Goal: Task Accomplishment & Management: Manage account settings

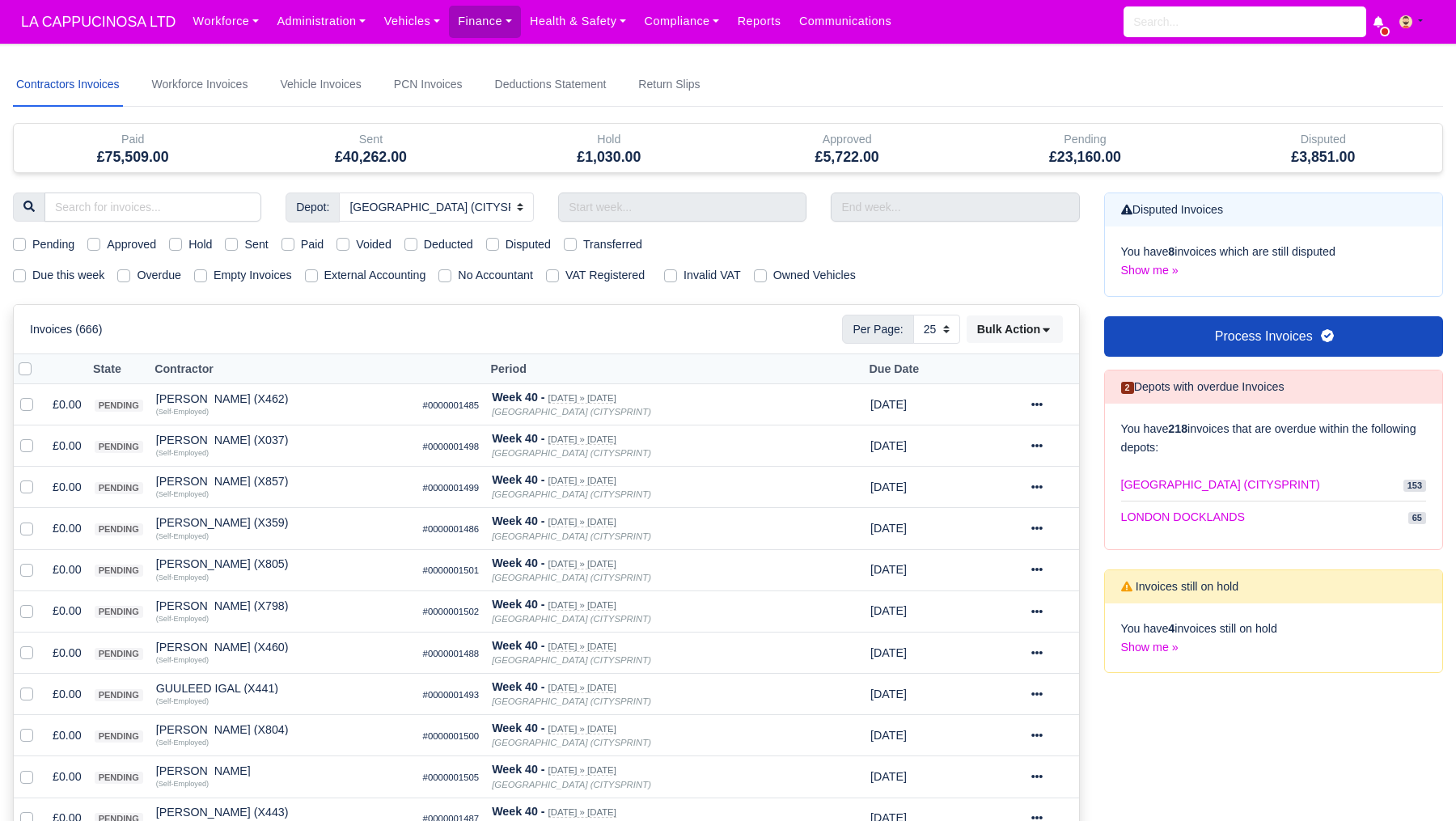
select select "2"
select select "25"
click at [498, 25] on link "Finance" at bounding box center [485, 21] width 72 height 31
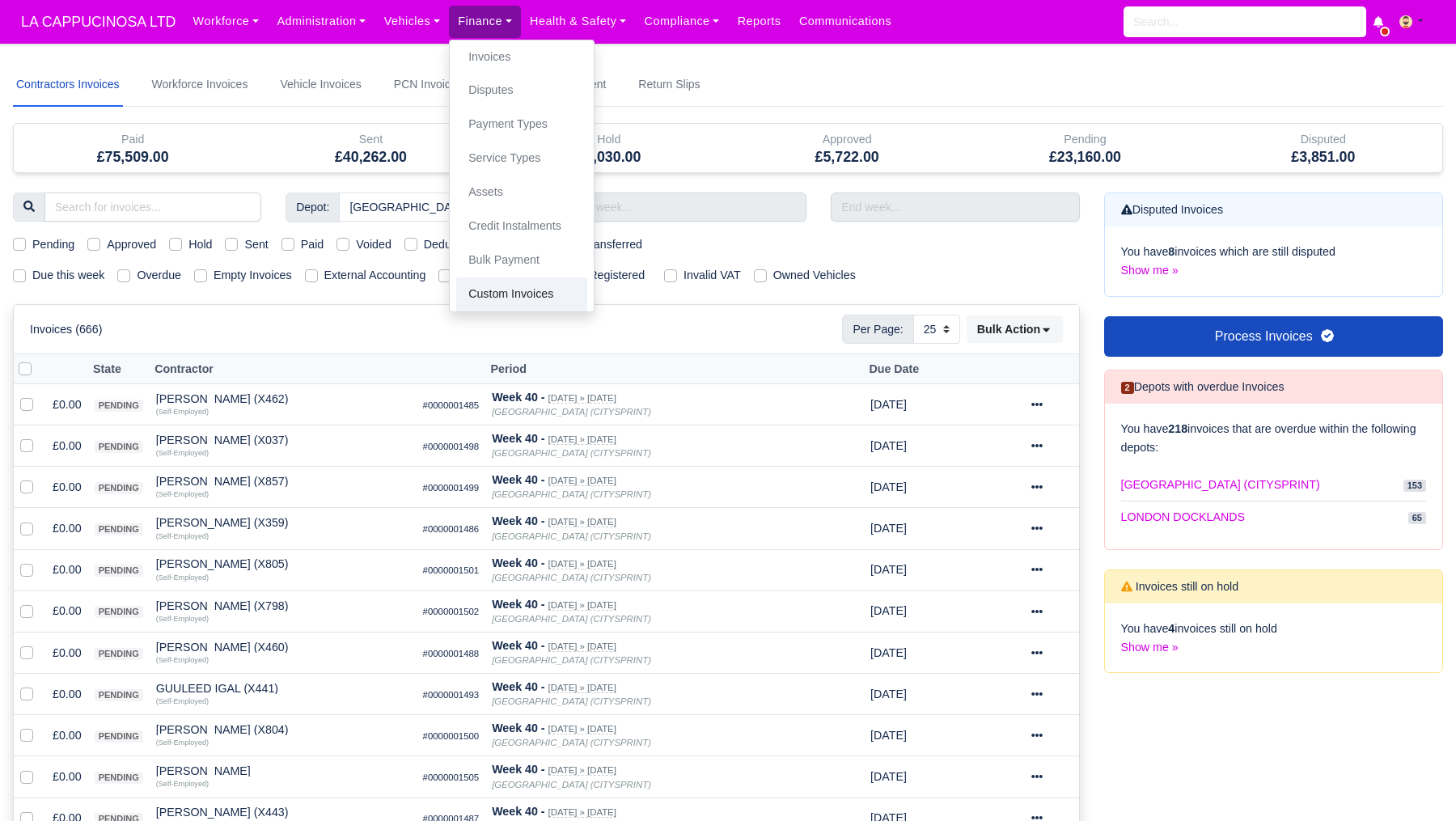
click at [518, 293] on link "Custom Invoices" at bounding box center [522, 294] width 131 height 34
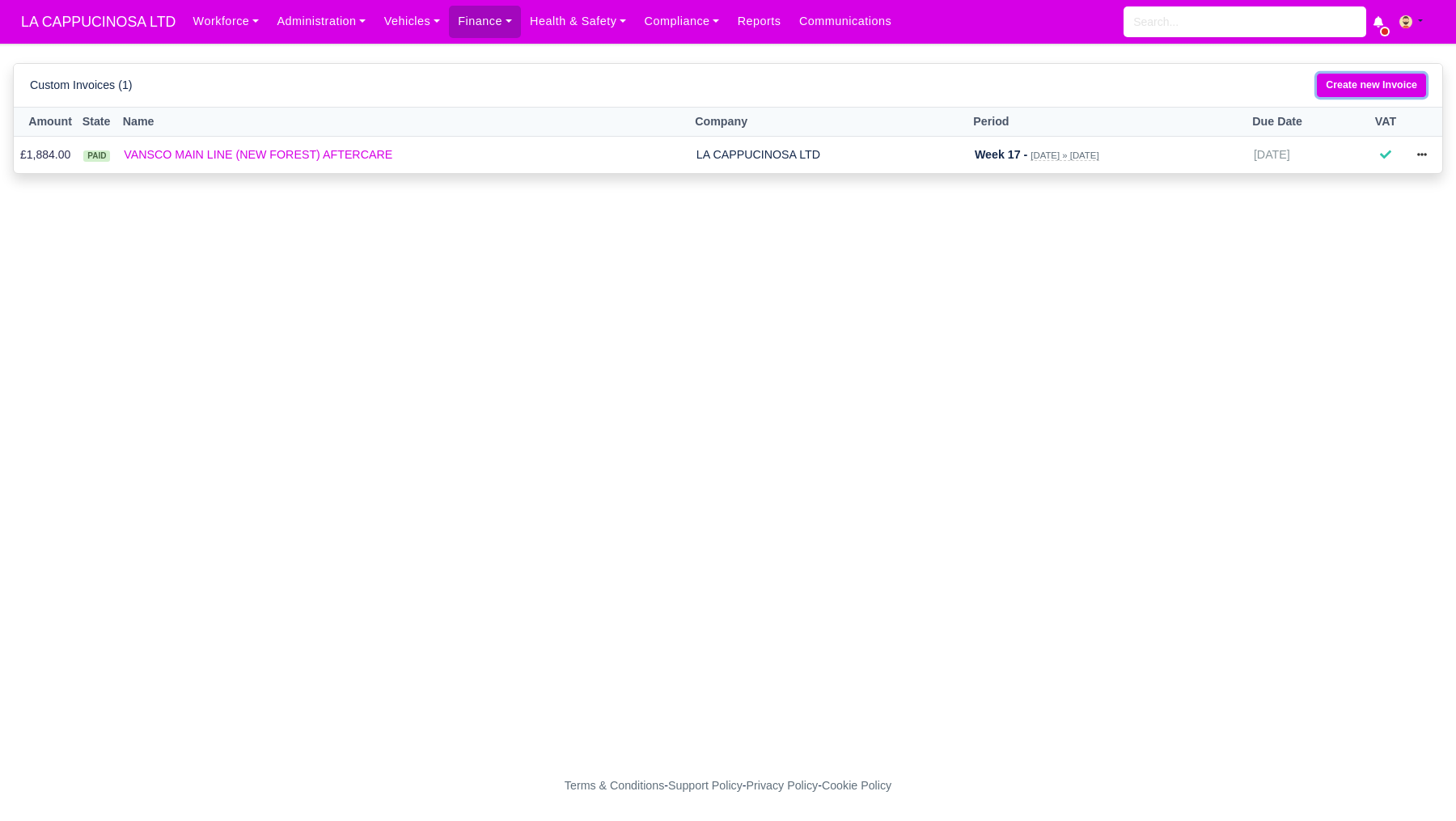
click at [1367, 80] on link "Create new Invoice" at bounding box center [1371, 86] width 109 height 24
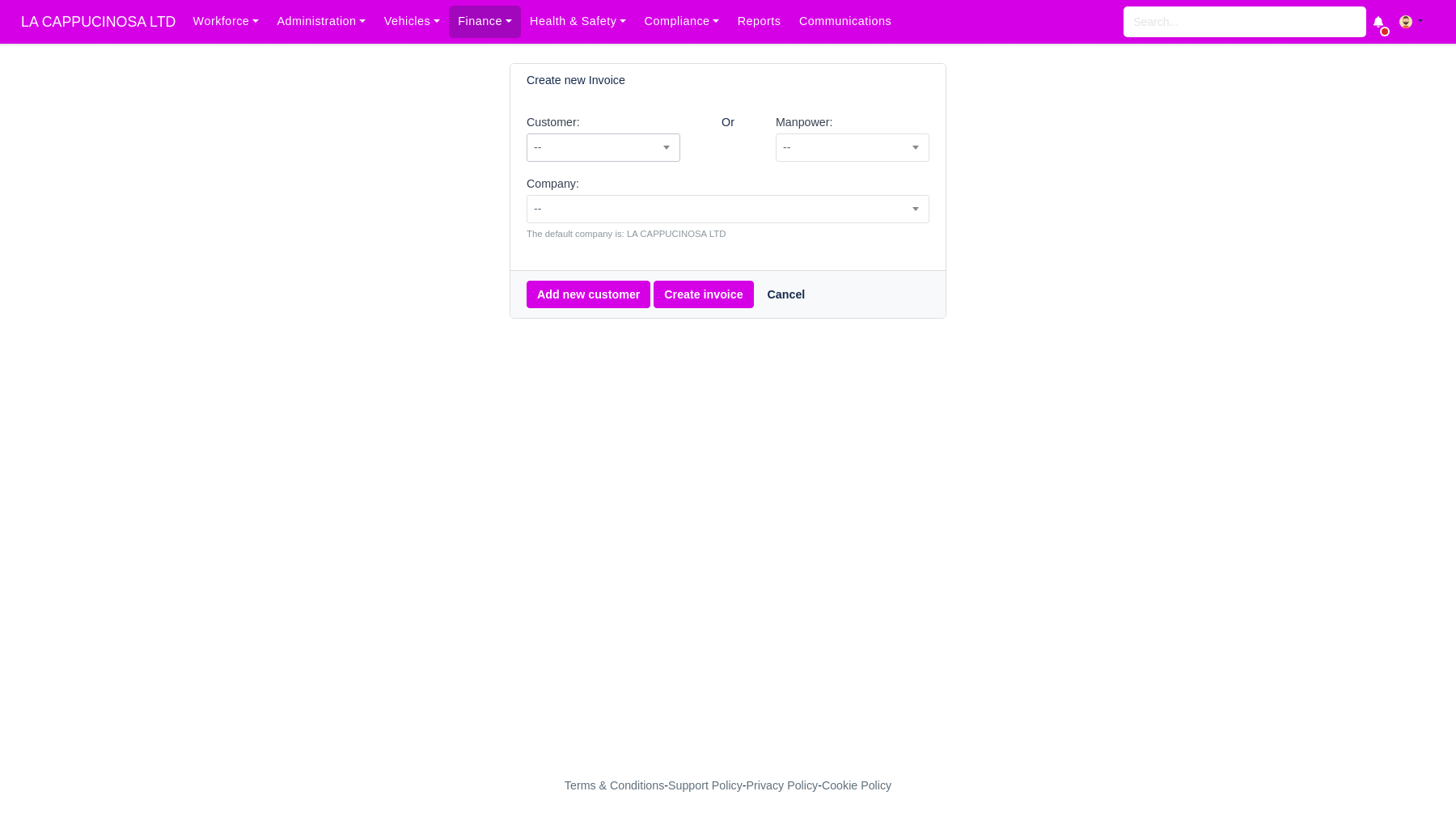
click at [635, 147] on span "--" at bounding box center [603, 148] width 152 height 20
click at [740, 149] on div "Or" at bounding box center [728, 144] width 71 height 62
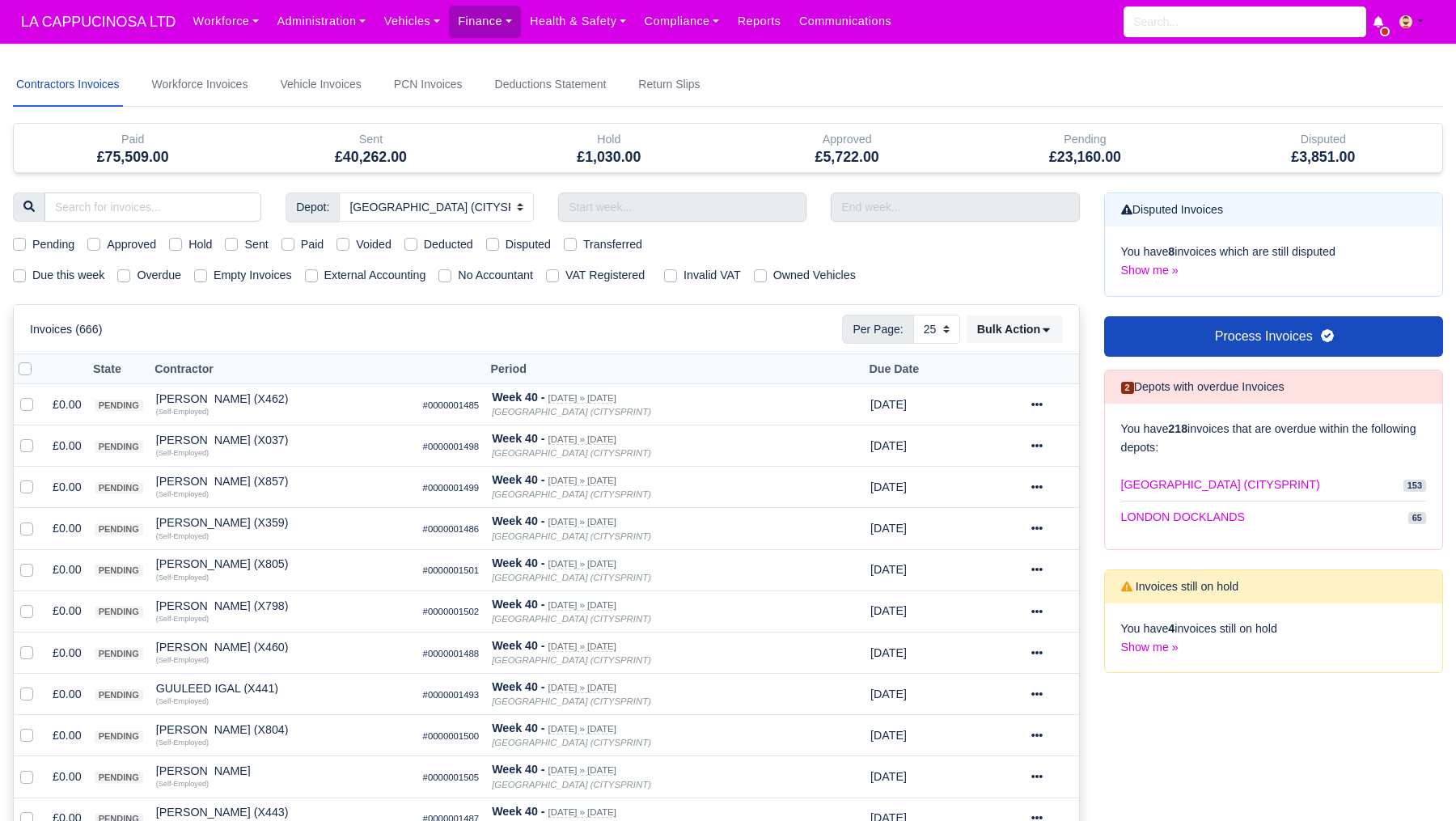
select select "2"
select select "25"
click at [252, 89] on link "Workforce Invoices" at bounding box center [200, 85] width 103 height 44
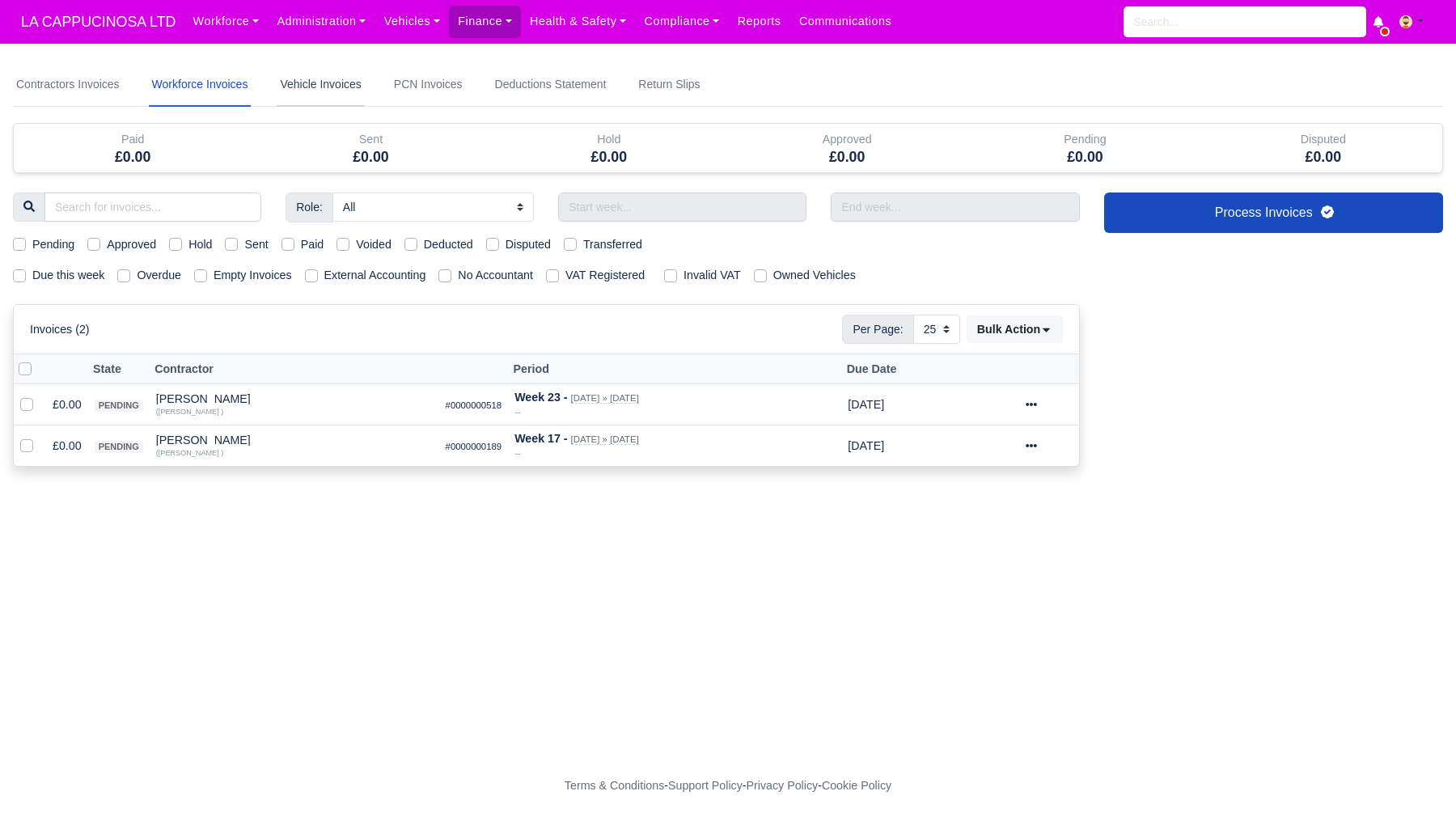
click at [361, 81] on link "Vehicle Invoices" at bounding box center [320, 85] width 87 height 44
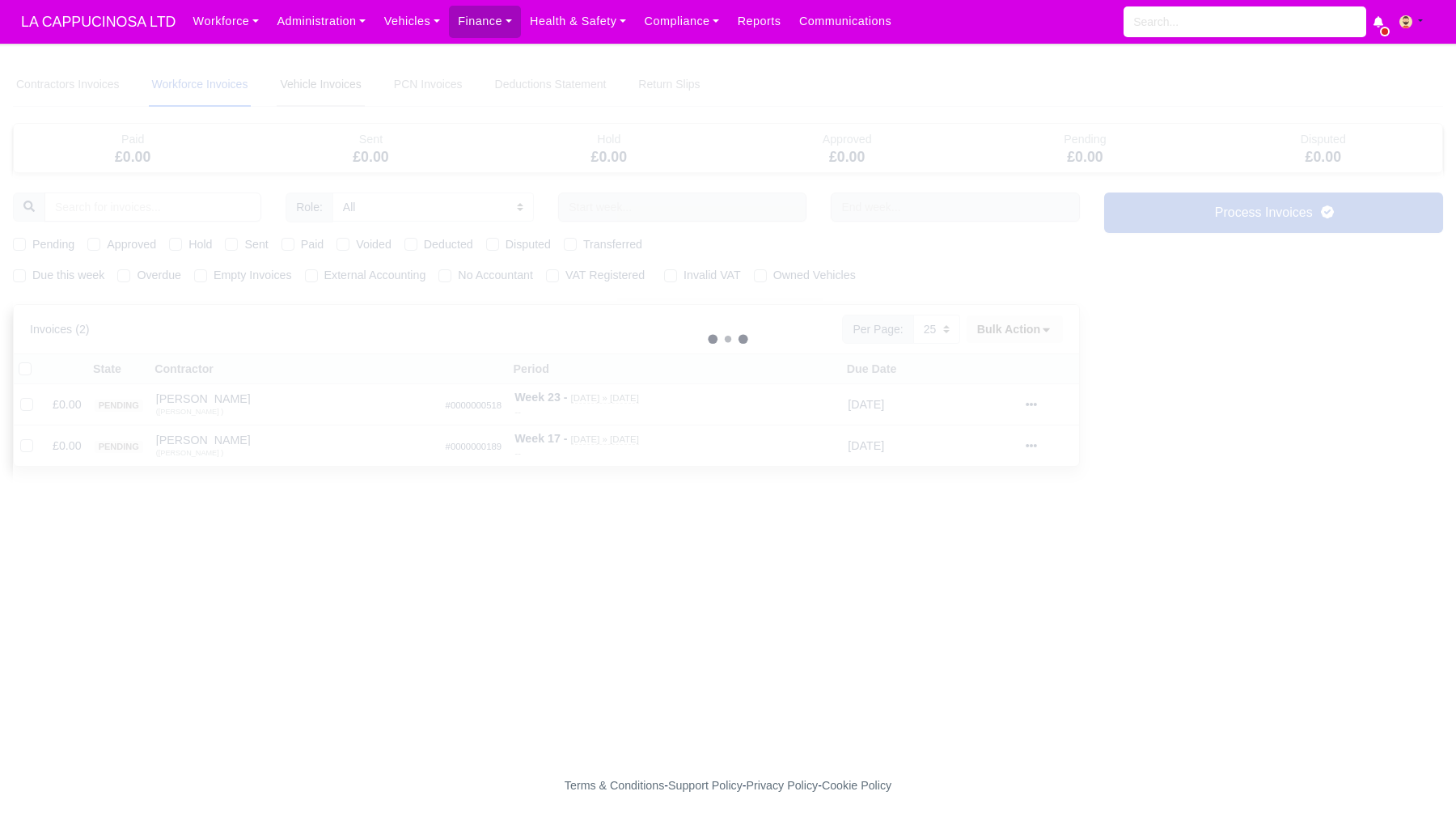
select select
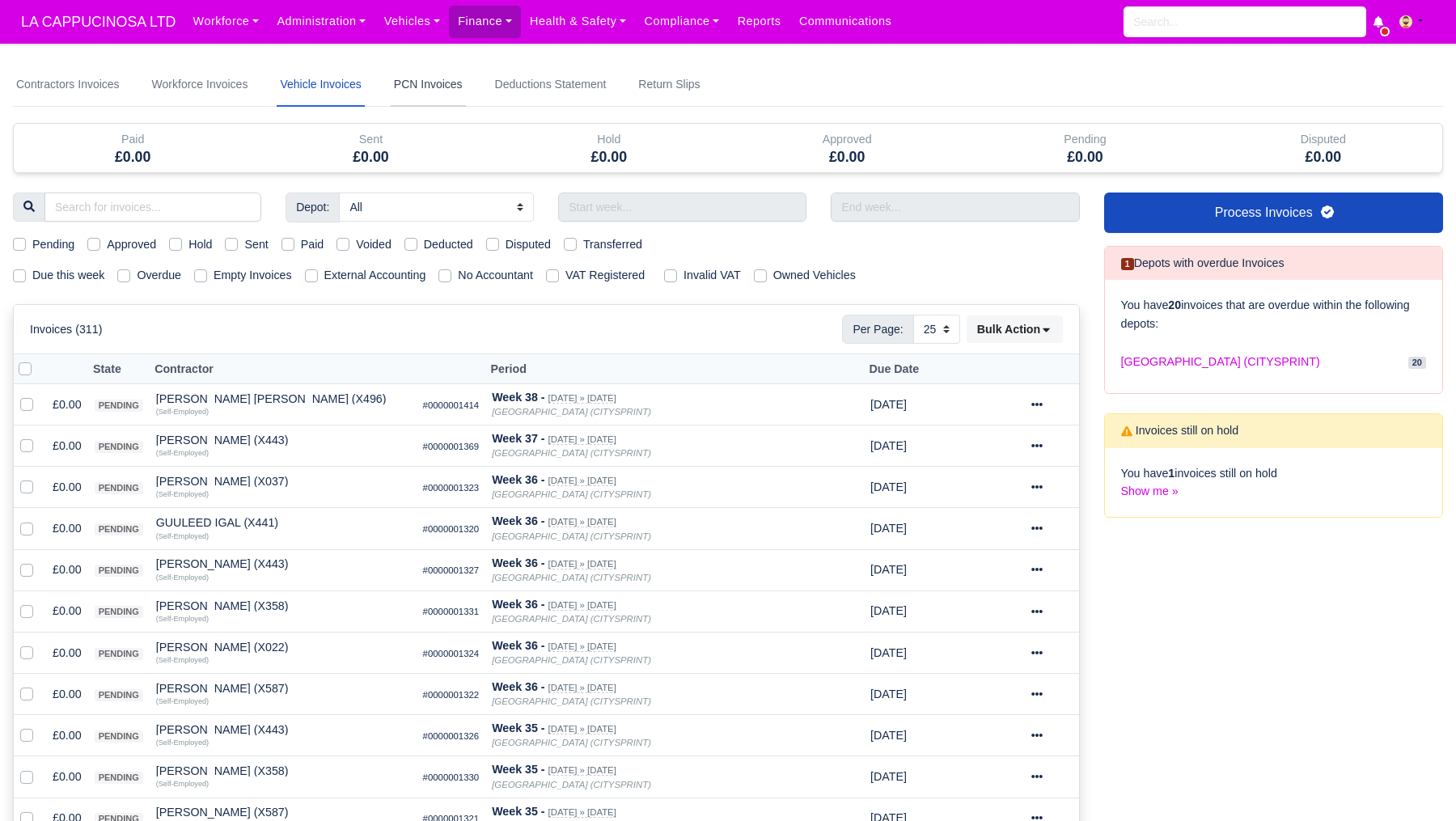
click at [421, 92] on link "PCN Invoices" at bounding box center [428, 85] width 75 height 44
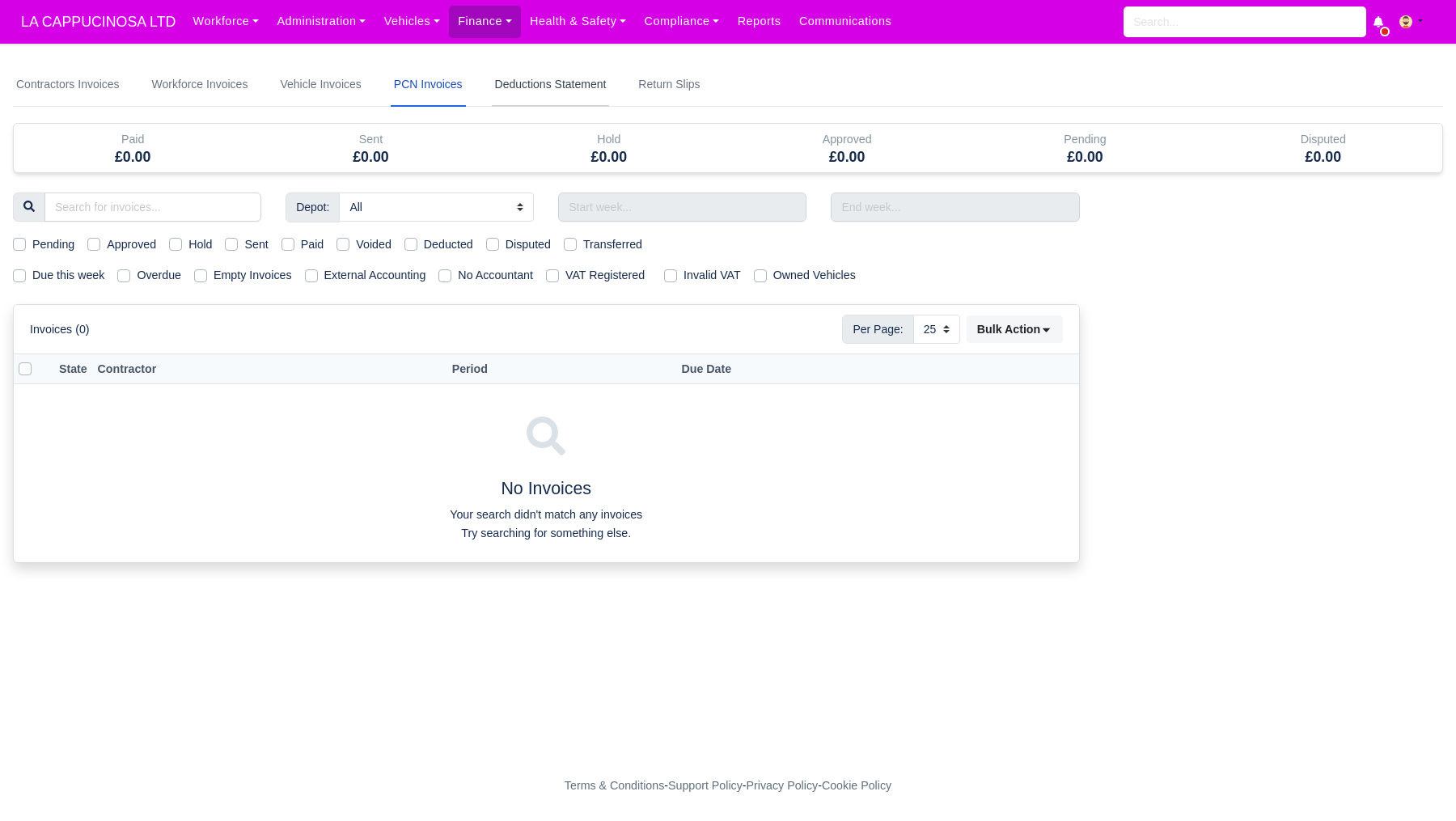
click at [512, 88] on link "Deductions Statement" at bounding box center [550, 85] width 118 height 44
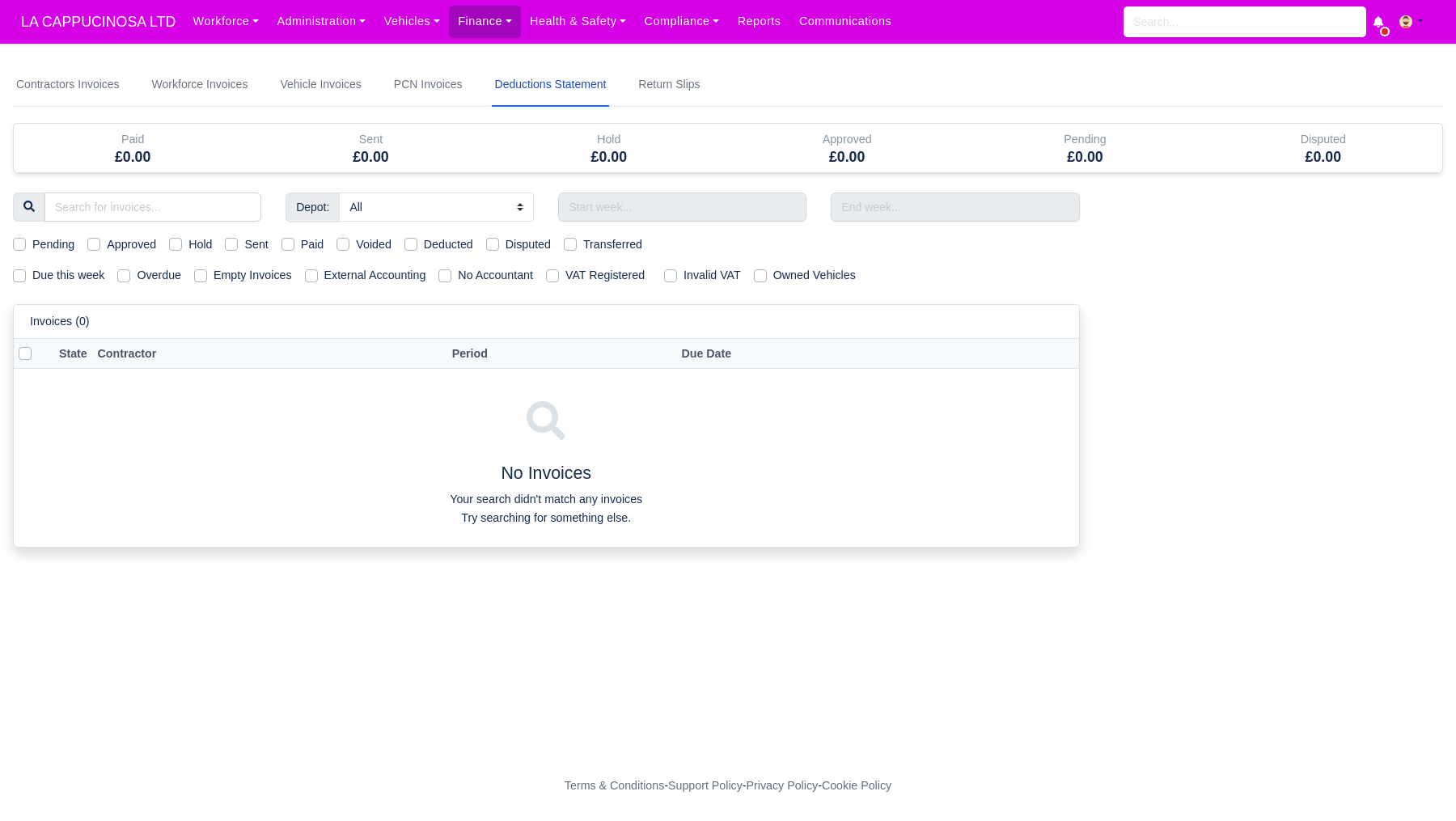
click at [637, 91] on nav "Contractors Invoices Workforce Invoices Vehicle Invoices PCN Invoices Deduction…" at bounding box center [728, 85] width 1431 height 44
click at [230, 84] on link "Workforce Invoices" at bounding box center [200, 85] width 103 height 44
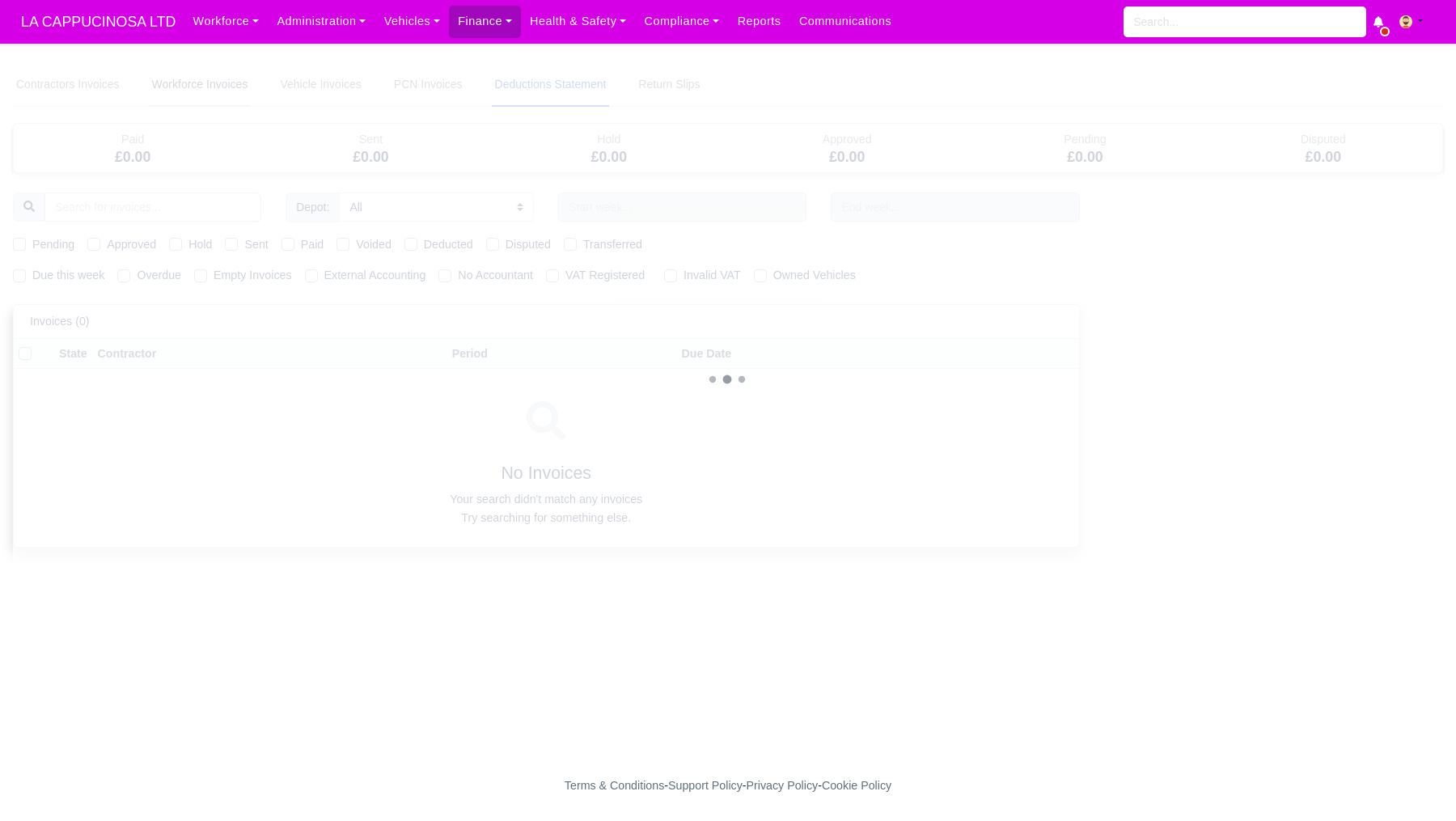
select select
select select "25"
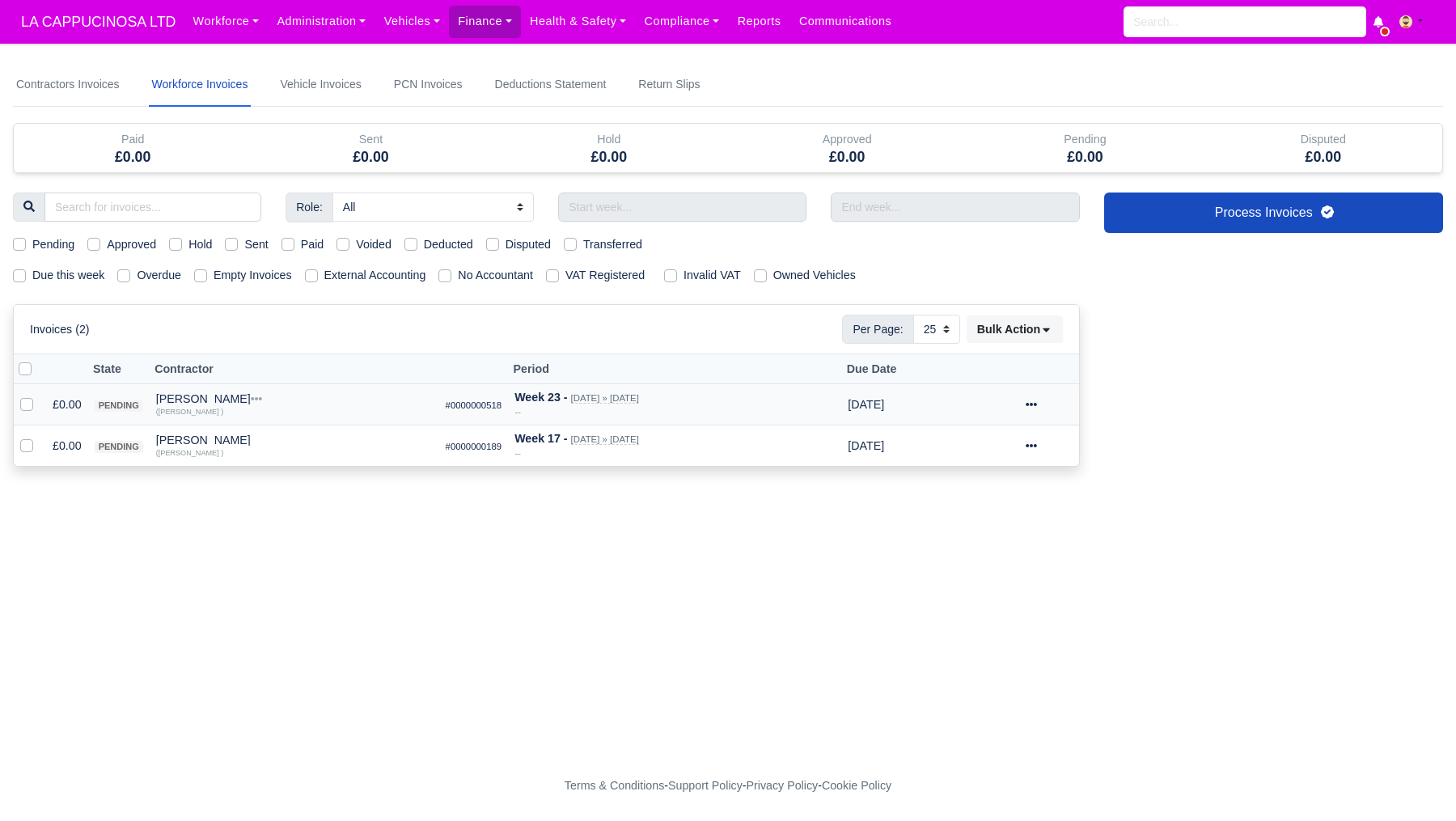
click at [76, 400] on td "£0.00" at bounding box center [67, 405] width 42 height 42
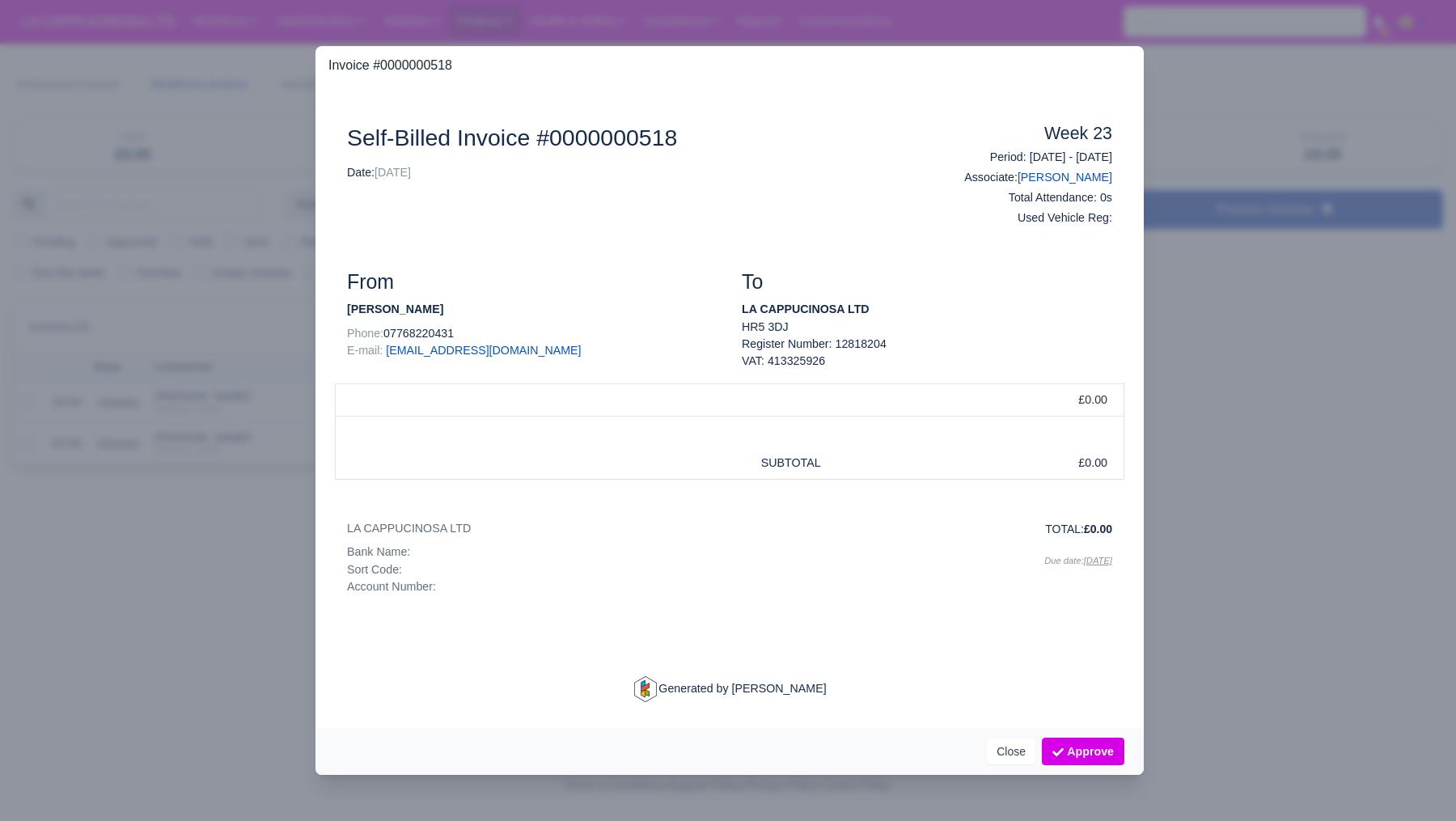
click at [110, 554] on div at bounding box center [728, 410] width 1456 height 821
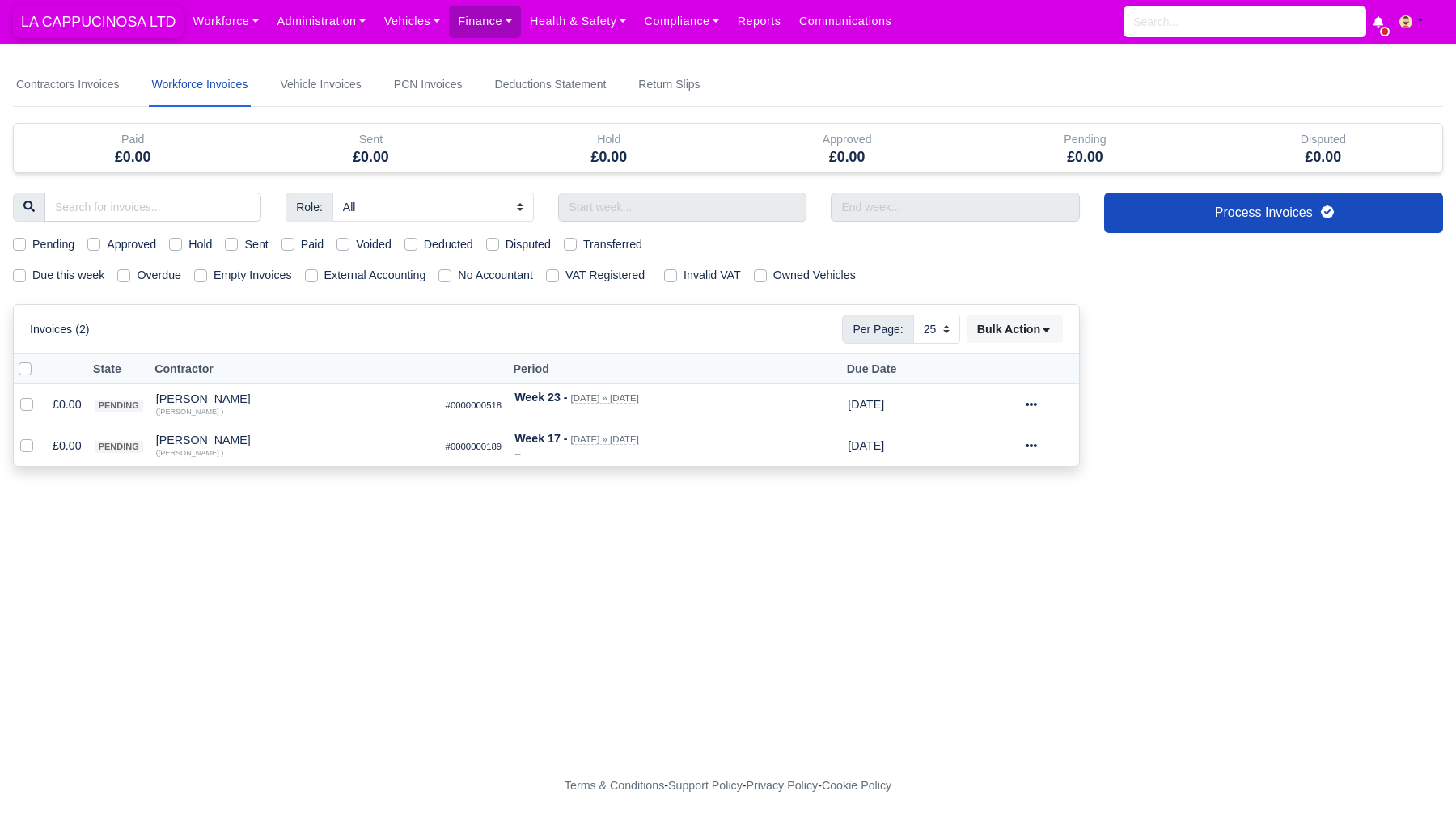
click at [159, 14] on span "LA CAPPUCINOSA LTD" at bounding box center [98, 22] width 170 height 32
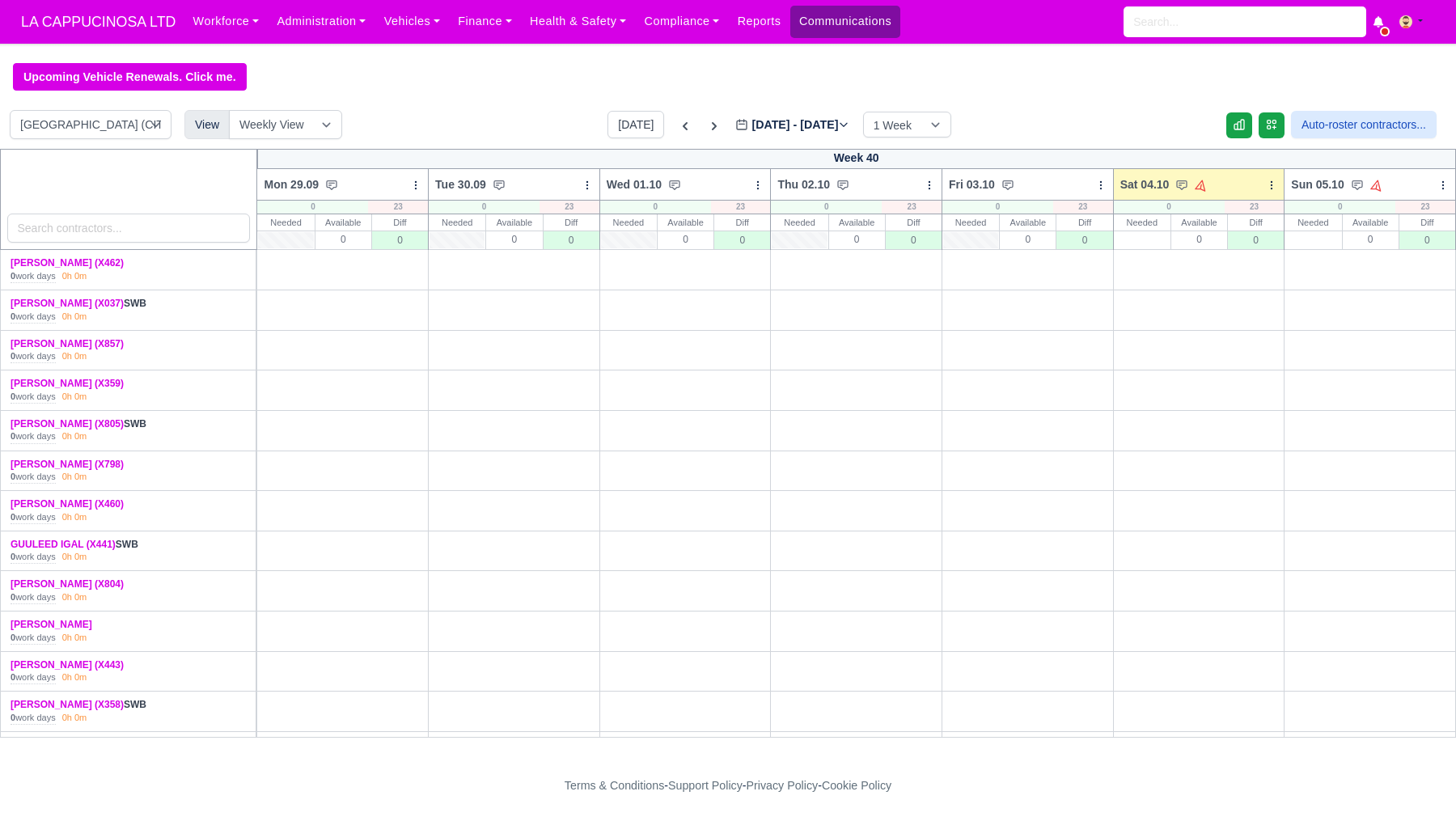
click at [861, 32] on link "Communications" at bounding box center [845, 21] width 111 height 31
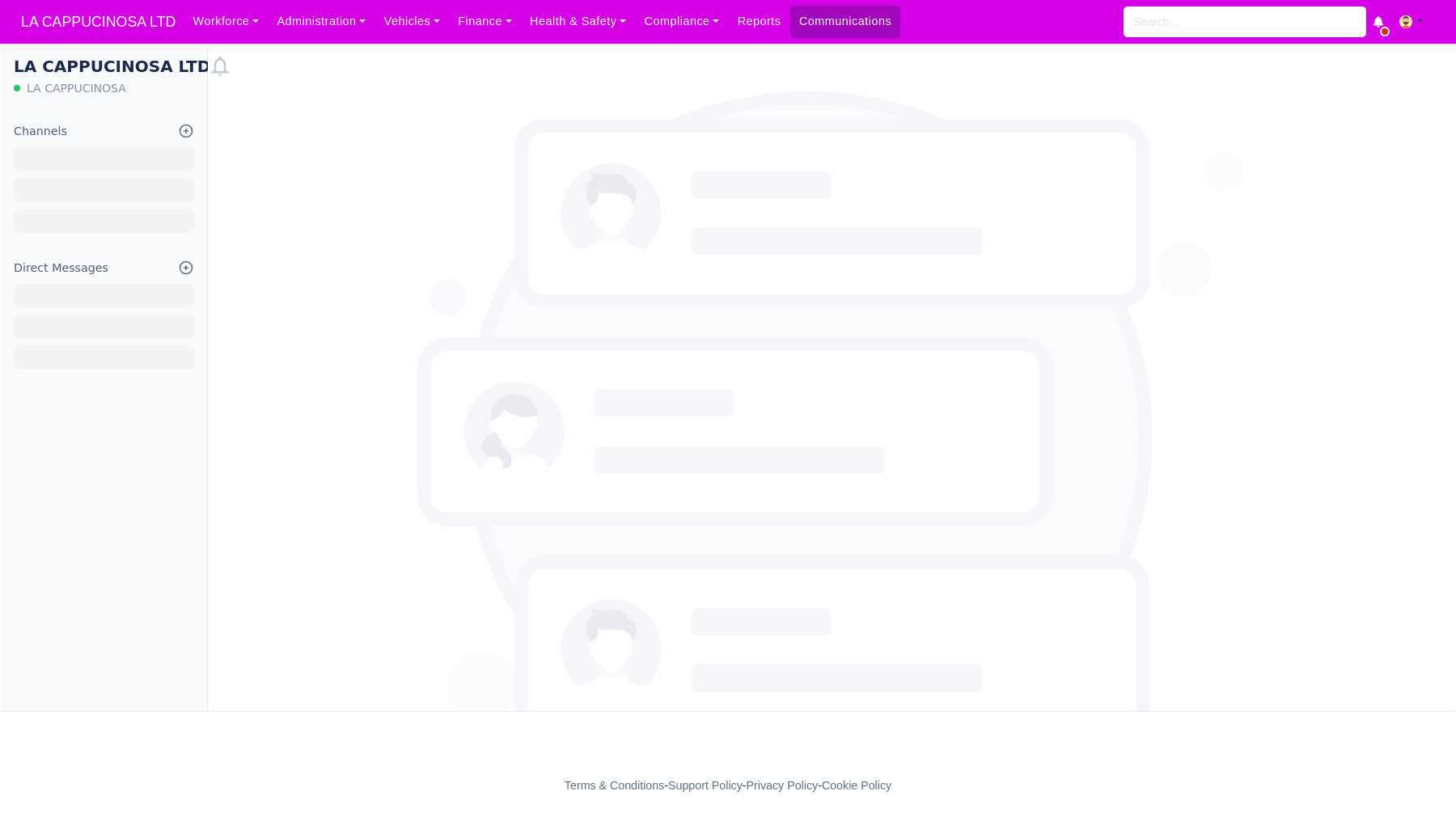
click at [98, 302] on div at bounding box center [103, 296] width 181 height 25
click at [185, 266] on icon at bounding box center [187, 267] width 12 height 12
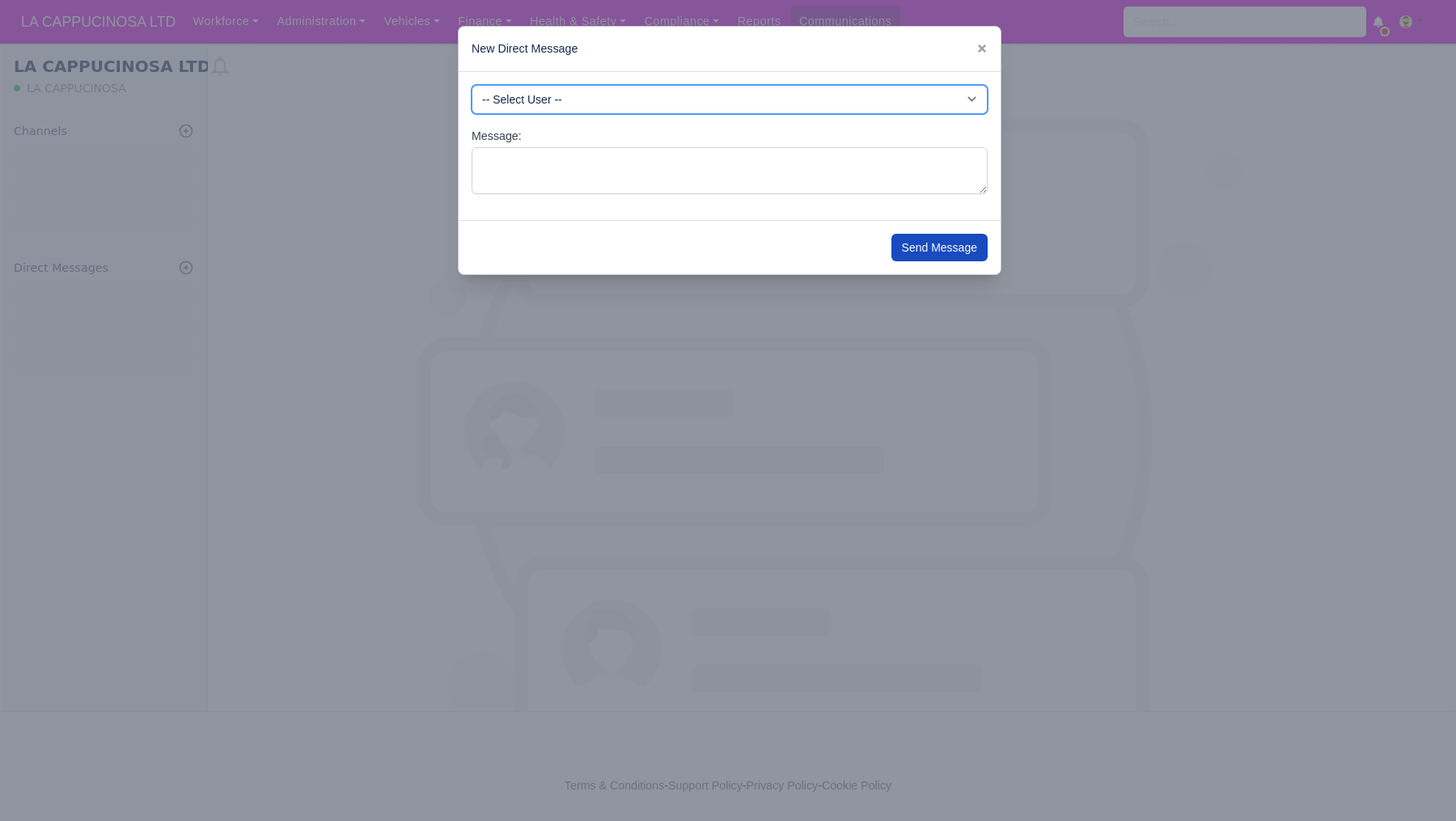
click at [516, 105] on select "-- Select User -- AHMAD JUMA (X462) AHMED SALUM (X037) Ajay Ajay Ajay Ankit Aka…" at bounding box center [729, 99] width 516 height 29
select select "5"
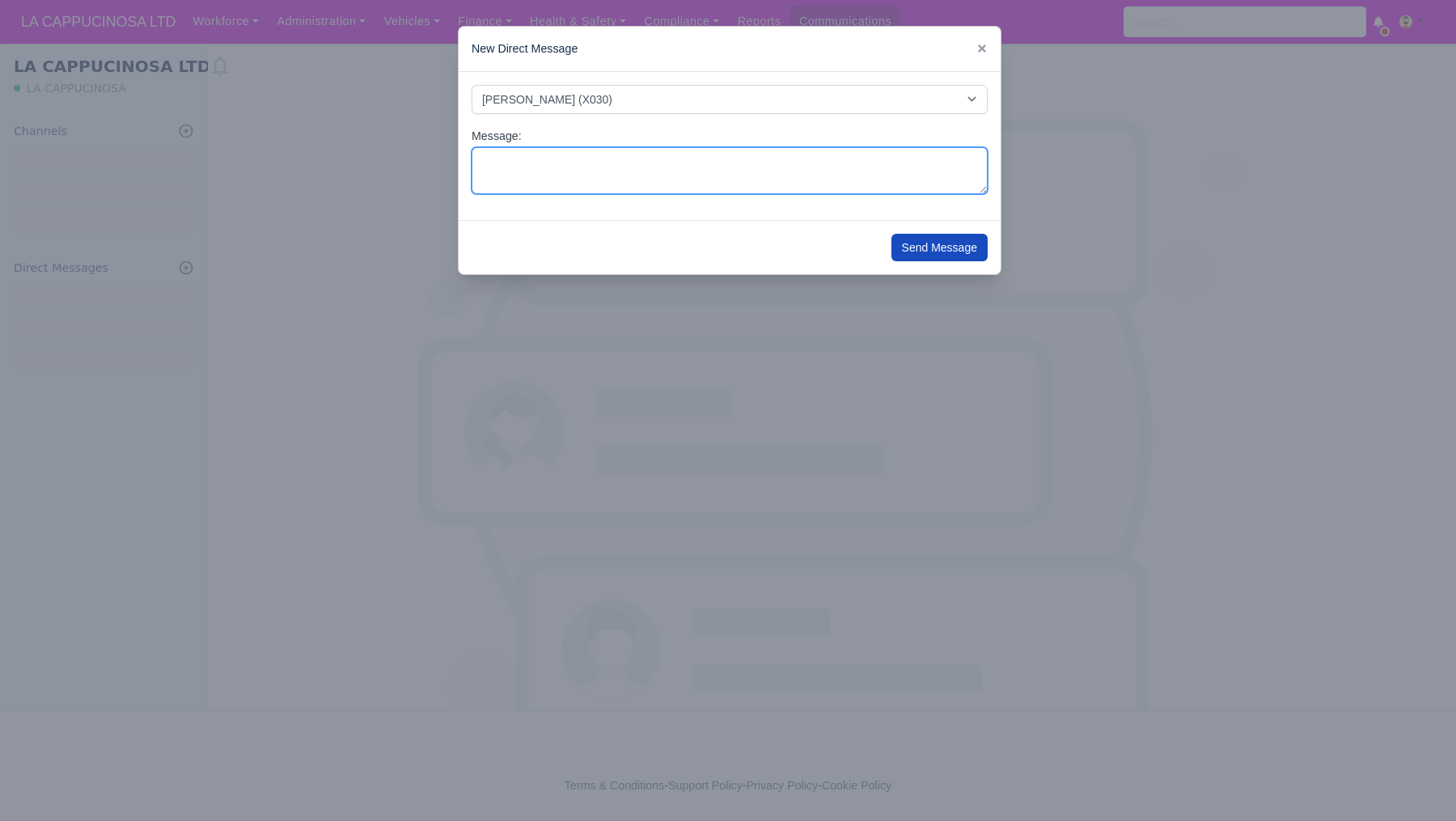
click at [622, 185] on textarea "Message:" at bounding box center [729, 171] width 516 height 47
type textarea "hi"
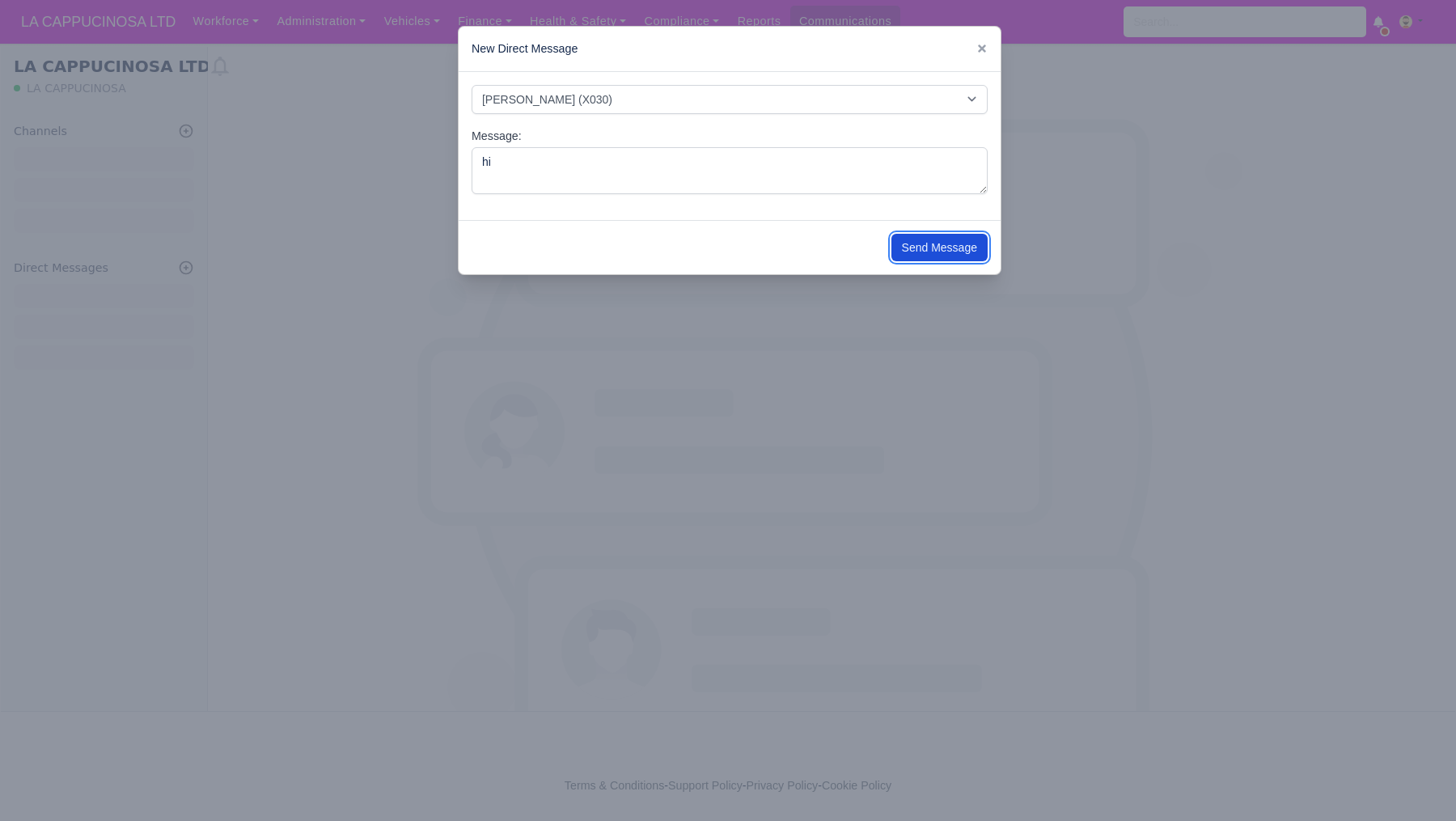
click at [921, 238] on button "Send Message" at bounding box center [940, 248] width 97 height 27
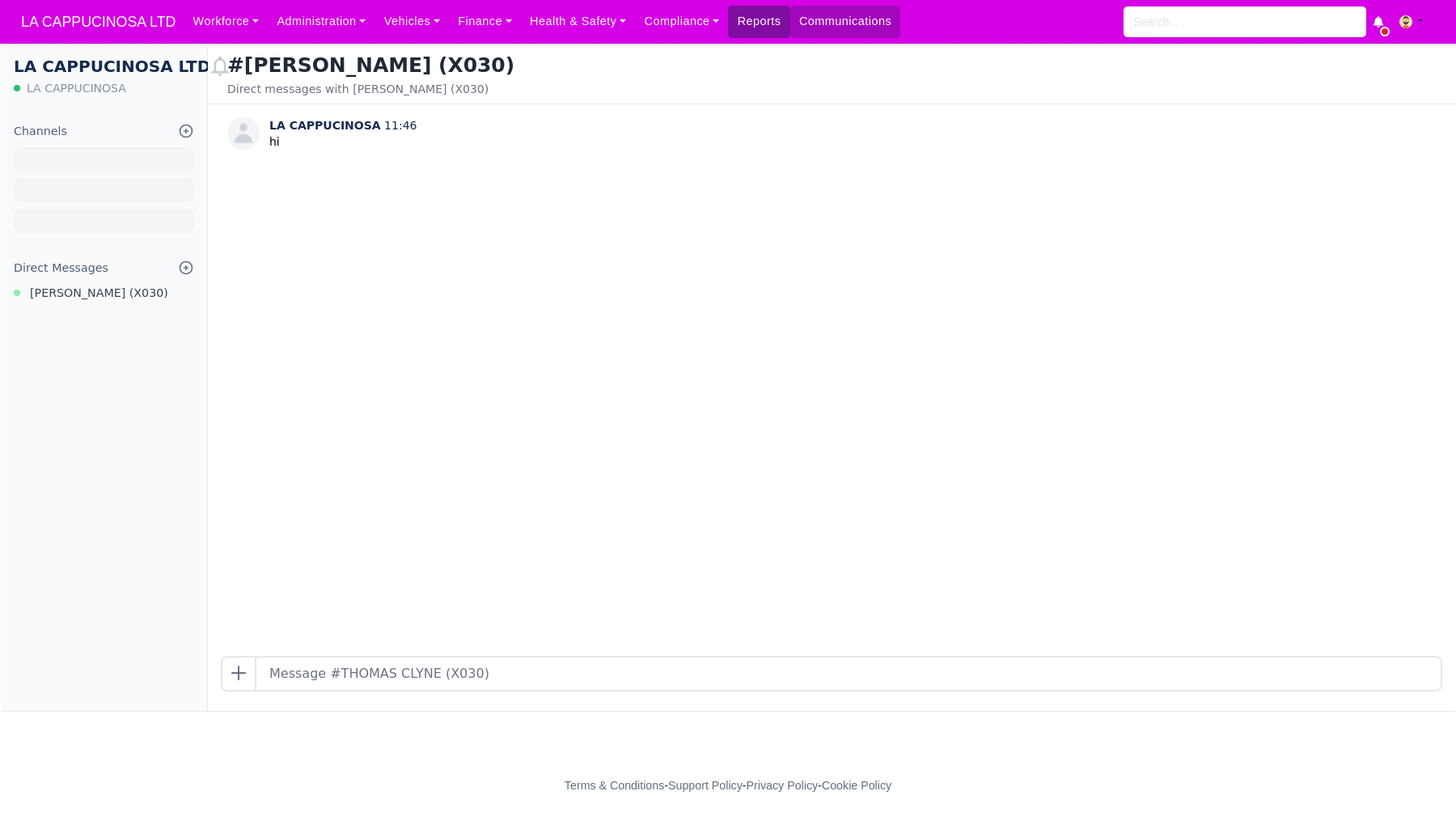
click at [787, 24] on link "Reports" at bounding box center [759, 21] width 62 height 31
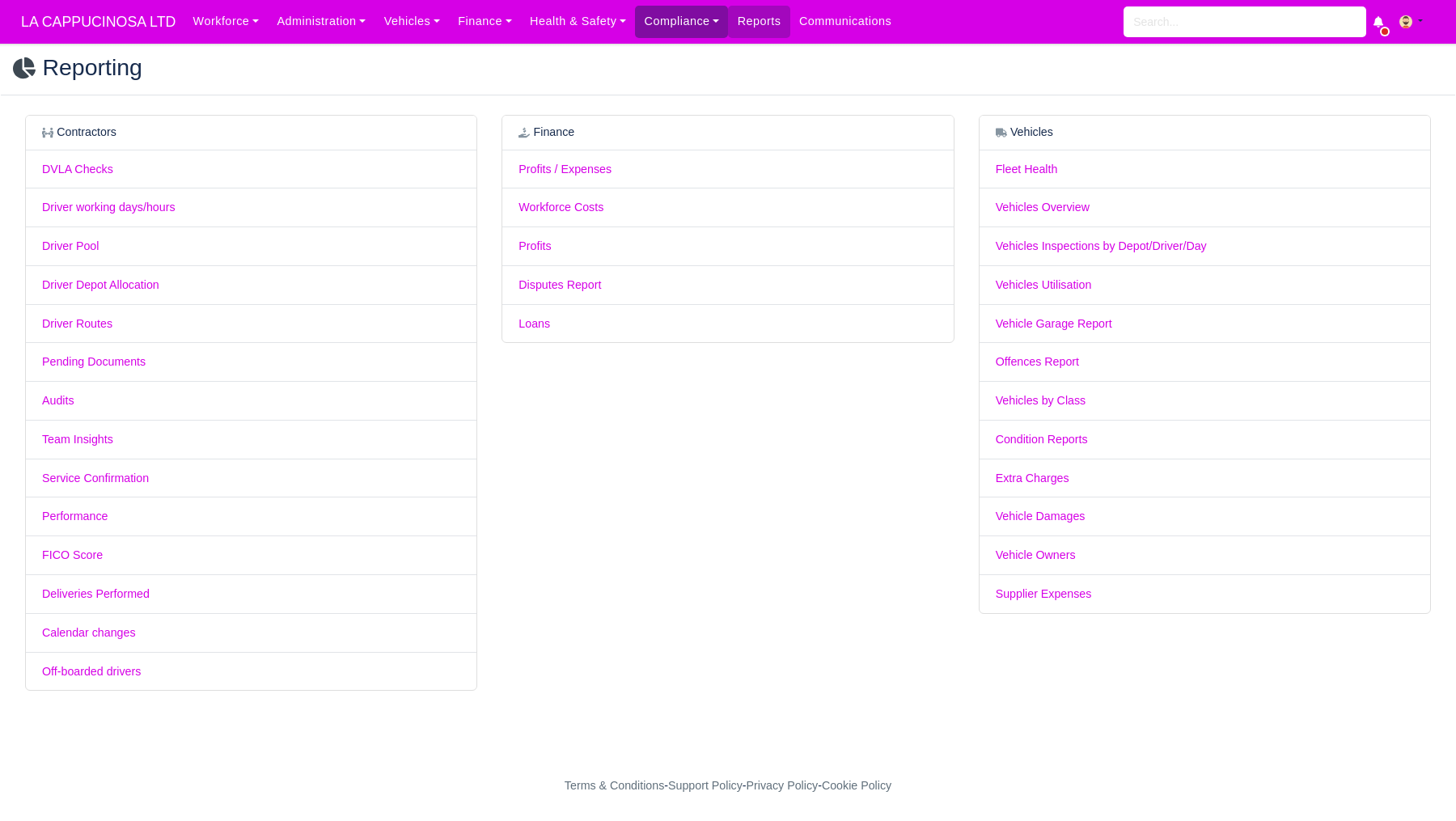
click at [694, 20] on link "Compliance" at bounding box center [682, 21] width 93 height 31
click at [691, 47] on link "Compliance Dashboard" at bounding box center [715, 58] width 145 height 34
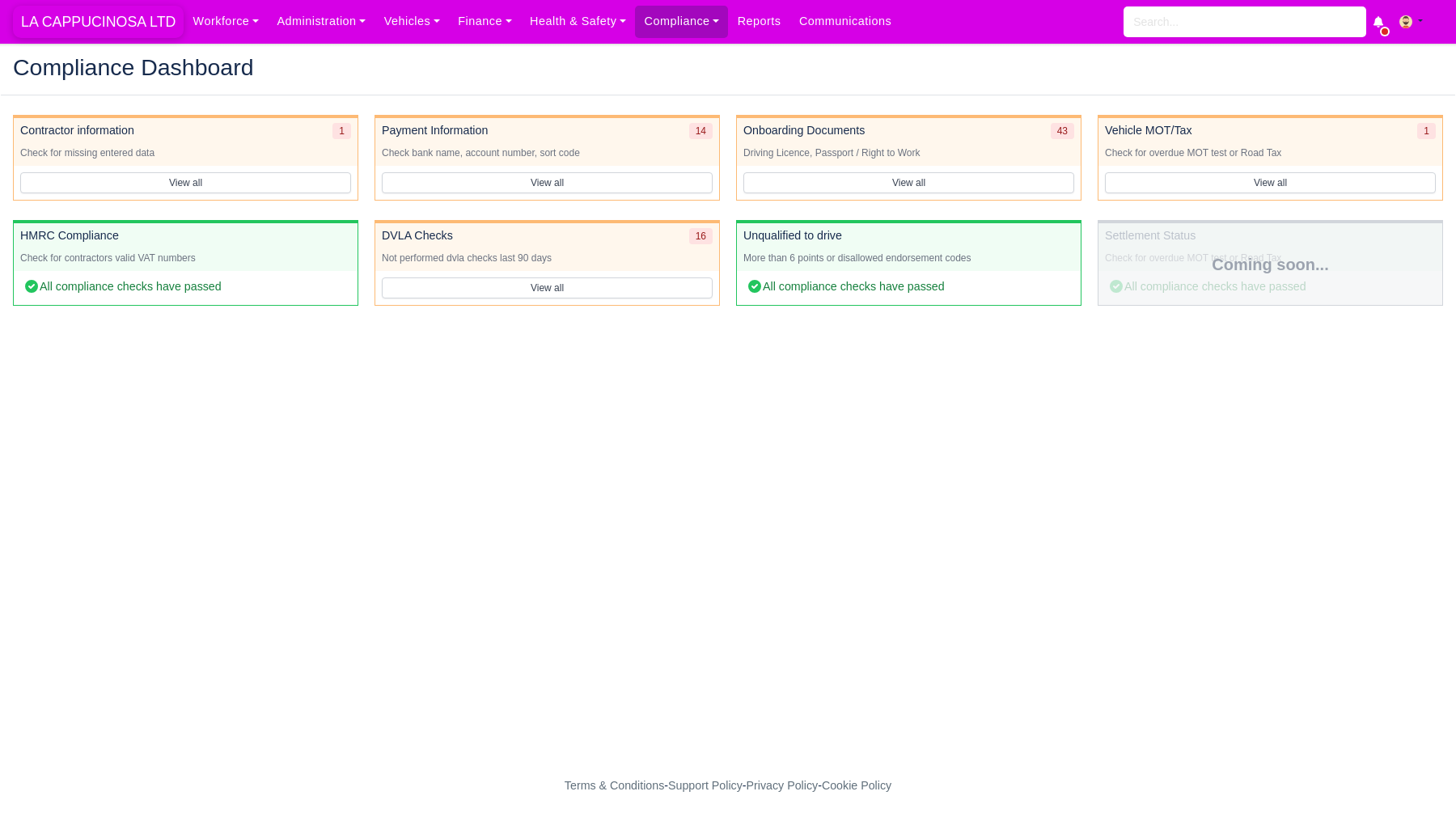
click at [80, 12] on span "LA CAPPUCINOSA LTD" at bounding box center [98, 22] width 170 height 32
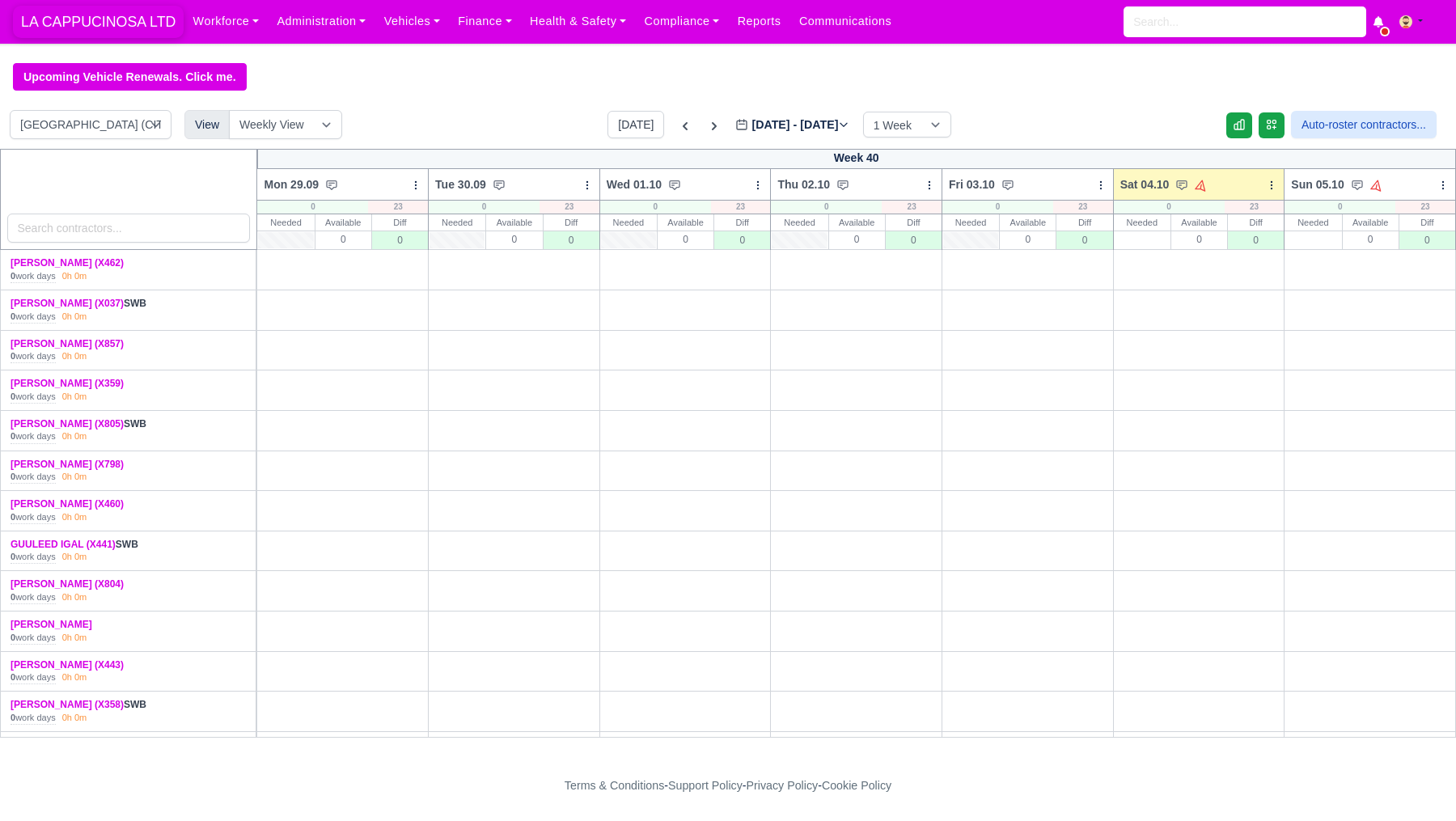
click at [80, 14] on span "LA CAPPUCINOSA LTD" at bounding box center [98, 22] width 170 height 32
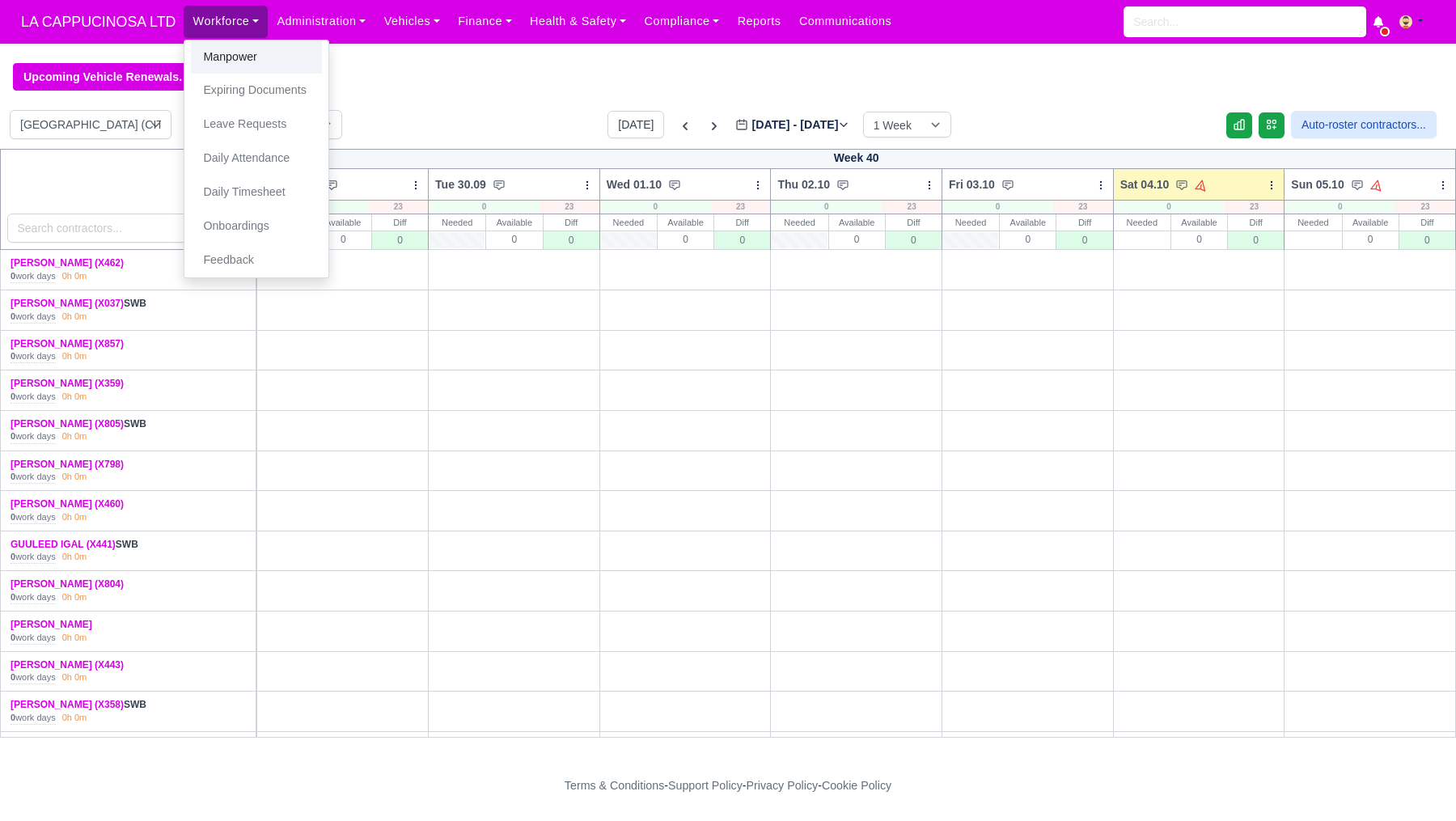
click at [231, 54] on link "Manpower" at bounding box center [256, 58] width 131 height 34
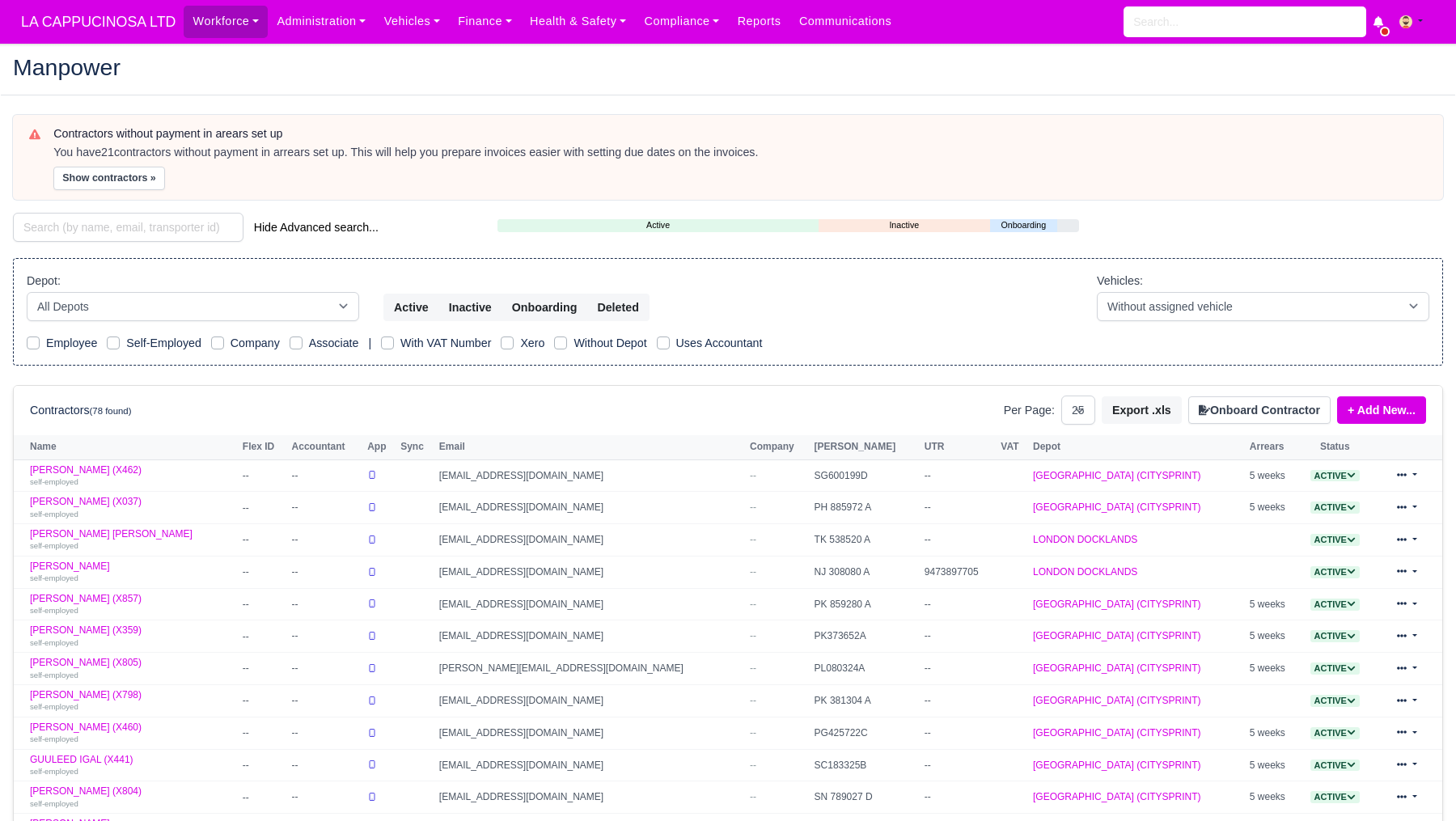
select select "25"
click at [184, 14] on link "Workforce" at bounding box center [226, 21] width 84 height 31
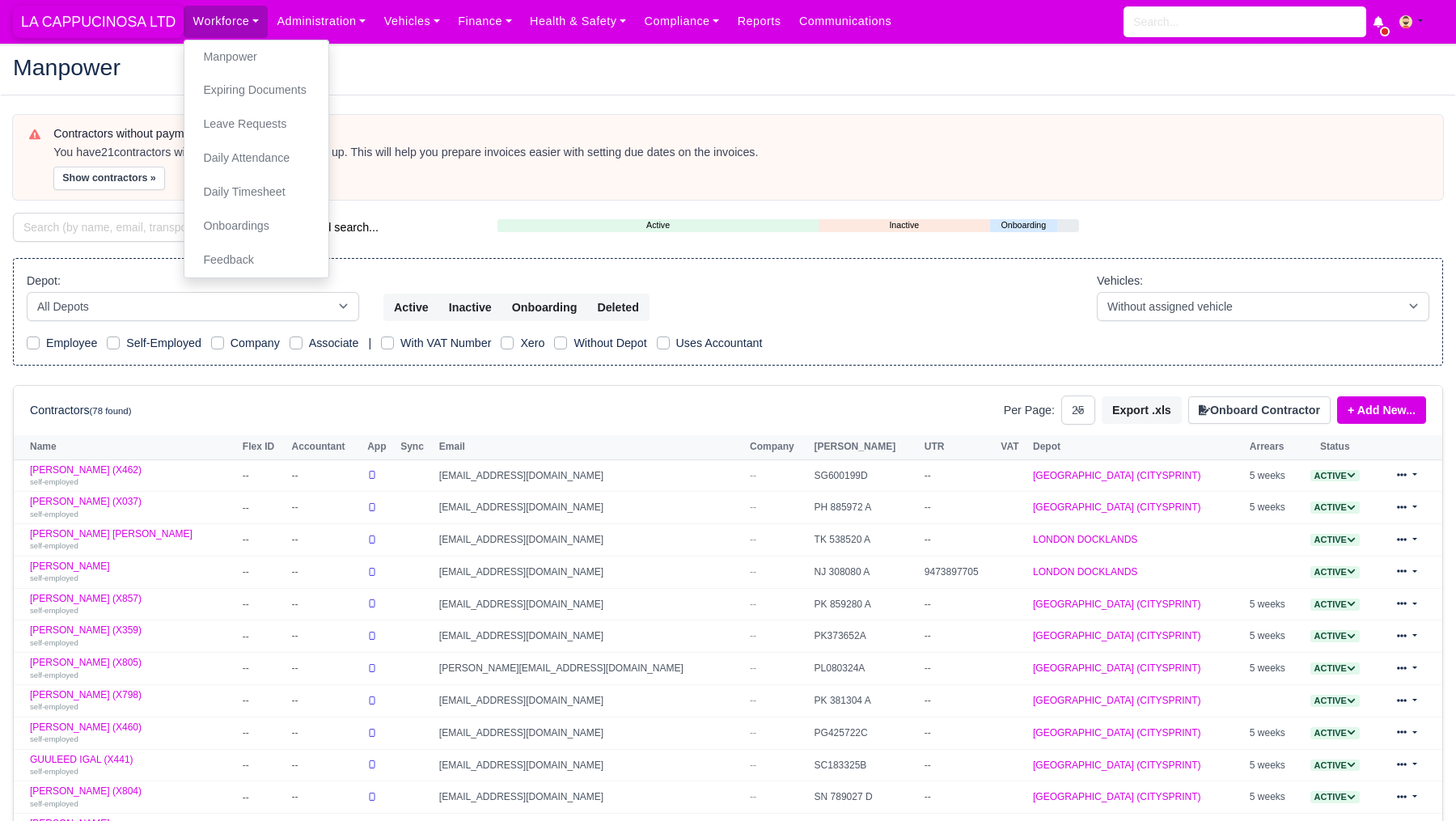
click at [142, 14] on span "LA CAPPUCINOSA LTD" at bounding box center [98, 22] width 170 height 32
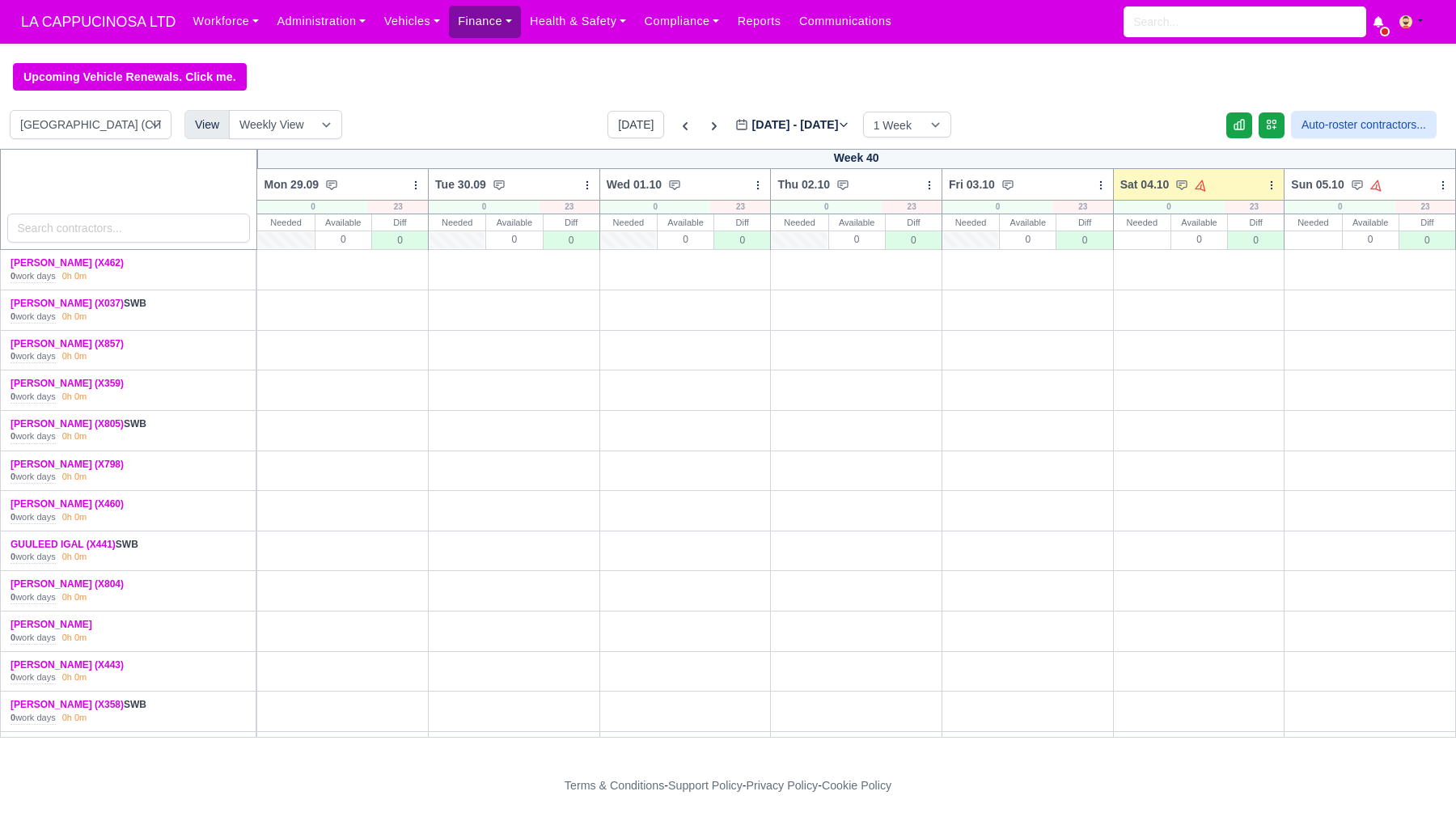
click at [488, 33] on link "Finance" at bounding box center [485, 21] width 72 height 31
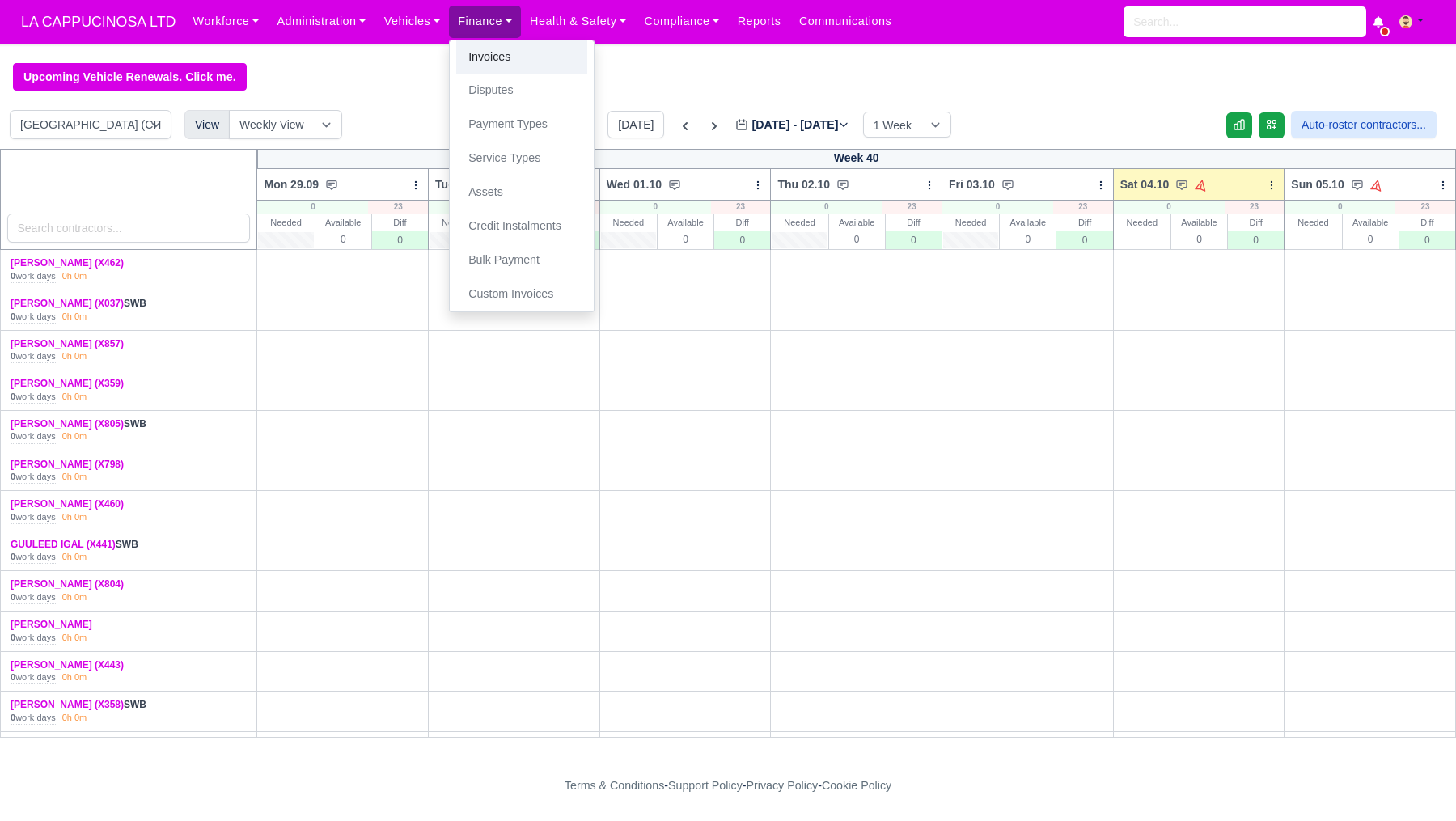
click at [498, 52] on link "Invoices" at bounding box center [522, 58] width 131 height 34
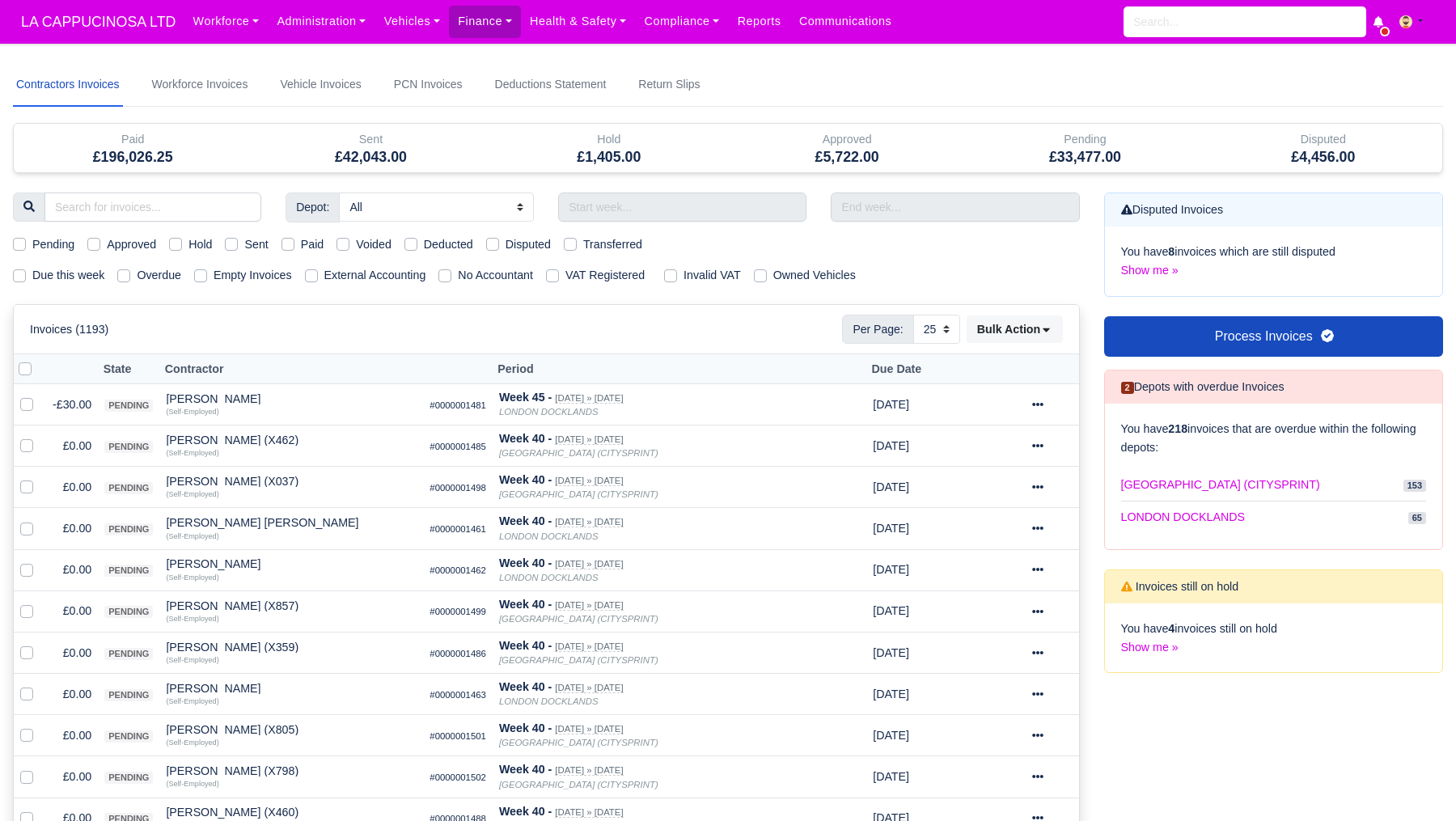
select select "25"
click at [26, 242] on div "Pending" at bounding box center [43, 245] width 62 height 19
click at [32, 242] on label "Pending" at bounding box center [53, 245] width 42 height 19
click at [13, 242] on input "Pending" at bounding box center [19, 242] width 13 height 13
checkbox input "true"
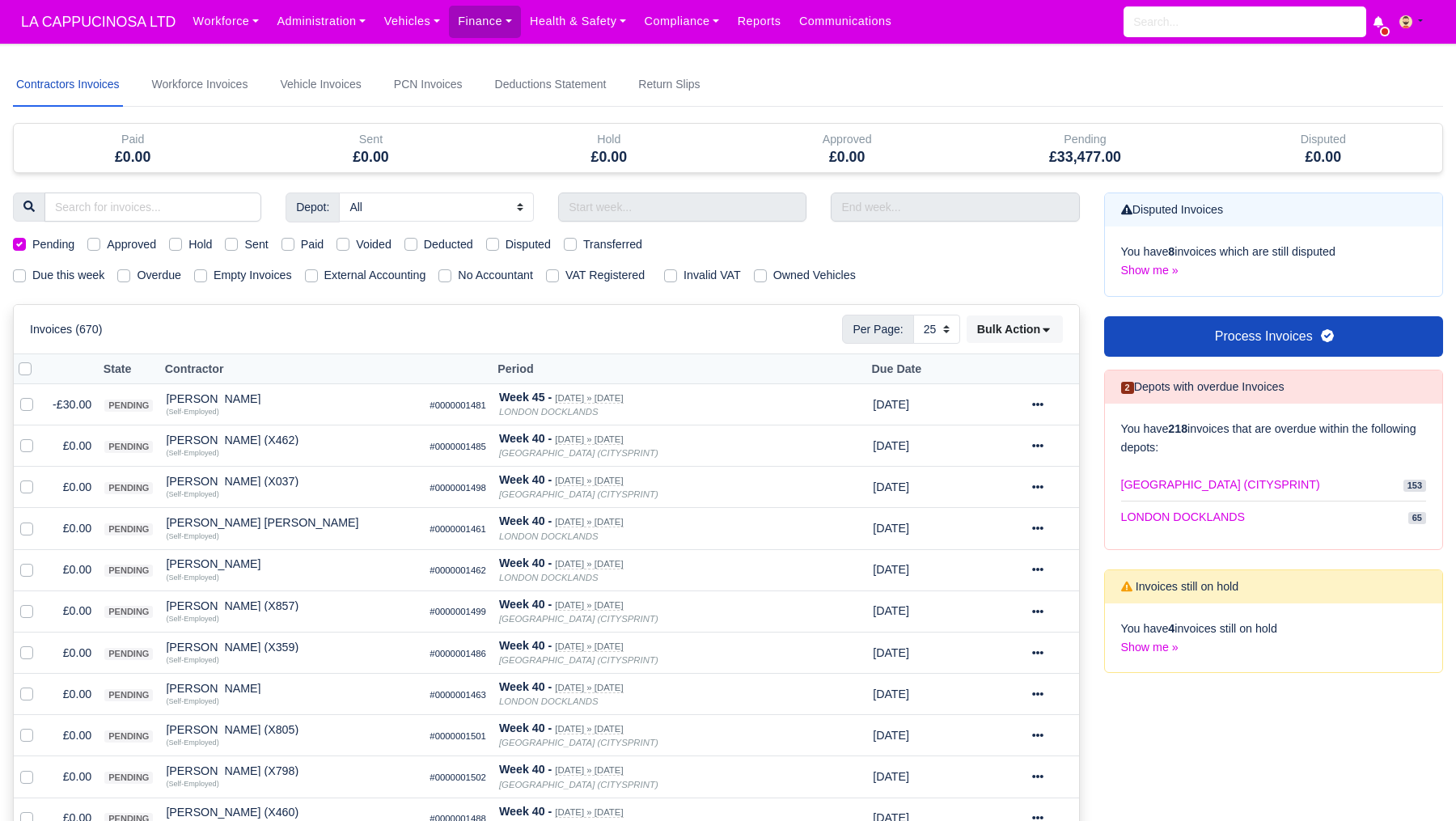
click at [32, 242] on label "Pending" at bounding box center [53, 245] width 42 height 19
click at [19, 242] on input "Pending" at bounding box center [19, 242] width 13 height 13
checkbox input "false"
click at [1336, 158] on h5 "£4,456.00" at bounding box center [1324, 158] width 214 height 17
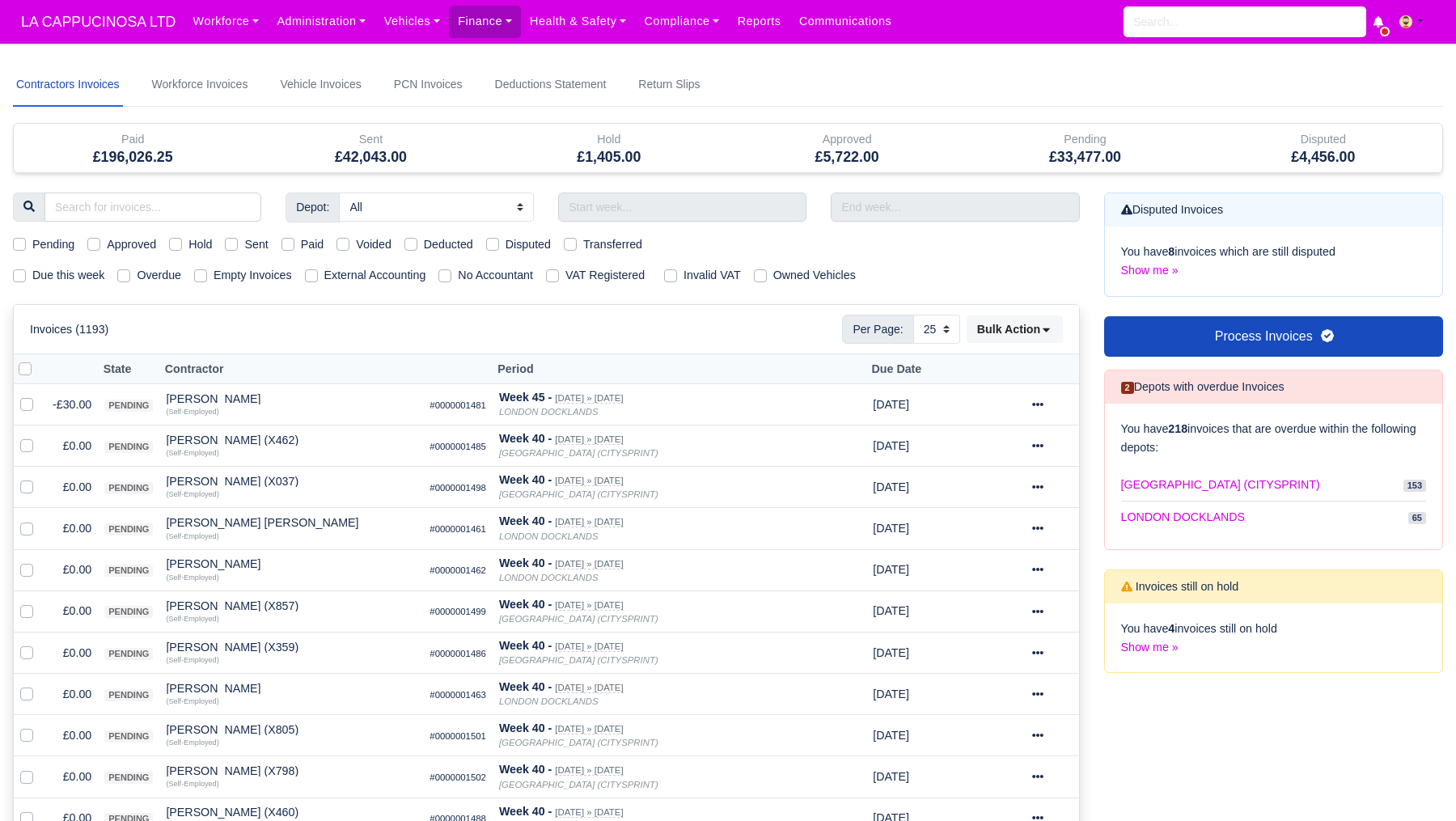
click at [1336, 158] on h5 "£4,456.00" at bounding box center [1324, 158] width 214 height 17
click at [253, 26] on link "Workforce" at bounding box center [226, 21] width 84 height 31
click at [88, 11] on span "LA CAPPUCINOSA LTD" at bounding box center [98, 22] width 170 height 32
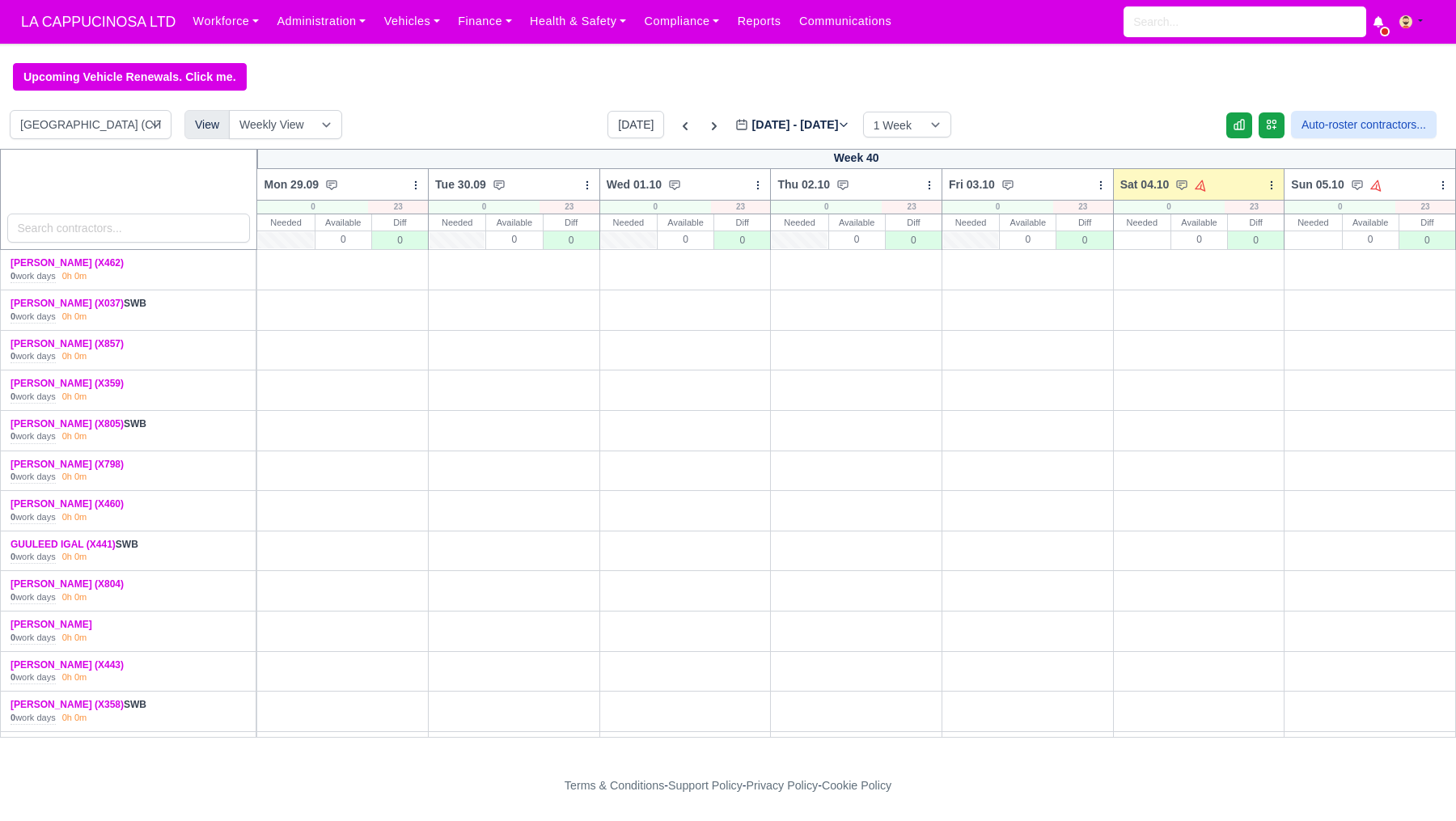
click at [775, 114] on div "Today Sep 29 - Oct 05, 2025 2025-10-04 1 Week 2 Weeks 3 Weeks 4 Weeks" at bounding box center [779, 125] width 343 height 27
click at [769, 122] on label "Sep 29 - Oct 05, 2025 2025-10-04" at bounding box center [792, 125] width 114 height 19
click at [769, 122] on input "2025-10-04" at bounding box center [827, 132] width 183 height 34
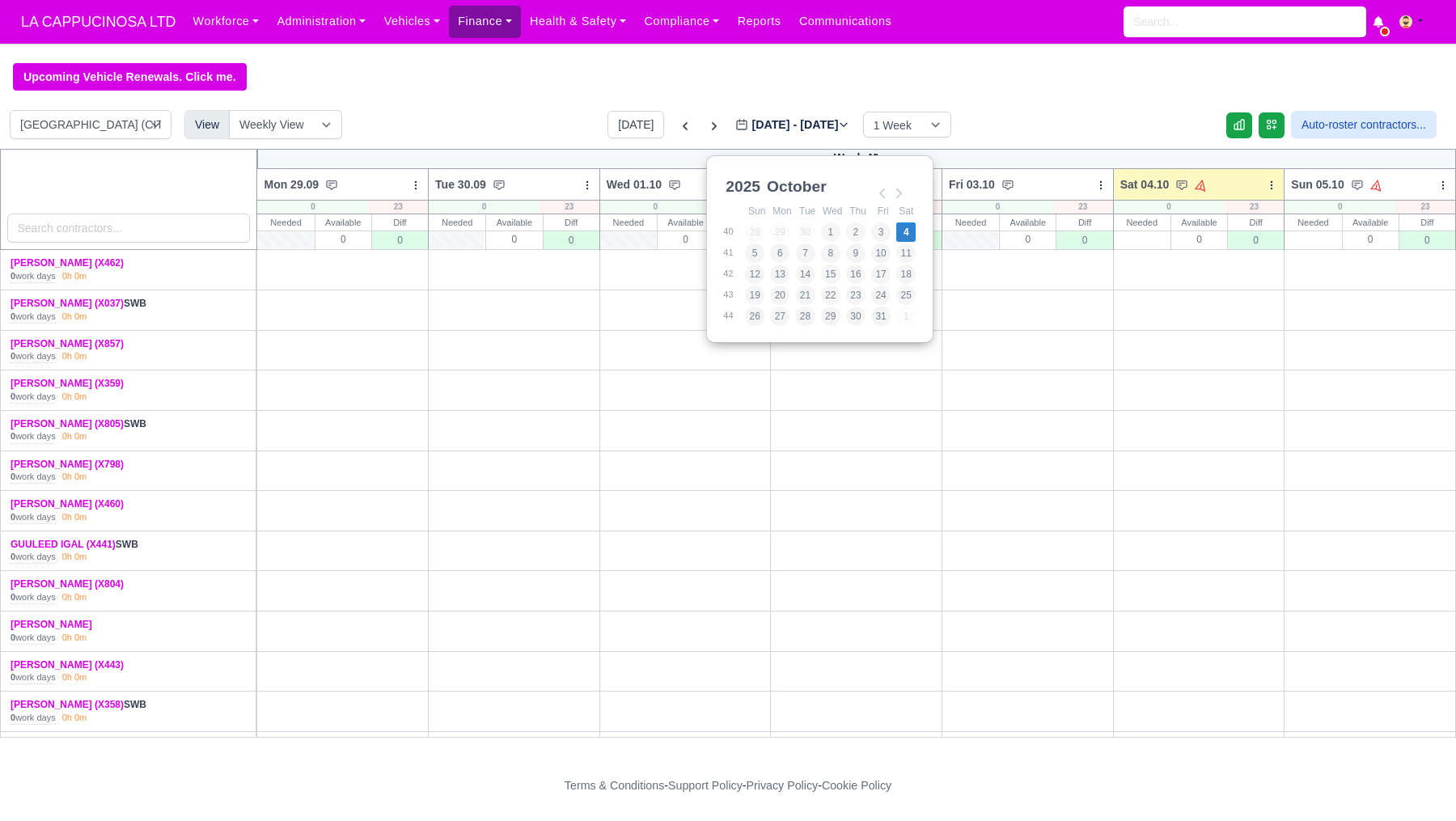
click at [501, 23] on link "Finance" at bounding box center [485, 21] width 72 height 31
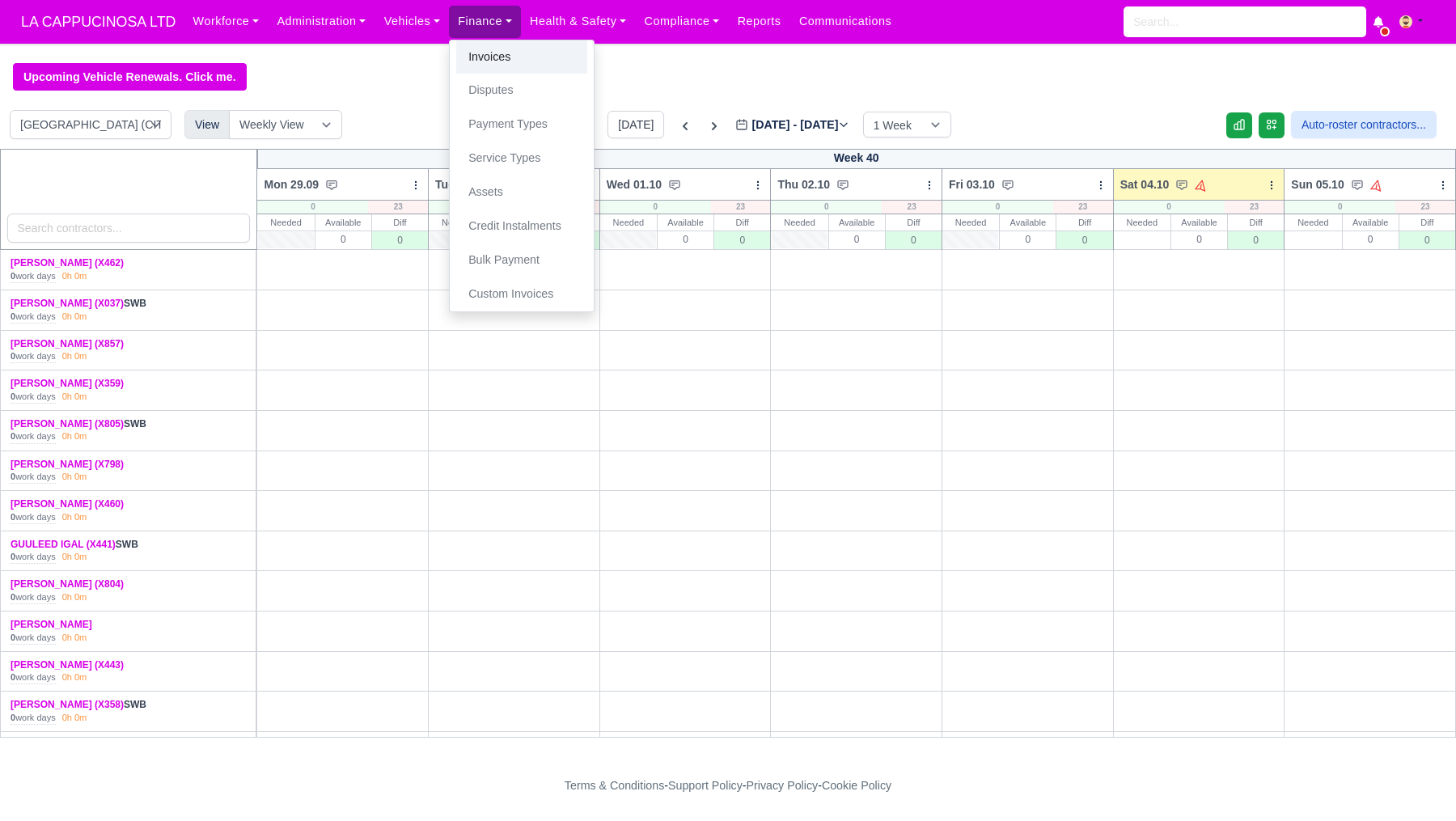
click at [507, 43] on link "Invoices" at bounding box center [522, 58] width 131 height 34
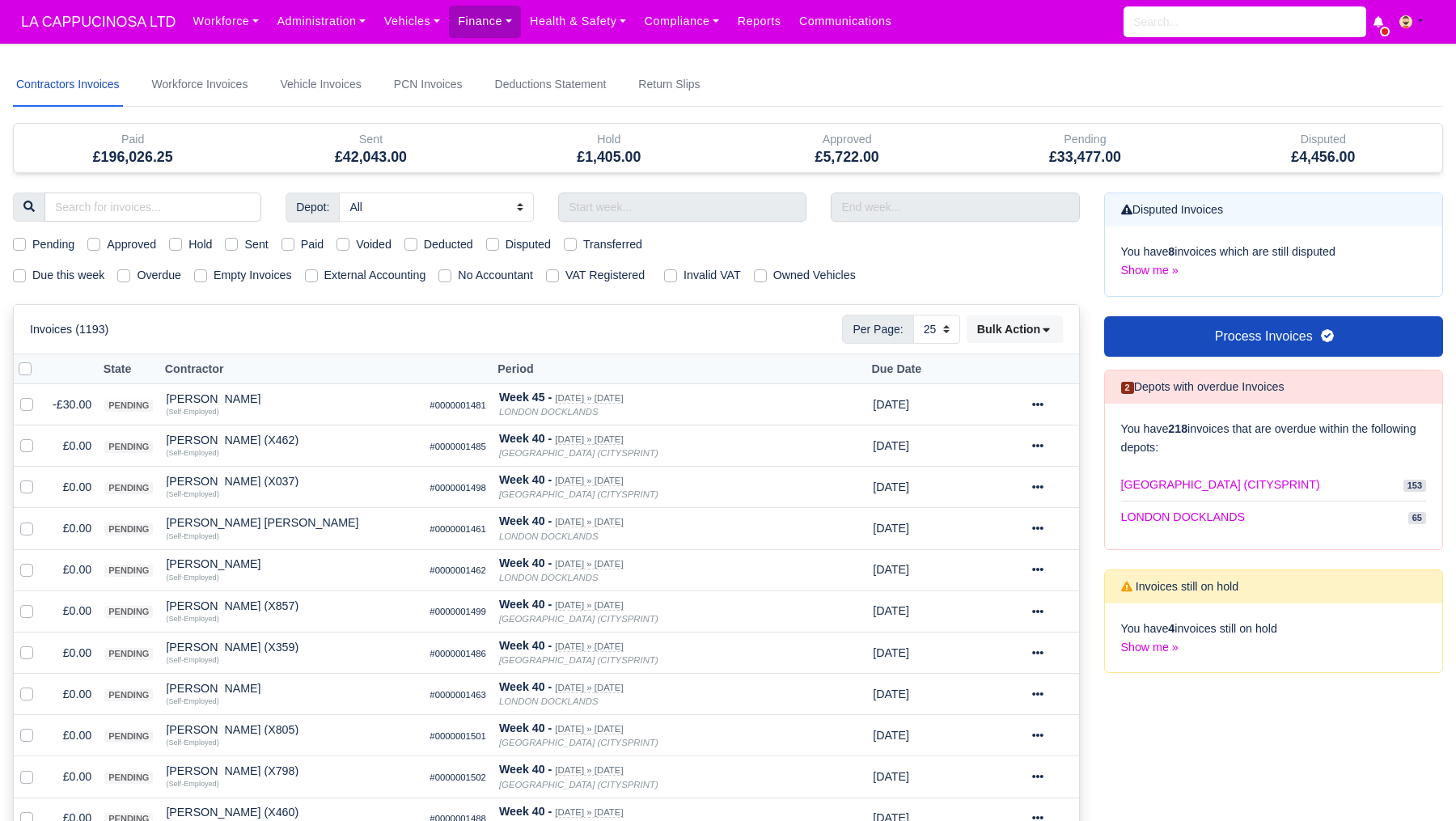
select select "25"
click at [198, 203] on input "search" at bounding box center [153, 207] width 217 height 29
type input "thomas"
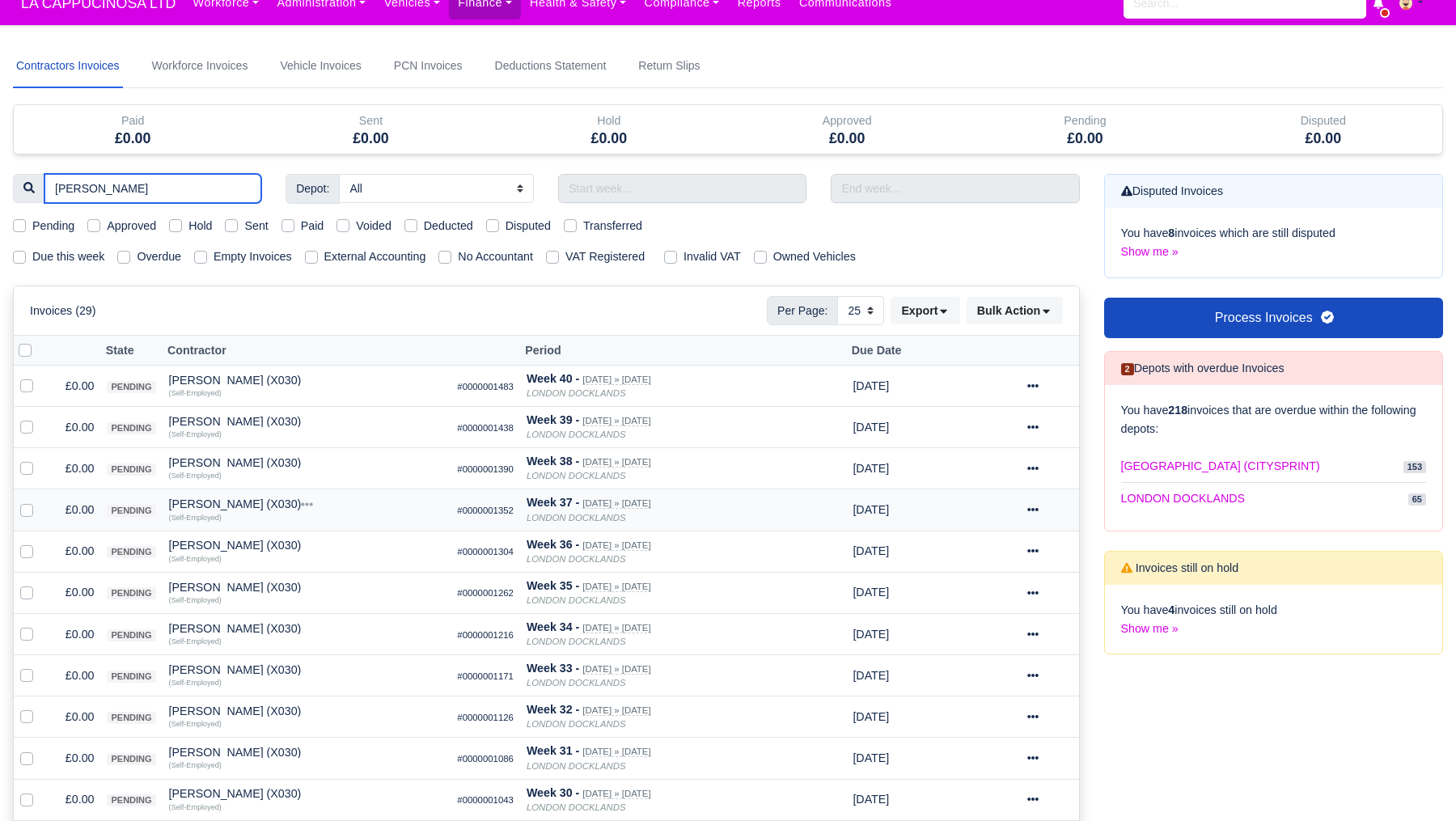
scroll to position [22, 0]
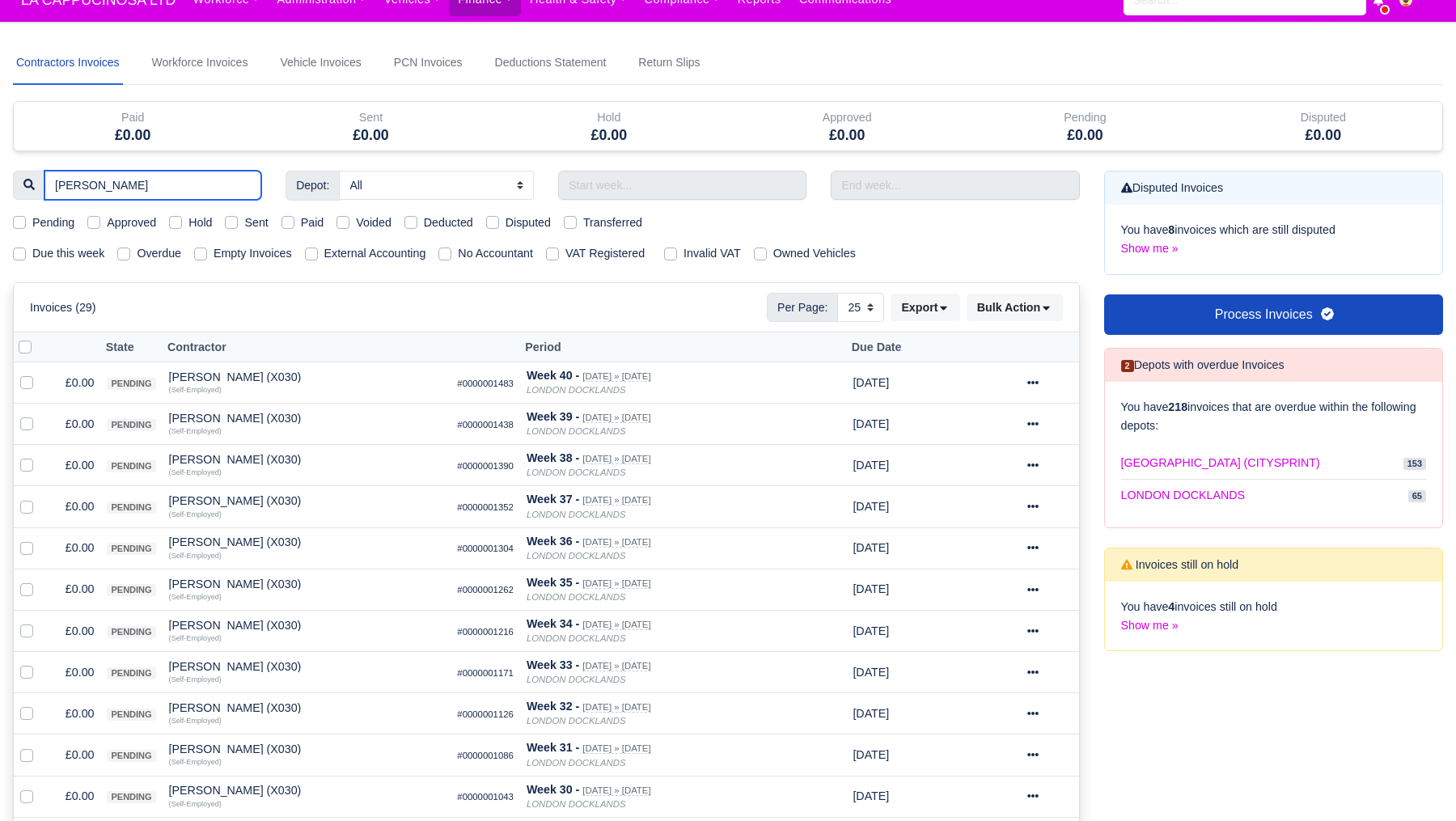
type input "thomas"
click at [521, 344] on th "Period" at bounding box center [683, 347] width 326 height 30
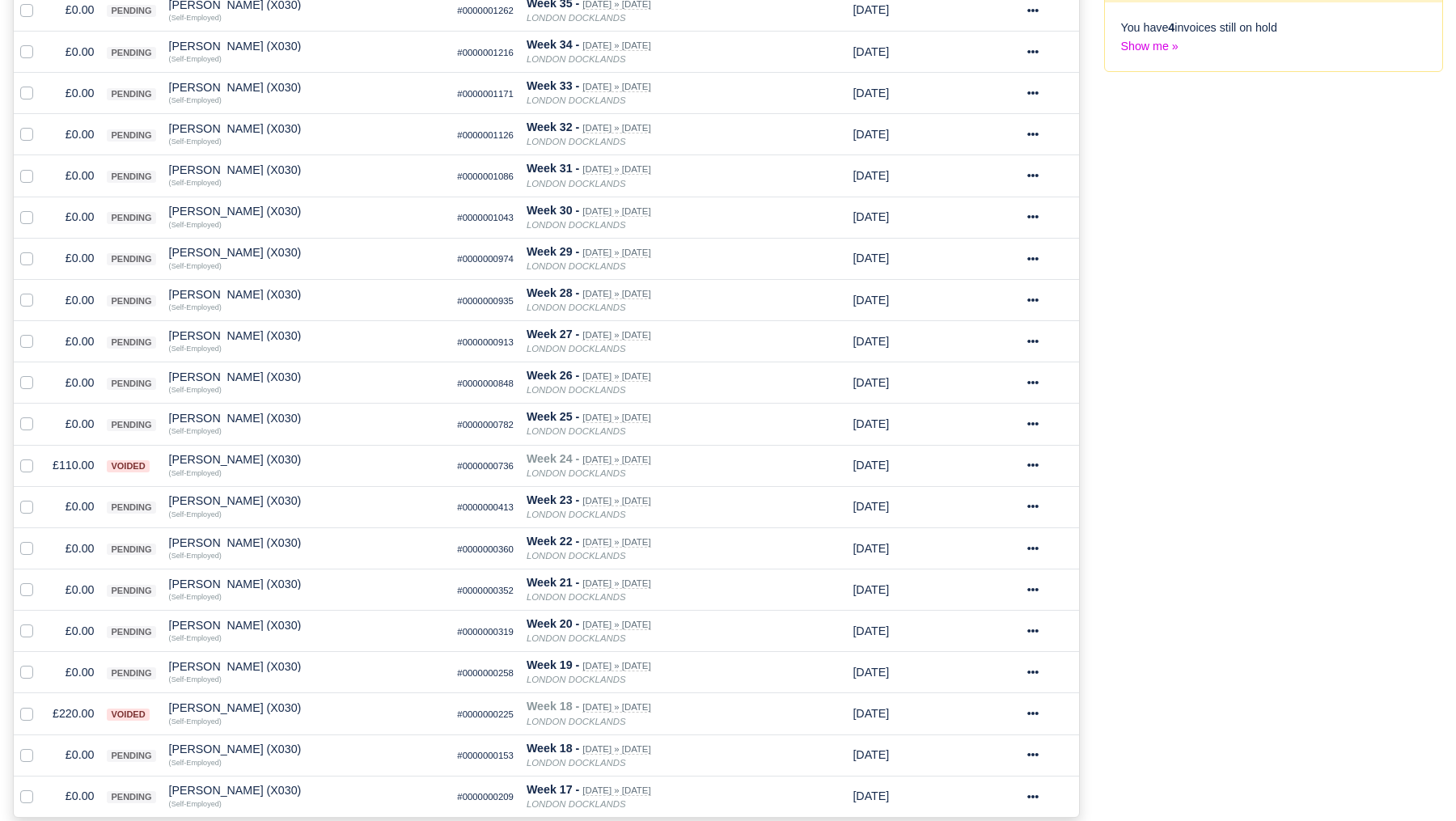
scroll to position [878, 0]
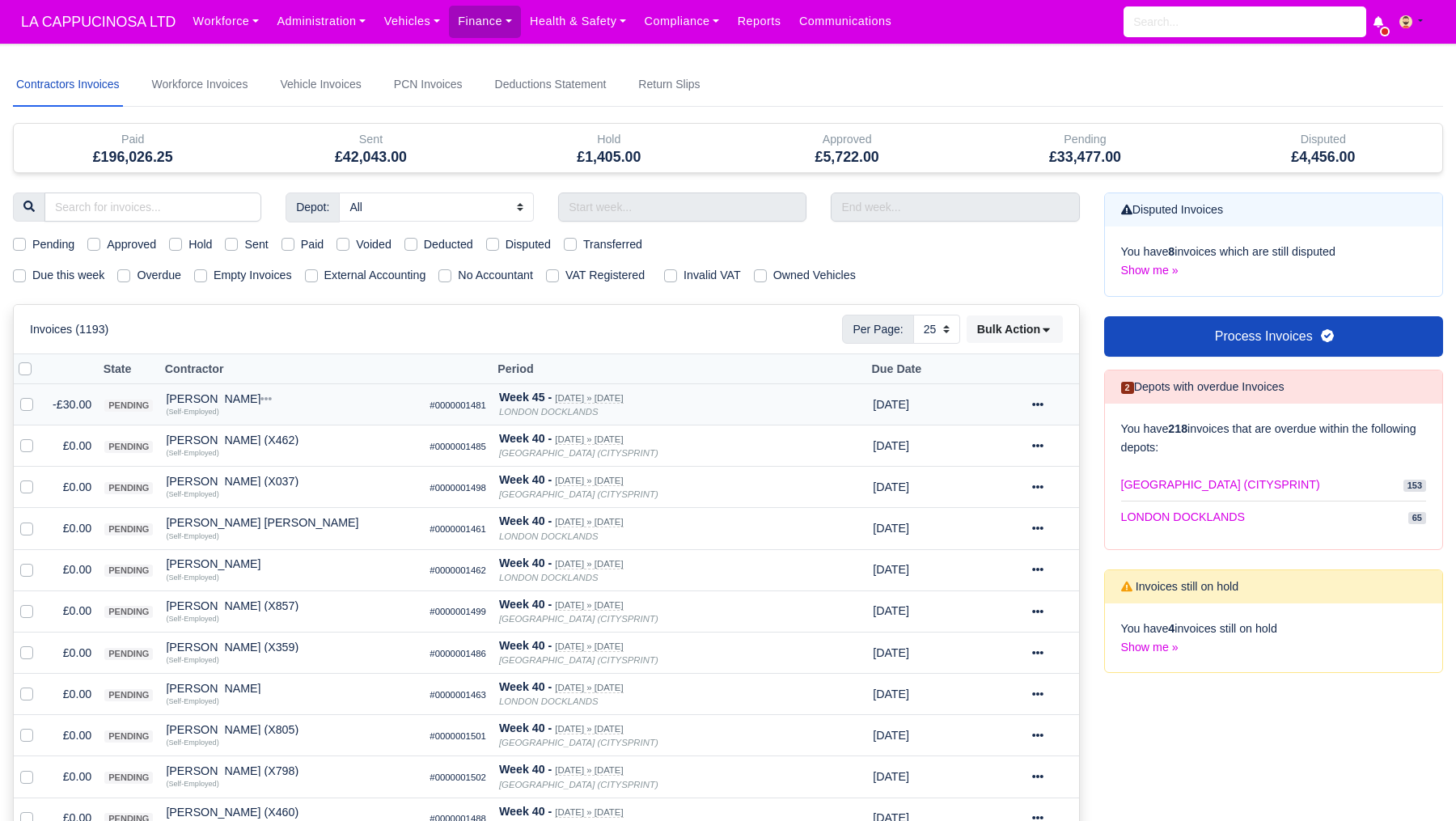
click at [1040, 410] on icon at bounding box center [1037, 404] width 11 height 11
click at [1025, 452] on link "Show Invoice" at bounding box center [995, 455] width 144 height 25
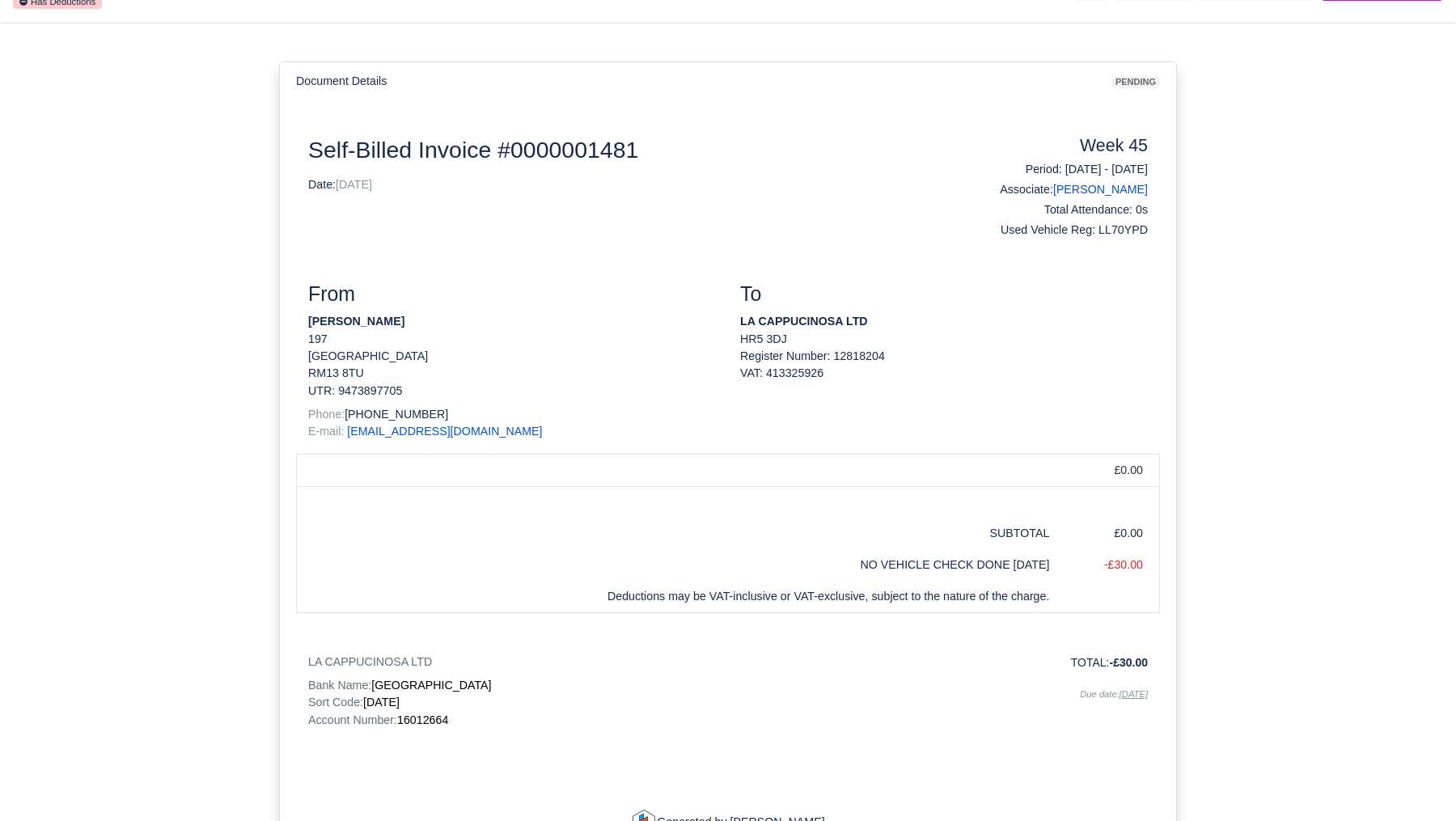
scroll to position [114, 0]
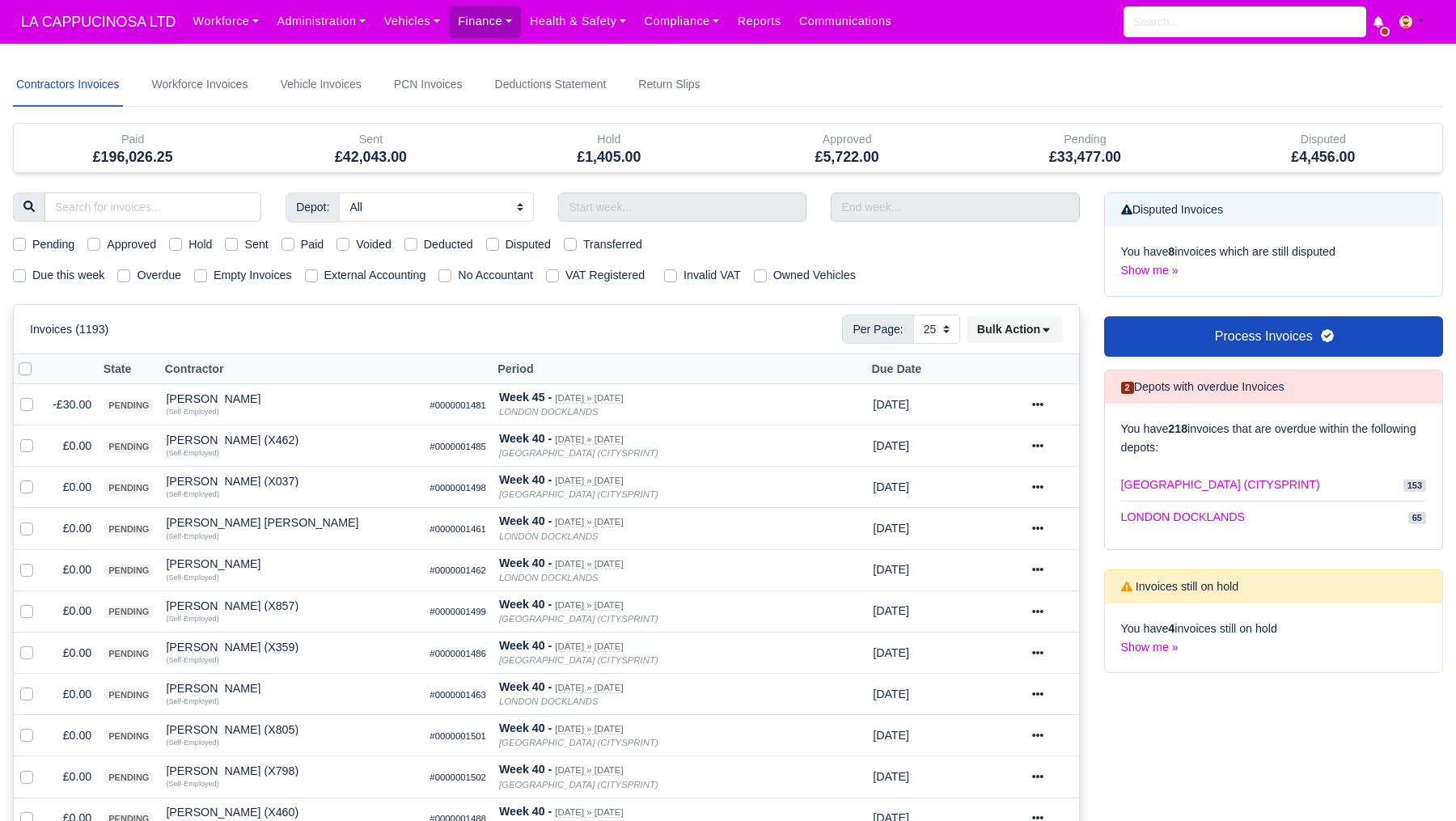
select select "25"
click at [509, 16] on link "Finance" at bounding box center [485, 21] width 72 height 31
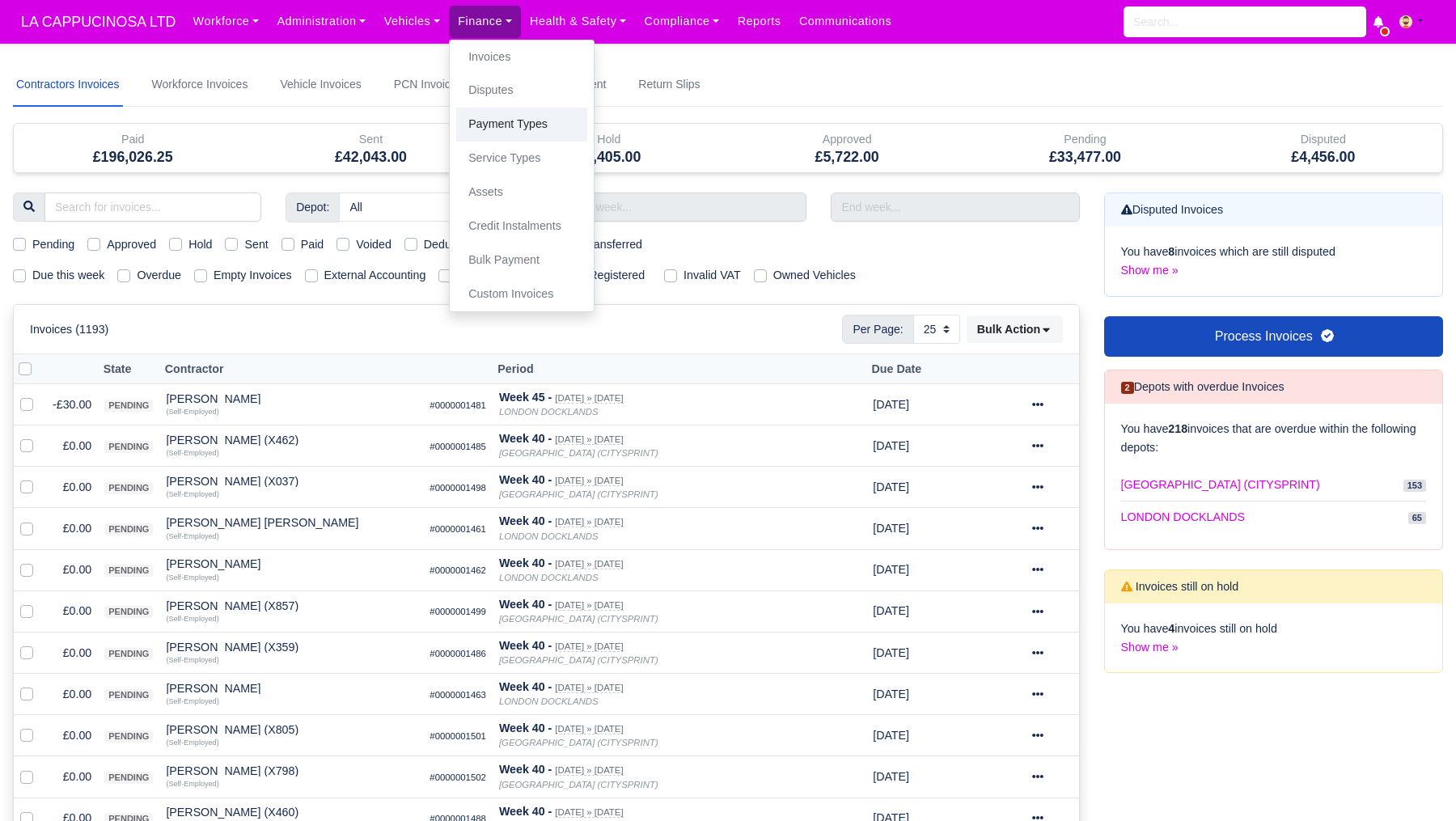
click at [546, 136] on link "Payment Types" at bounding box center [522, 125] width 131 height 34
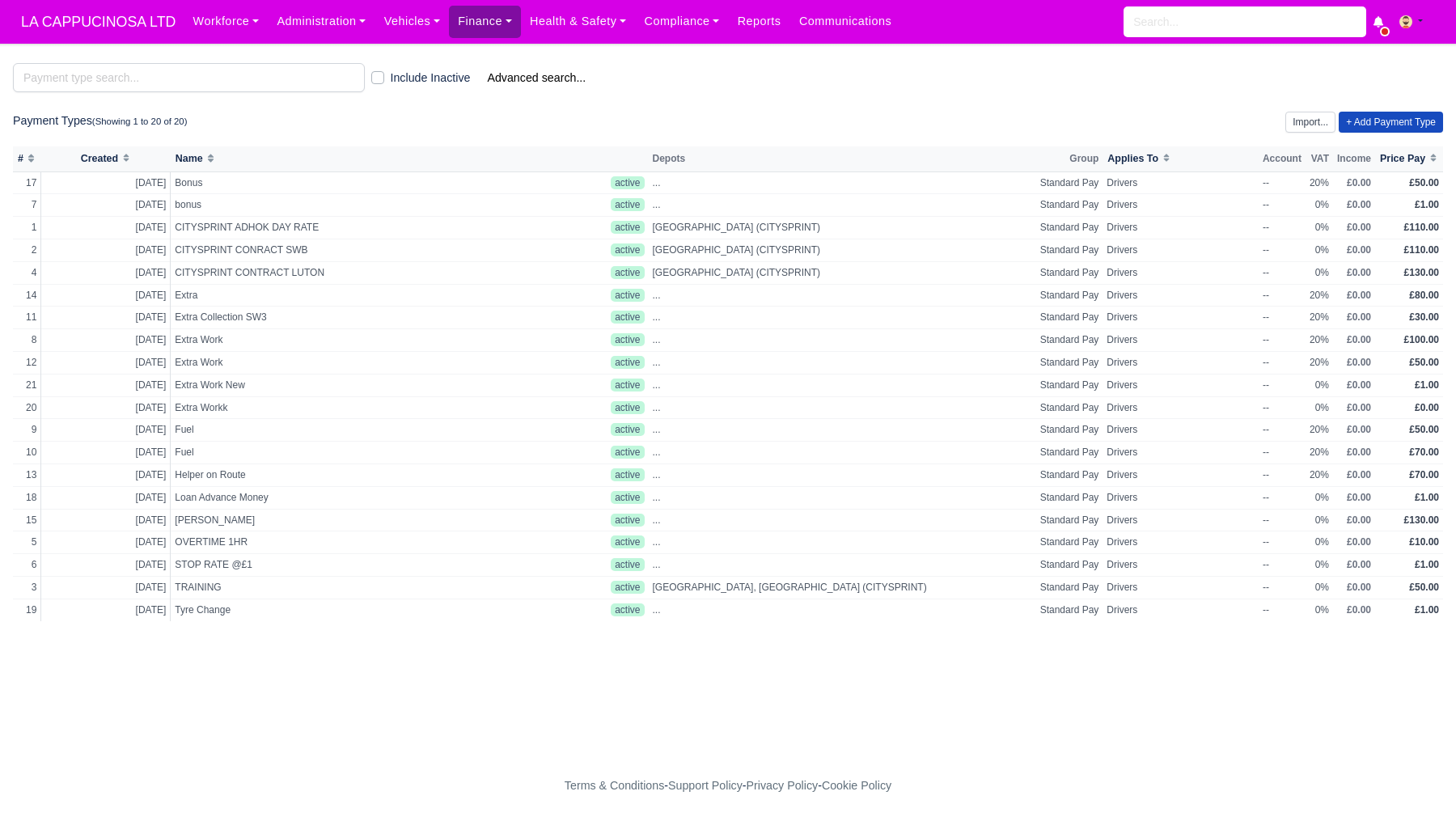
click at [502, 23] on link "Finance" at bounding box center [485, 21] width 72 height 31
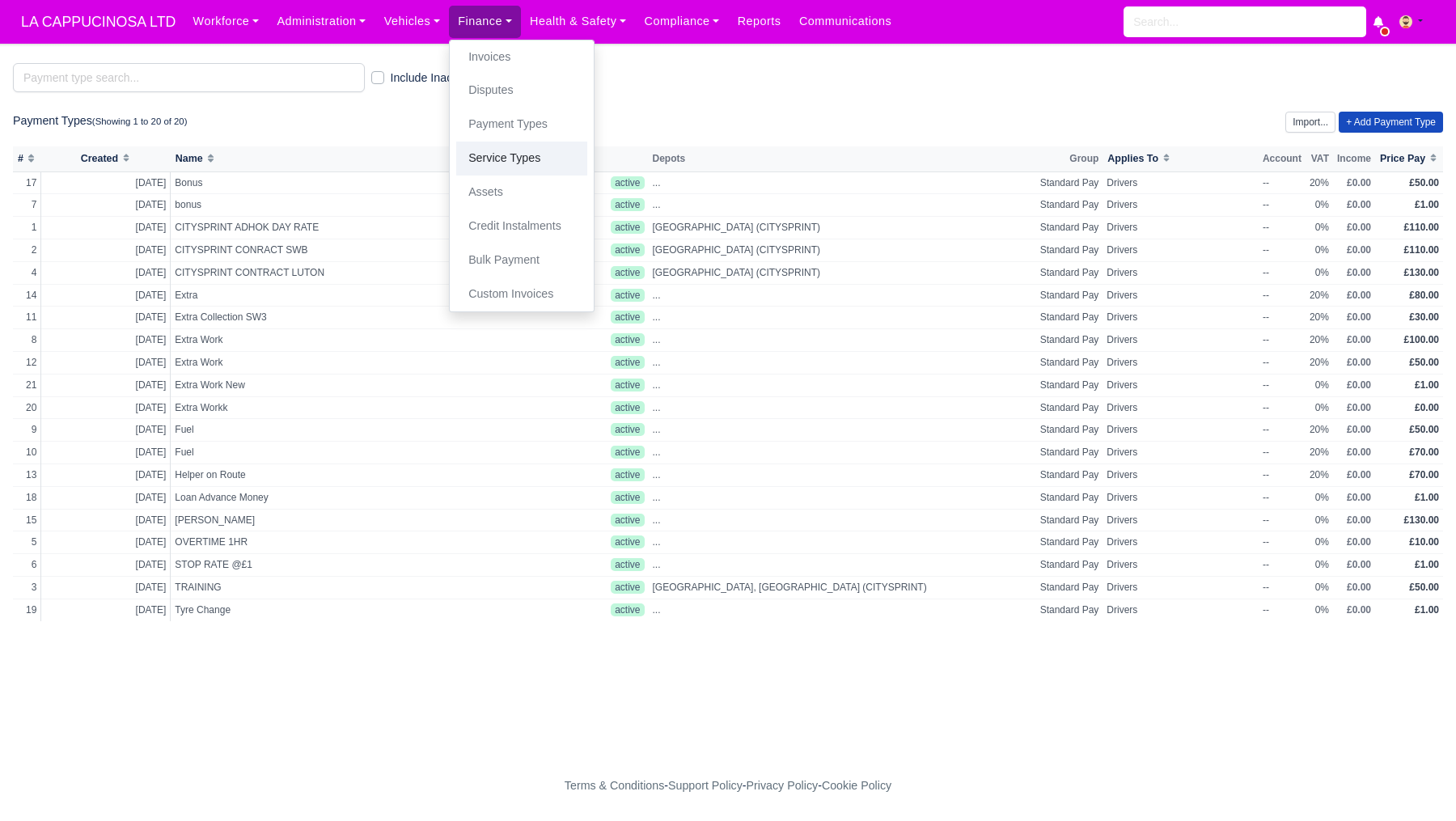
click at [504, 162] on link "Service Types" at bounding box center [522, 159] width 131 height 34
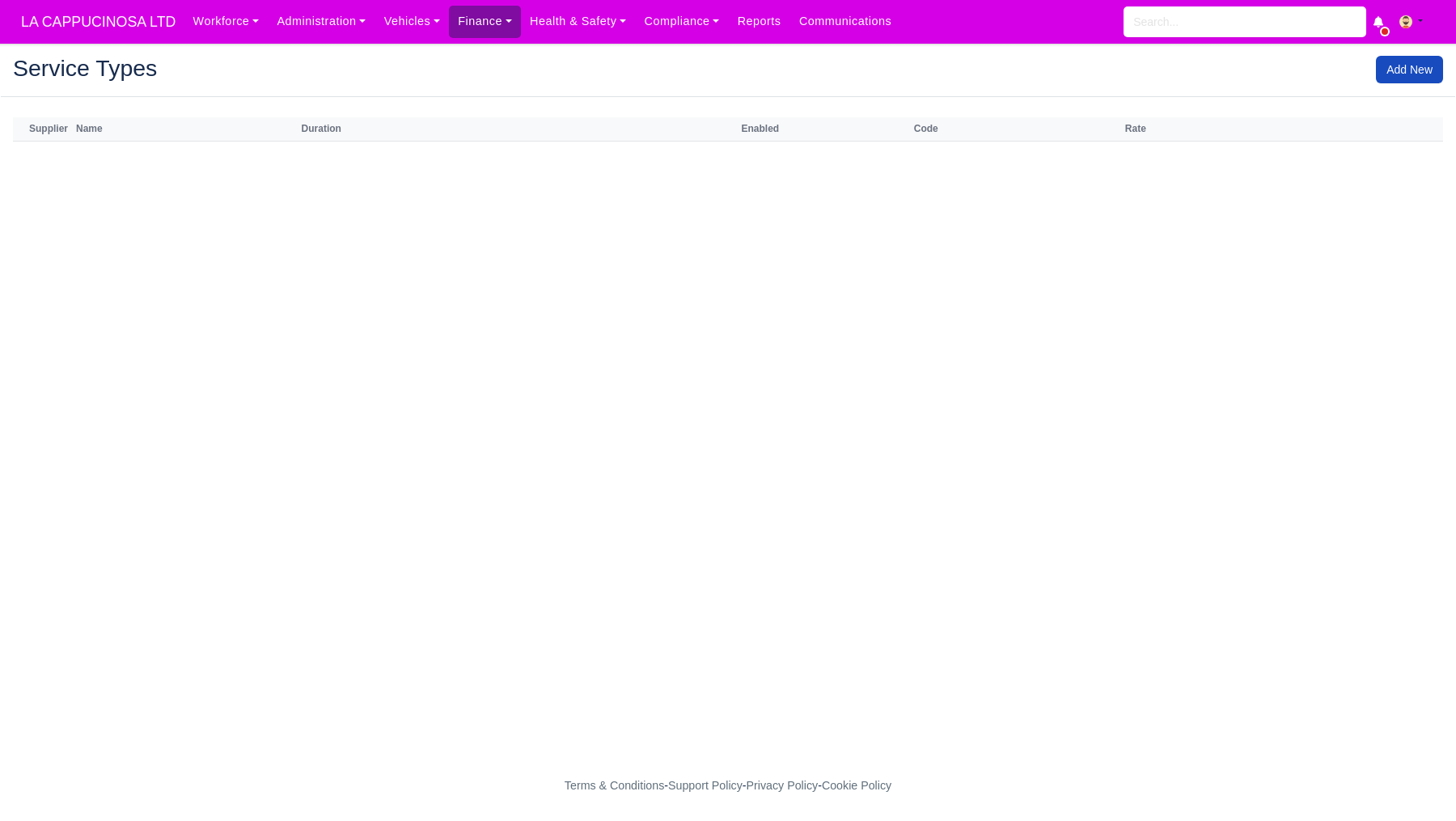
click at [471, 8] on link "Finance" at bounding box center [485, 21] width 72 height 31
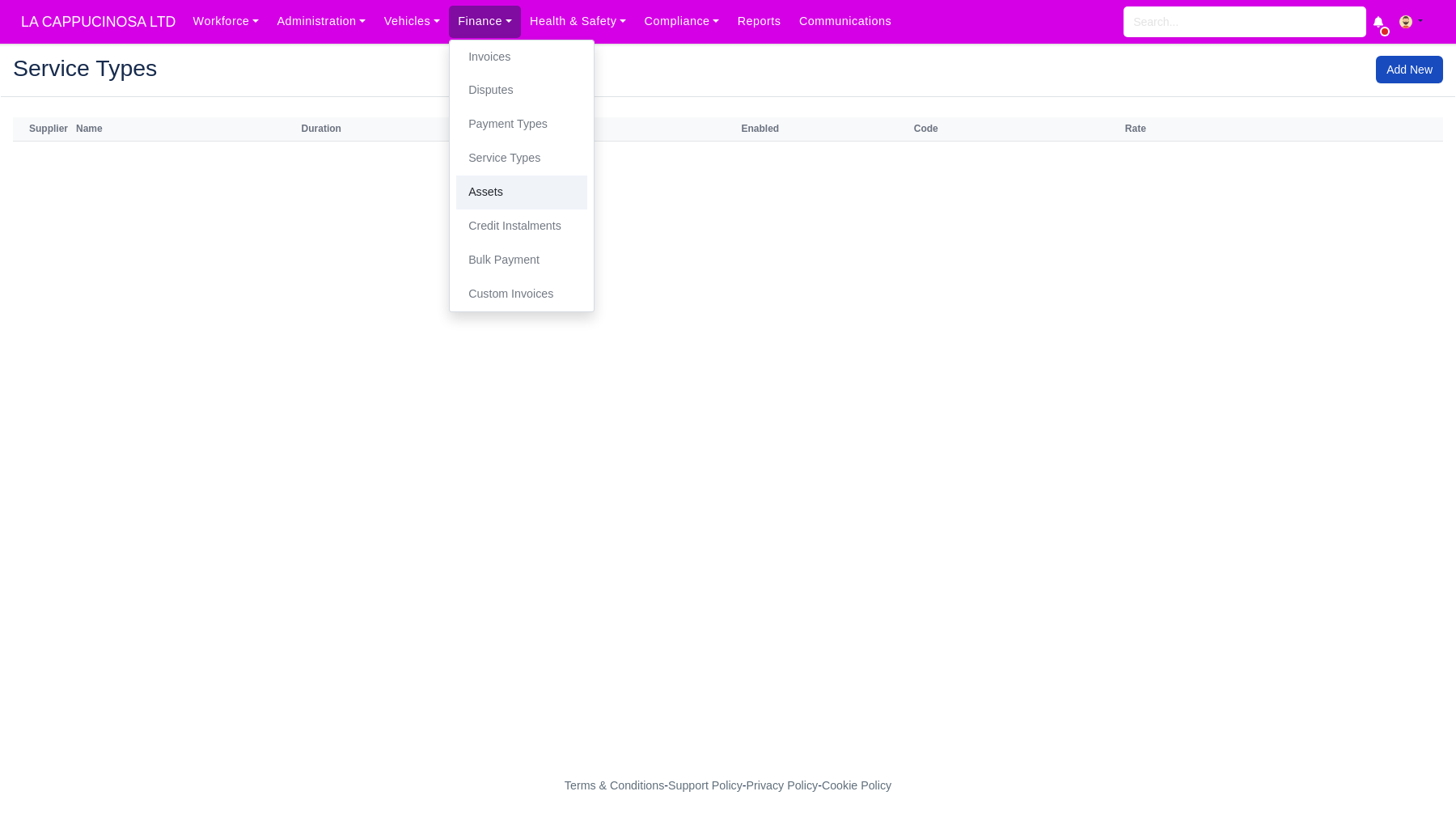
click at [501, 187] on link "Assets" at bounding box center [522, 193] width 131 height 34
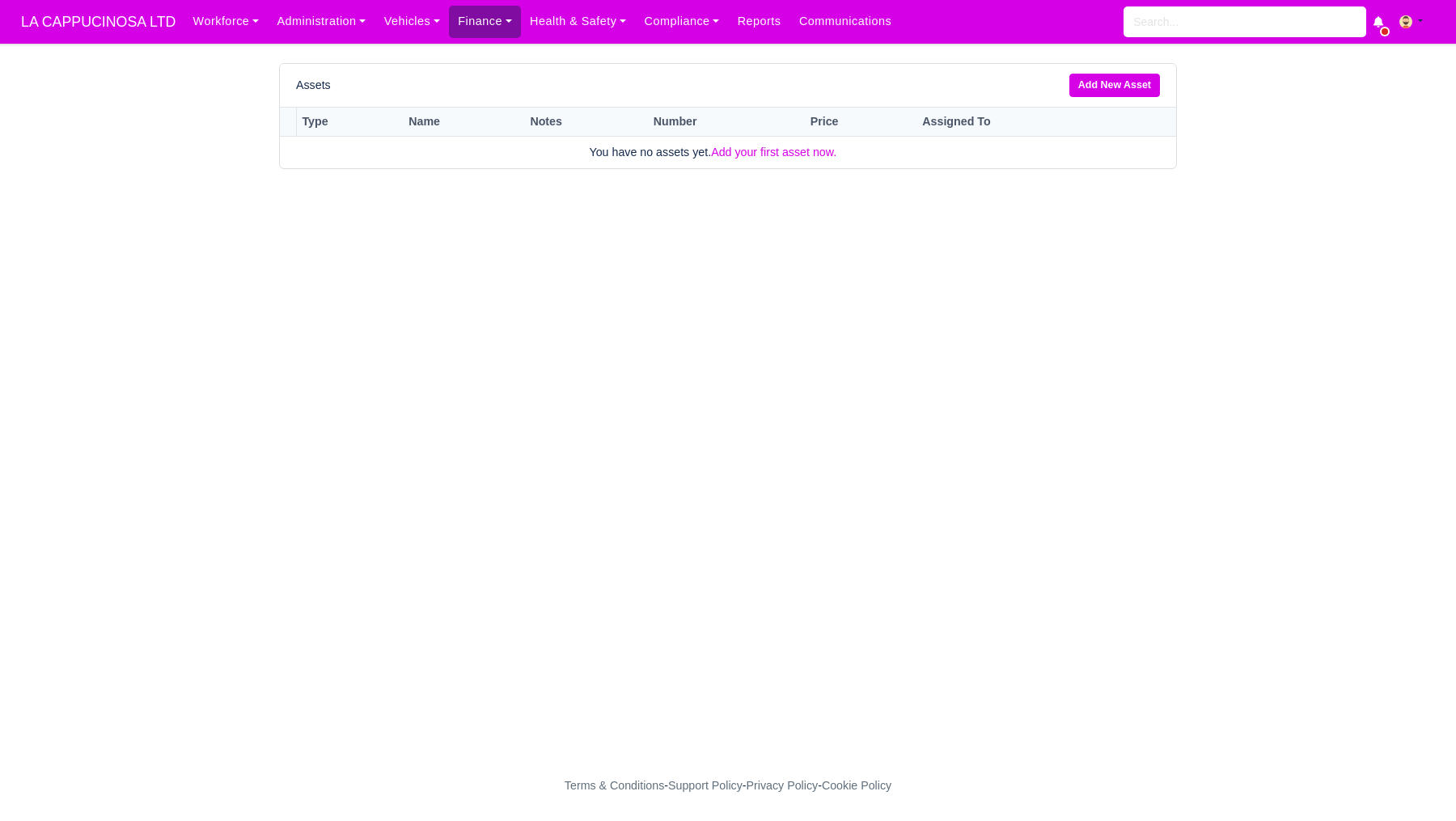
click at [502, 35] on link "Finance" at bounding box center [485, 21] width 72 height 31
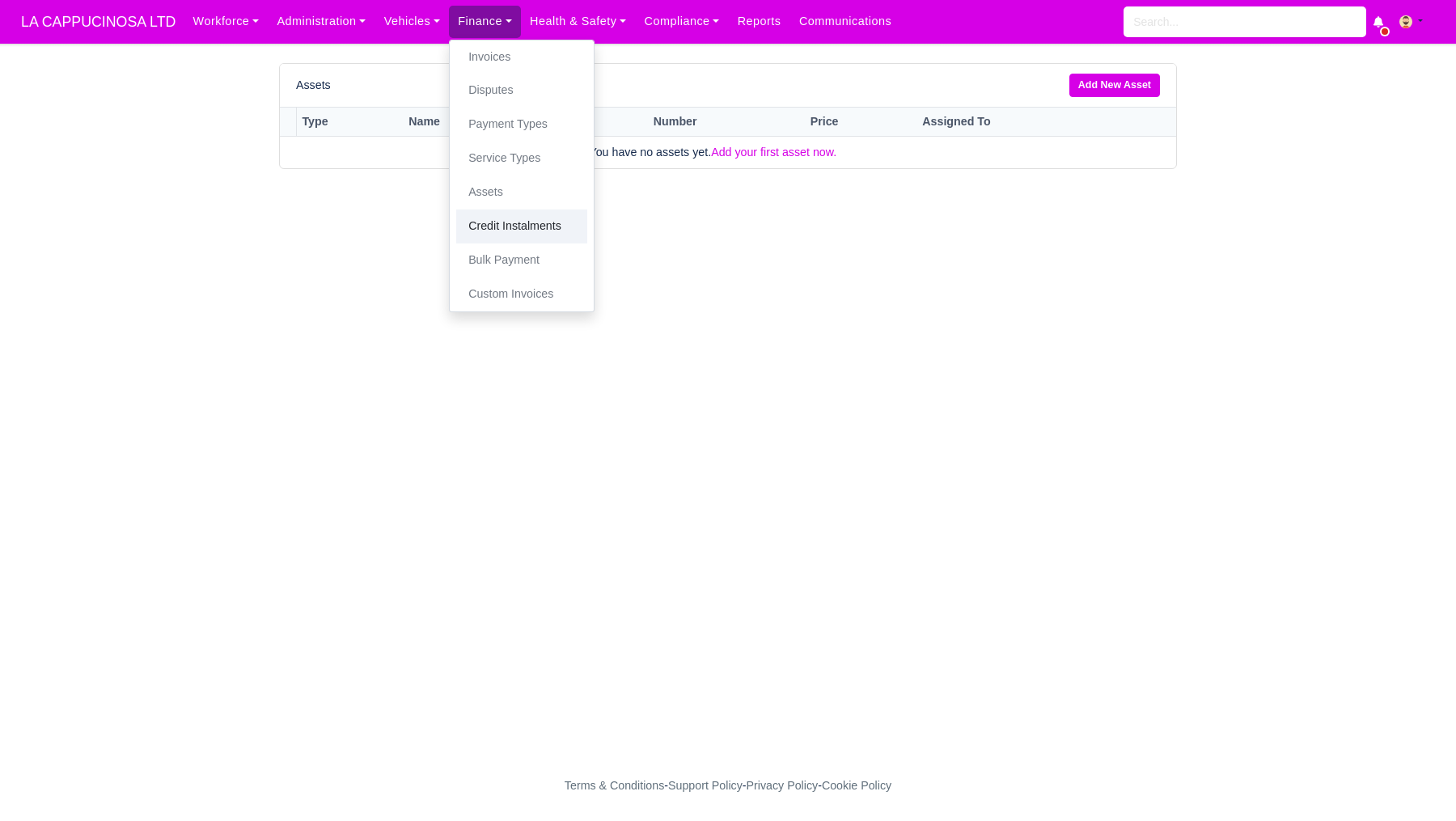
click at [519, 237] on link "Credit Instalments" at bounding box center [522, 226] width 131 height 34
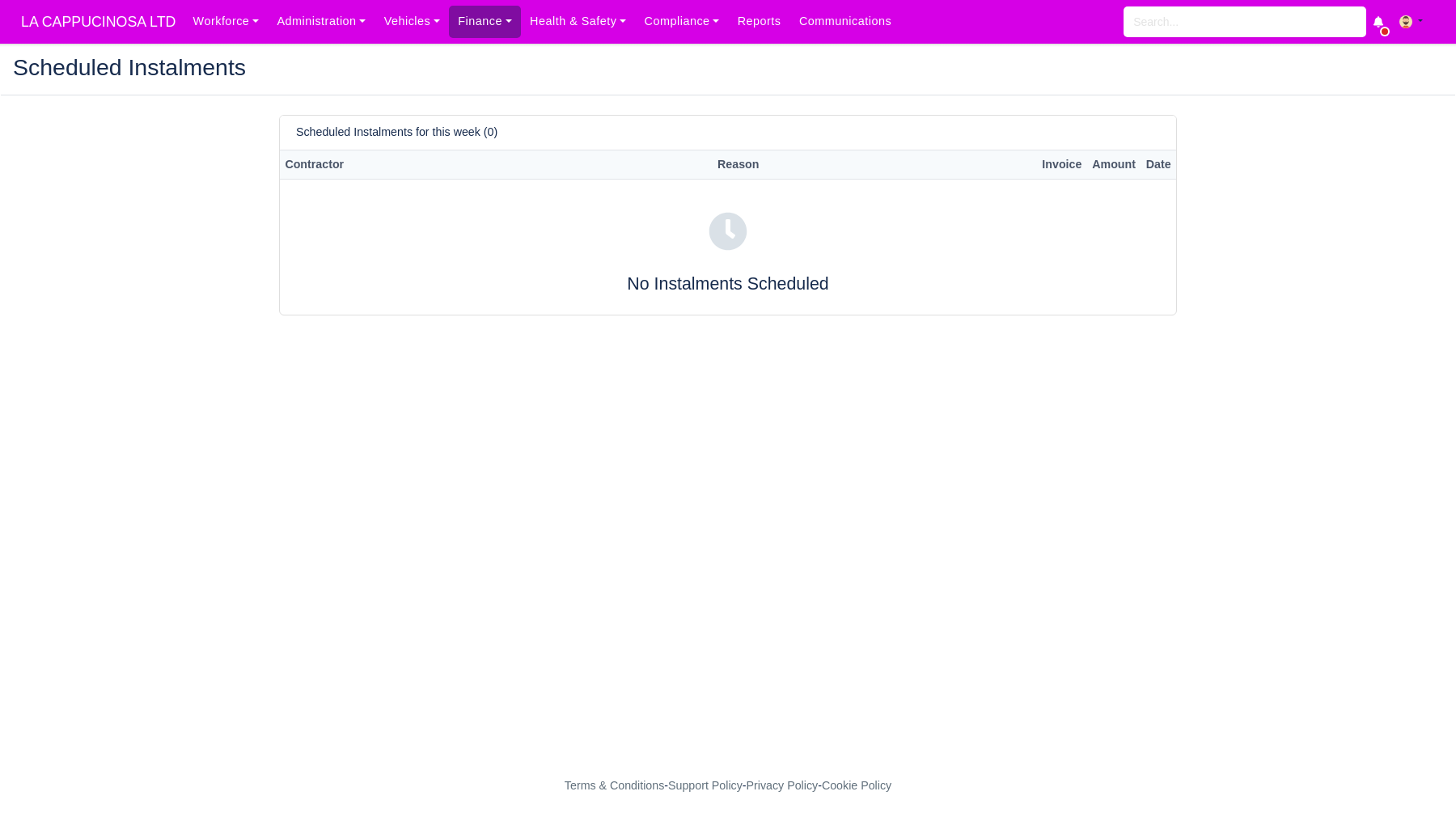
click at [499, 23] on link "Finance" at bounding box center [485, 21] width 72 height 31
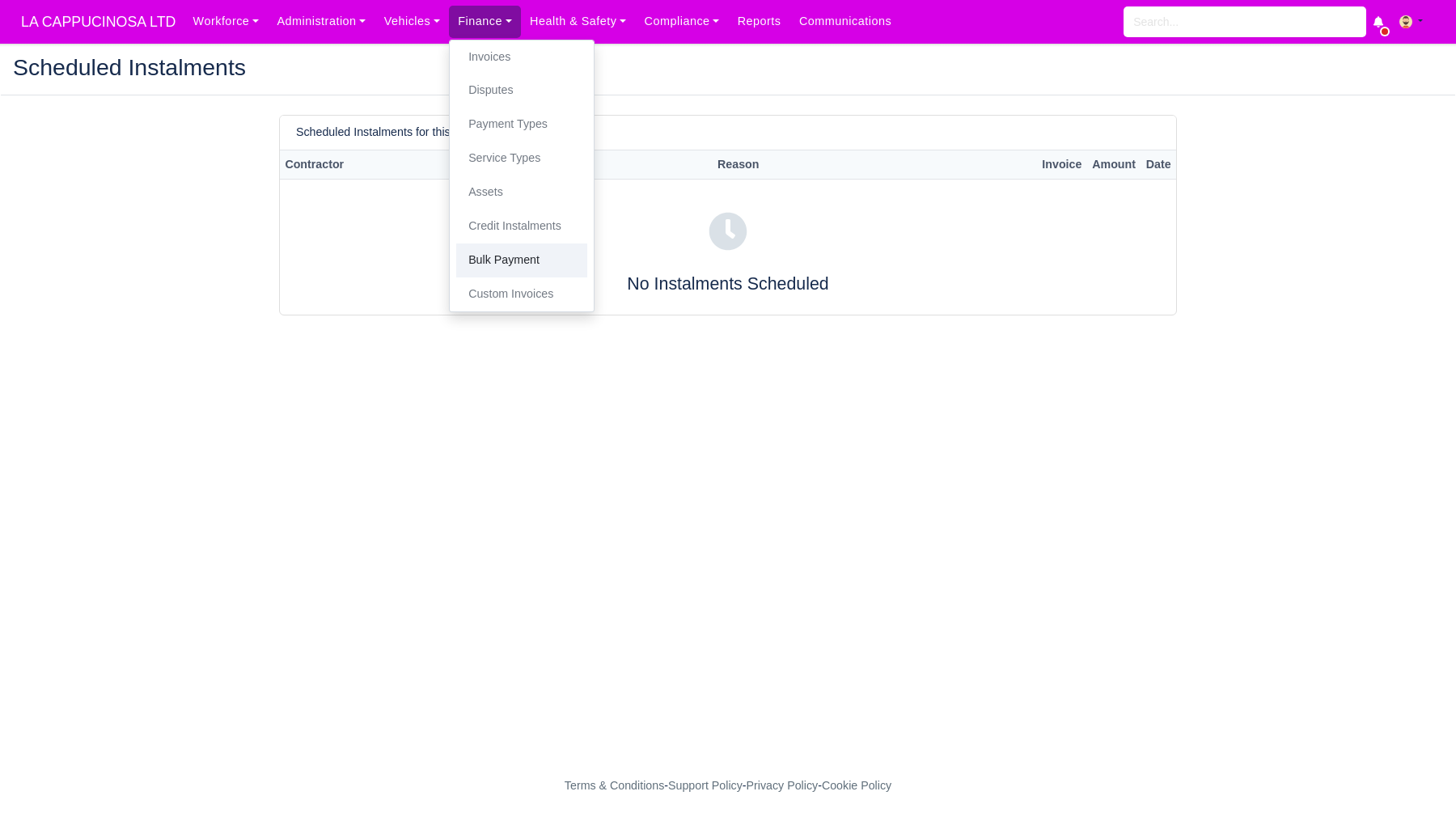
click at [516, 254] on link "Bulk Payment" at bounding box center [522, 260] width 131 height 34
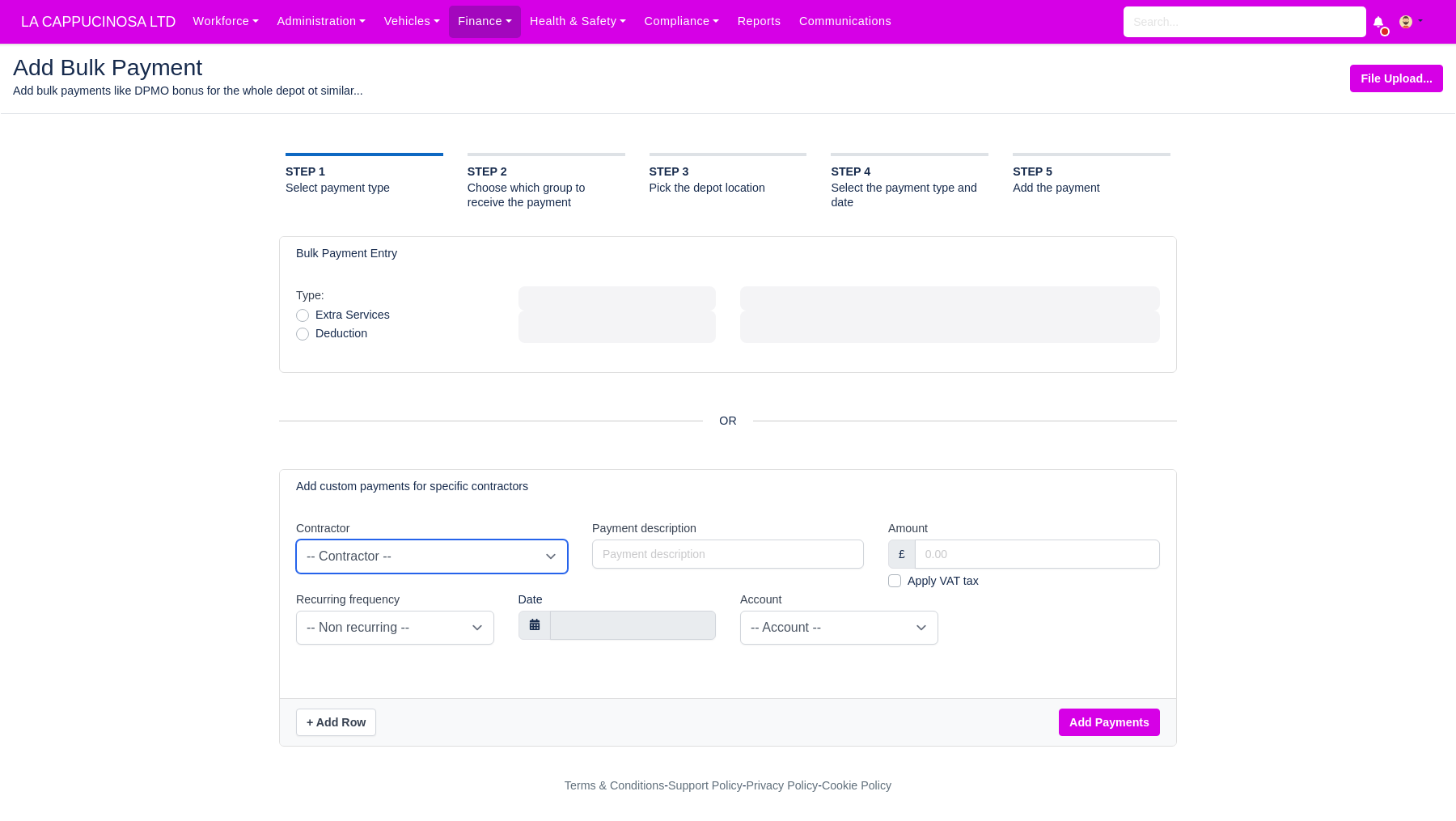
click at [496, 566] on select "-- Contractor -- [PERSON_NAME] (X462) [PERSON_NAME] (X037) Ajay Ajay [PERSON_NA…" at bounding box center [432, 556] width 272 height 34
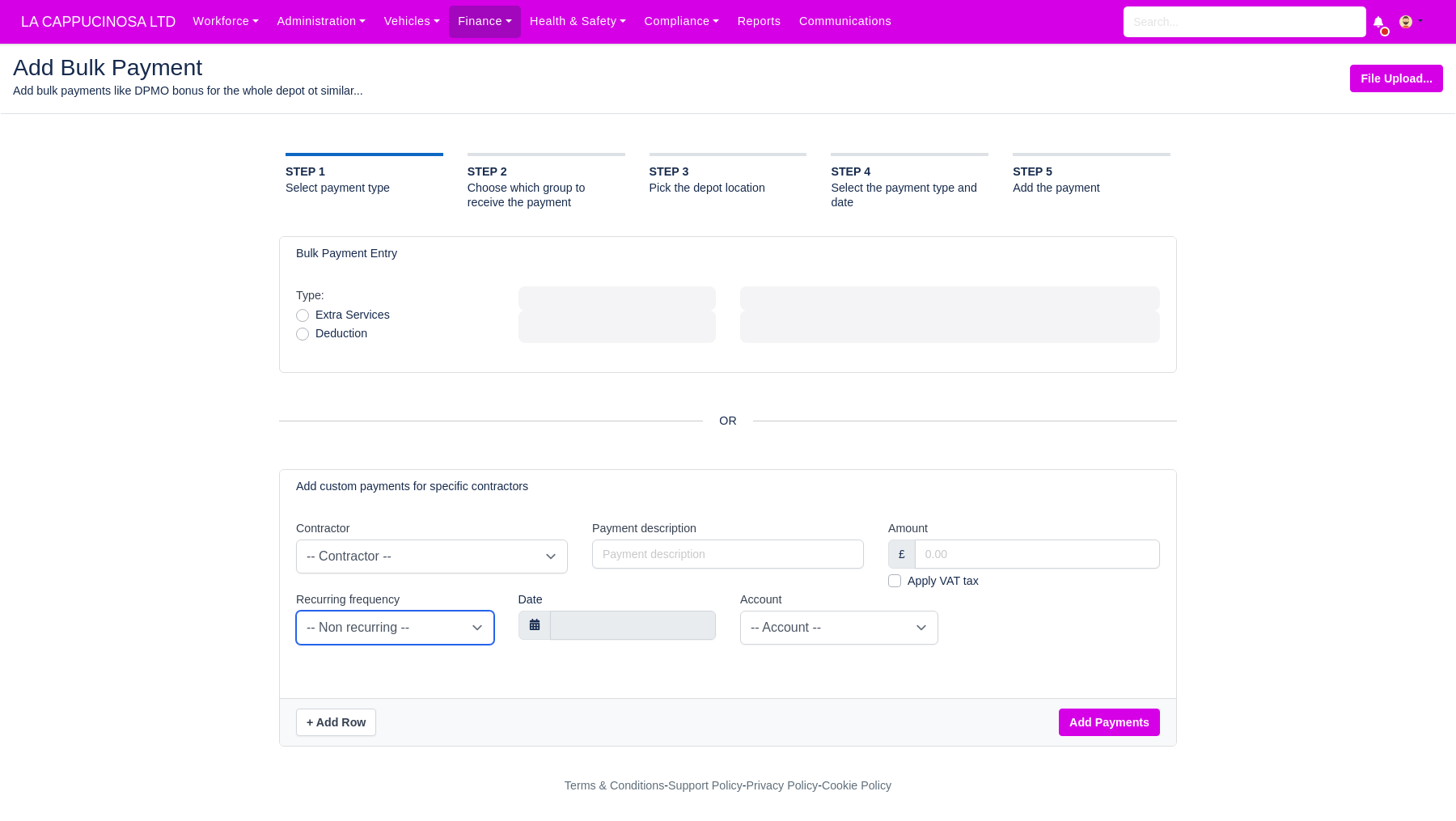
click at [459, 612] on select "-- Non recurring -- Daily Weekly Bi-weekly Monthly" at bounding box center [395, 628] width 198 height 34
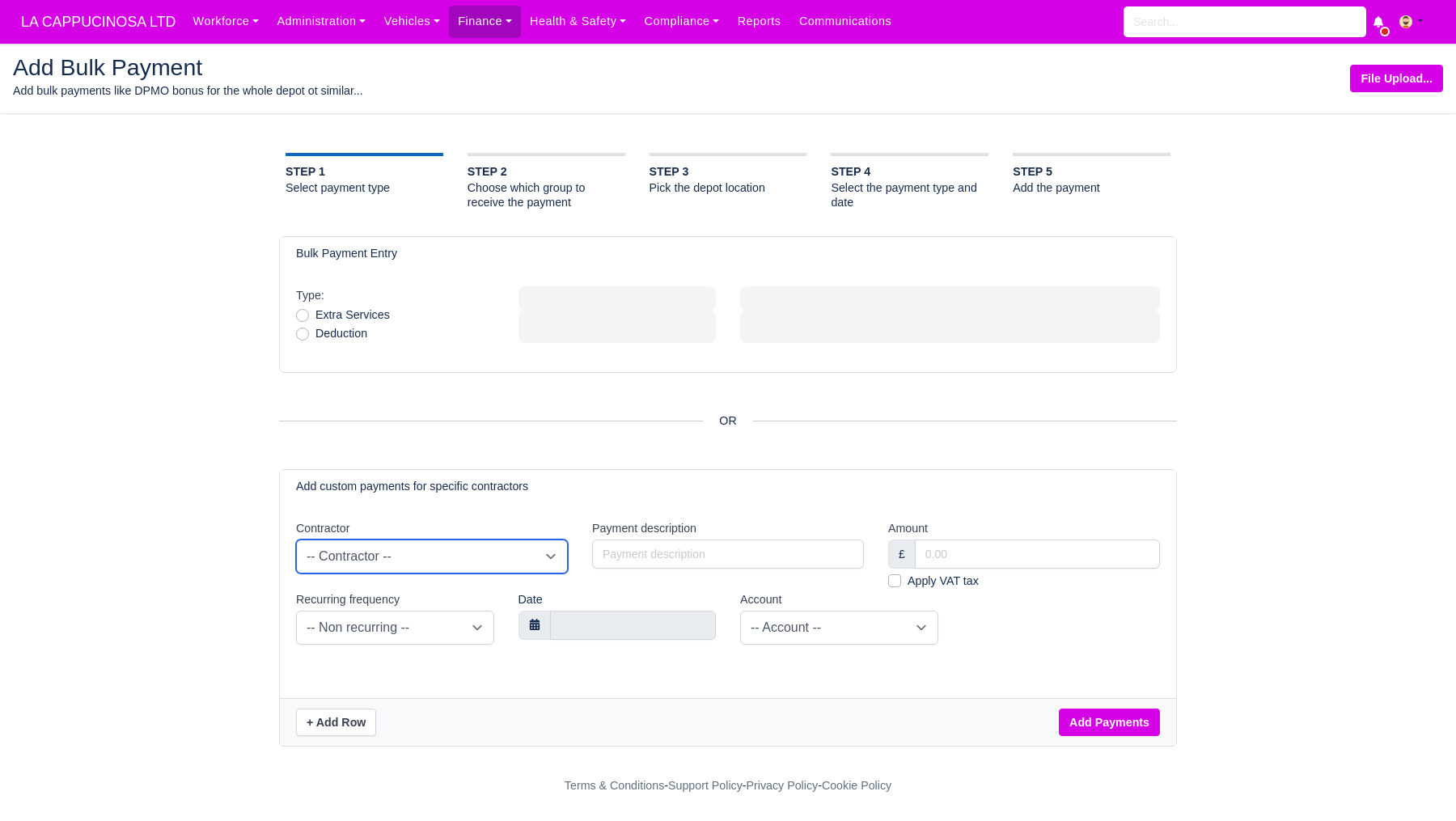
click at [485, 550] on select "-- Contractor -- [PERSON_NAME] (X462) [PERSON_NAME] (X037) Ajay Ajay [PERSON_NA…" at bounding box center [432, 556] width 272 height 34
select select "5"
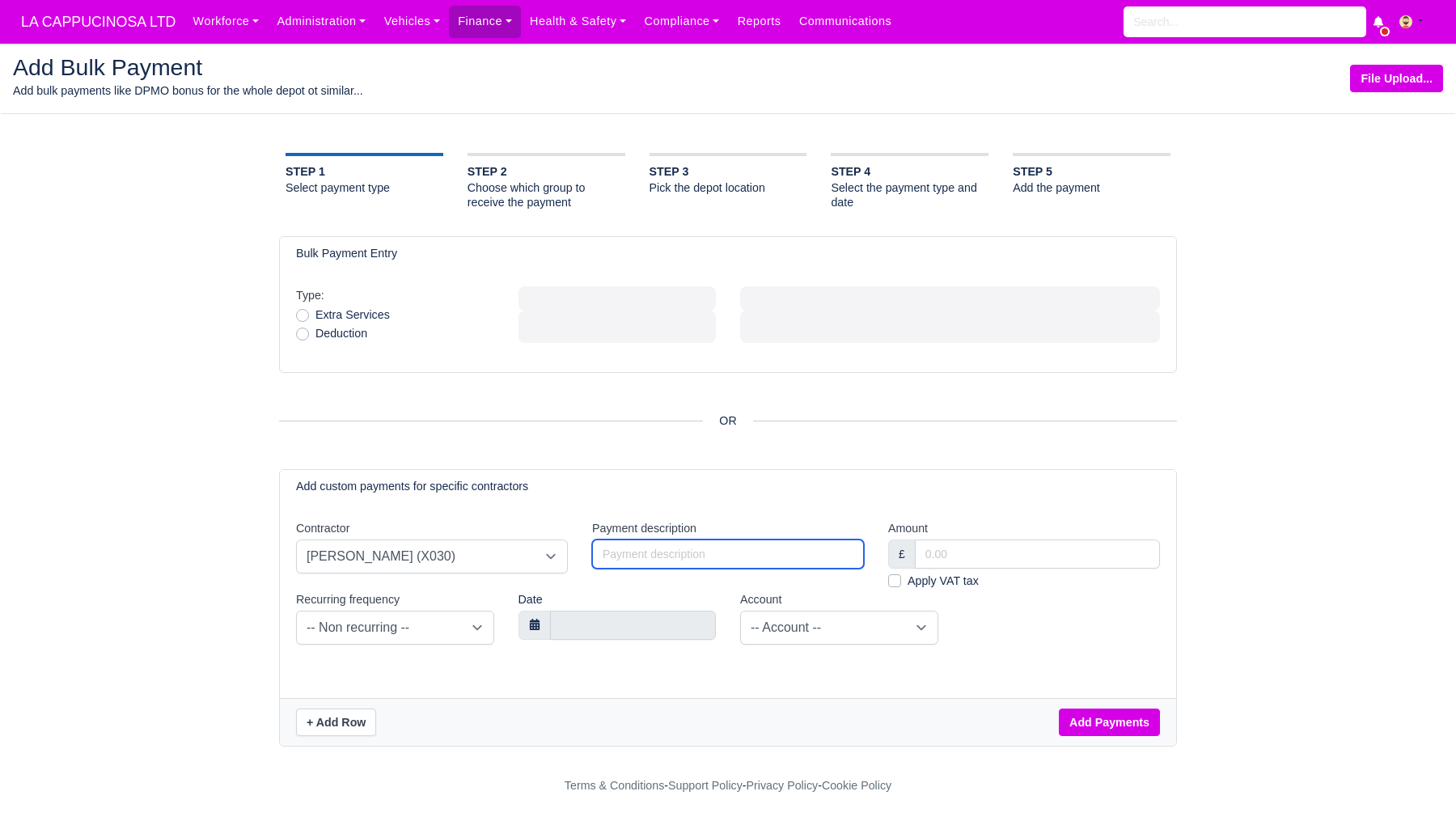
click at [640, 565] on input "Payment description" at bounding box center [728, 554] width 272 height 29
type input "j"
type input "1"
type input "july"
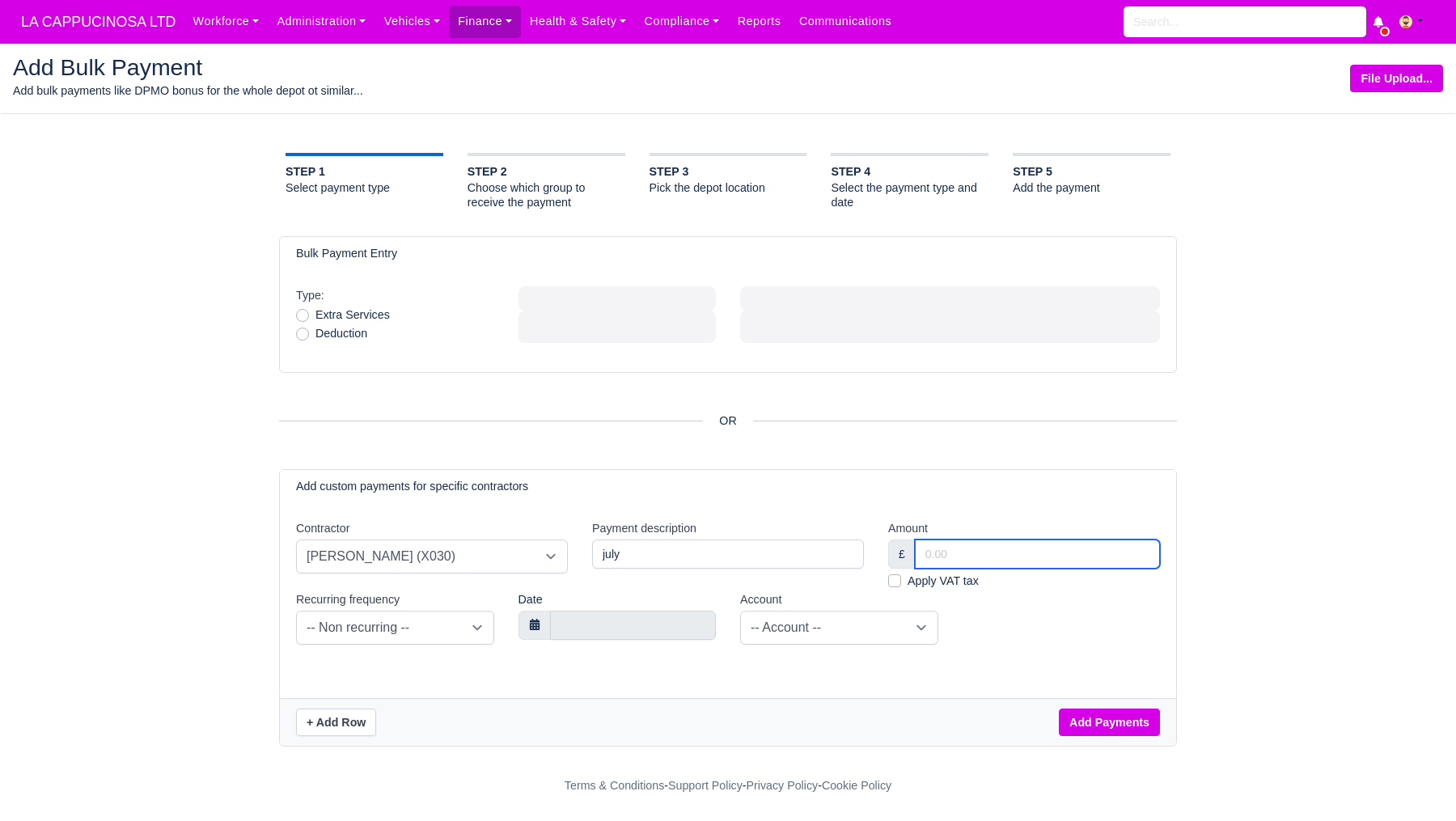
click at [1007, 548] on input "Amount" at bounding box center [1037, 554] width 245 height 29
type input "3460"
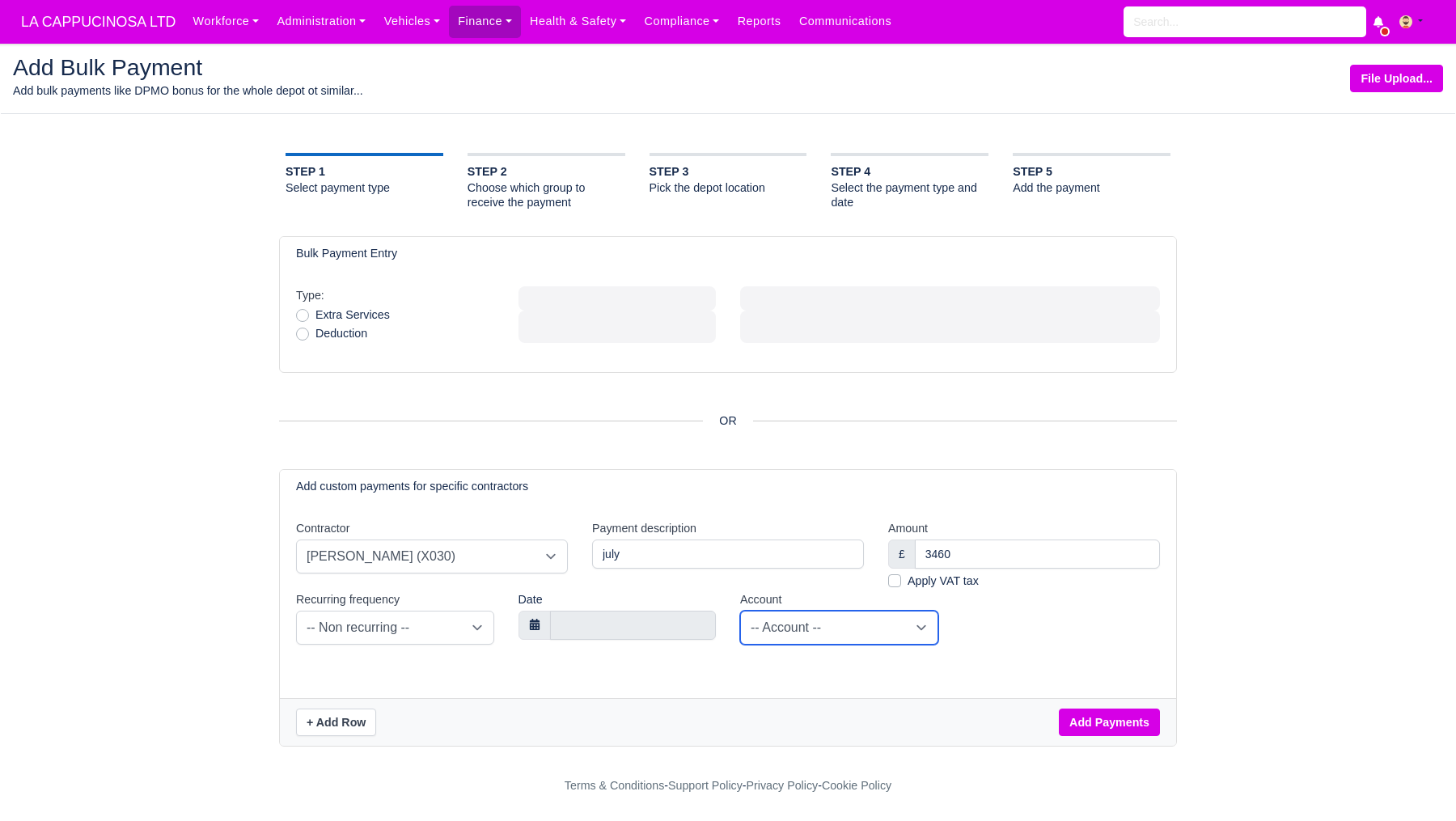
click at [795, 618] on select "-- Account --" at bounding box center [840, 628] width 198 height 34
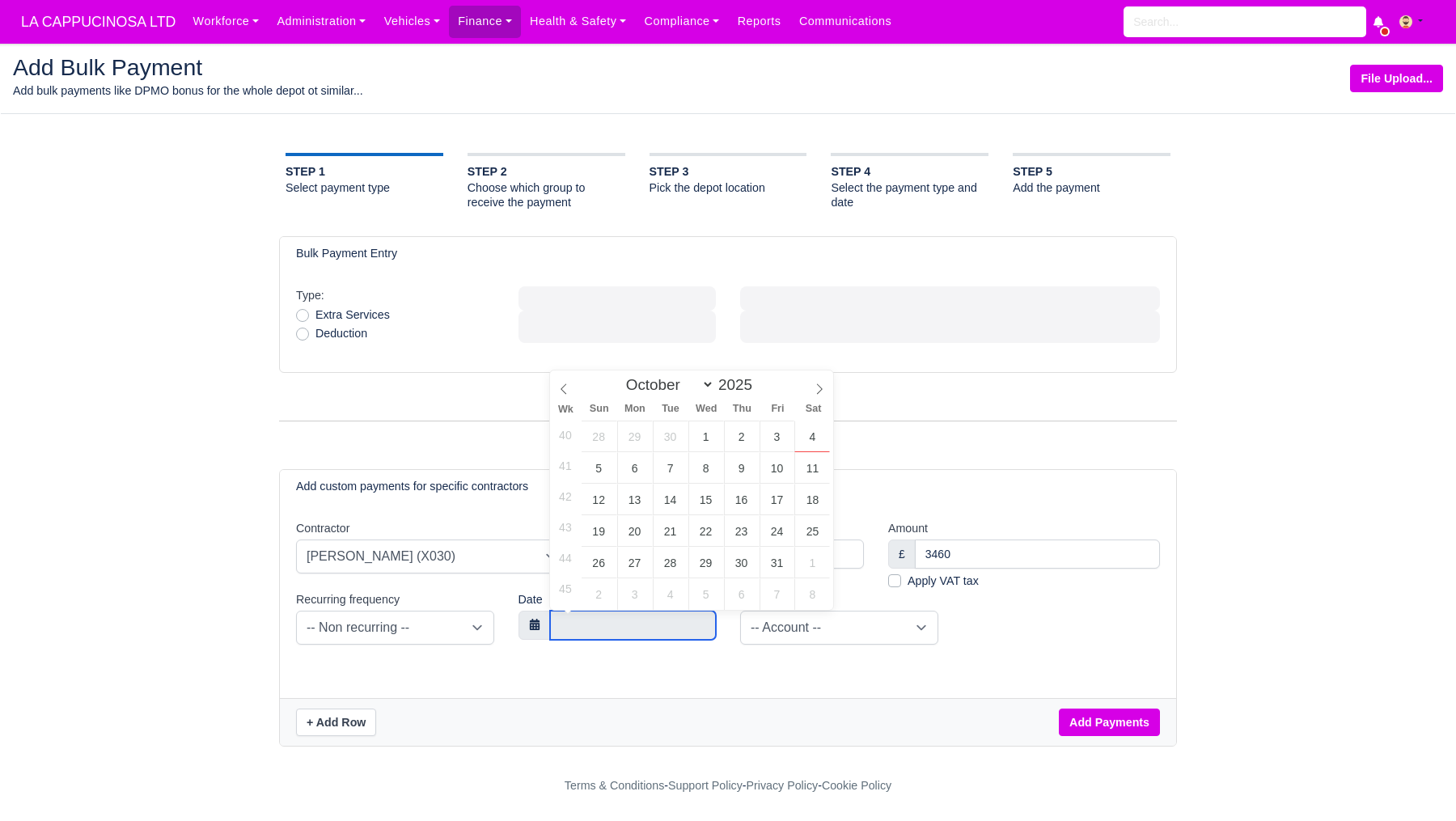
click at [655, 616] on input "text" at bounding box center [633, 625] width 167 height 29
click at [691, 387] on select "January February March April May June July August September October November De…" at bounding box center [666, 385] width 96 height 19
select select "6"
type input "[DATE]"
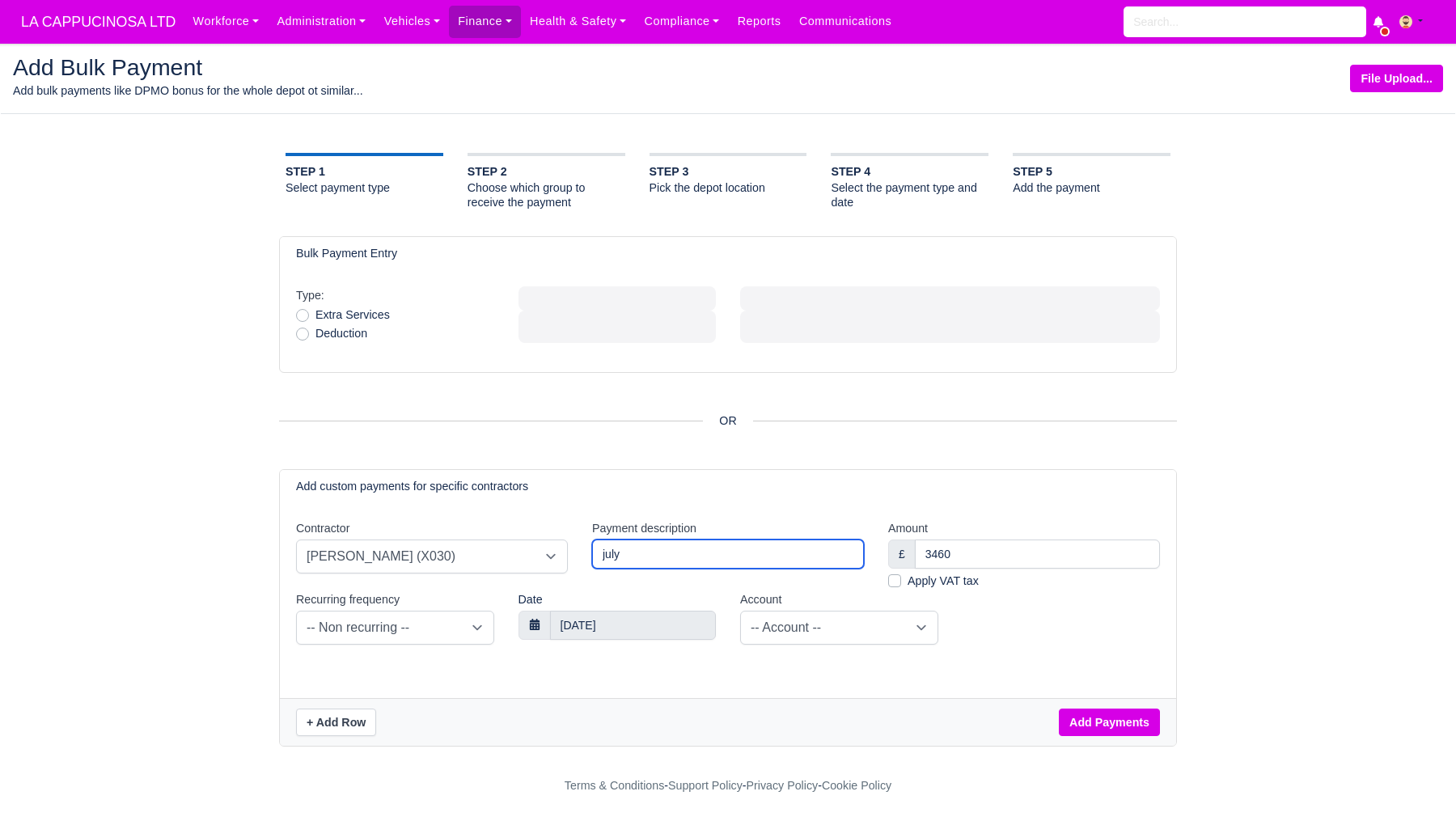
click at [605, 556] on input "july" at bounding box center [728, 554] width 272 height 29
click at [605, 556] on input "june july" at bounding box center [728, 554] width 272 height 29
type input "[DATE] - [DATE]"
click at [718, 693] on div "Contractor -- Contractor -- [PERSON_NAME] (X462) [PERSON_NAME] (X037) Ajay Ajay…" at bounding box center [728, 600] width 896 height 195
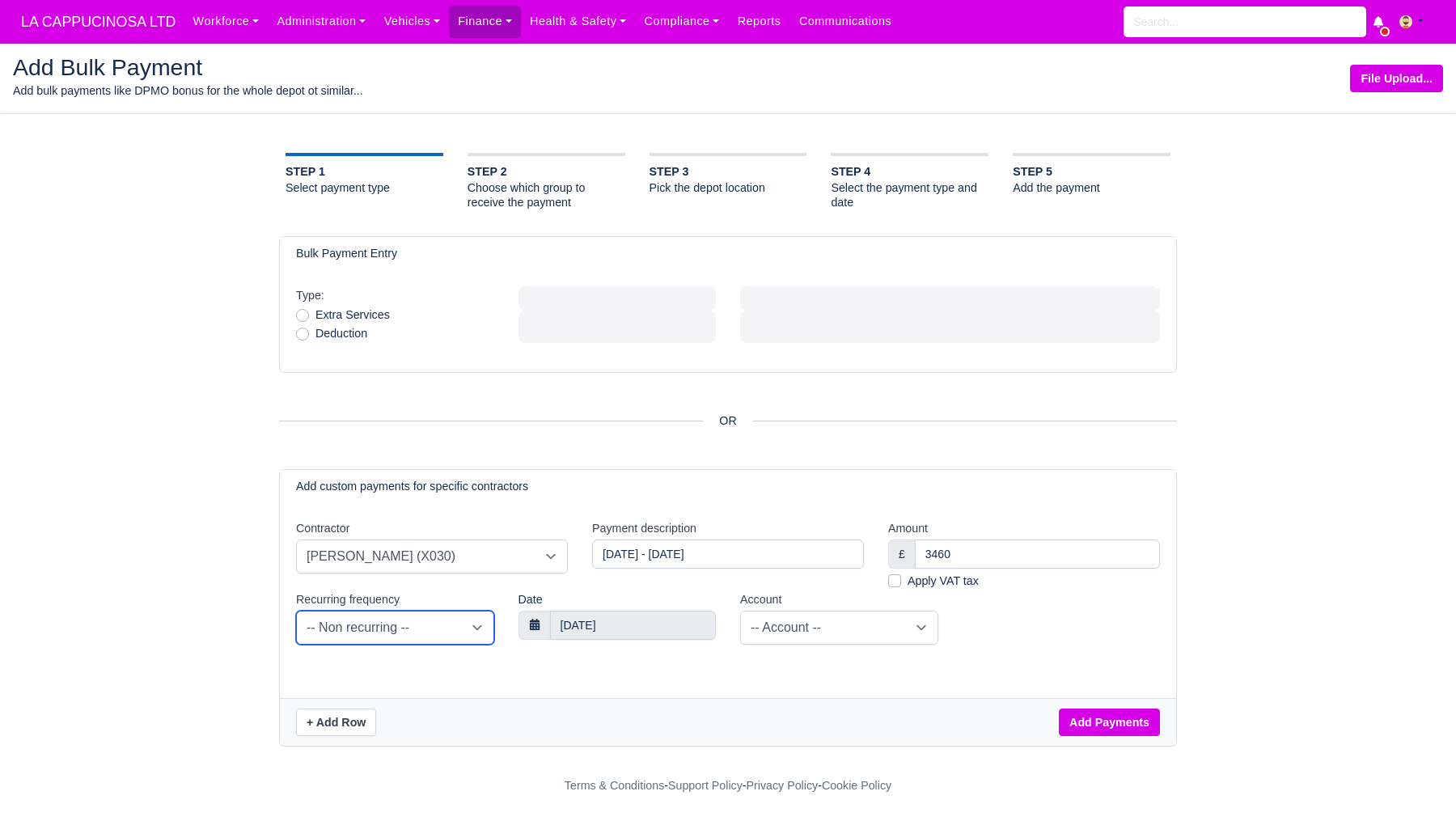
click at [443, 631] on select "-- Non recurring -- Daily Weekly Bi-weekly Monthly" at bounding box center [395, 628] width 198 height 34
select select "monthly"
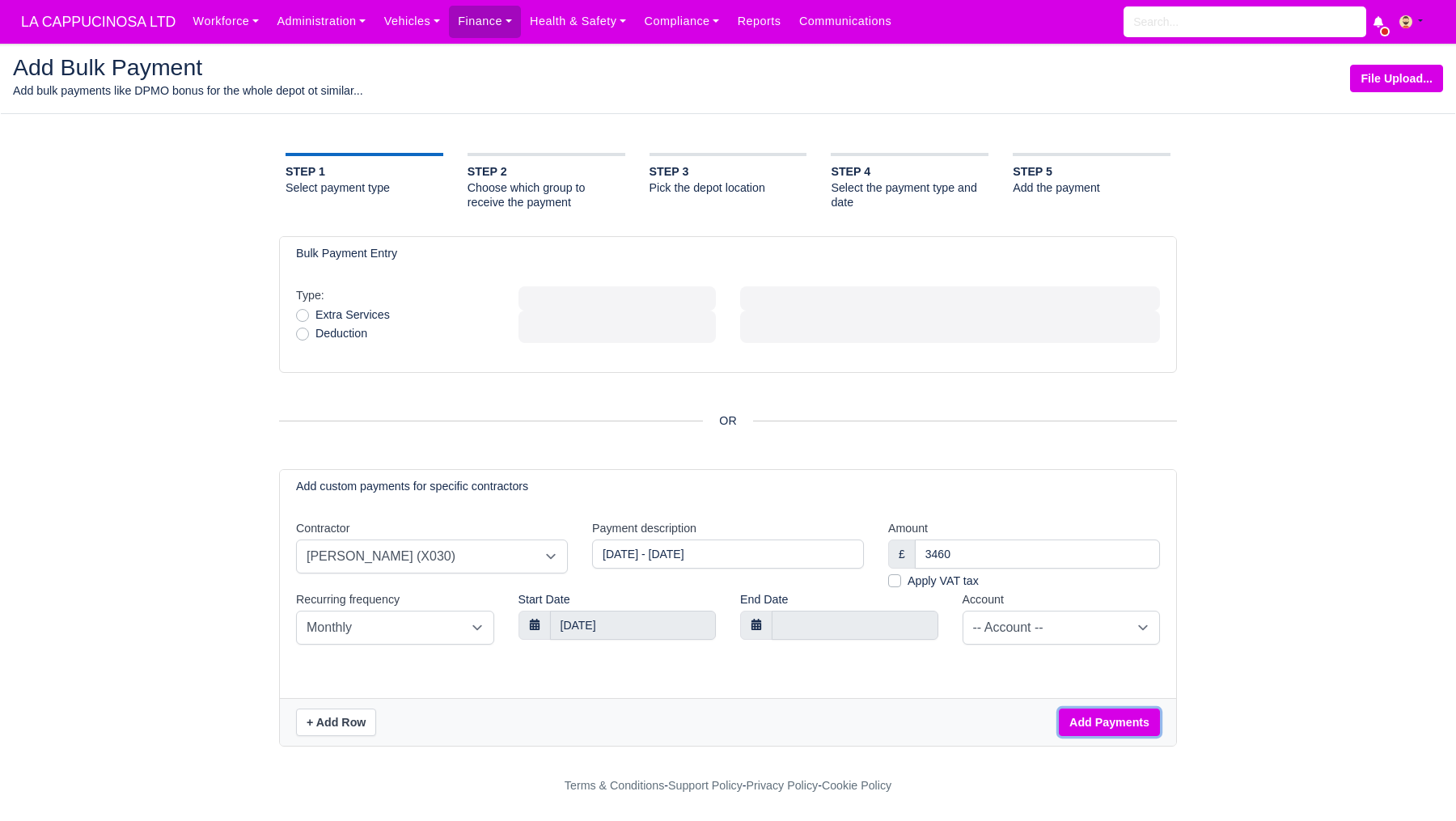
click at [1098, 718] on button "Add Payments" at bounding box center [1109, 723] width 101 height 27
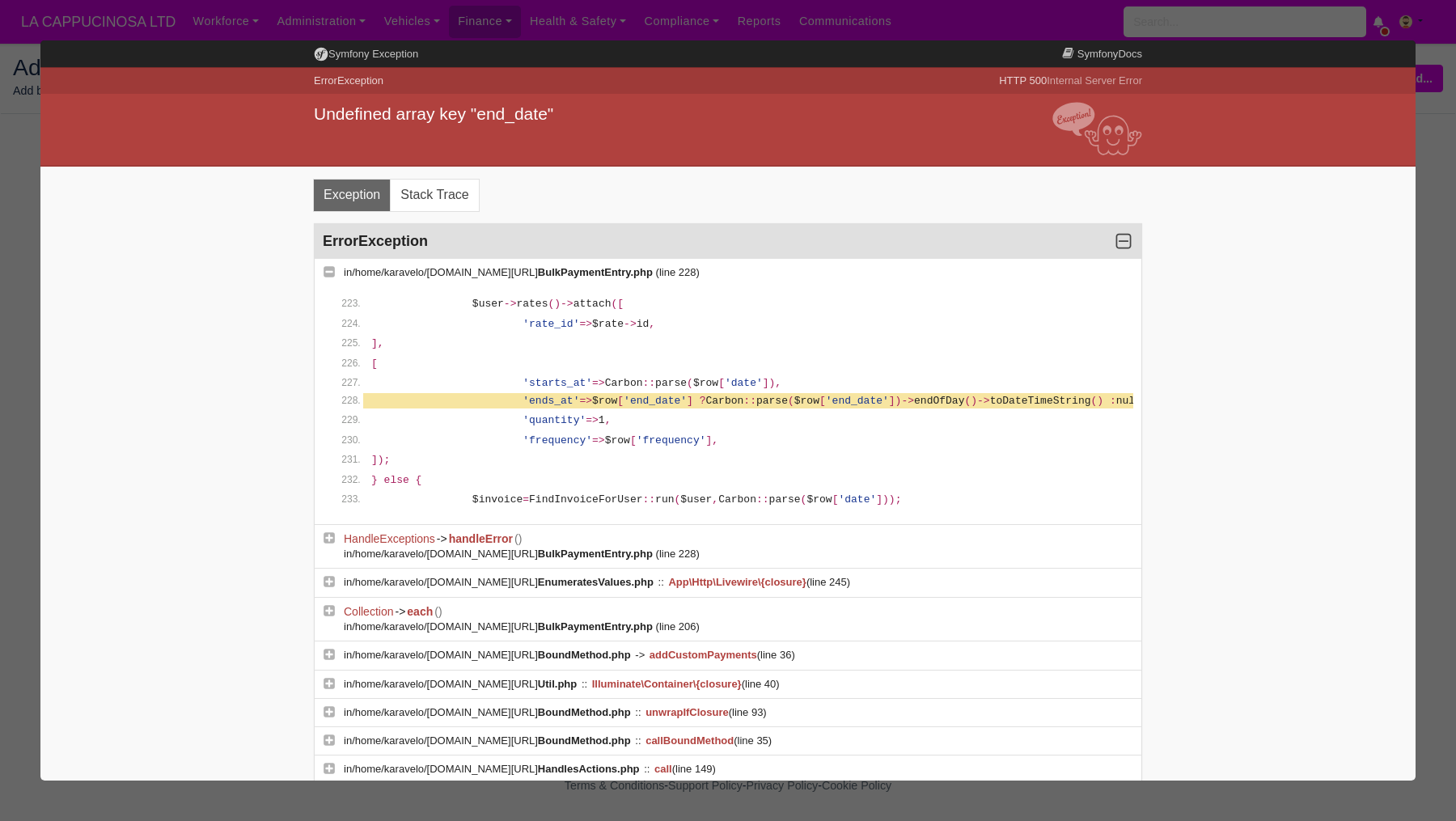
click at [1455, 198] on div at bounding box center [728, 410] width 1456 height 821
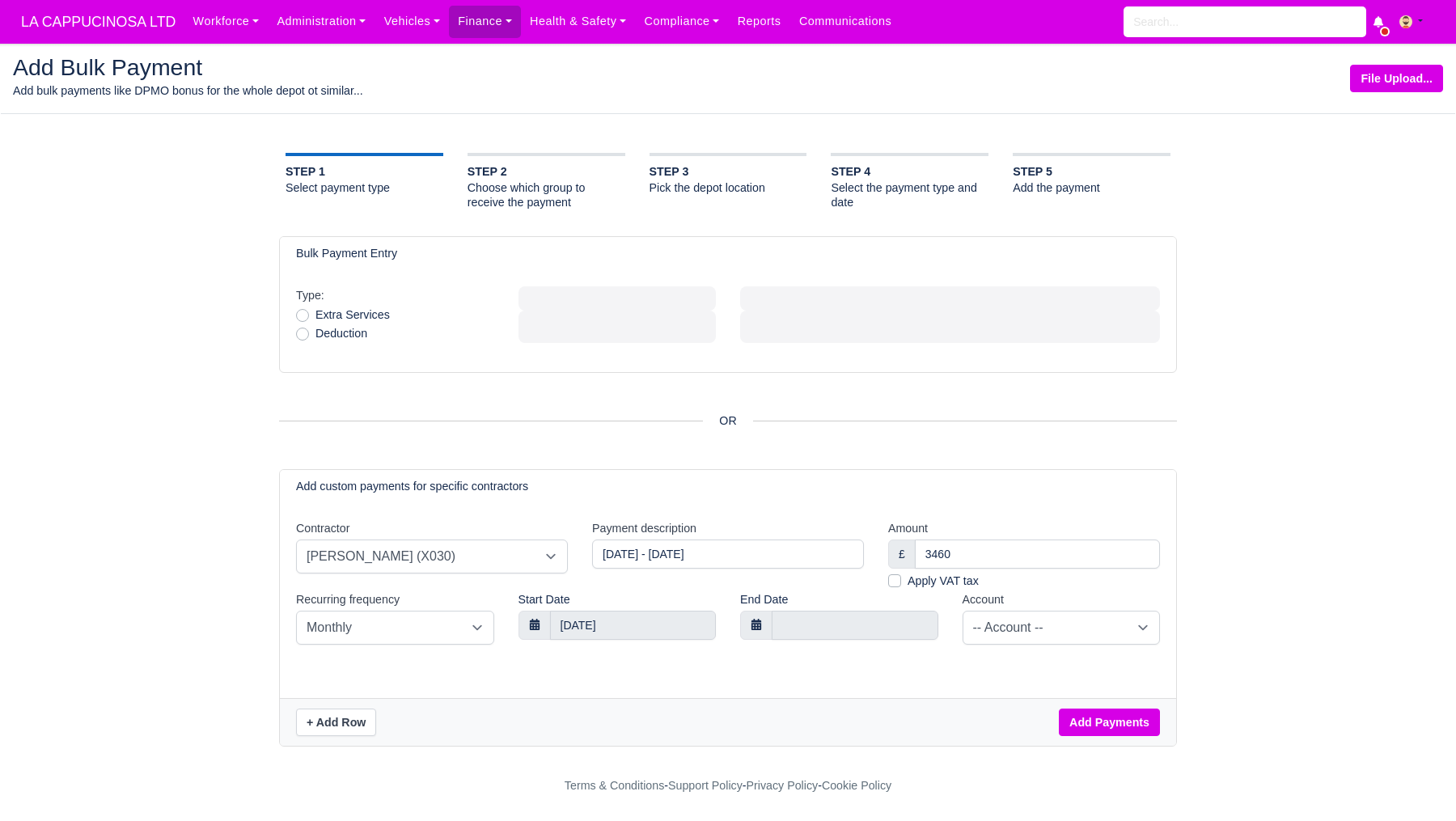
click at [1093, 645] on div "Account -- Account --" at bounding box center [1062, 618] width 198 height 54
click at [1108, 628] on select "-- Account --" at bounding box center [1062, 628] width 198 height 34
click at [646, 626] on input "[DATE]" at bounding box center [633, 625] width 167 height 29
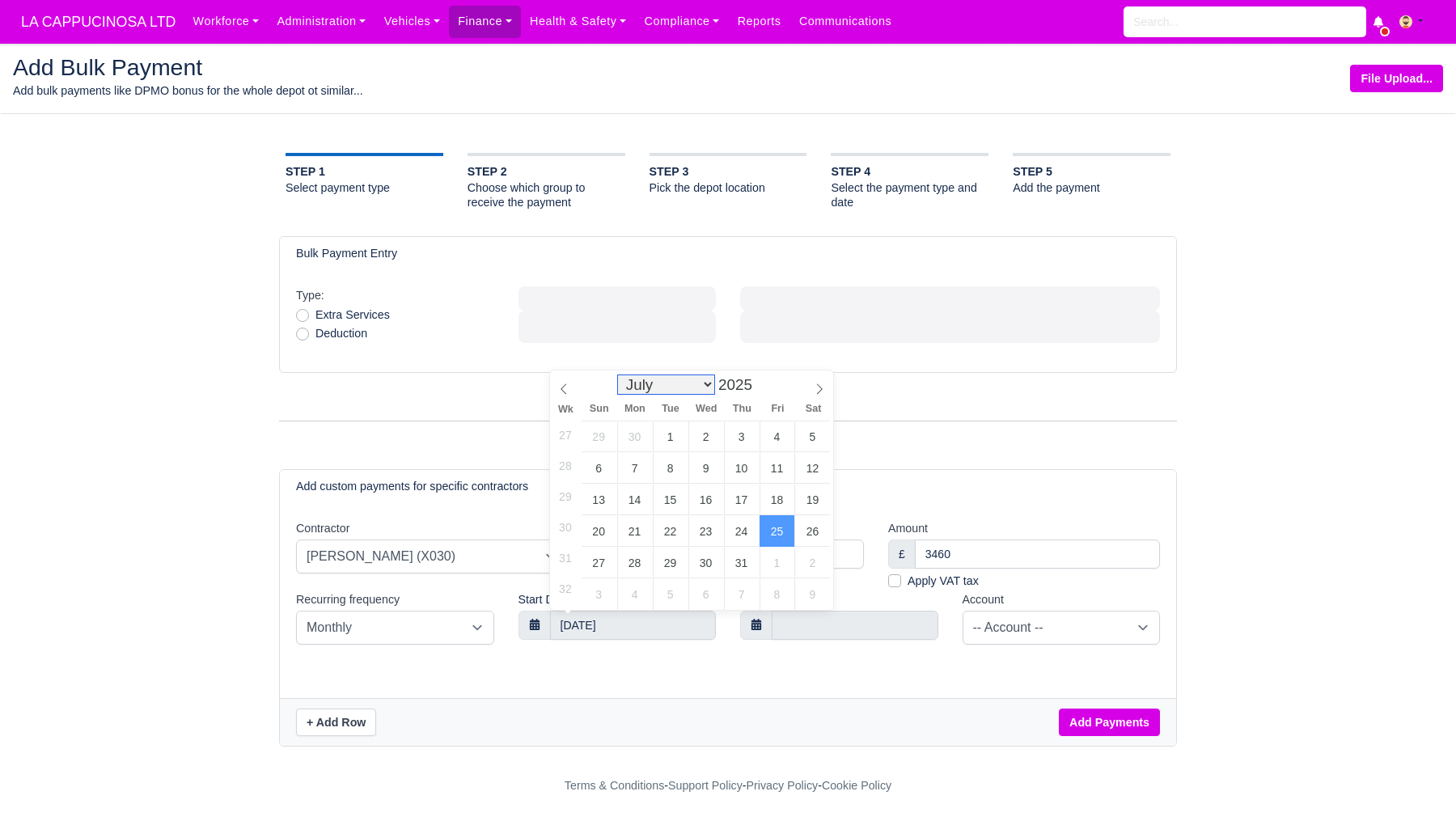
click at [663, 384] on select "January February March April May June July August September October November De…" at bounding box center [666, 385] width 96 height 19
select select "5"
type input "[DATE]"
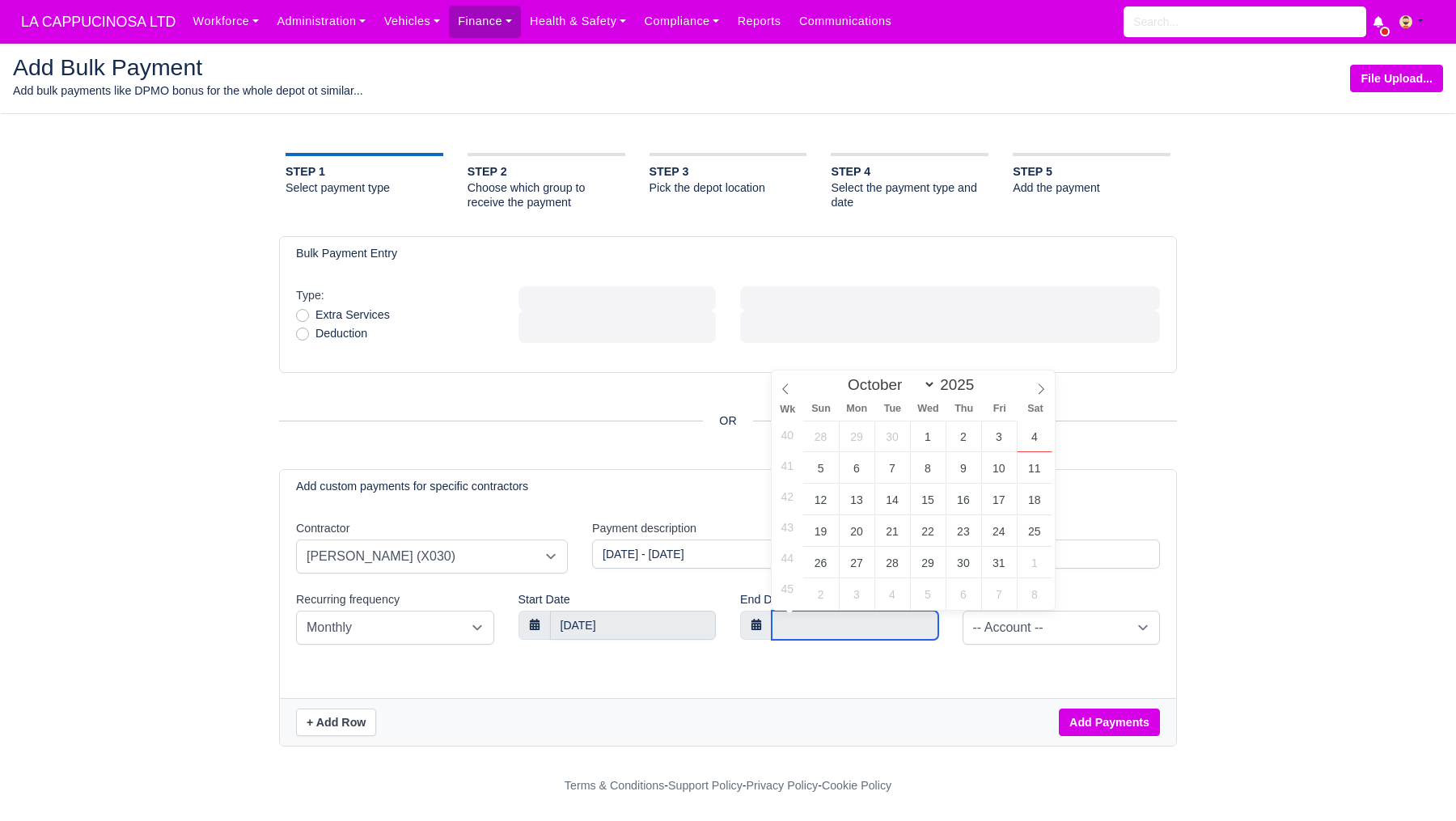
click at [790, 623] on input "text" at bounding box center [855, 625] width 167 height 29
click at [907, 379] on select "January February March April May June July August September October November De…" at bounding box center [888, 385] width 96 height 19
select select "6"
type input "[DATE]"
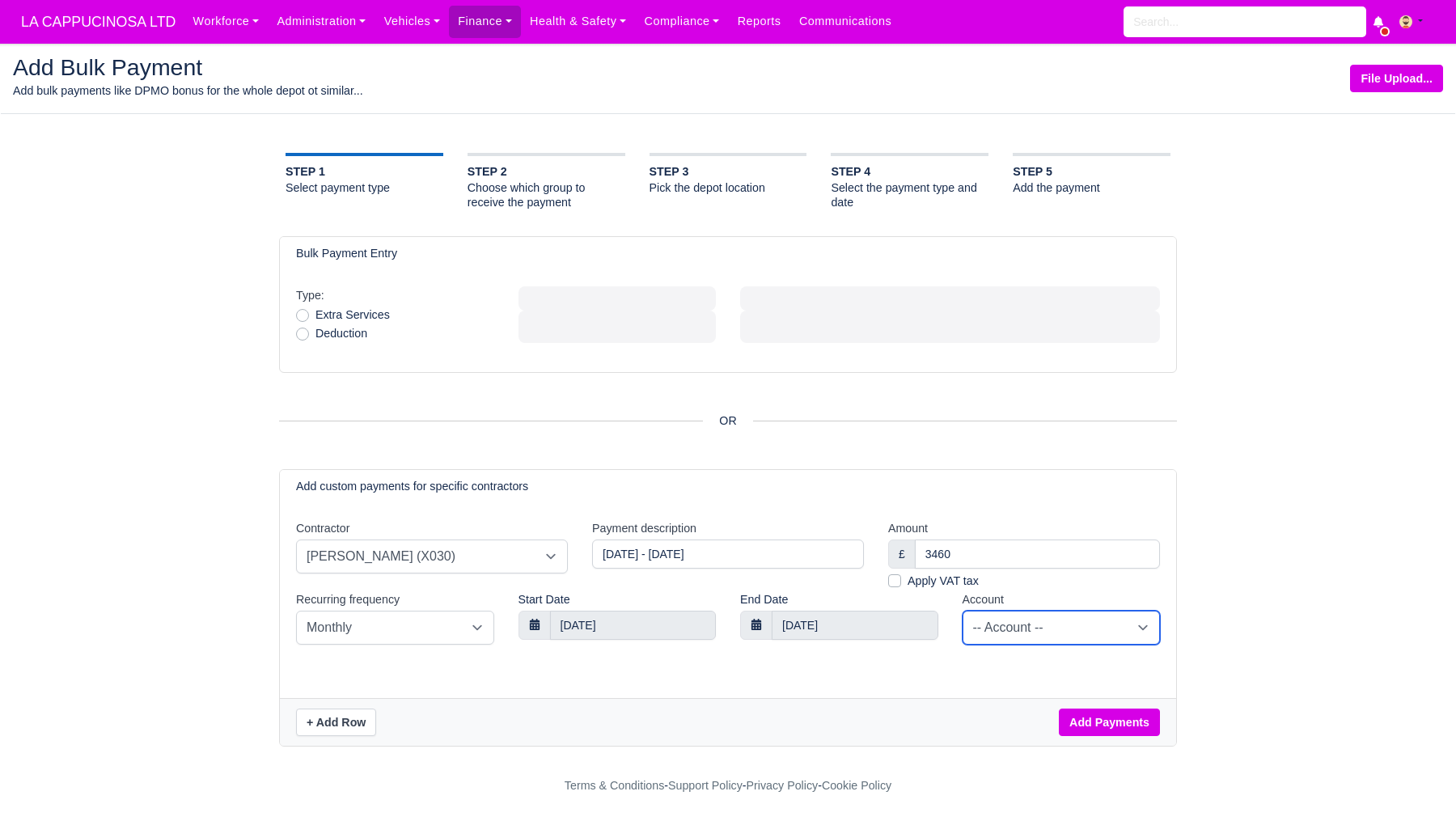
click at [1018, 644] on select "-- Account --" at bounding box center [1062, 628] width 198 height 34
click at [1086, 719] on button "Add Payments" at bounding box center [1109, 723] width 101 height 27
select select
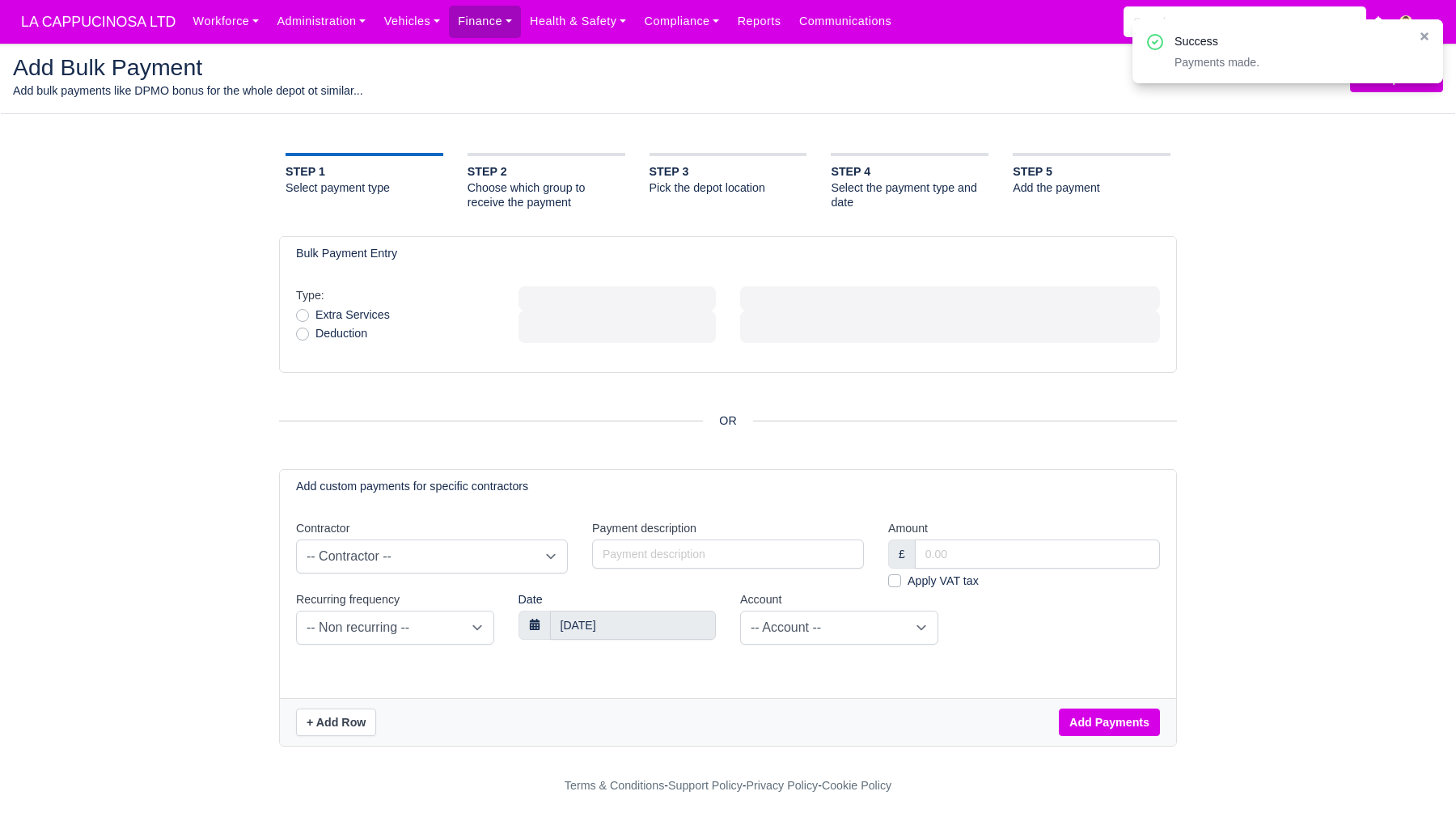
click at [1259, 58] on div "Payments made." at bounding box center [1290, 62] width 232 height 16
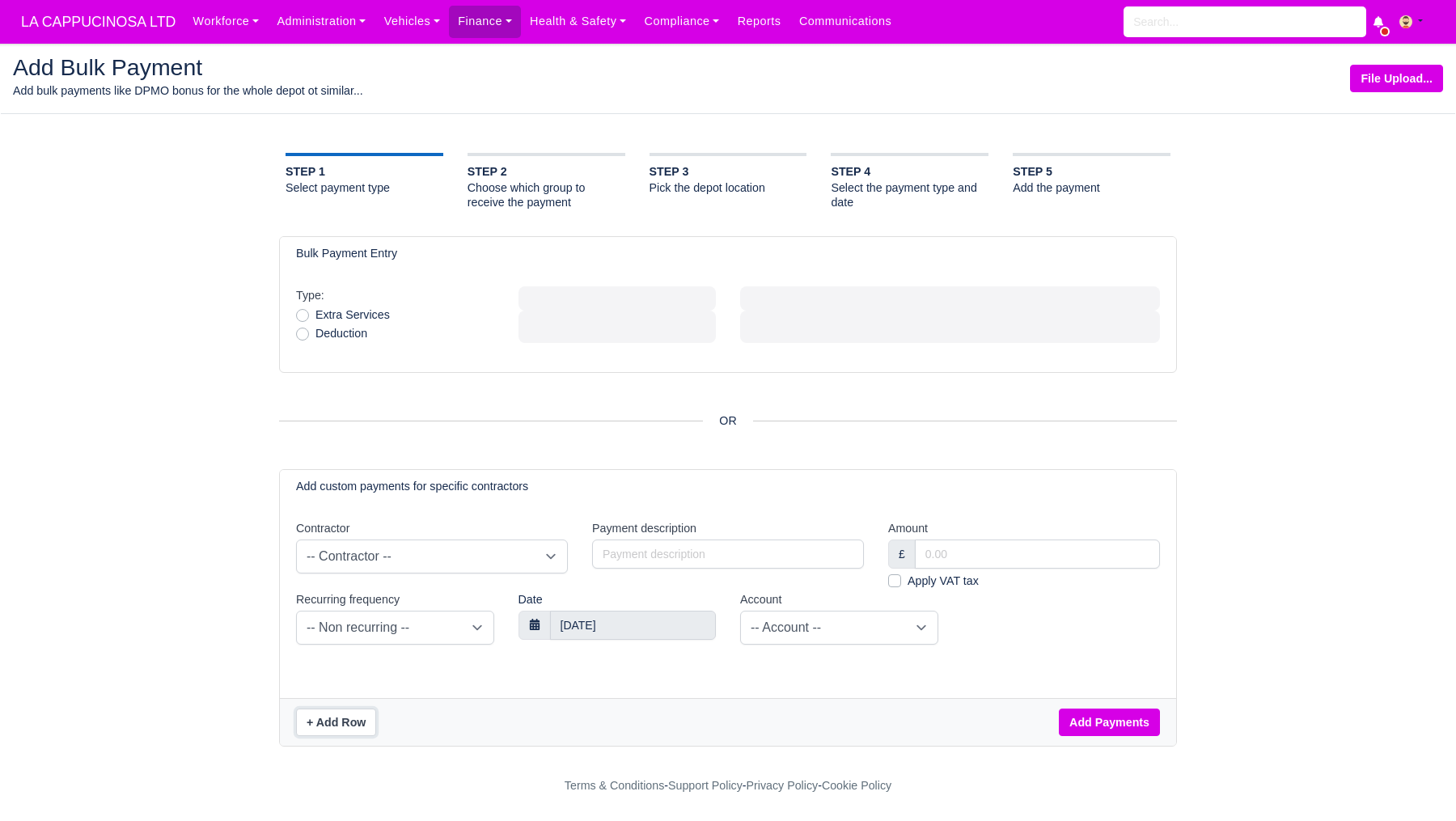
click at [347, 720] on button "+ Add Row" at bounding box center [336, 723] width 80 height 27
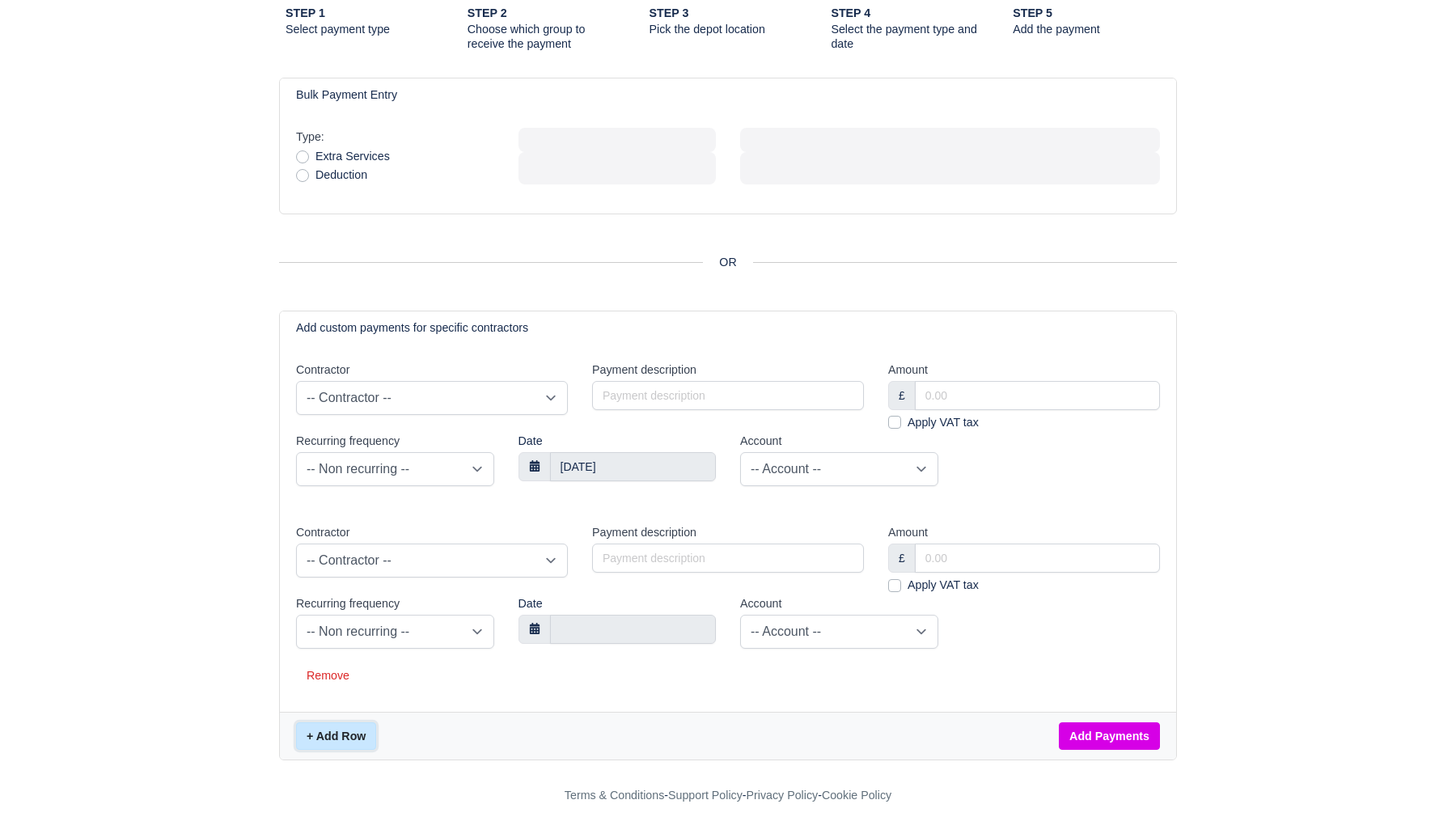
scroll to position [171, 0]
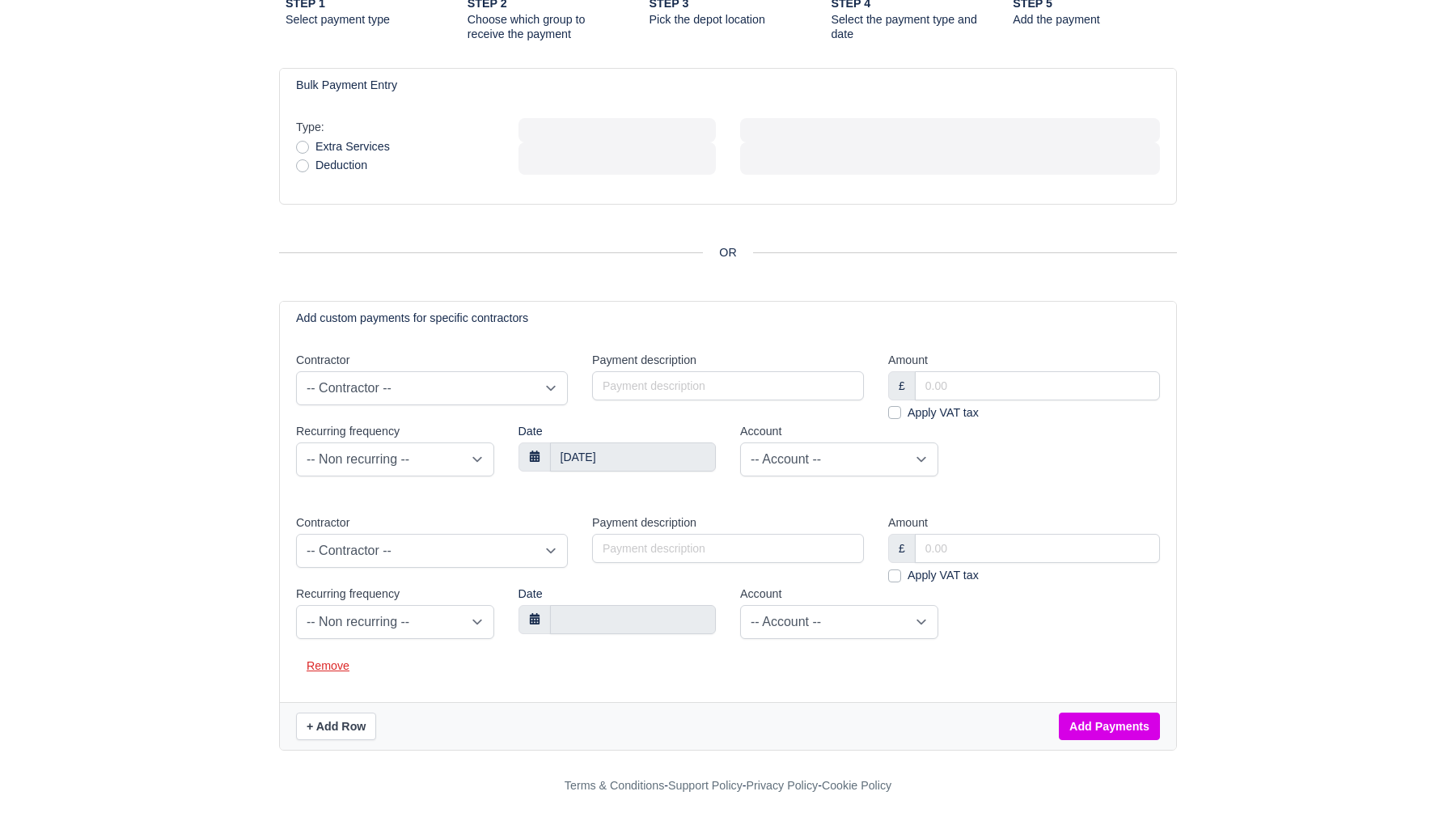
click at [342, 666] on button "Remove" at bounding box center [327, 666] width 64 height 27
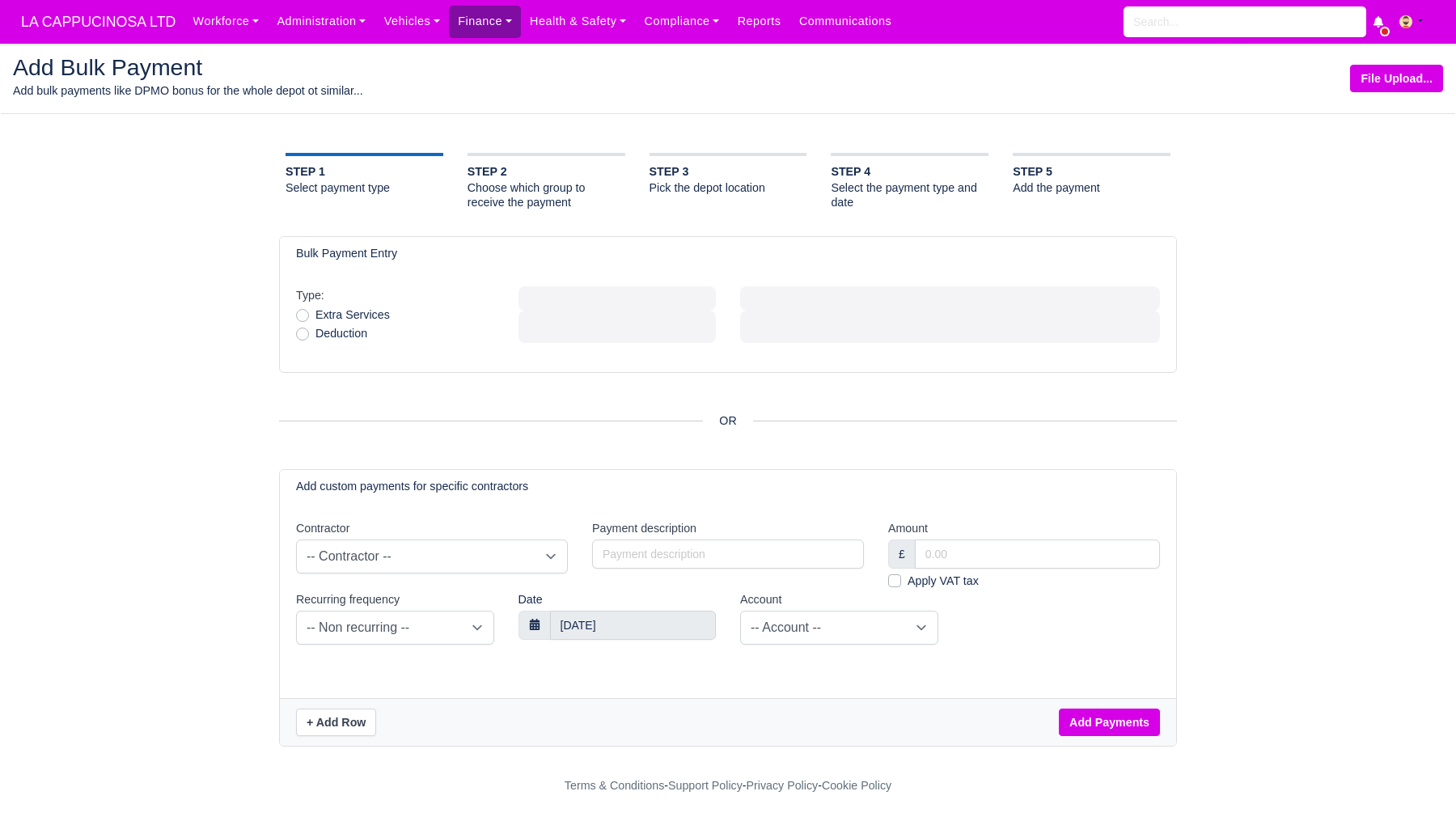
click at [494, 6] on link "Finance" at bounding box center [485, 21] width 72 height 31
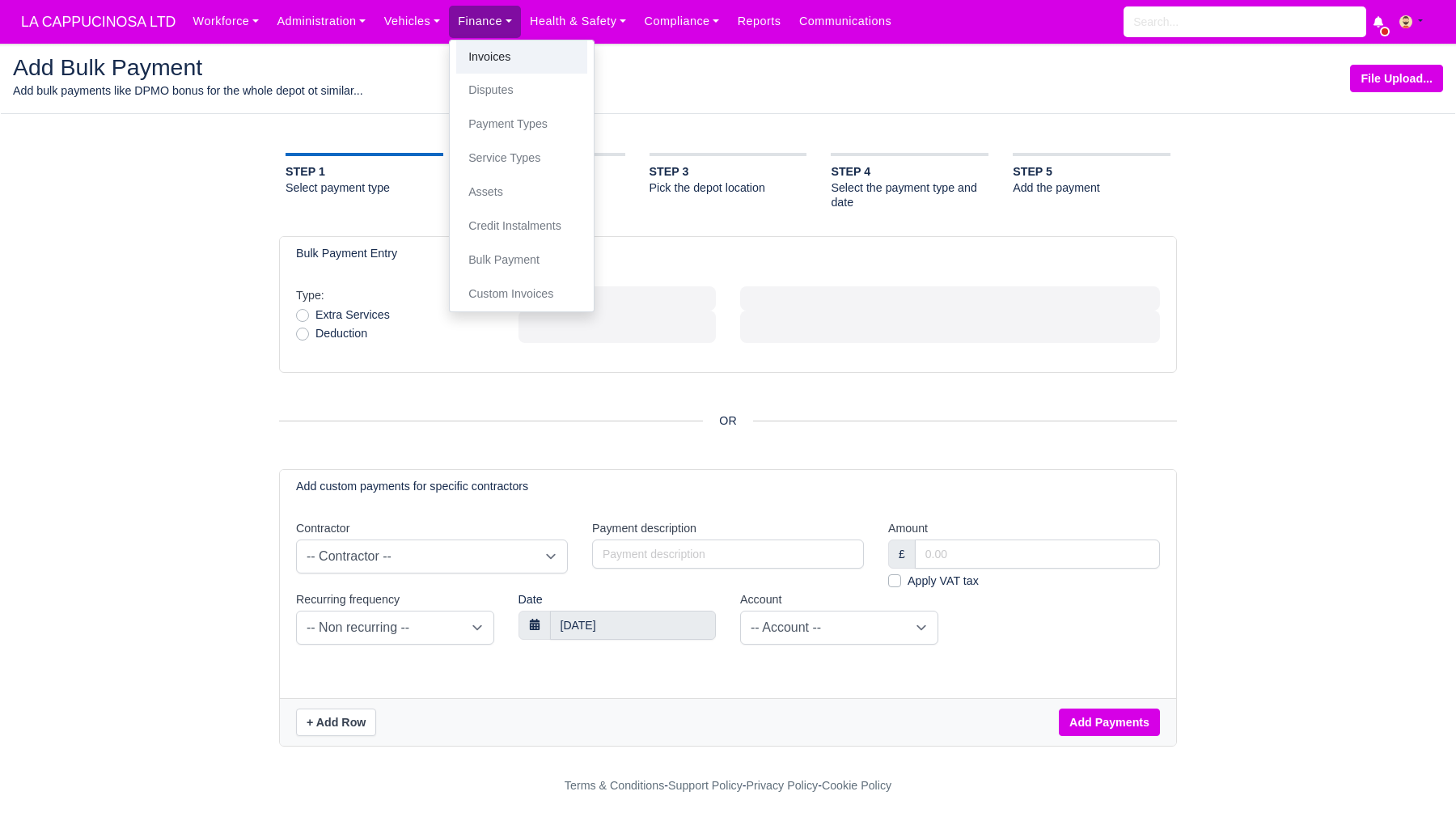
click at [483, 47] on link "Invoices" at bounding box center [522, 58] width 131 height 34
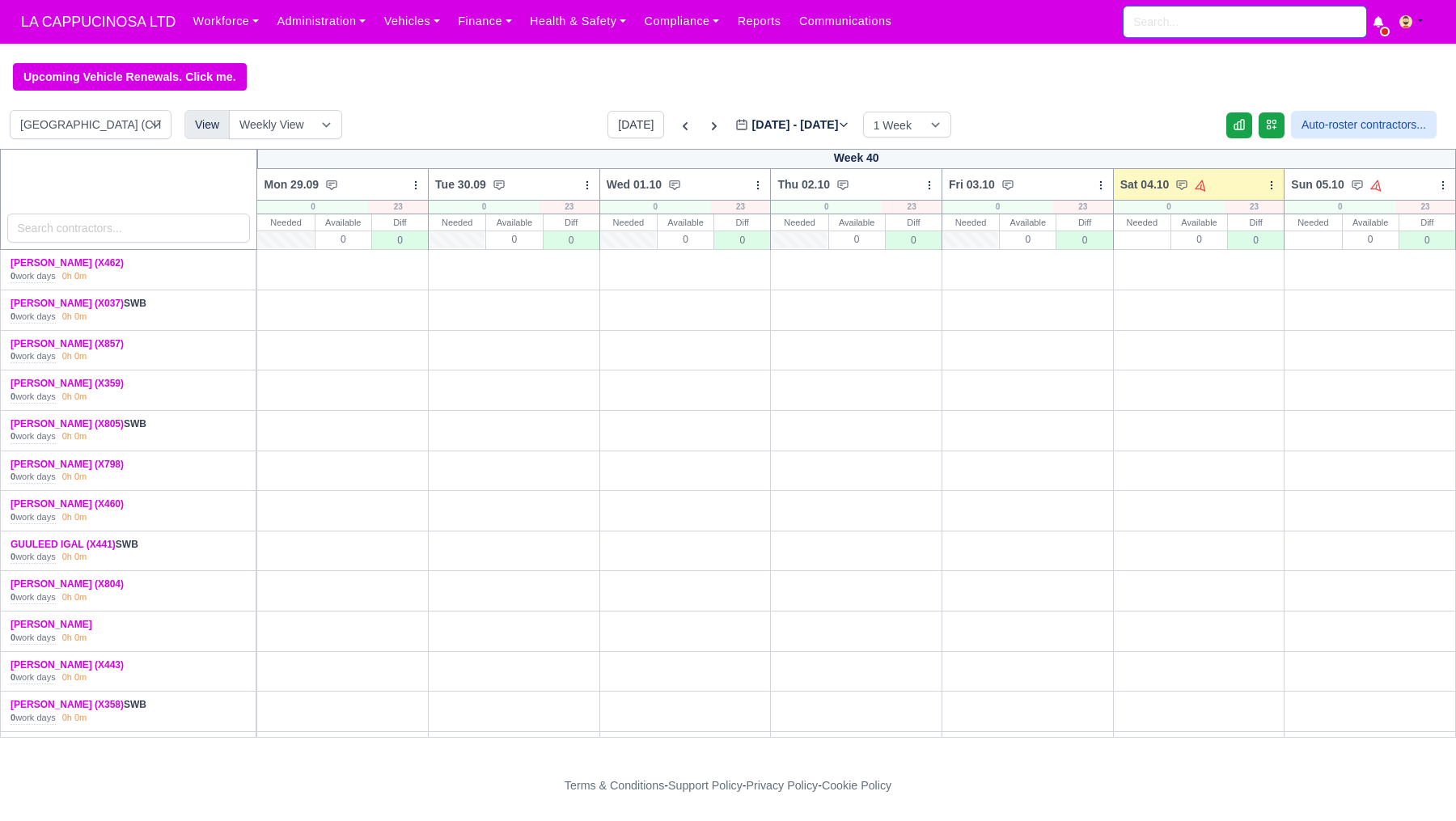
click at [1131, 25] on input "search" at bounding box center [1245, 22] width 243 height 31
type input "[PERSON_NAME]"
type input "[PERSON_NAME] (X030)"
type input "[PERSON_NAME]"
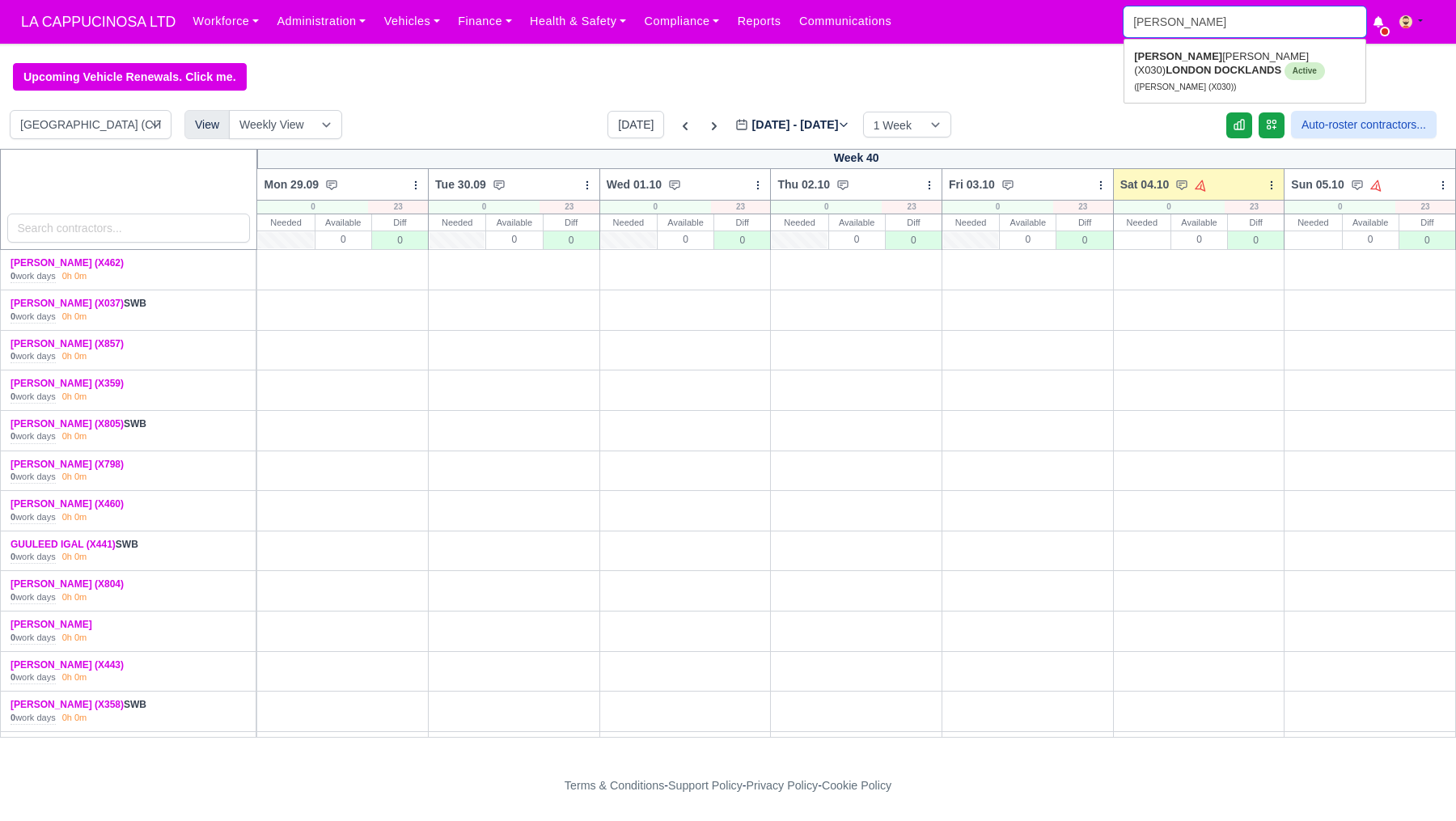
type input "[PERSON_NAME] (X030)"
click at [1285, 64] on span "Active" at bounding box center [1305, 70] width 41 height 18
type input "[PERSON_NAME] (X030)"
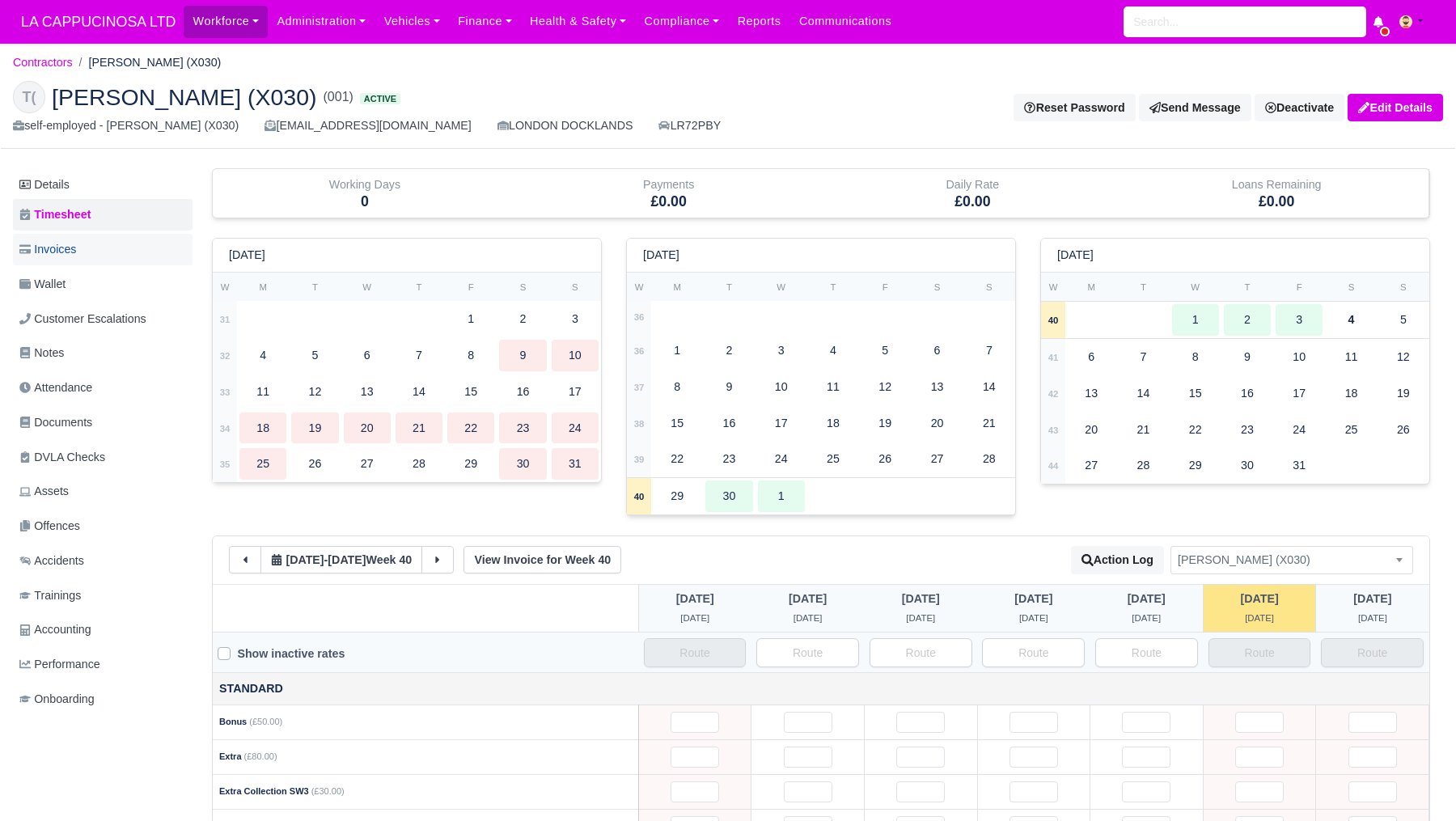
click at [109, 256] on link "Invoices" at bounding box center [103, 249] width 180 height 31
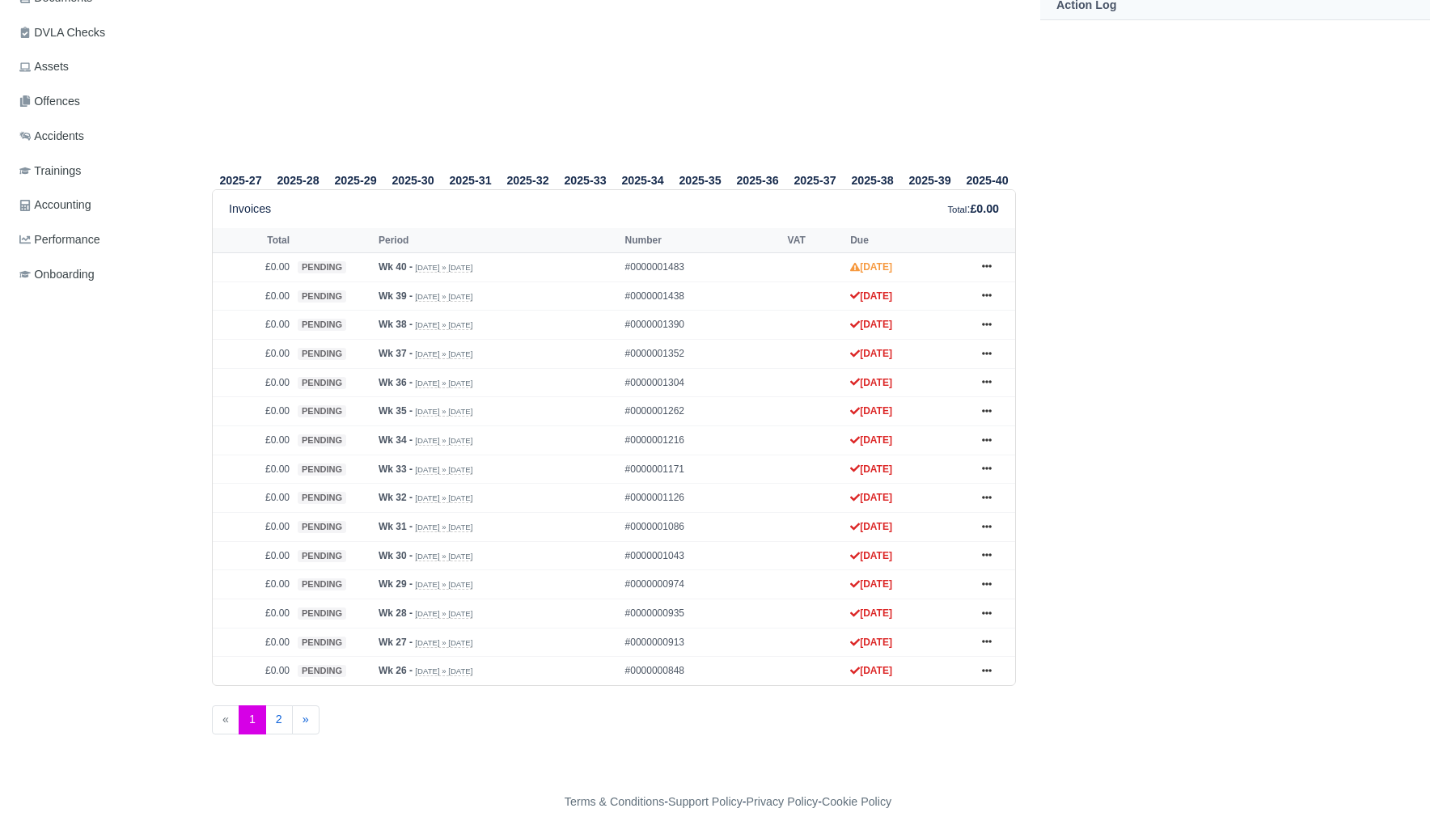
scroll to position [442, 0]
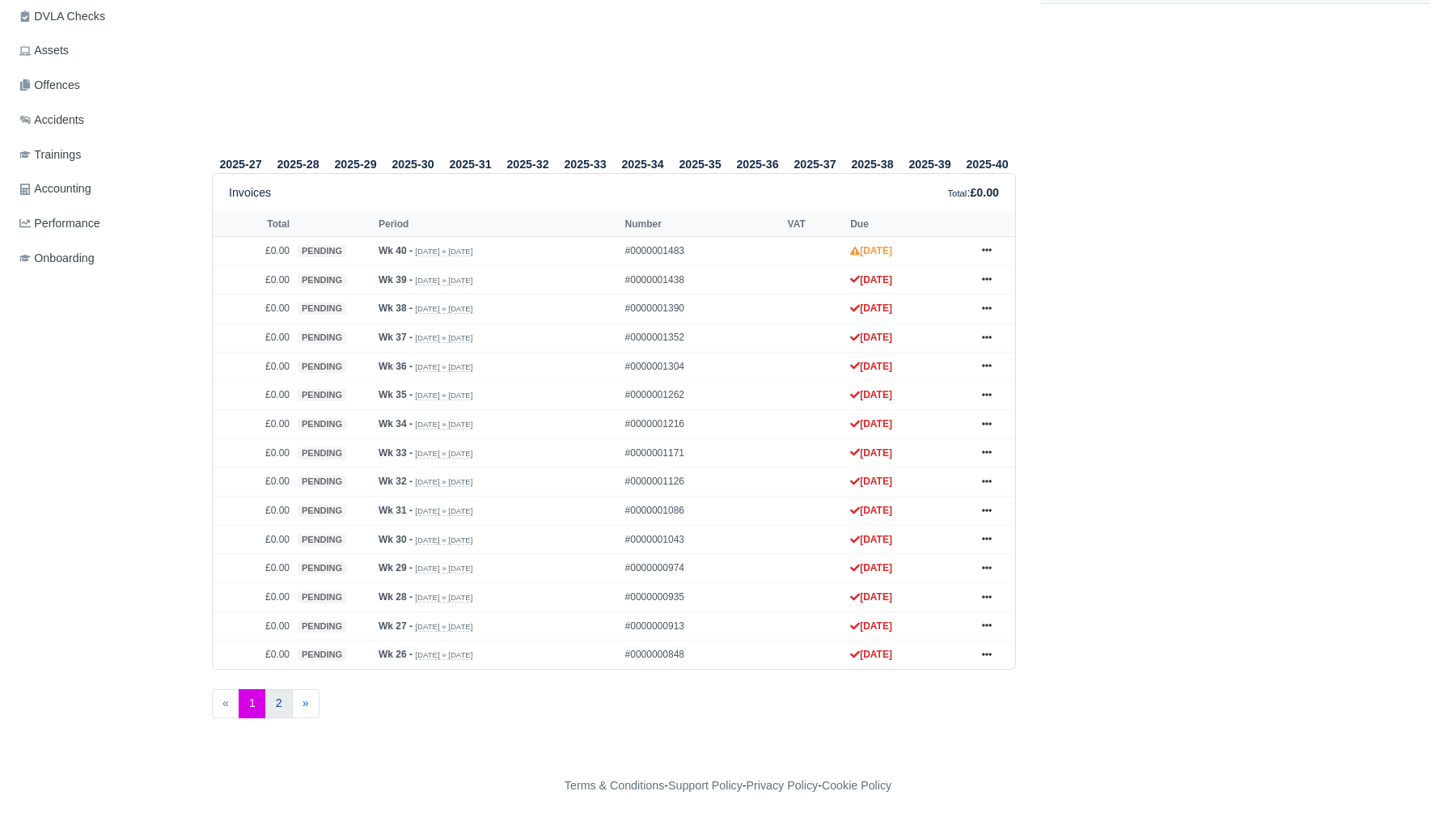
click at [282, 710] on link "2" at bounding box center [279, 704] width 27 height 29
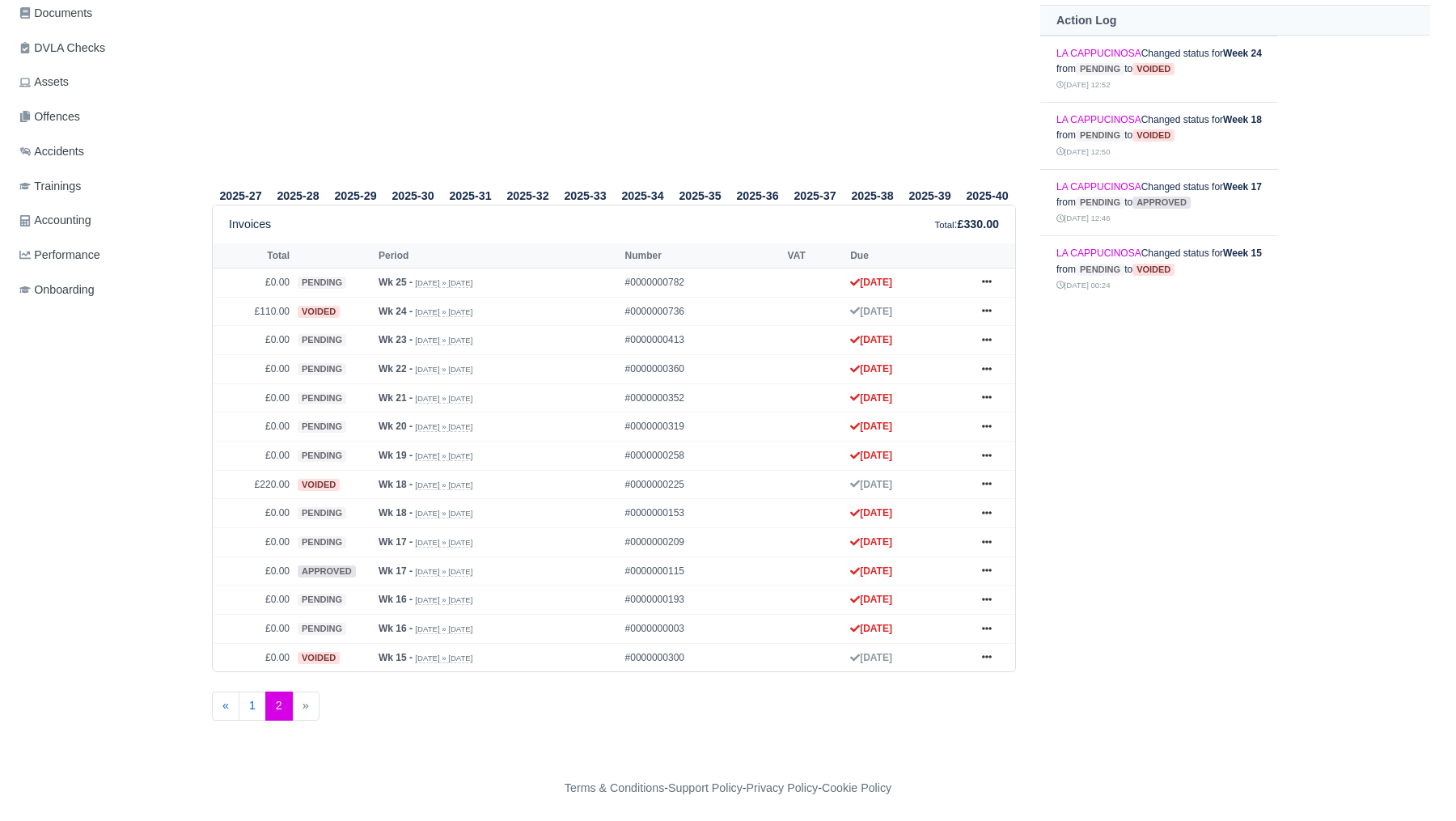
scroll to position [422, 0]
click at [254, 707] on link "1" at bounding box center [252, 704] width 27 height 29
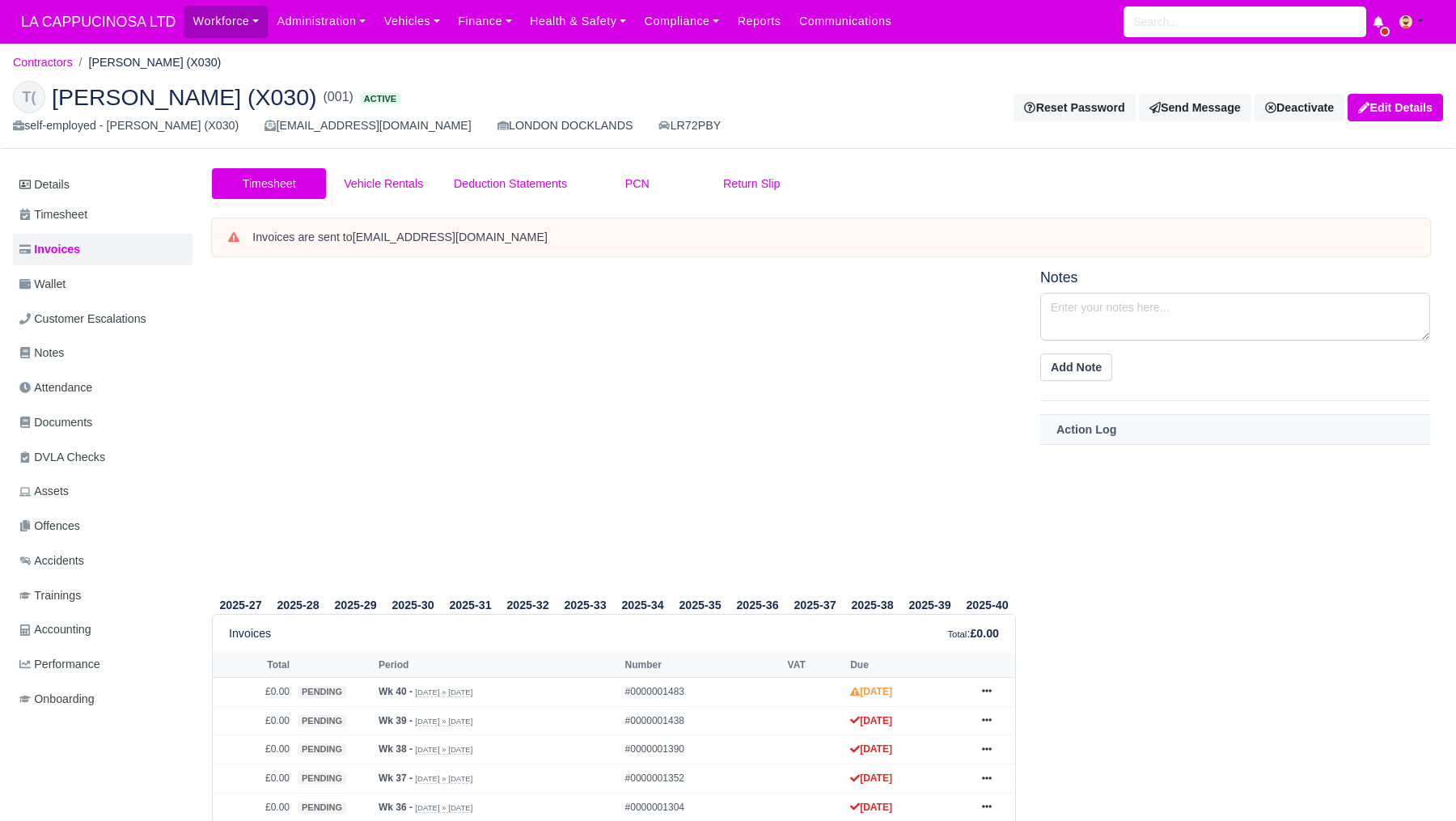
click at [438, 237] on strong "[EMAIL_ADDRESS][DOMAIN_NAME]" at bounding box center [450, 237] width 195 height 13
click at [148, 273] on link "Wallet" at bounding box center [103, 284] width 180 height 31
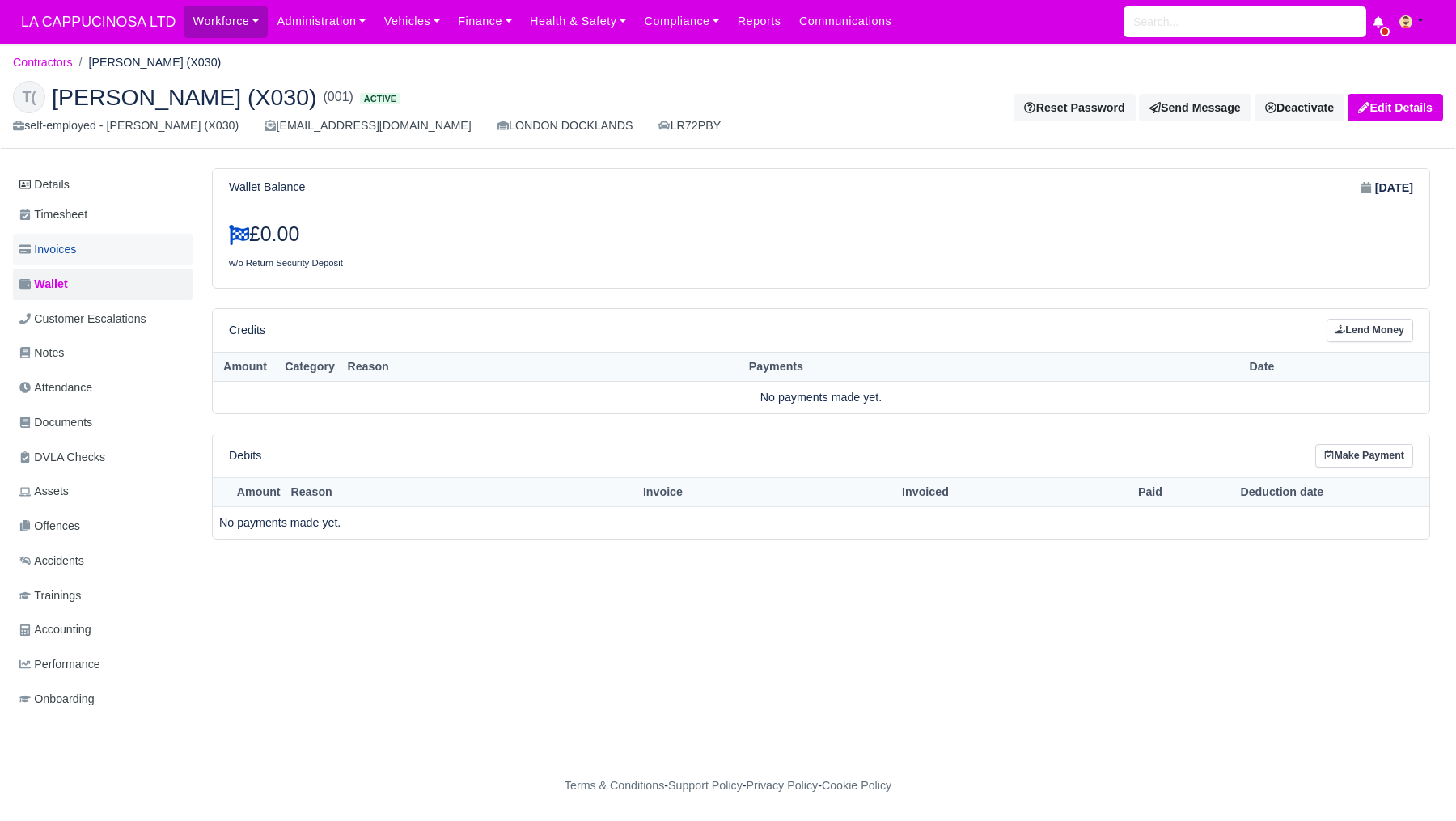
click at [137, 260] on link "Invoices" at bounding box center [103, 249] width 180 height 31
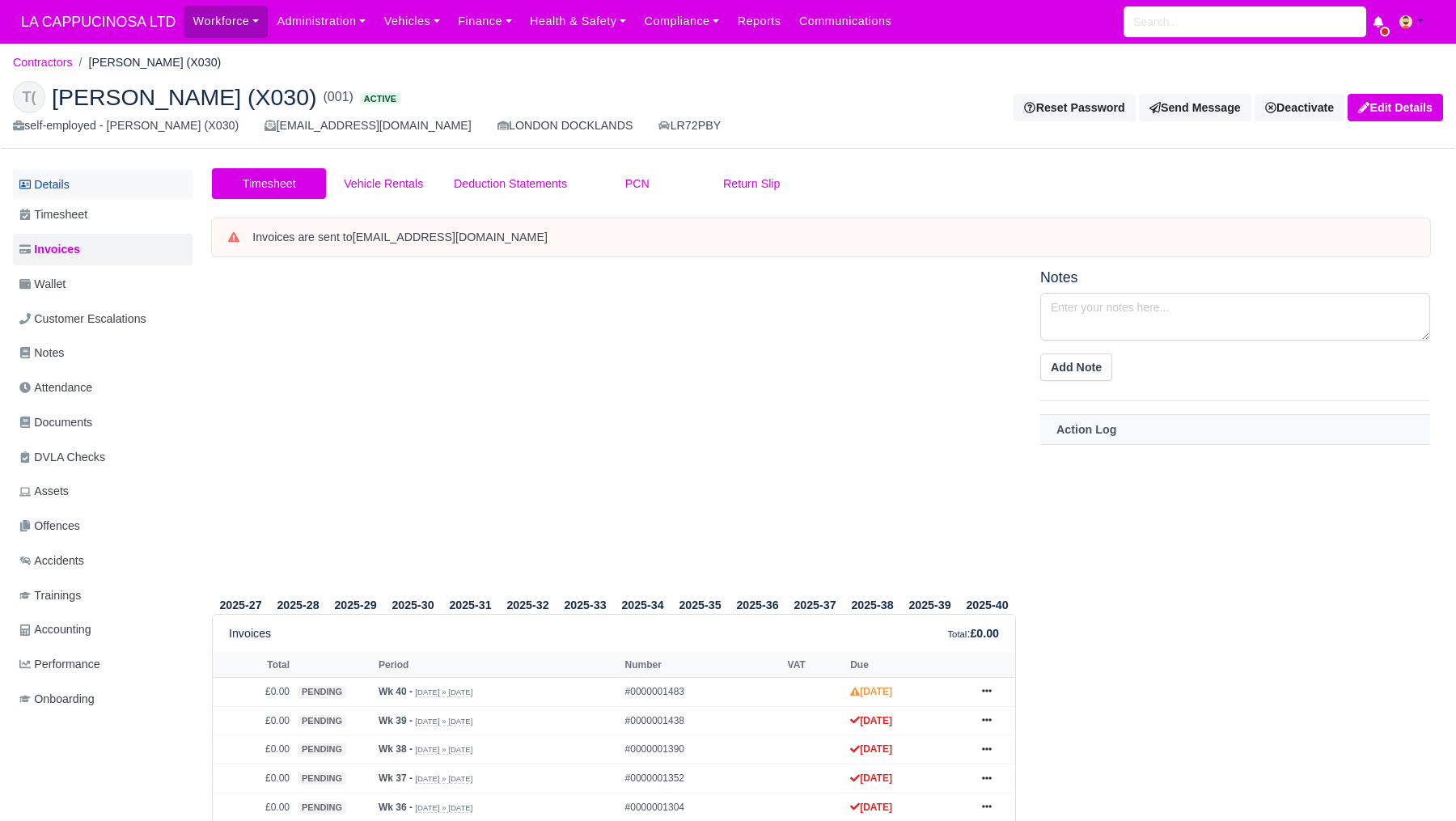
click at [131, 193] on link "Details" at bounding box center [103, 184] width 180 height 30
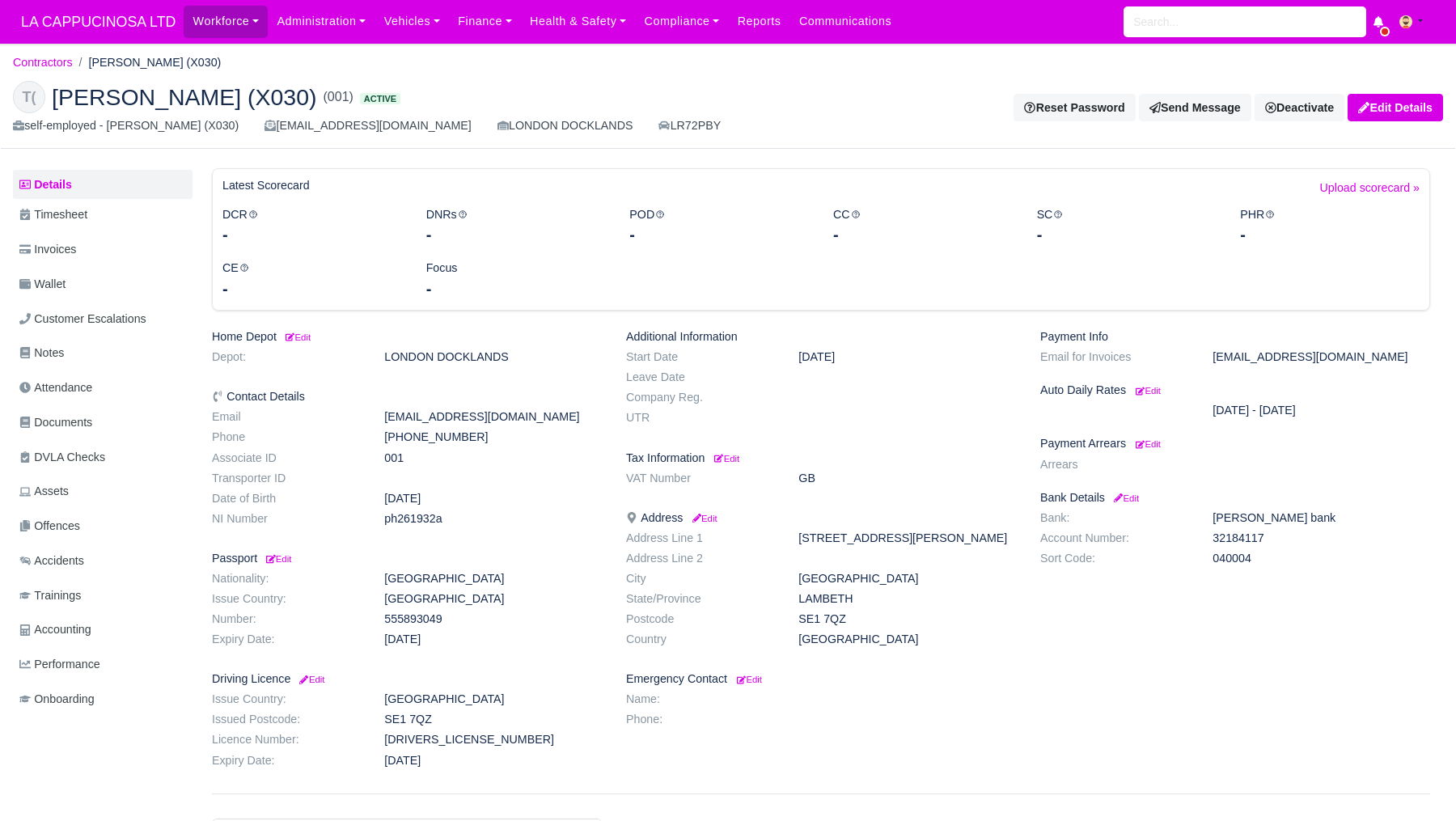
click at [125, 231] on ul "Details Timesheet Invoices Wallet Customer Escalations Notes Attendance Documen…" at bounding box center [103, 444] width 180 height 549
click at [126, 228] on link "Timesheet" at bounding box center [103, 215] width 180 height 31
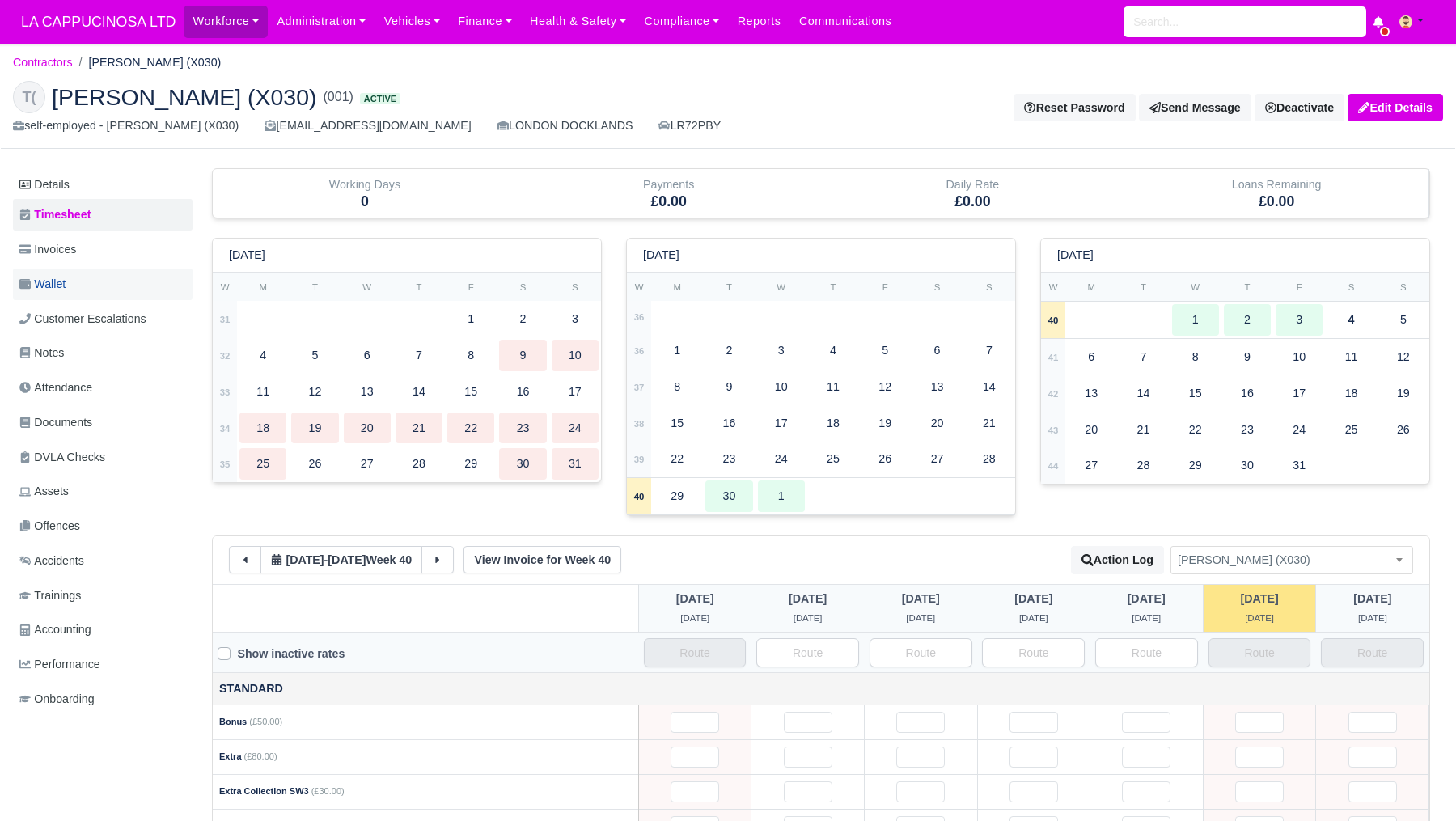
click at [47, 275] on span "Wallet" at bounding box center [42, 284] width 46 height 19
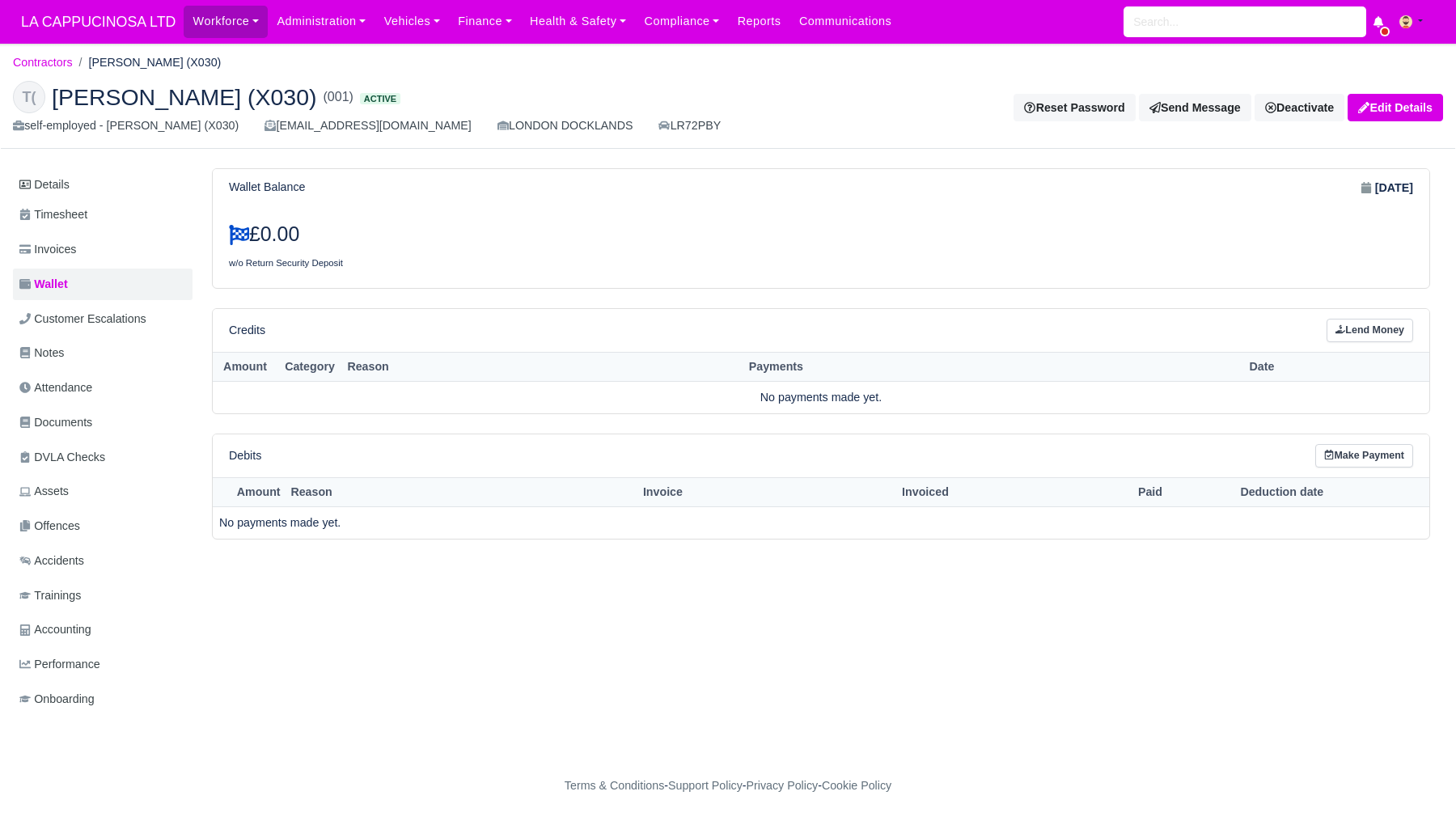
click at [47, 275] on span "Wallet" at bounding box center [43, 284] width 48 height 19
click at [60, 323] on span "Customer Escalations" at bounding box center [83, 319] width 127 height 19
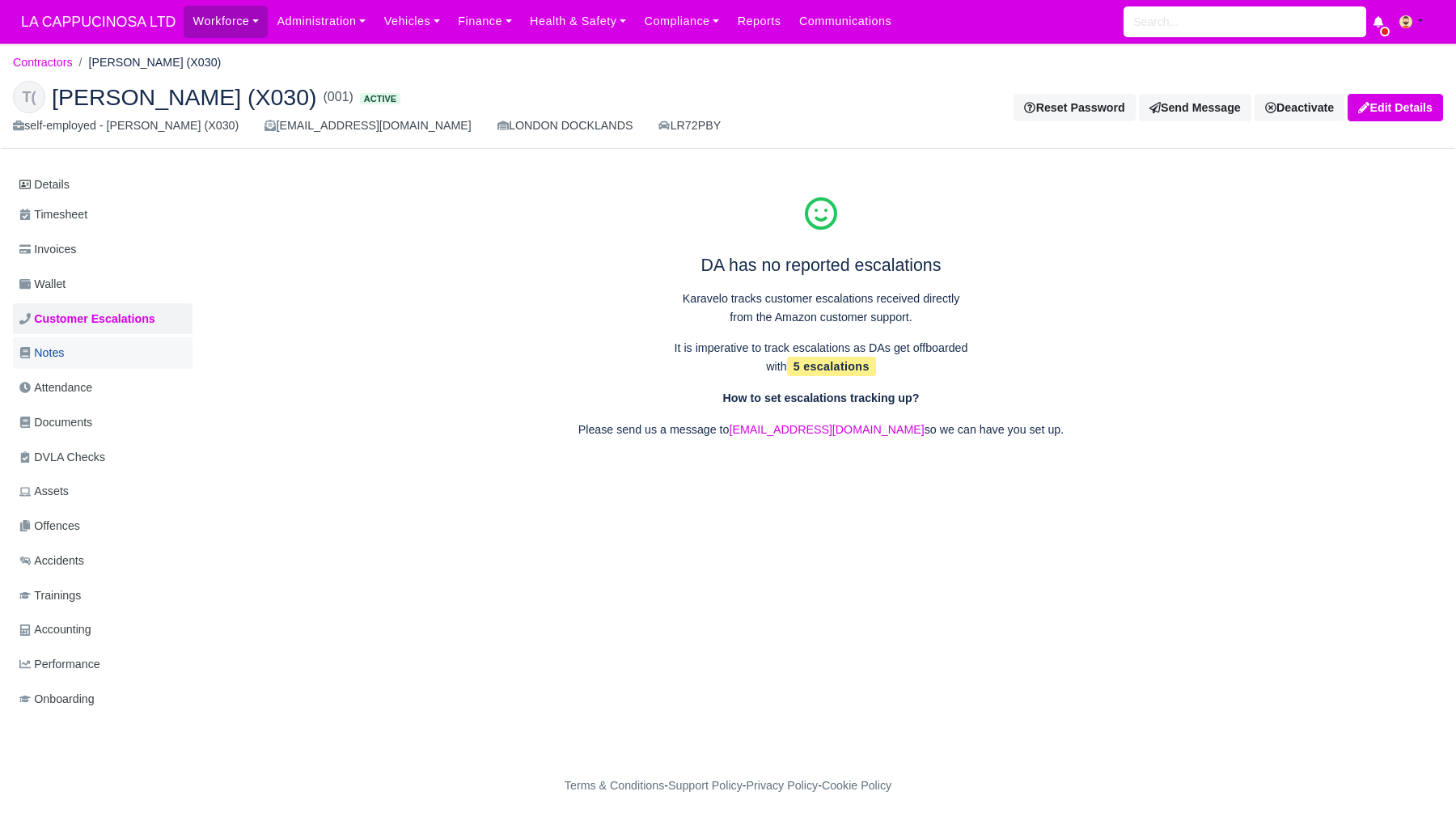
click at [60, 344] on span "Notes" at bounding box center [42, 354] width 44 height 19
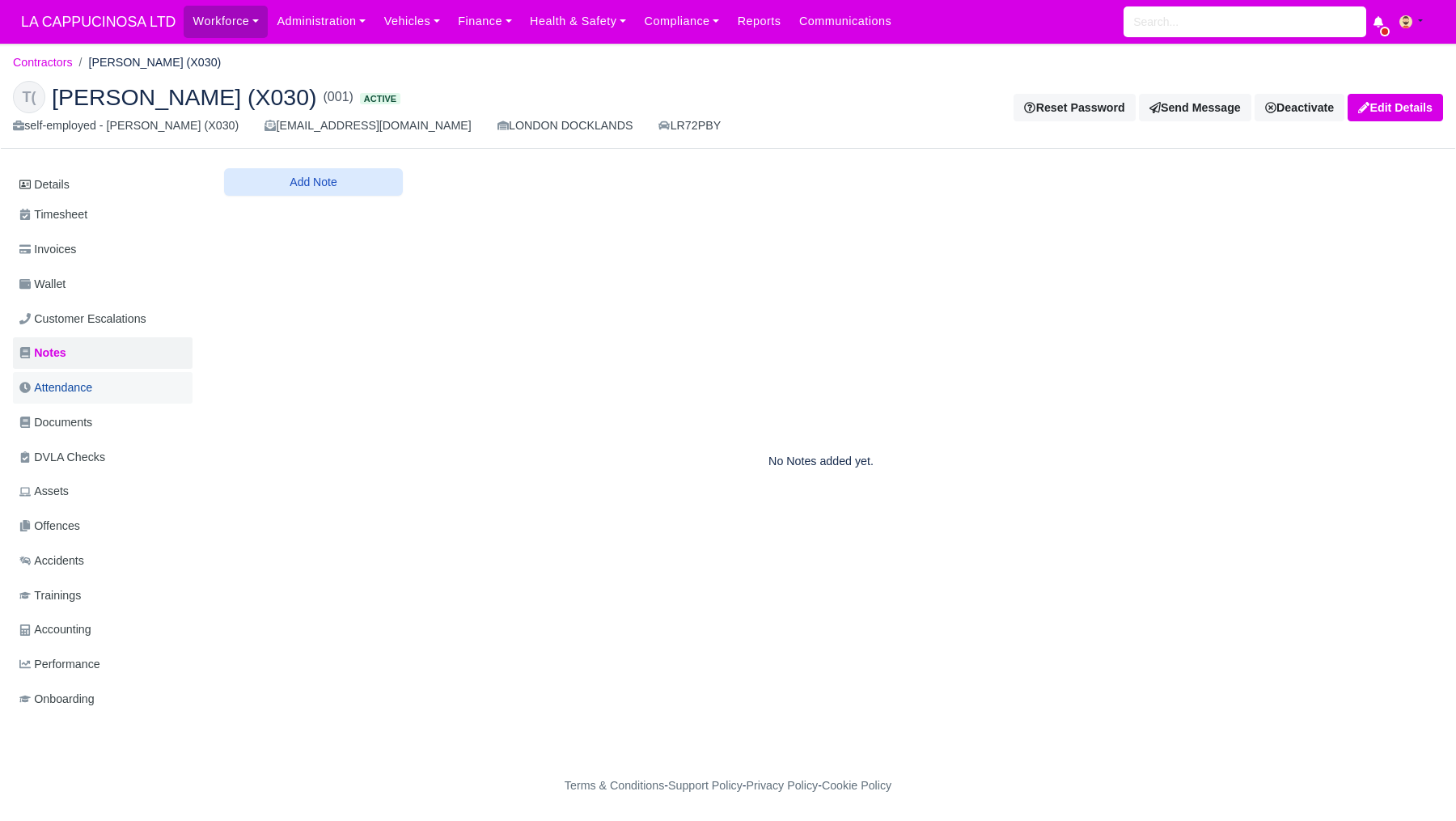
click at [59, 377] on link "Attendance" at bounding box center [103, 388] width 180 height 31
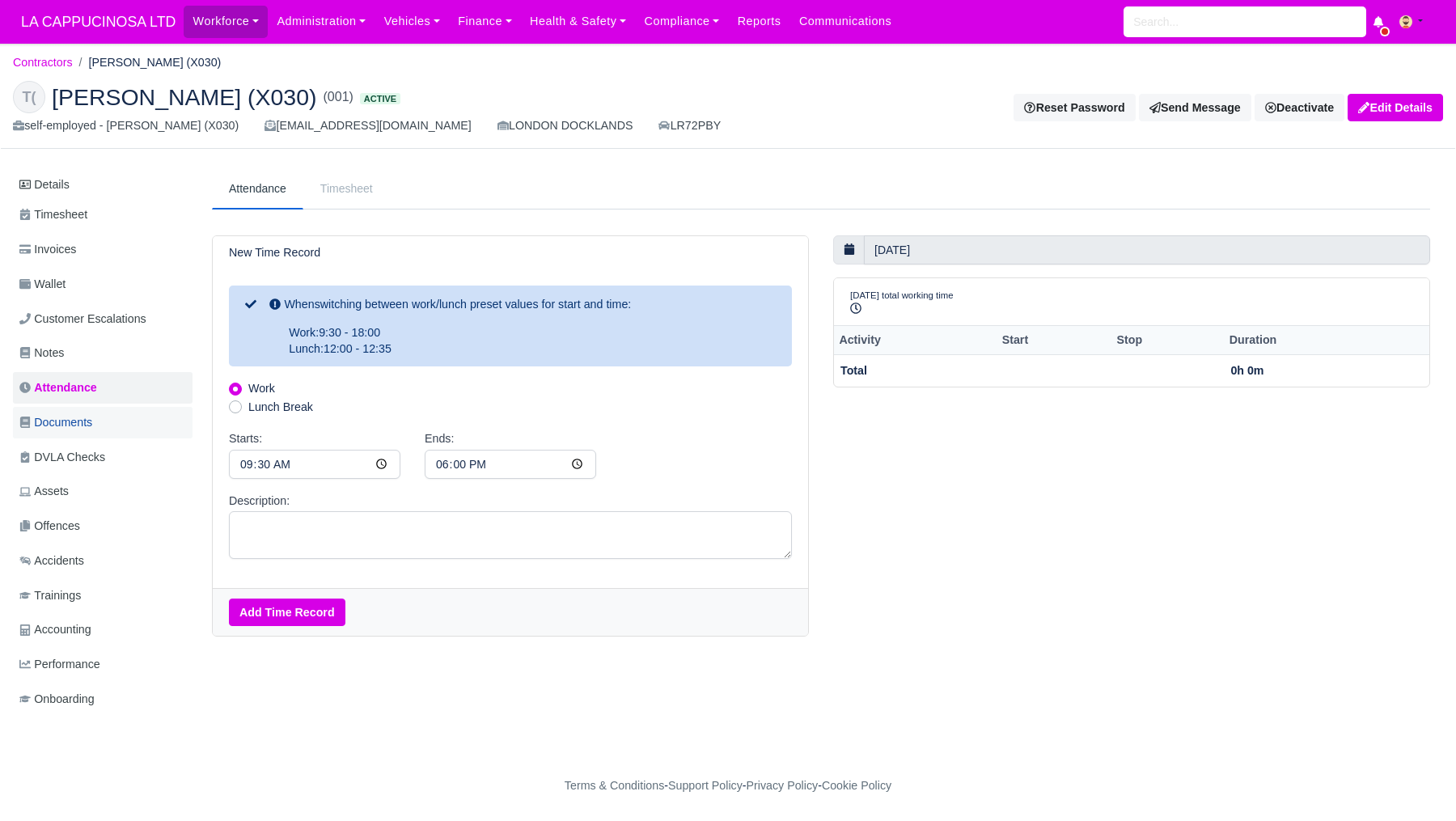
click at [64, 411] on link "Documents" at bounding box center [103, 422] width 180 height 31
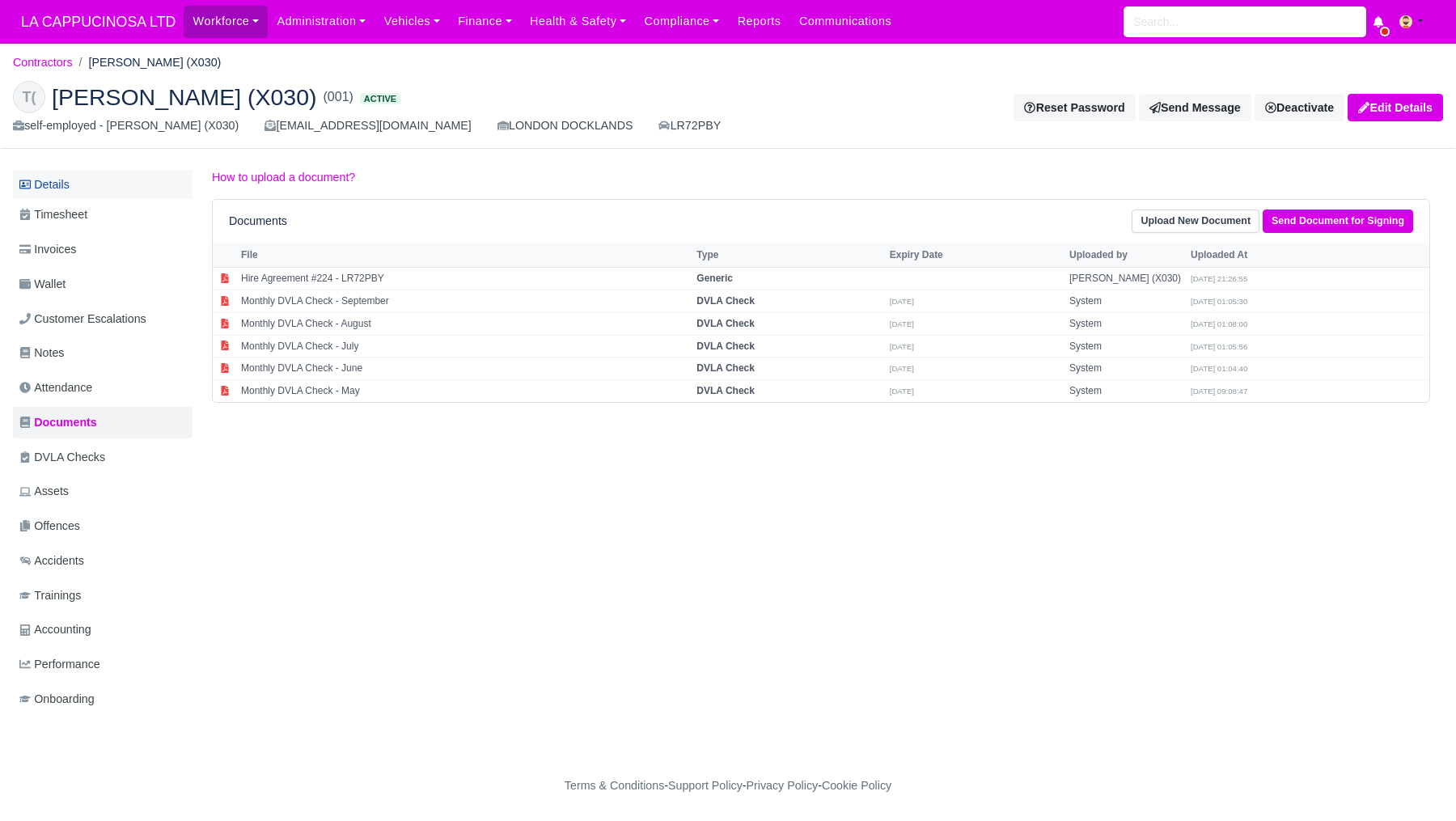
click at [119, 187] on link "Details" at bounding box center [103, 184] width 180 height 30
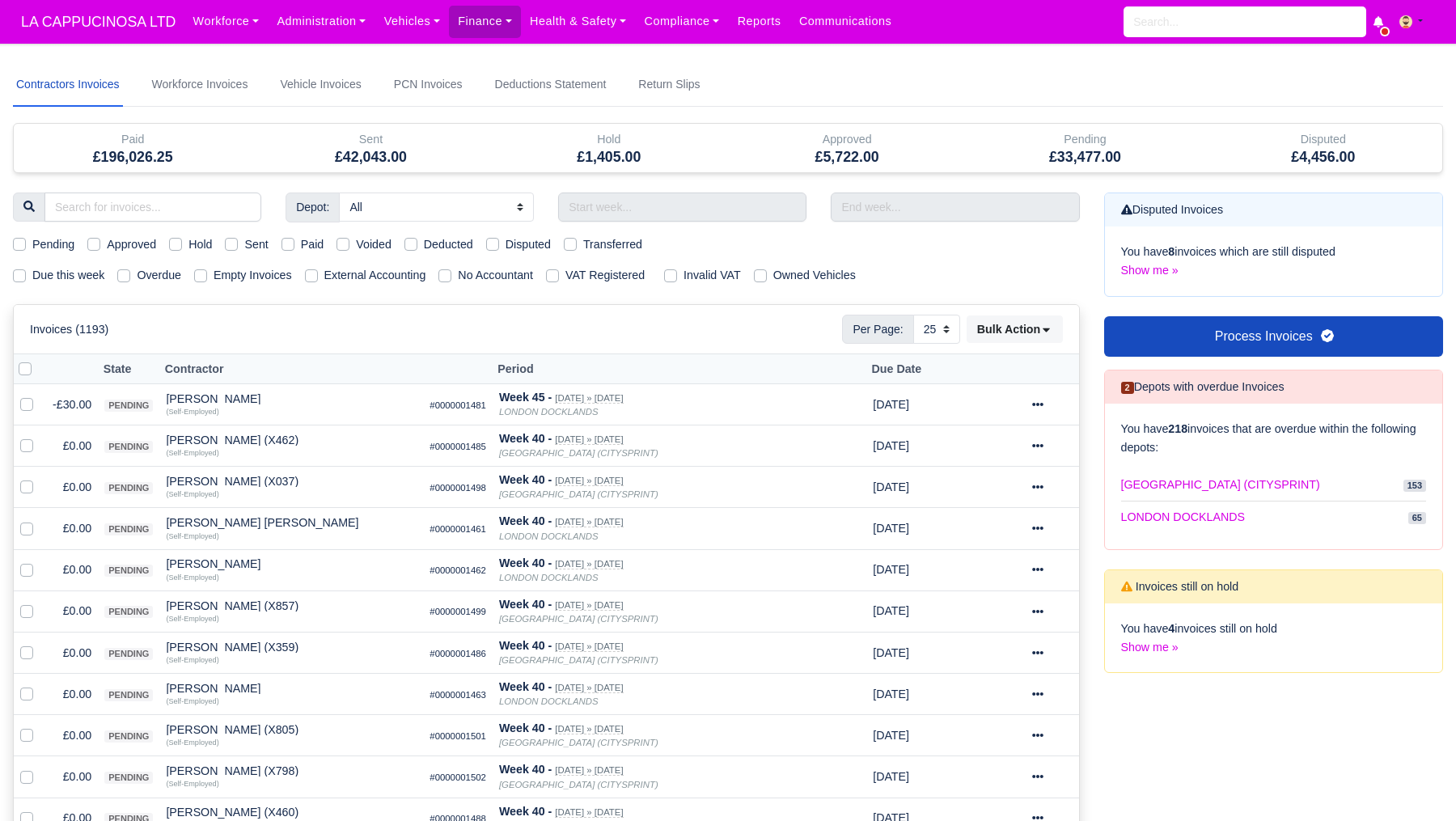
select select "25"
click at [210, 84] on link "Workforce Invoices" at bounding box center [200, 85] width 103 height 44
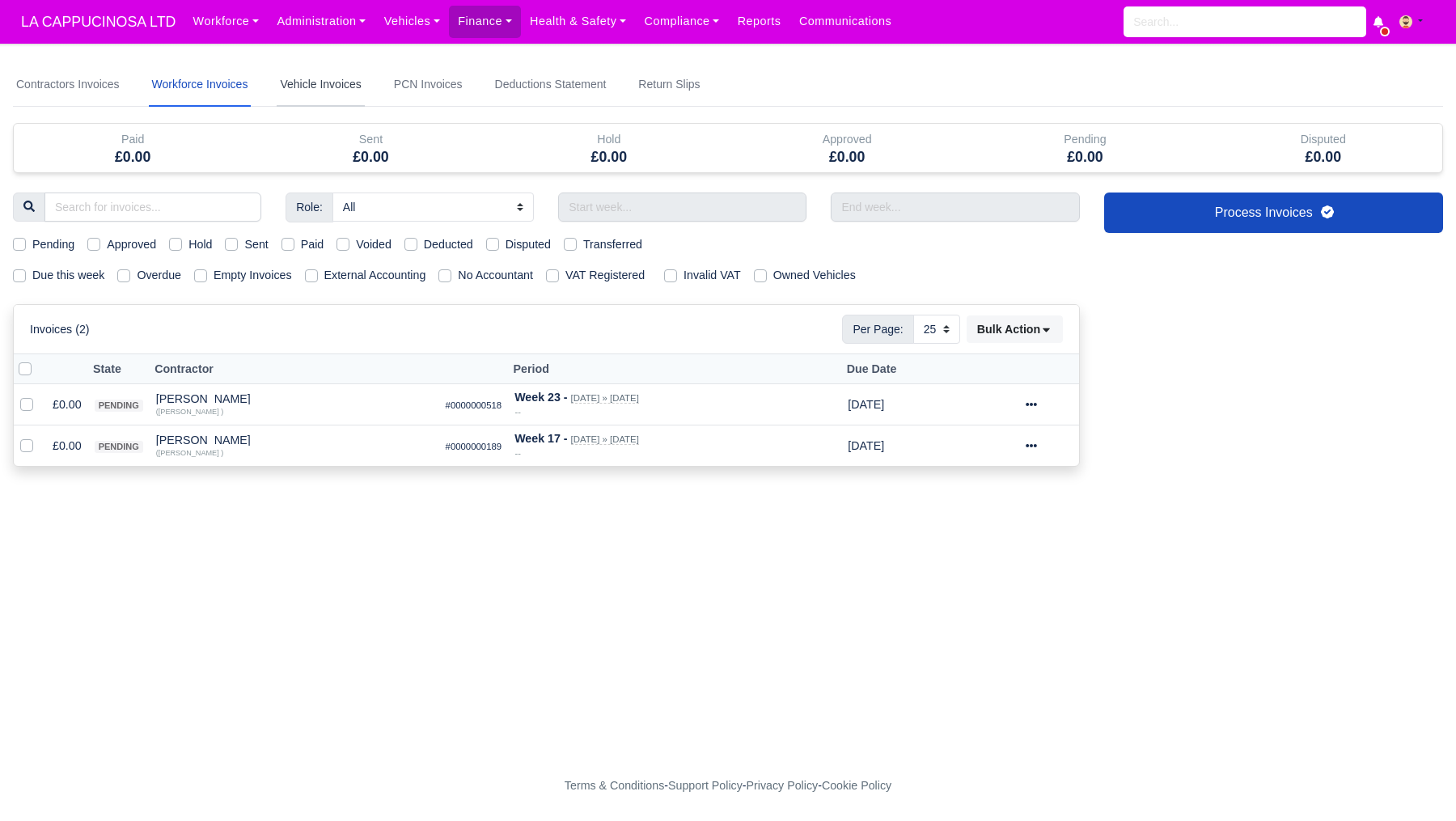
click at [317, 82] on link "Vehicle Invoices" at bounding box center [320, 85] width 87 height 44
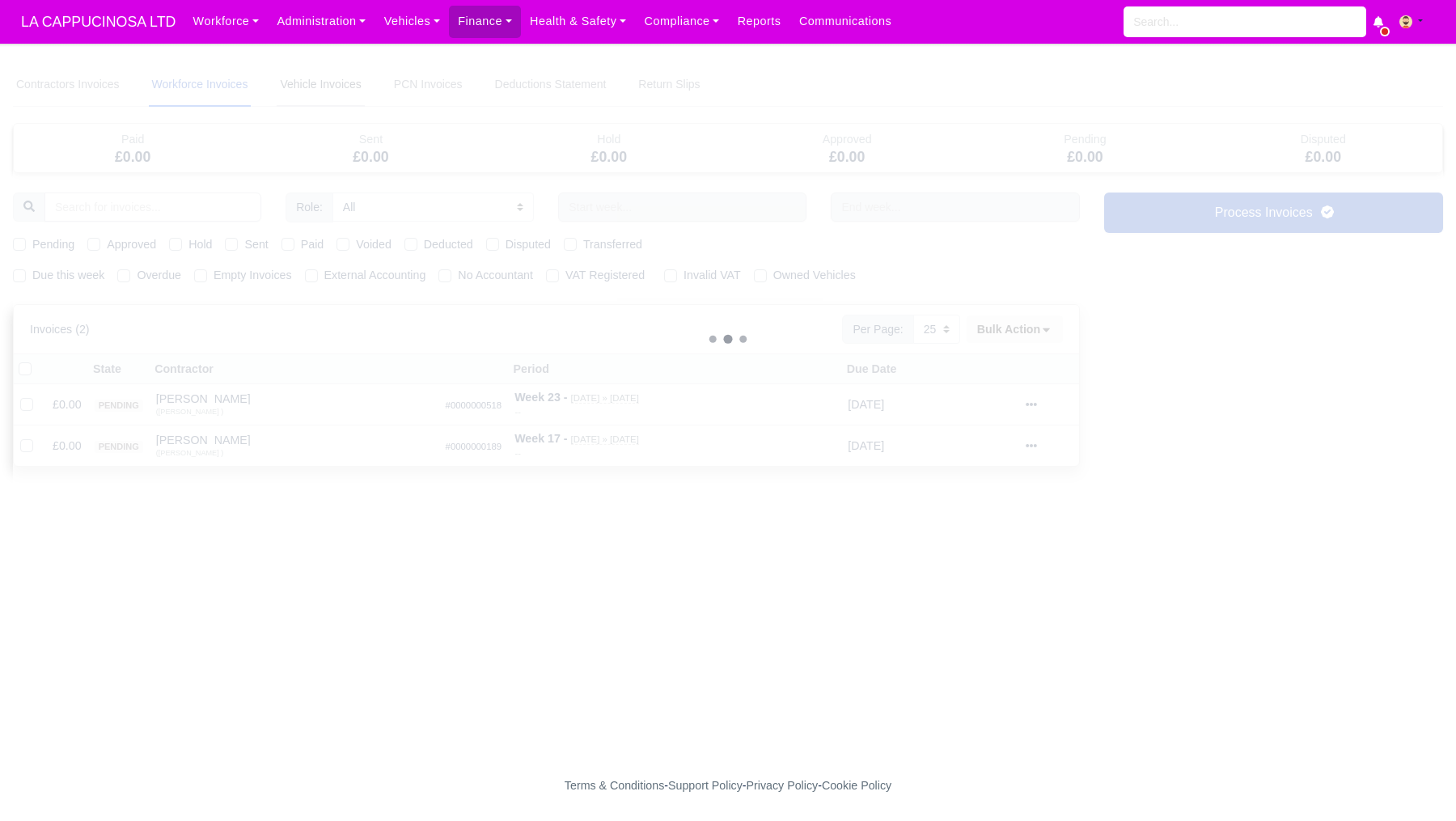
select select
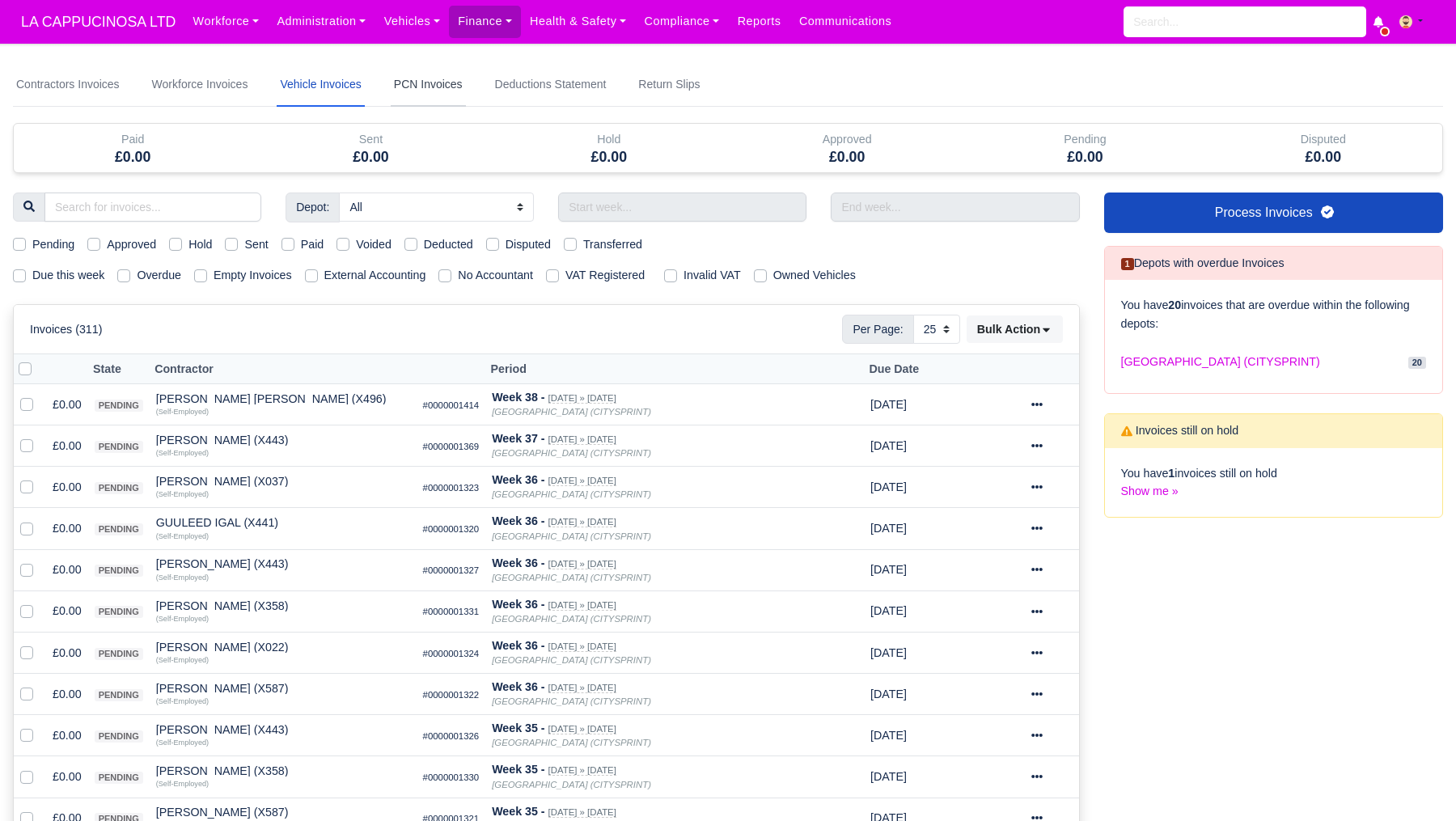
click at [408, 84] on link "PCN Invoices" at bounding box center [428, 85] width 75 height 44
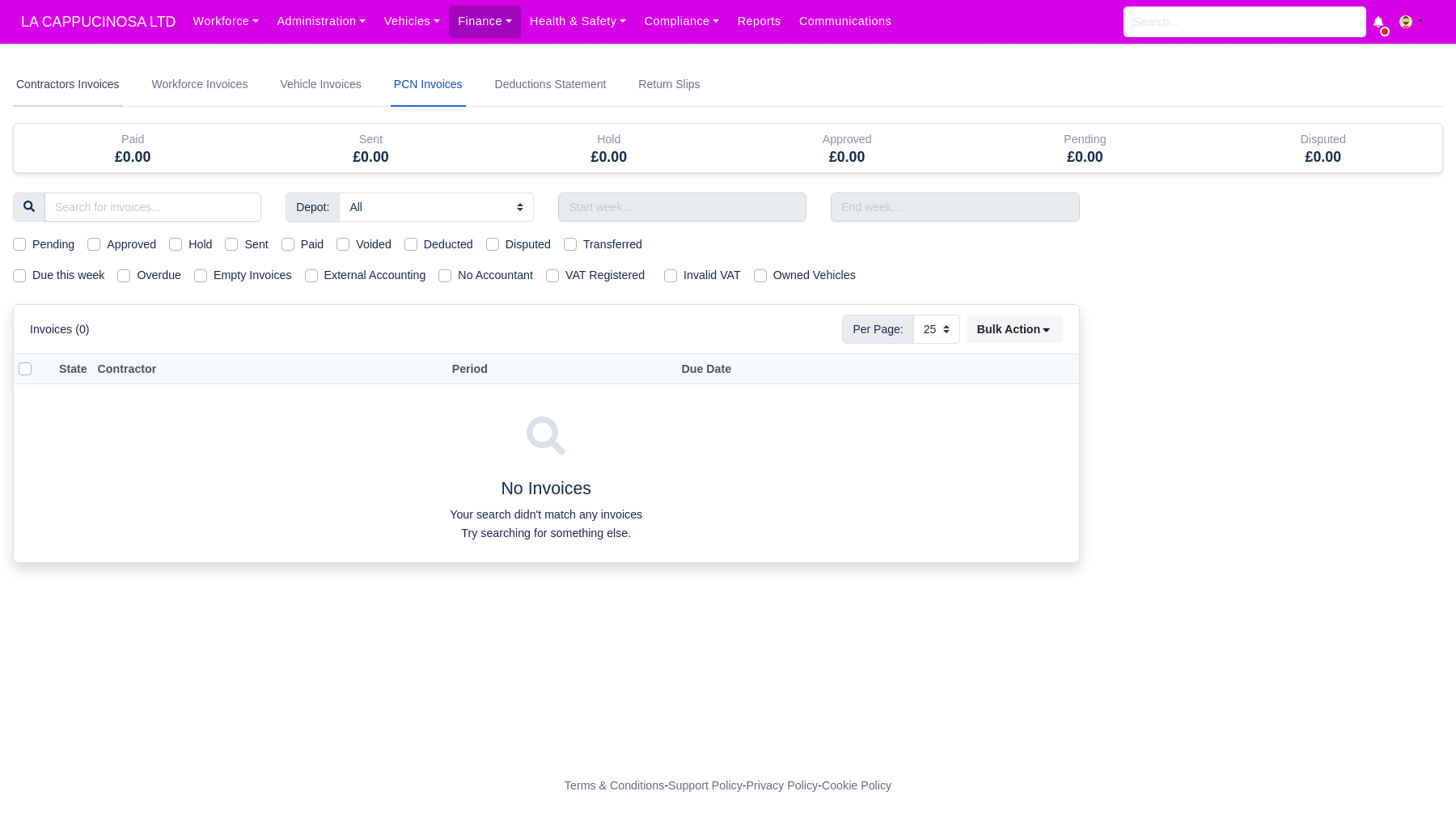
click at [100, 78] on link "Contractors Invoices" at bounding box center [68, 85] width 110 height 44
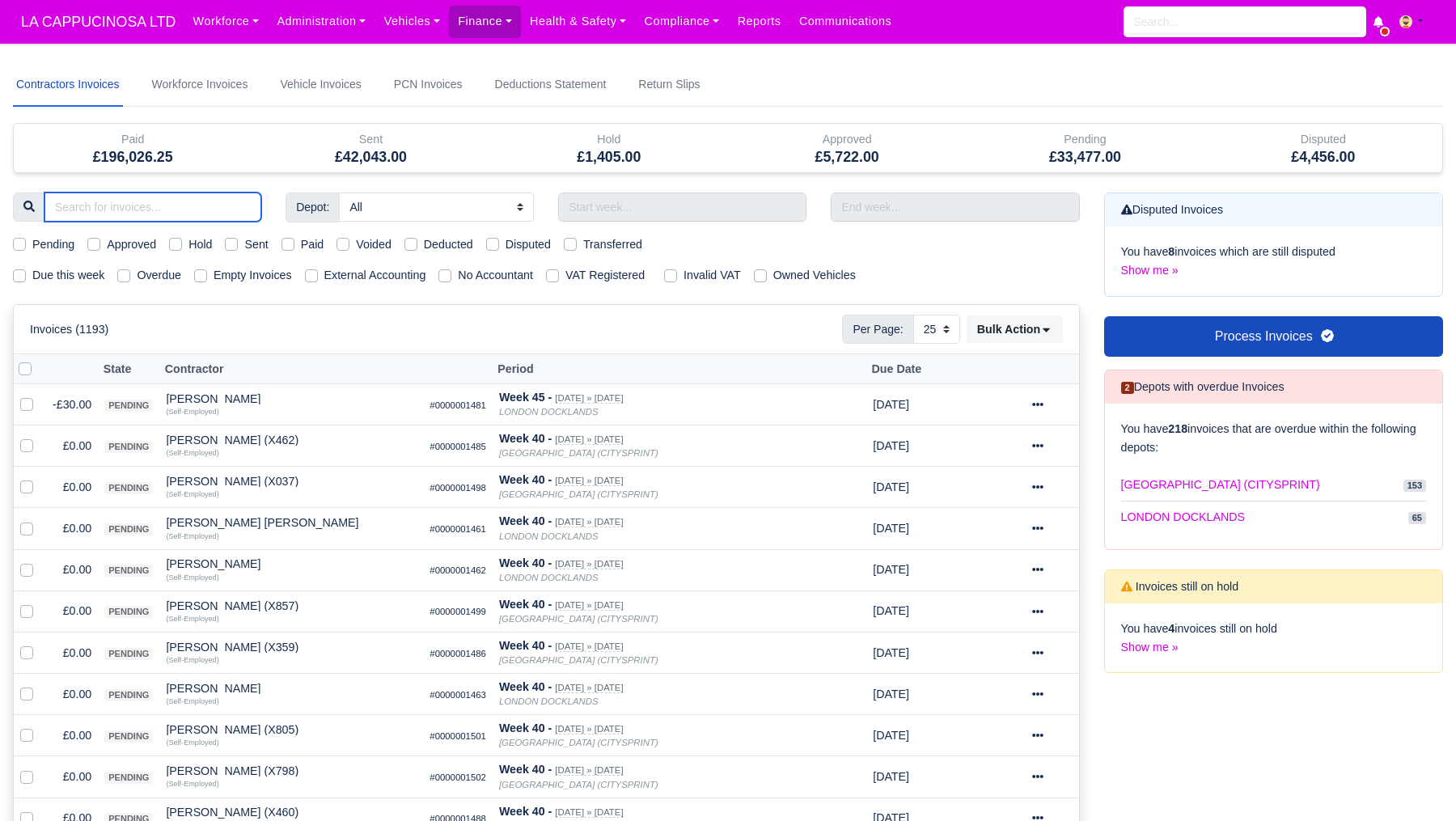
click at [192, 196] on input "search" at bounding box center [153, 207] width 217 height 29
type input "tom"
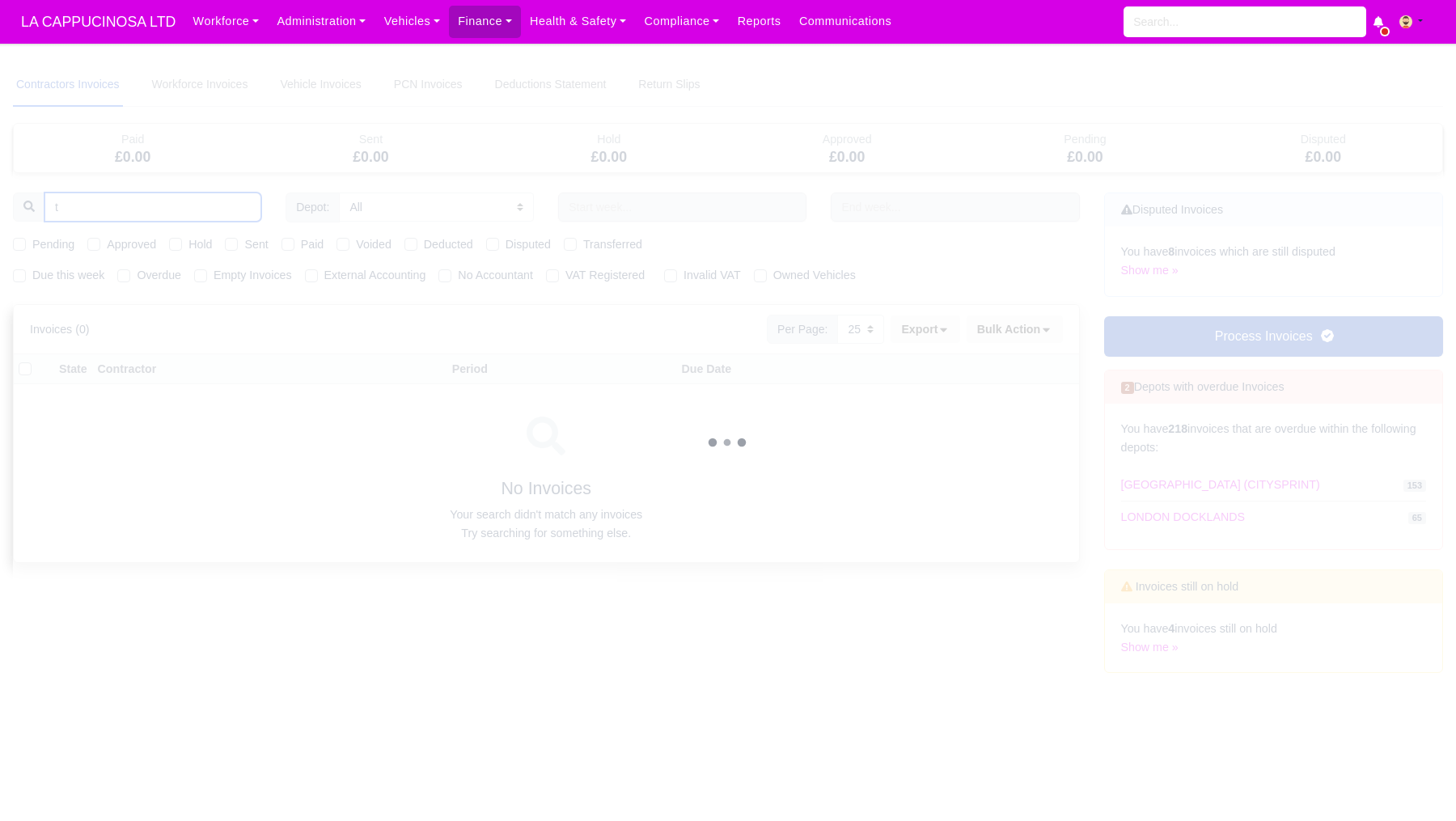
type input "th"
type input "thom"
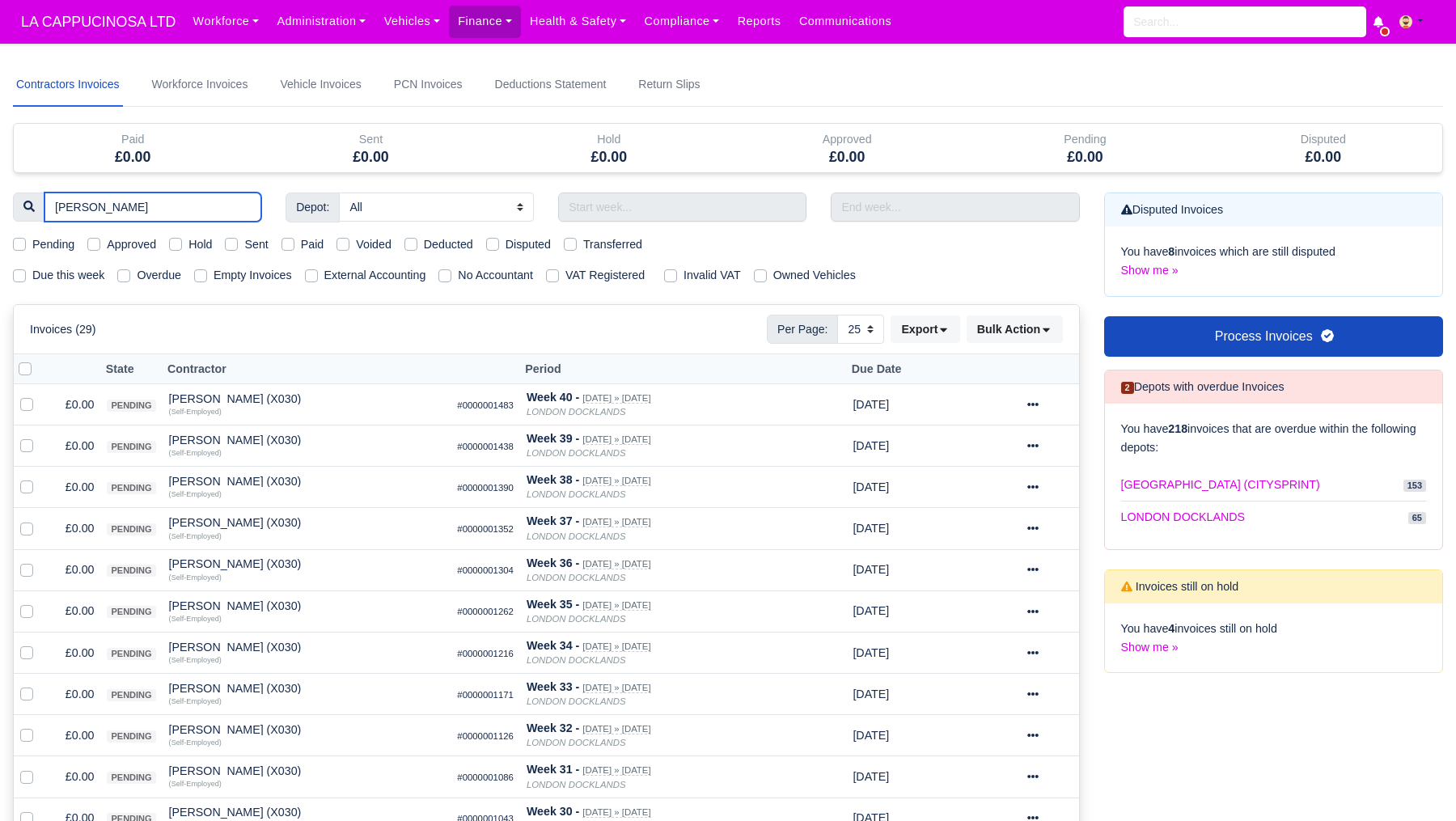
type input "thomas"
click at [853, 336] on select "10 25 50" at bounding box center [861, 329] width 47 height 29
select select "50"
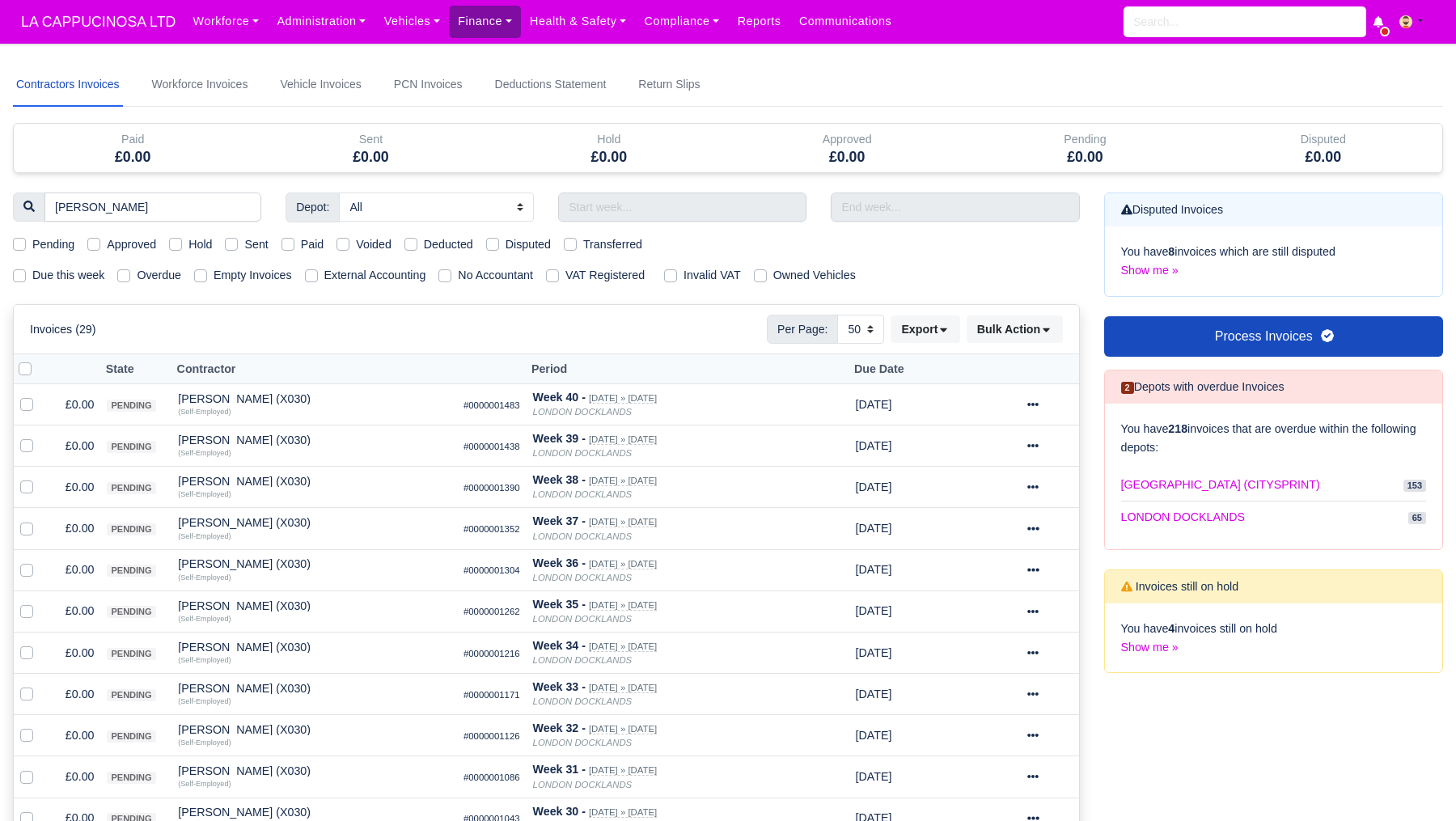
click at [493, 24] on link "Finance" at bounding box center [485, 21] width 72 height 31
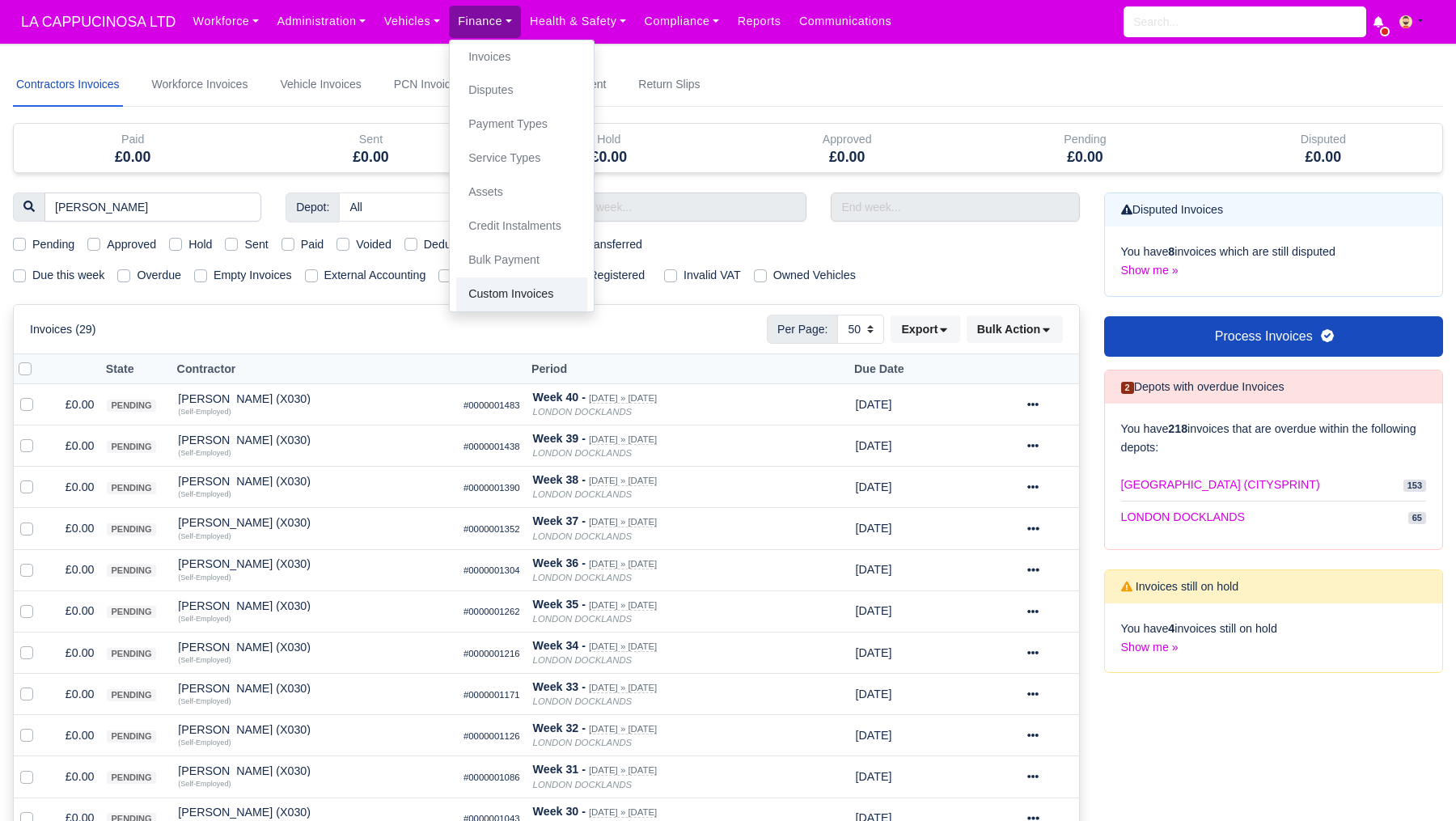
click at [542, 292] on link "Custom Invoices" at bounding box center [522, 294] width 131 height 34
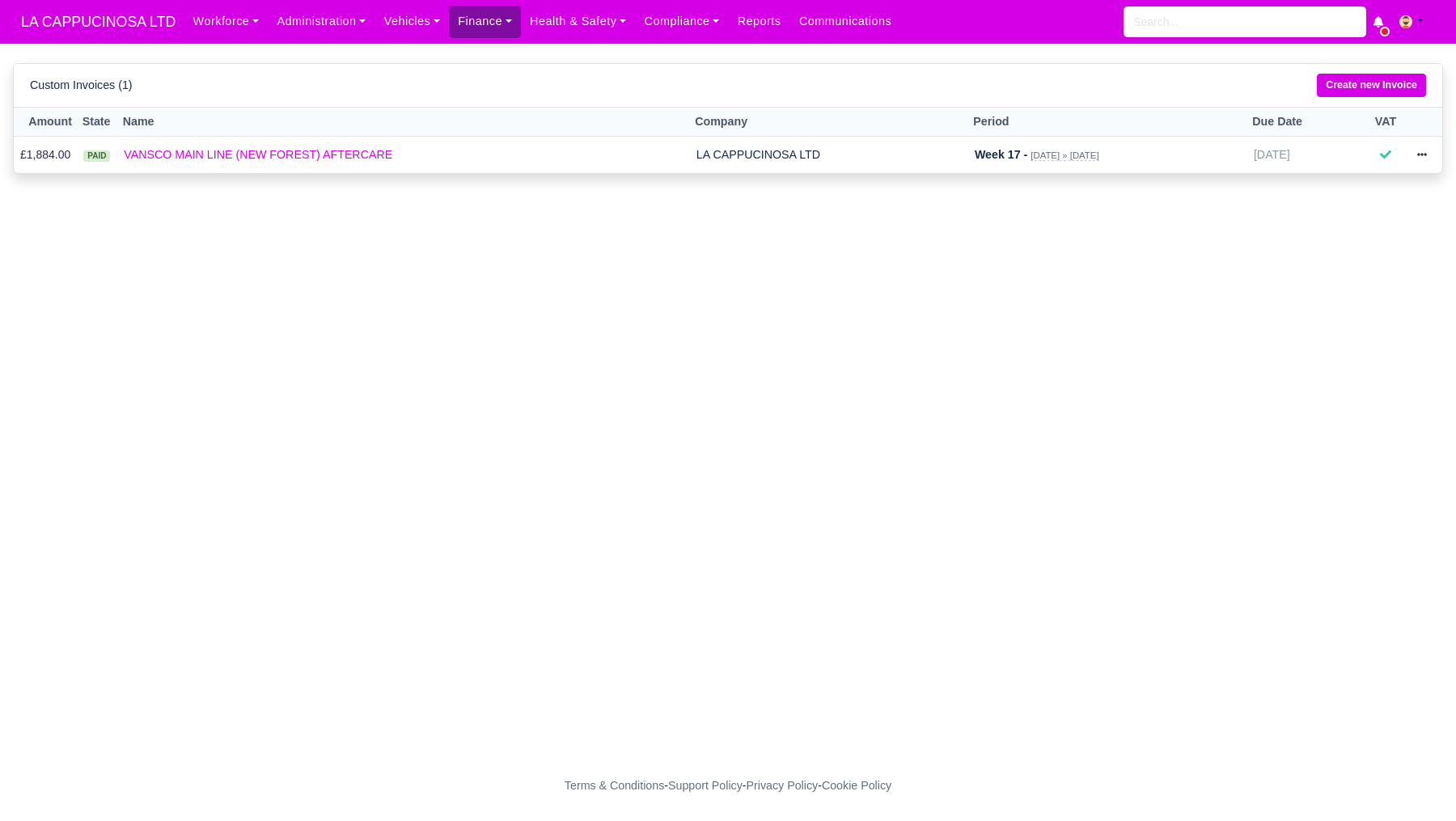
click at [505, 34] on link "Finance" at bounding box center [485, 21] width 72 height 31
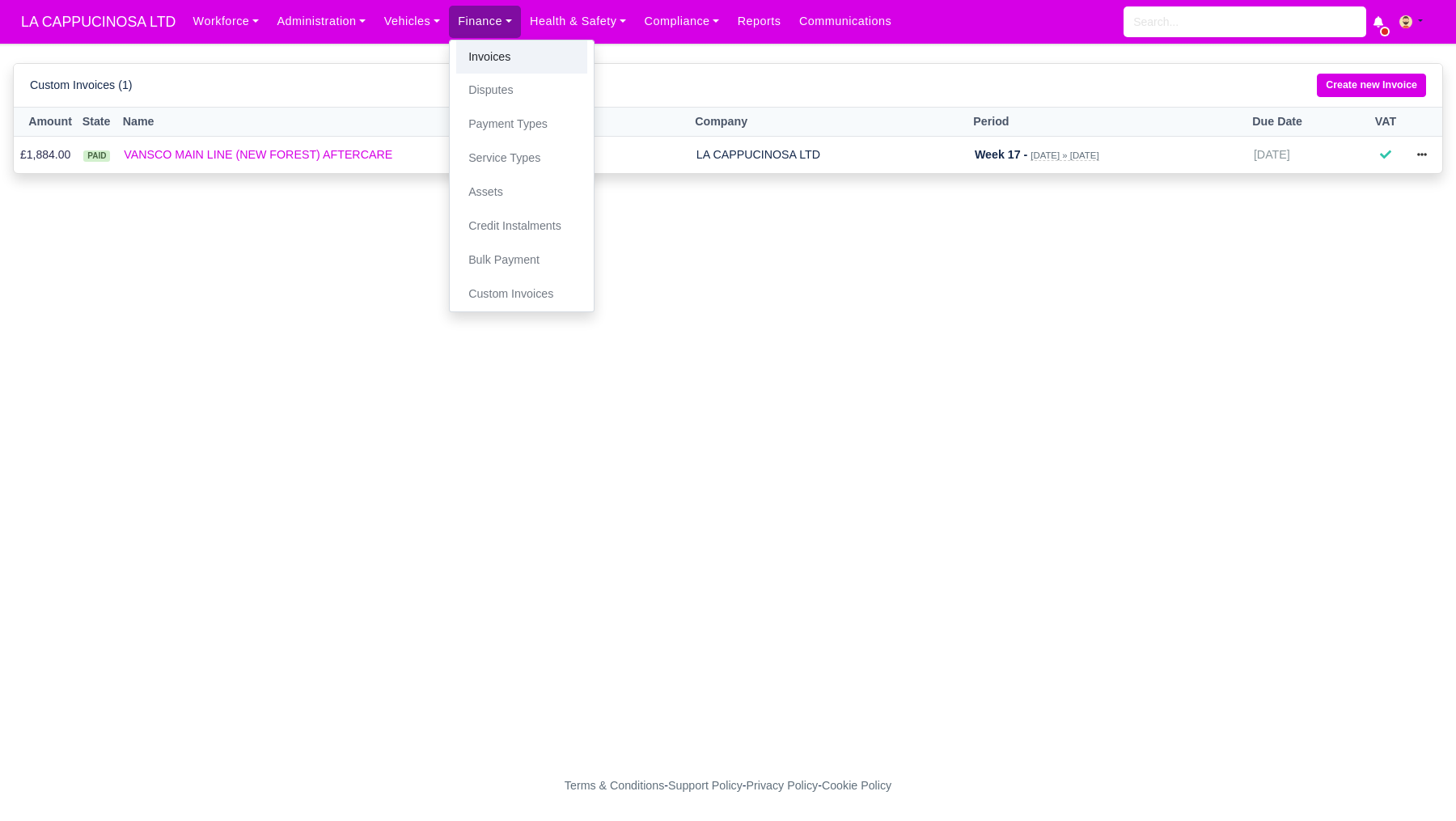
click at [521, 67] on link "Invoices" at bounding box center [522, 58] width 131 height 34
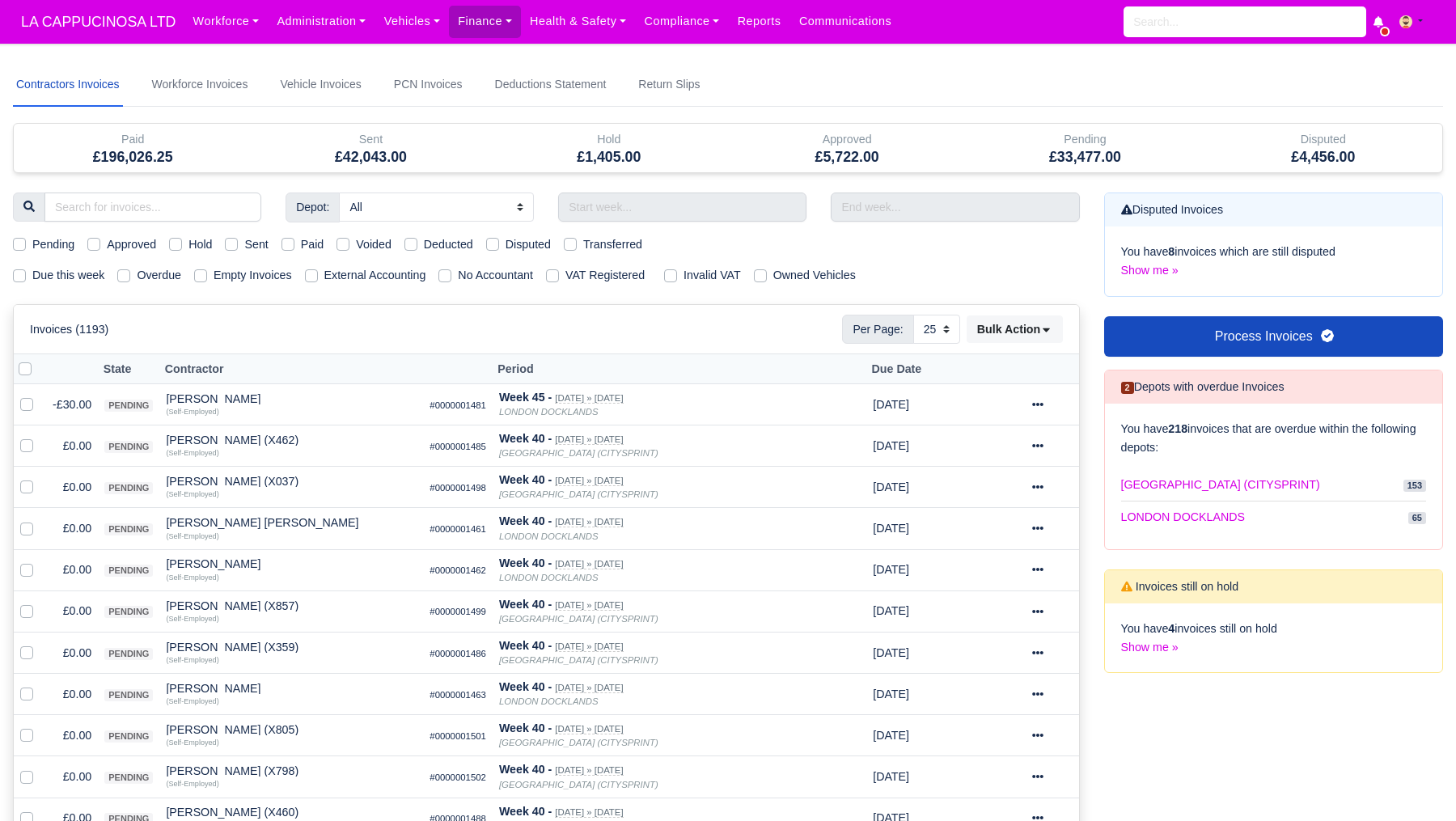
select select "25"
click at [500, 6] on link "Finance" at bounding box center [485, 21] width 72 height 31
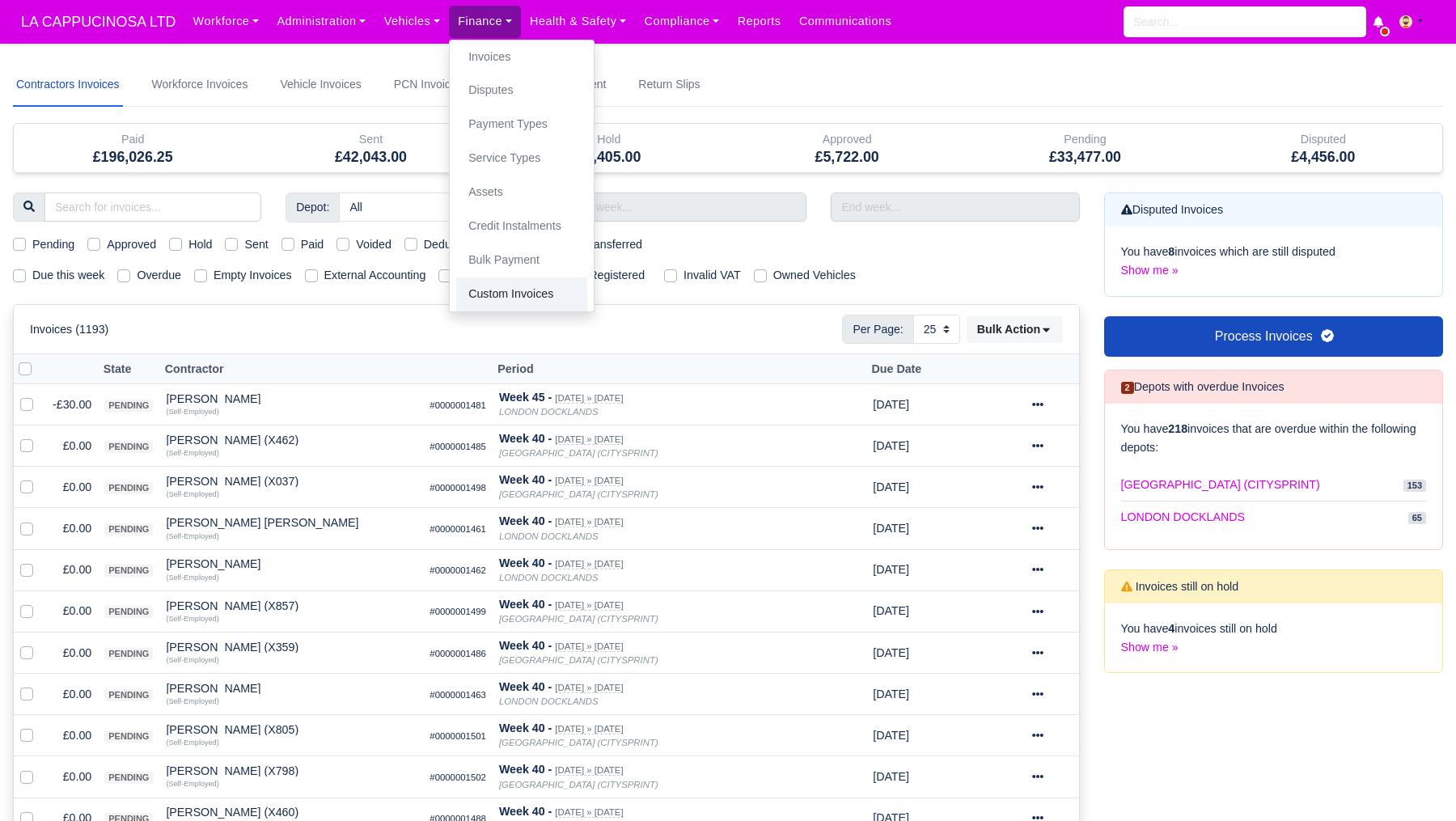
click at [521, 297] on link "Custom Invoices" at bounding box center [522, 294] width 131 height 34
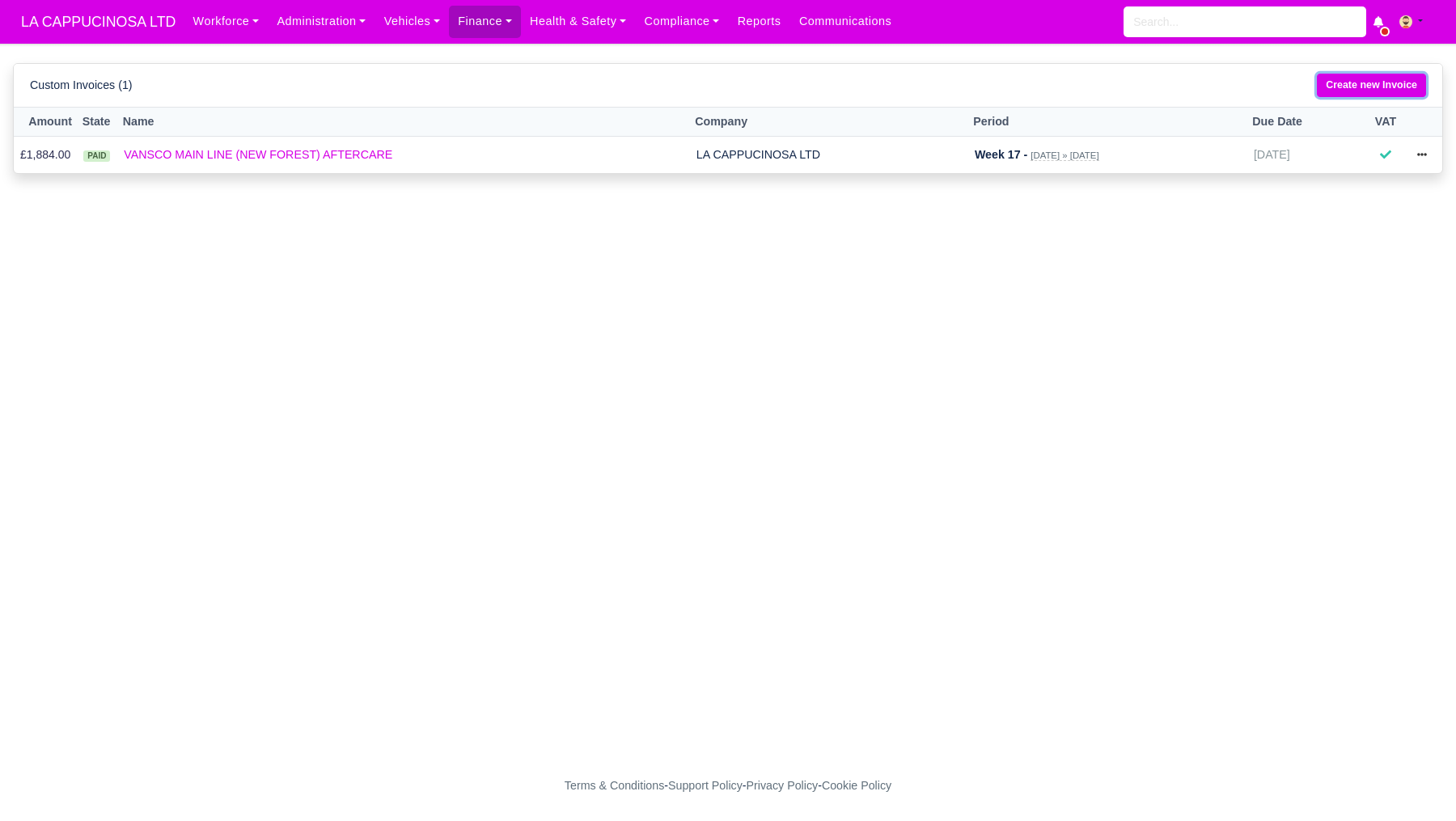
click at [1353, 87] on link "Create new Invoice" at bounding box center [1371, 86] width 109 height 24
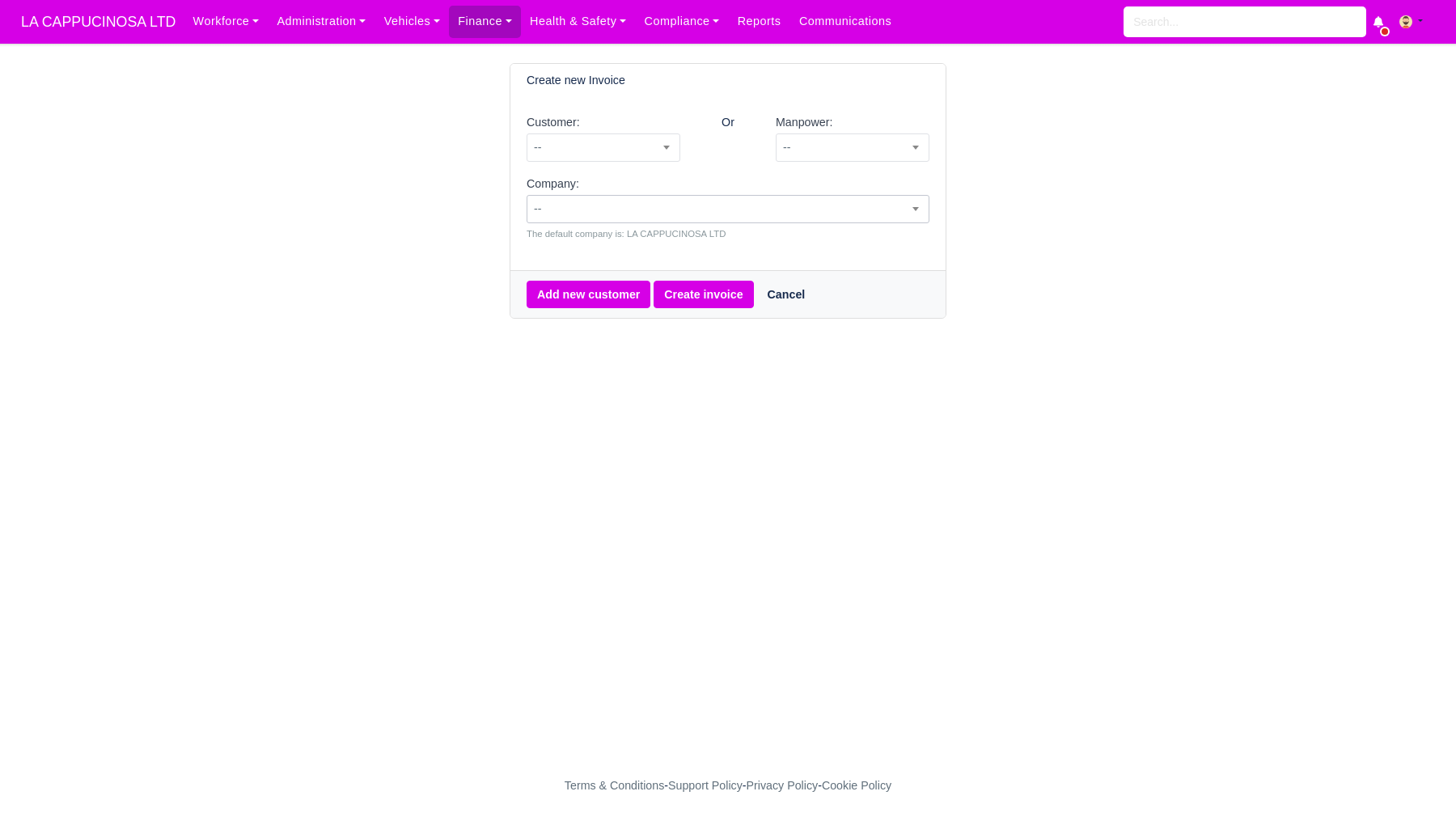
click at [884, 203] on span "--" at bounding box center [728, 209] width 401 height 20
click at [611, 152] on span "--" at bounding box center [603, 148] width 152 height 20
click at [833, 157] on span "--" at bounding box center [852, 148] width 152 height 20
type input "tho"
select select "5"
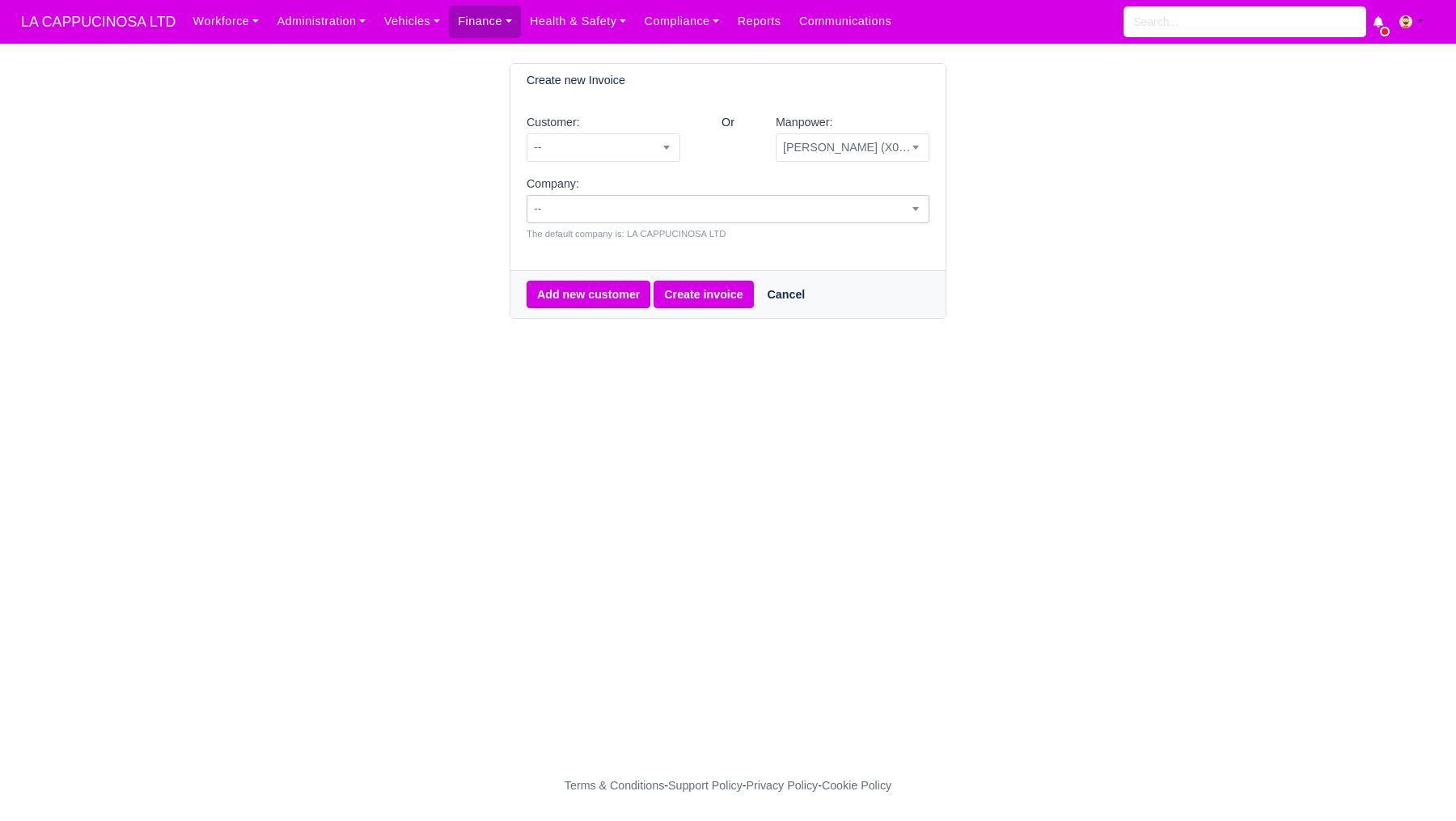
click at [705, 210] on span "--" at bounding box center [728, 209] width 401 height 20
click at [654, 162] on div "Customer: -- VANSCO MAIN LINE (NEW FOREST) AFTERCARE --" at bounding box center [604, 144] width 178 height 62
click at [703, 285] on button "Create invoice" at bounding box center [703, 294] width 99 height 27
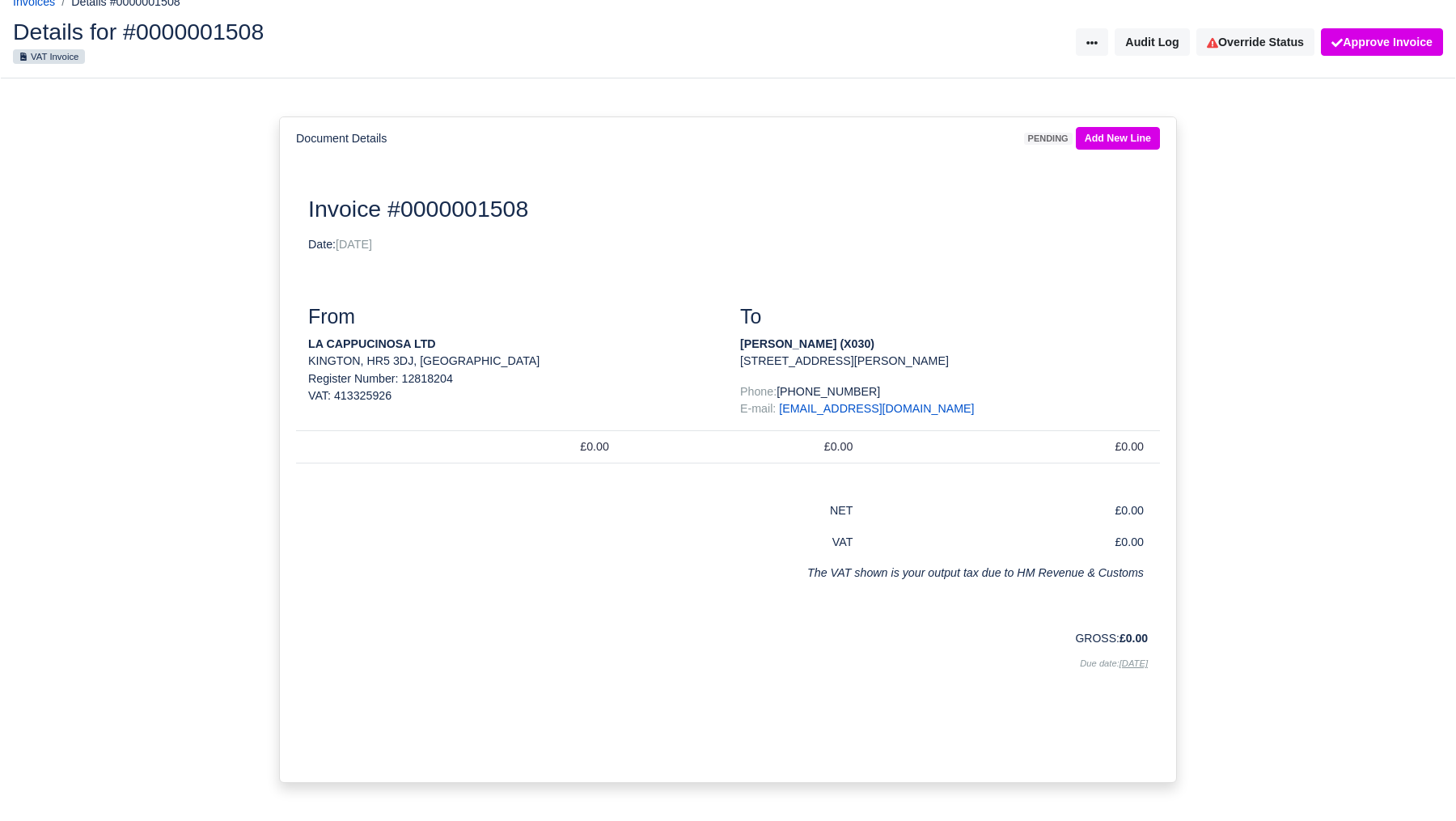
scroll to position [114, 0]
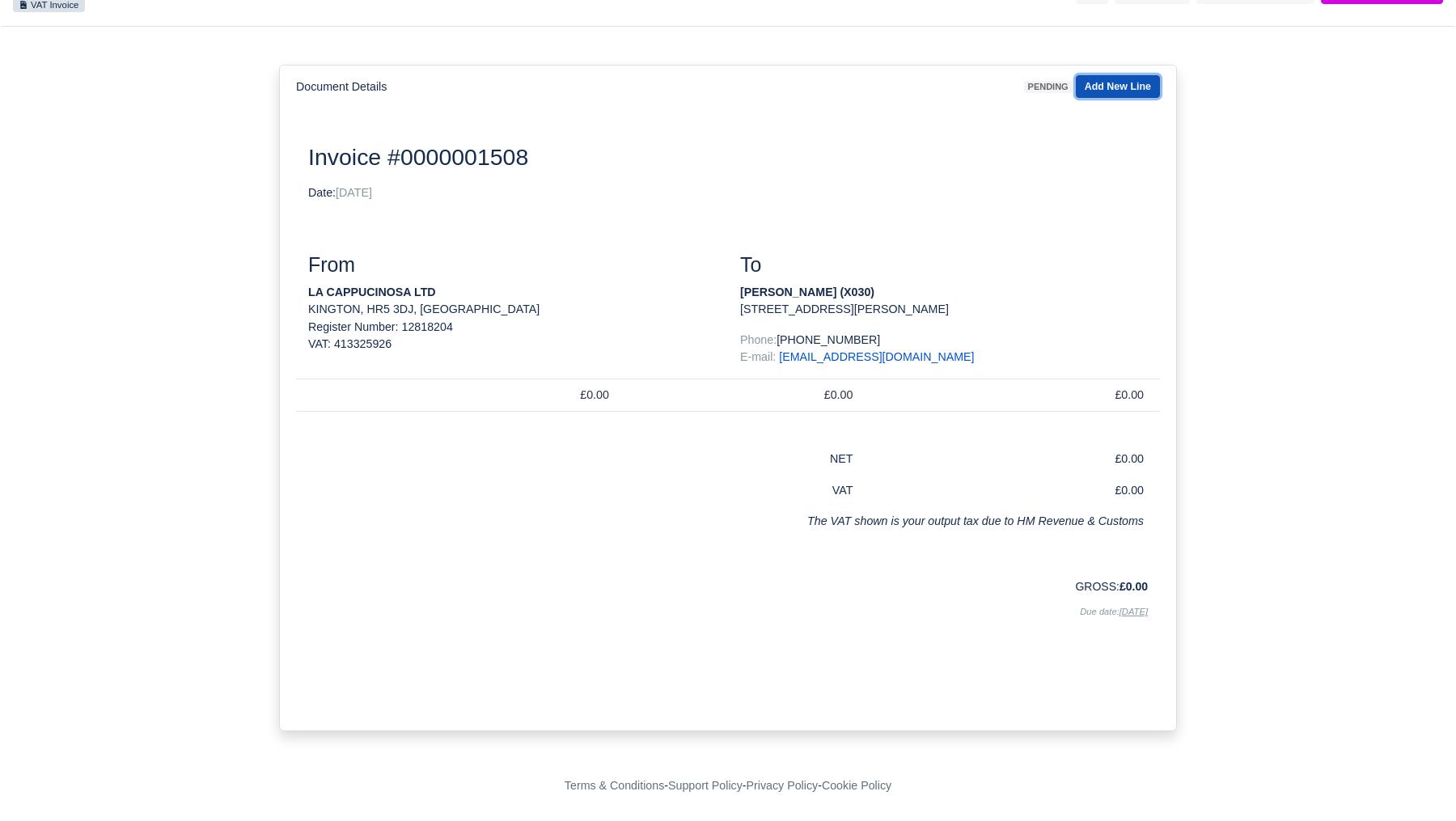
click at [1141, 94] on link "Add New Line" at bounding box center [1118, 87] width 84 height 24
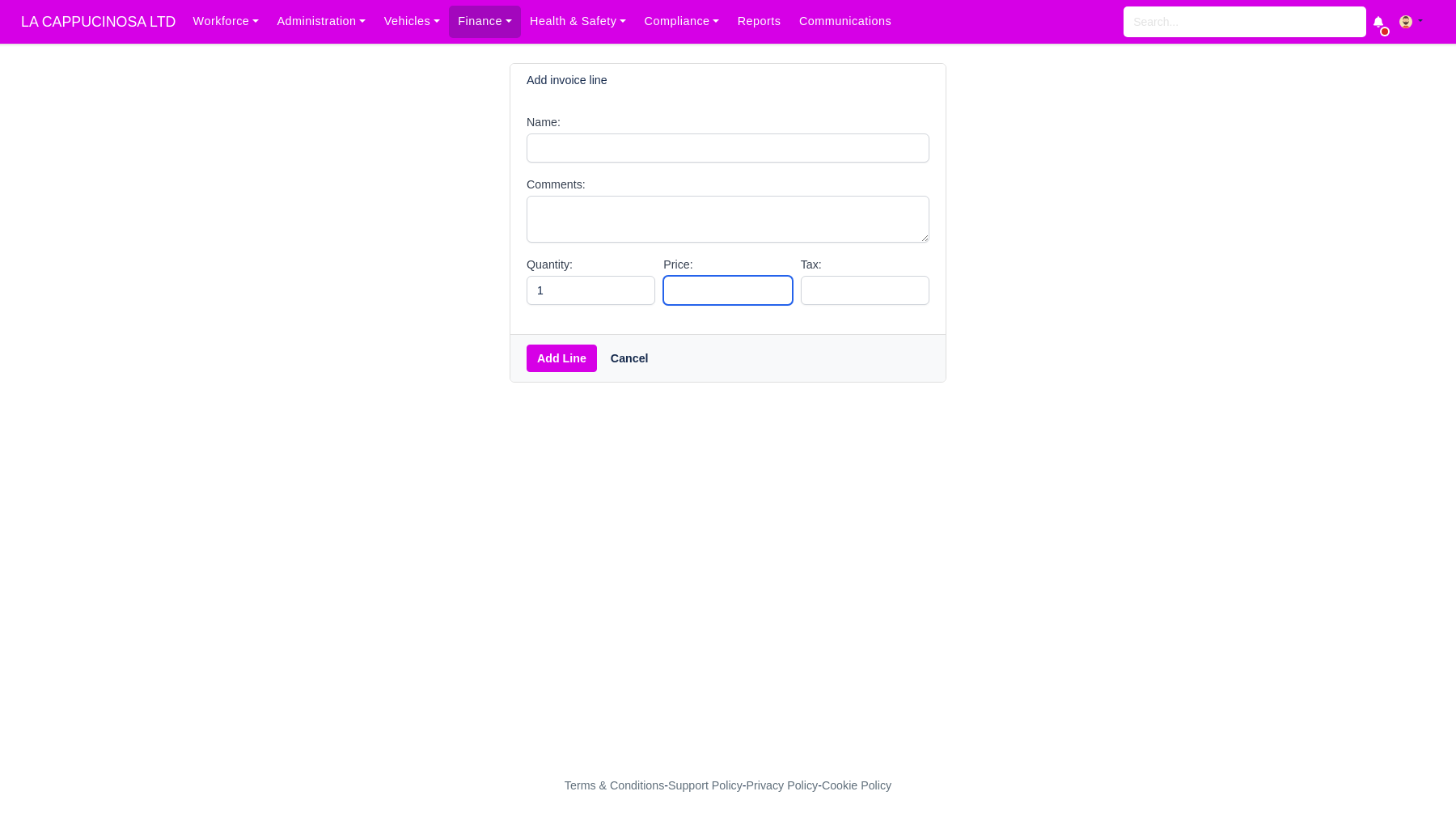
click at [763, 285] on input "Price:" at bounding box center [728, 290] width 129 height 29
click at [735, 233] on textarea "Comments:" at bounding box center [728, 220] width 403 height 47
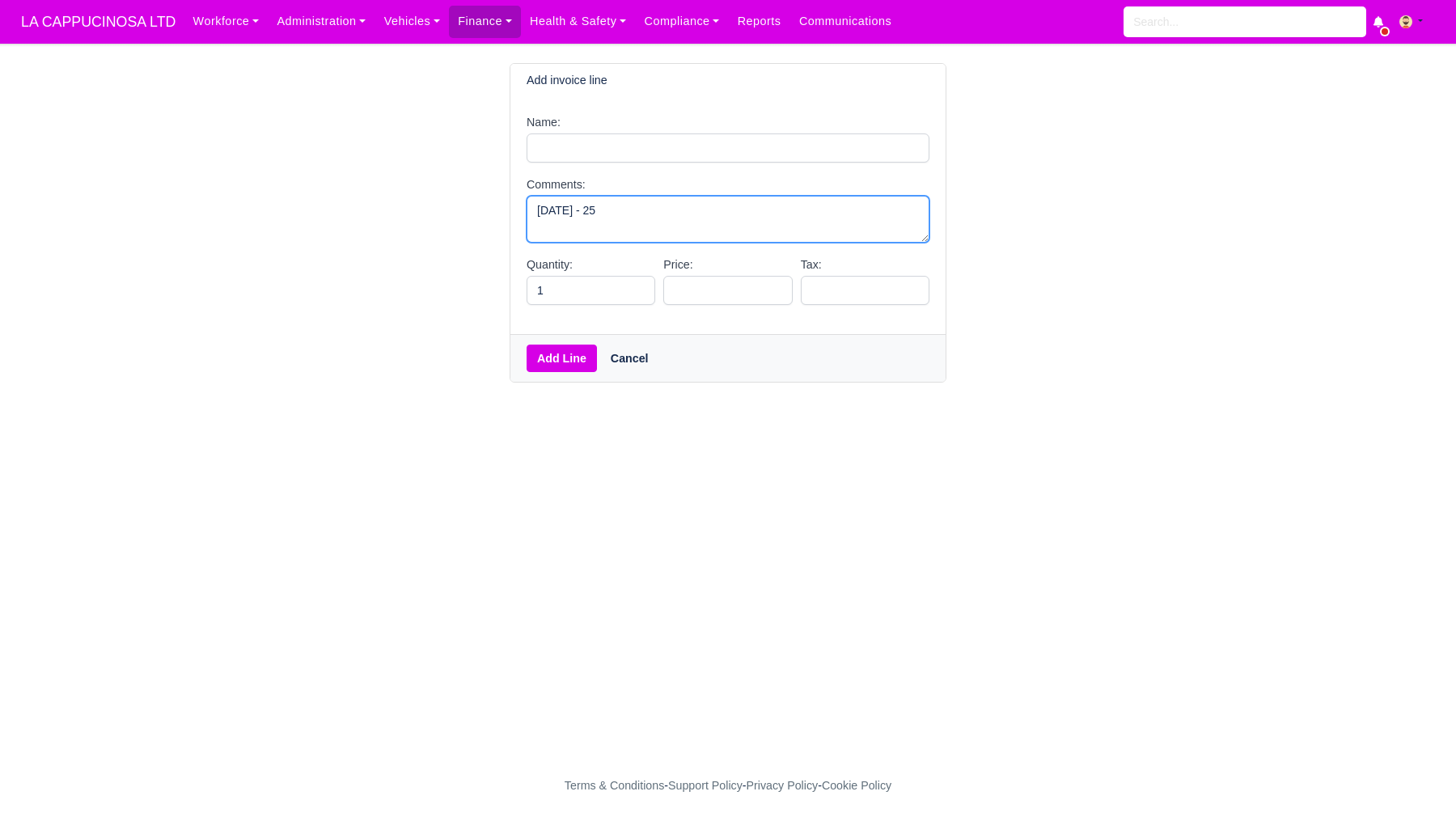
click at [574, 215] on textarea "[DATE] - 25" at bounding box center [728, 220] width 403 height 47
click at [611, 212] on textarea "[DATE]- 25" at bounding box center [728, 220] width 403 height 47
type textarea "[DATE]- [DATE]"
click at [696, 291] on input "Price:" at bounding box center [728, 290] width 129 height 29
type input "3450"
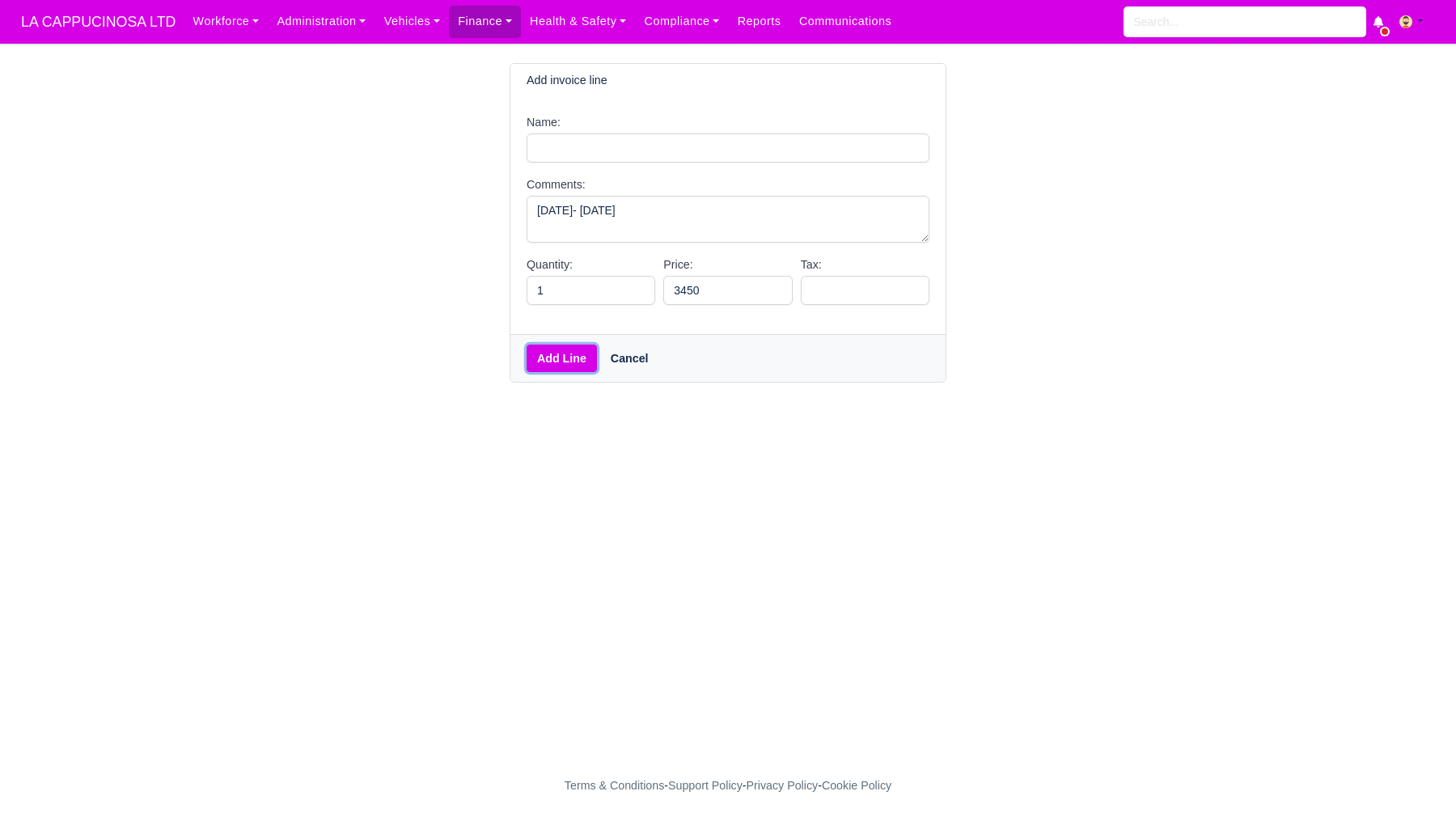
click at [571, 366] on button "Add Line" at bounding box center [561, 358] width 70 height 27
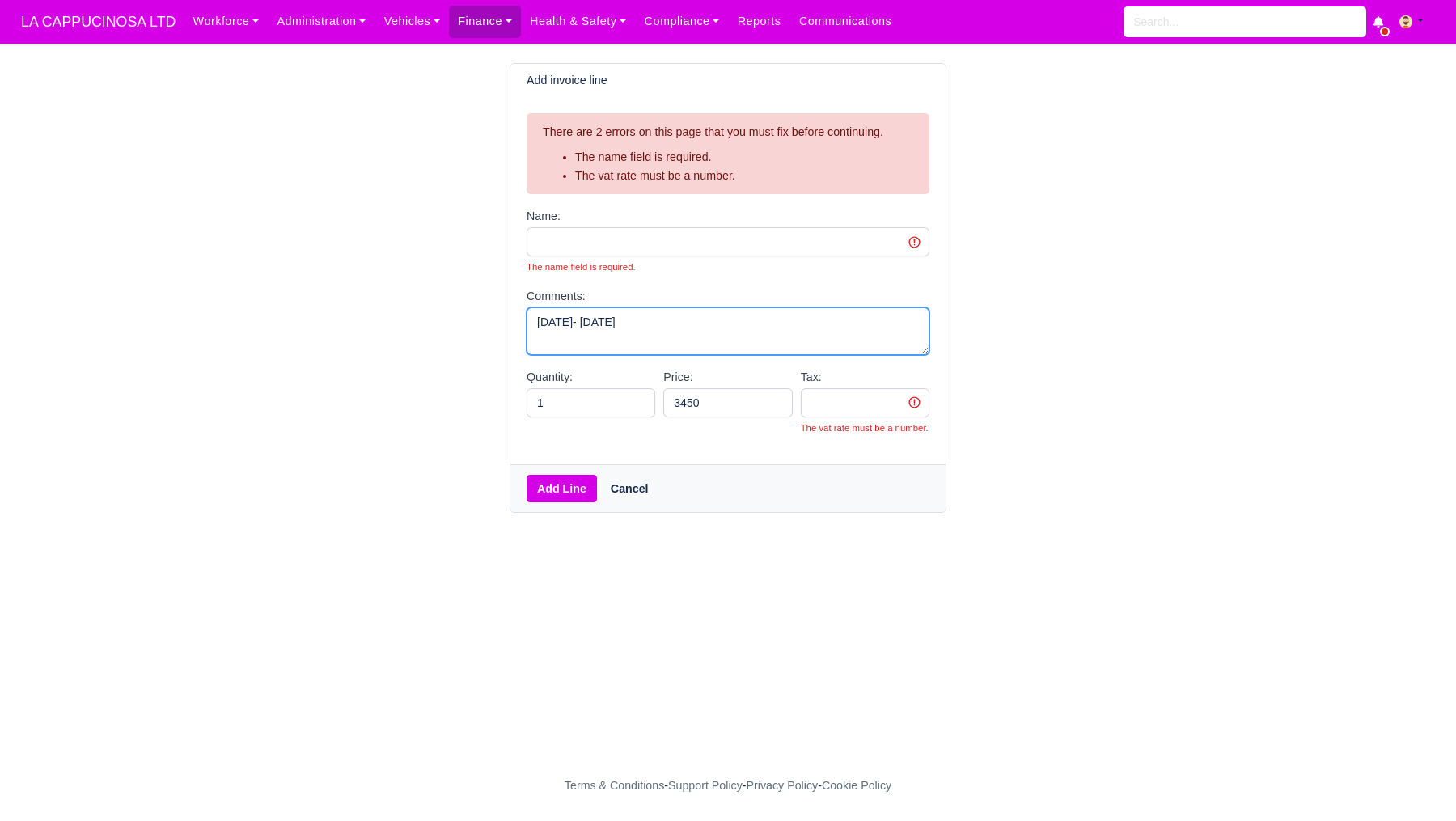
click at [588, 314] on textarea "[DATE]- [DATE]" at bounding box center [728, 332] width 403 height 47
click at [593, 234] on input "Name:" at bounding box center [728, 242] width 403 height 29
paste input "[DATE]- [DATE]"
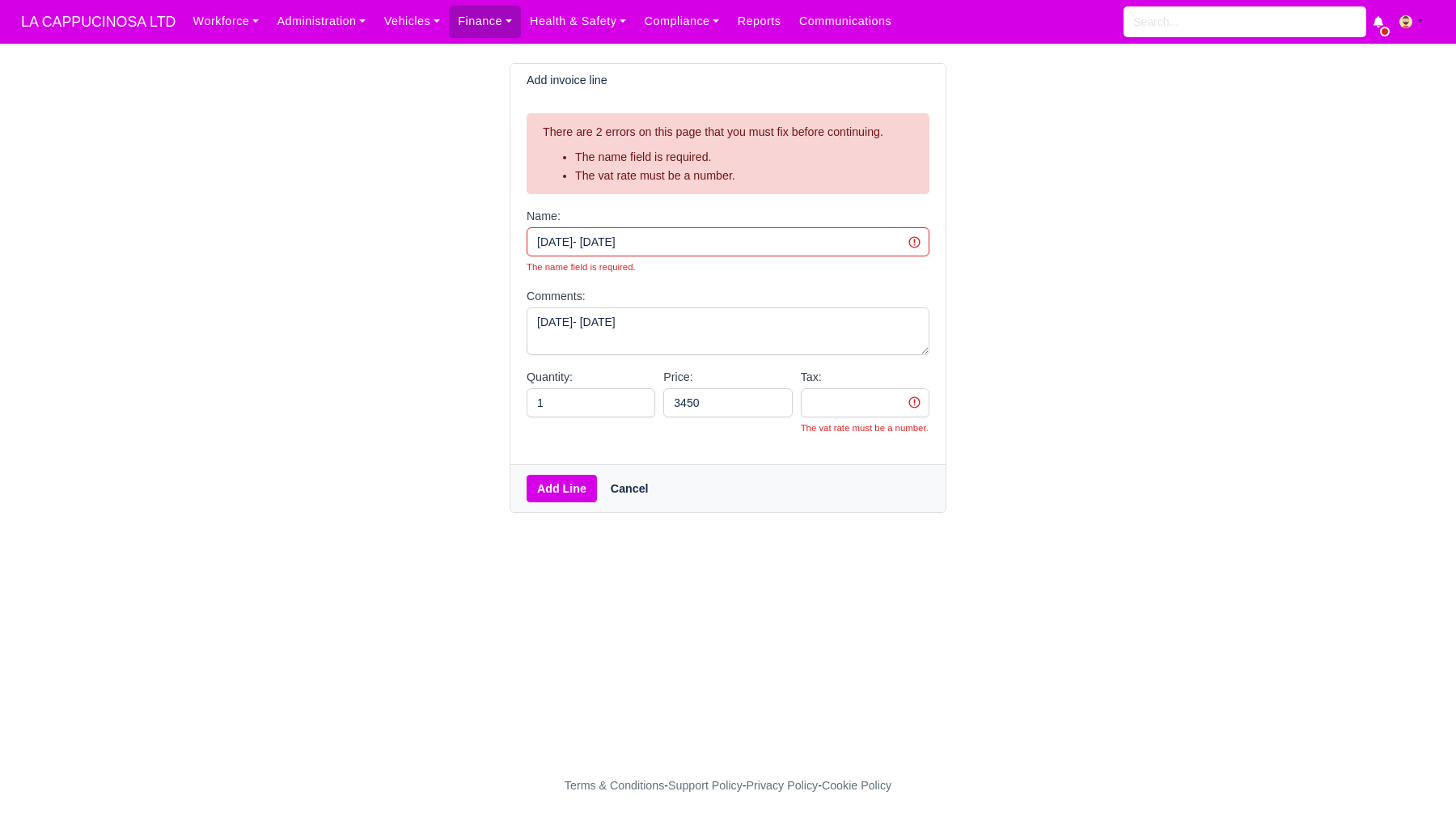
type input "[DATE]- [DATE]"
click at [570, 503] on button "Add Line" at bounding box center [561, 489] width 70 height 27
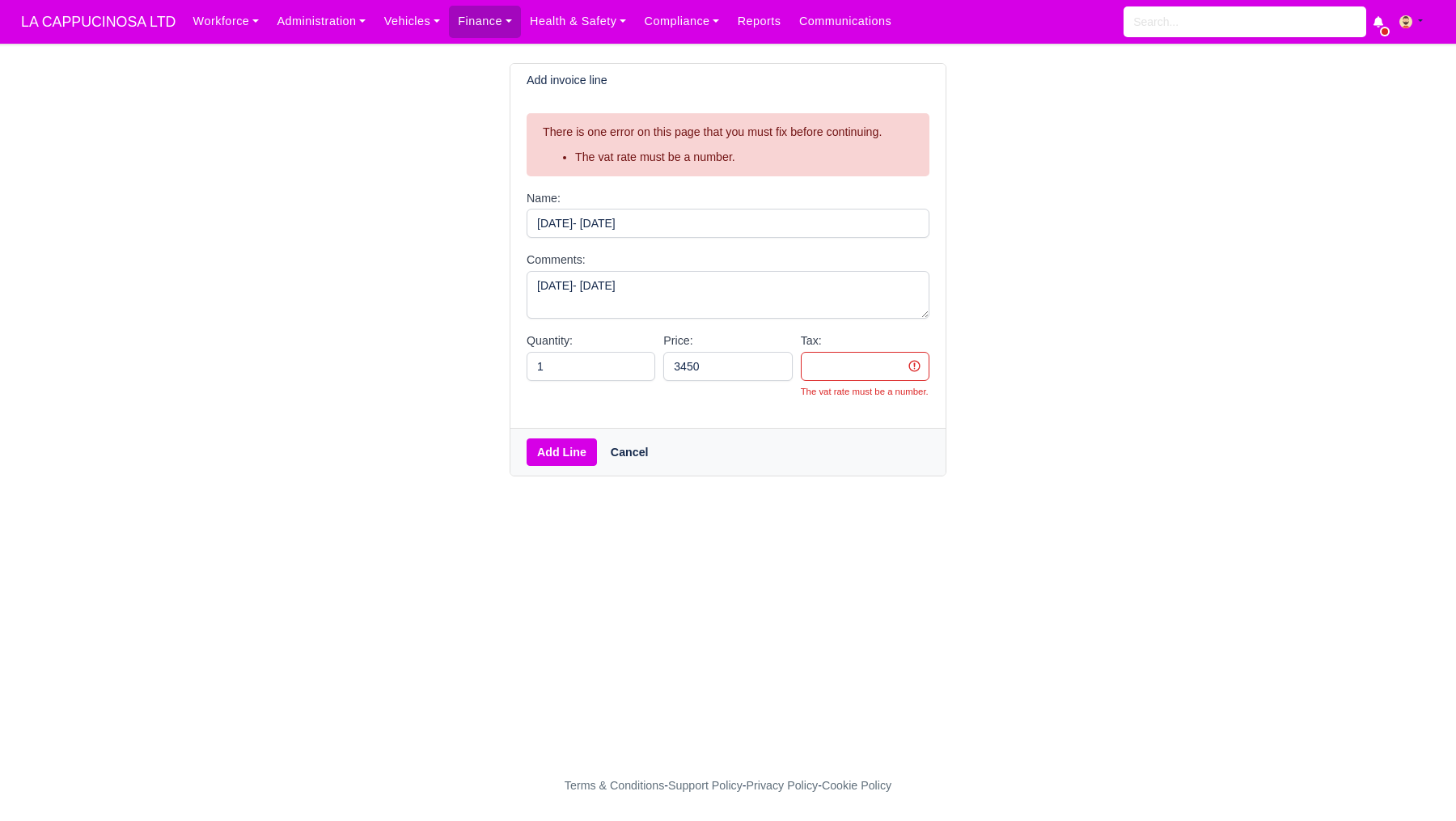
click at [844, 367] on input "Tax:" at bounding box center [866, 366] width 129 height 29
type input "0"
click at [578, 466] on button "Add Line" at bounding box center [561, 452] width 70 height 27
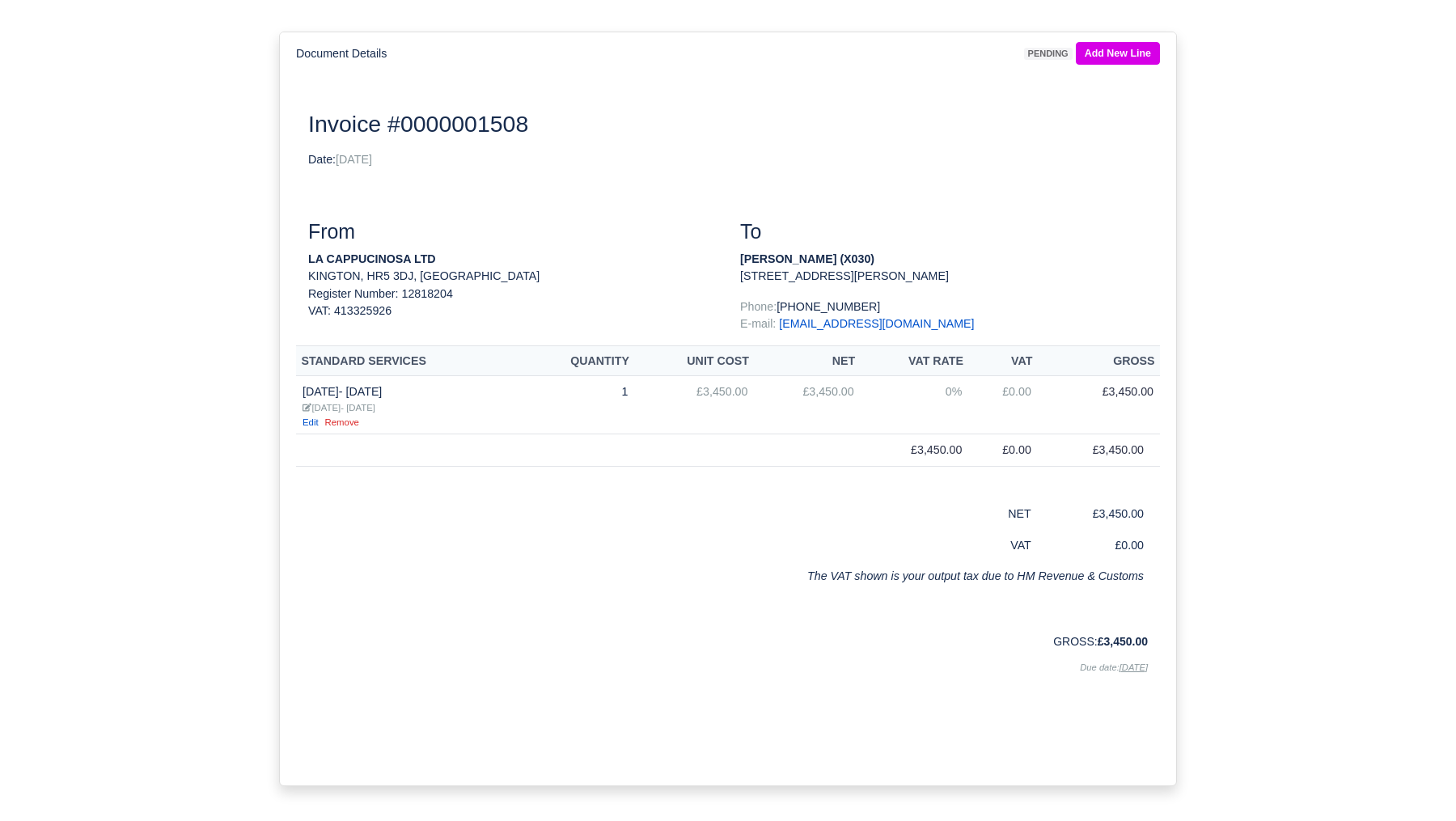
scroll to position [203, 0]
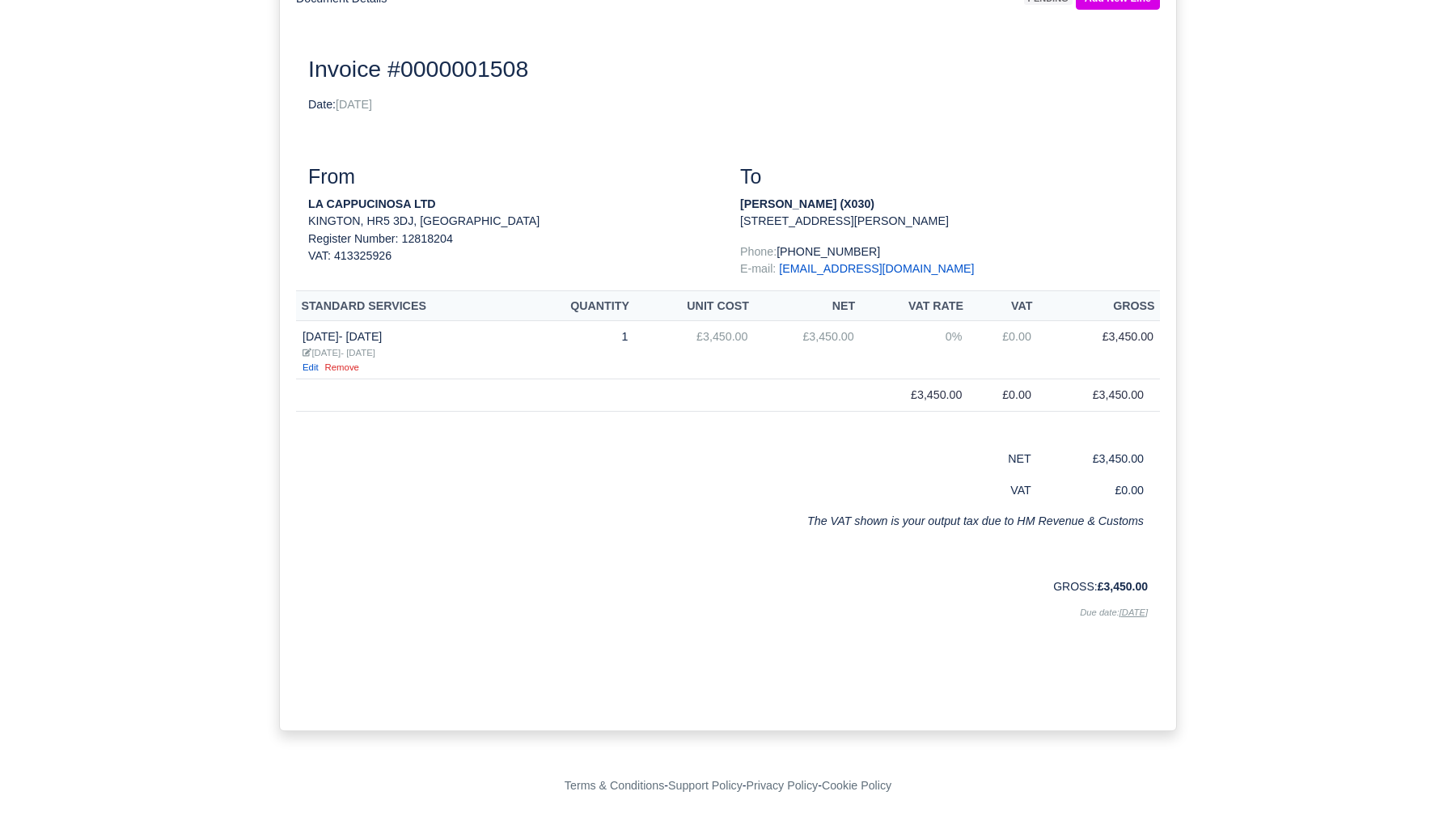
click at [1135, 613] on u "[DATE]" at bounding box center [1134, 612] width 28 height 9
drag, startPoint x: 1071, startPoint y: 609, endPoint x: 1145, endPoint y: 621, distance: 75.0
click at [1138, 618] on p "Due date: [DATE]" at bounding box center [944, 612] width 408 height 18
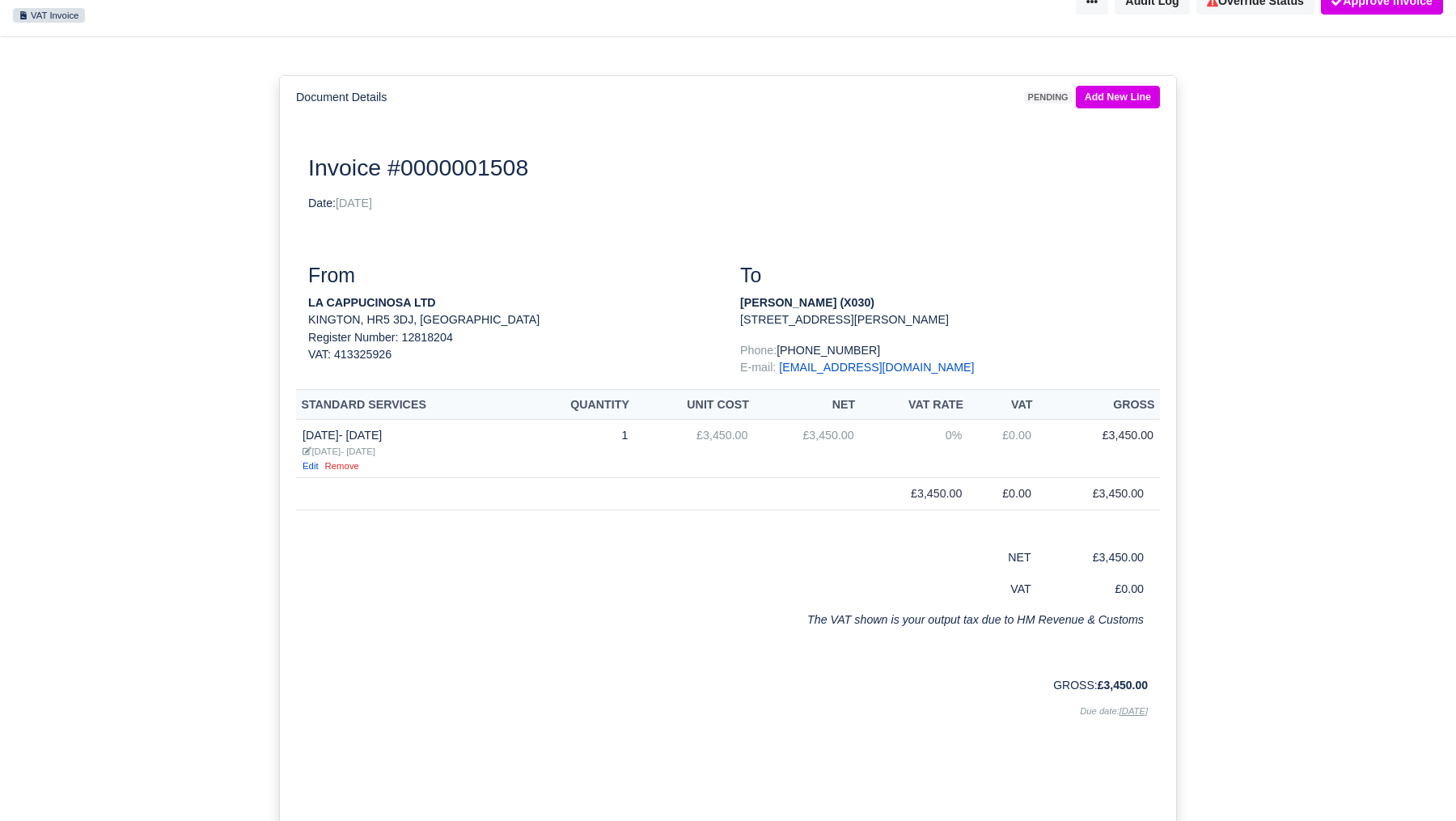
scroll to position [0, 0]
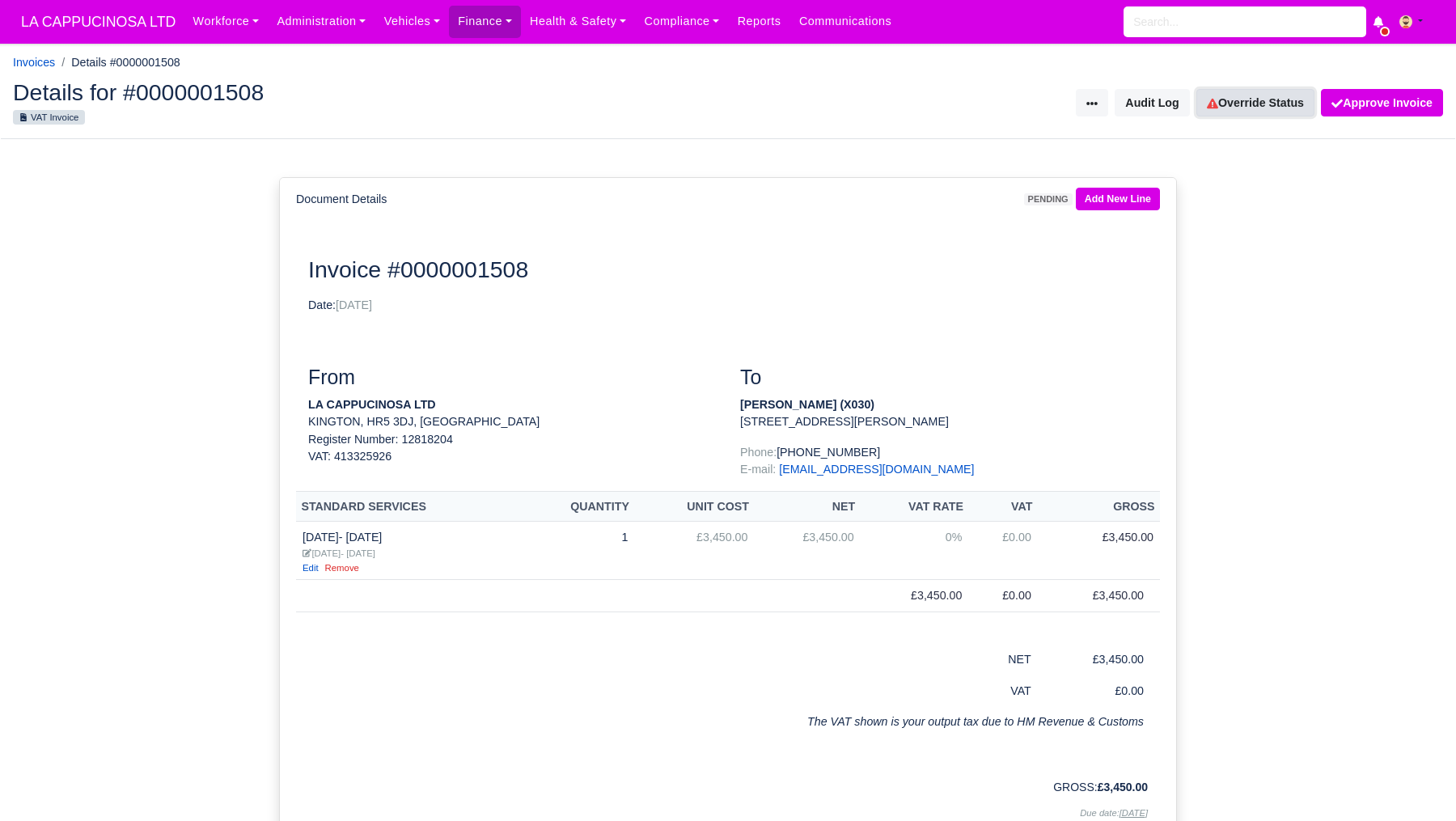
click at [1242, 111] on link "Override Status" at bounding box center [1255, 103] width 118 height 27
click at [1097, 106] on button at bounding box center [1092, 103] width 32 height 27
click at [1221, 164] on div "Document Details pending Add New Line Document Invoice #0000001508 Date: [DATE]…" at bounding box center [728, 555] width 1456 height 832
click at [1096, 198] on link "Add New Line" at bounding box center [1118, 199] width 84 height 24
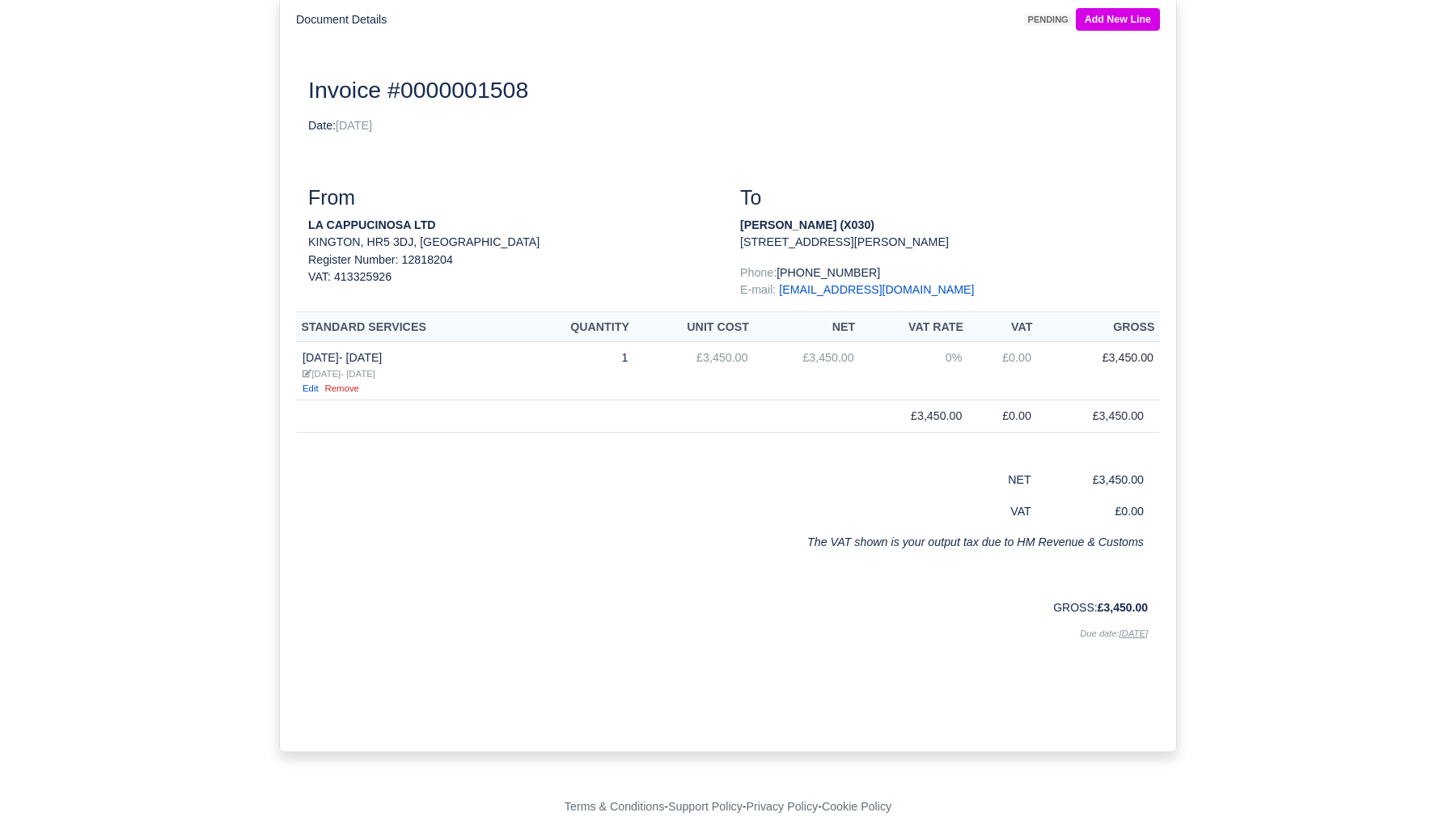
scroll to position [181, 0]
click at [1120, 635] on u "[DATE]" at bounding box center [1134, 632] width 28 height 9
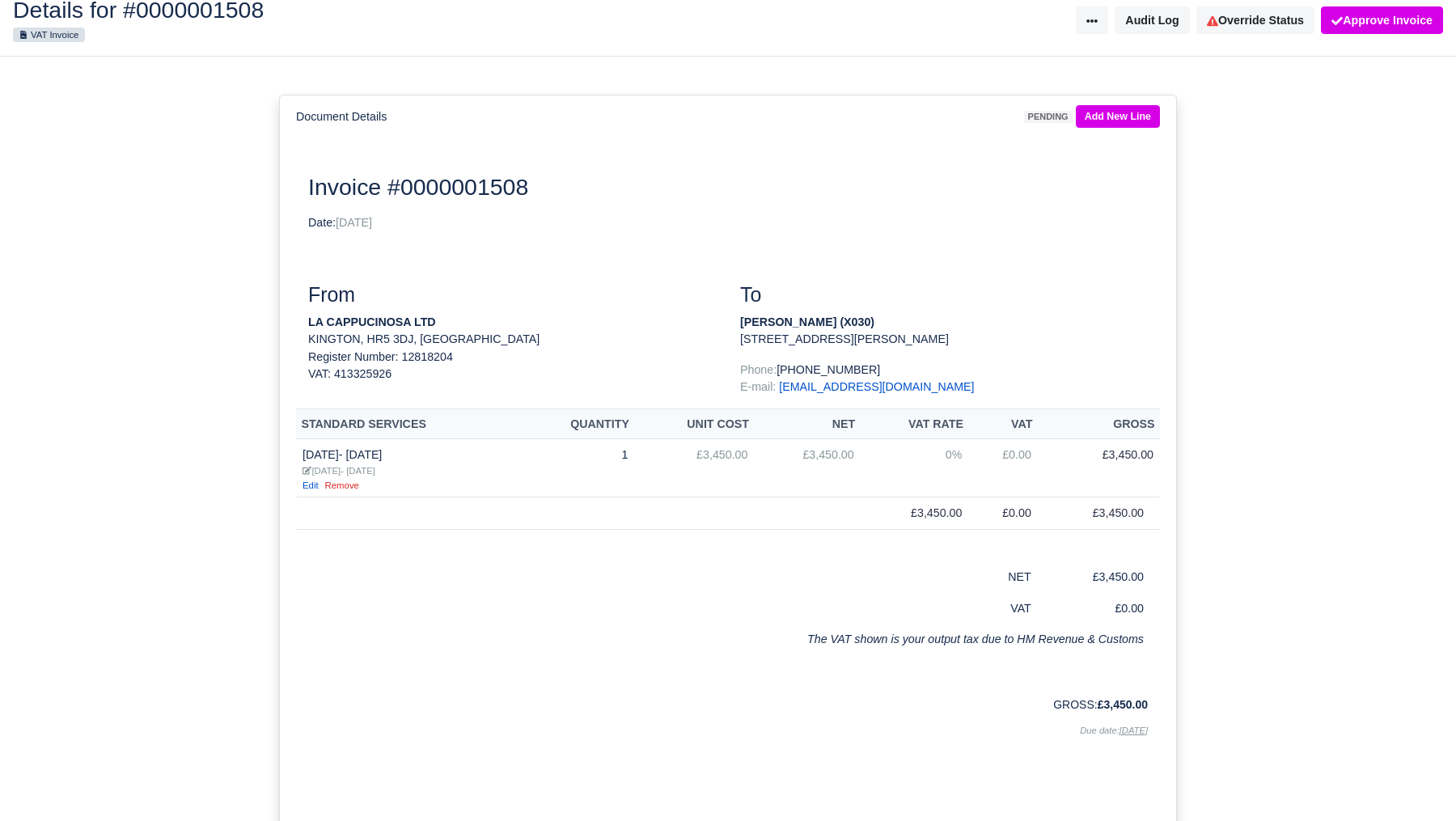
scroll to position [77, 0]
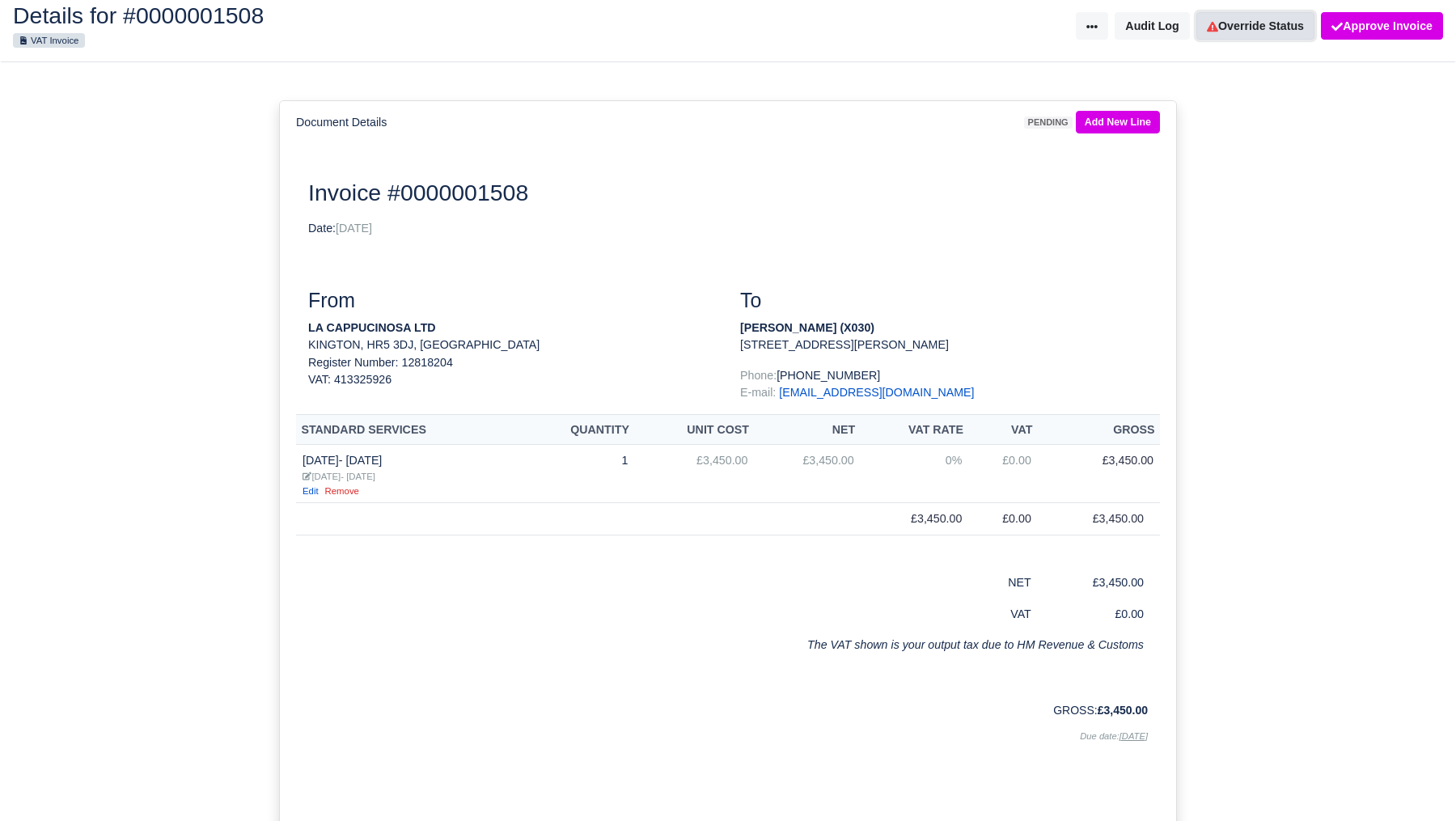
click at [1252, 33] on link "Override Status" at bounding box center [1255, 25] width 118 height 27
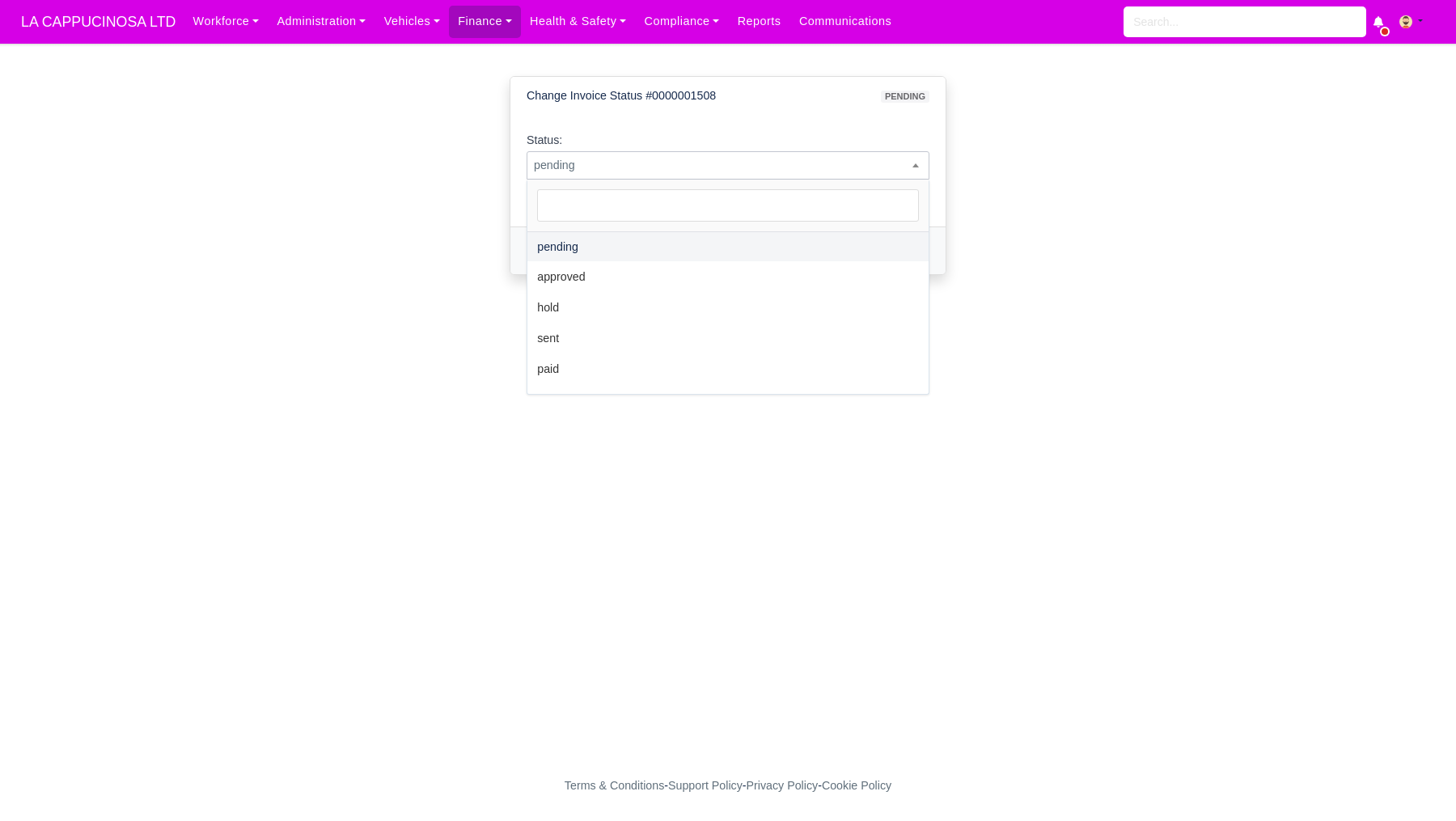
click at [840, 170] on span "pending" at bounding box center [728, 165] width 401 height 20
click at [1085, 268] on div "Change Invoice Status #0000001508 pending Status: pending approved hold sent pa…" at bounding box center [728, 188] width 923 height 251
click at [681, 258] on link "Cancel" at bounding box center [660, 251] width 57 height 27
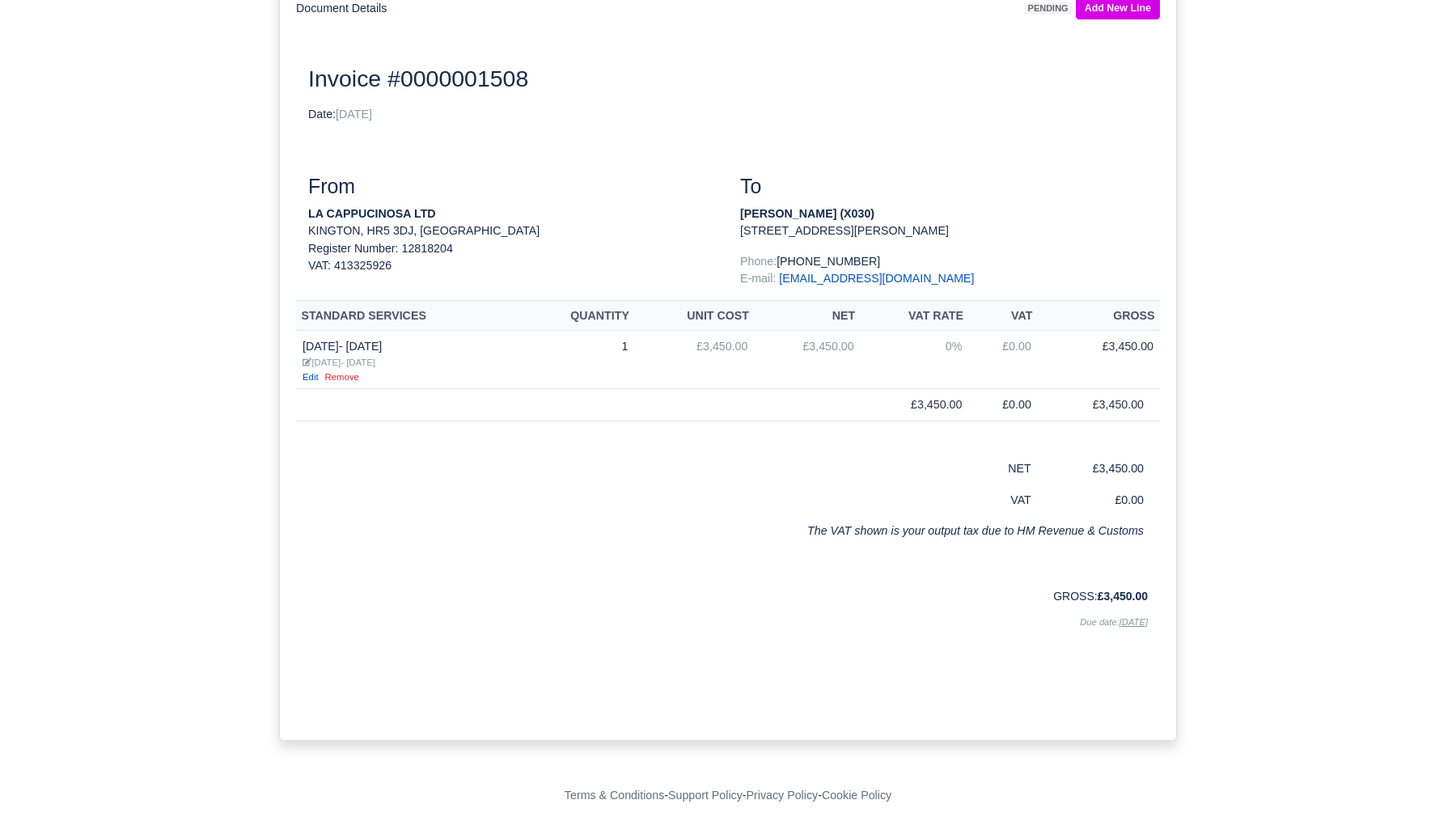
scroll to position [185, 0]
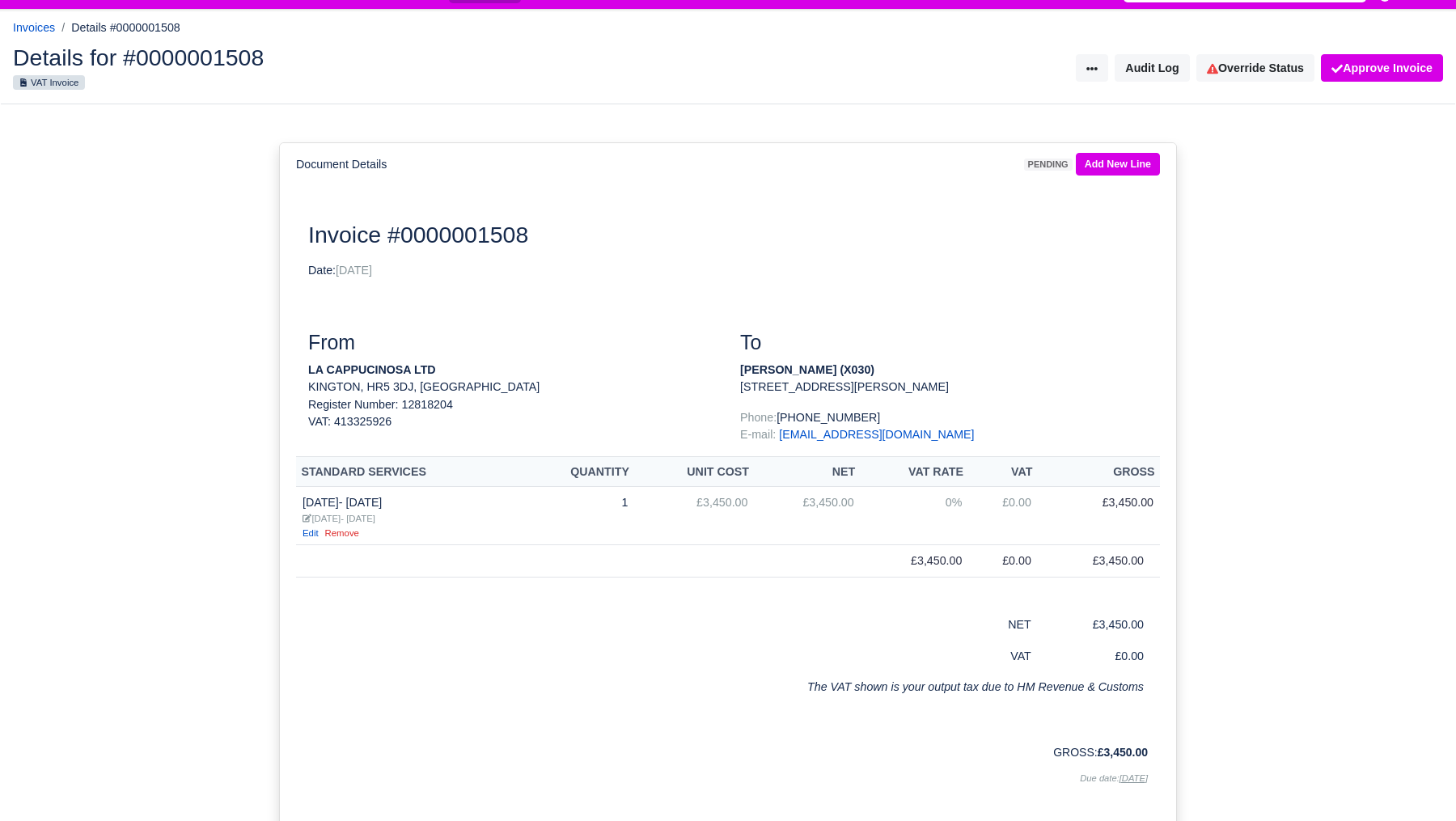
scroll to position [34, 0]
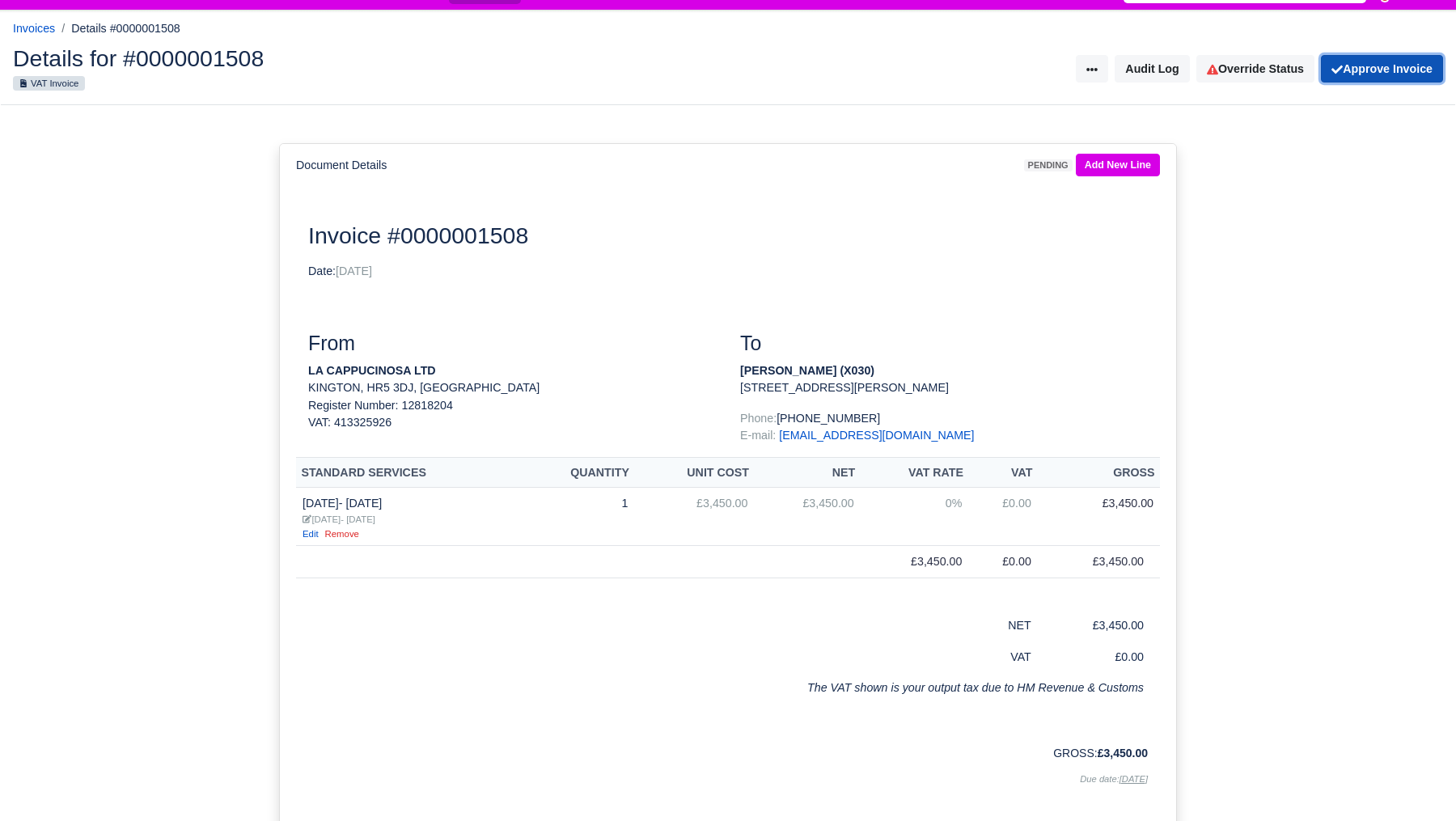
click at [1366, 71] on button "Approve Invoice" at bounding box center [1382, 69] width 122 height 27
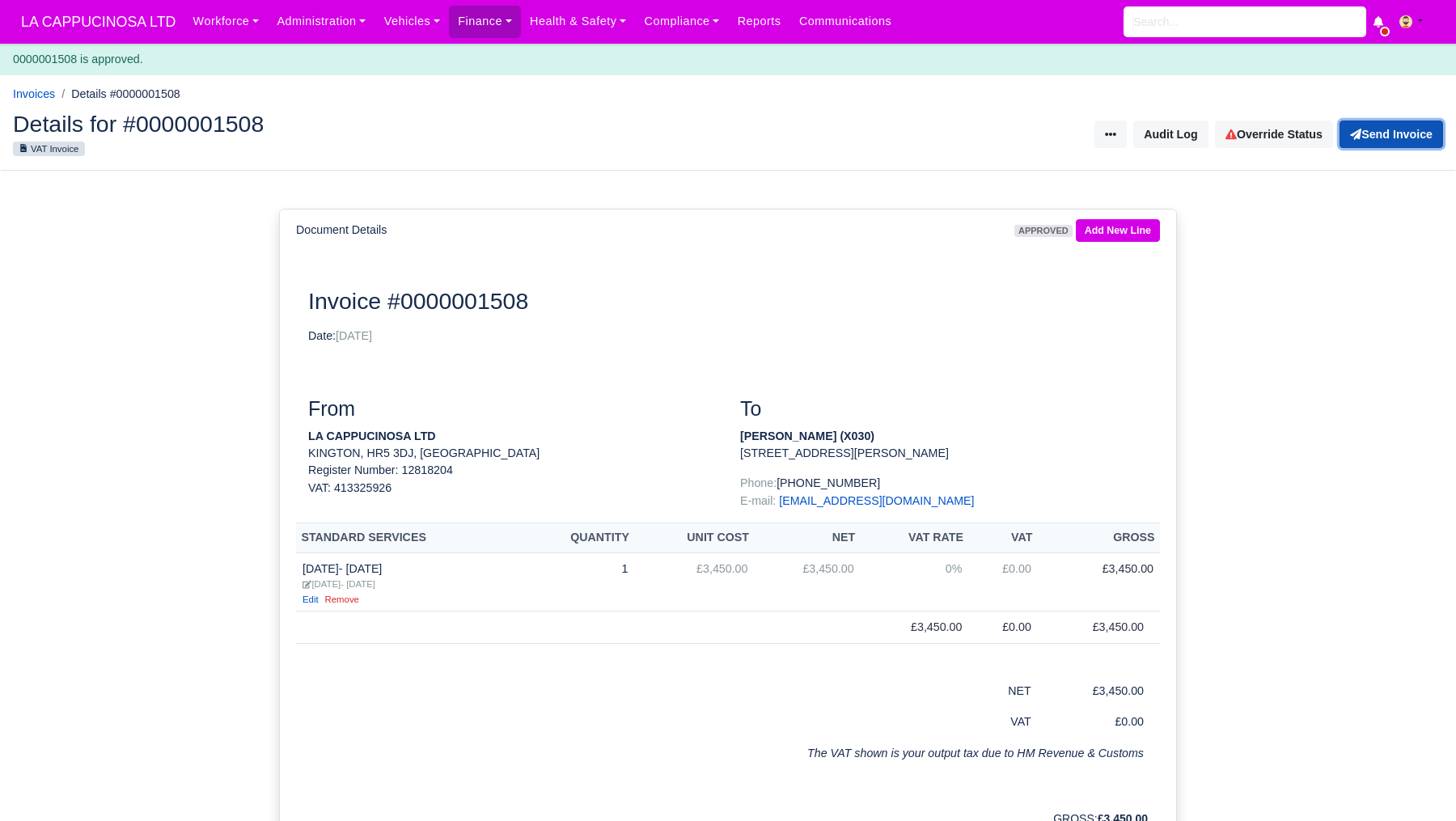
click at [1371, 147] on button "Send Invoice" at bounding box center [1392, 134] width 103 height 27
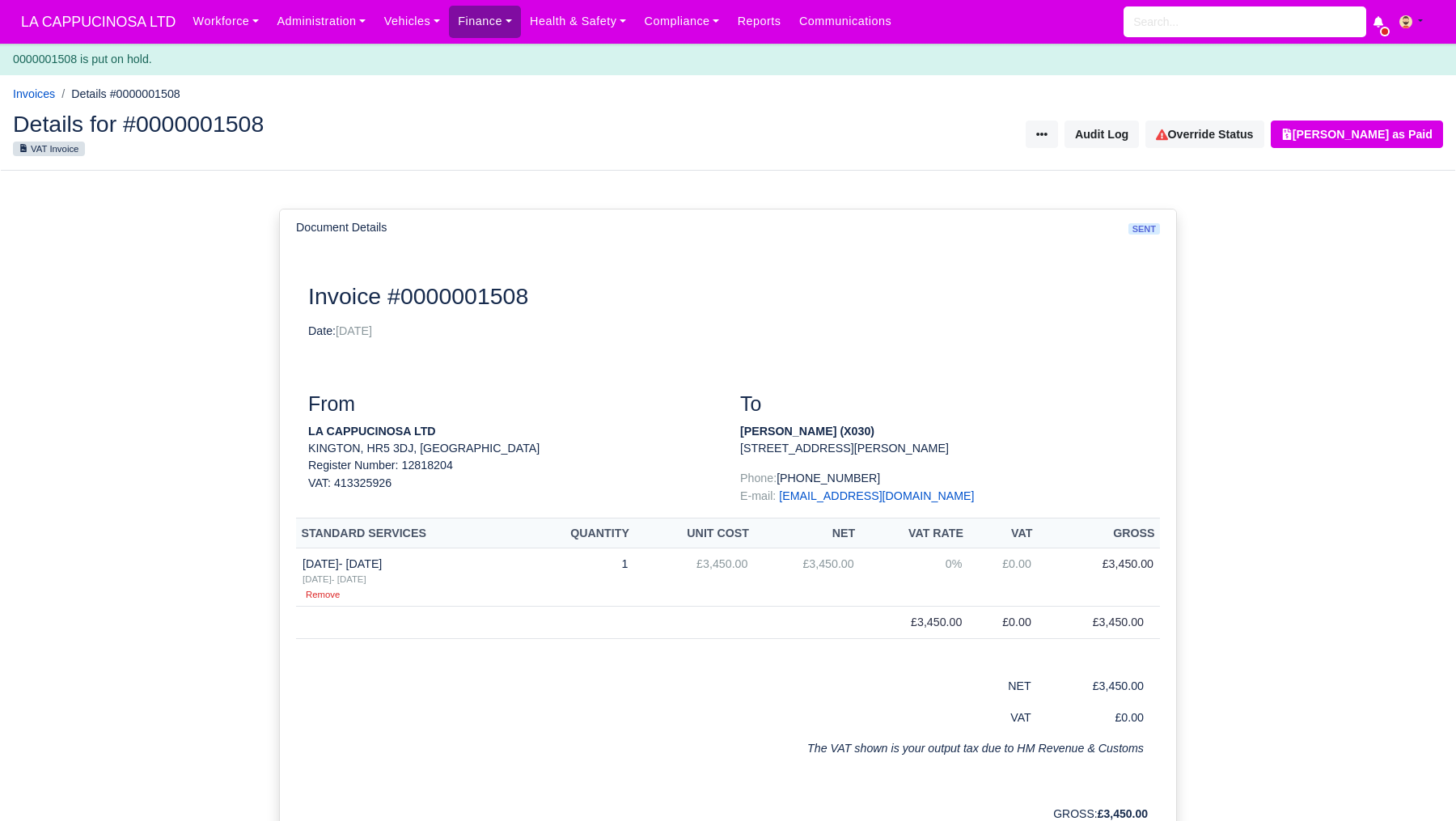
click at [488, 8] on link "Finance" at bounding box center [485, 21] width 72 height 31
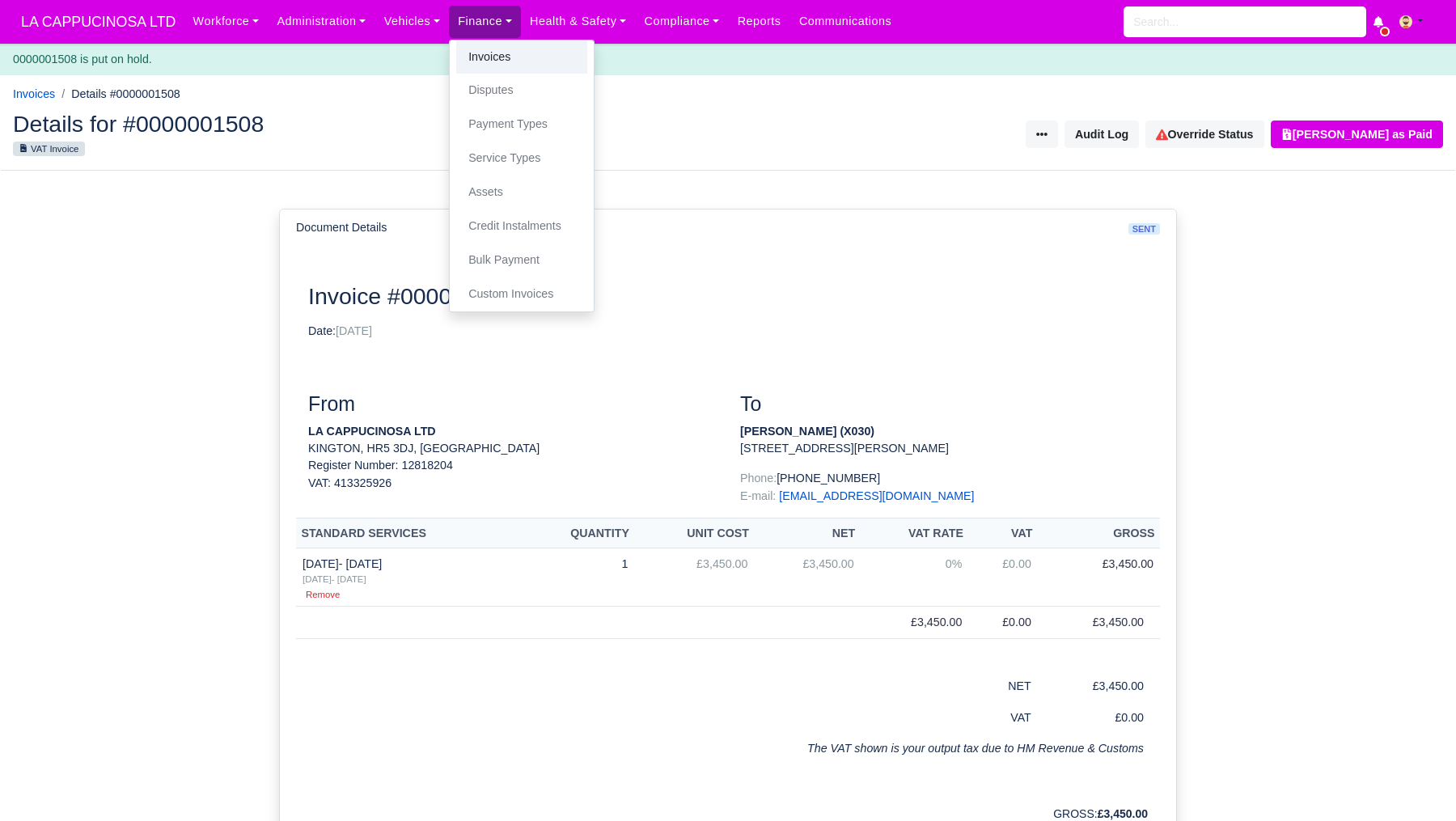
click at [528, 58] on link "Invoices" at bounding box center [522, 58] width 131 height 34
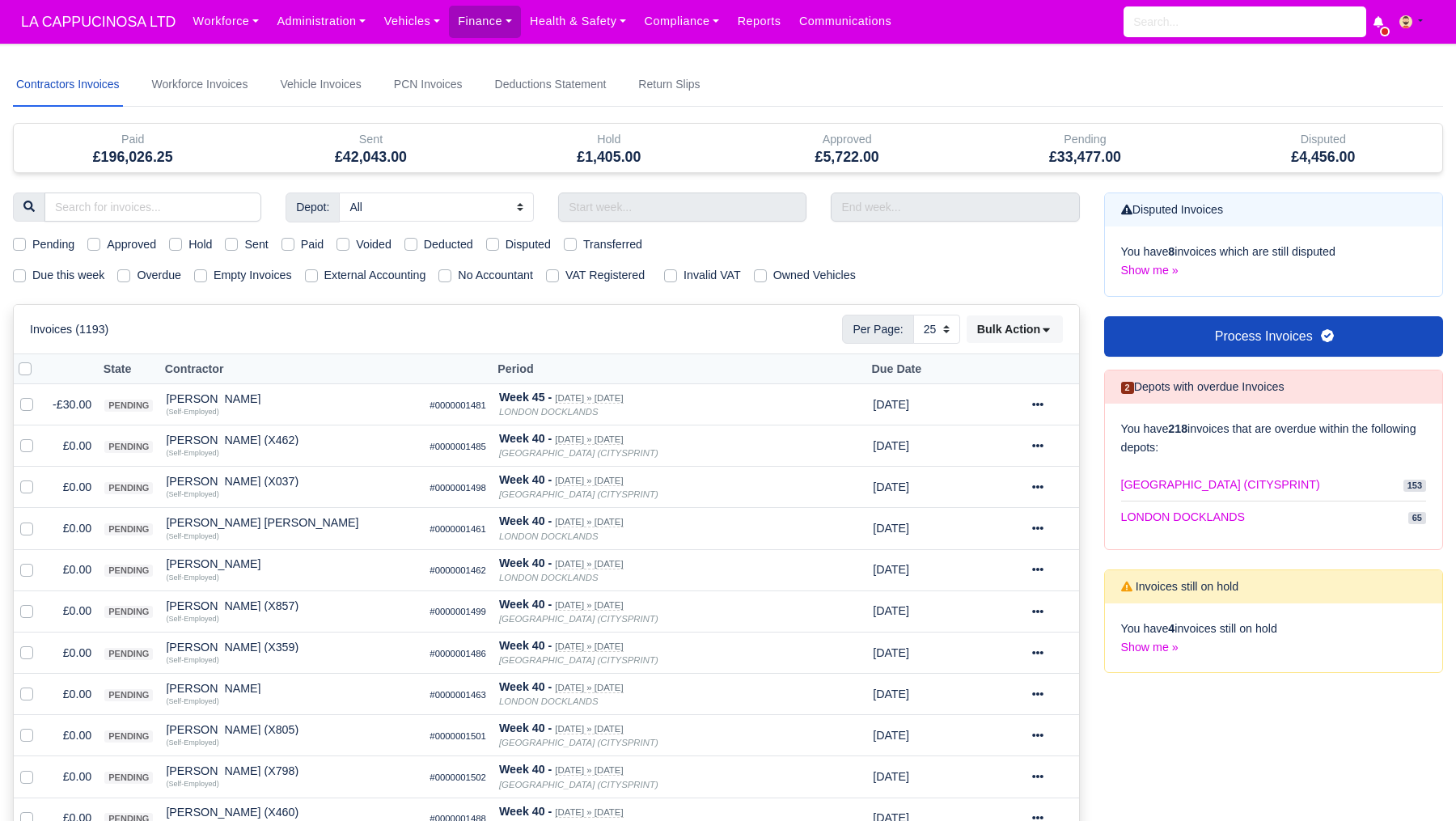
select select "25"
click at [513, 34] on link "Finance" at bounding box center [485, 21] width 72 height 31
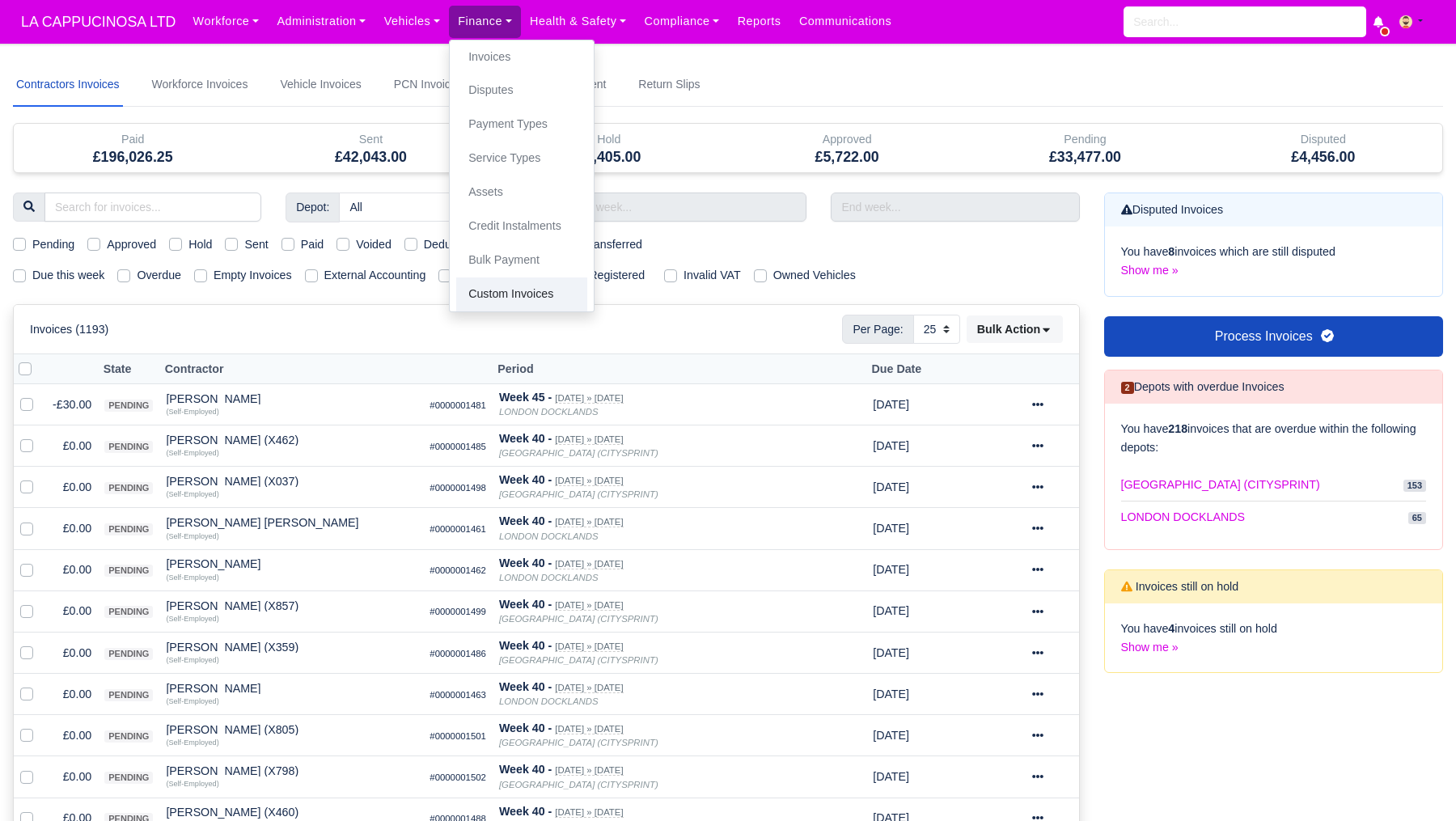
click at [536, 294] on link "Custom Invoices" at bounding box center [522, 294] width 131 height 34
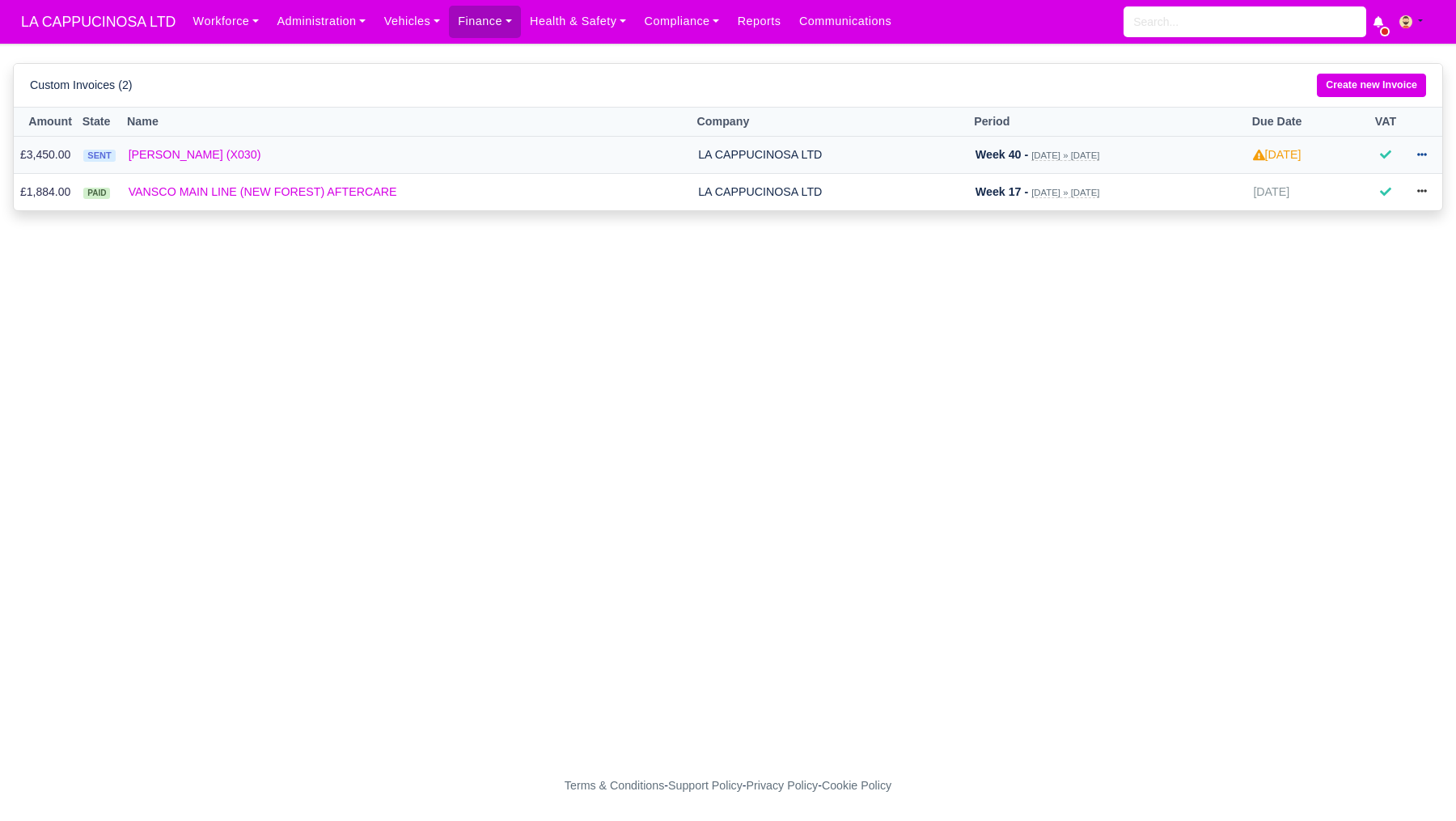
click at [1421, 151] on icon at bounding box center [1422, 154] width 9 height 9
click at [1364, 92] on link "Create new Invoice" at bounding box center [1371, 86] width 109 height 24
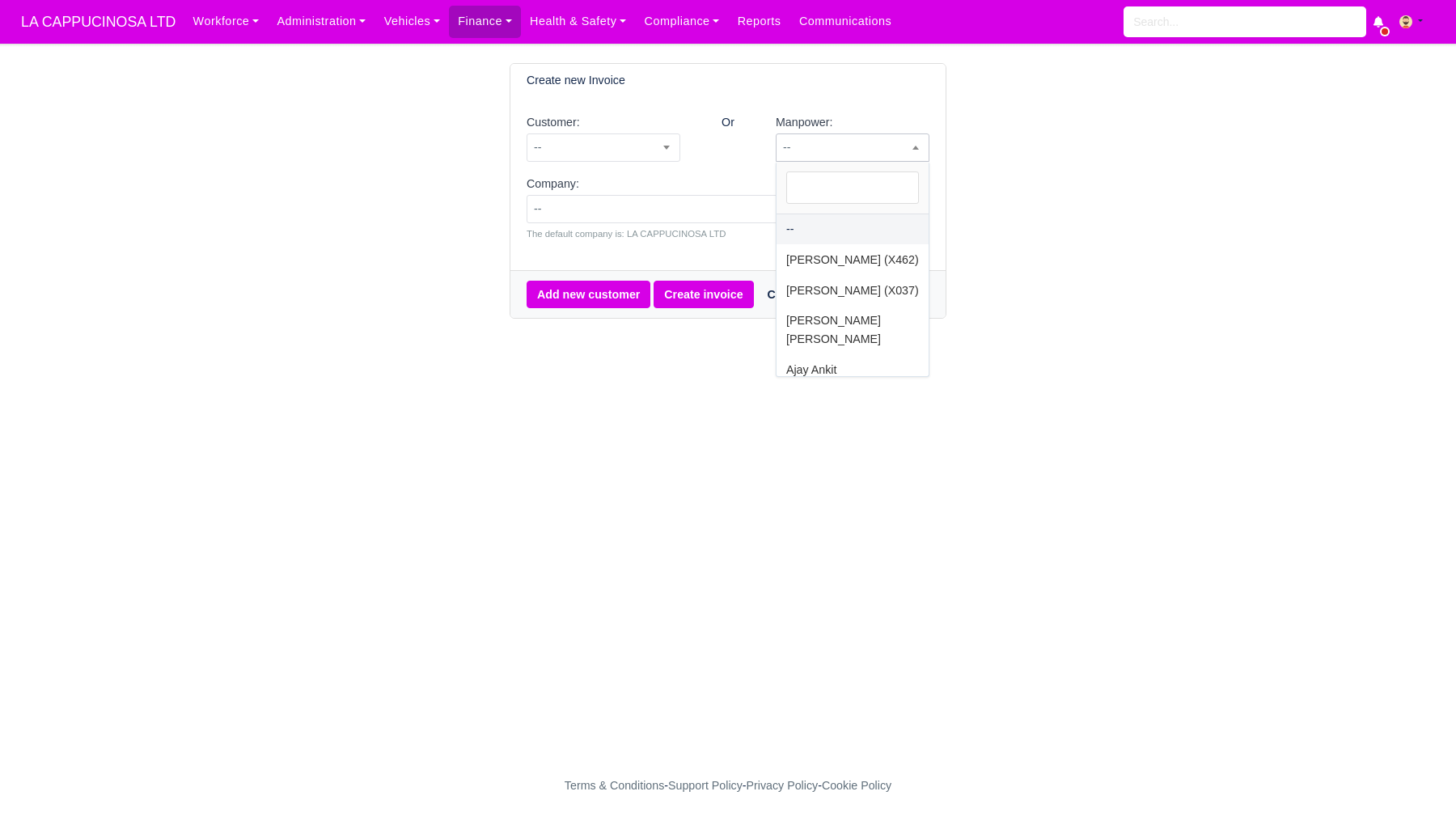
click at [845, 156] on span "--" at bounding box center [852, 148] width 152 height 20
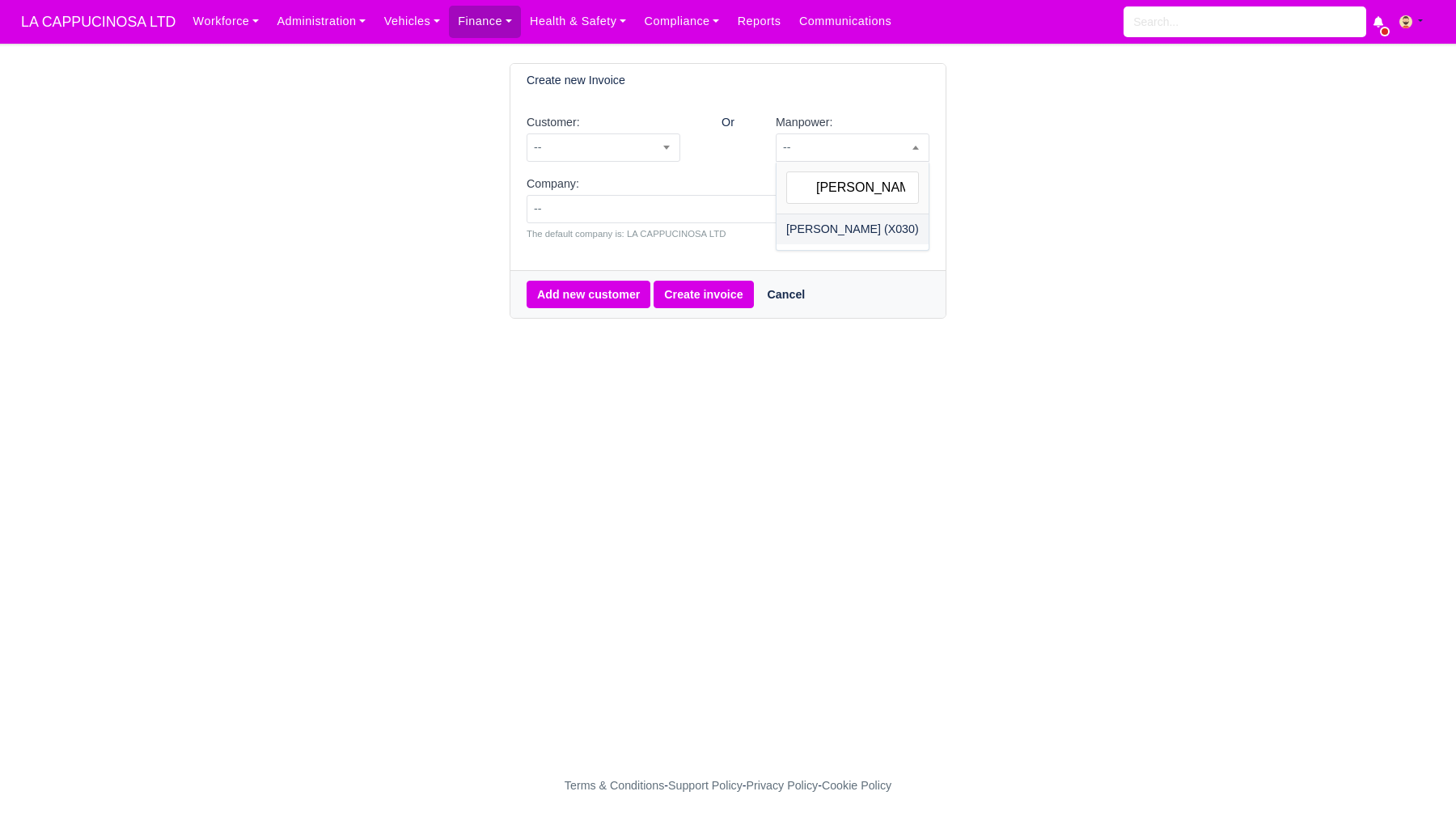
type input "thom"
select select "5"
click at [683, 297] on button "Create invoice" at bounding box center [703, 294] width 99 height 27
click at [644, 165] on div "Customer: -- VANSCO MAIN LINE ([GEOGRAPHIC_DATA]) AFTERCARE --" at bounding box center [604, 144] width 178 height 62
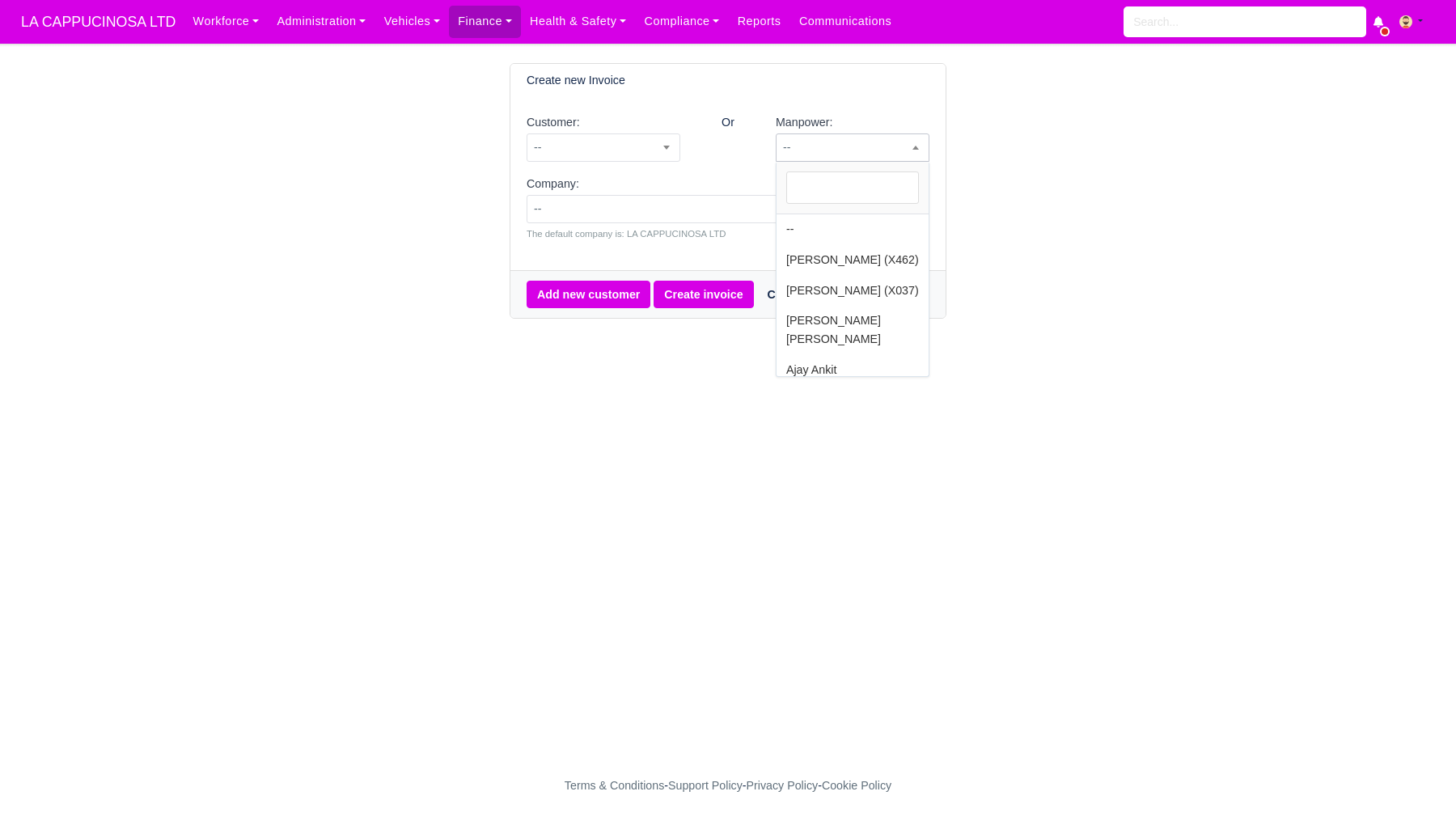
click at [814, 159] on span "--" at bounding box center [852, 147] width 153 height 28
click at [808, 212] on span "--" at bounding box center [728, 209] width 401 height 20
click at [831, 151] on span "--" at bounding box center [852, 148] width 152 height 20
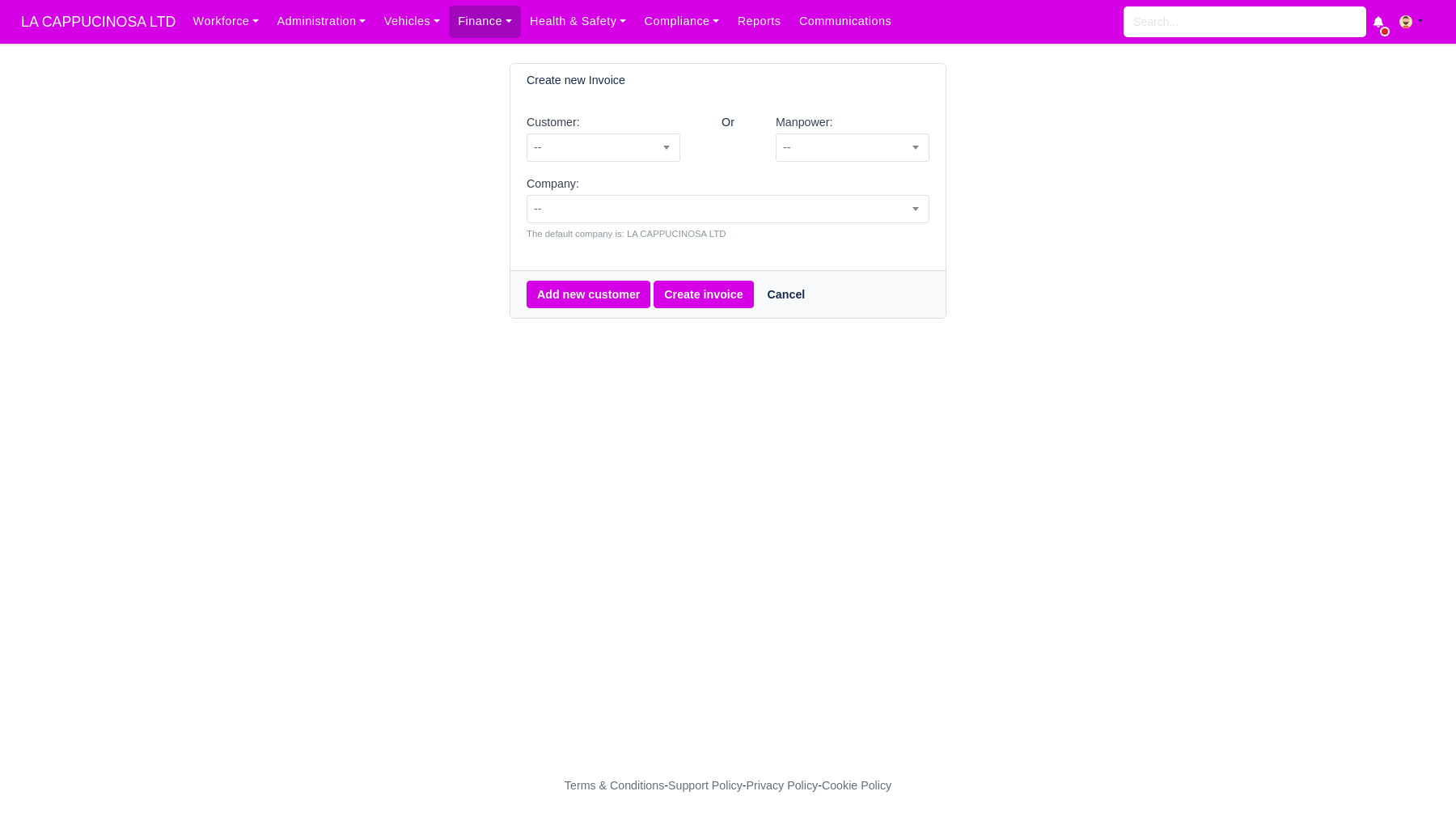
click at [806, 164] on div "Manpower: -- AHMAD JUMA (X462) AHMED SALUM (X037) Ajay Ajay Ajay Ankit Akashdee…" at bounding box center [853, 144] width 178 height 62
click at [809, 164] on div "Manpower: -- AHMAD JUMA (X462) AHMED SALUM (X037) Ajay Ajay Ajay Ankit Akashdee…" at bounding box center [853, 144] width 178 height 62
click at [819, 164] on div "Manpower: -- AHMAD JUMA (X462) AHMED SALUM (X037) Ajay Ajay Ajay Ankit Akashdee…" at bounding box center [853, 144] width 178 height 62
click at [828, 160] on span "--" at bounding box center [852, 147] width 153 height 28
click at [871, 130] on div "Manpower: -- AHMAD JUMA (X462) AHMED SALUM (X037) Ajay Ajay Ajay Ankit Akashdee…" at bounding box center [852, 137] width 153 height 48
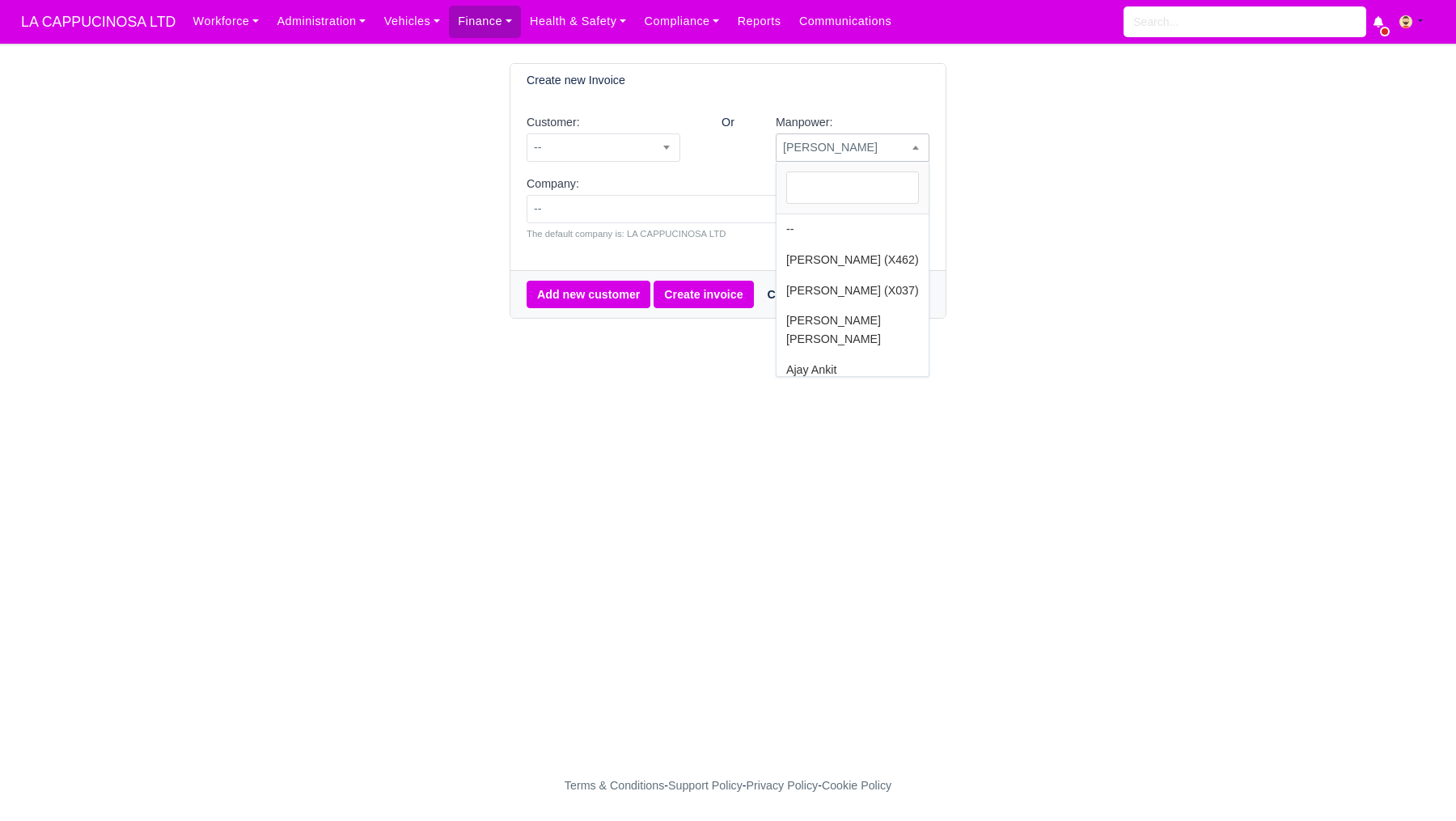
click at [871, 133] on span "Tejveer Singh" at bounding box center [852, 147] width 153 height 28
select select "5"
click at [716, 291] on button "Create invoice" at bounding box center [703, 294] width 99 height 27
select select "5"
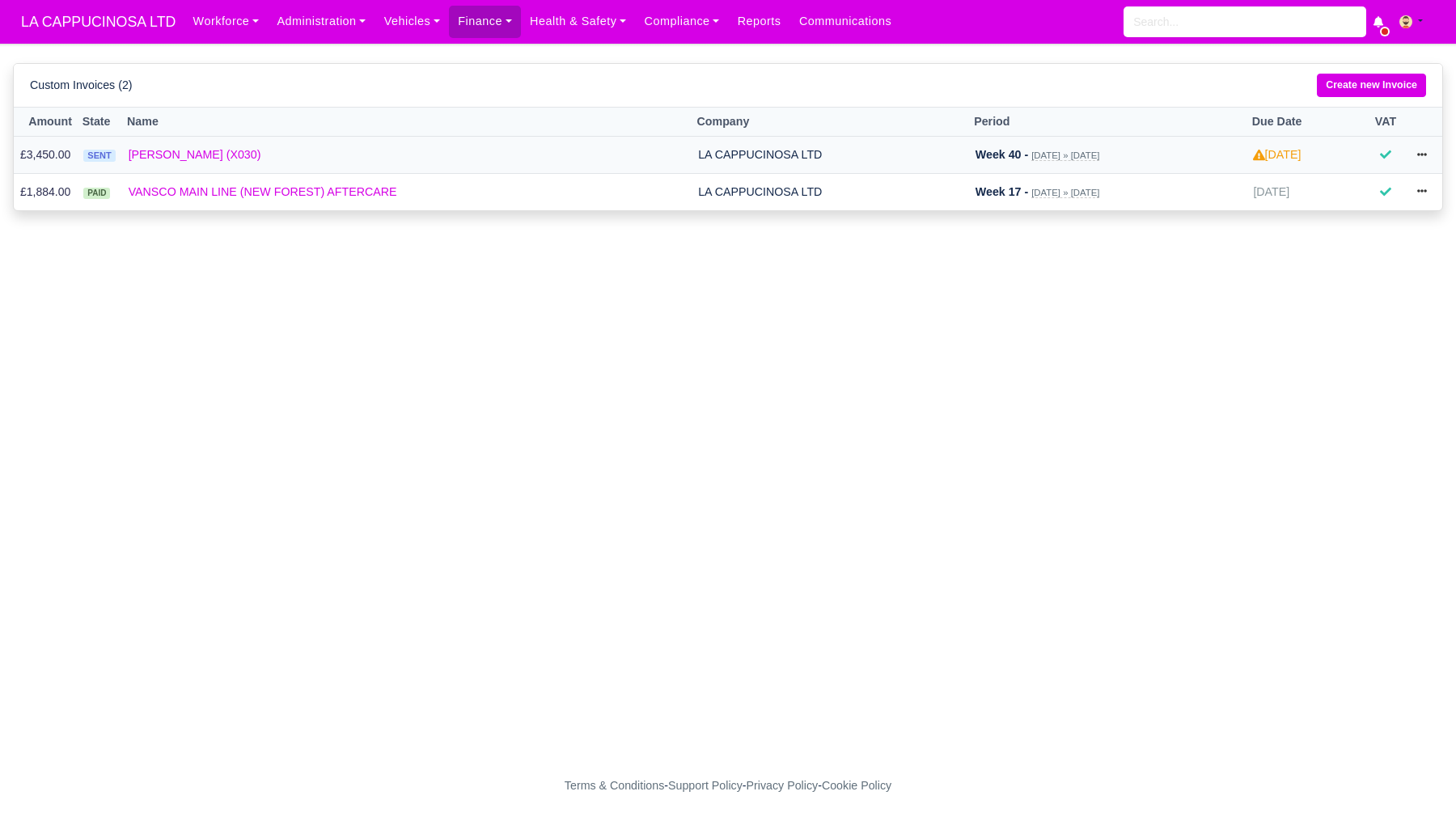
click at [1032, 158] on small "[DATE] » [DATE]" at bounding box center [1066, 155] width 68 height 10
click at [1418, 151] on icon at bounding box center [1422, 154] width 9 height 9
click at [1349, 380] on link "Print" at bounding box center [1364, 394] width 144 height 34
click at [191, 152] on link "[PERSON_NAME] (X030)" at bounding box center [407, 155] width 557 height 19
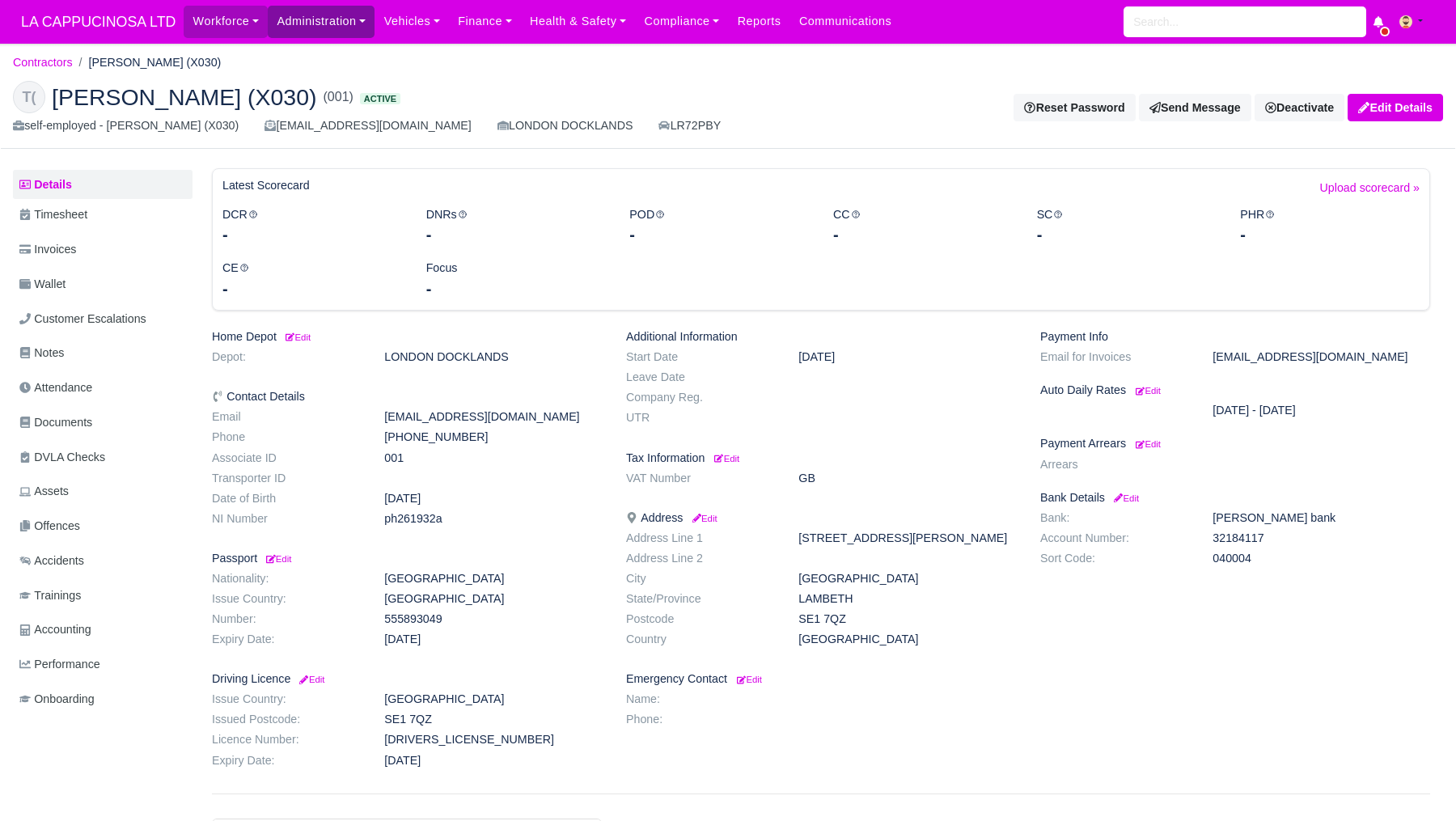
click at [367, 27] on link "Administration" at bounding box center [321, 21] width 107 height 31
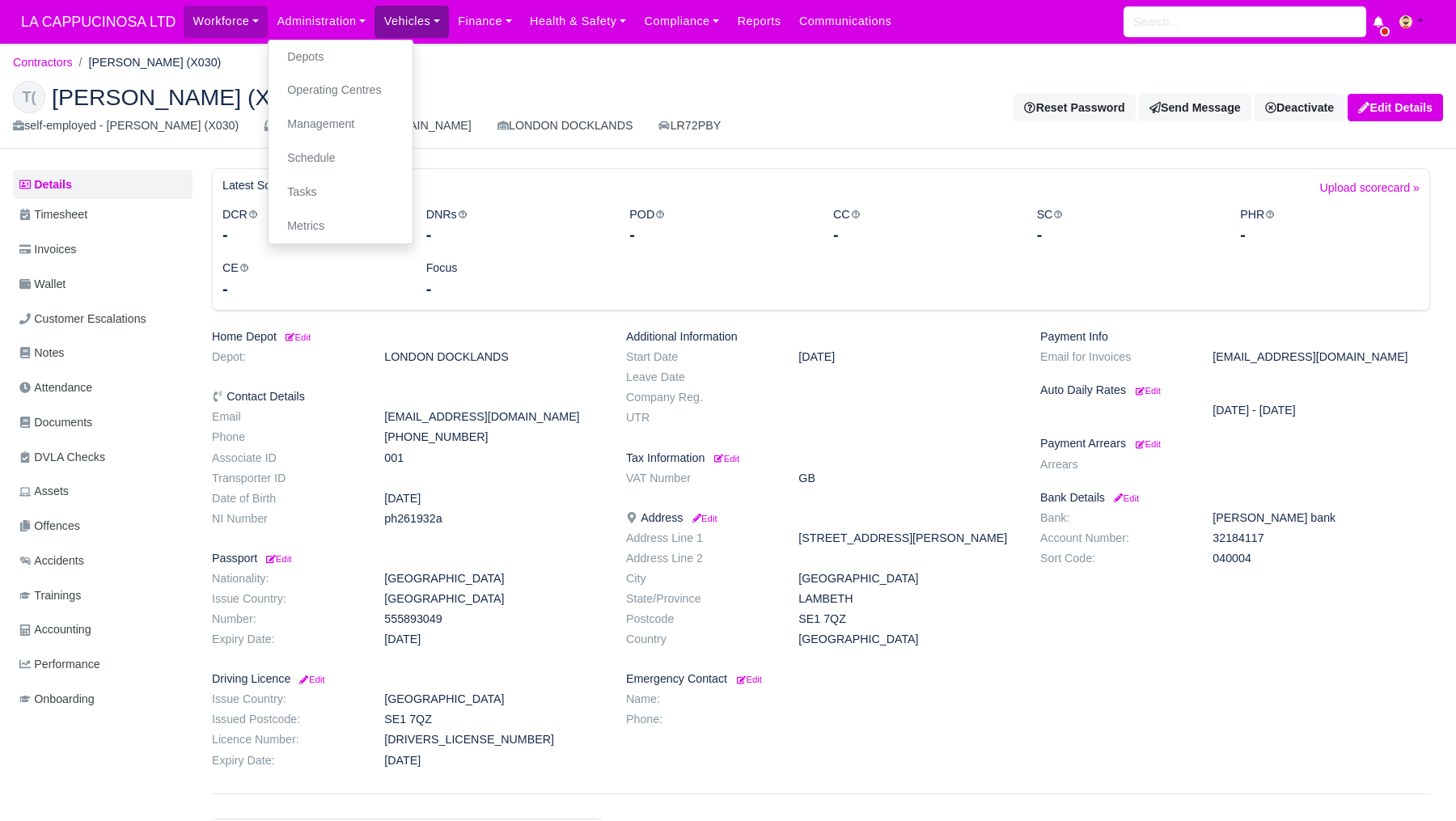
click at [434, 36] on link "Vehicles" at bounding box center [412, 21] width 75 height 31
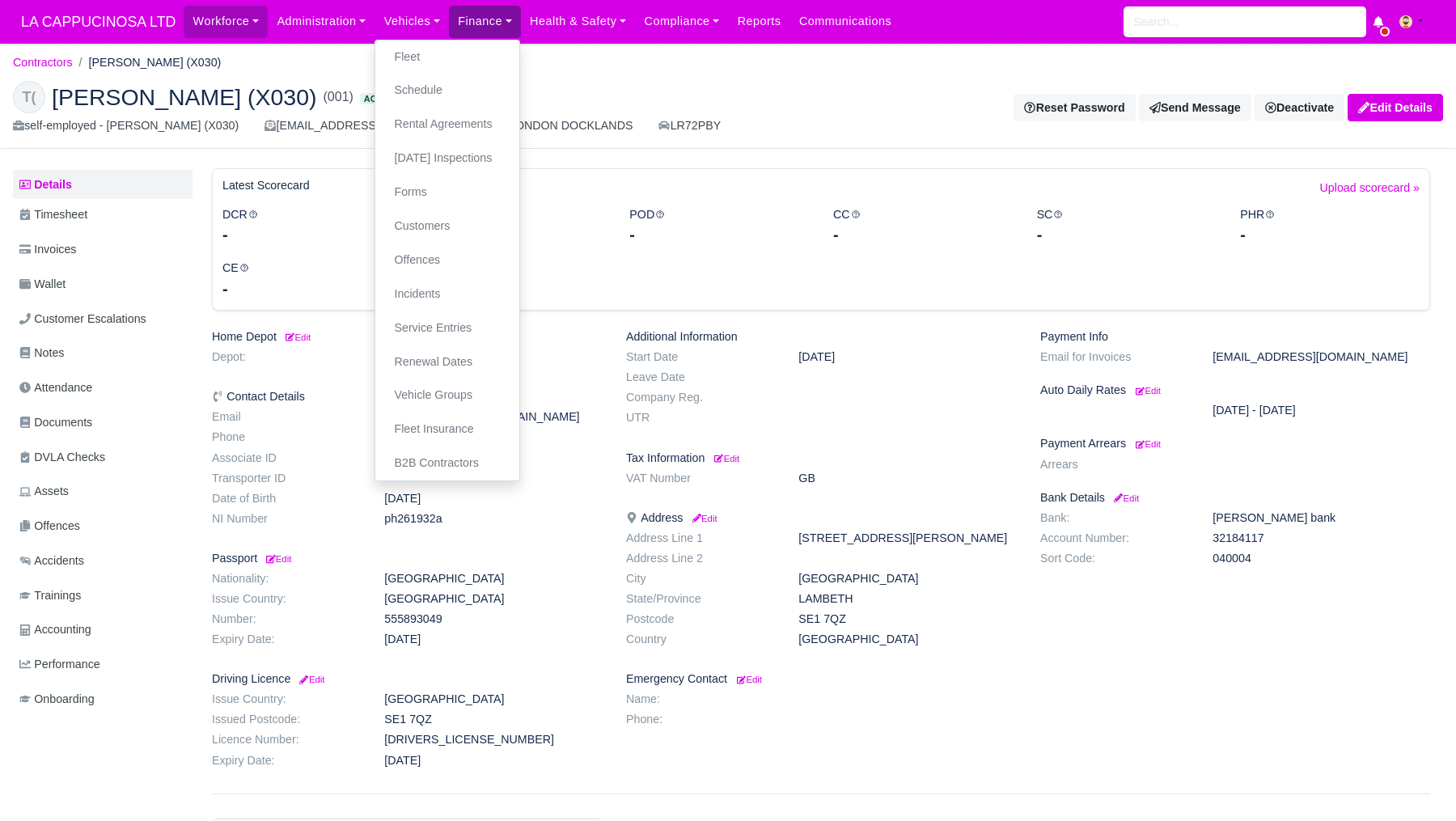
click at [510, 32] on link "Finance" at bounding box center [485, 21] width 72 height 31
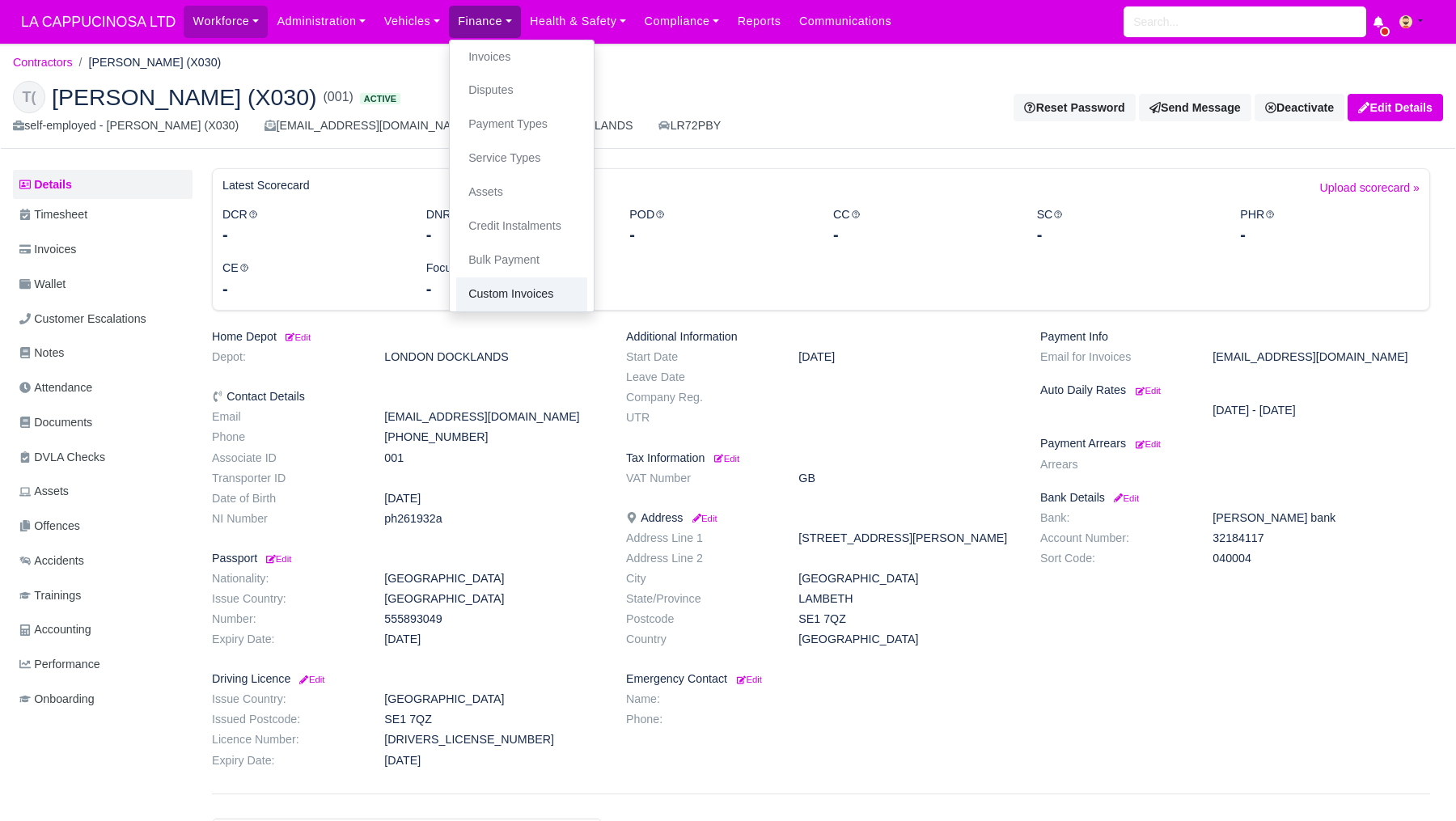
click at [525, 293] on link "Custom Invoices" at bounding box center [522, 294] width 131 height 34
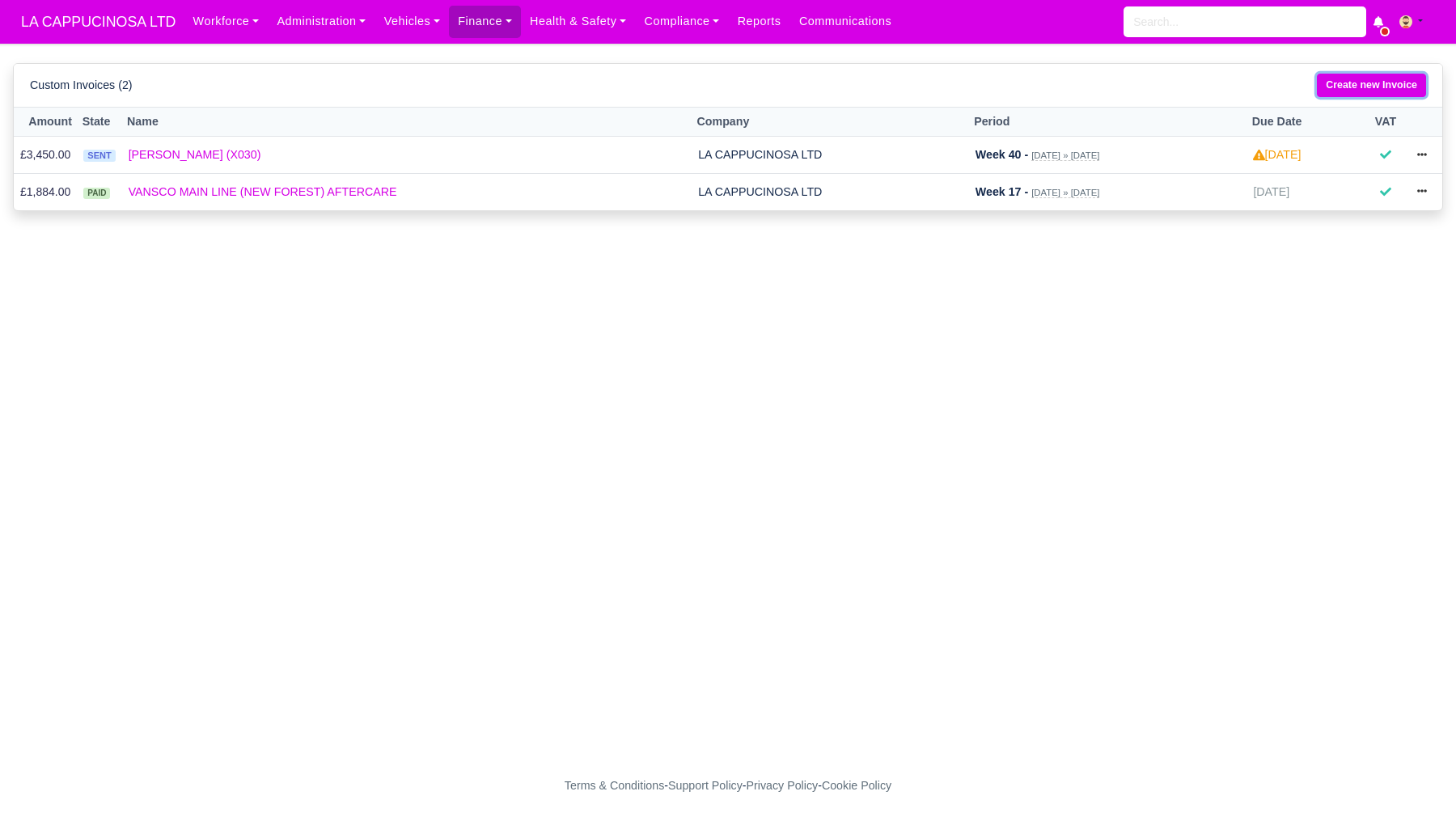
click at [1368, 80] on link "Create new Invoice" at bounding box center [1371, 86] width 109 height 24
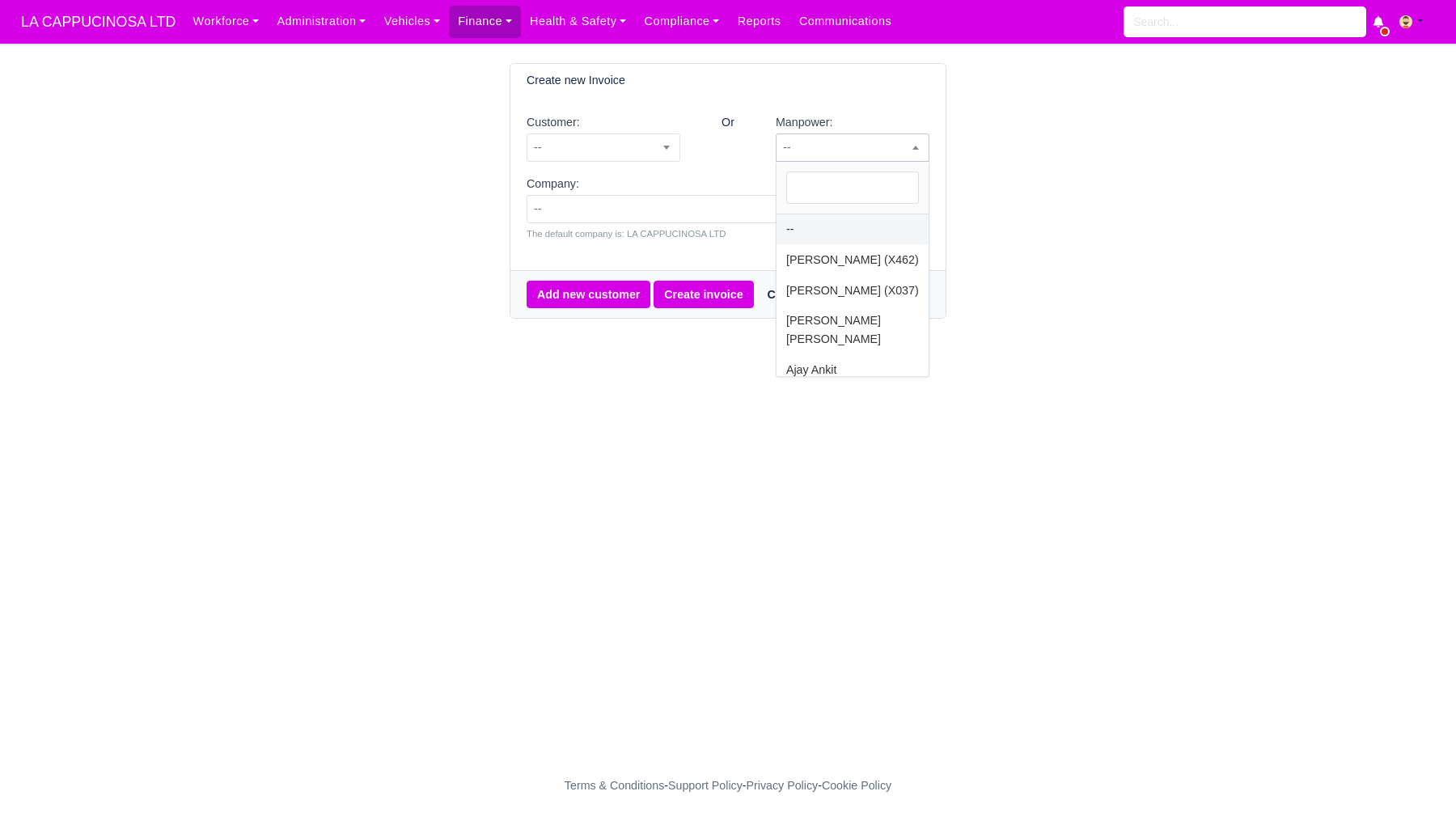
click at [881, 151] on span "--" at bounding box center [852, 148] width 152 height 20
type input "th"
select select "5"
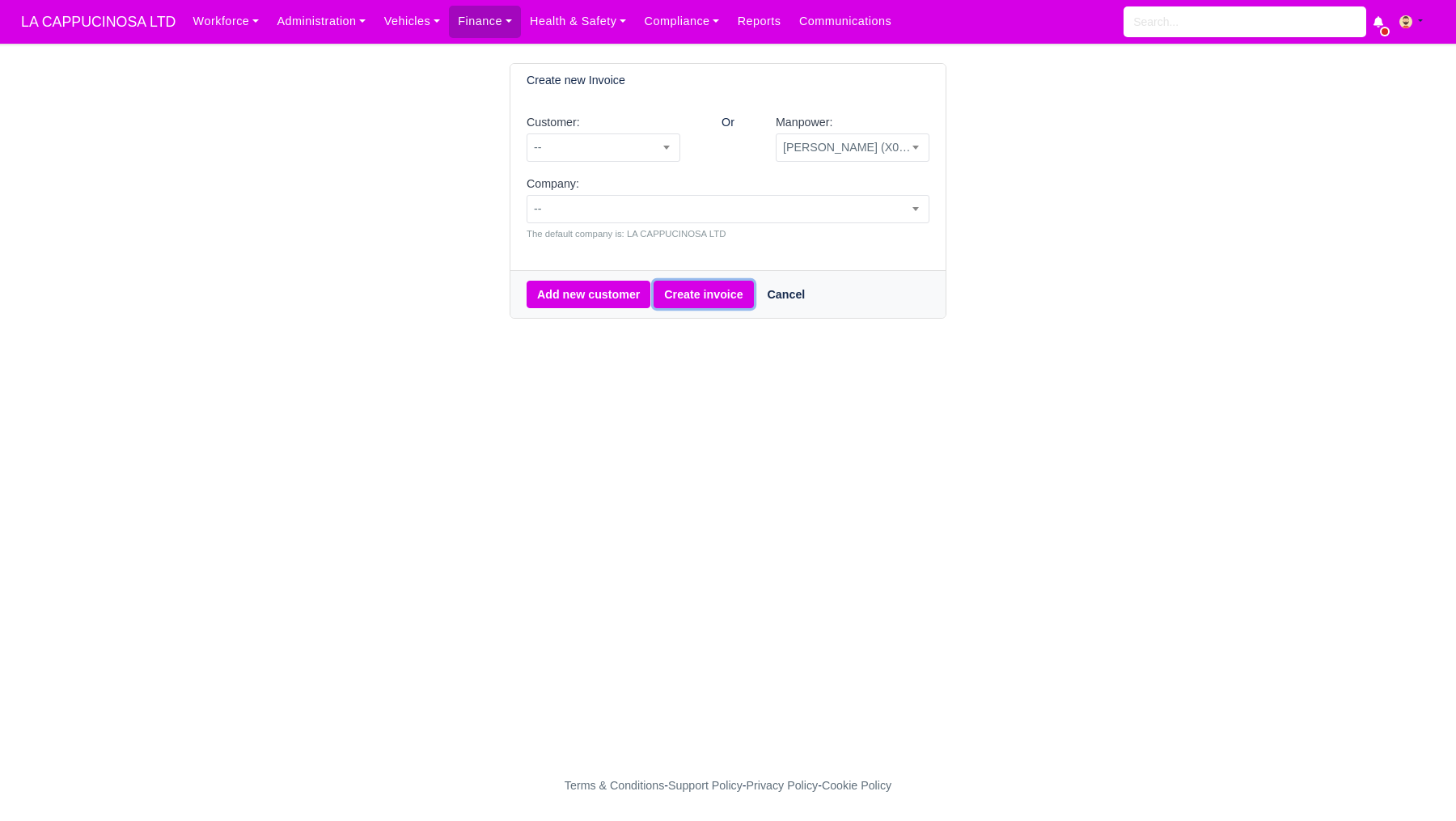
click at [729, 291] on button "Create invoice" at bounding box center [703, 294] width 99 height 27
select select "5"
click at [871, 159] on span "--" at bounding box center [852, 147] width 153 height 28
click at [840, 205] on span "--" at bounding box center [728, 209] width 401 height 20
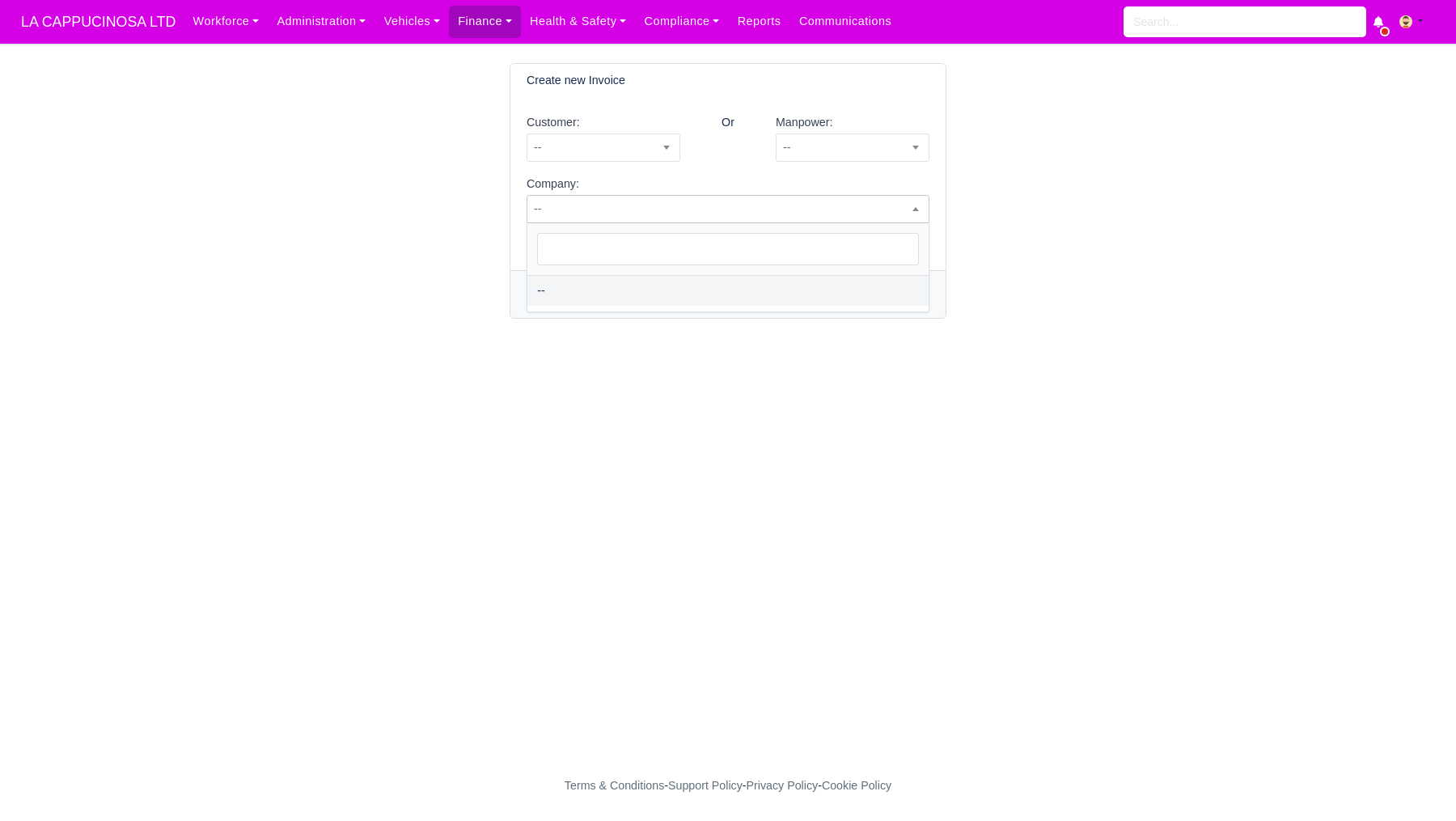
click at [781, 199] on span "--" at bounding box center [728, 209] width 401 height 20
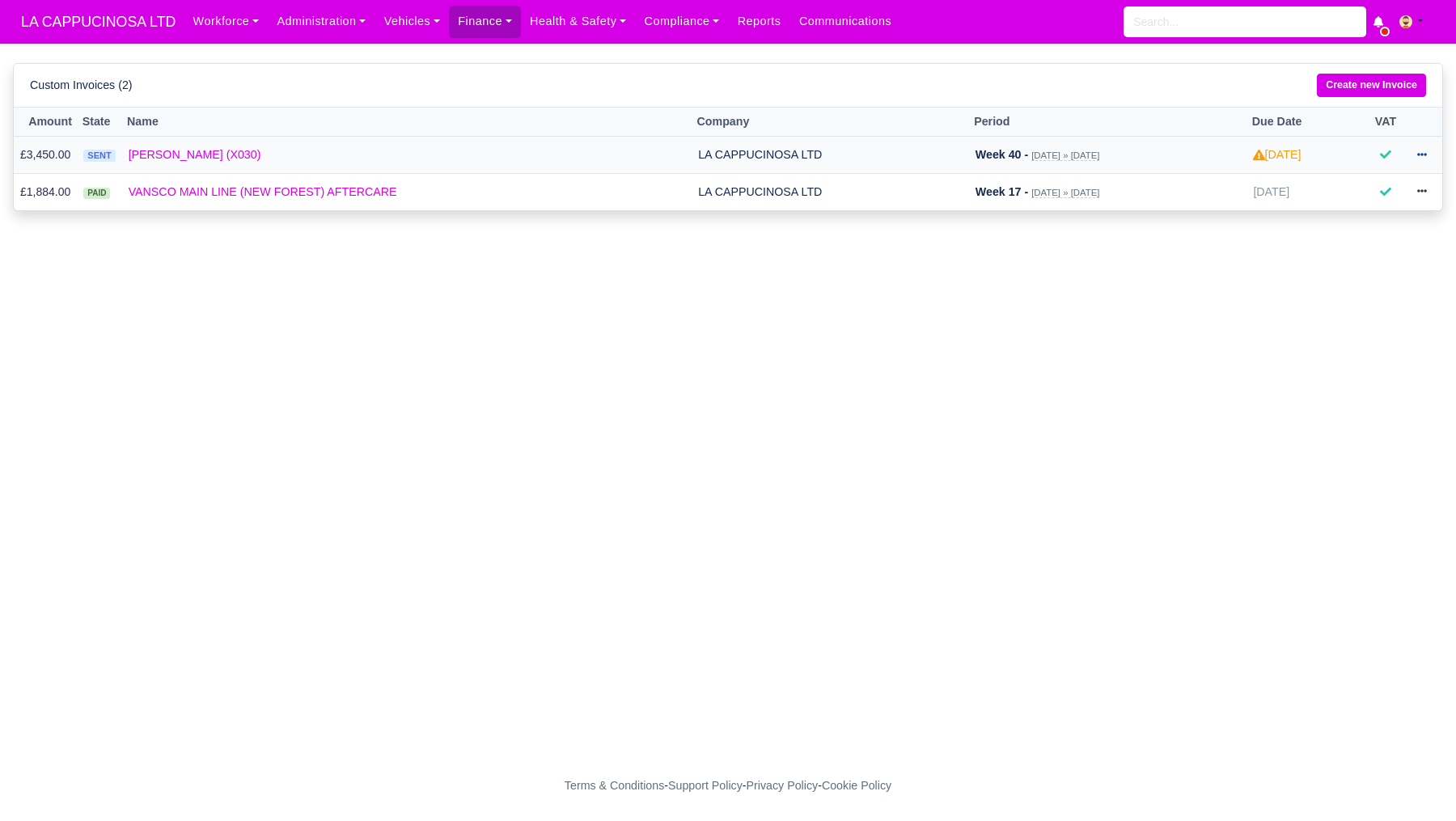
click at [1425, 159] on icon at bounding box center [1422, 154] width 9 height 9
click at [189, 150] on link "[PERSON_NAME] (X030)" at bounding box center [407, 155] width 557 height 19
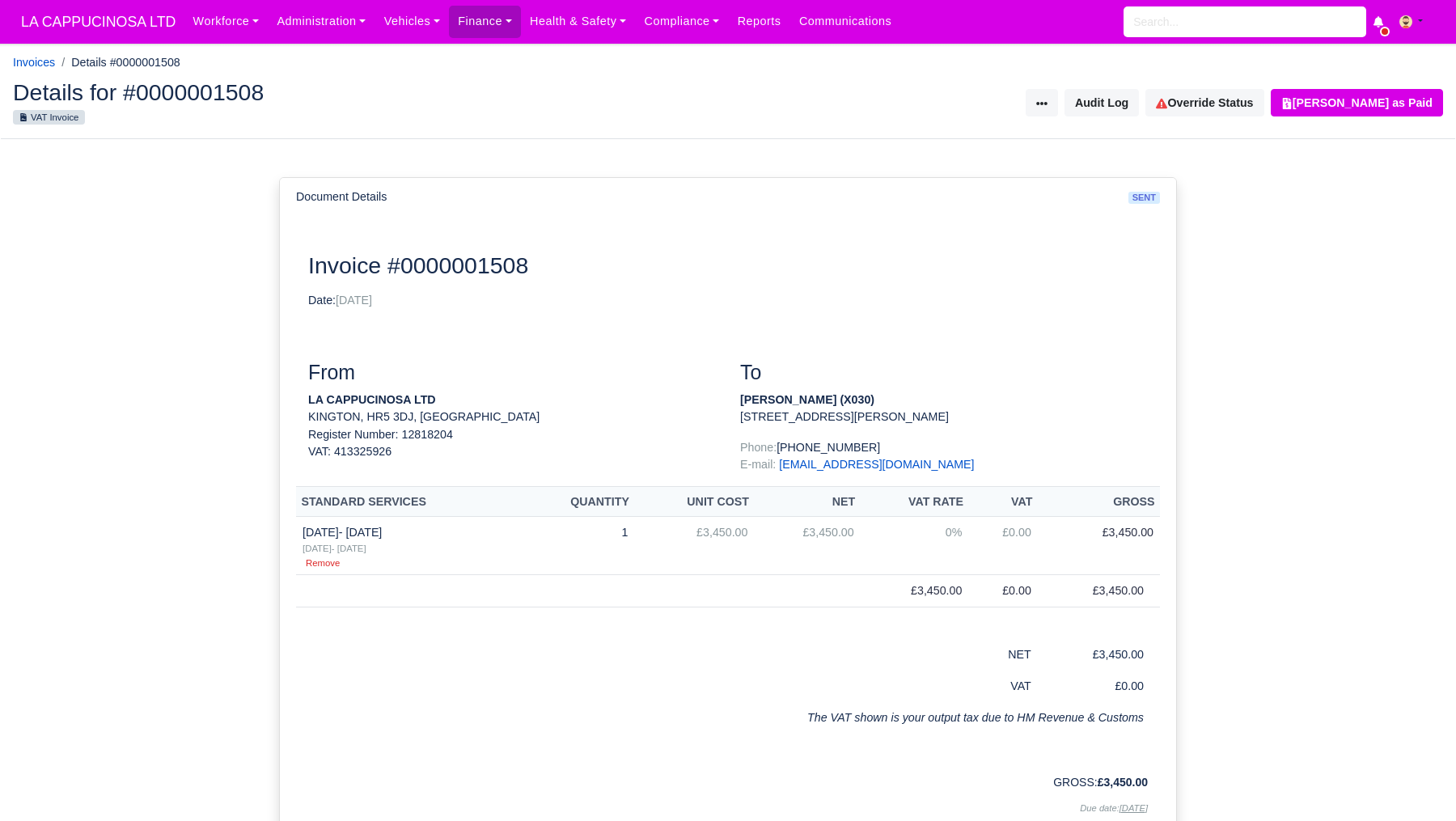
click at [1045, 97] on div at bounding box center [1042, 103] width 32 height 27
click at [1040, 215] on button "Void Invoice" at bounding box center [986, 213] width 125 height 20
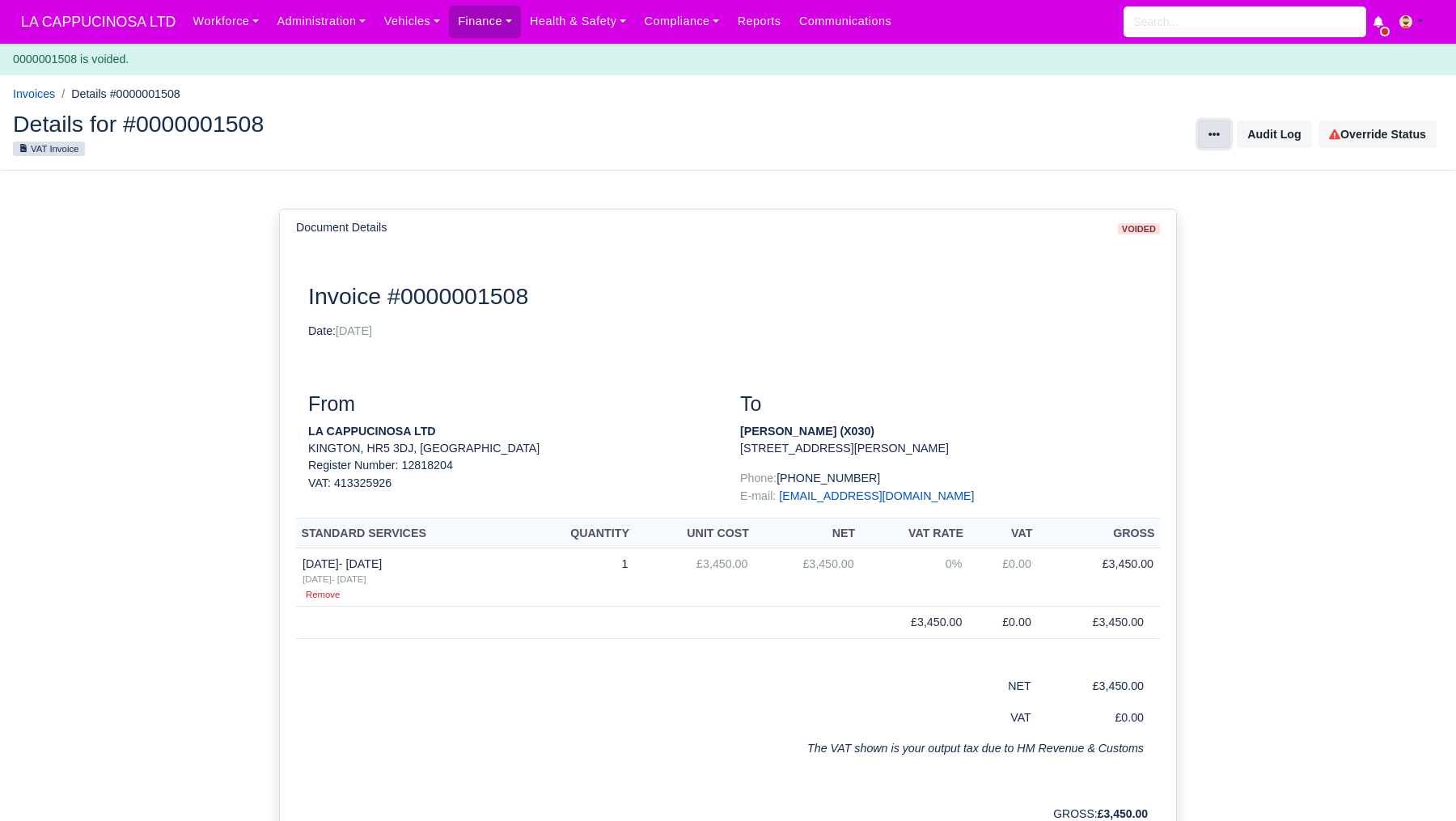
click at [1218, 144] on button at bounding box center [1214, 134] width 32 height 27
click at [1210, 226] on div "Document Details voided Document Invoice #0000001508 Date: [DATE] From LA CAPPU…" at bounding box center [728, 584] width 1456 height 827
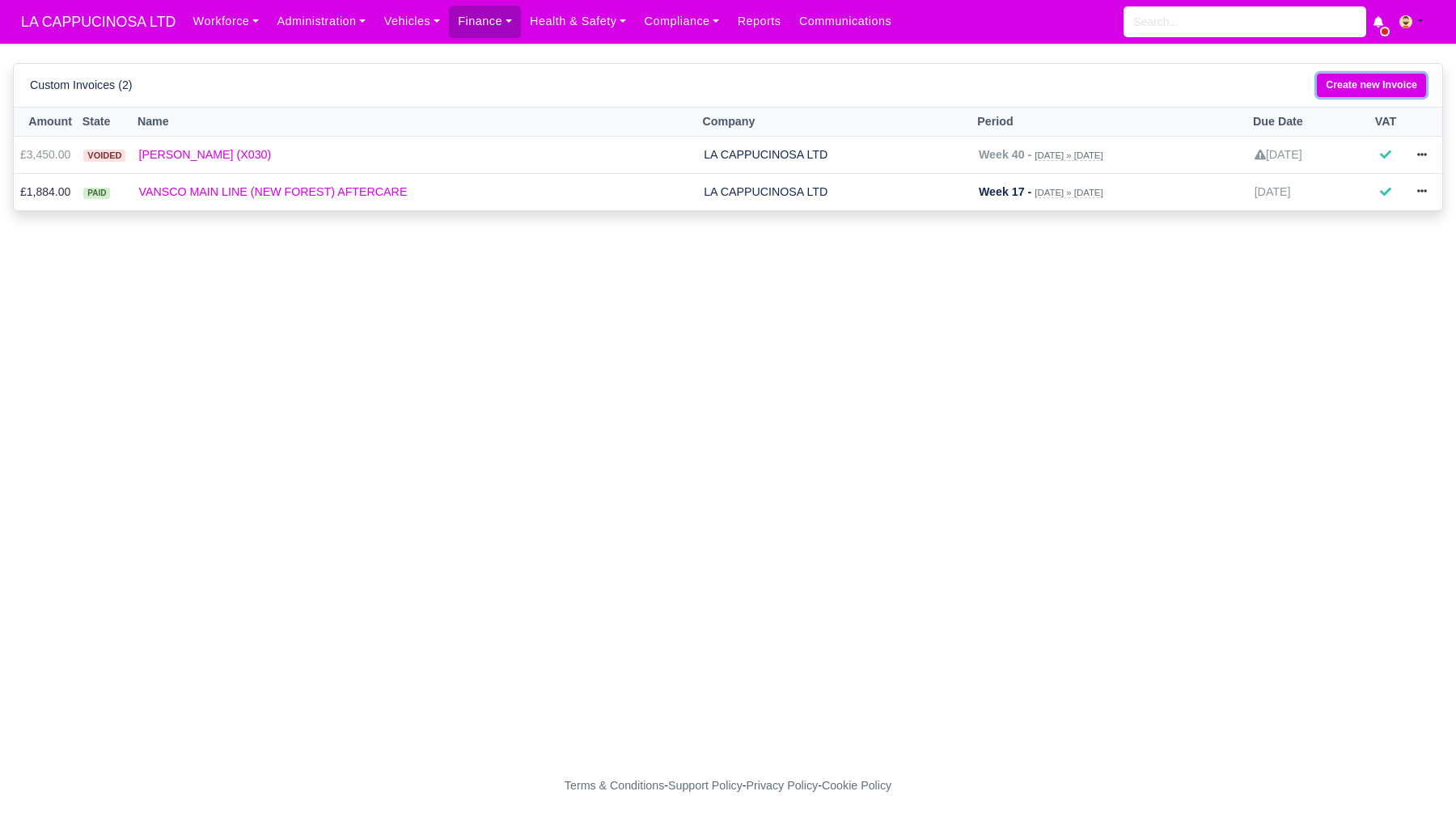
click at [1408, 81] on link "Create new Invoice" at bounding box center [1371, 86] width 109 height 24
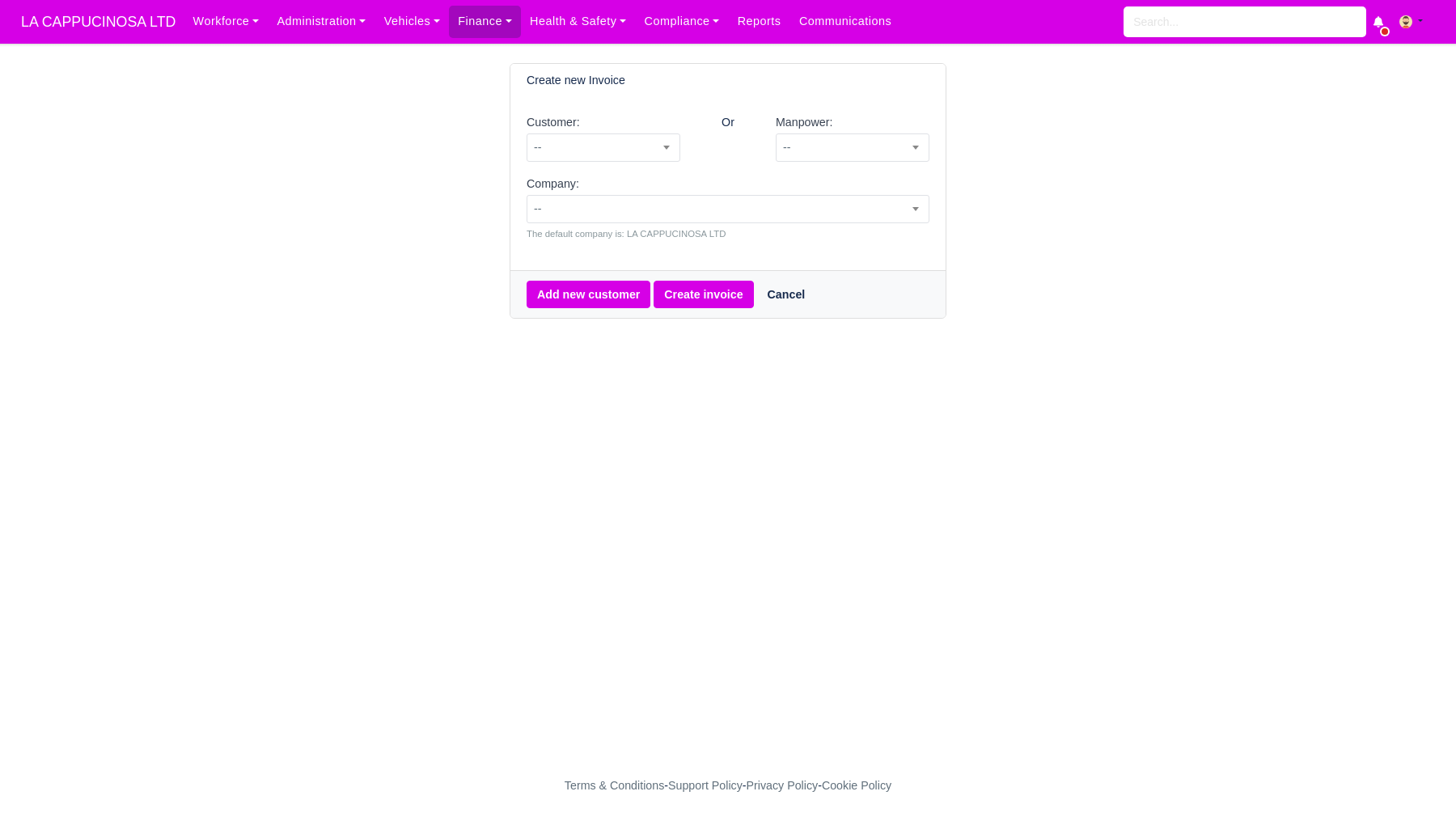
click at [940, 153] on div "Manpower: -- AHMAD JUMA (X462) AHMED SALUM (X037) Ajay Ajay Ajay Ankit Akashdee…" at bounding box center [853, 144] width 178 height 62
click at [890, 152] on span "--" at bounding box center [852, 148] width 152 height 20
type input "th"
select select "5"
click at [852, 199] on span "--" at bounding box center [728, 209] width 401 height 20
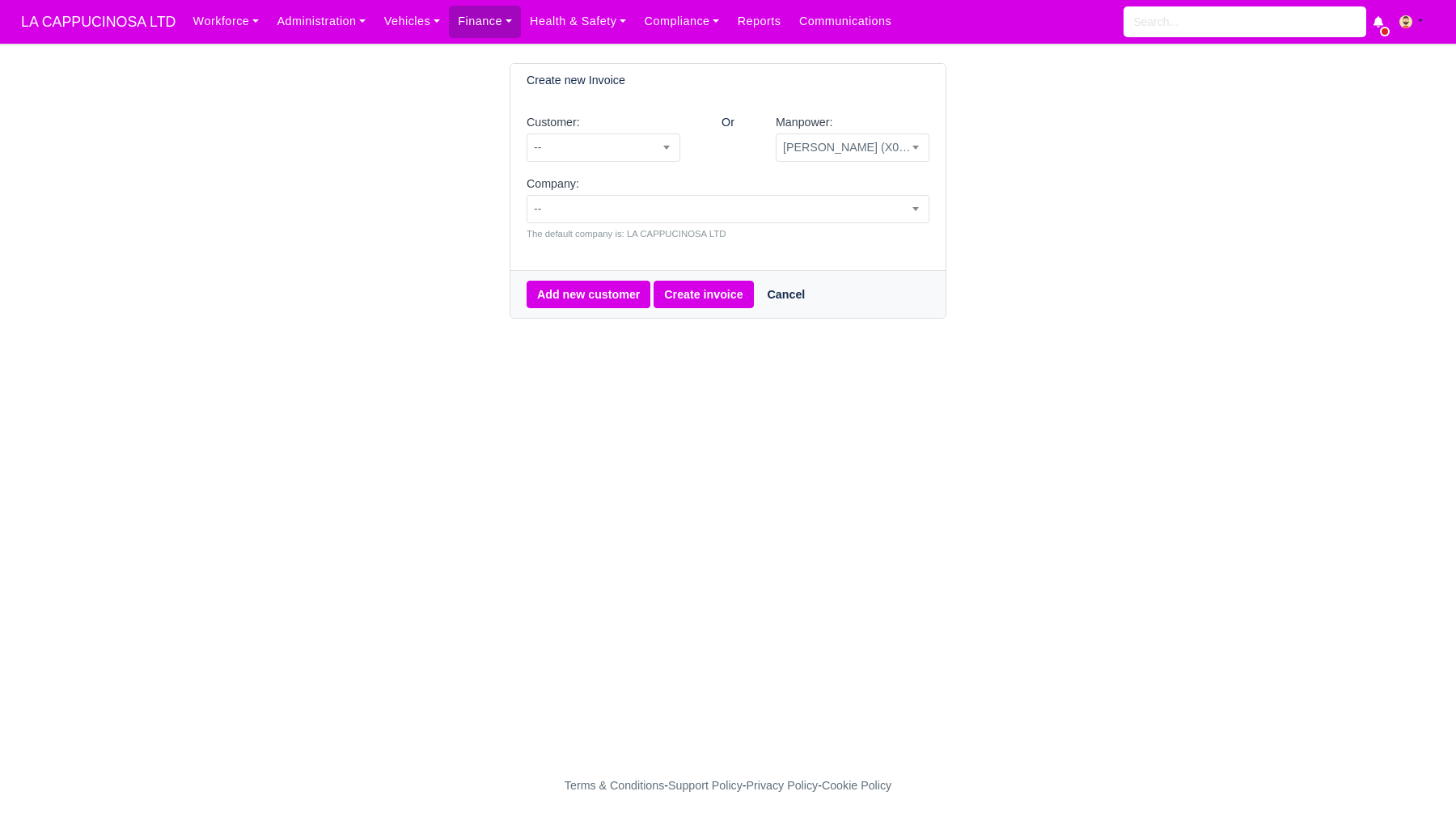
click at [880, 394] on main "Create new Invoice Customer: -- VANSCO MAIN LINE (NEW FOREST) AFTERCARE -- Or M…" at bounding box center [728, 406] width 1456 height 688
click at [704, 295] on button "Create invoice" at bounding box center [703, 294] width 99 height 27
click at [810, 155] on span "--" at bounding box center [852, 148] width 152 height 20
click at [812, 149] on span "--" at bounding box center [852, 148] width 152 height 20
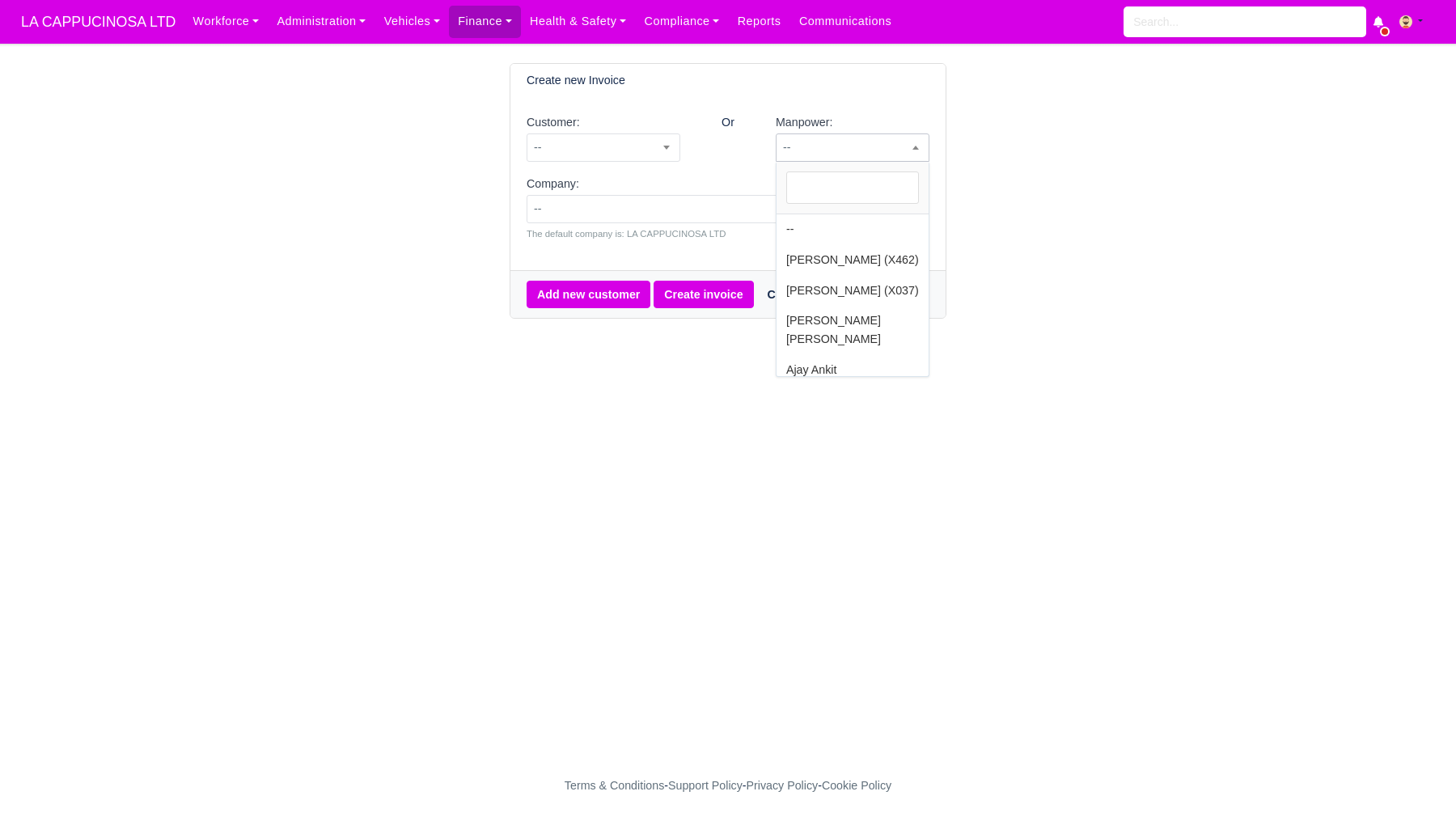
scroll to position [2349, 0]
select select "91"
click at [723, 306] on button "Create invoice" at bounding box center [703, 294] width 99 height 27
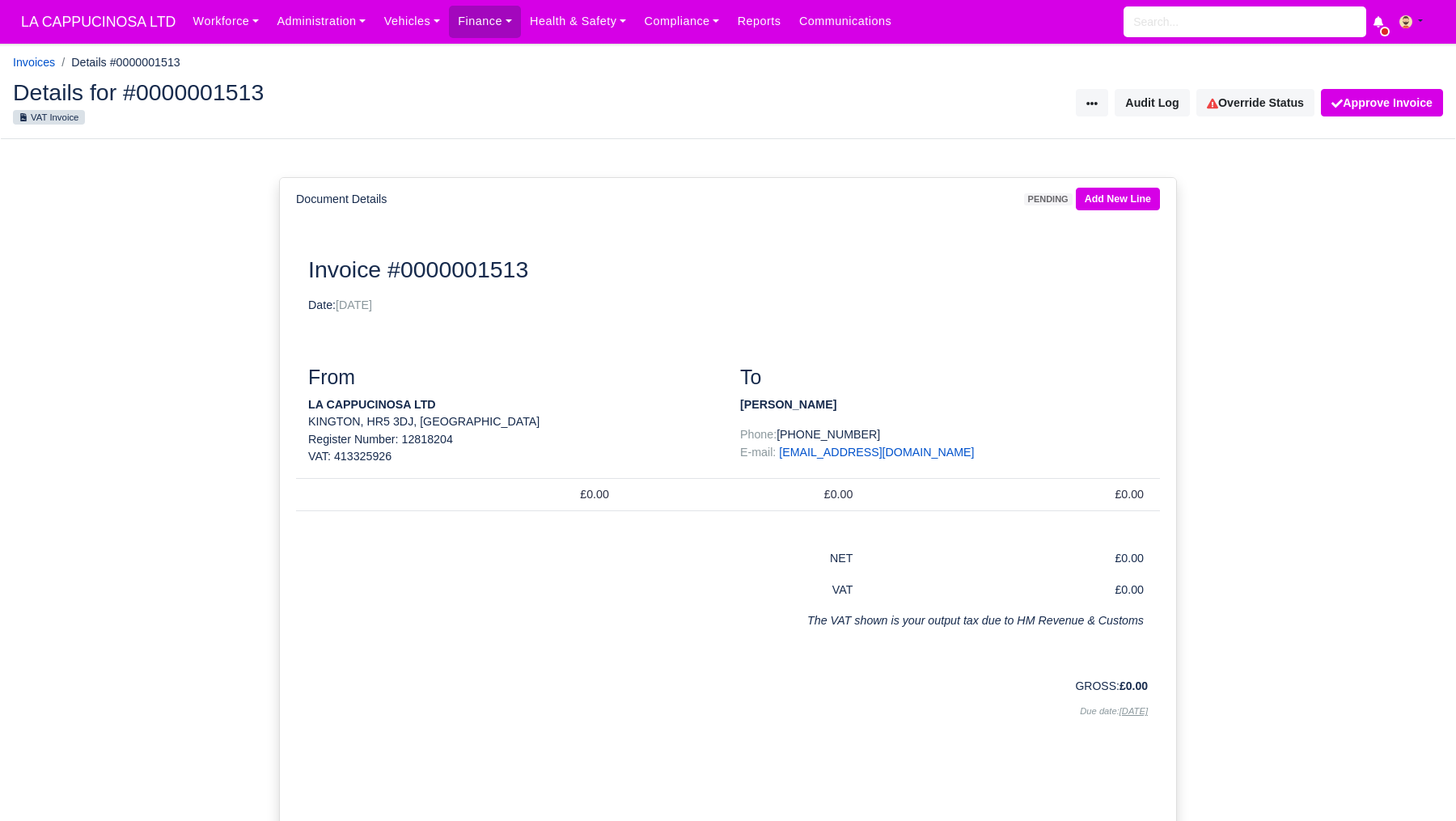
click at [362, 299] on span "04/10/2025" at bounding box center [354, 304] width 36 height 13
click at [1091, 104] on button at bounding box center [1092, 103] width 32 height 27
click at [1058, 223] on link "Transfer Invoice" at bounding box center [1036, 214] width 144 height 25
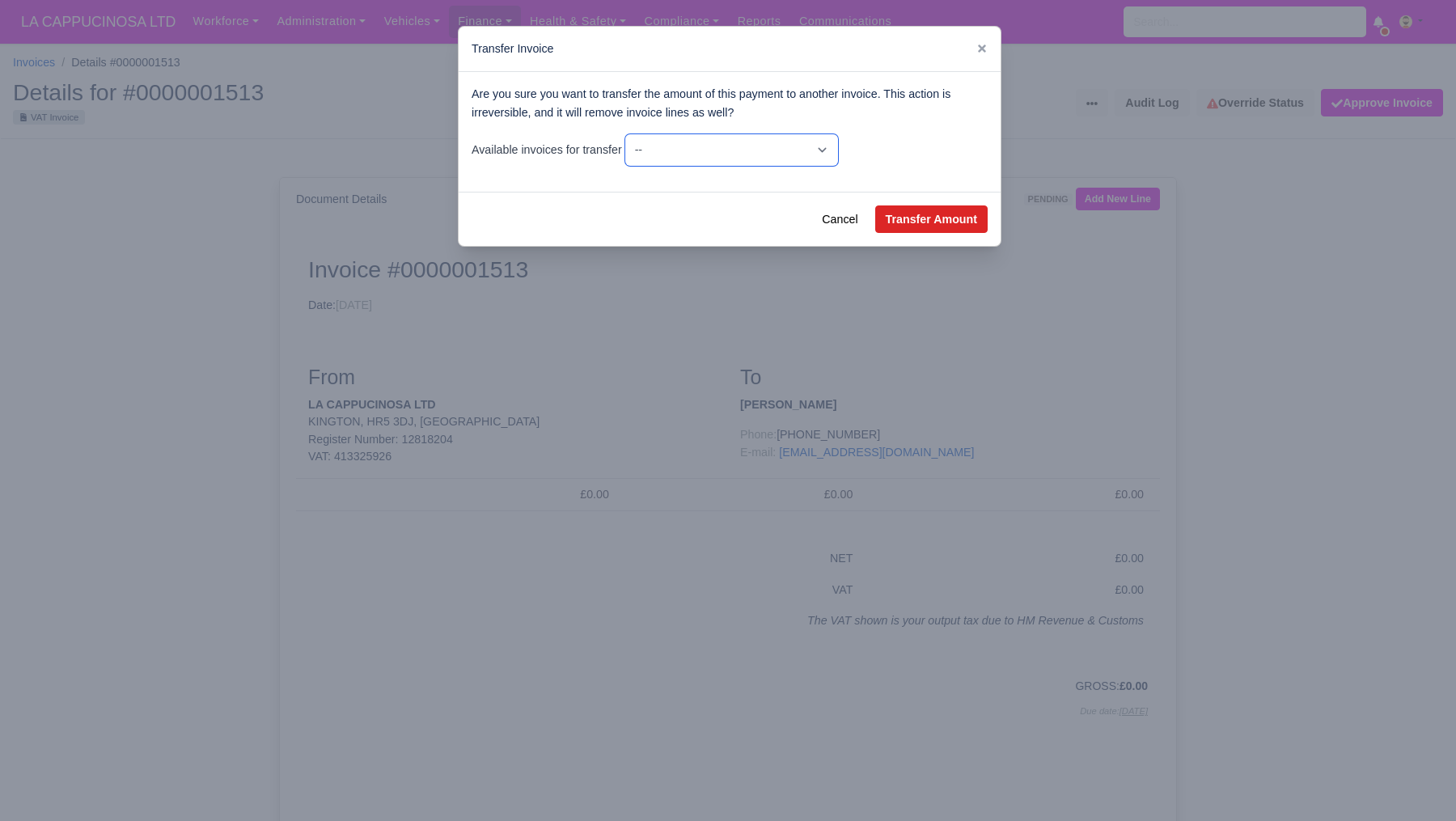
click at [838, 148] on select "-- £0.00 - Wk #25 [Jun 16, 2025 - Jun 22, 2025] £0.00 - Wk #26 [Jun 23, 2025 - …" at bounding box center [732, 149] width 213 height 31
click at [979, 52] on icon at bounding box center [983, 48] width 8 height 8
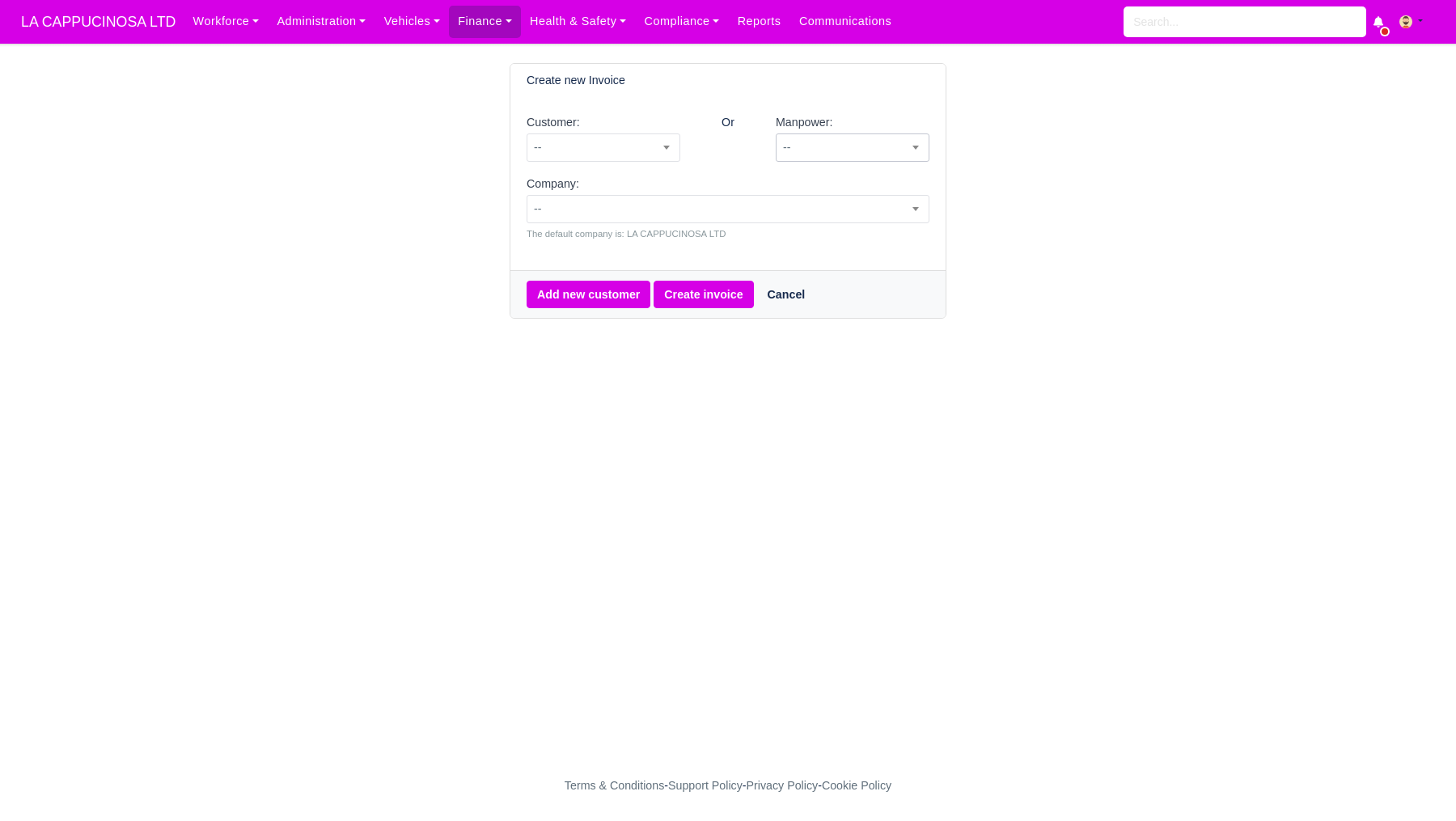
click at [816, 142] on span "--" at bounding box center [852, 148] width 152 height 20
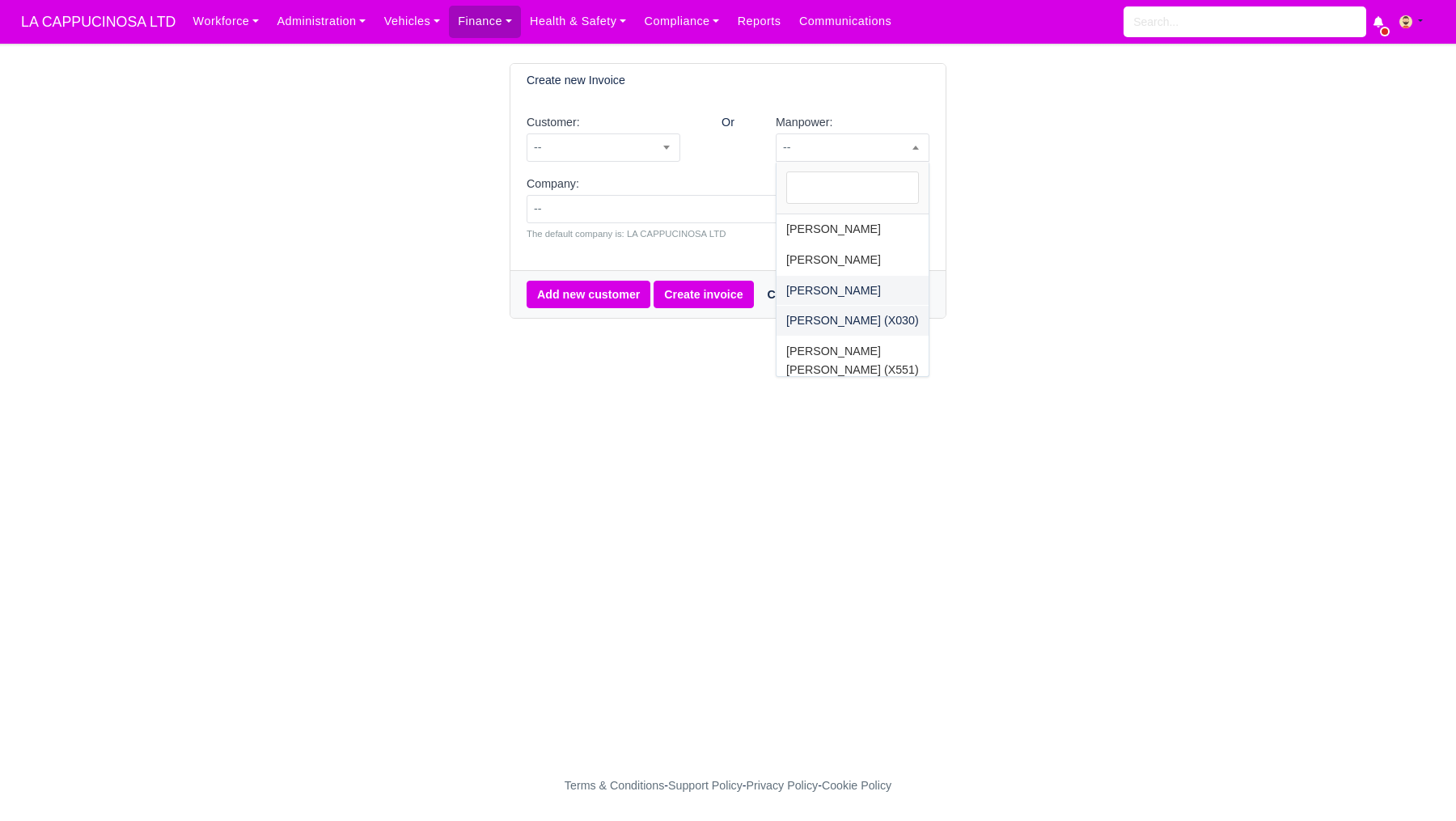
select select "5"
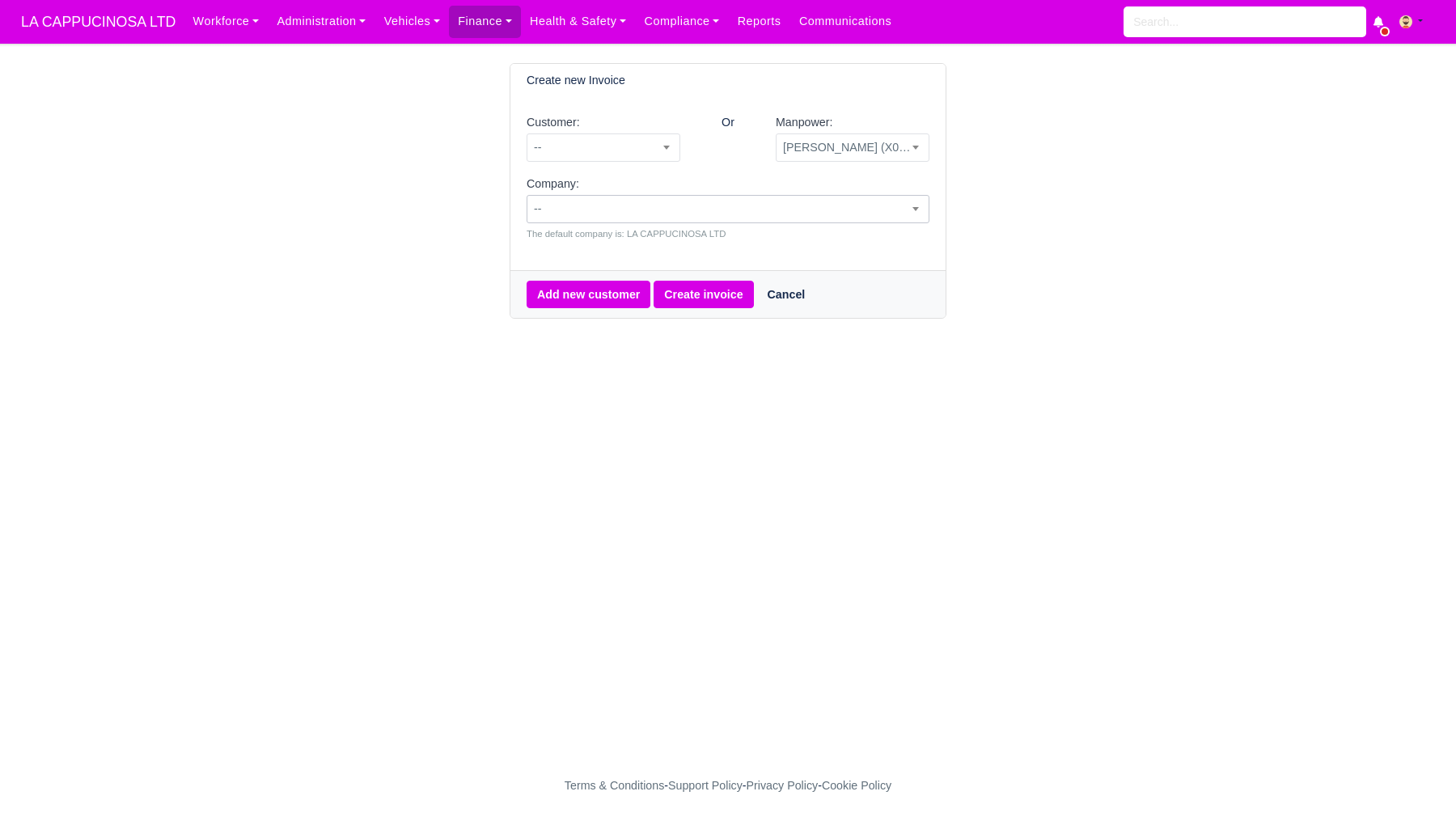
click at [812, 218] on span "--" at bounding box center [728, 209] width 401 height 20
click at [744, 437] on main "Create new Invoice Customer: -- VANSCO MAIN LINE (NEW FOREST) AFTERCARE -- Or M…" at bounding box center [728, 406] width 1456 height 688
click at [730, 298] on button "Create invoice" at bounding box center [703, 294] width 99 height 27
select select "5"
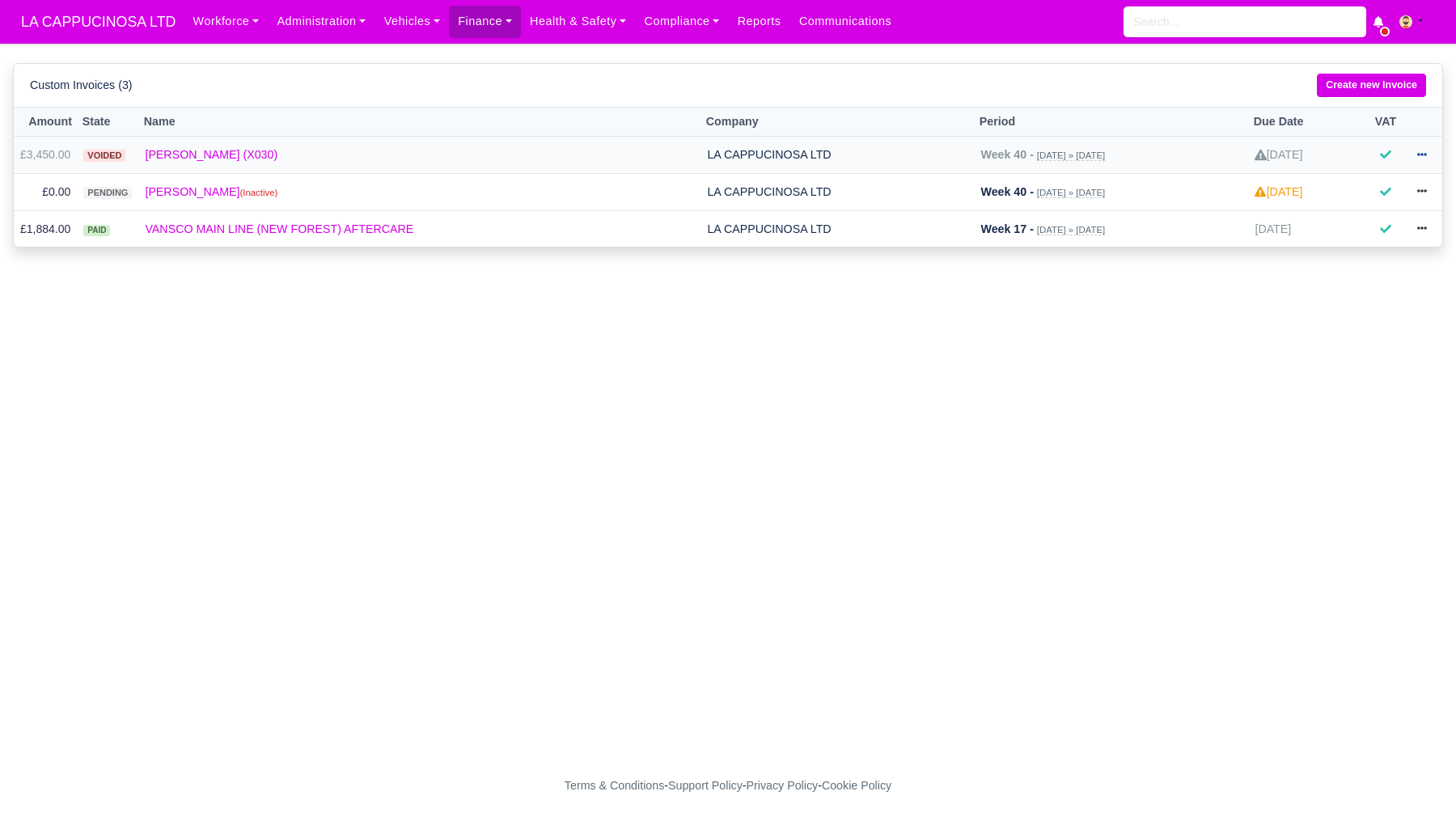
click at [1431, 159] on link at bounding box center [1422, 155] width 27 height 24
click at [1422, 154] on icon at bounding box center [1422, 154] width 9 height 9
click at [238, 160] on link "THOMAS CLYNE (X030)" at bounding box center [420, 155] width 549 height 19
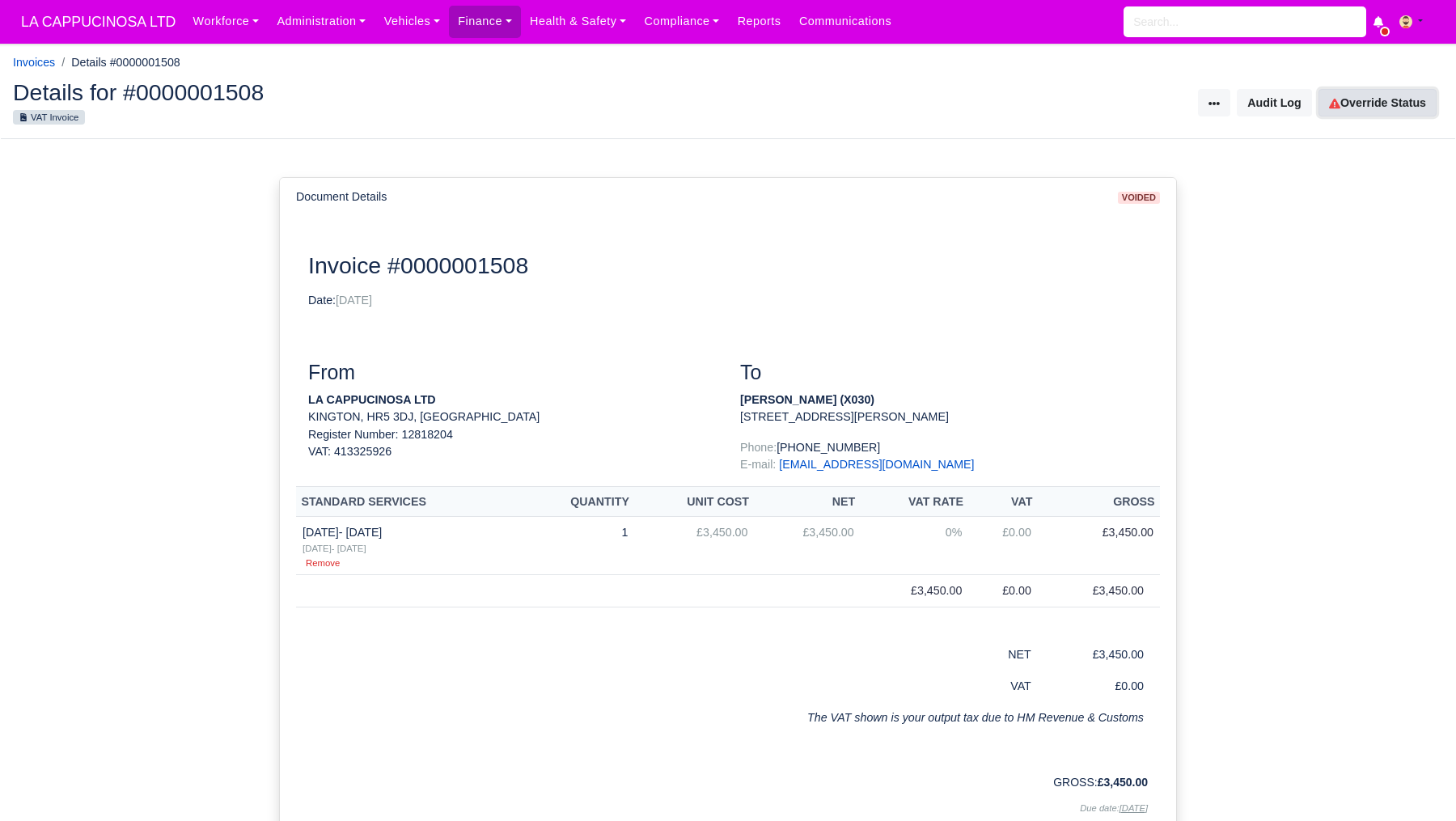
click at [1385, 103] on link "Override Status" at bounding box center [1377, 103] width 118 height 27
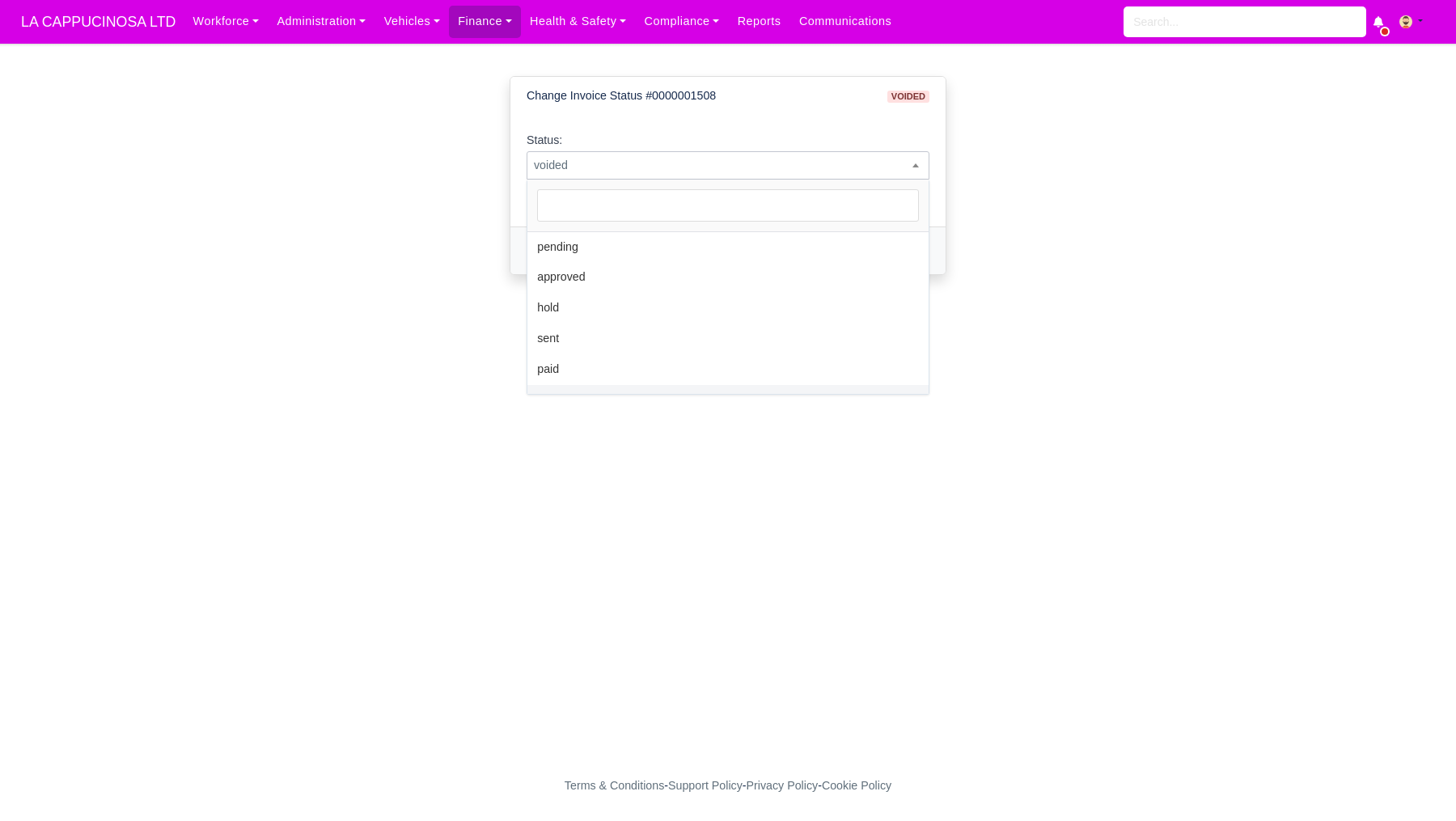
click at [782, 170] on span "voided" at bounding box center [728, 165] width 401 height 20
click at [1089, 238] on div "Change Invoice Status #0000001508 voided Status: pending approved hold sent pai…" at bounding box center [728, 188] width 923 height 251
click at [675, 249] on link "Cancel" at bounding box center [660, 251] width 57 height 27
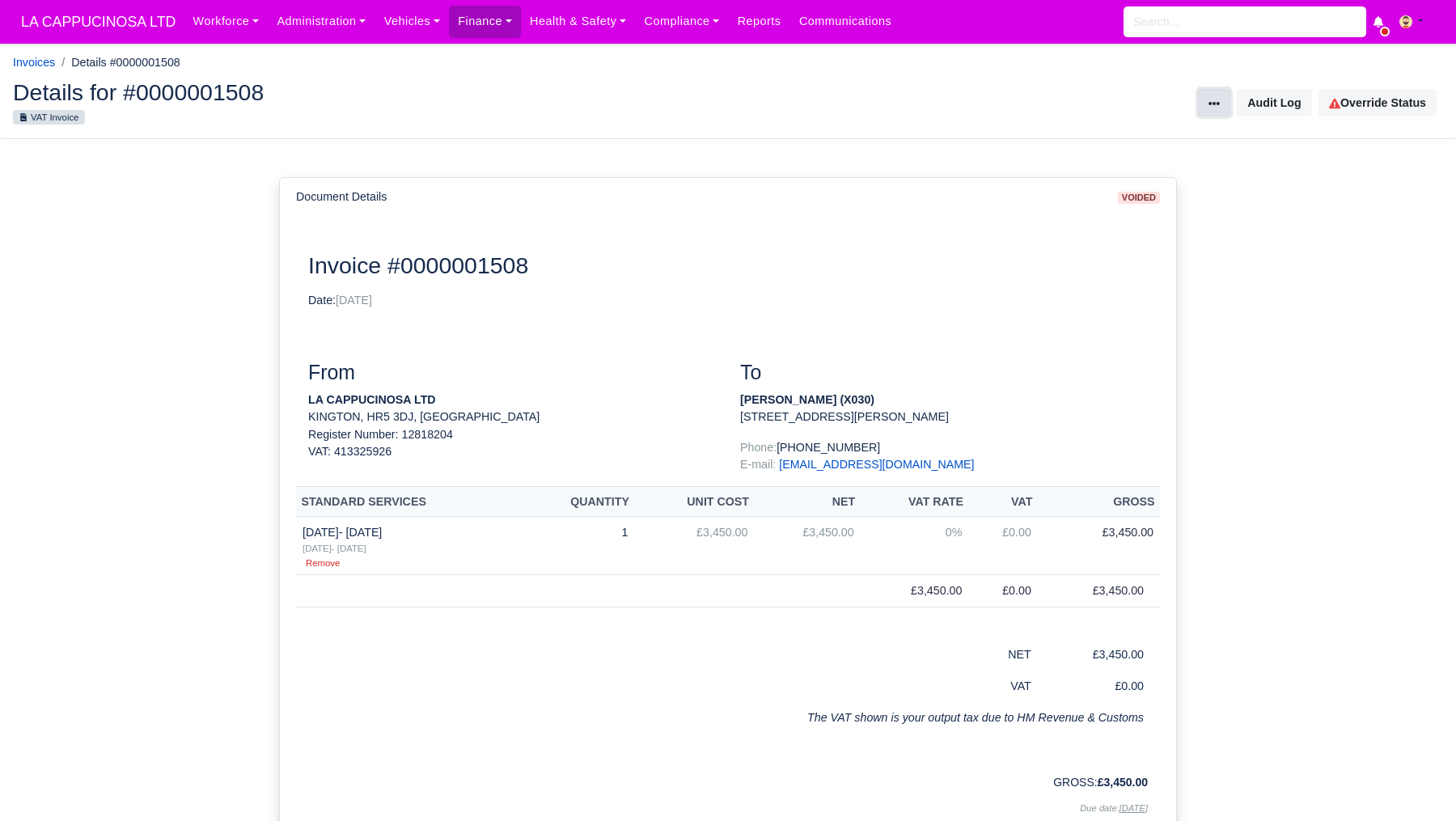
click at [1201, 93] on button at bounding box center [1214, 103] width 32 height 27
click at [1123, 130] on div "Invoice Actions" at bounding box center [1158, 134] width 144 height 29
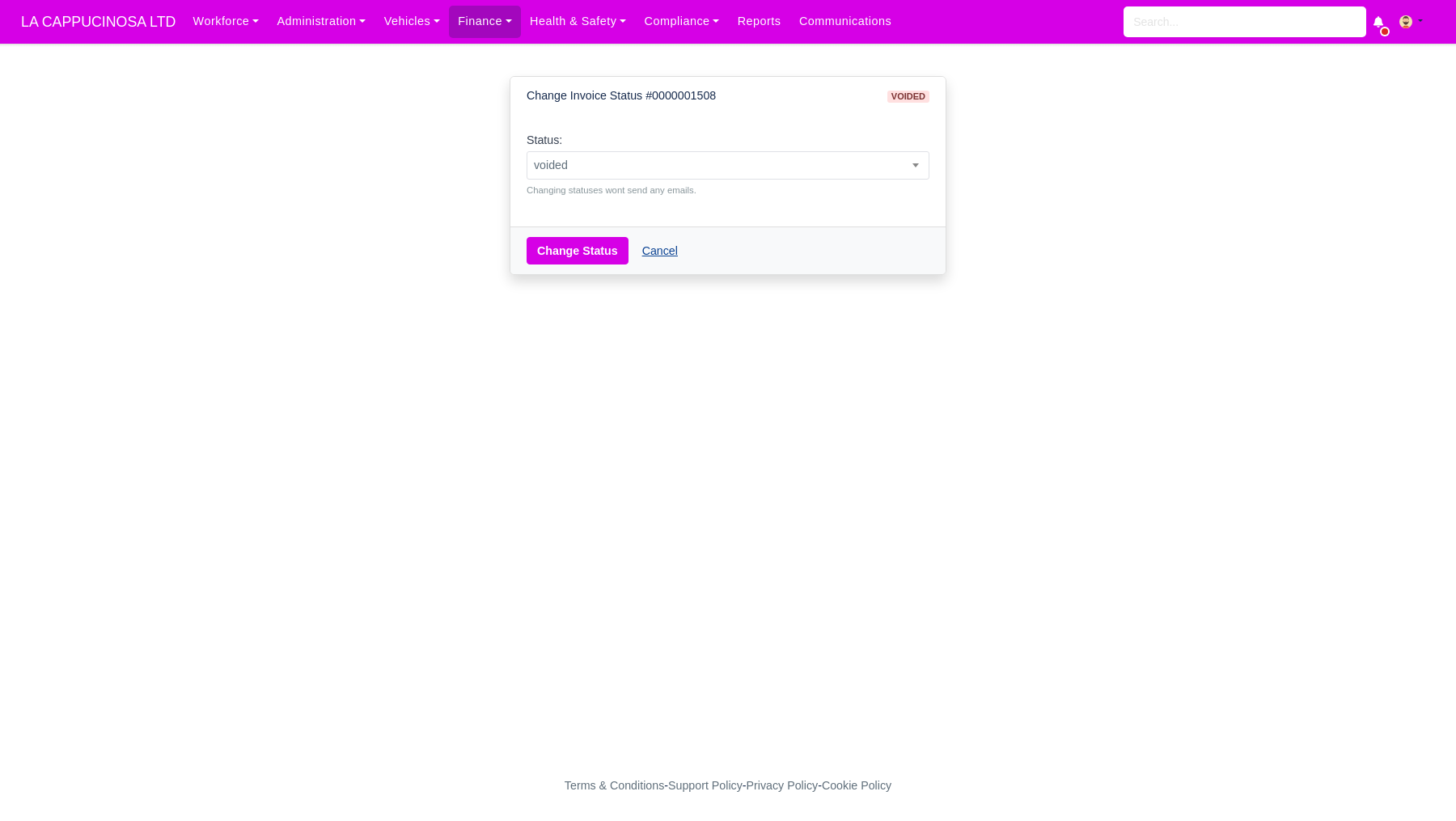
click at [660, 252] on link "Cancel" at bounding box center [660, 251] width 57 height 27
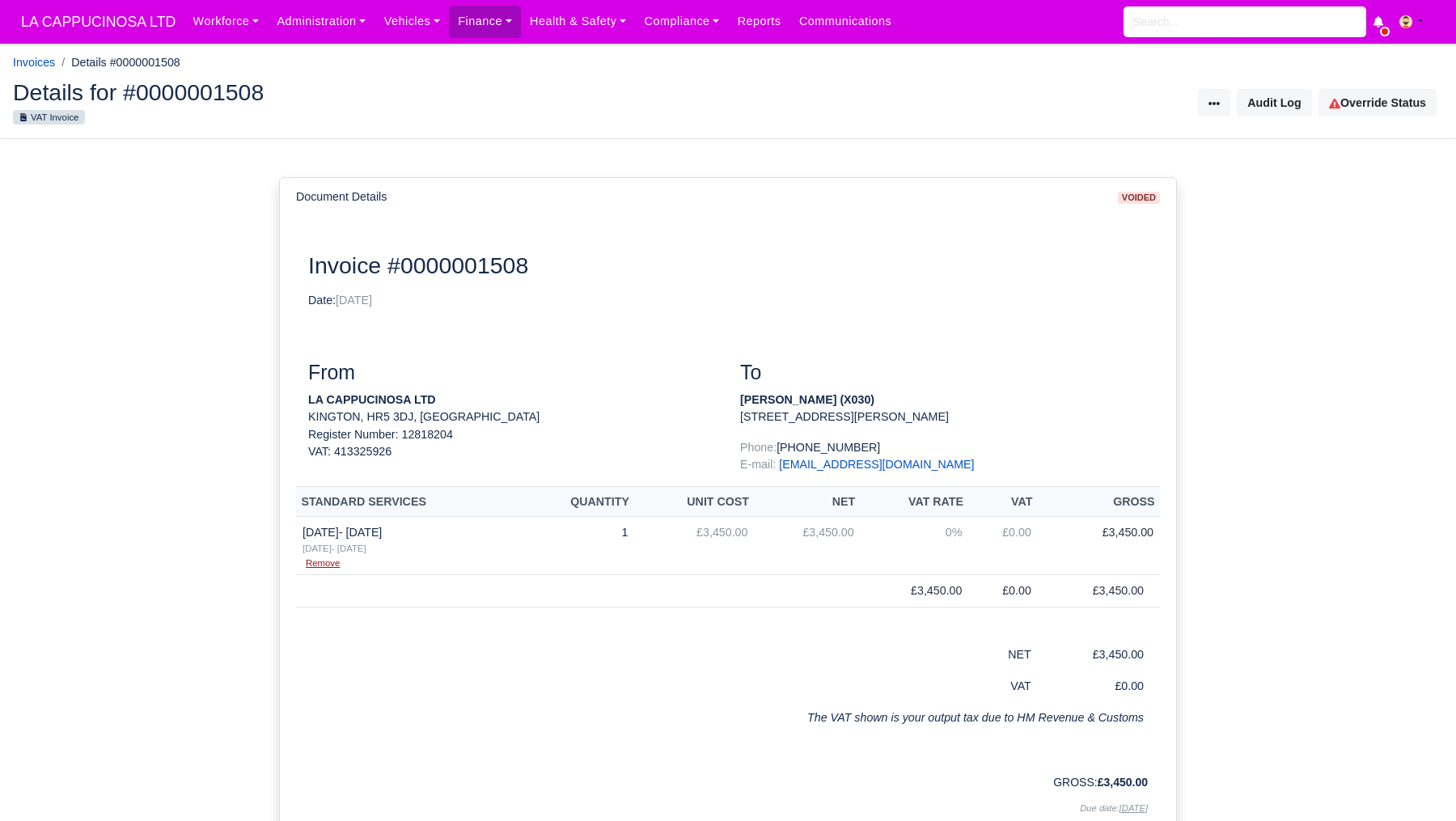
click at [325, 567] on small "Remove" at bounding box center [323, 562] width 34 height 9
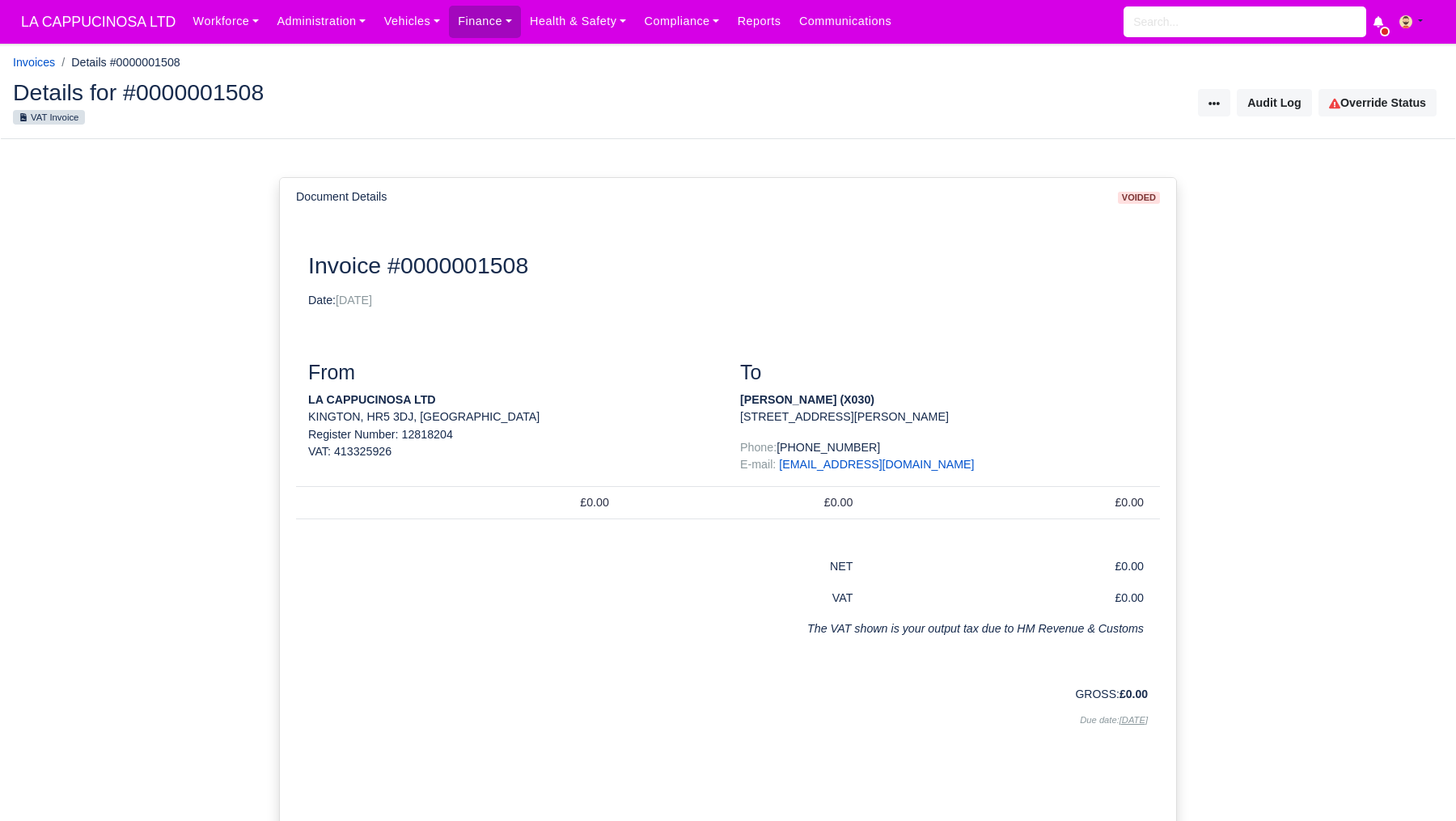
click at [1155, 193] on span "voided" at bounding box center [1140, 198] width 42 height 12
click at [1213, 98] on icon at bounding box center [1213, 103] width 11 height 11
click at [1348, 110] on link "Override Status" at bounding box center [1377, 103] width 118 height 27
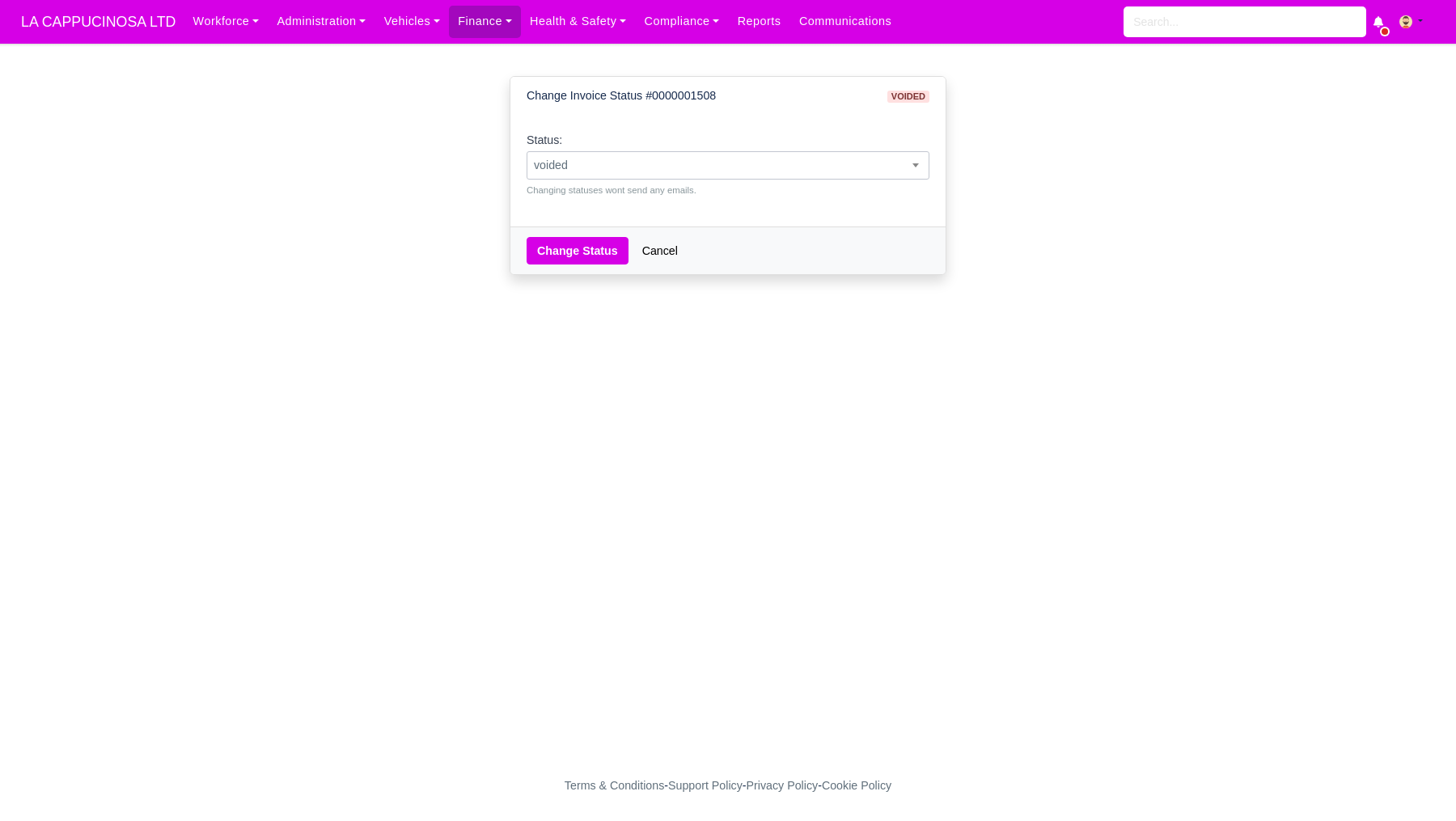
click at [850, 165] on span "voided" at bounding box center [728, 165] width 401 height 20
select select "pending"
click at [581, 257] on button "Change Status" at bounding box center [577, 251] width 102 height 27
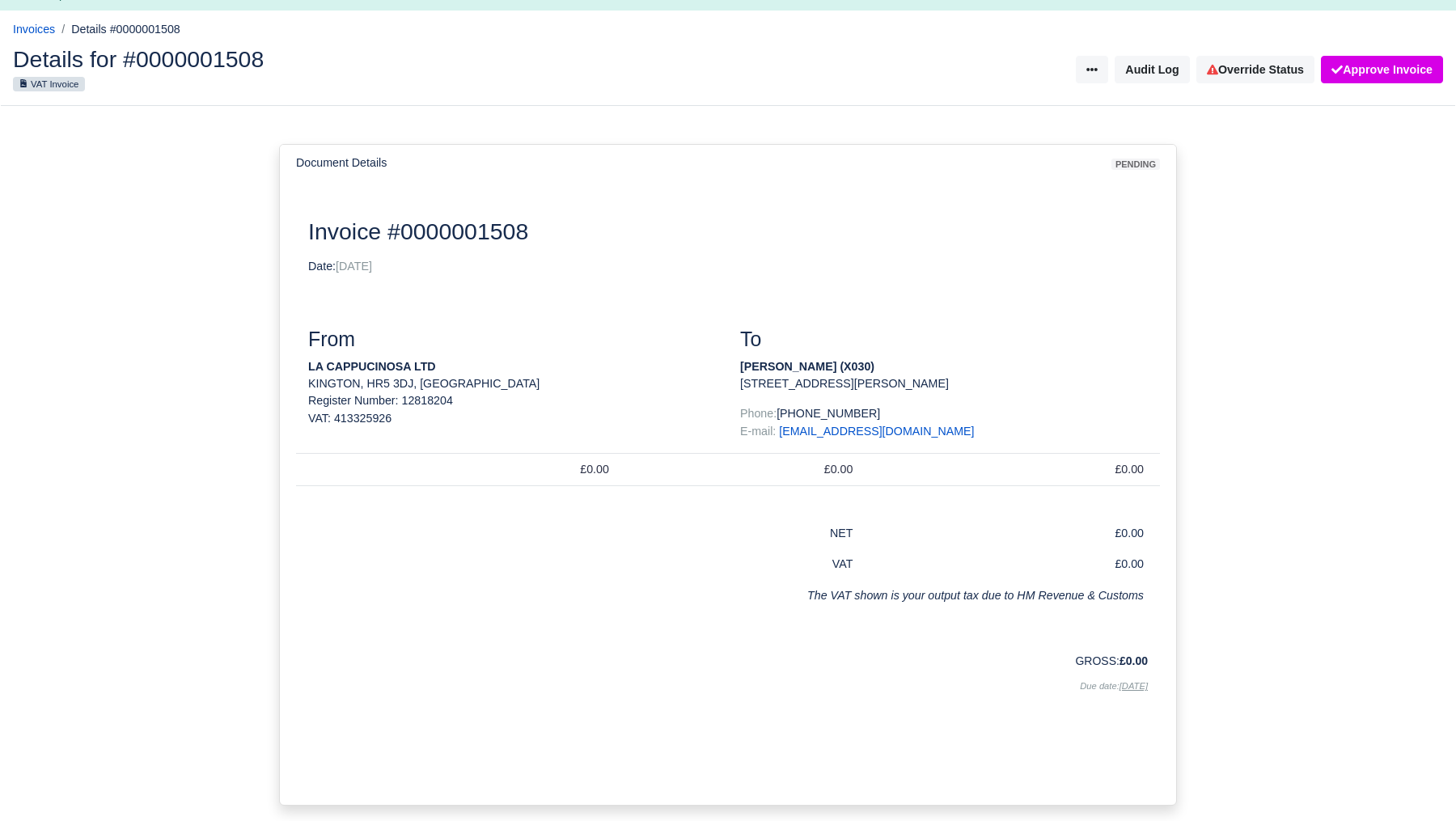
scroll to position [36, 0]
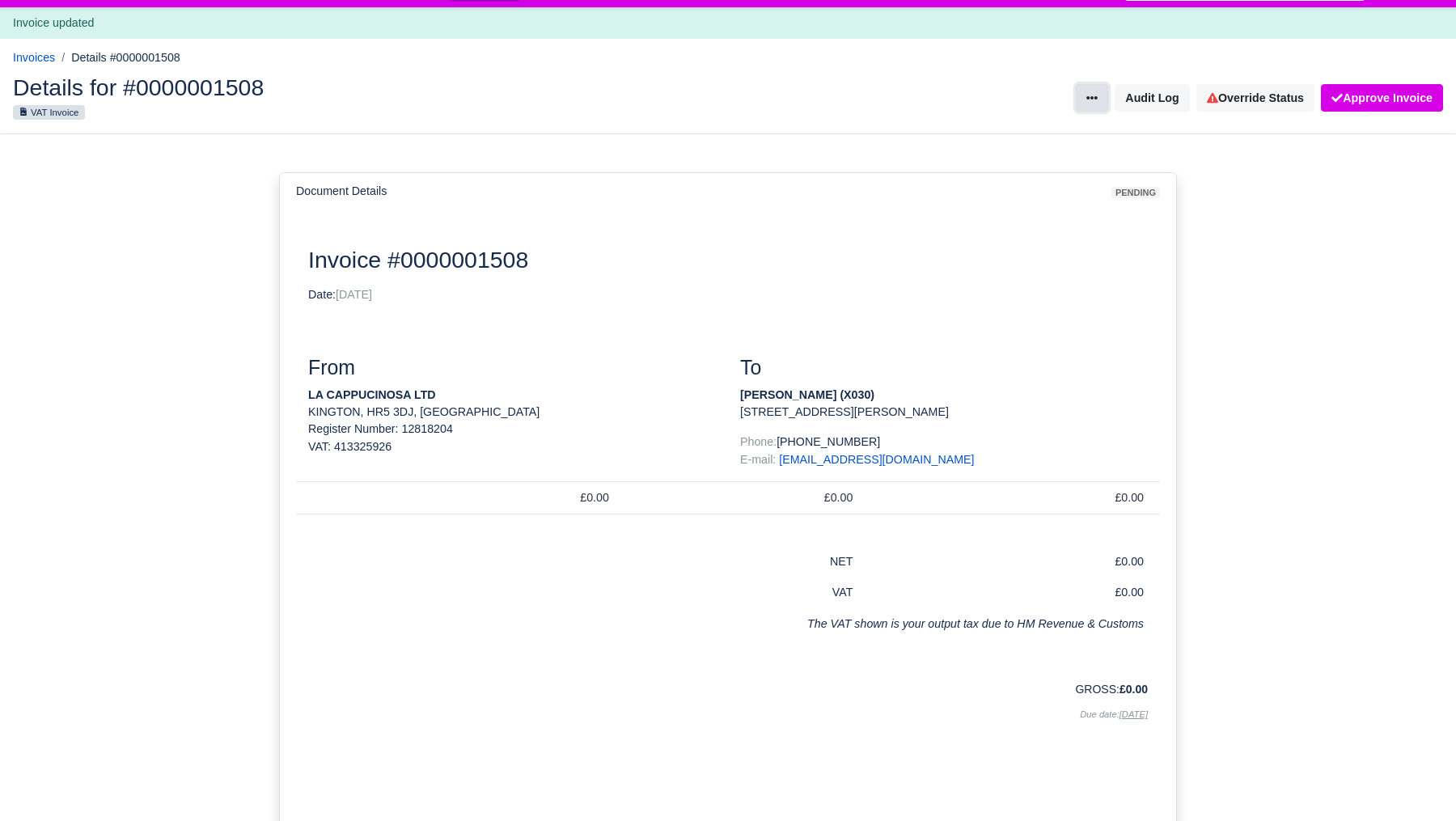
click at [1077, 90] on button at bounding box center [1092, 98] width 32 height 27
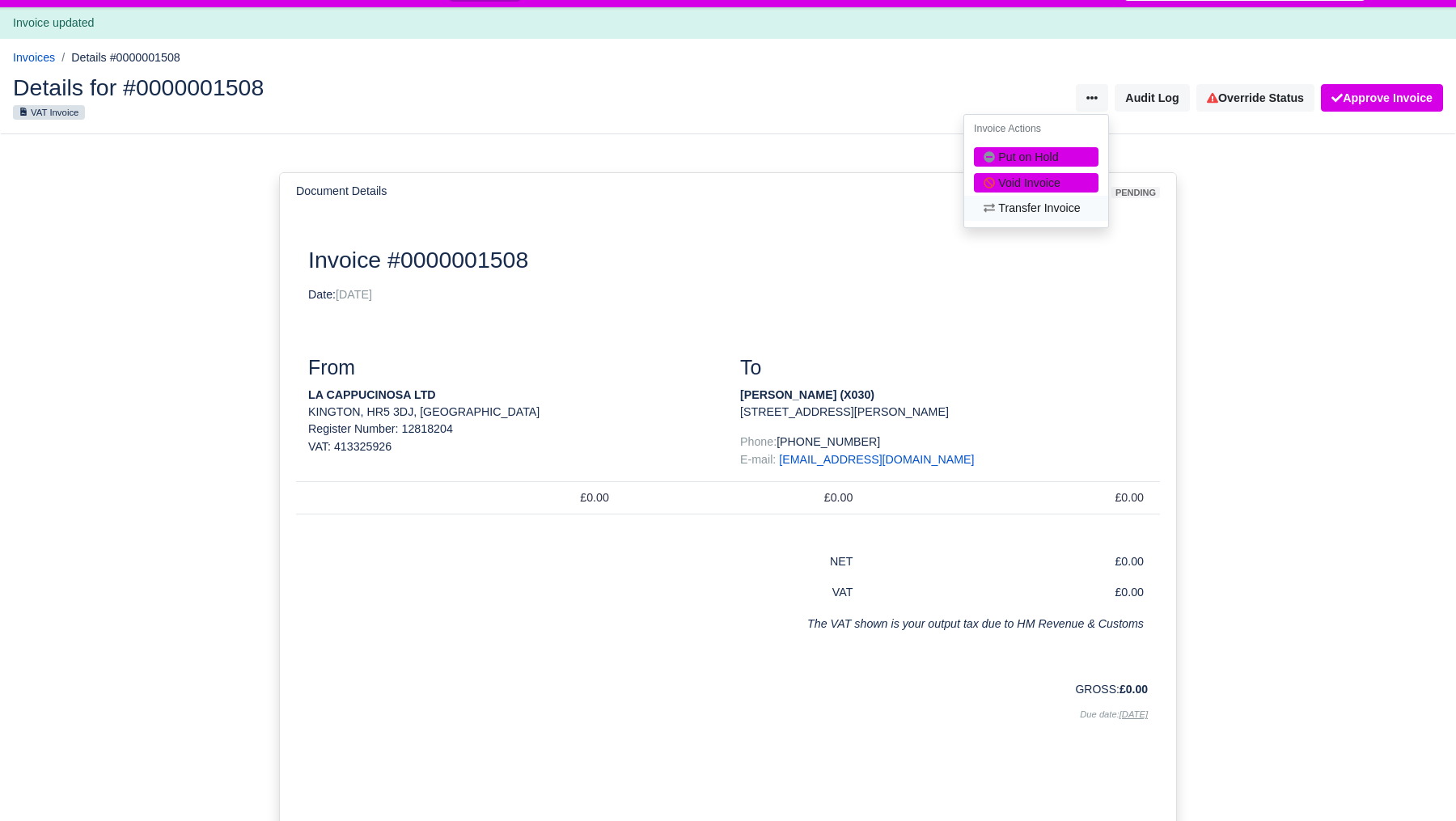
click at [1052, 203] on link "Transfer Invoice" at bounding box center [1036, 209] width 144 height 25
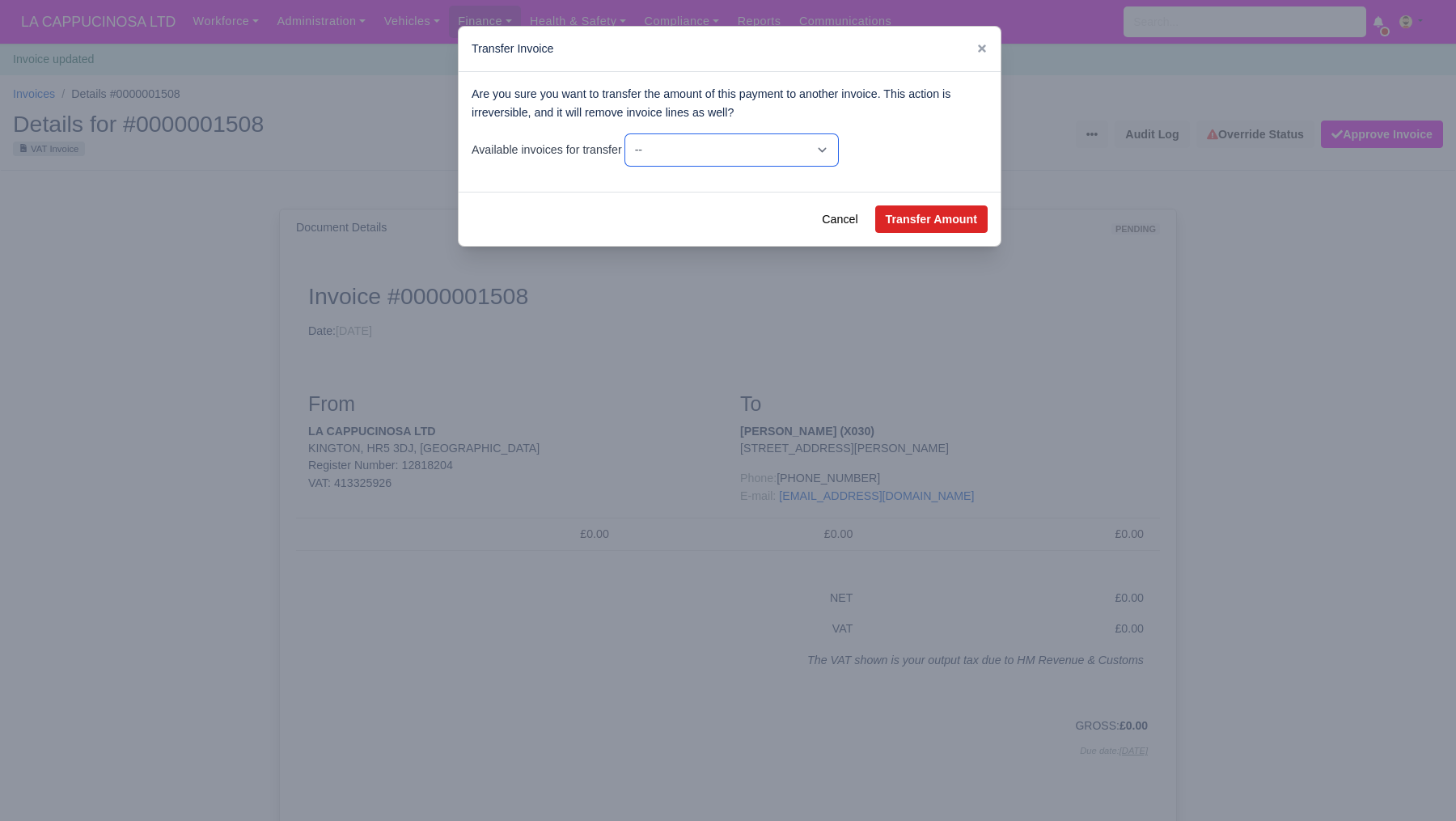
click at [838, 148] on select "-- £0.00 - Wk #16 [Apr 13, 2025 - Apr 19, 2025] £0.00 - Wk #16 [Apr 14, 2025 - …" at bounding box center [732, 149] width 213 height 31
click at [988, 50] on div "Transfer Invoice" at bounding box center [729, 48] width 542 height 45
click at [983, 51] on icon at bounding box center [983, 48] width 8 height 8
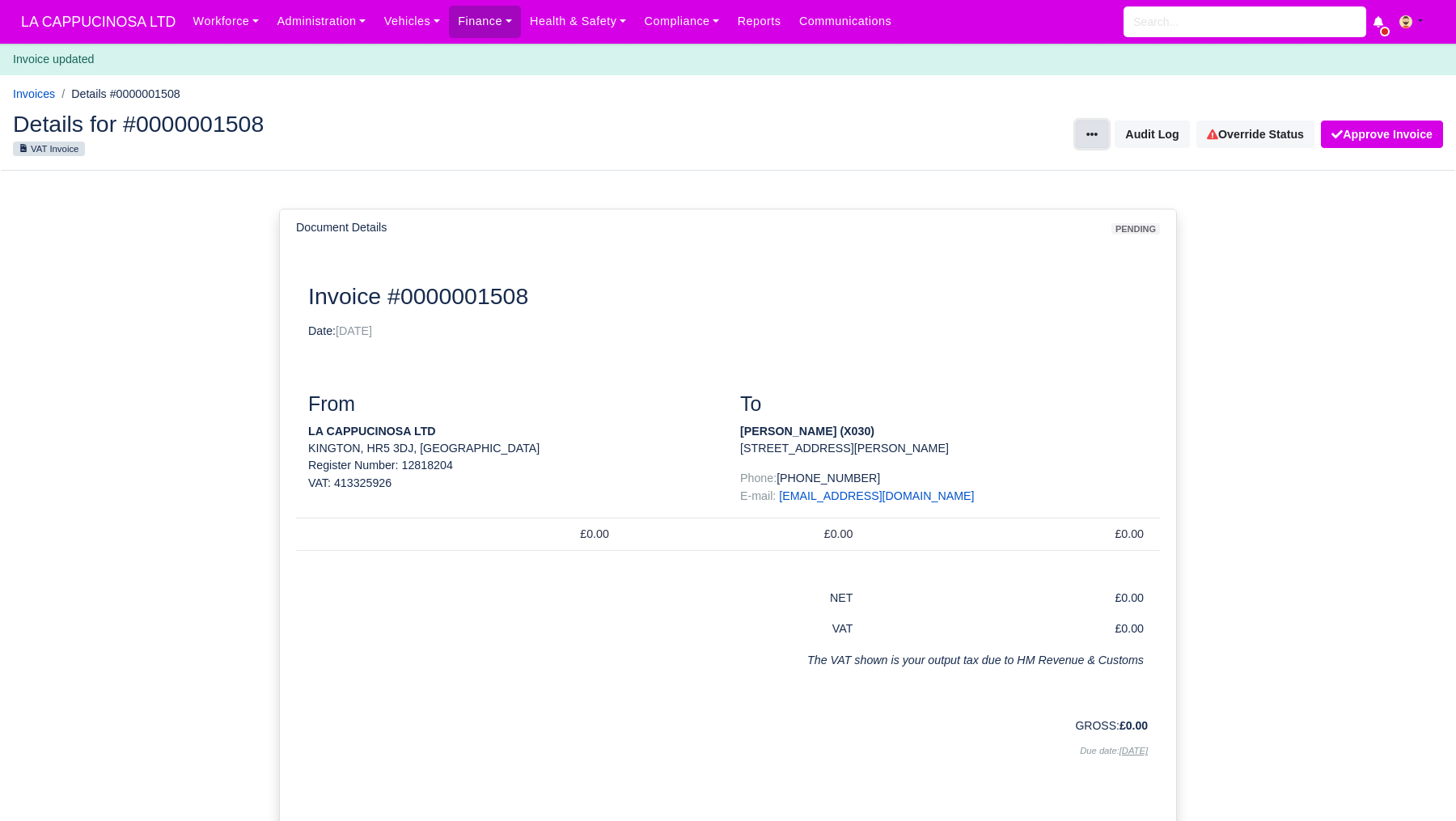
click at [1090, 144] on button at bounding box center [1092, 134] width 32 height 27
click at [1199, 269] on div "Document Details pending Document Invoice #0000001508 Date: 04/10/2025 From LA …" at bounding box center [728, 539] width 1456 height 739
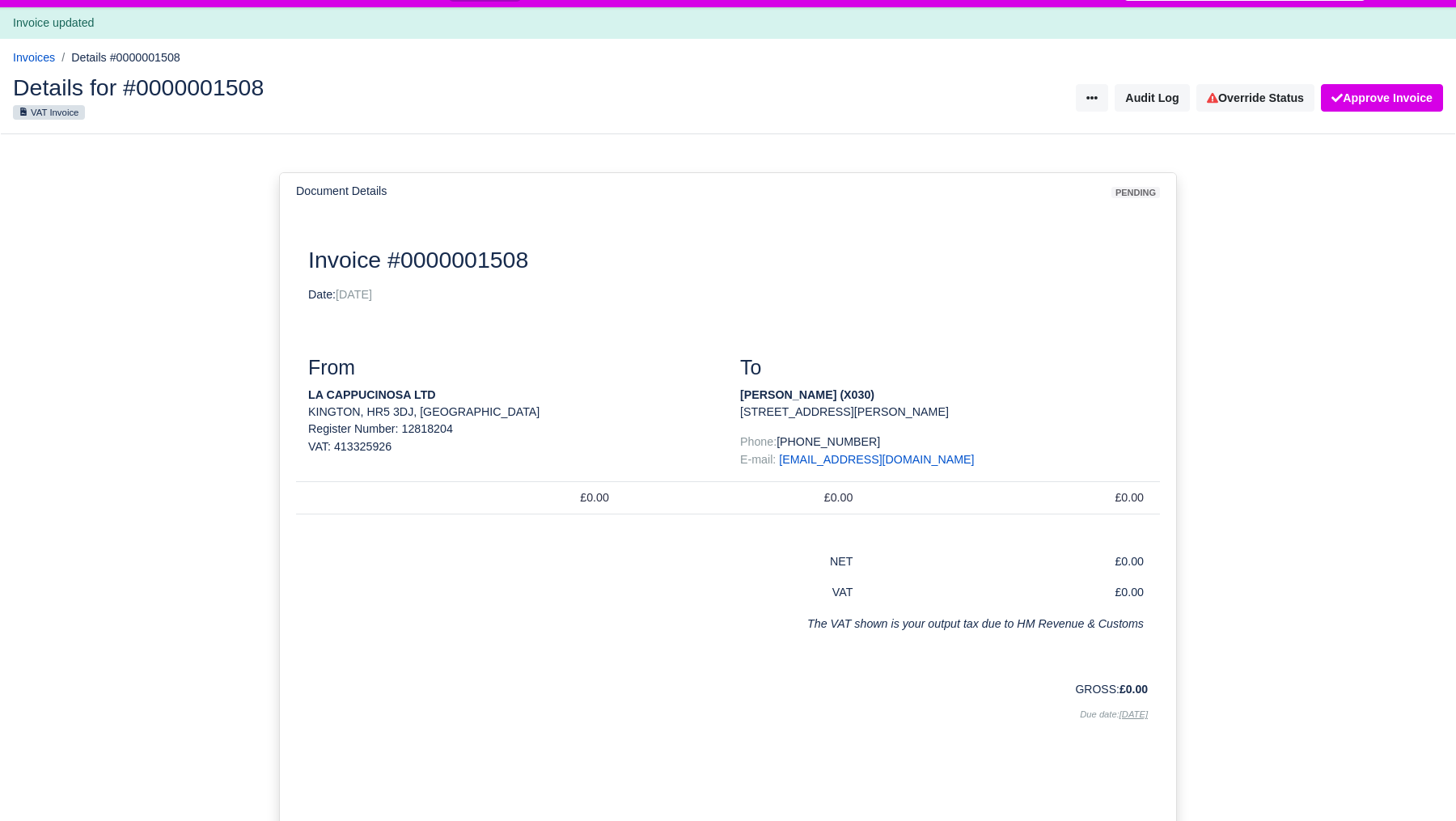
click at [825, 494] on td "£0.00" at bounding box center [737, 499] width 243 height 32
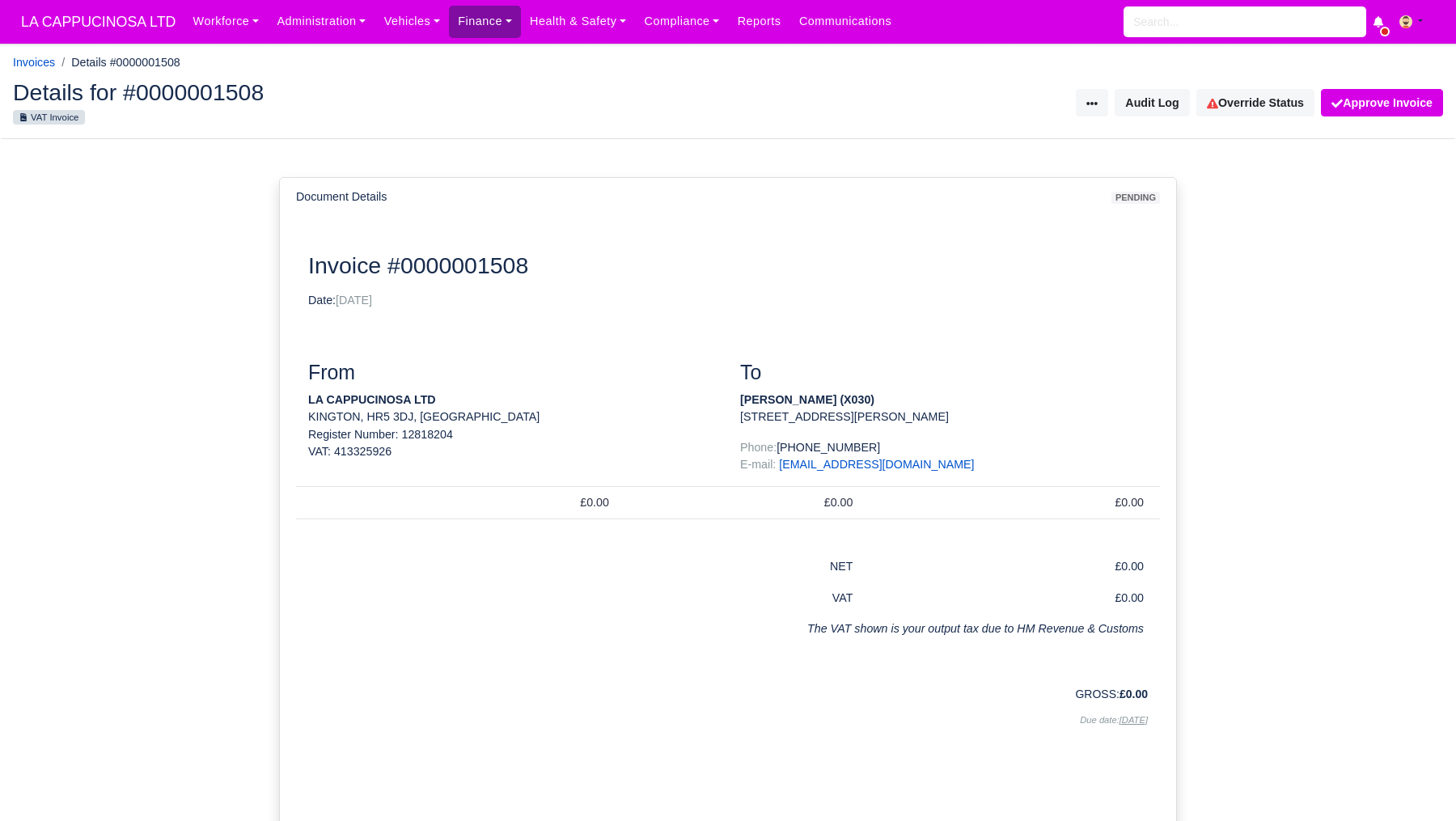
click at [487, 25] on link "Finance" at bounding box center [485, 21] width 72 height 31
click at [532, 300] on link "Custom Invoices" at bounding box center [522, 294] width 131 height 34
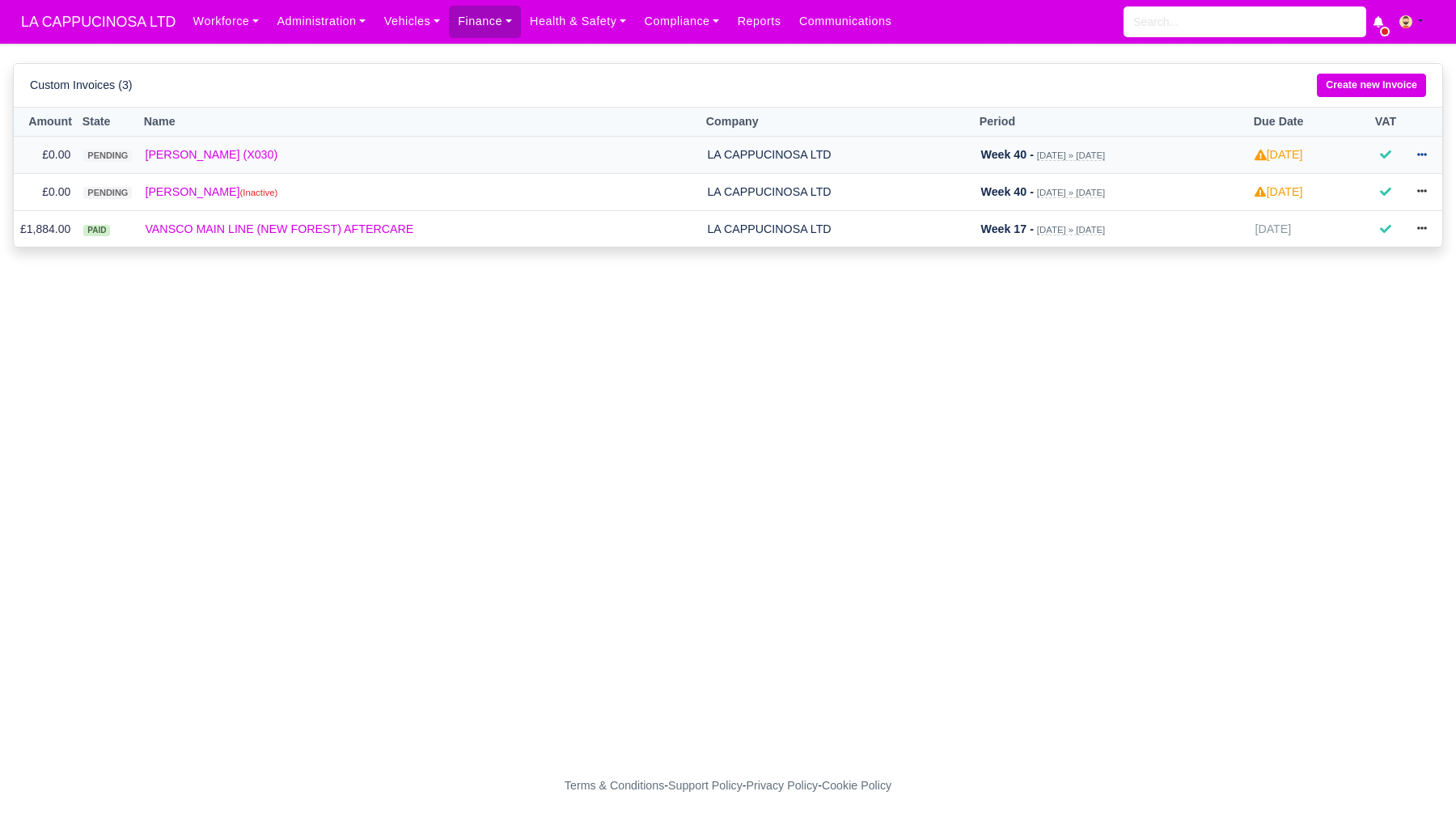
click at [1423, 150] on icon at bounding box center [1422, 154] width 9 height 9
click at [1113, 148] on td "Week 40 - Oct 4, 2025 » Oct 4, 2025" at bounding box center [1111, 155] width 274 height 37
click at [1037, 160] on small "Oct 4, 2025 » Oct 4, 2025" at bounding box center [1071, 155] width 68 height 10
click at [211, 165] on link "[PERSON_NAME] (X030)" at bounding box center [420, 155] width 549 height 19
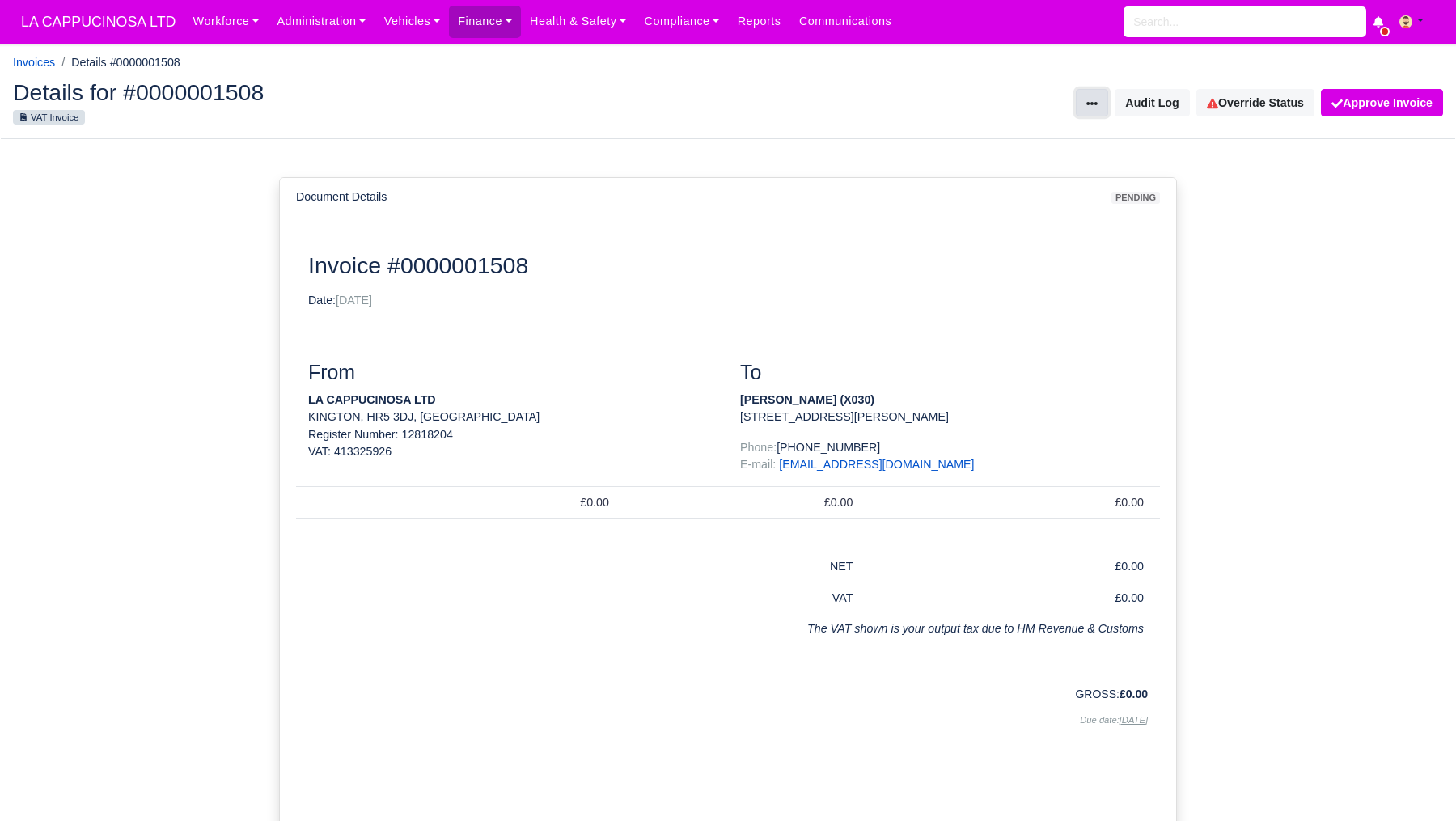
click at [1102, 107] on button at bounding box center [1092, 103] width 32 height 27
click at [1065, 211] on link "Transfer Invoice" at bounding box center [1036, 214] width 144 height 25
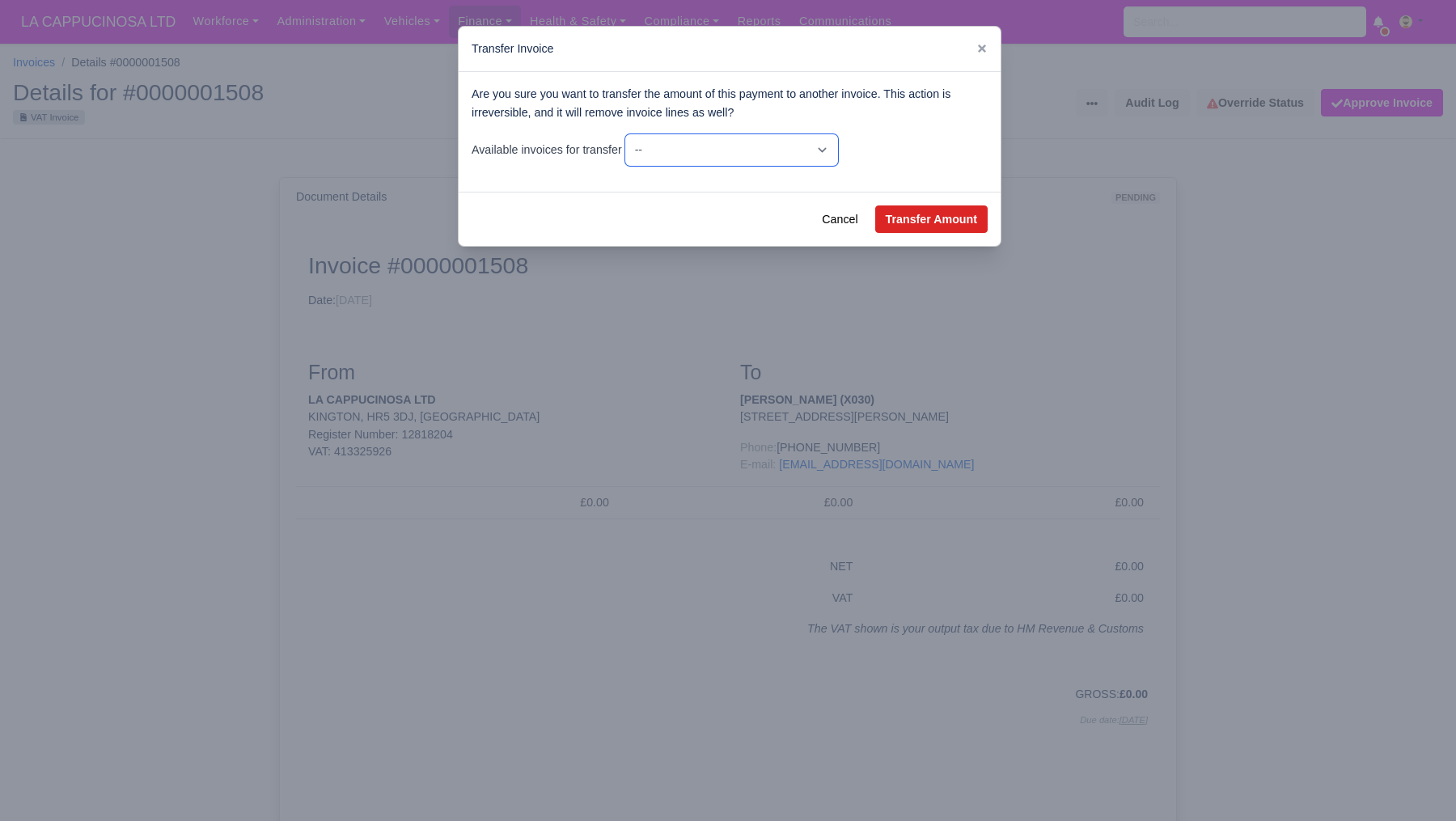
click at [838, 144] on select "-- £0.00 - Wk #16 [Apr 13, 2025 - Apr 19, 2025] £0.00 - Wk #16 [Apr 14, 2025 - …" at bounding box center [732, 149] width 213 height 31
select select "3"
click at [927, 215] on button "Transfer Amount" at bounding box center [931, 219] width 113 height 27
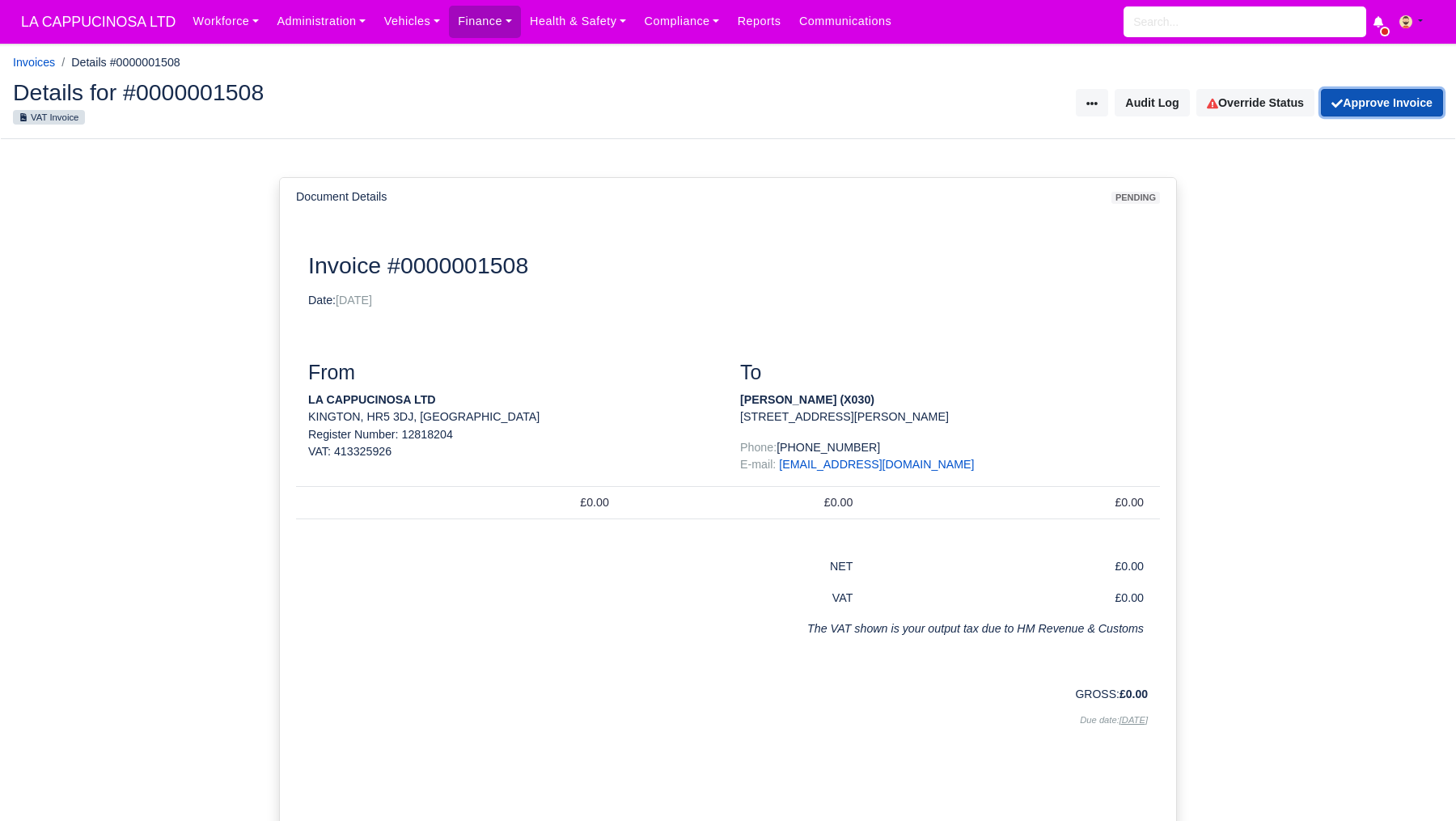
click at [1356, 113] on button "Approve Invoice" at bounding box center [1382, 103] width 122 height 27
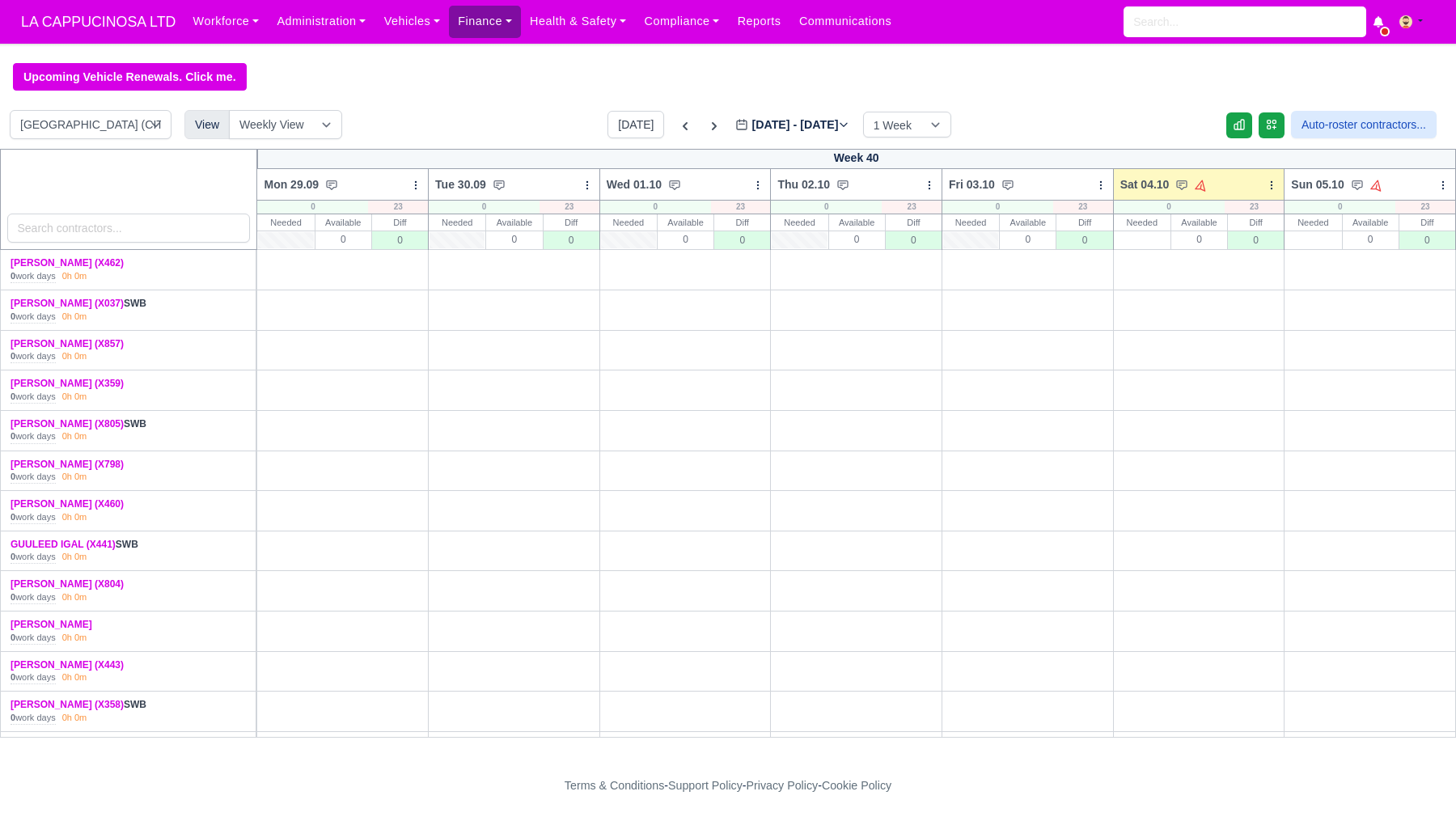
click at [480, 27] on link "Finance" at bounding box center [485, 21] width 72 height 31
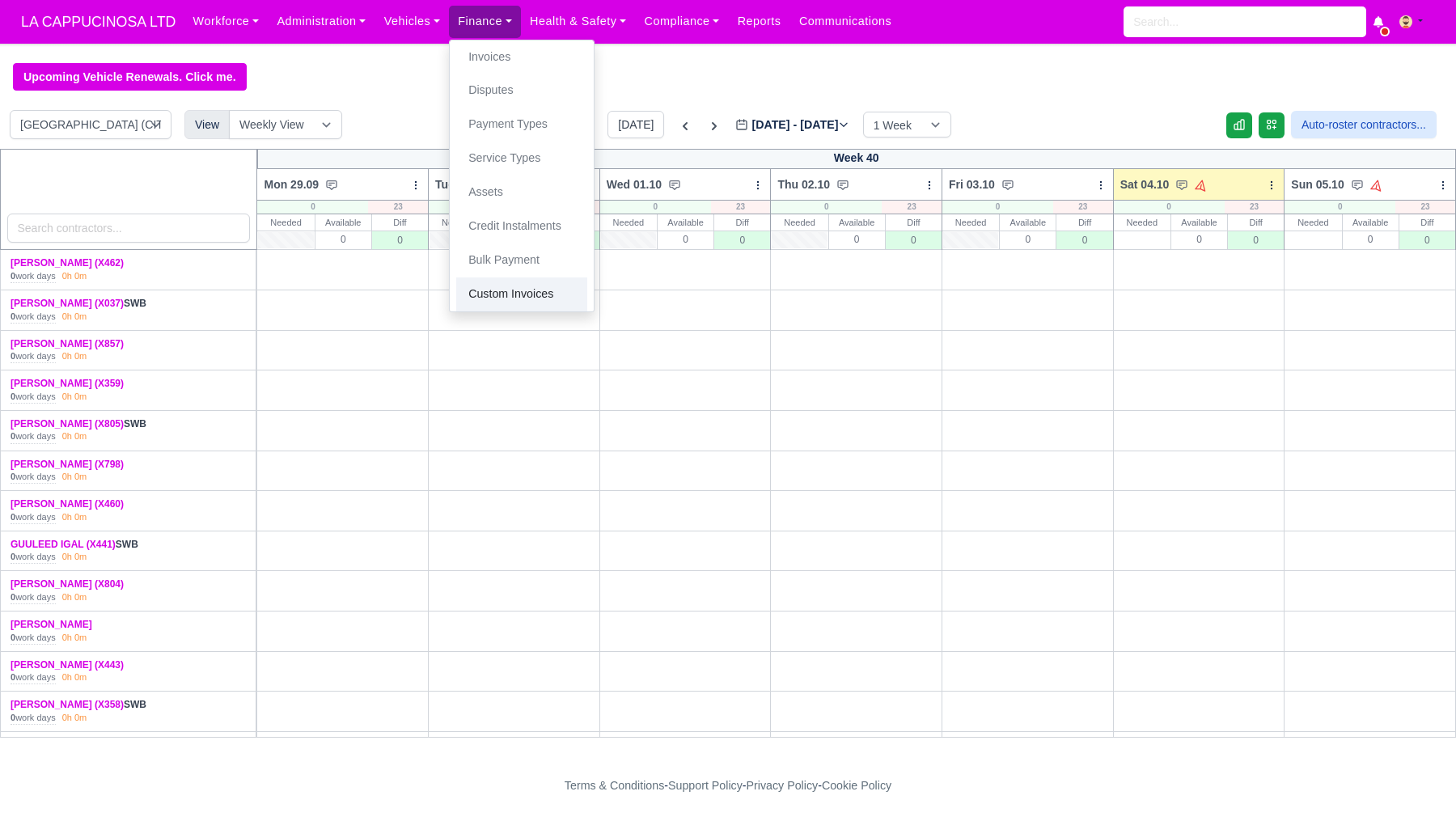
click at [511, 299] on link "Custom Invoices" at bounding box center [522, 294] width 131 height 34
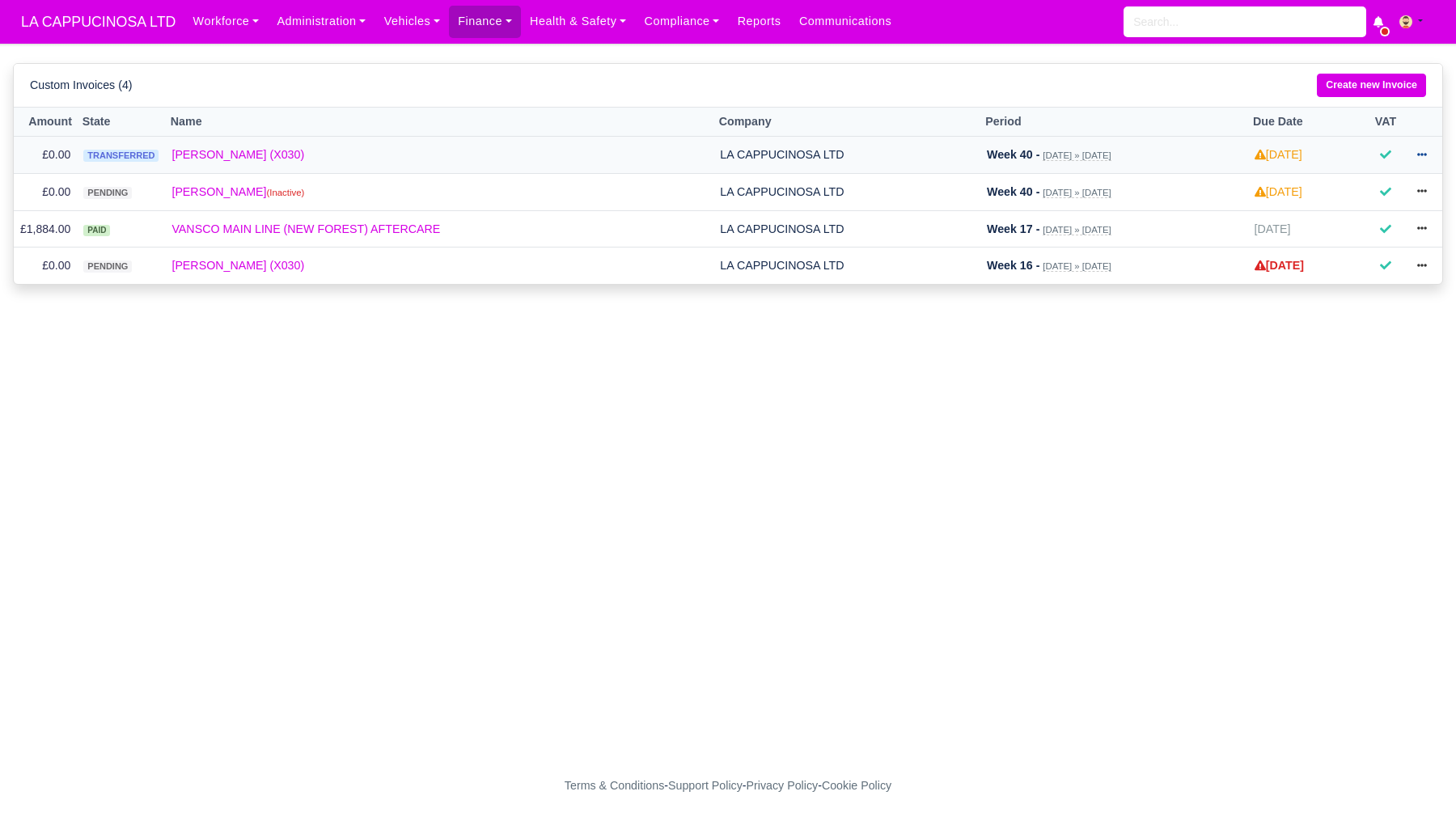
click at [1420, 155] on icon at bounding box center [1422, 154] width 9 height 3
click at [1368, 81] on link "Create new Invoice" at bounding box center [1371, 86] width 109 height 24
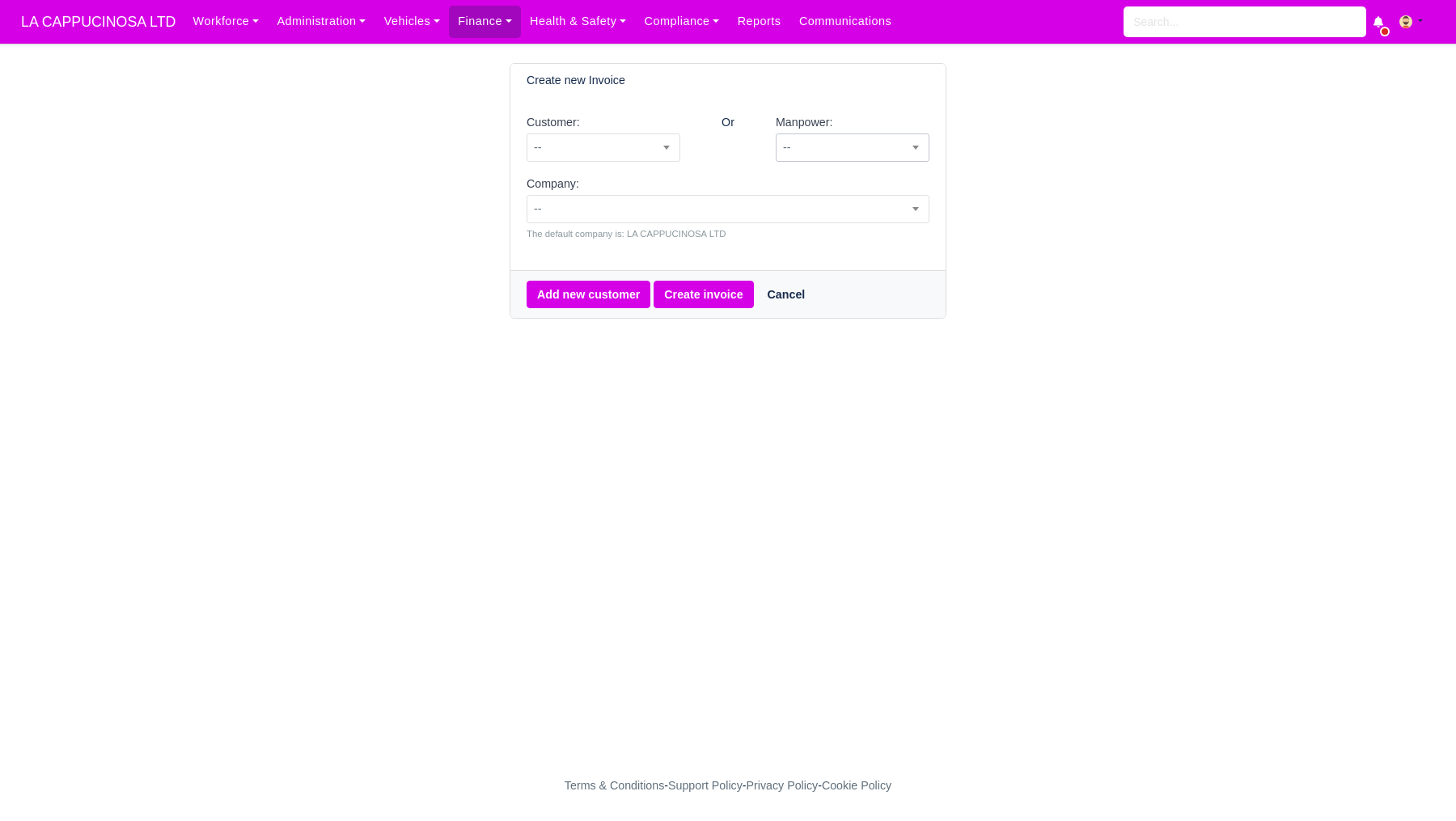
click at [866, 159] on span "--" at bounding box center [852, 147] width 153 height 28
type input "tho"
select select "5"
click at [801, 199] on span "--" at bounding box center [728, 209] width 401 height 20
click at [987, 185] on div "Create new Invoice Customer: -- VANSCO MAIN LINE (NEW FOREST) AFTERCARE -- Or M…" at bounding box center [728, 191] width 923 height 256
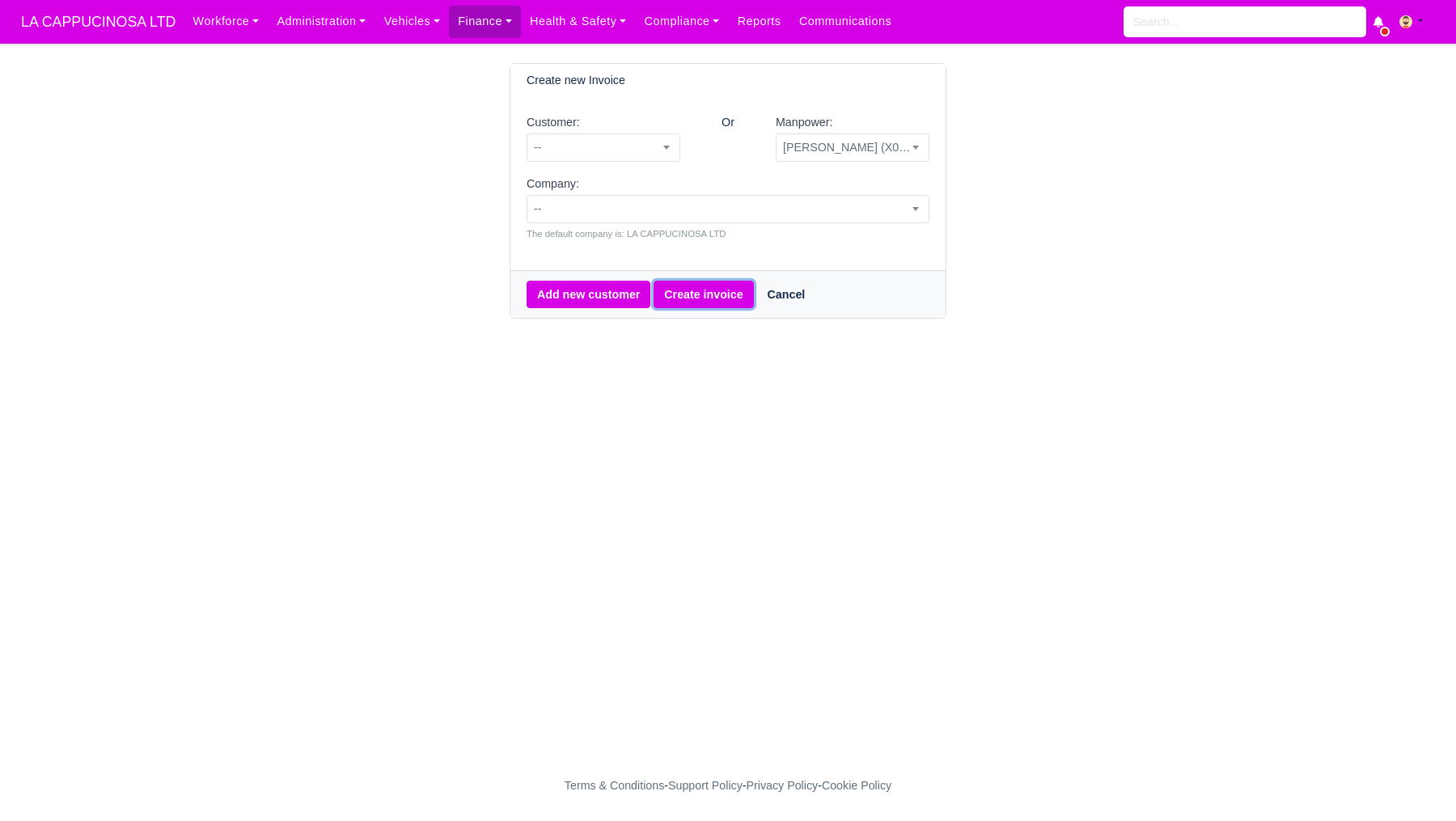
click at [731, 289] on button "Create invoice" at bounding box center [703, 294] width 99 height 27
select select "5"
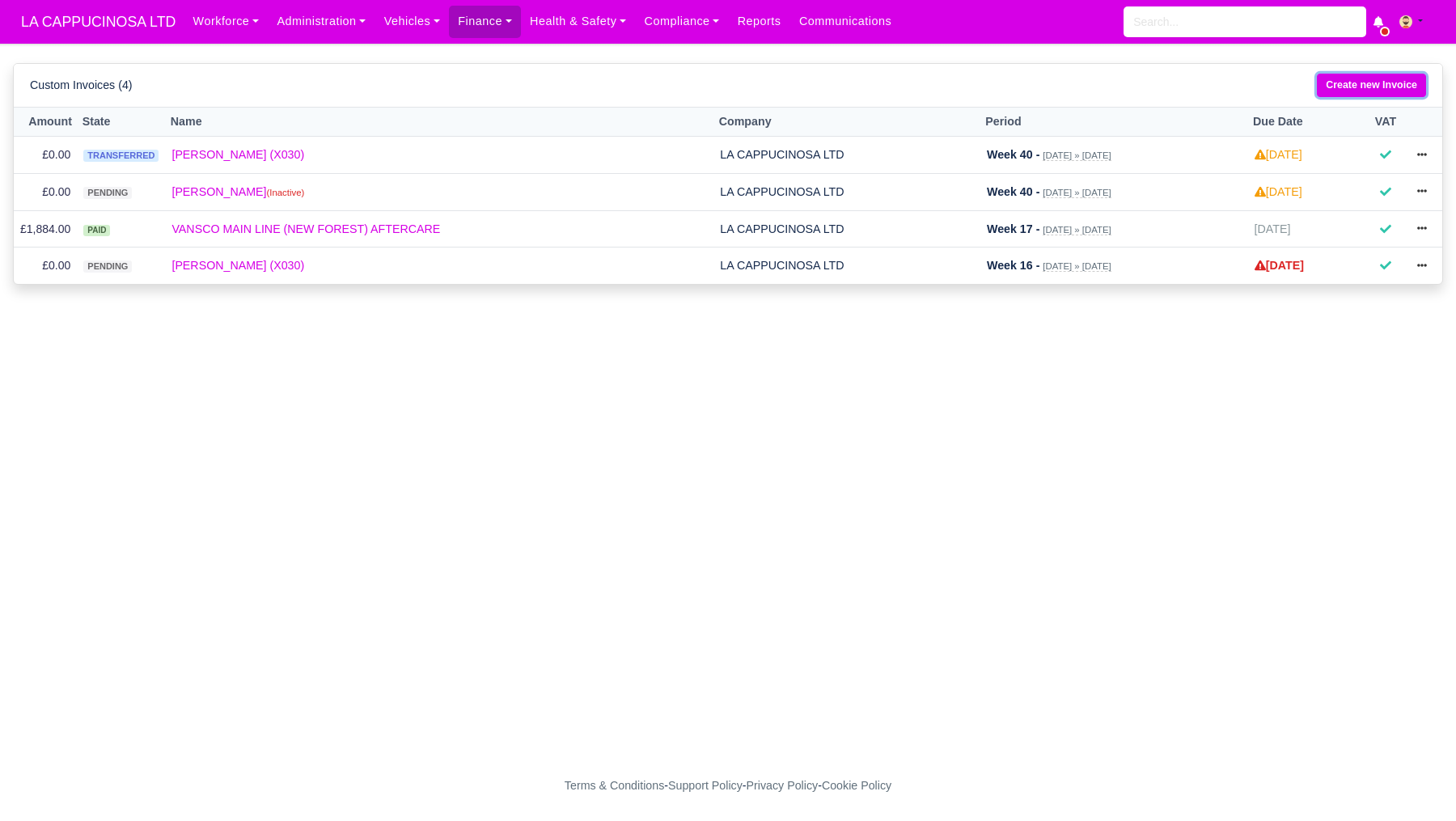
click at [1333, 85] on link "Create new Invoice" at bounding box center [1371, 86] width 109 height 24
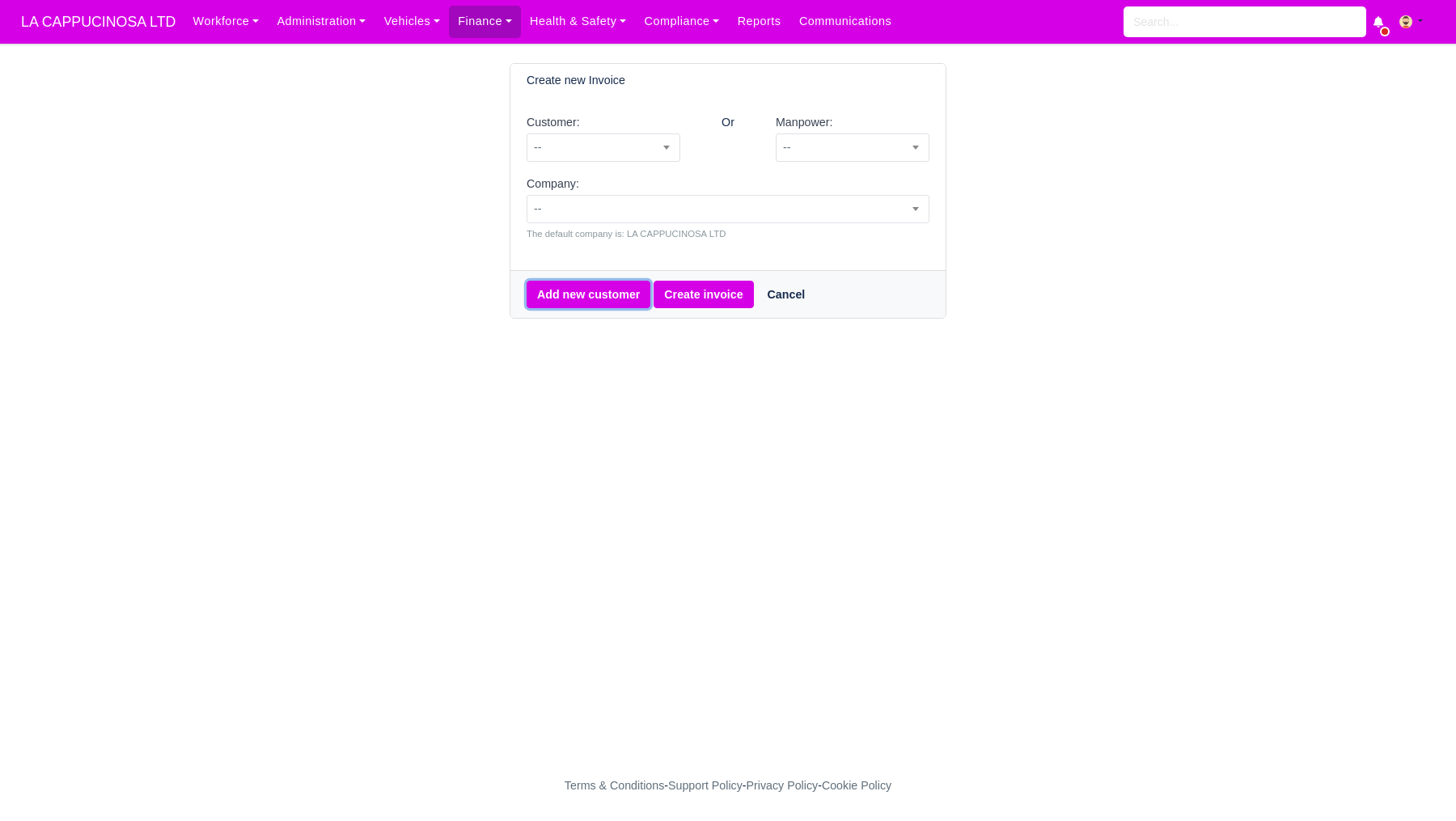
click at [554, 299] on link "Add new customer" at bounding box center [589, 294] width 124 height 27
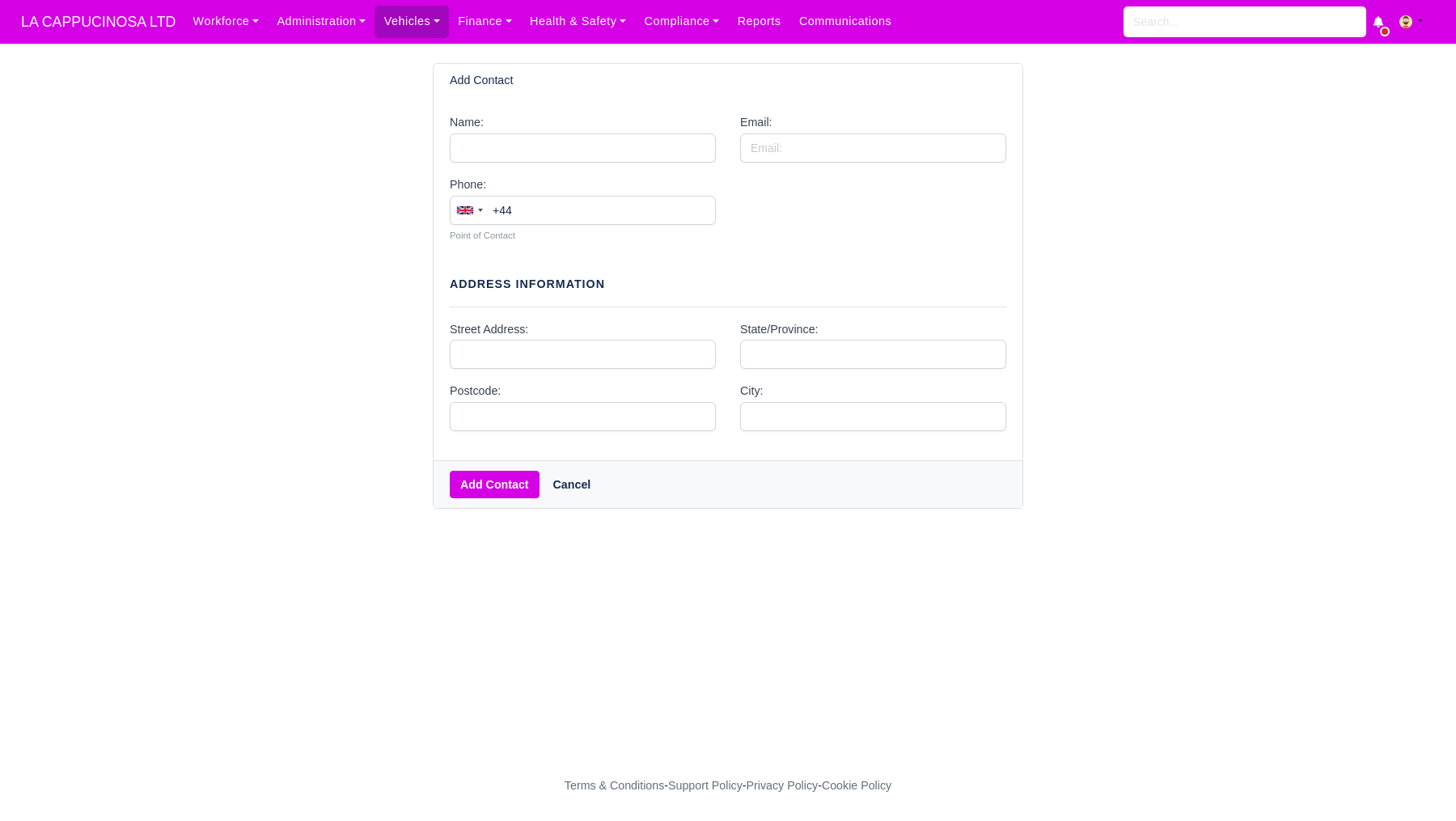
click at [584, 496] on link "Cancel" at bounding box center [572, 484] width 59 height 27
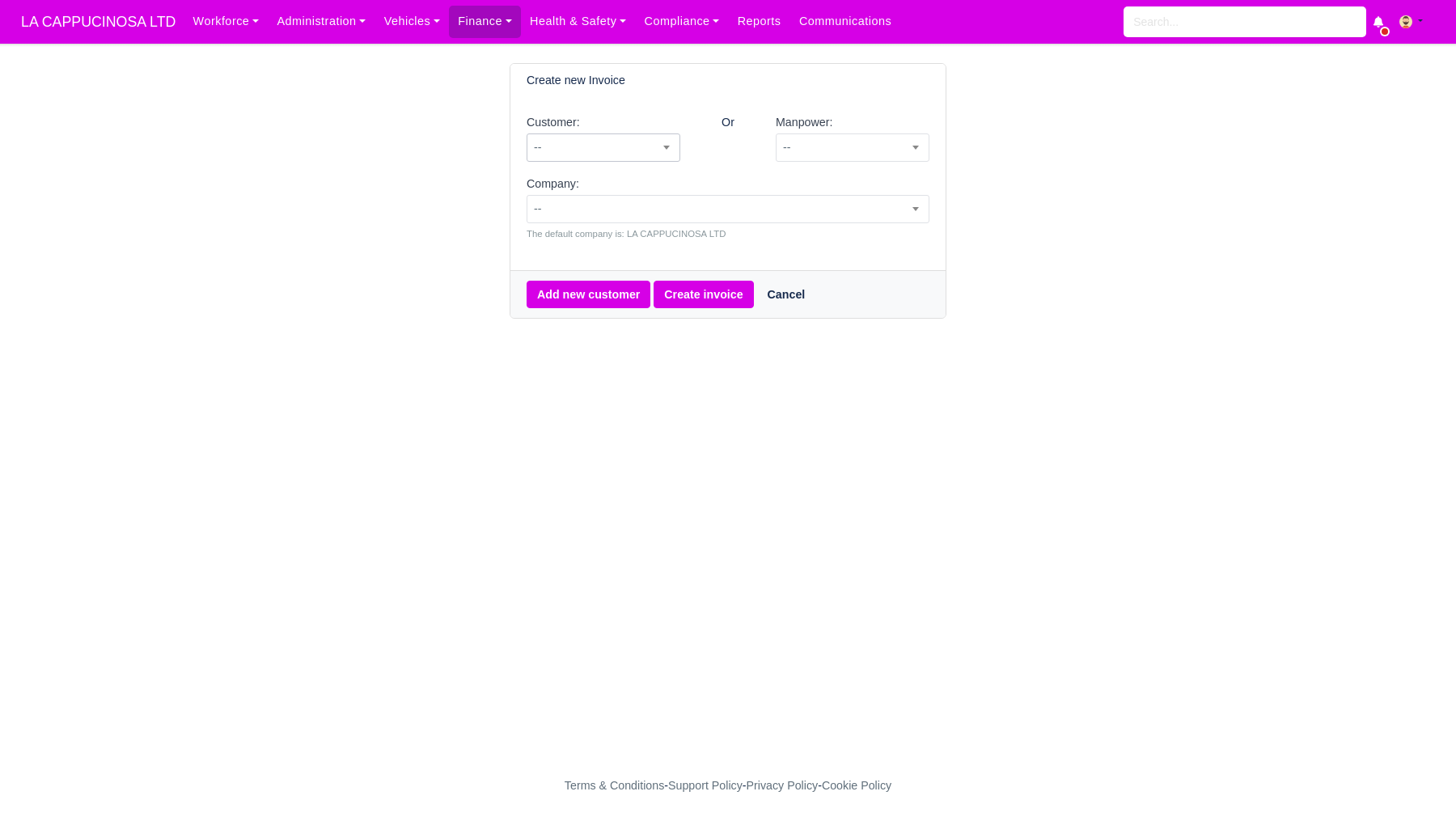
click at [637, 154] on span "--" at bounding box center [603, 148] width 152 height 20
select select "44"
click at [692, 303] on button "Create invoice" at bounding box center [703, 294] width 99 height 27
select select "44"
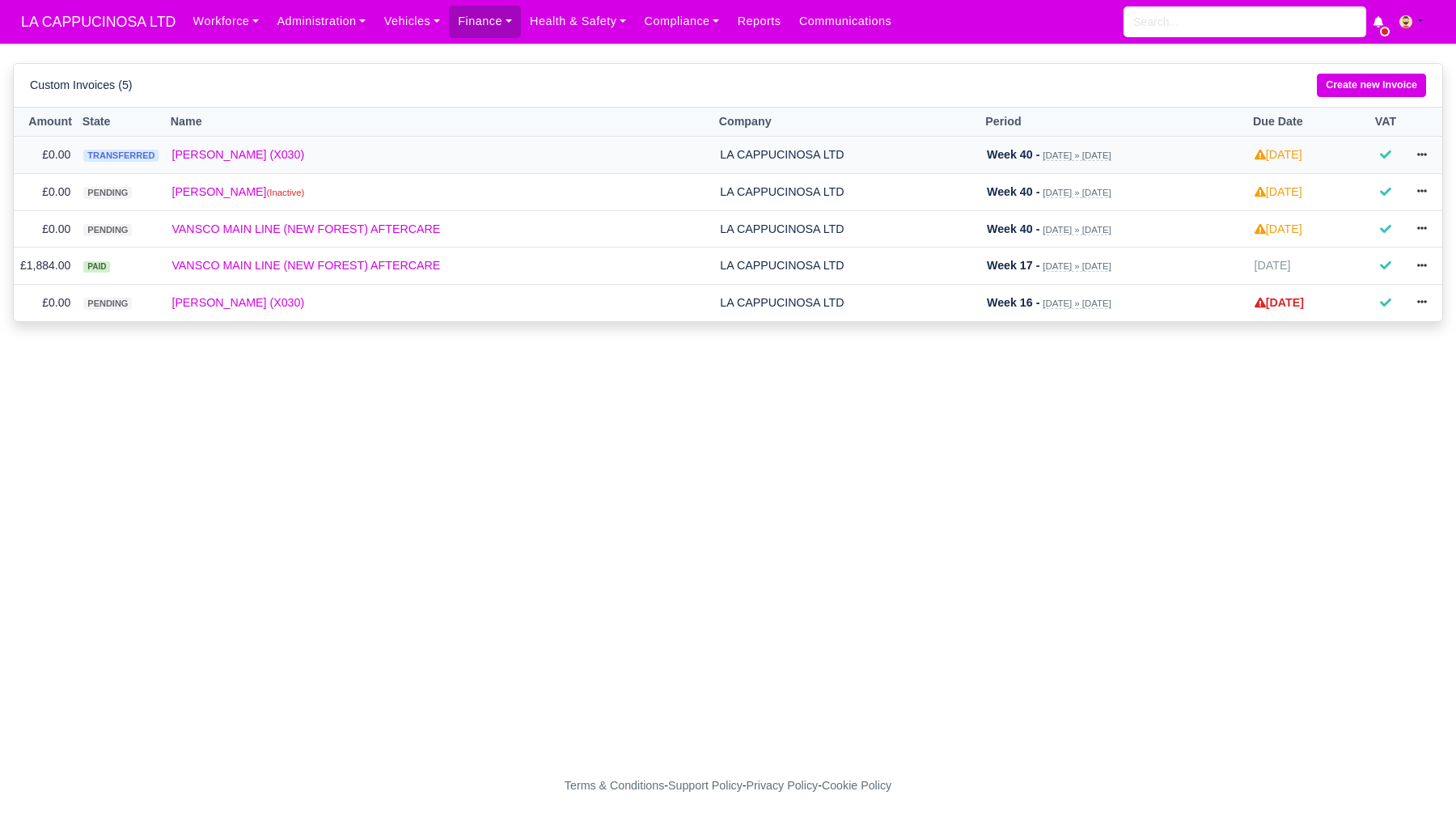
click at [1403, 148] on td "Show Invoice Transfer Invoice Print" at bounding box center [1423, 155] width 41 height 37
click at [1409, 148] on link at bounding box center [1422, 155] width 27 height 24
click at [1362, 192] on link "Show Invoice" at bounding box center [1364, 187] width 144 height 34
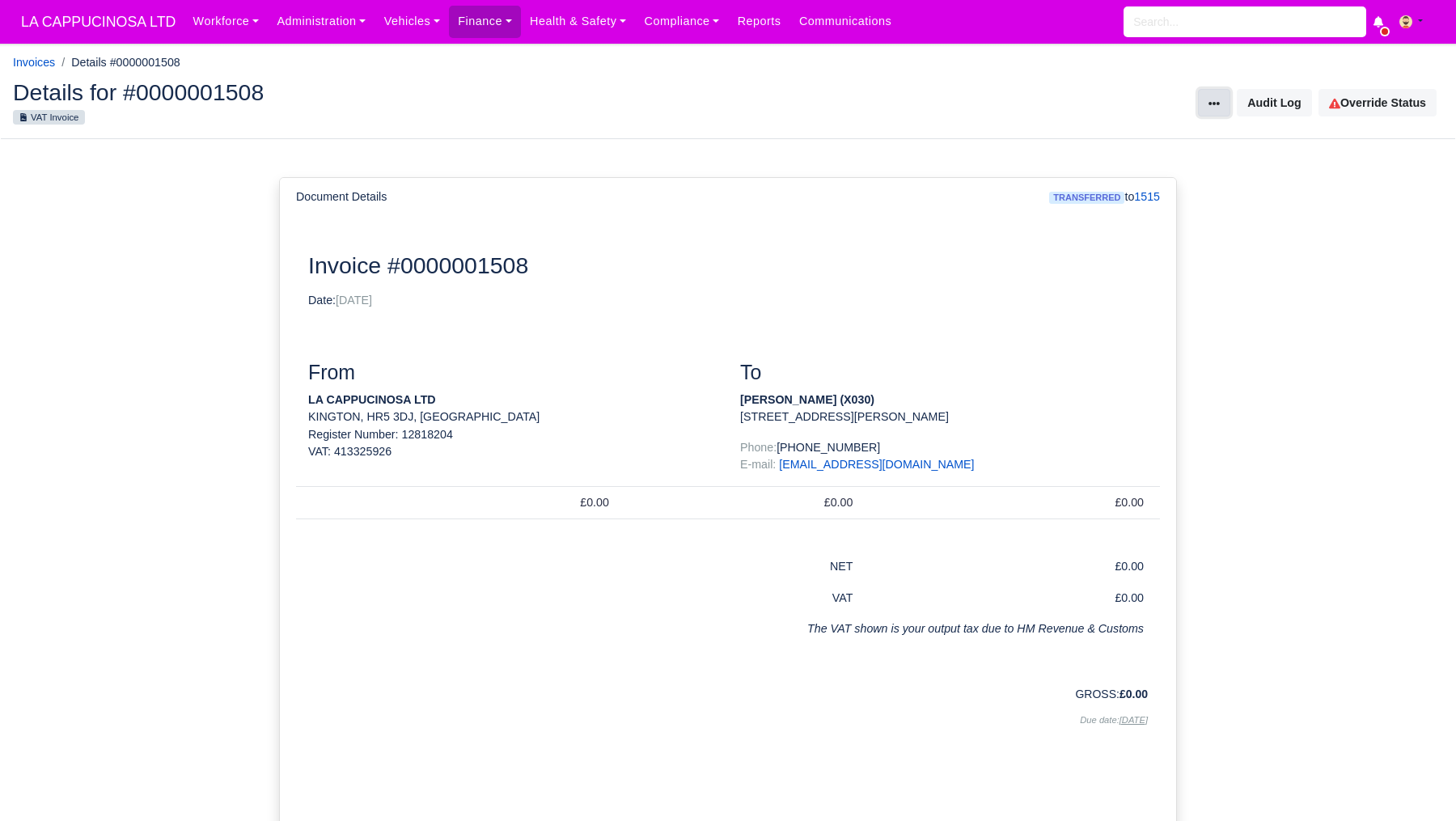
click at [1222, 105] on button at bounding box center [1214, 103] width 32 height 27
click at [1197, 155] on link "Transfer Invoice" at bounding box center [1158, 162] width 144 height 25
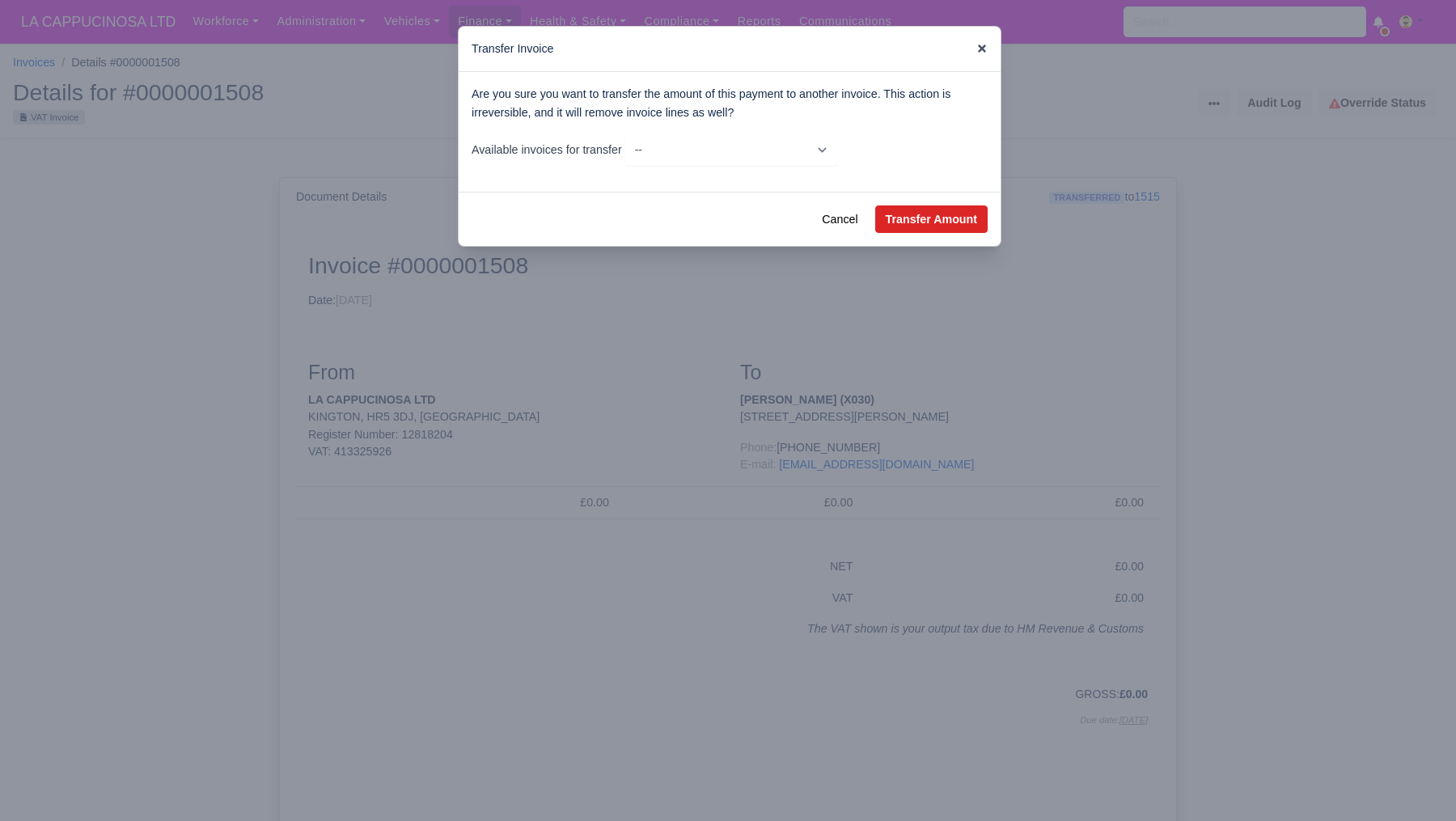
click at [978, 50] on icon at bounding box center [982, 48] width 11 height 11
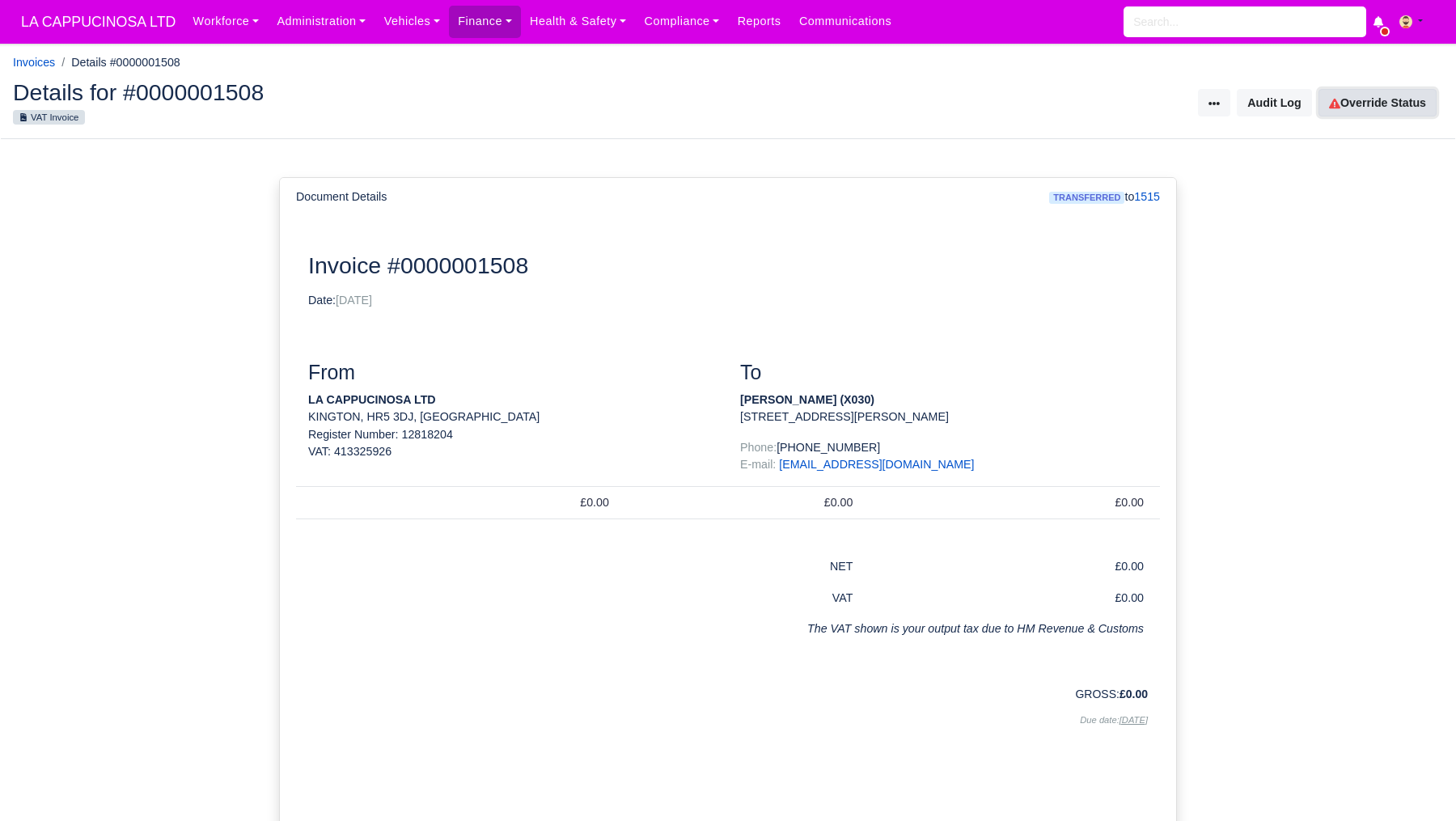
click at [1346, 110] on link "Override Status" at bounding box center [1377, 103] width 118 height 27
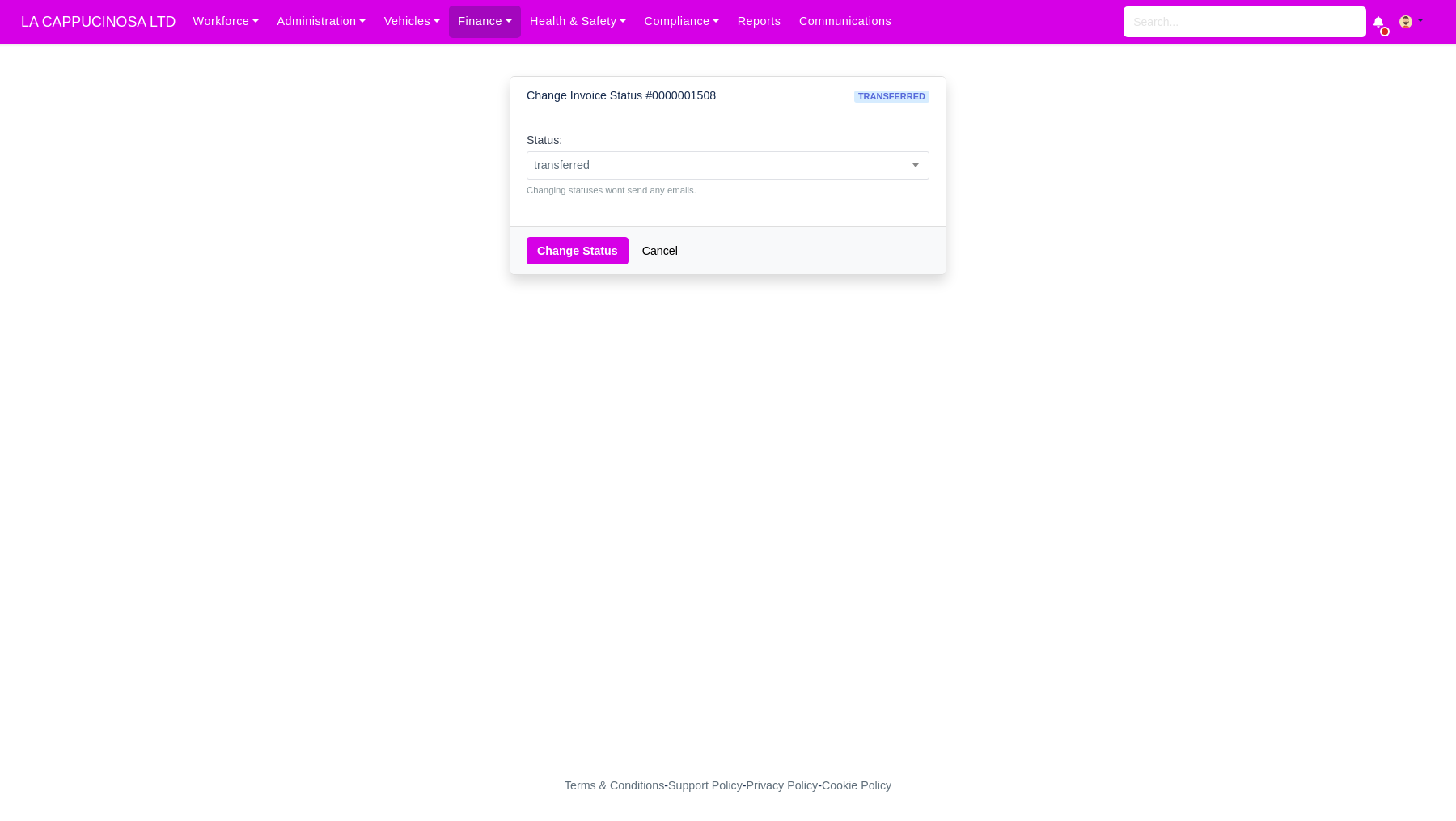
click at [901, 137] on div "Status: pending approved hold sent paid voided deducted disputed transferred tr…" at bounding box center [728, 165] width 403 height 66
click at [901, 138] on div "Status: pending approved hold sent paid voided deducted disputed transferred tr…" at bounding box center [728, 165] width 403 height 66
click at [883, 172] on span "transferred" at bounding box center [728, 165] width 401 height 20
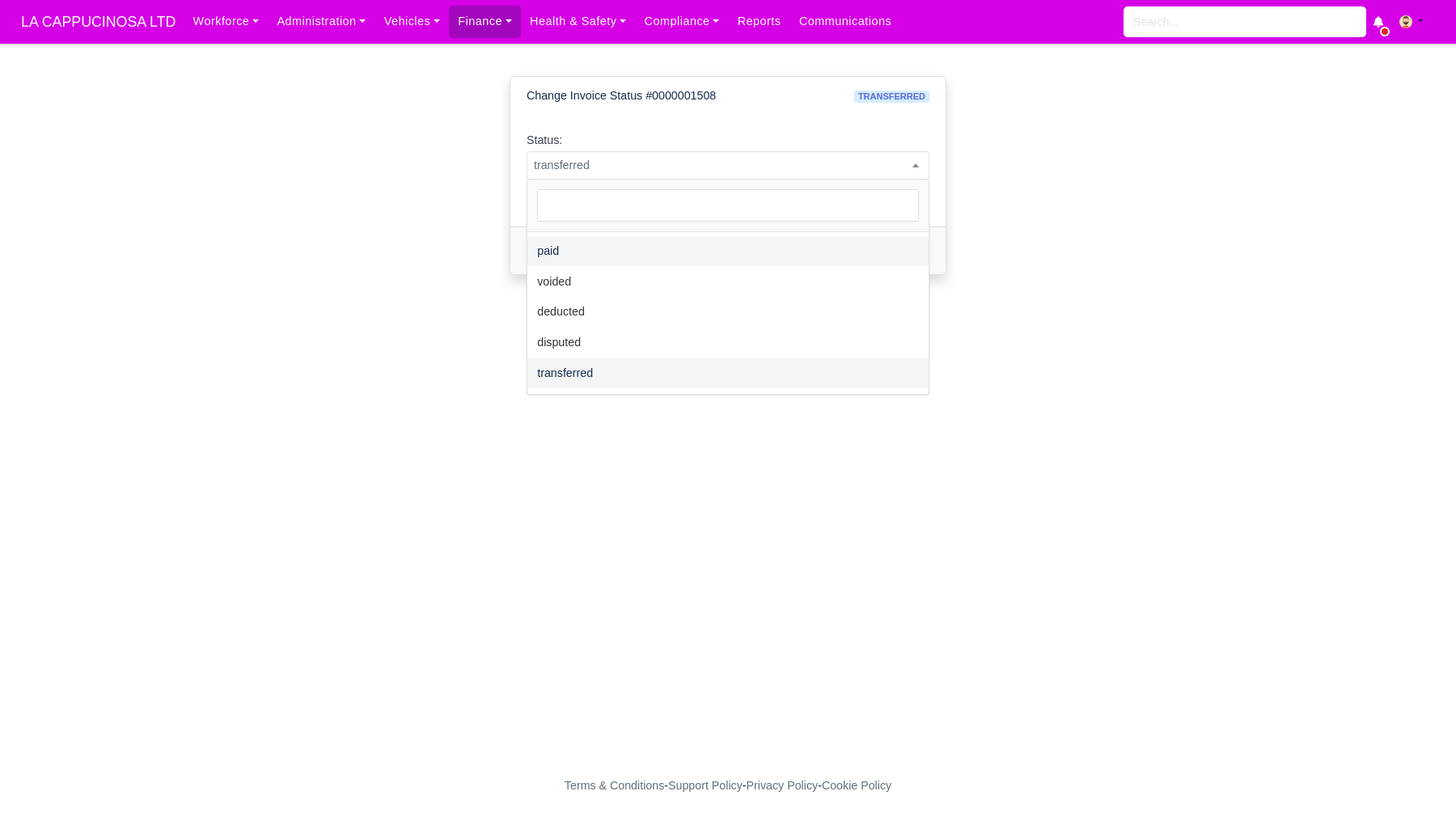
select select "paid"
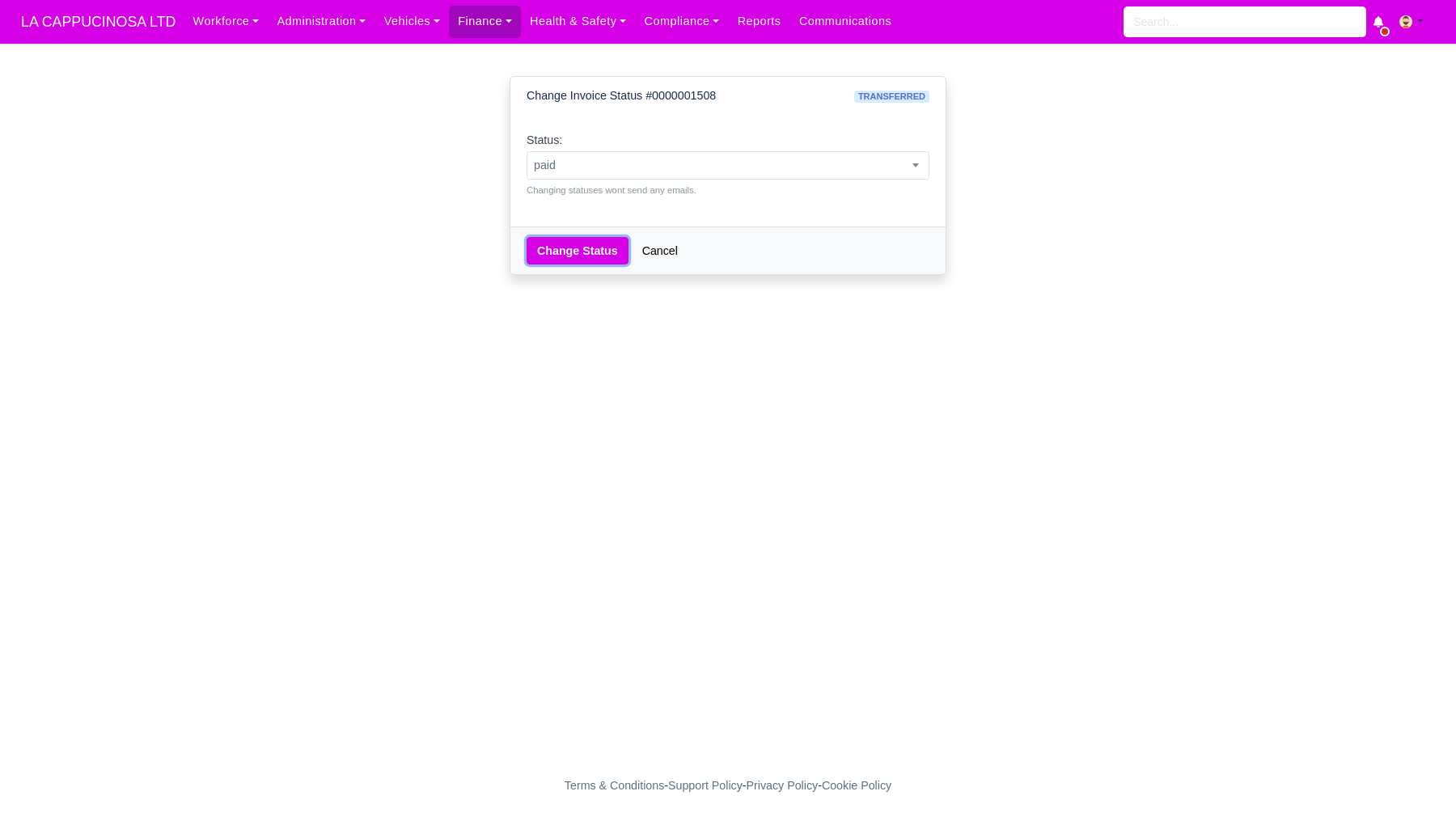
click at [583, 260] on button "Change Status" at bounding box center [577, 251] width 102 height 27
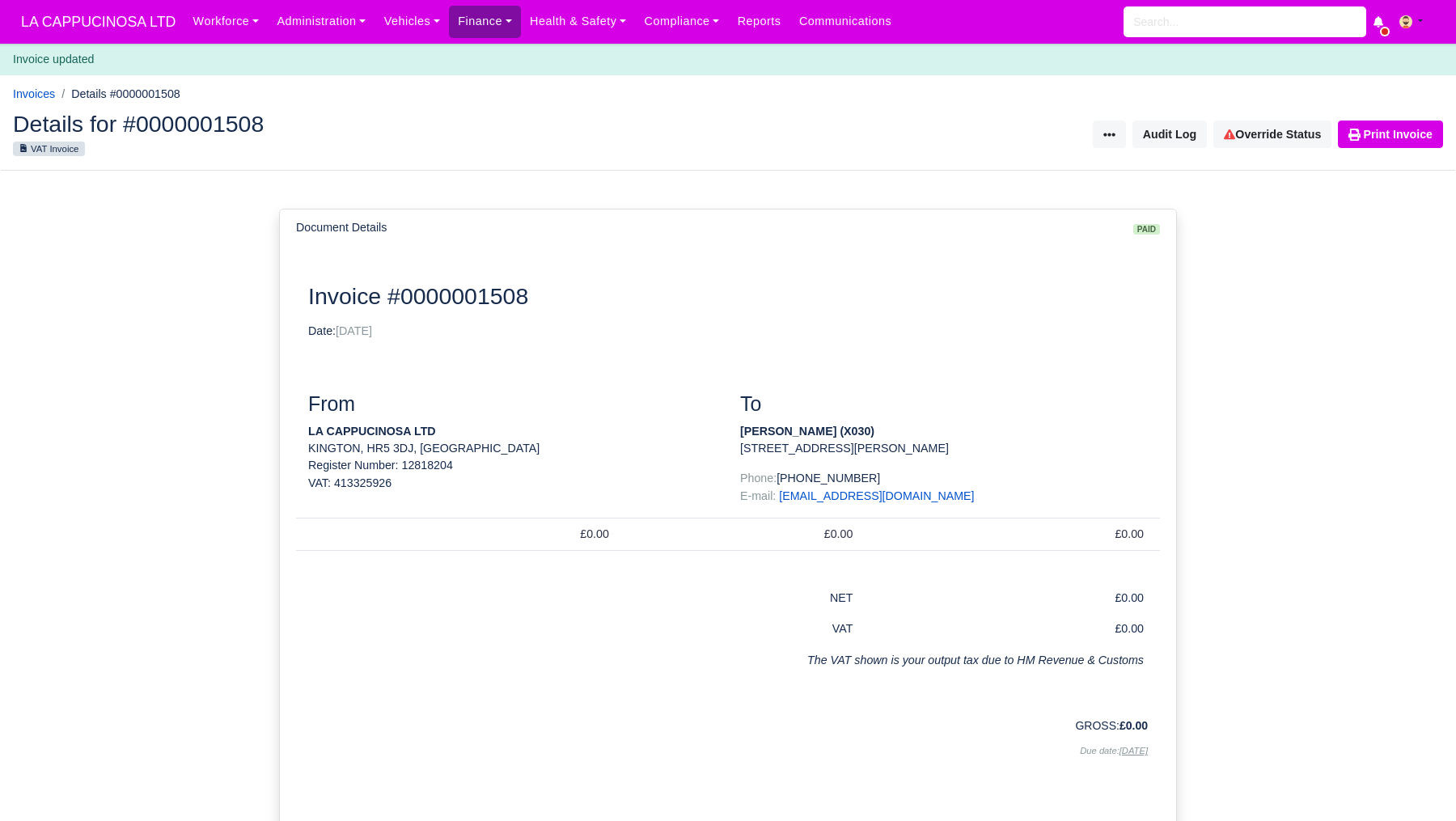
click at [499, 31] on link "Finance" at bounding box center [485, 21] width 72 height 31
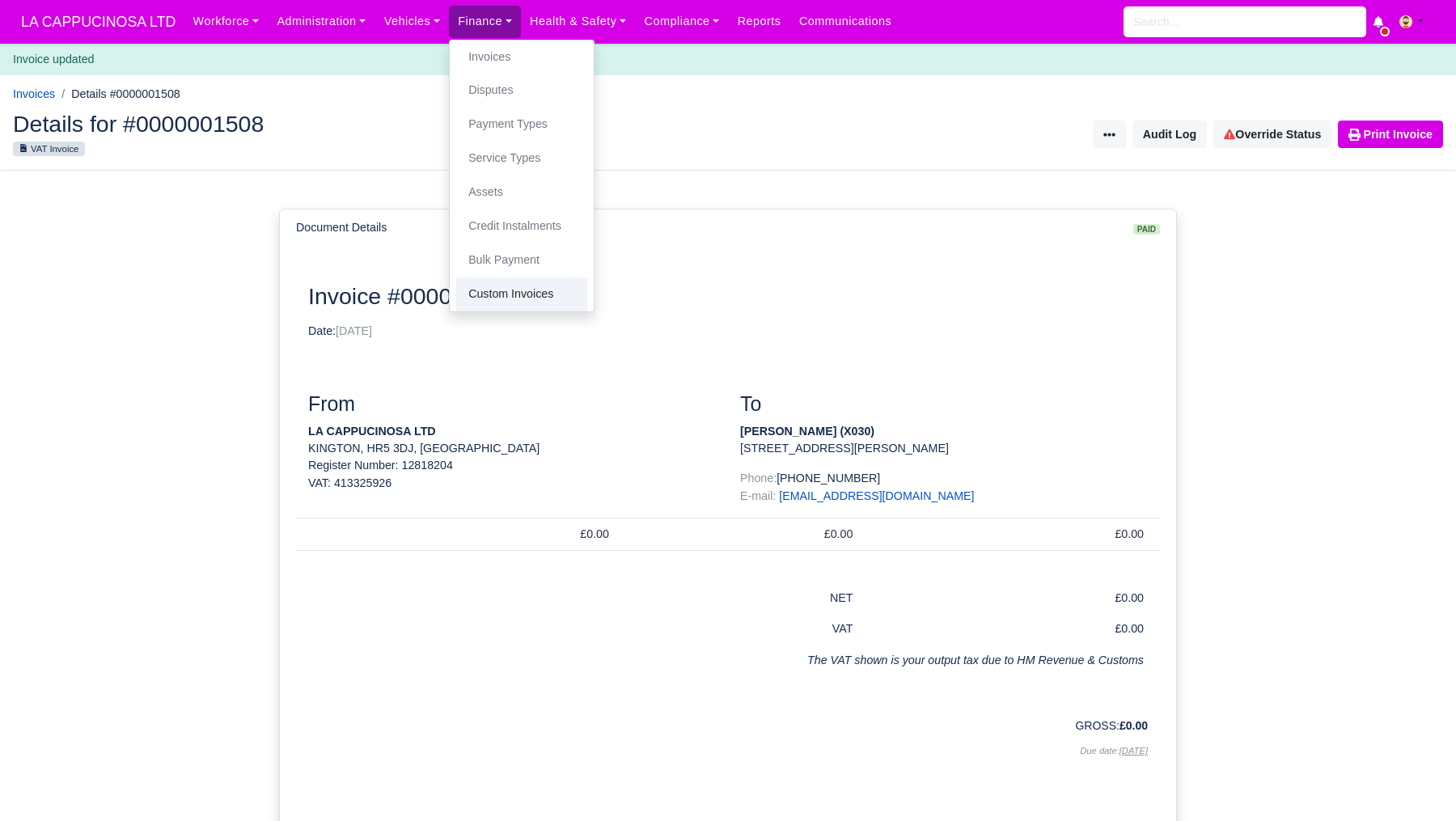
click at [519, 309] on link "Custom Invoices" at bounding box center [522, 294] width 131 height 34
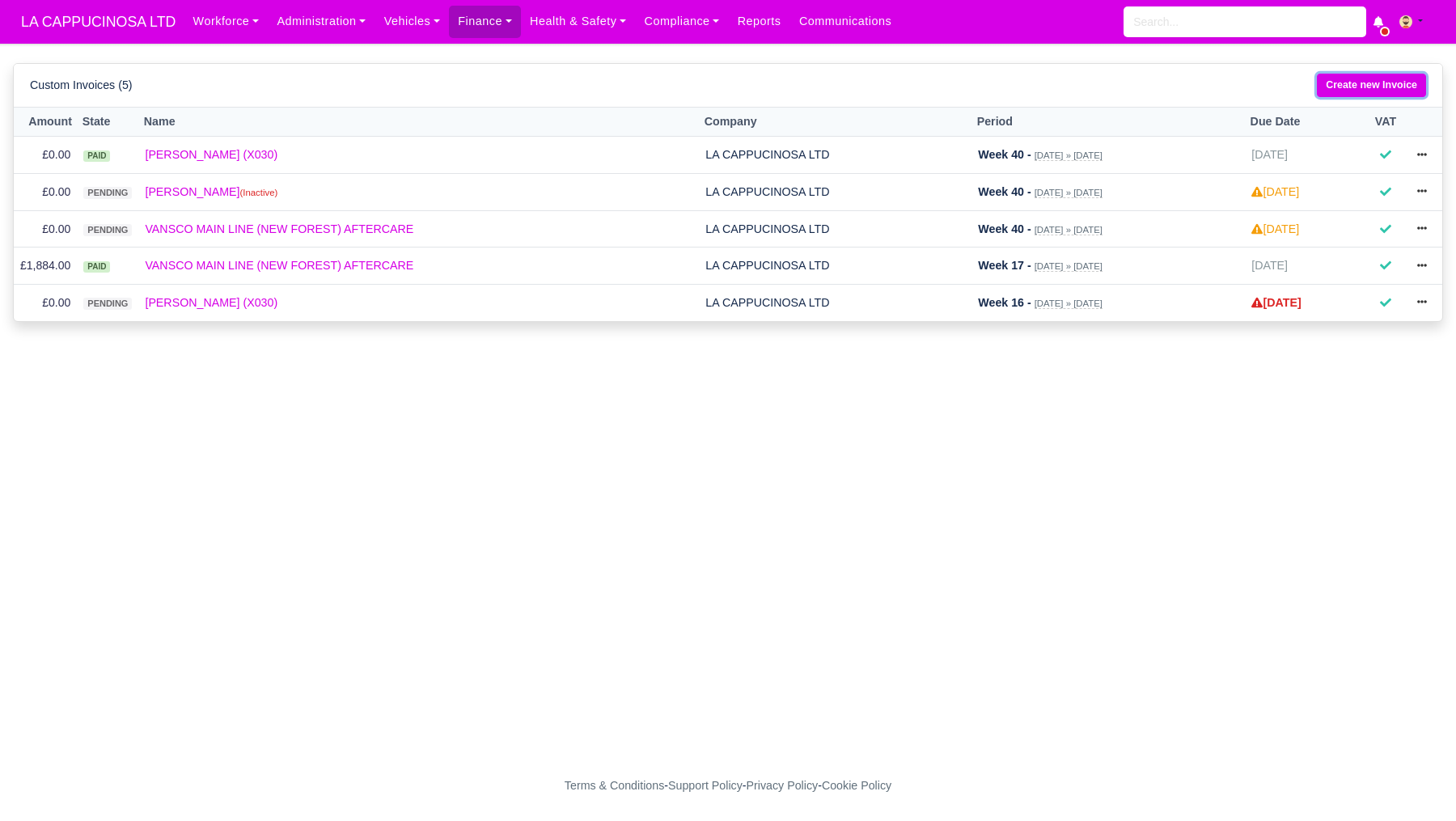
click at [1390, 90] on link "Create new Invoice" at bounding box center [1371, 86] width 109 height 24
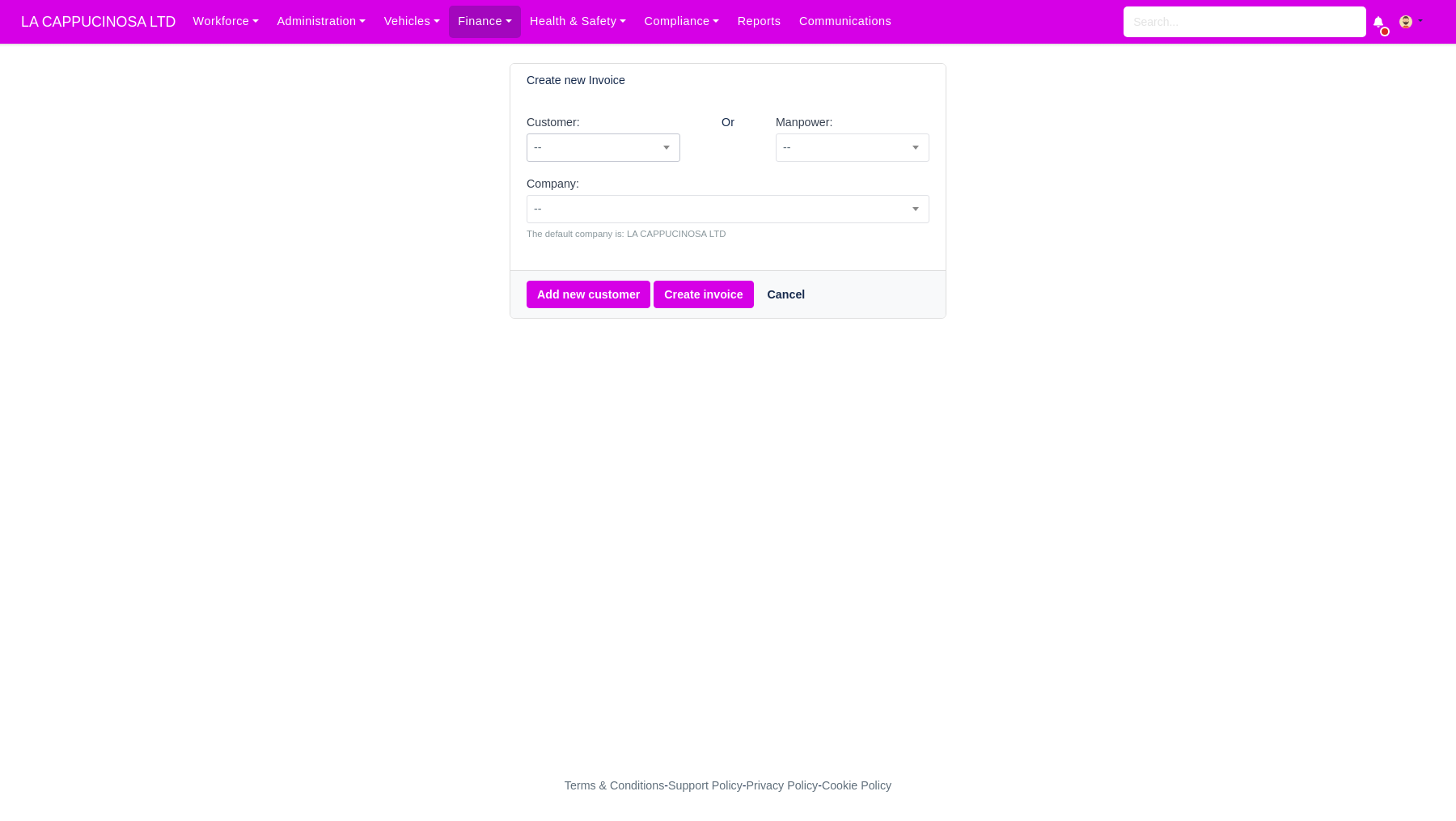
click at [638, 143] on span "--" at bounding box center [603, 148] width 152 height 20
click at [834, 142] on span "--" at bounding box center [852, 148] width 152 height 20
type input "th"
select select "5"
click at [815, 206] on span "--" at bounding box center [728, 209] width 401 height 20
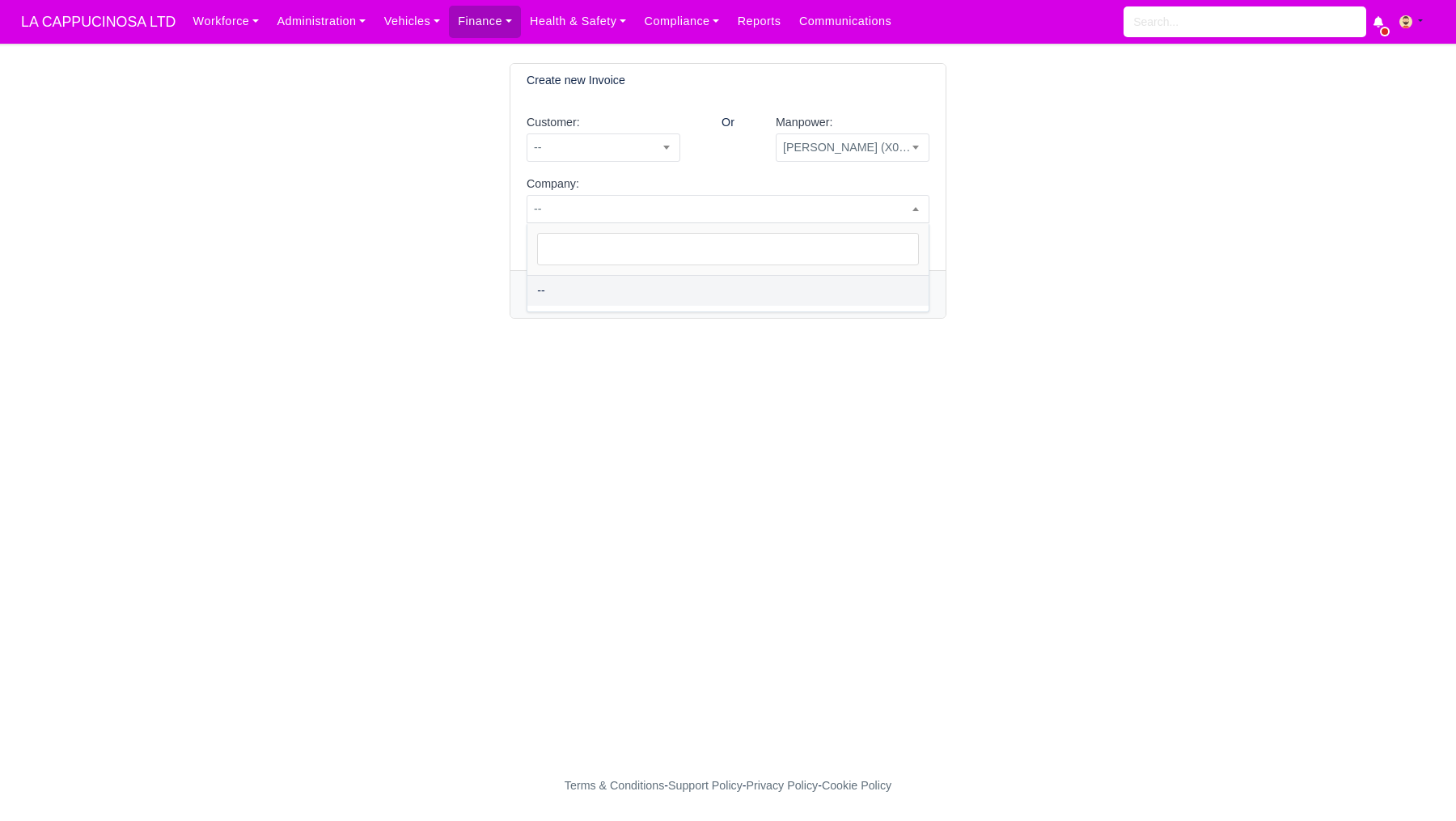
click at [818, 472] on main "Create new Invoice Customer: -- VANSCO MAIN LINE (NEW FOREST) AFTERCARE -- Or M…" at bounding box center [728, 406] width 1456 height 688
click at [724, 301] on button "Create invoice" at bounding box center [703, 294] width 99 height 27
select select "5"
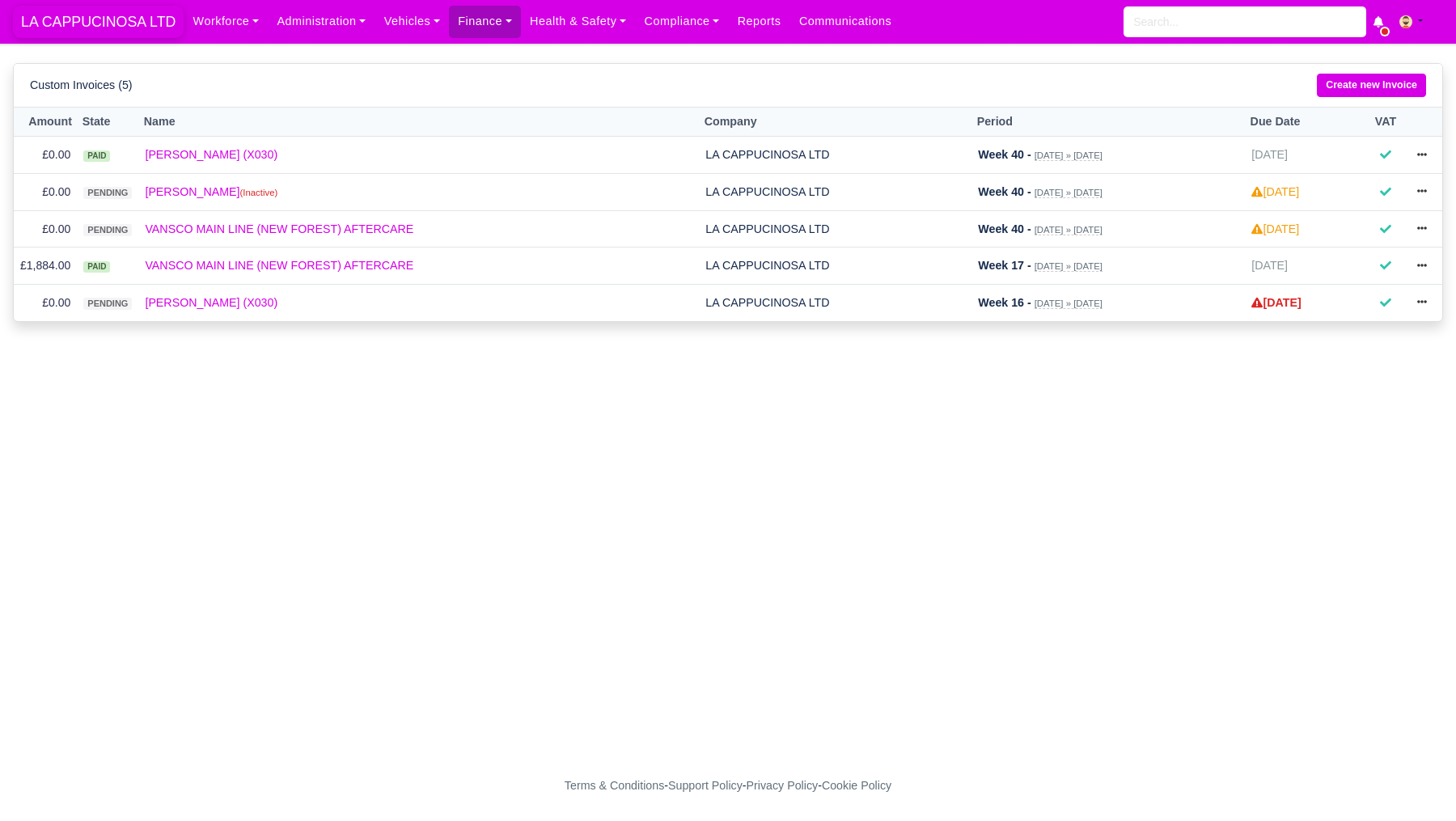
click at [158, 22] on span "LA CAPPUCINOSA LTD" at bounding box center [98, 22] width 170 height 32
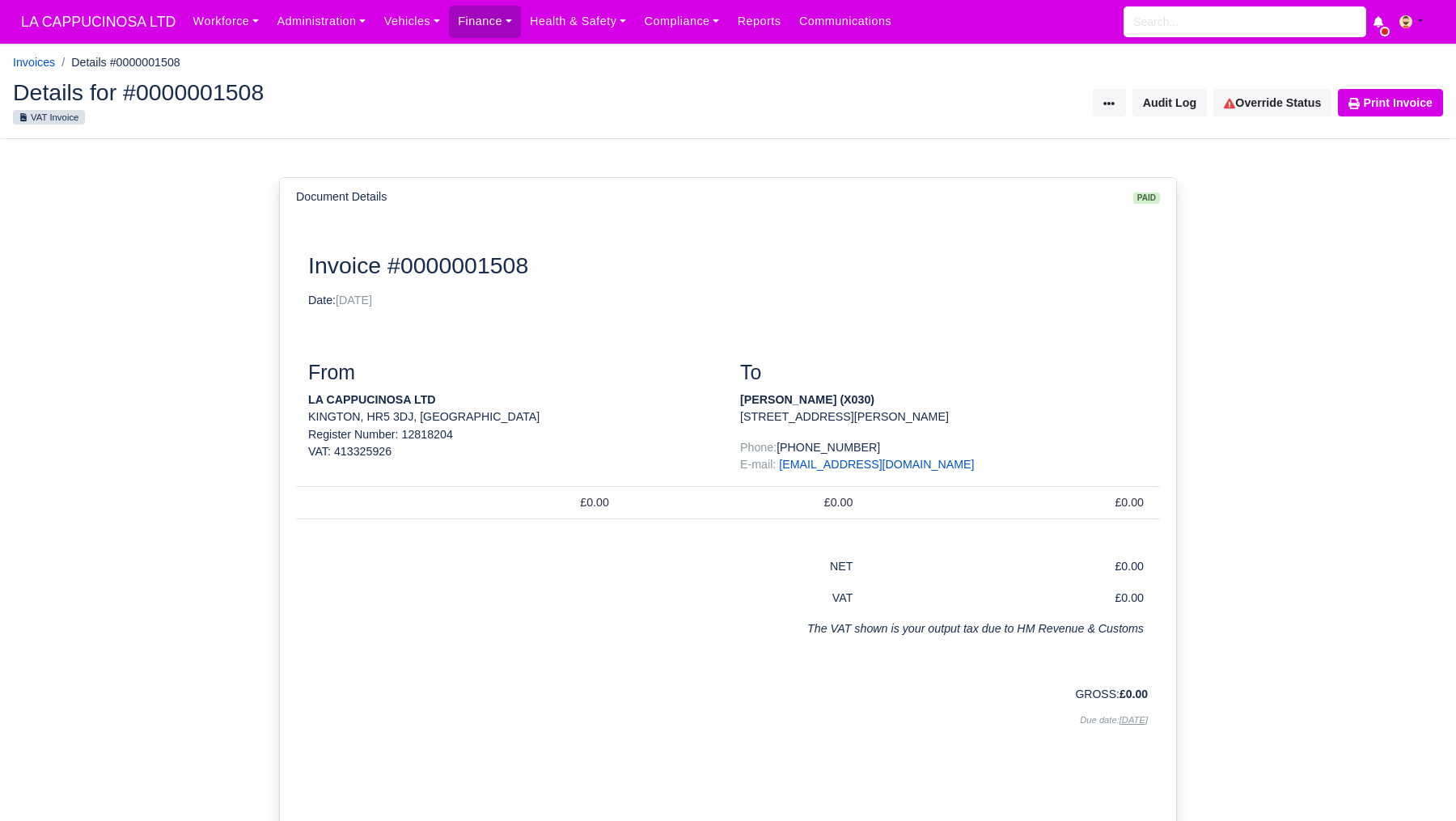
click at [1122, 99] on div "Invoice Actions Resend Invoice Transfer Invoice Audit Log Override Status Print…" at bounding box center [1091, 103] width 703 height 27
click at [1110, 108] on button at bounding box center [1109, 103] width 32 height 27
click at [1188, 176] on div "Document Details paid Document Invoice #0000001508 Date: [DATE] From LA CAPPUCI…" at bounding box center [728, 508] width 1456 height 739
click at [67, 14] on span "LA CAPPUCINOSA LTD" at bounding box center [98, 22] width 170 height 32
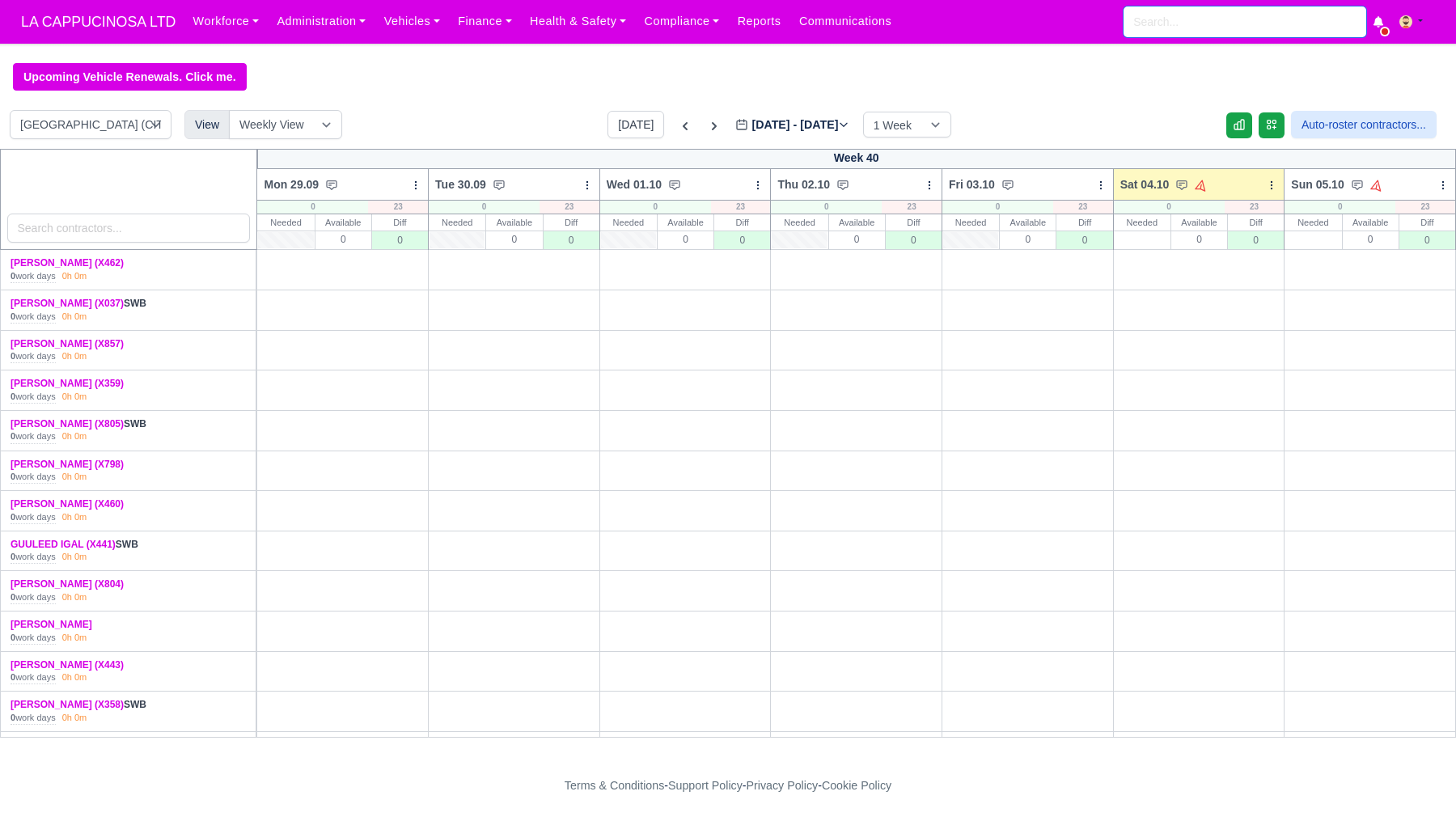
click at [1164, 23] on input "search" at bounding box center [1245, 22] width 243 height 31
type input "tho"
type input "thoMAS CLYNE (X030)"
type input "thom"
type input "thomas"
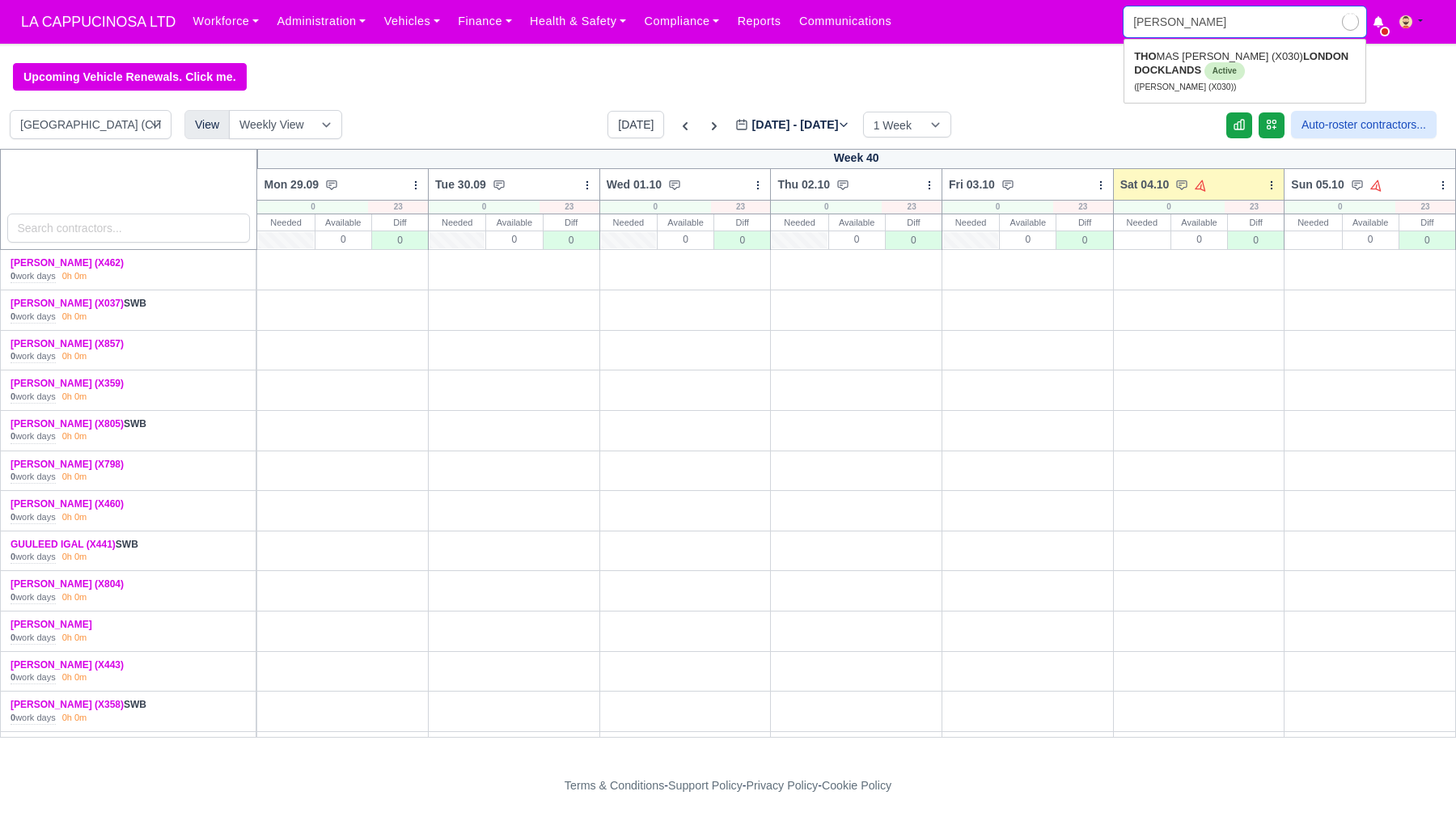
type input "thomas CLYNE (X030)"
click at [1285, 64] on span "Active" at bounding box center [1305, 70] width 41 height 18
type input "[PERSON_NAME] (X030)"
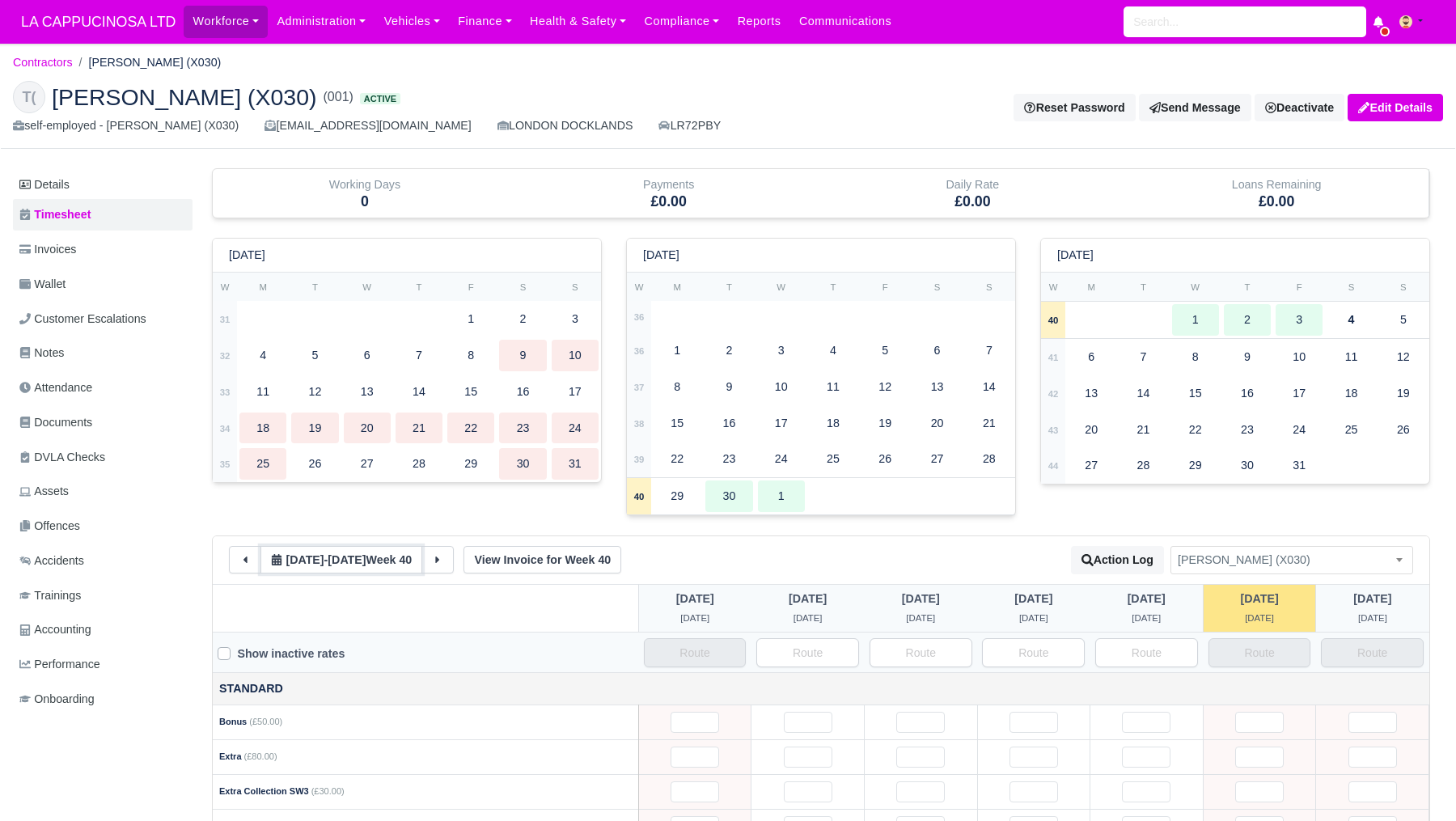
click at [326, 571] on button "[DATE] - [DATE] Week 40" at bounding box center [341, 560] width 162 height 27
click at [256, 563] on button at bounding box center [245, 560] width 32 height 27
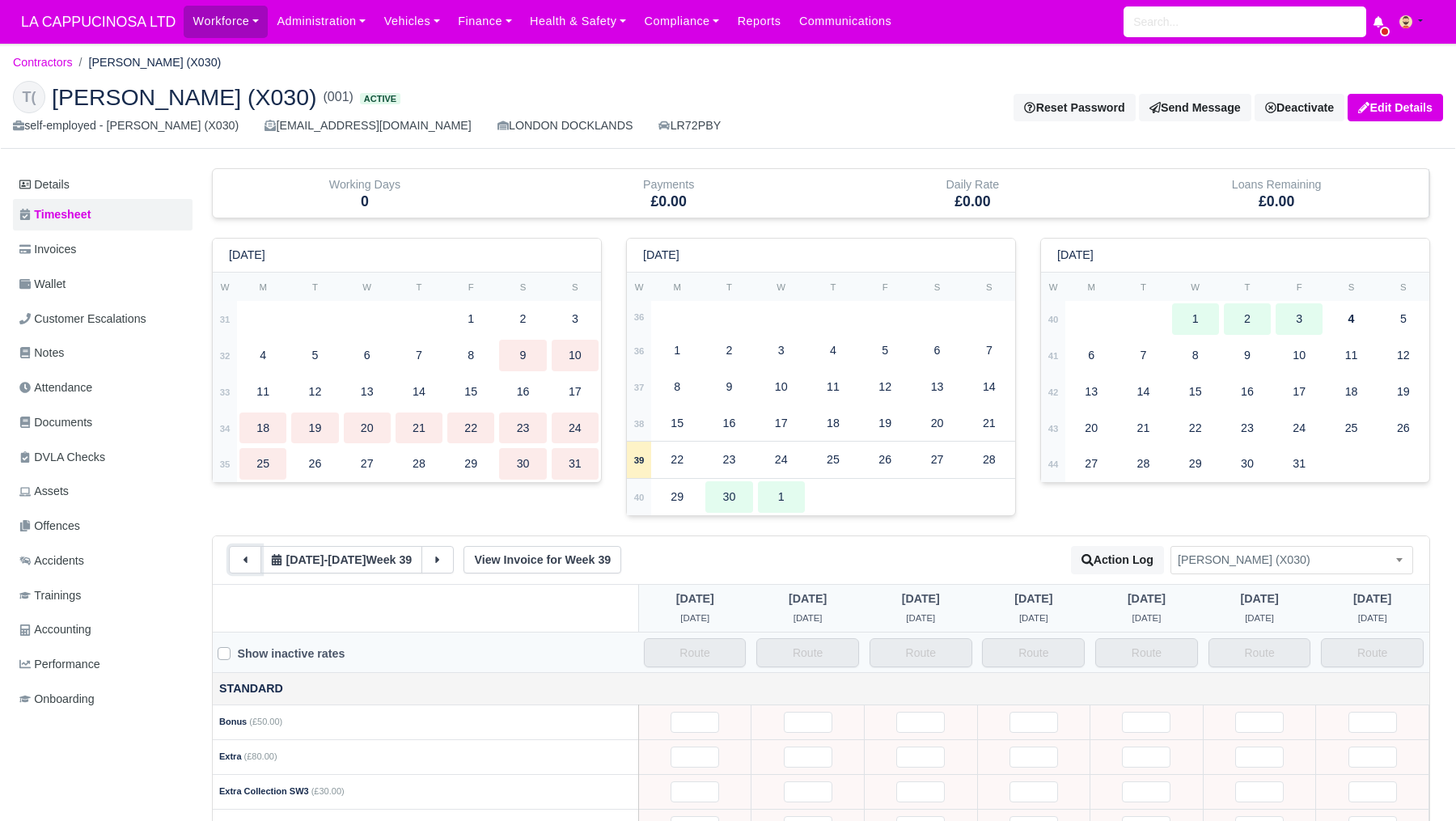
click at [256, 563] on button at bounding box center [245, 560] width 32 height 27
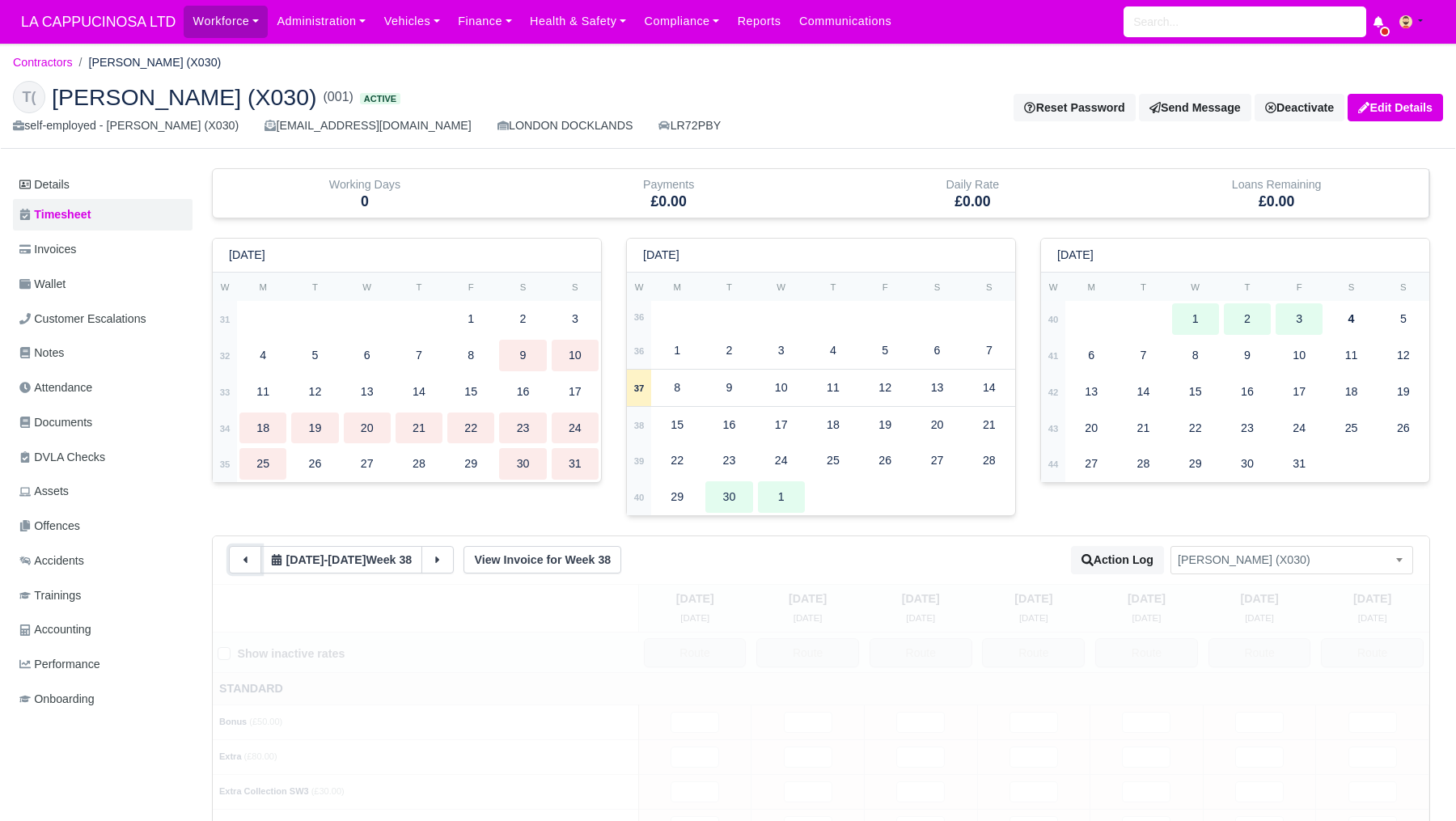
click at [256, 563] on button at bounding box center [245, 560] width 32 height 27
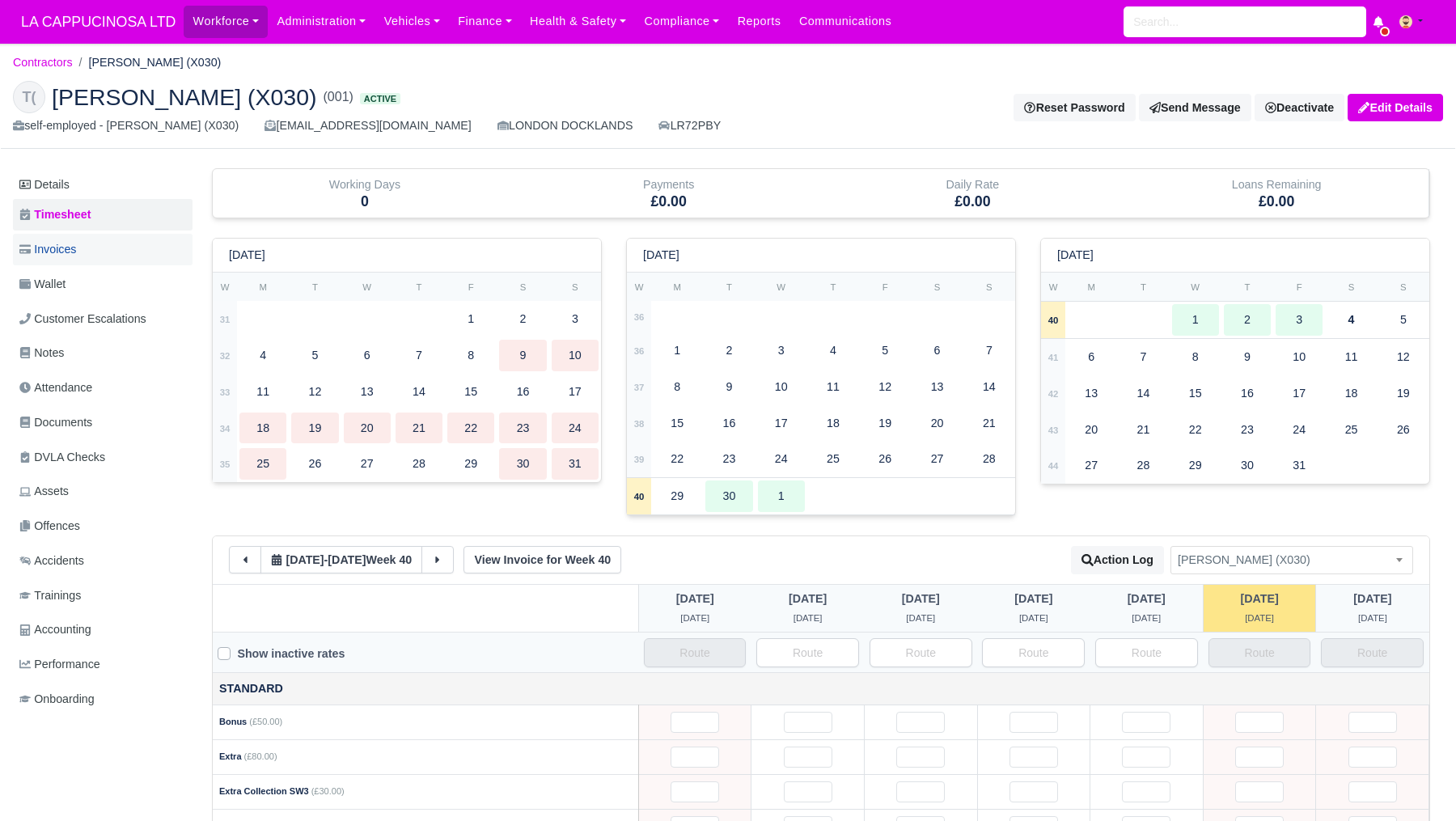
click at [131, 262] on link "Invoices" at bounding box center [103, 249] width 180 height 31
click at [127, 230] on link "Timesheet" at bounding box center [103, 215] width 180 height 31
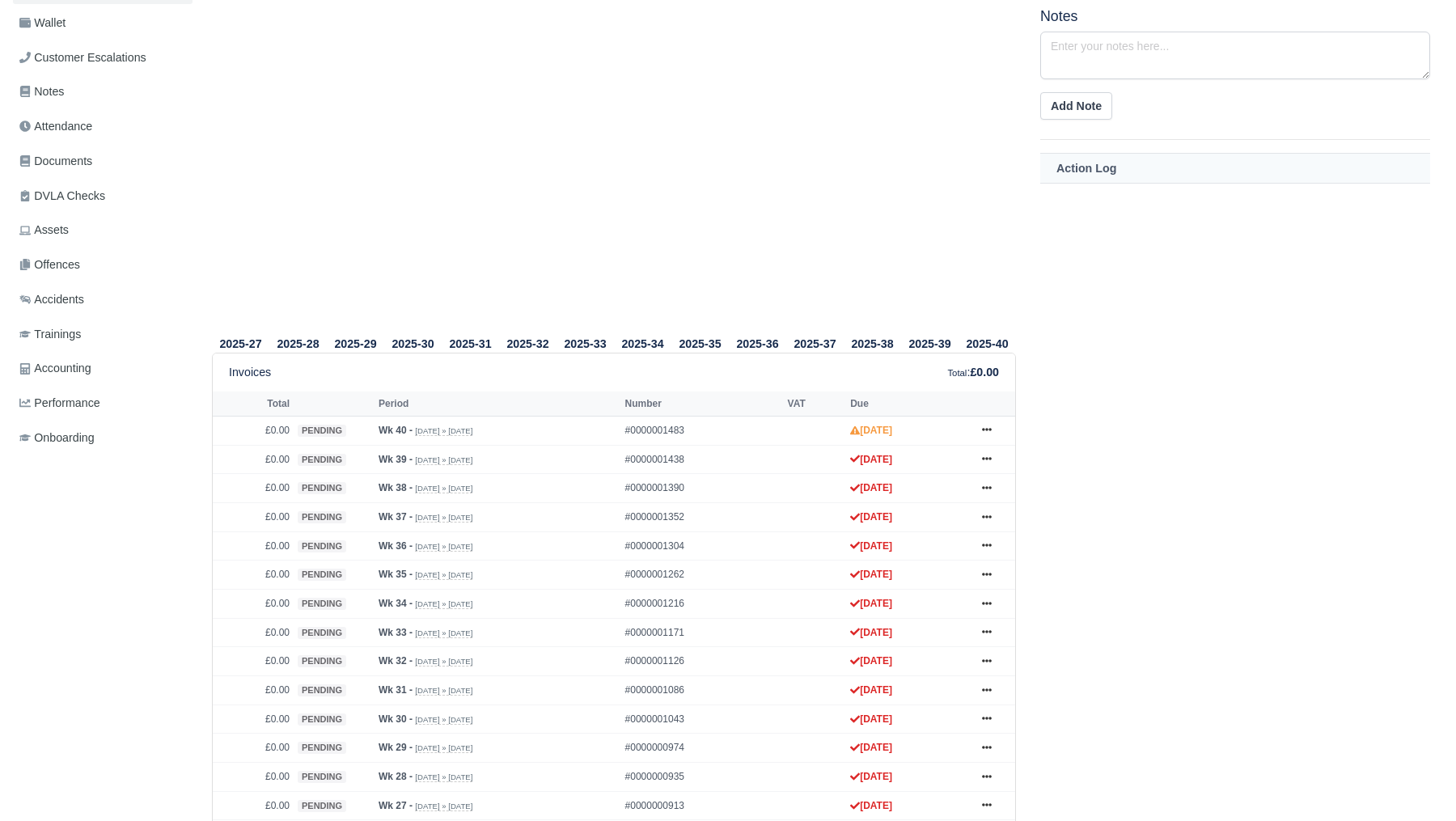
scroll to position [450, 0]
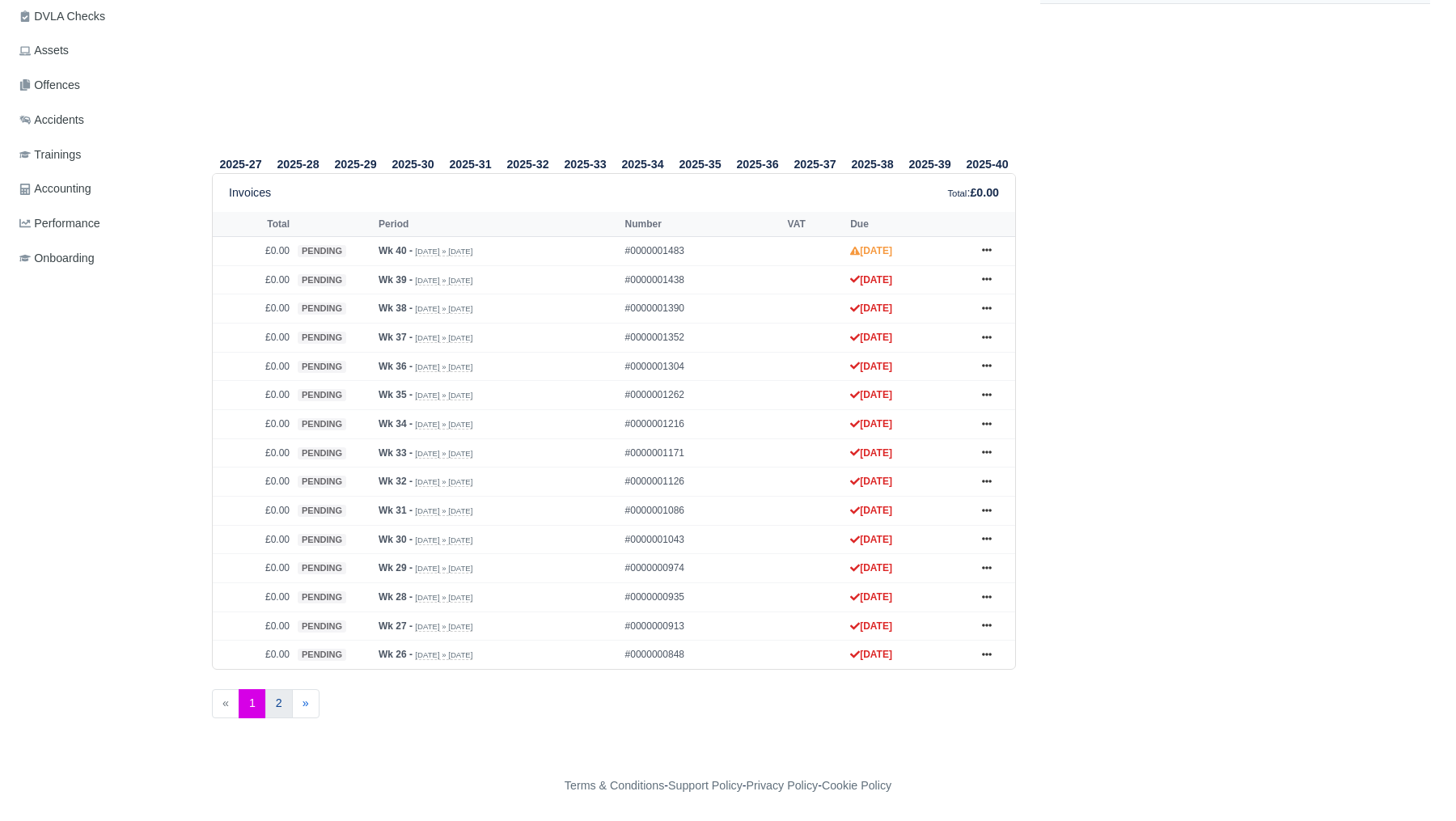
click at [282, 707] on link "2" at bounding box center [279, 704] width 27 height 29
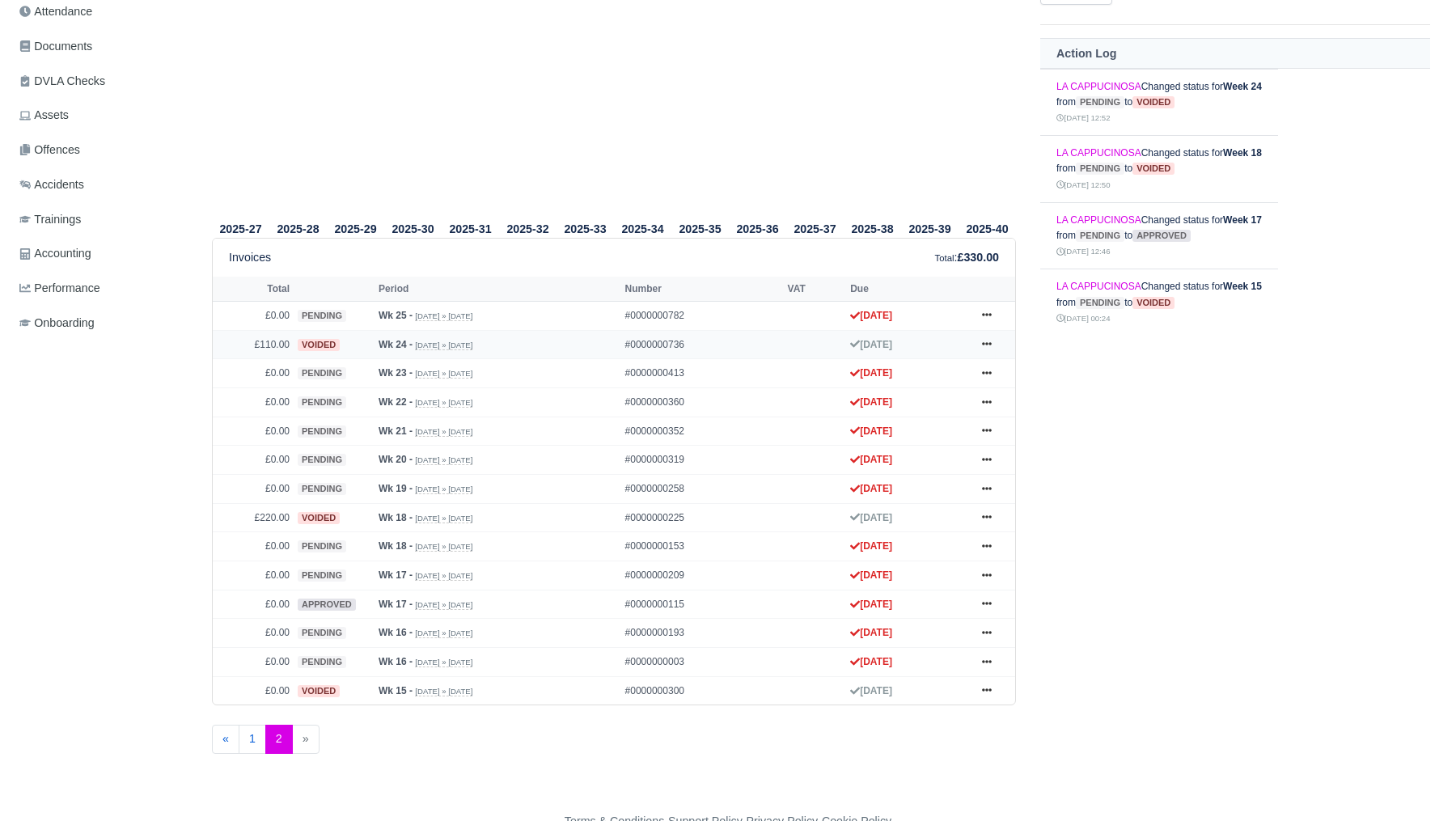
scroll to position [422, 0]
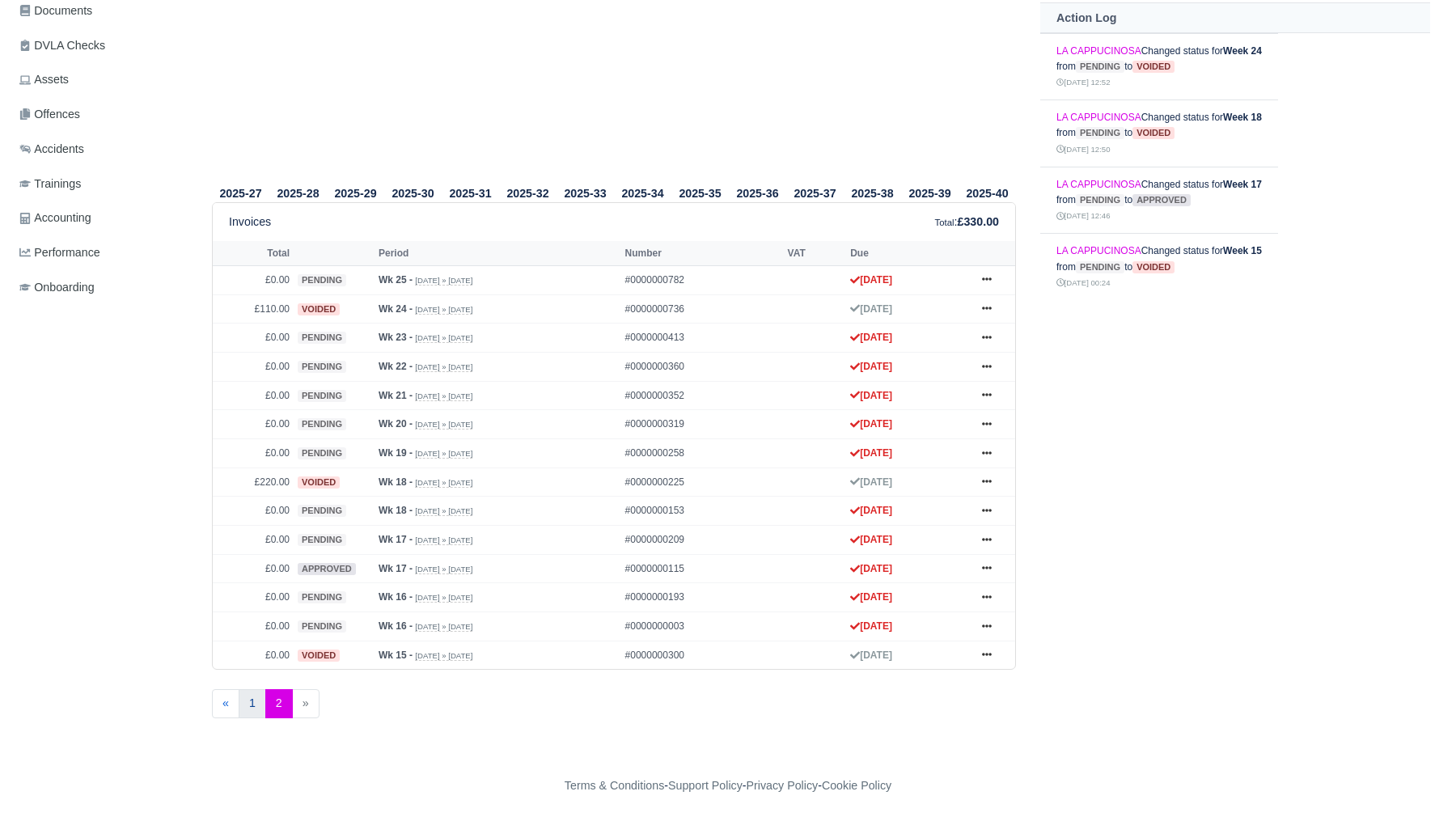
click at [253, 703] on link "1" at bounding box center [252, 704] width 27 height 29
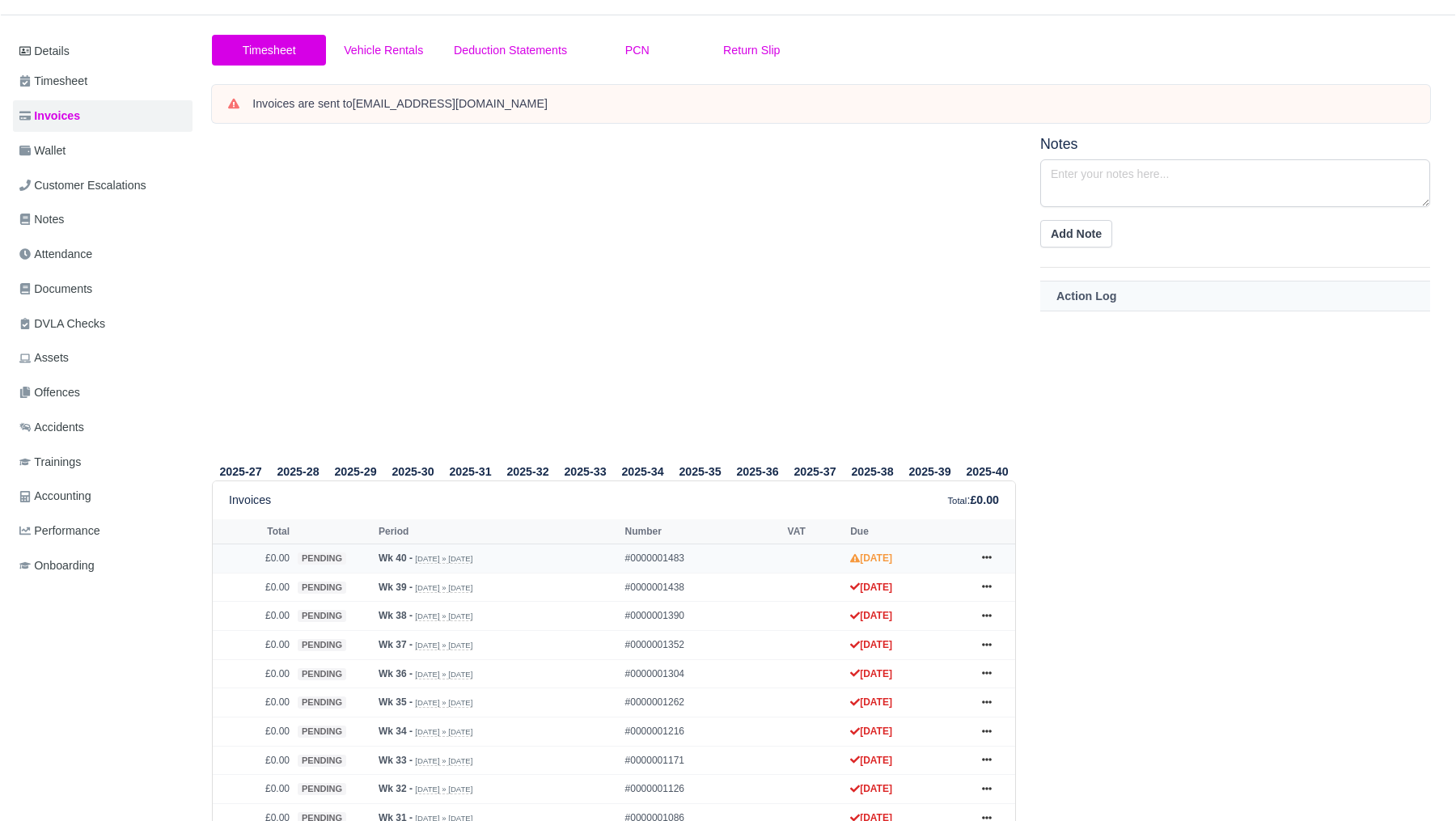
scroll to position [450, 0]
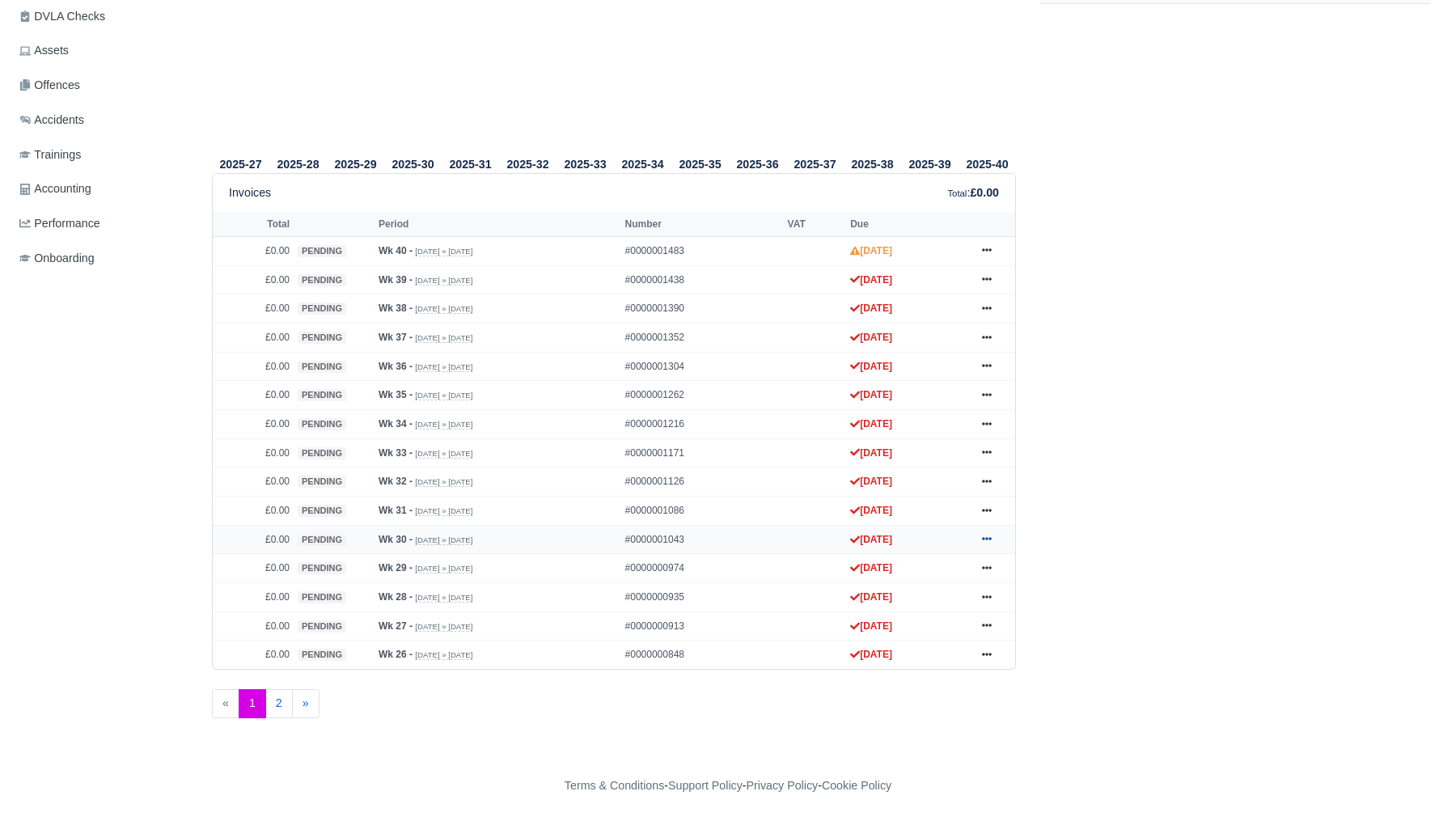
click at [987, 535] on icon at bounding box center [986, 539] width 9 height 9
click at [404, 534] on strong "Wk 30 -" at bounding box center [396, 539] width 34 height 11
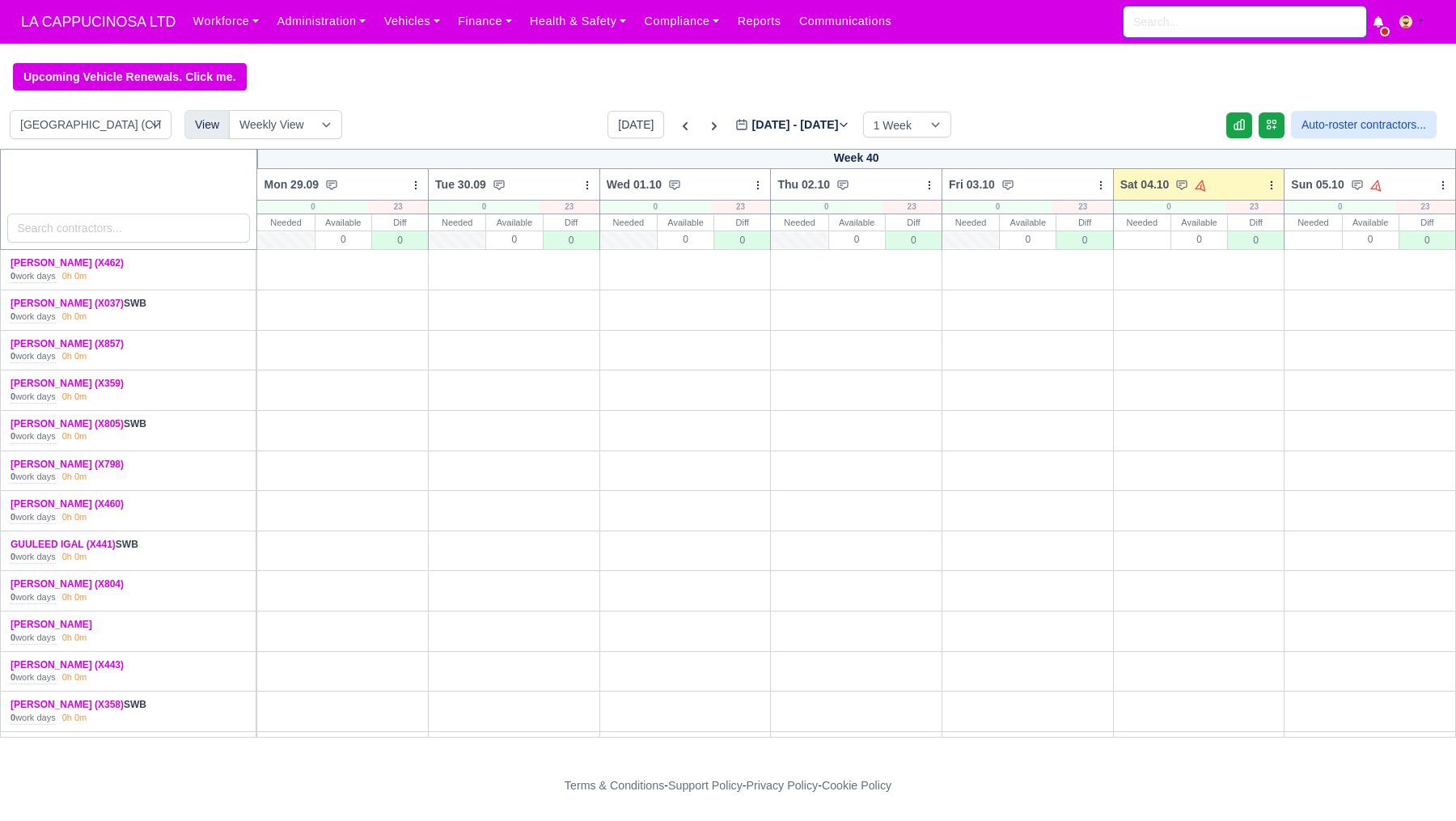
click at [1205, 26] on input "search" at bounding box center [1245, 22] width 243 height 31
click at [778, 126] on label "[DATE] - [DATE] [DATE]" at bounding box center [792, 125] width 114 height 19
click at [778, 126] on input "[DATE]" at bounding box center [827, 132] width 183 height 34
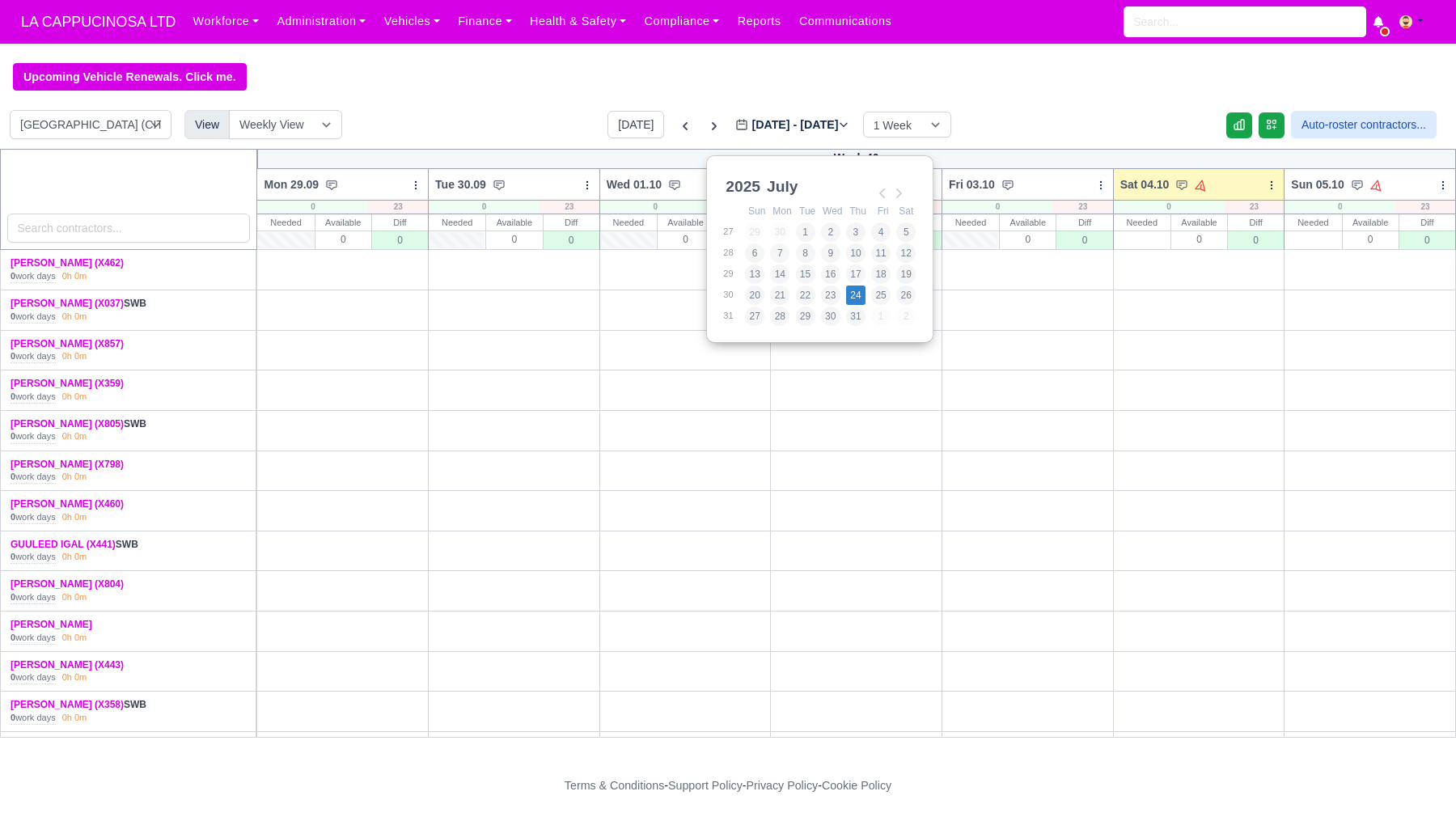
type input "[DATE]"
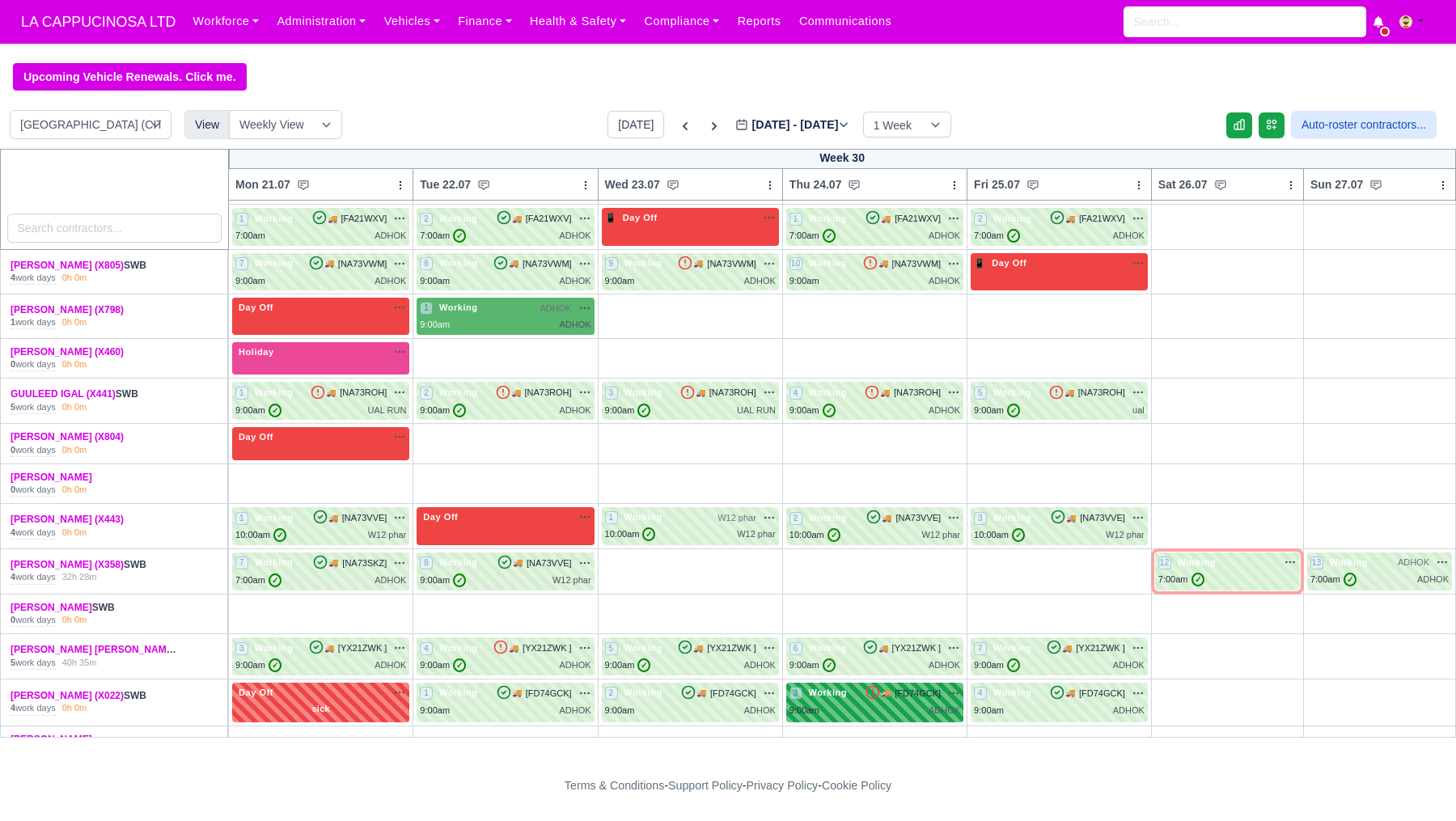
scroll to position [540, 0]
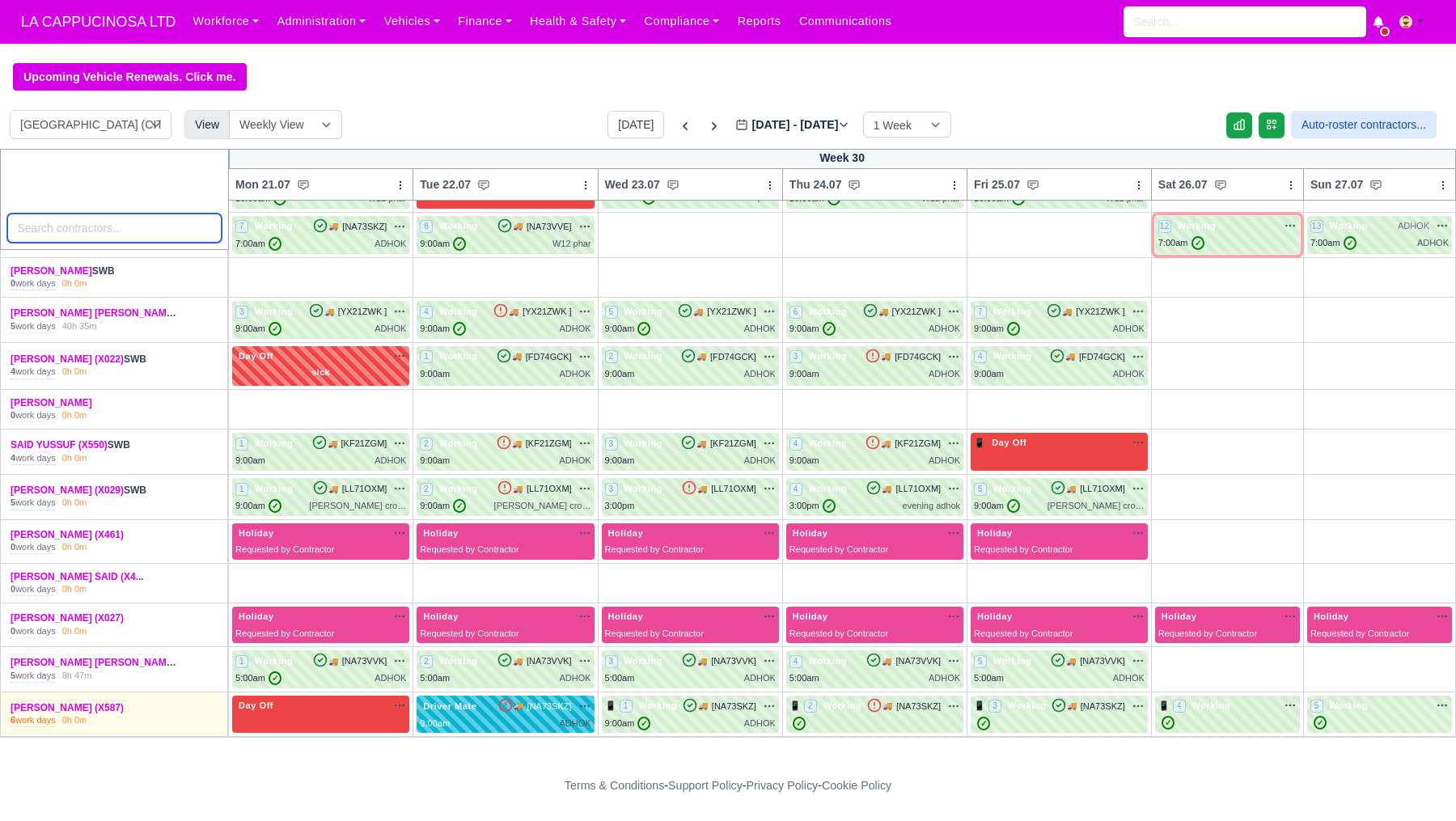
click at [170, 242] on input "search" at bounding box center [115, 228] width 215 height 29
click at [153, 138] on select "LONDON CITY (CITYSPRINT) (25) LONDON DOCKLANDS (20)" at bounding box center [90, 125] width 162 height 29
select select "1"
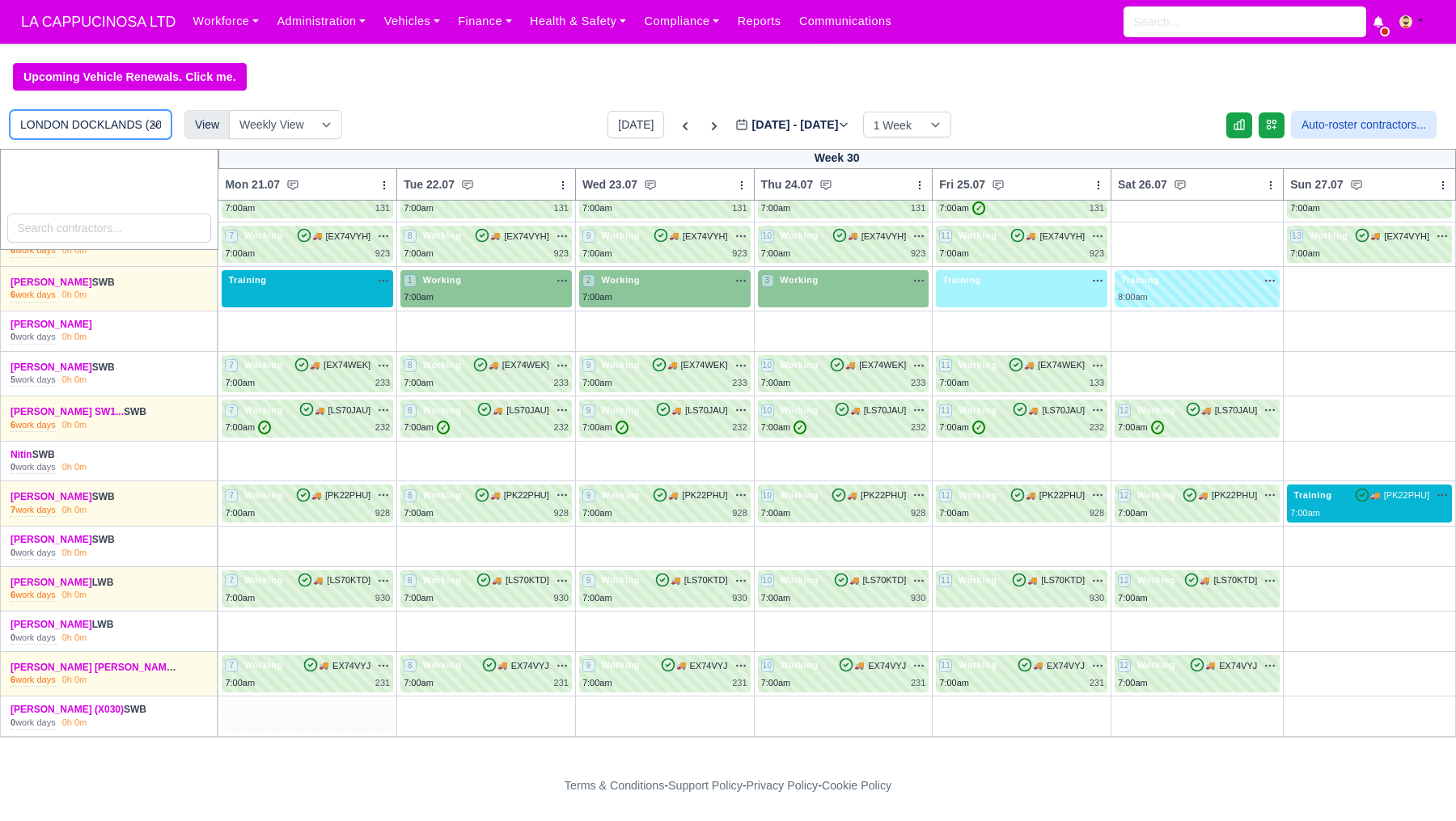
scroll to position [381, 0]
click at [991, 730] on div "+" at bounding box center [1022, 716] width 171 height 33
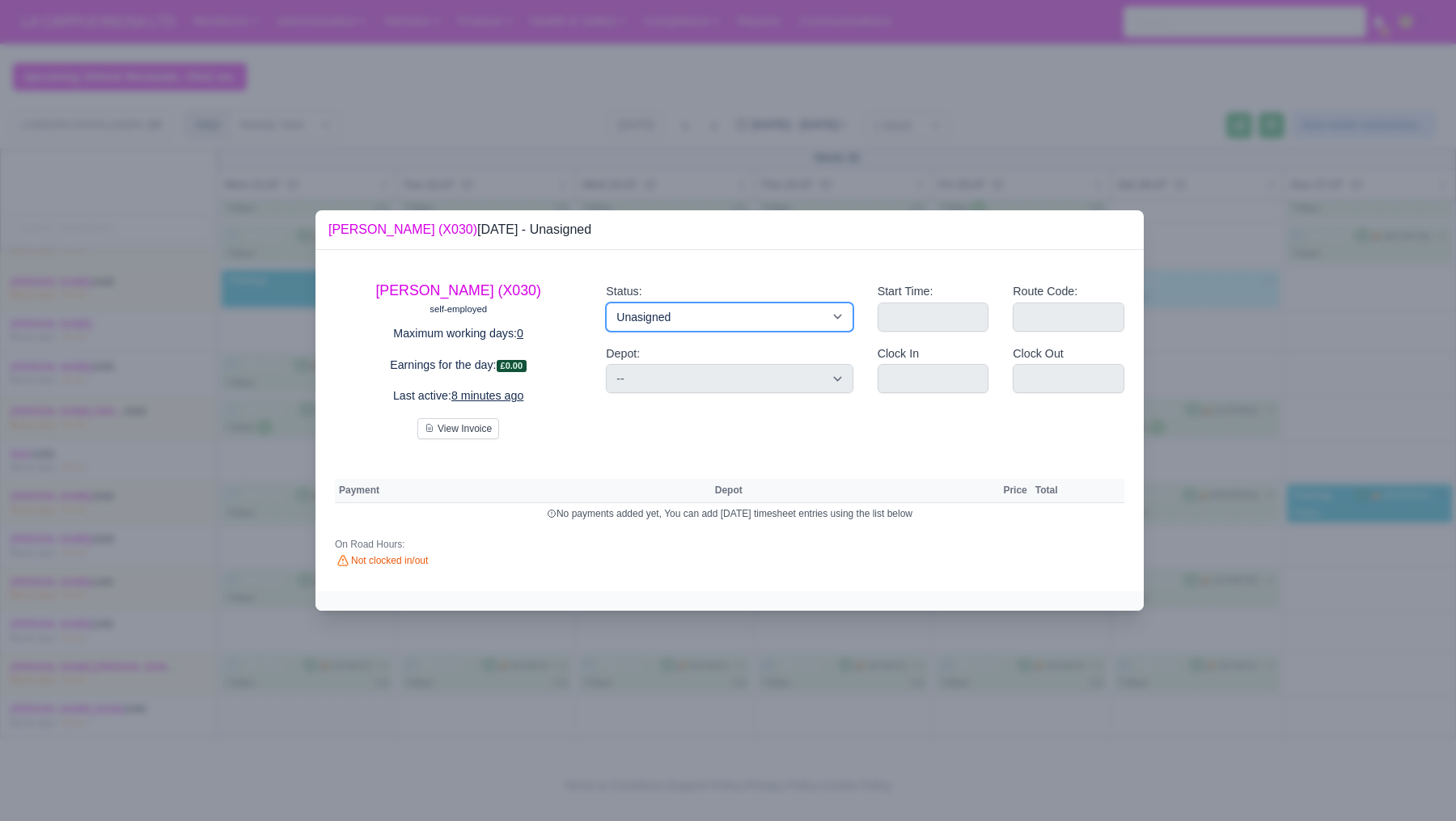
click at [742, 303] on select "Working Day Off Stand By Holiday Other Depot In Office OSM Ridealong Nursery 1 …" at bounding box center [729, 317] width 247 height 29
select select "Available"
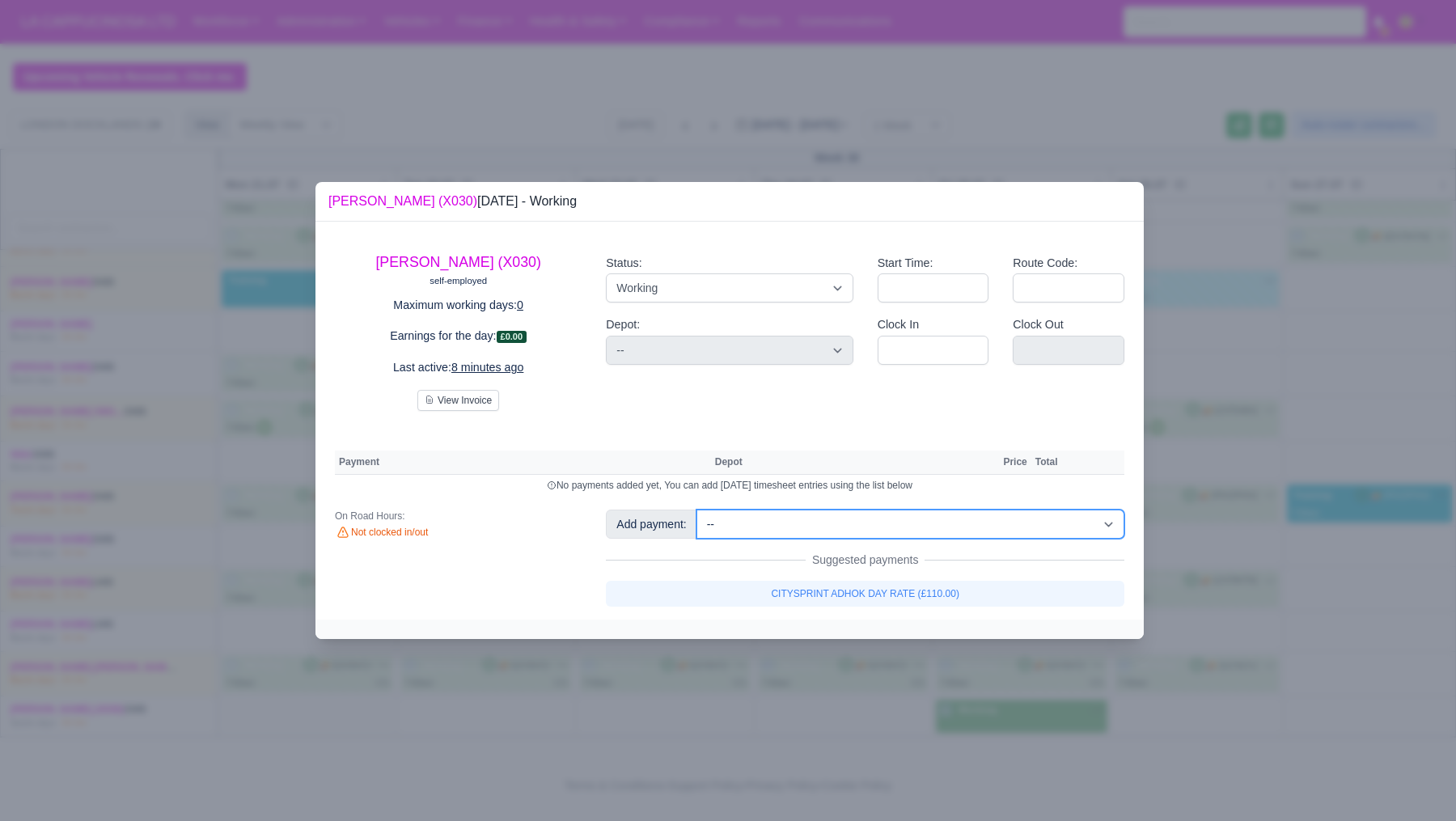
click at [877, 529] on select "-- 27 june - 25 july (£3,460.00) Bonus (£50.00) bonus (£1.00) Extra (£80.00) Ex…" at bounding box center [911, 524] width 428 height 29
select select "22"
select select "1"
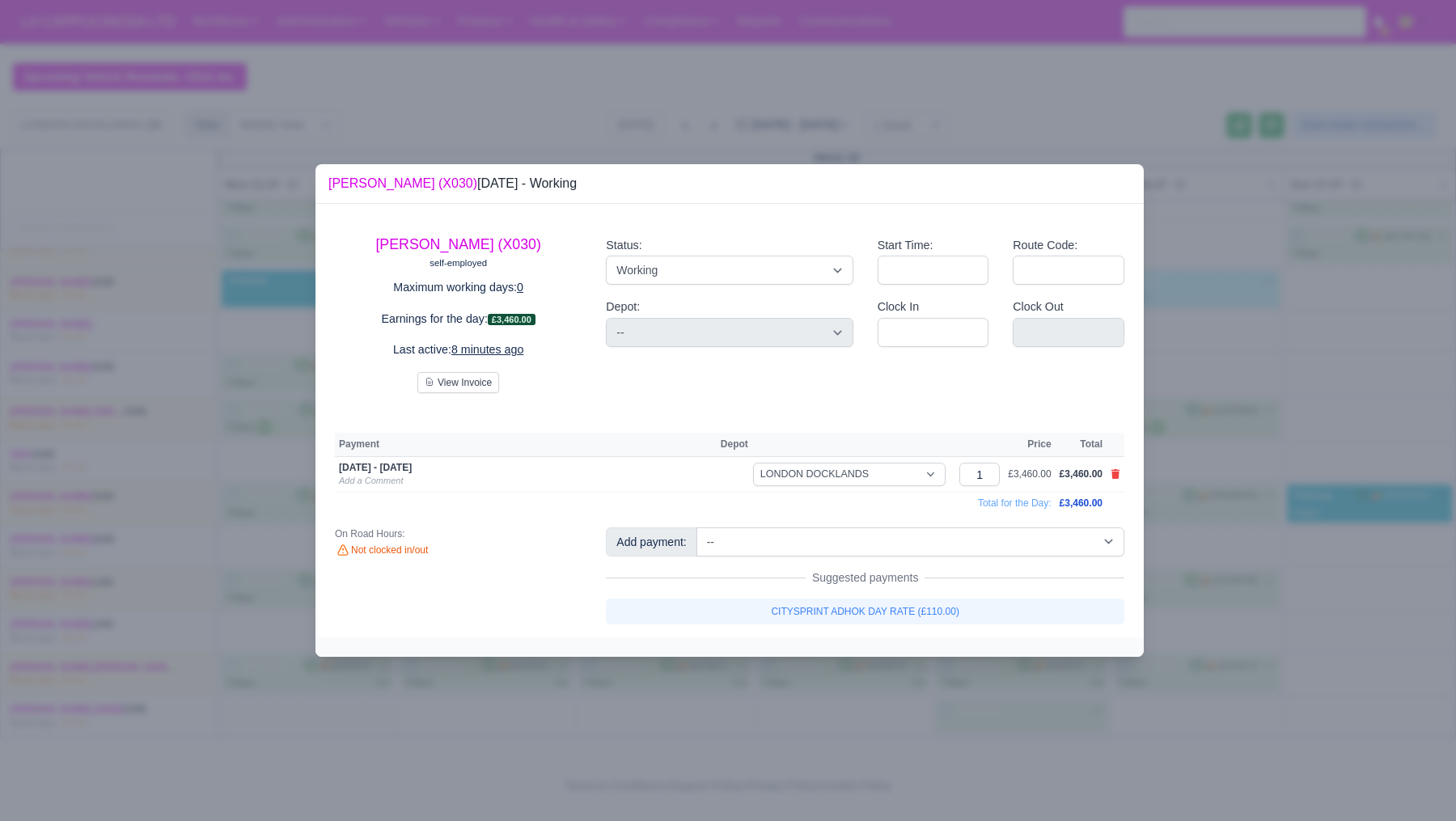
click at [916, 669] on div at bounding box center [728, 410] width 1456 height 821
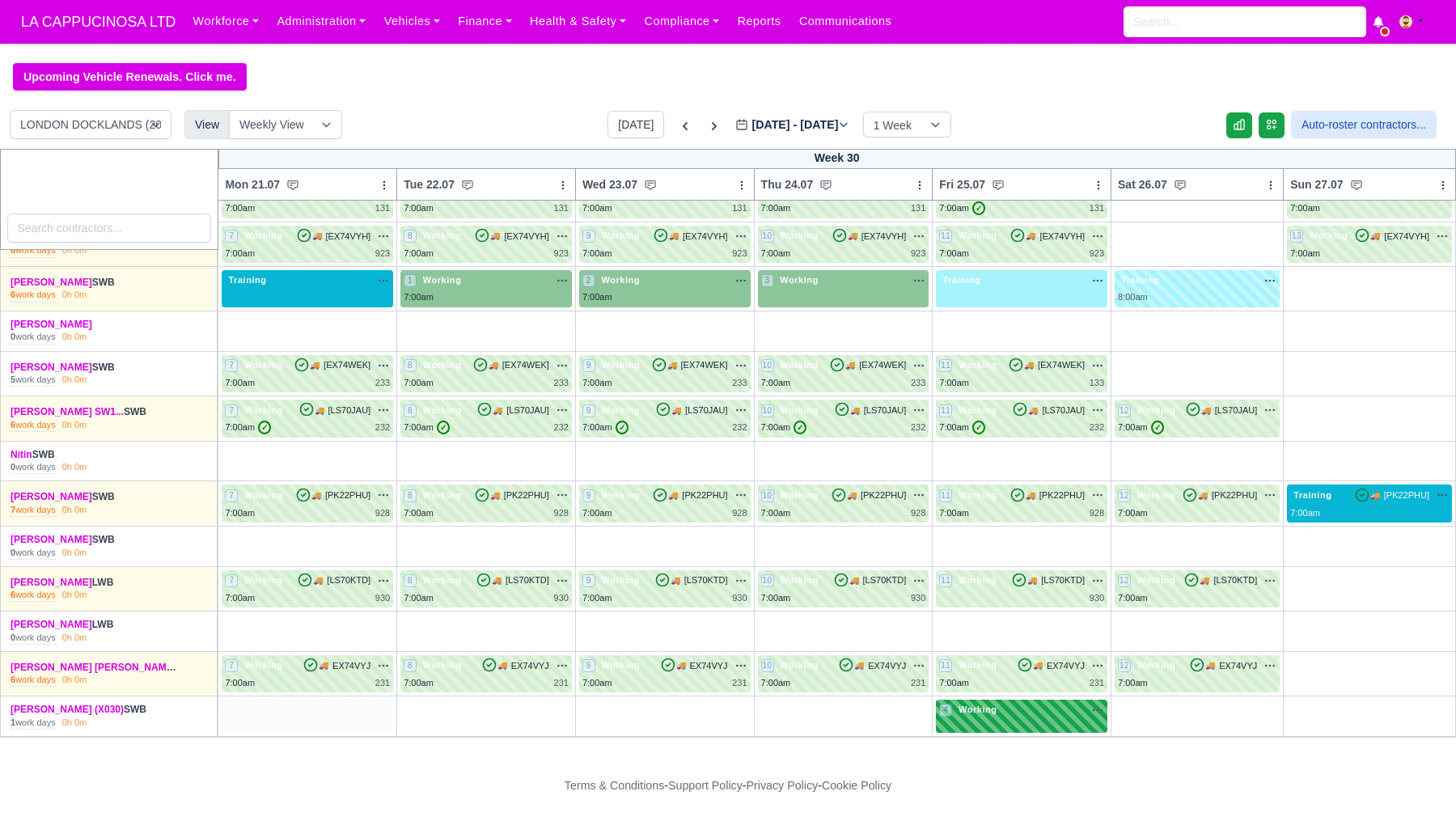
click at [976, 706] on span "Working" at bounding box center [978, 709] width 45 height 11
select select "1"
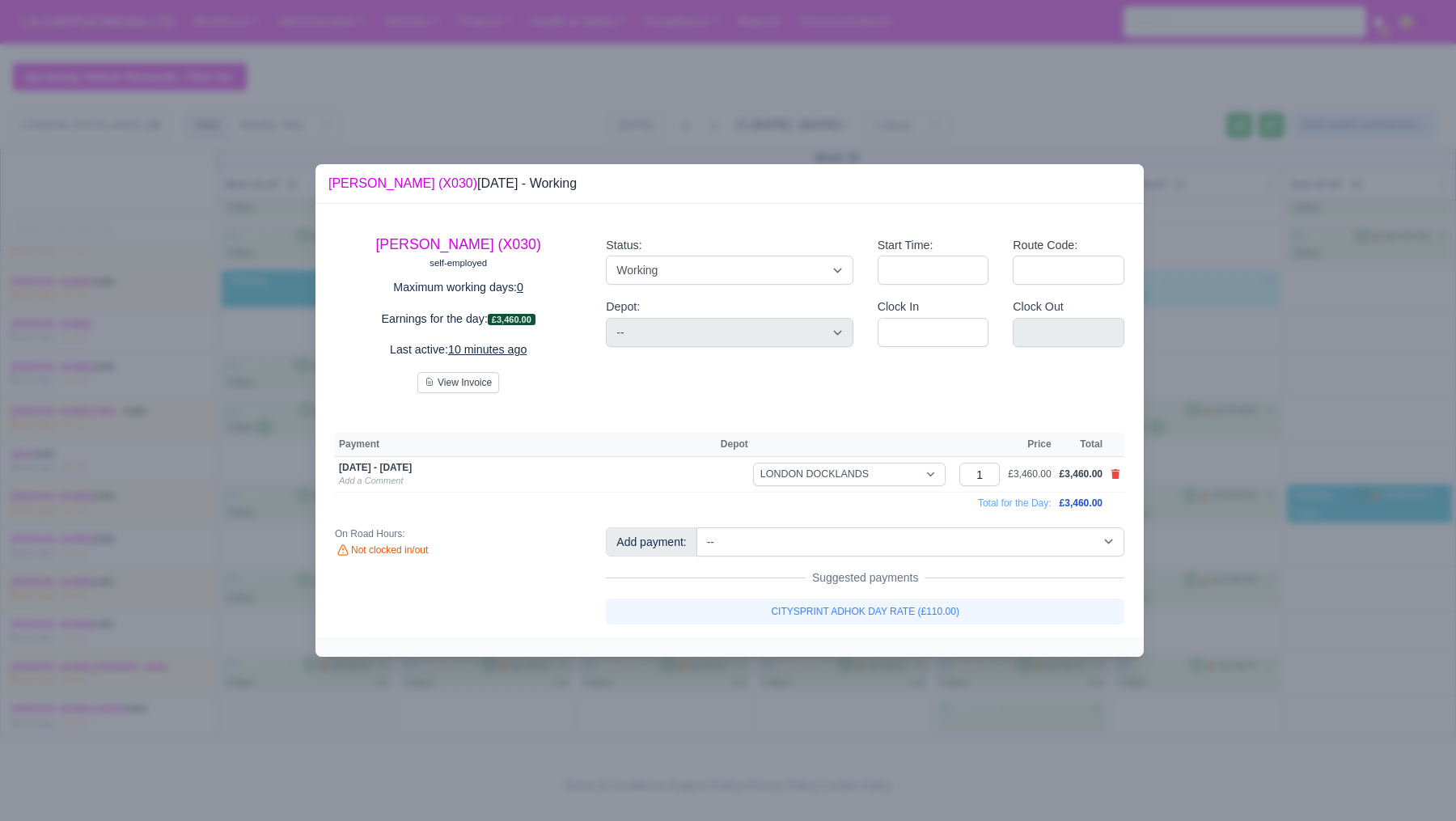
click at [987, 752] on div at bounding box center [728, 410] width 1456 height 821
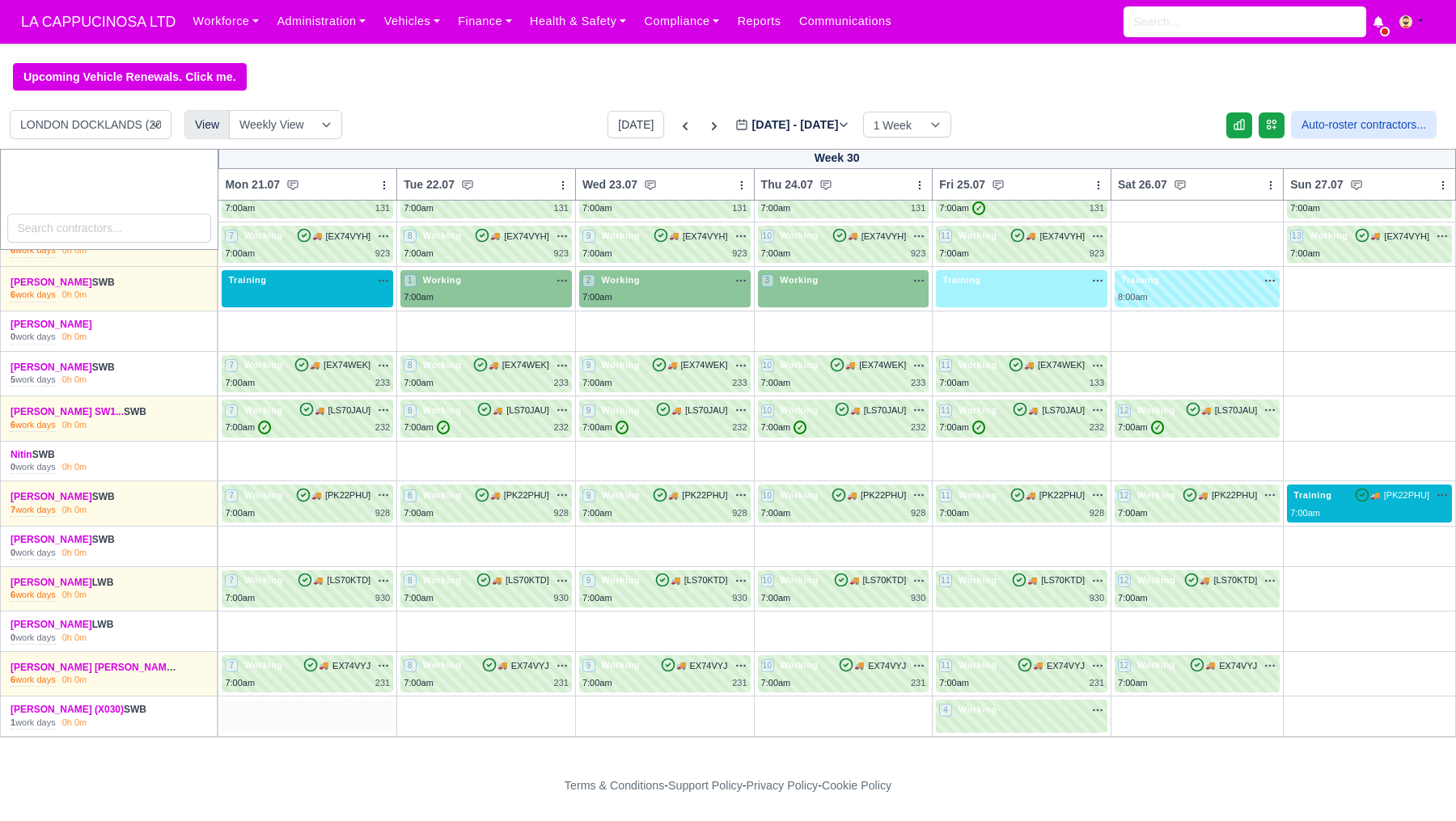
click at [819, 127] on label "Jul 21 - Jul 27, 2025 2025-07-24" at bounding box center [792, 125] width 114 height 19
click at [819, 127] on input "2025-07-24" at bounding box center [827, 132] width 183 height 34
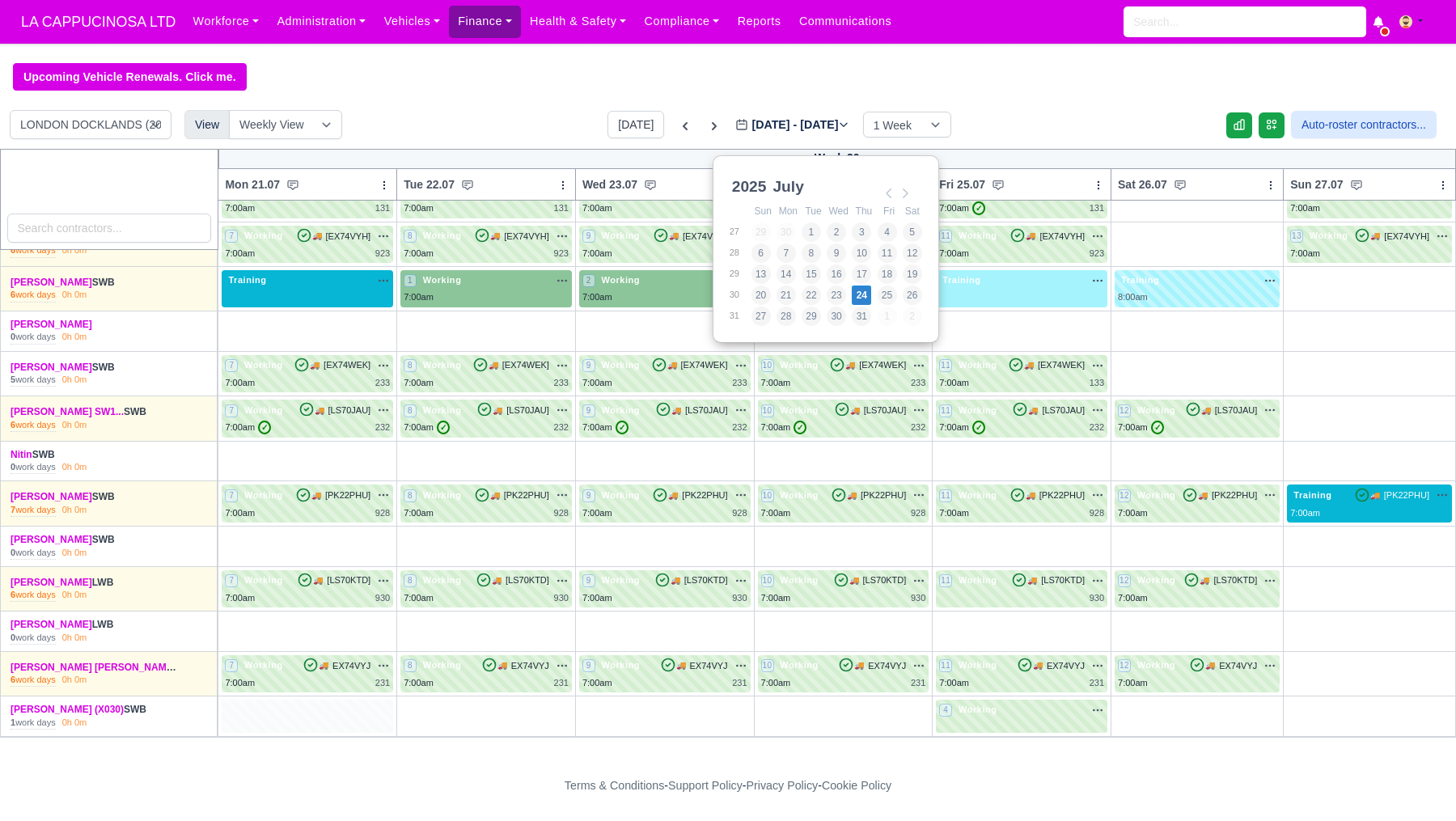
click at [473, 25] on link "Finance" at bounding box center [485, 21] width 72 height 31
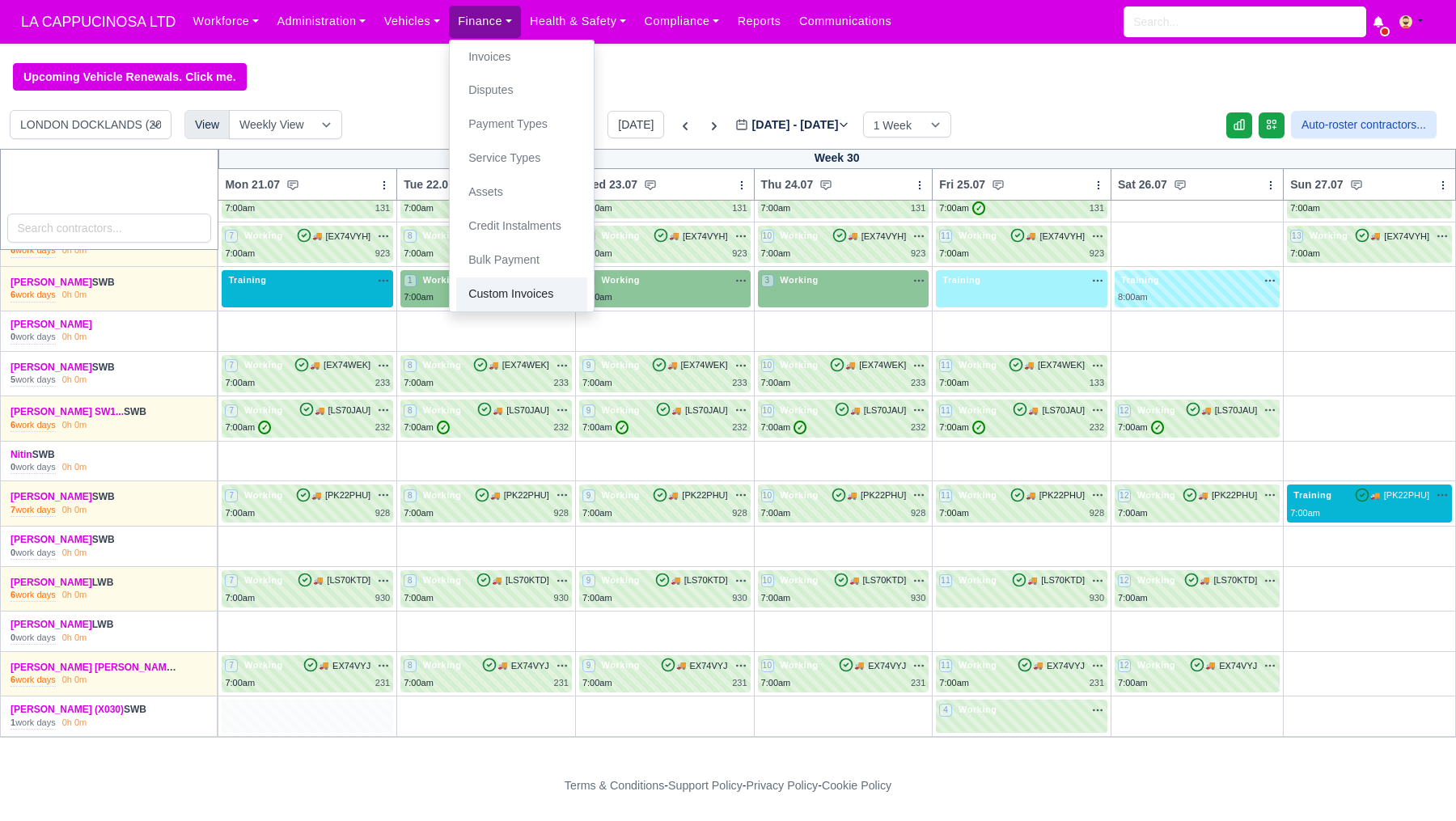
click at [533, 291] on link "Custom Invoices" at bounding box center [522, 294] width 131 height 34
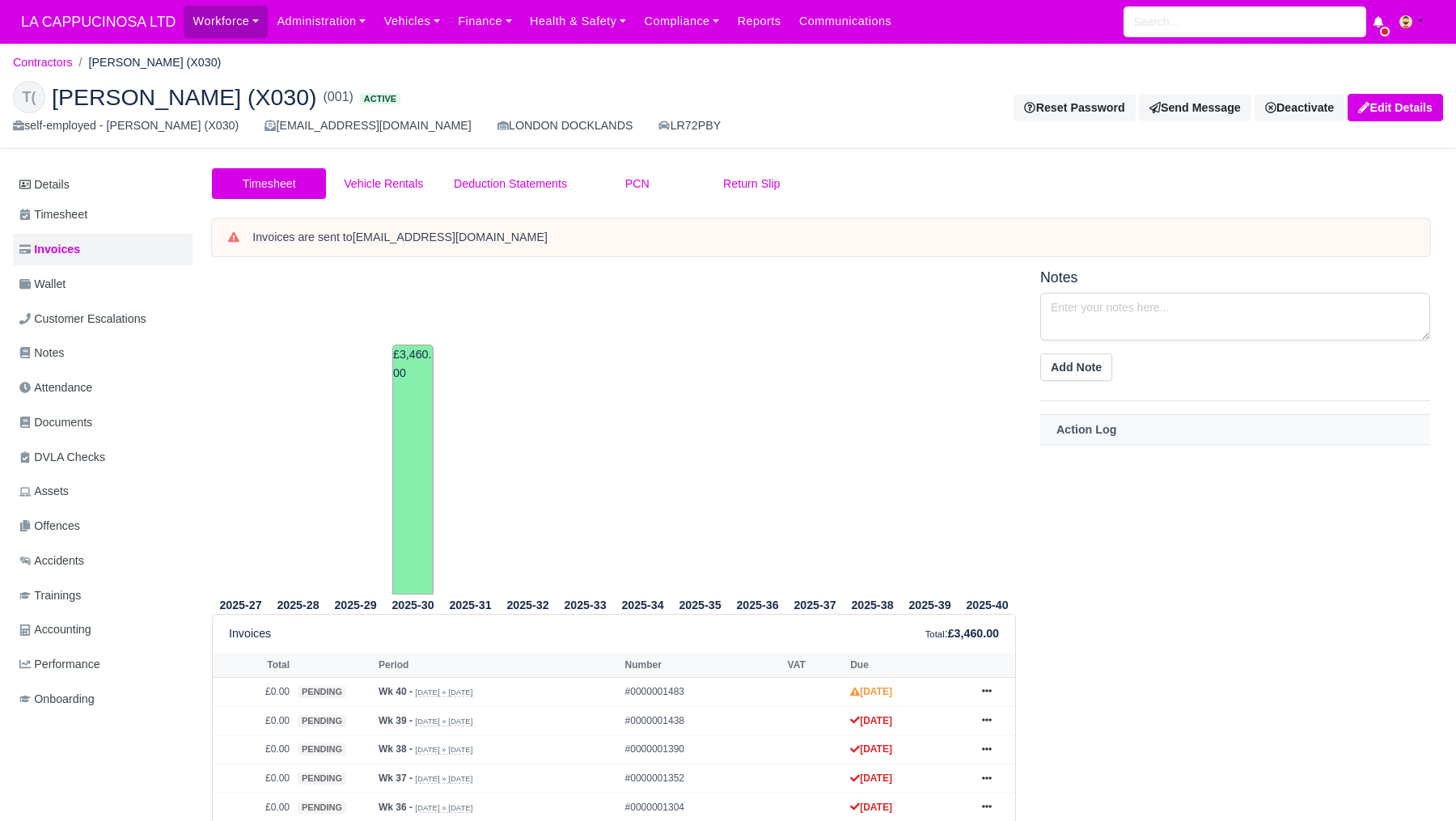
click at [418, 422] on td "£3,460.00" at bounding box center [413, 469] width 42 height 250
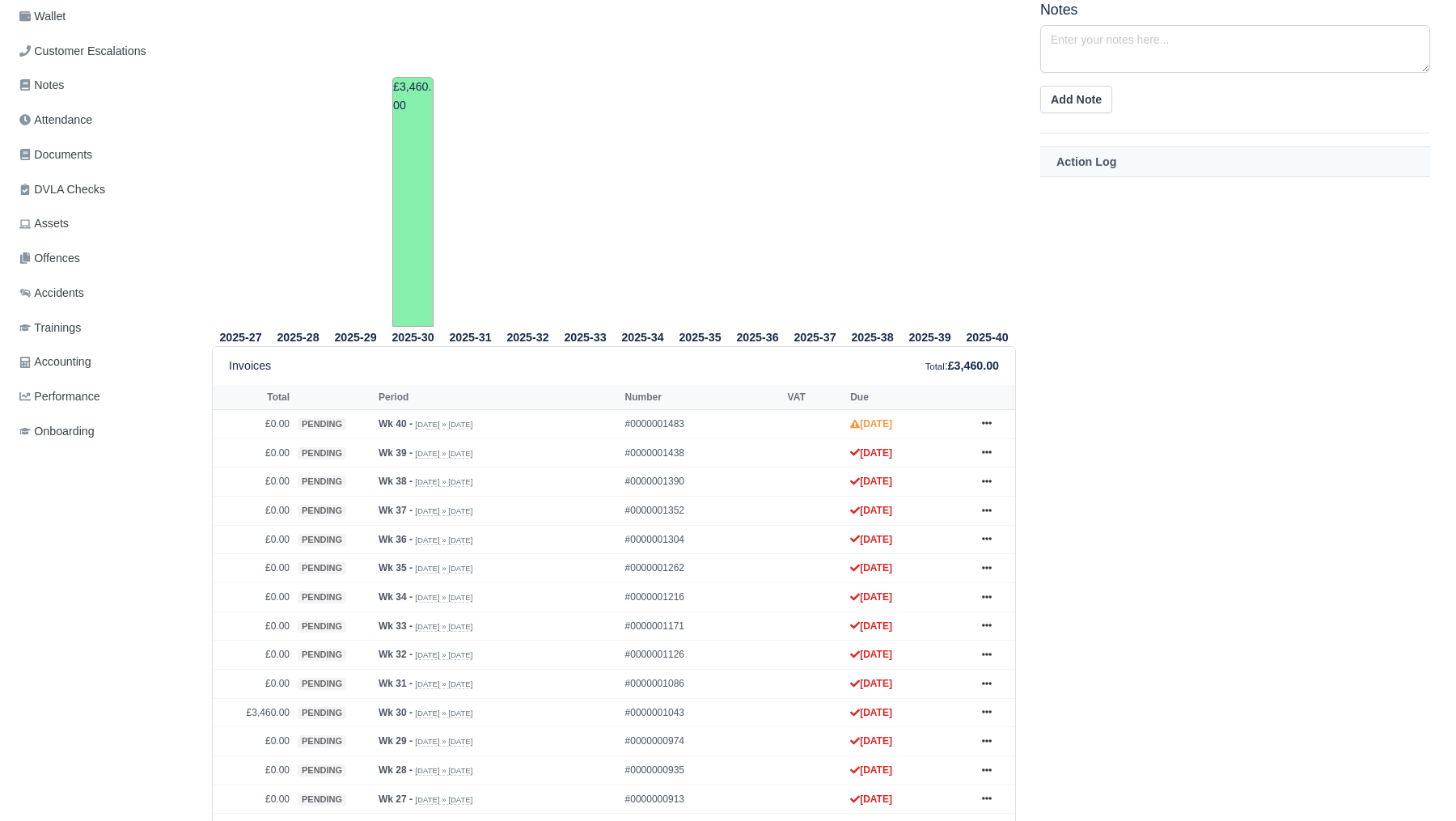
scroll to position [450, 0]
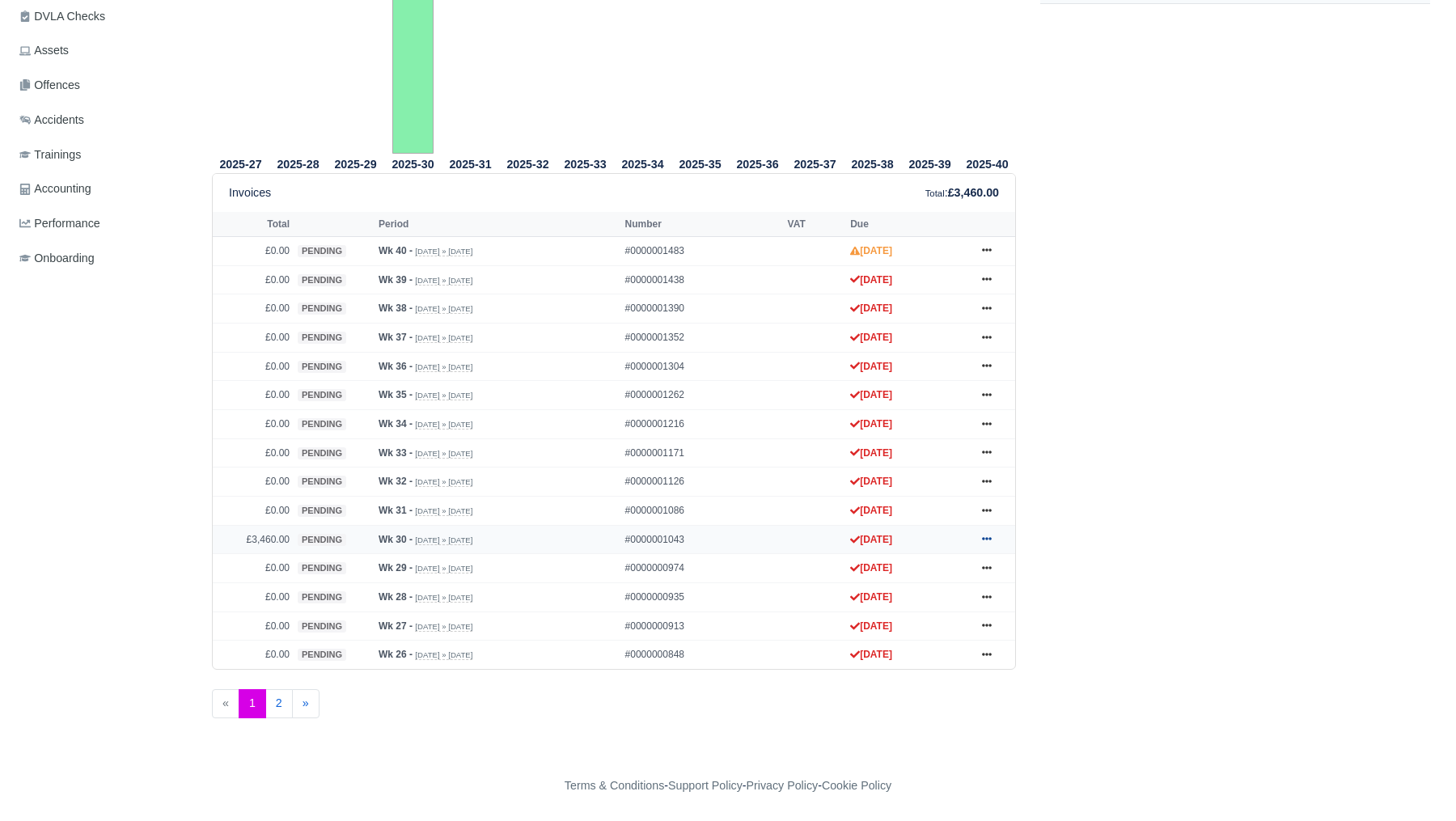
click at [988, 538] on icon at bounding box center [986, 539] width 9 height 9
click at [949, 572] on link "Show Invoice" at bounding box center [927, 571] width 144 height 34
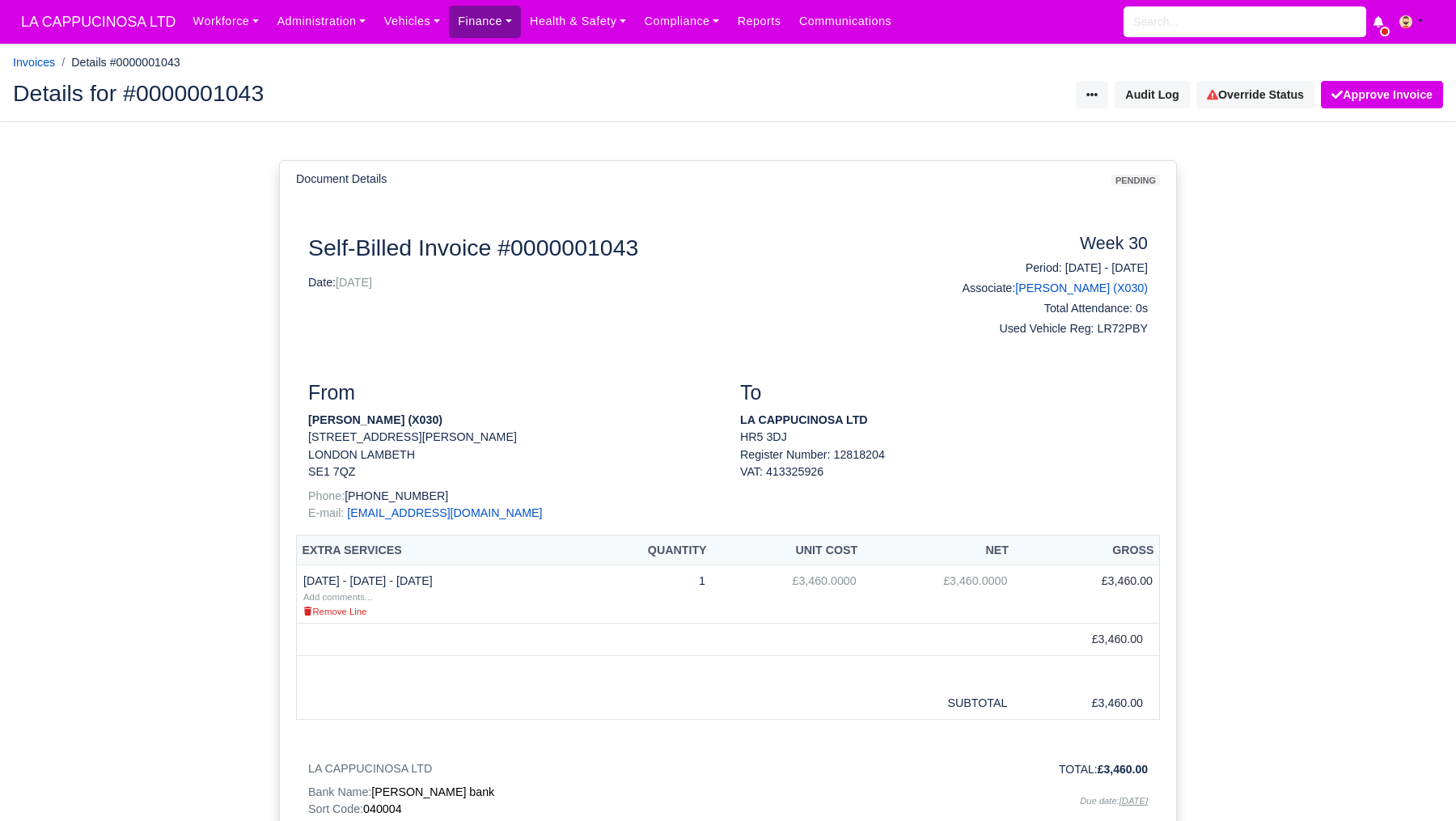
click at [498, 16] on link "Finance" at bounding box center [485, 21] width 72 height 31
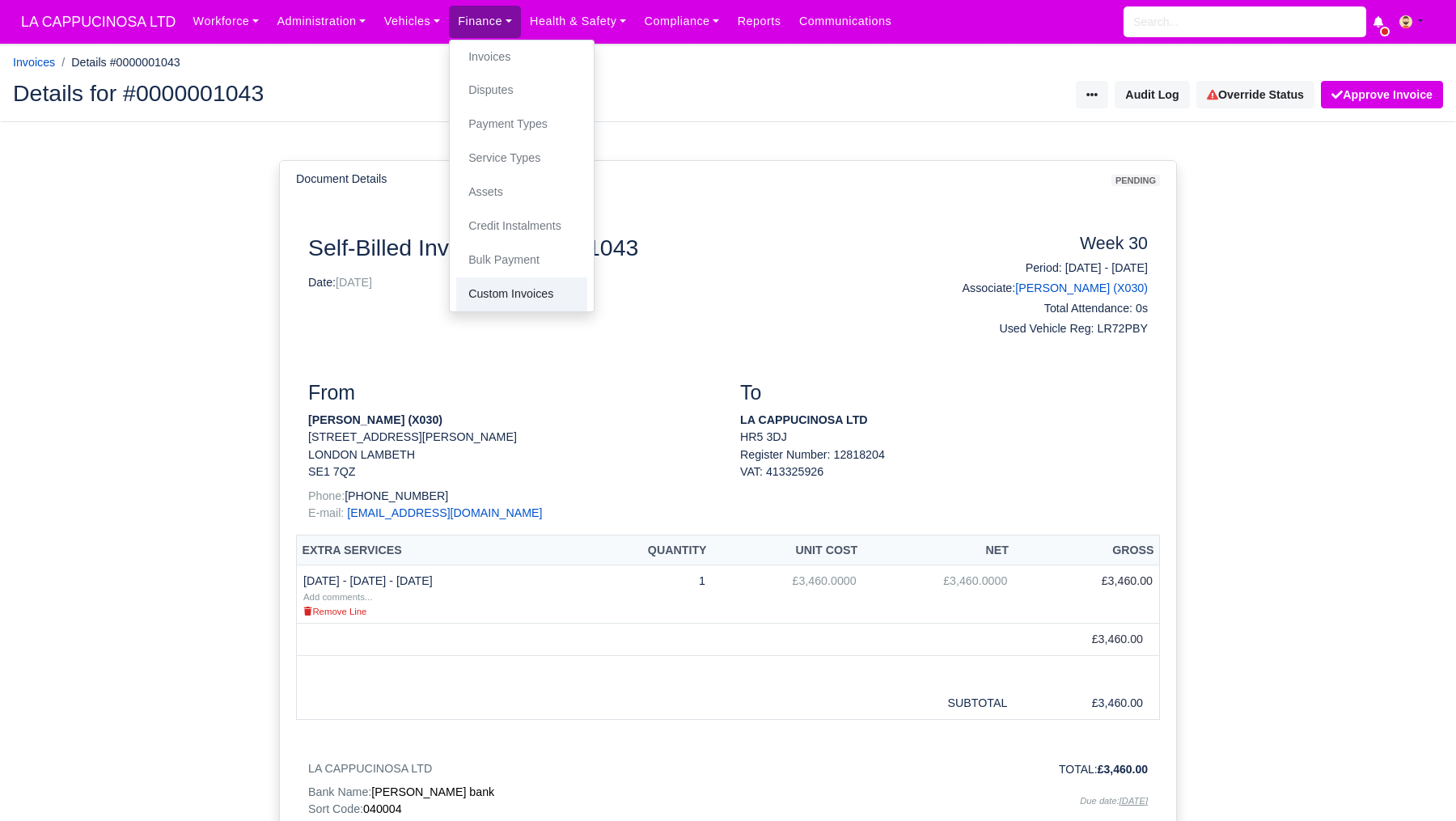
click at [538, 285] on link "Custom Invoices" at bounding box center [522, 294] width 131 height 34
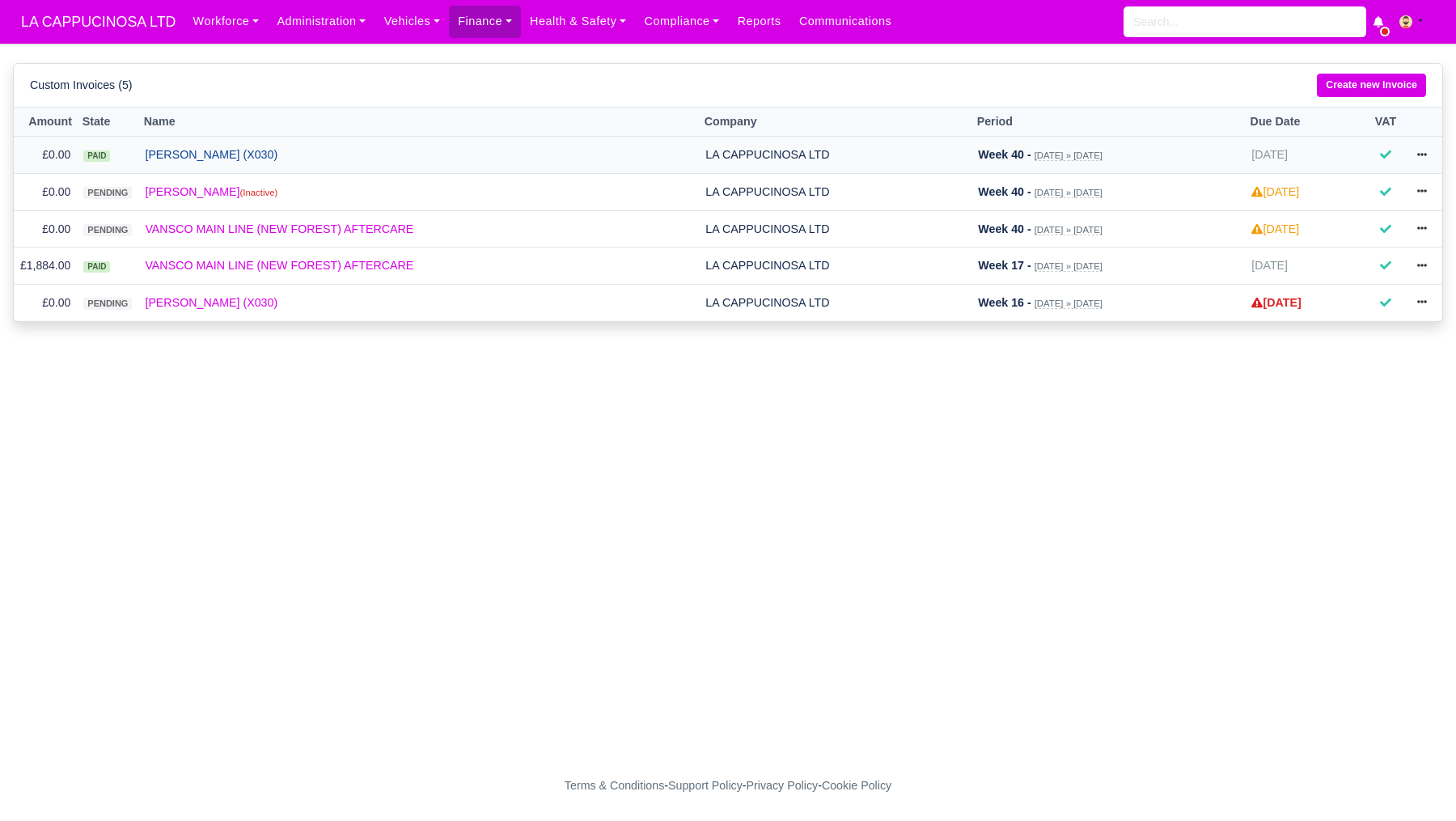
click at [251, 158] on link "[PERSON_NAME] (X030)" at bounding box center [419, 155] width 548 height 19
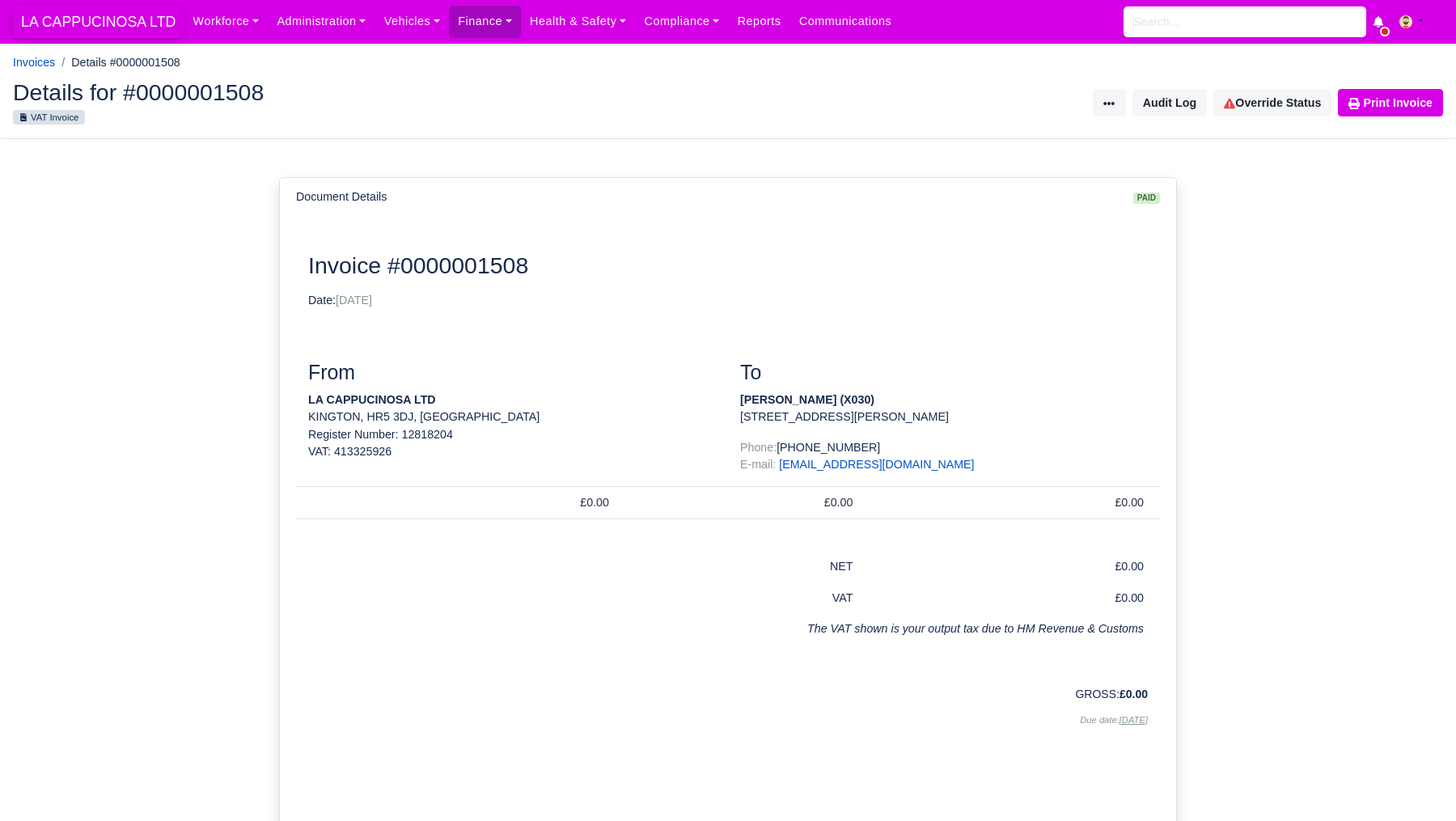
click at [131, 28] on span "LA CAPPUCINOSA LTD" at bounding box center [98, 22] width 170 height 32
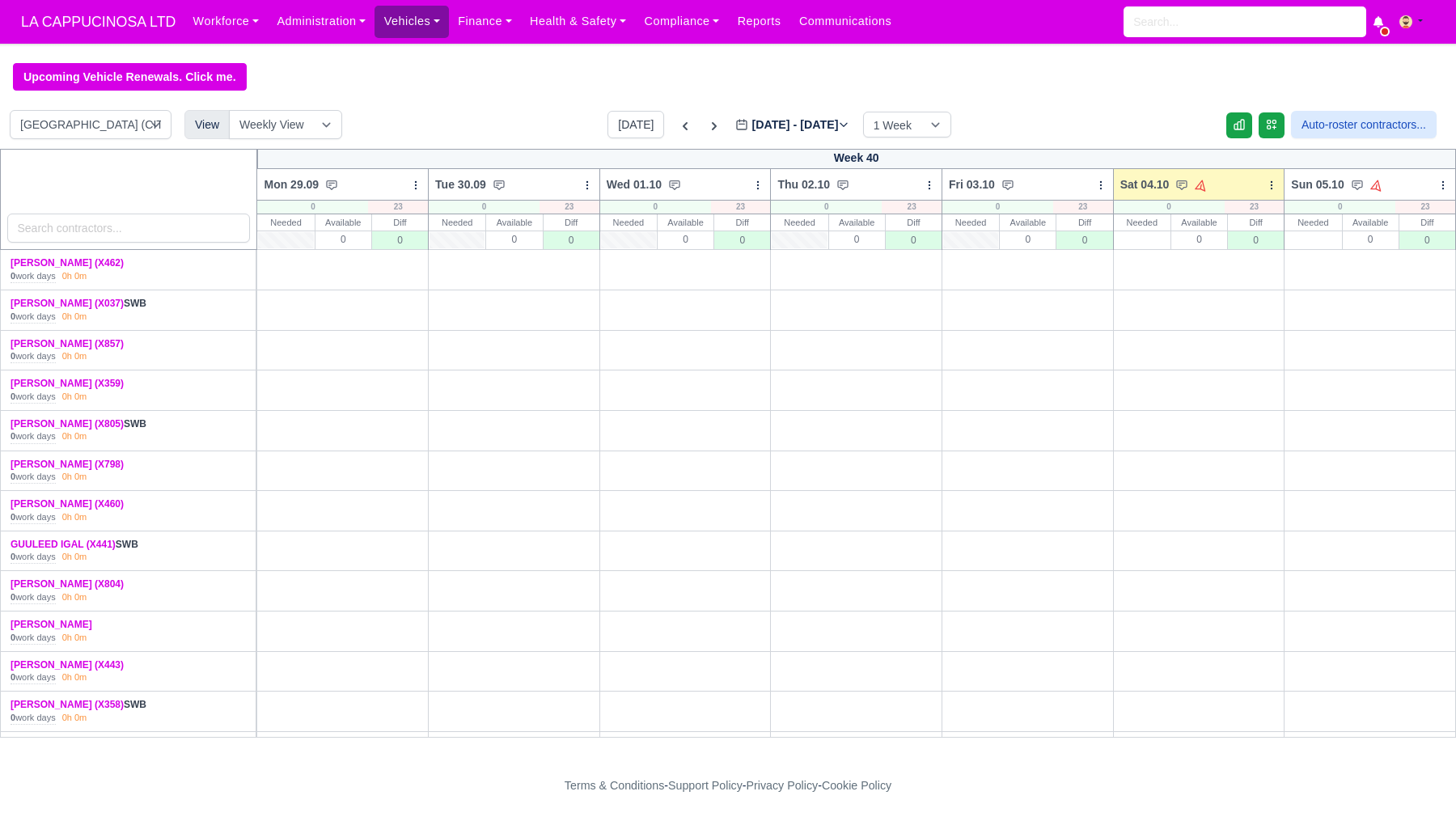
click at [438, 25] on link "Vehicles" at bounding box center [412, 21] width 75 height 31
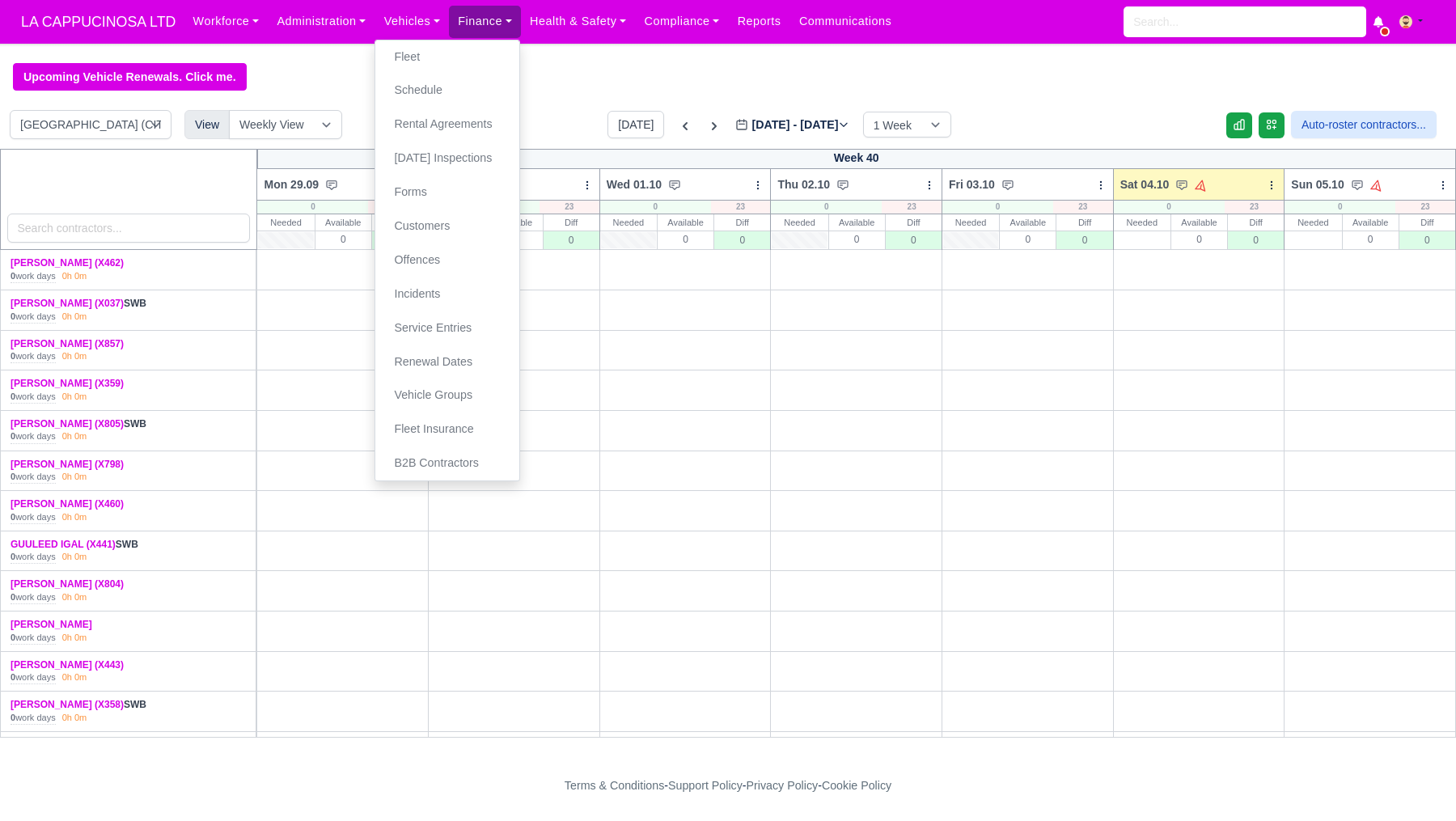
click at [484, 7] on link "Finance" at bounding box center [485, 21] width 72 height 31
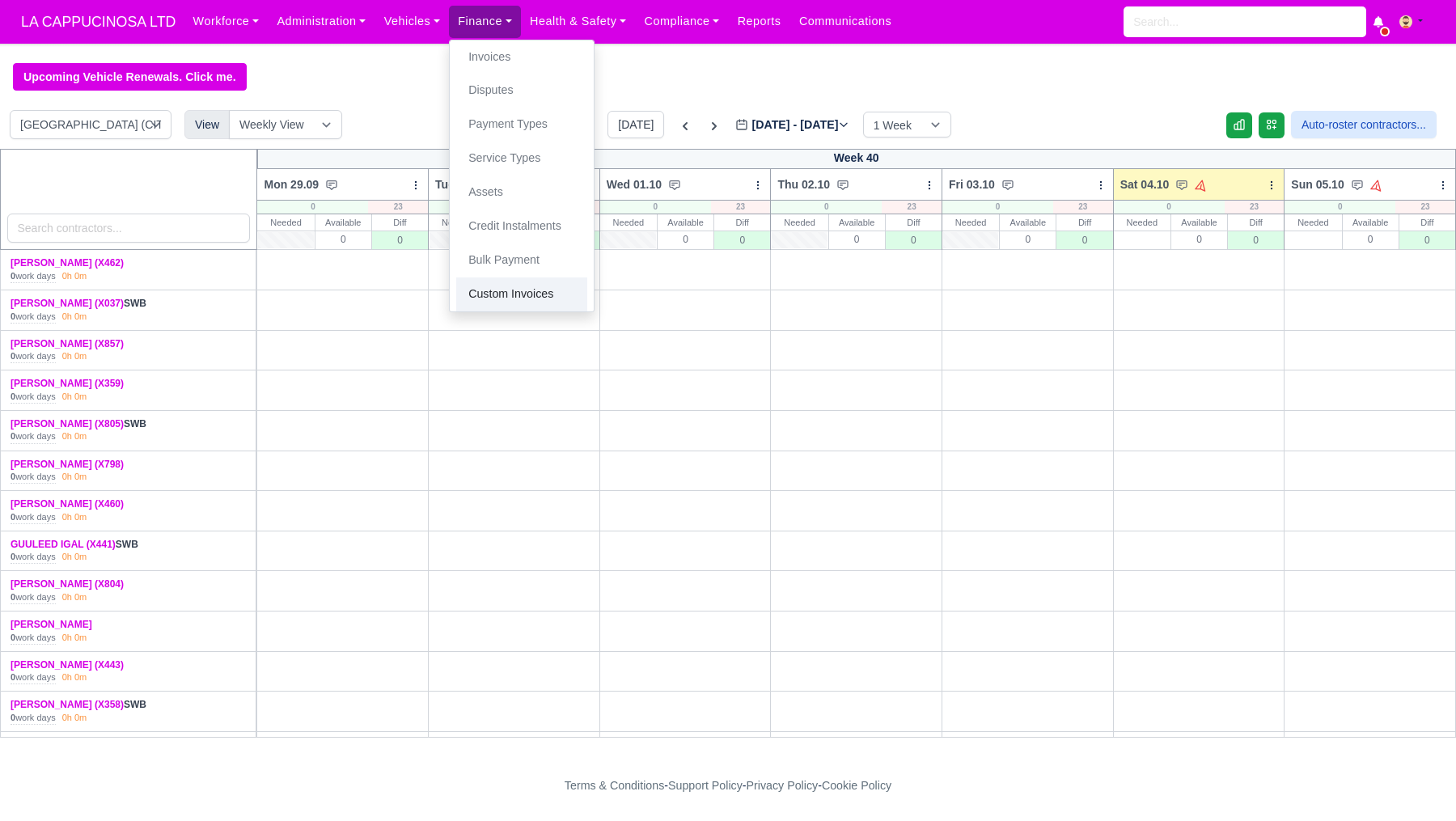
click at [505, 285] on link "Custom Invoices" at bounding box center [522, 294] width 131 height 34
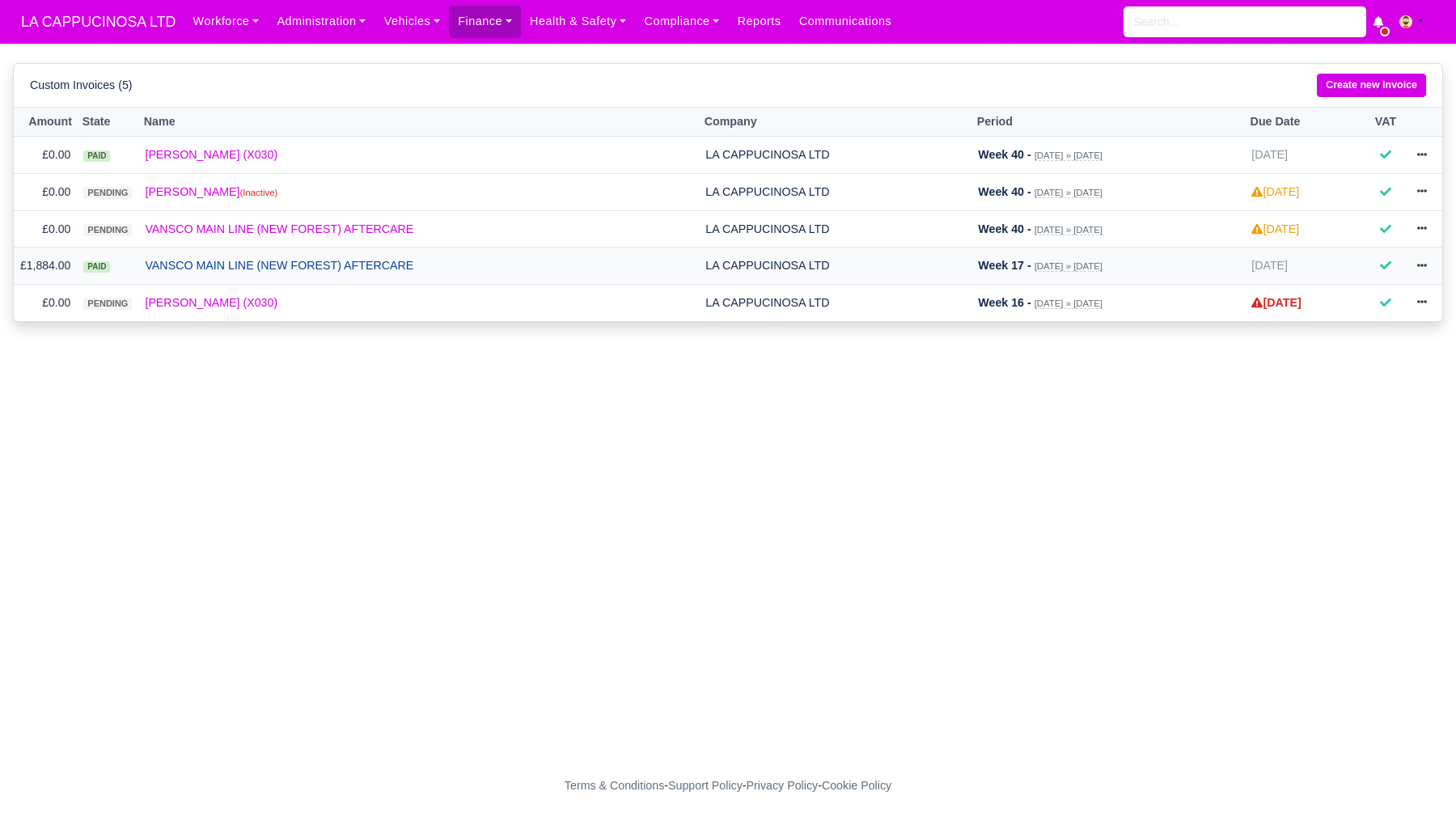
click at [391, 275] on link "VANSCO MAIN LINE (NEW FOREST) AFTERCARE" at bounding box center [419, 265] width 548 height 19
click at [249, 25] on link "Workforce" at bounding box center [226, 21] width 84 height 31
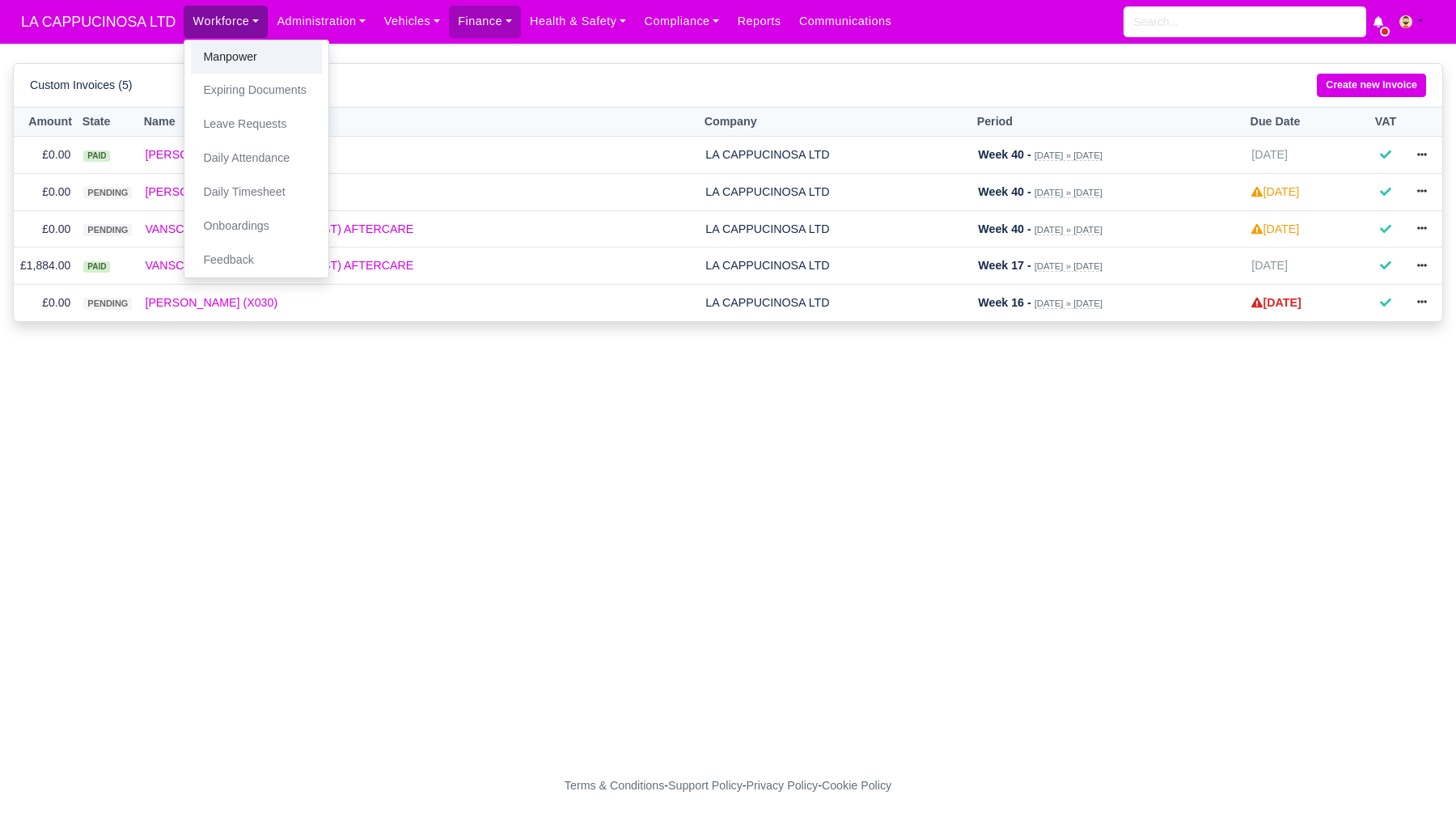
click at [253, 63] on link "Manpower" at bounding box center [256, 58] width 131 height 34
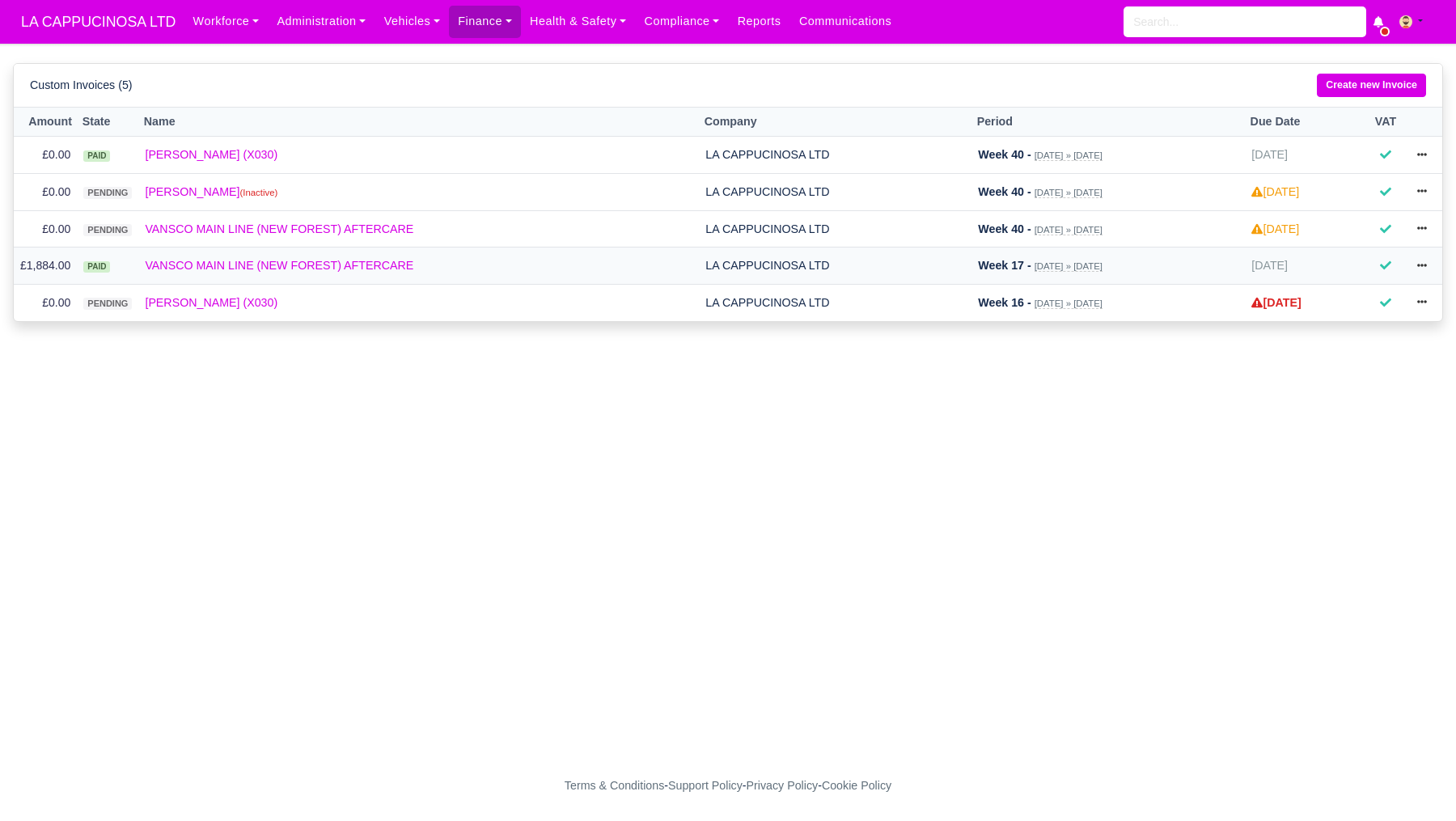
click at [1252, 261] on span "[DATE]" at bounding box center [1269, 265] width 36 height 13
click at [1392, 90] on link "Create new Invoice" at bounding box center [1371, 86] width 109 height 24
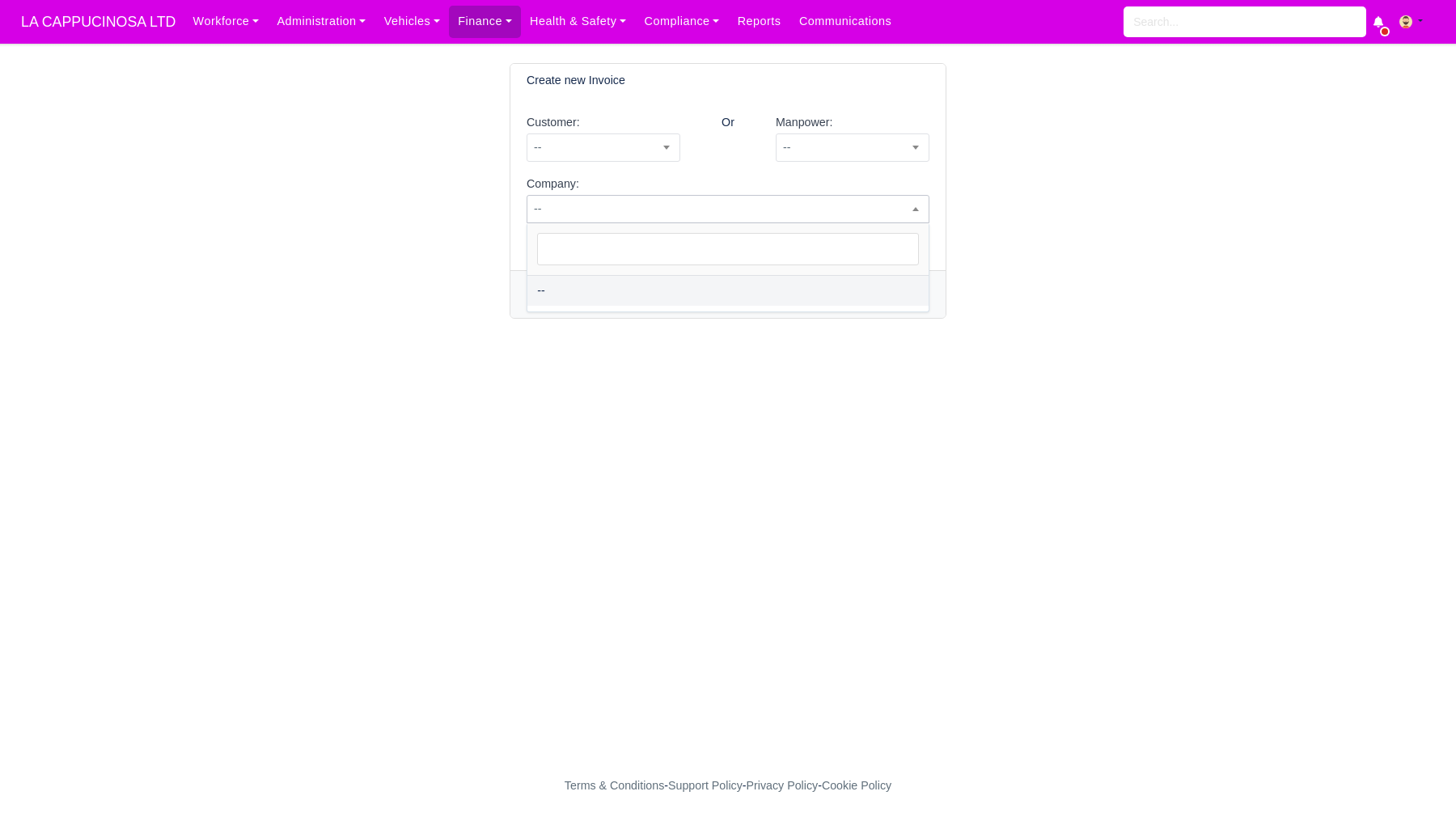
click at [823, 206] on span "--" at bounding box center [728, 209] width 401 height 20
click at [863, 179] on div "Company: -- -- The default company is: LA CAPPUCINOSA LTD" at bounding box center [728, 208] width 403 height 66
click at [873, 168] on div "Manpower: -- AHMAD JUMA (X462) AHMED SALUM (X037) Ajay Ajay Ajay Ankit Akashdee…" at bounding box center [853, 144] width 178 height 62
click at [880, 167] on div "Manpower: -- AHMAD JUMA (X462) AHMED SALUM (X037) Ajay Ajay Ajay Ankit Akashdee…" at bounding box center [853, 144] width 178 height 62
click at [884, 169] on div "Manpower: -- AHMAD JUMA (X462) AHMED SALUM (X037) Ajay Ajay Ajay Ankit Akashdee…" at bounding box center [853, 144] width 178 height 62
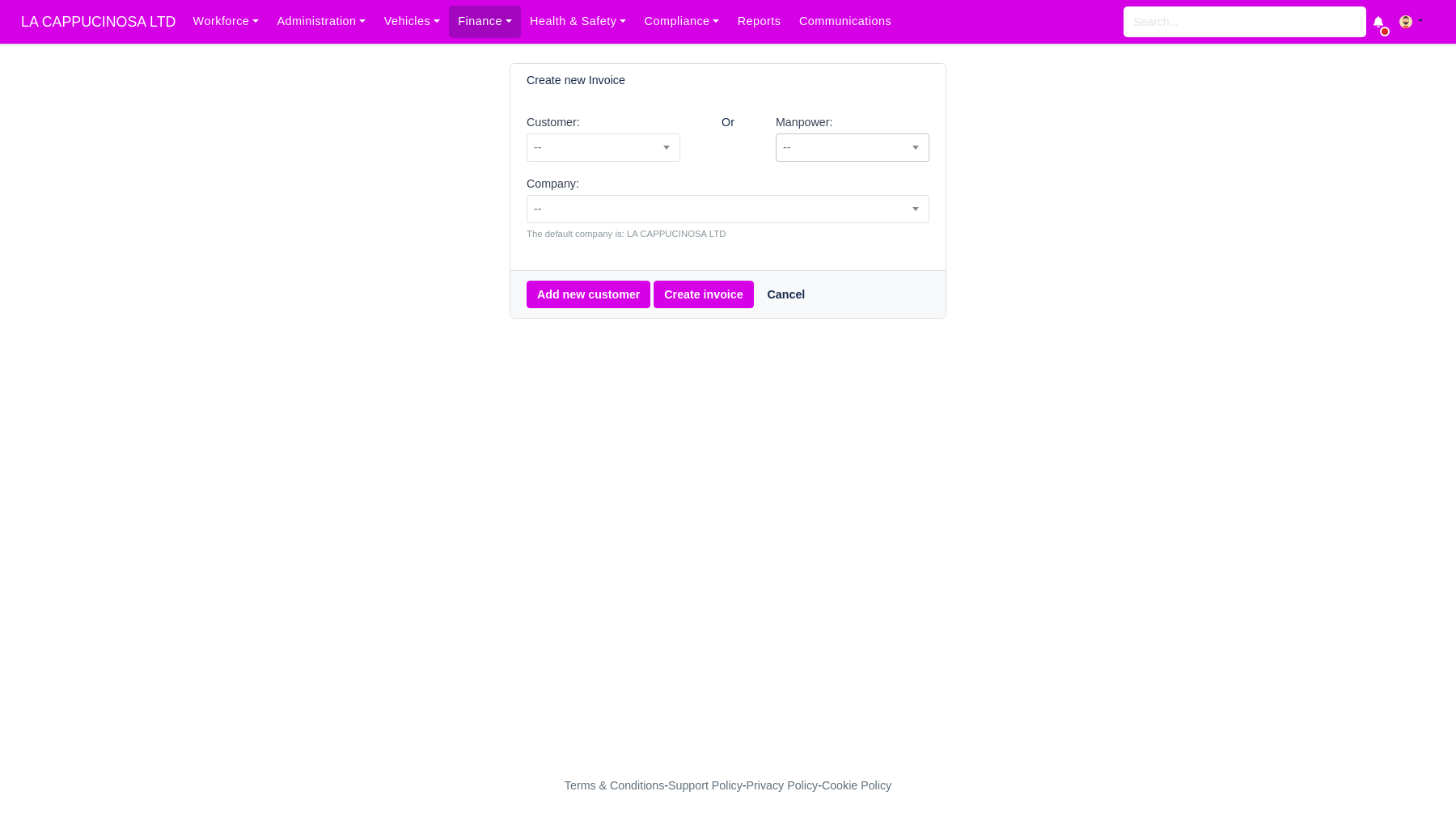
click at [904, 149] on span "--" at bounding box center [852, 148] width 152 height 20
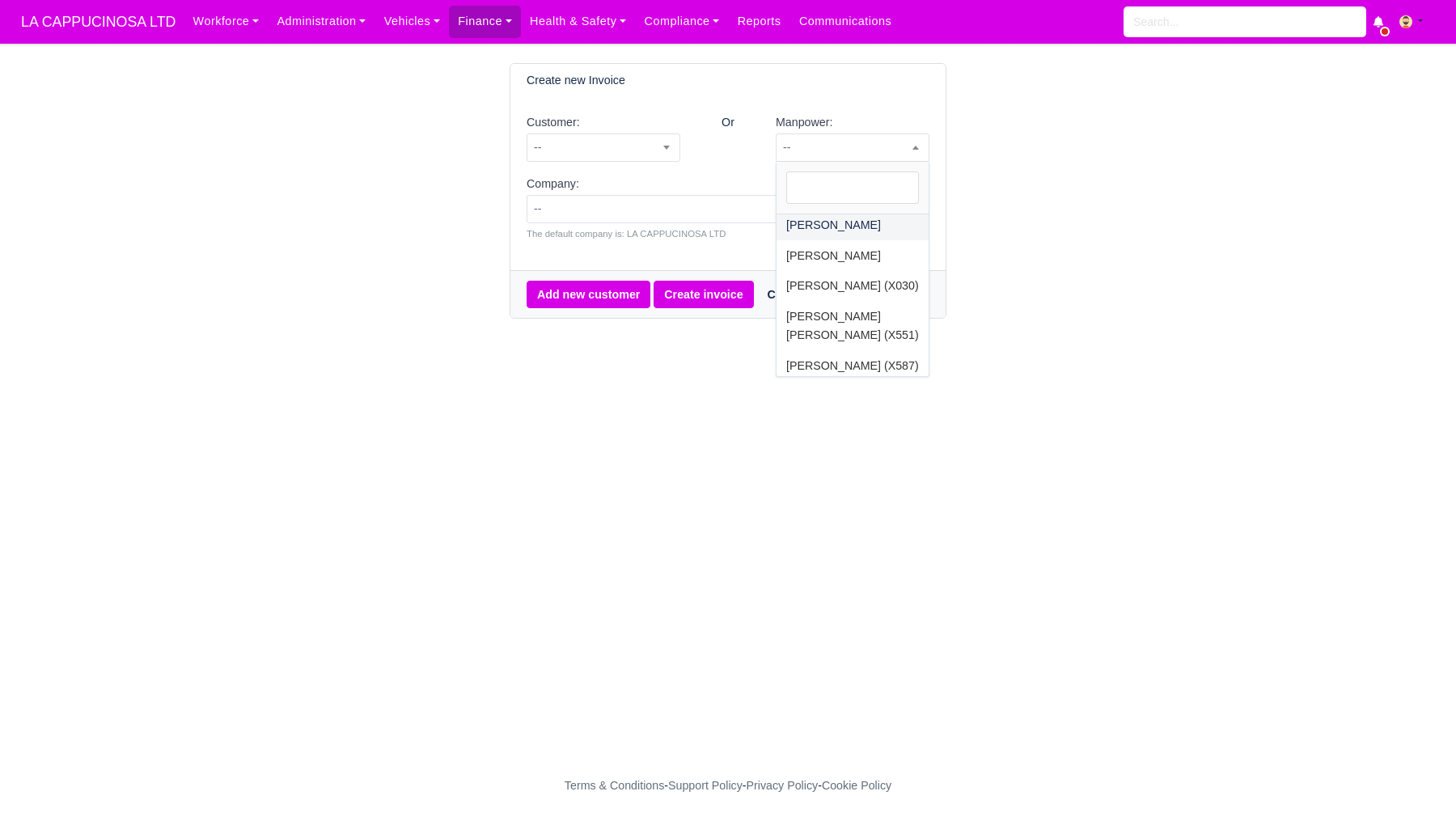
scroll to position [2332, 0]
select select "5"
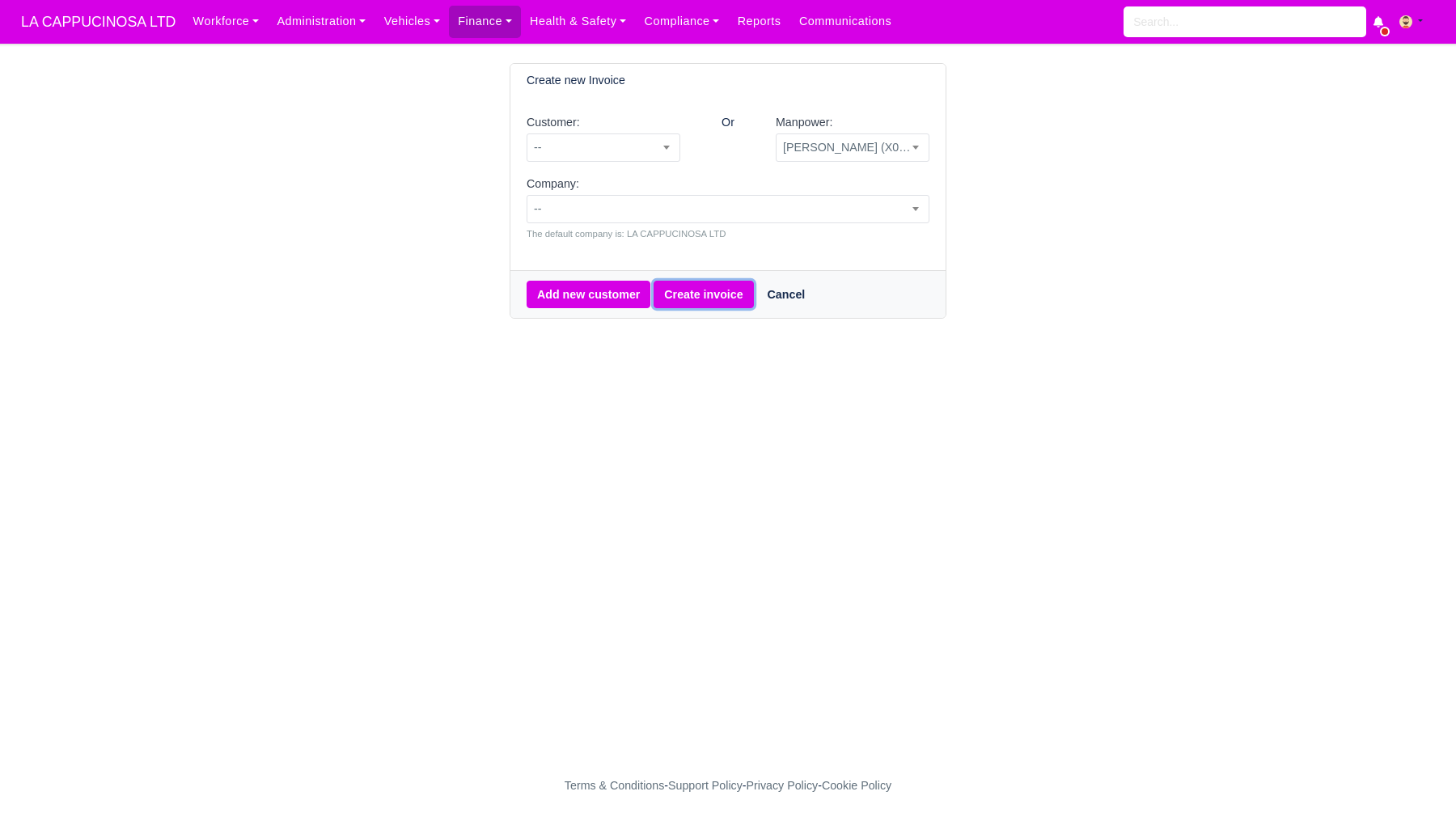
click at [720, 295] on button "Create invoice" at bounding box center [703, 294] width 99 height 27
select select "5"
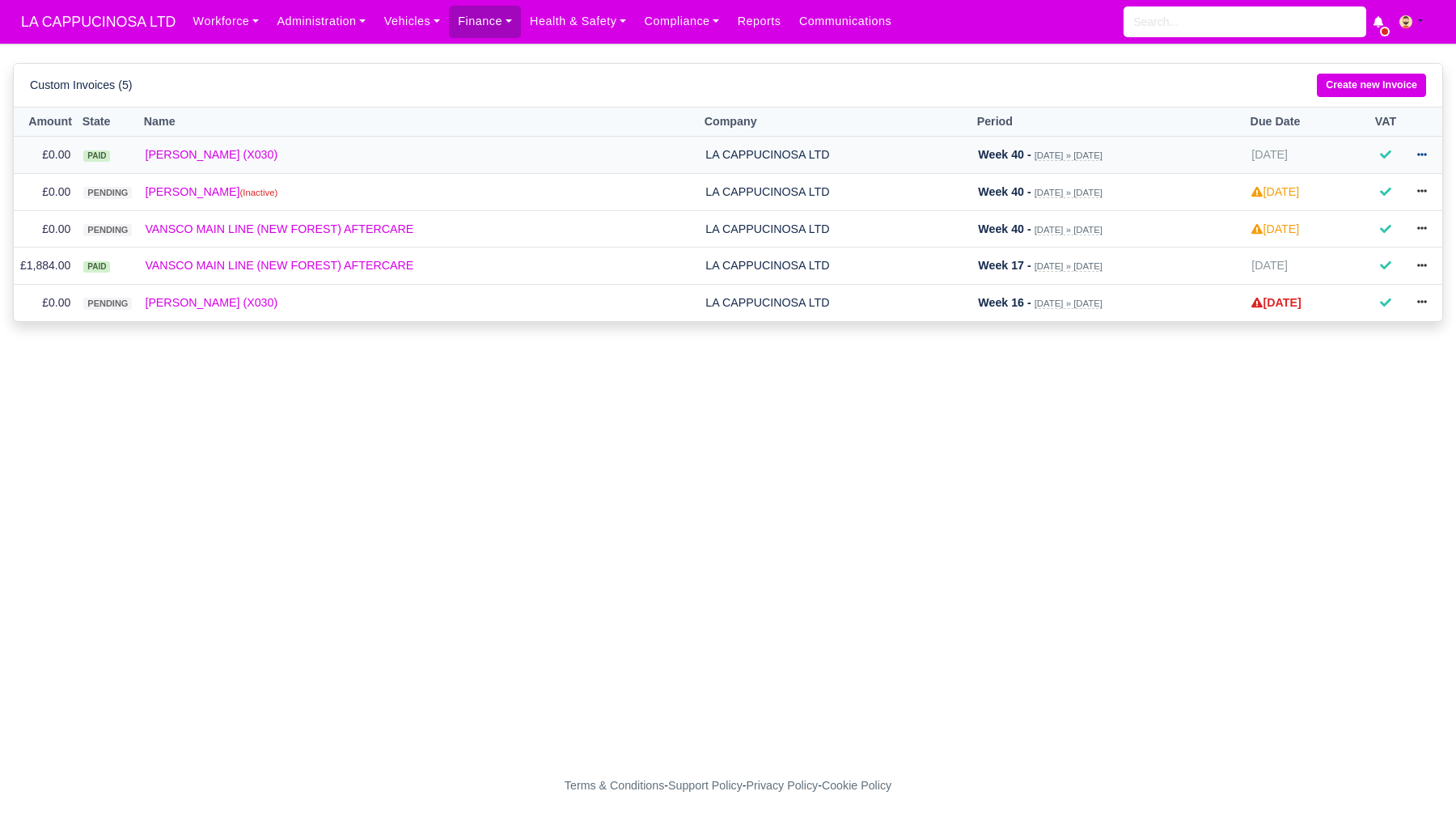
click at [1425, 156] on icon at bounding box center [1422, 154] width 9 height 3
click at [1352, 193] on link "Show Invoice" at bounding box center [1364, 187] width 144 height 34
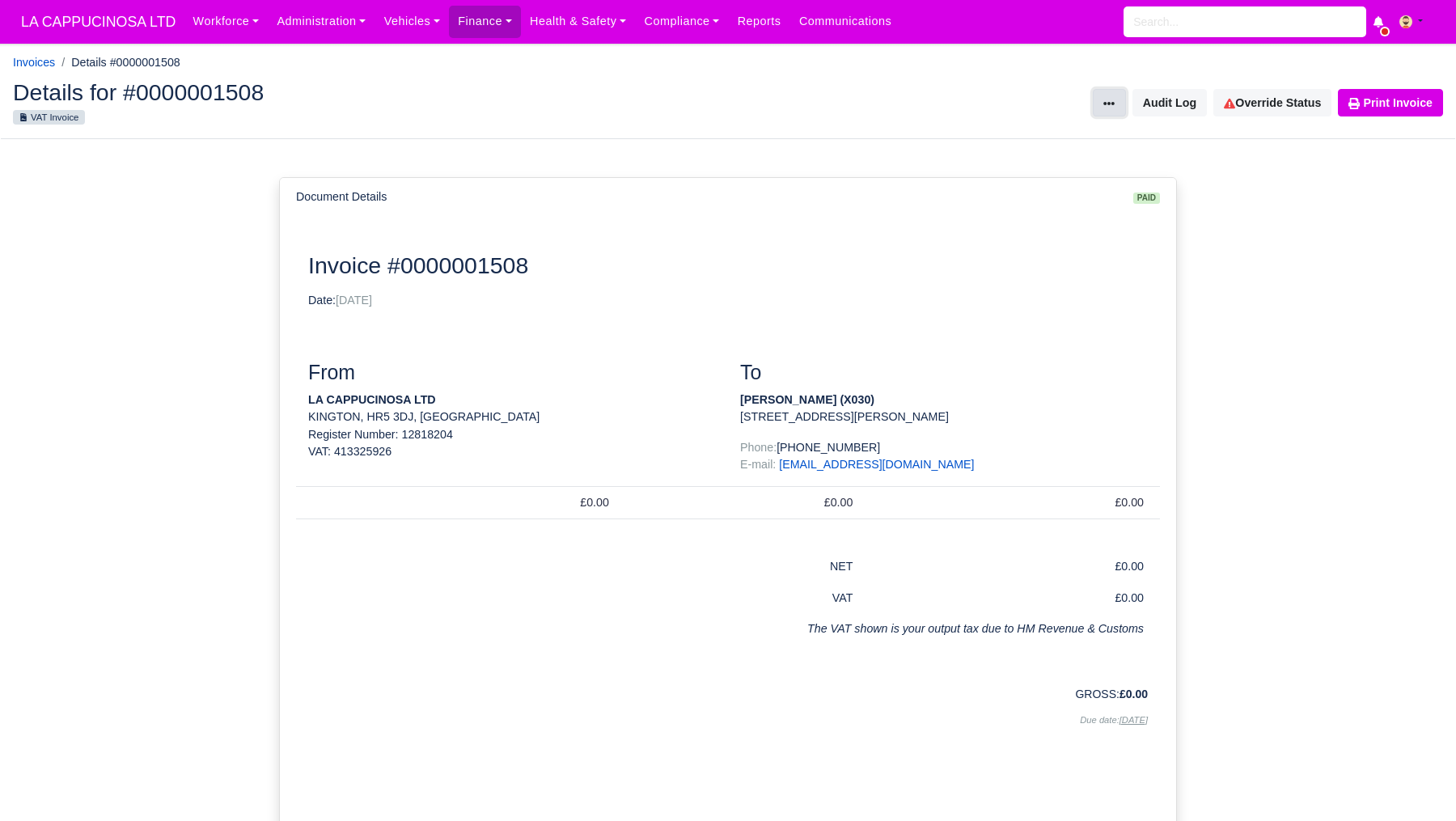
click at [1113, 99] on button at bounding box center [1109, 103] width 32 height 27
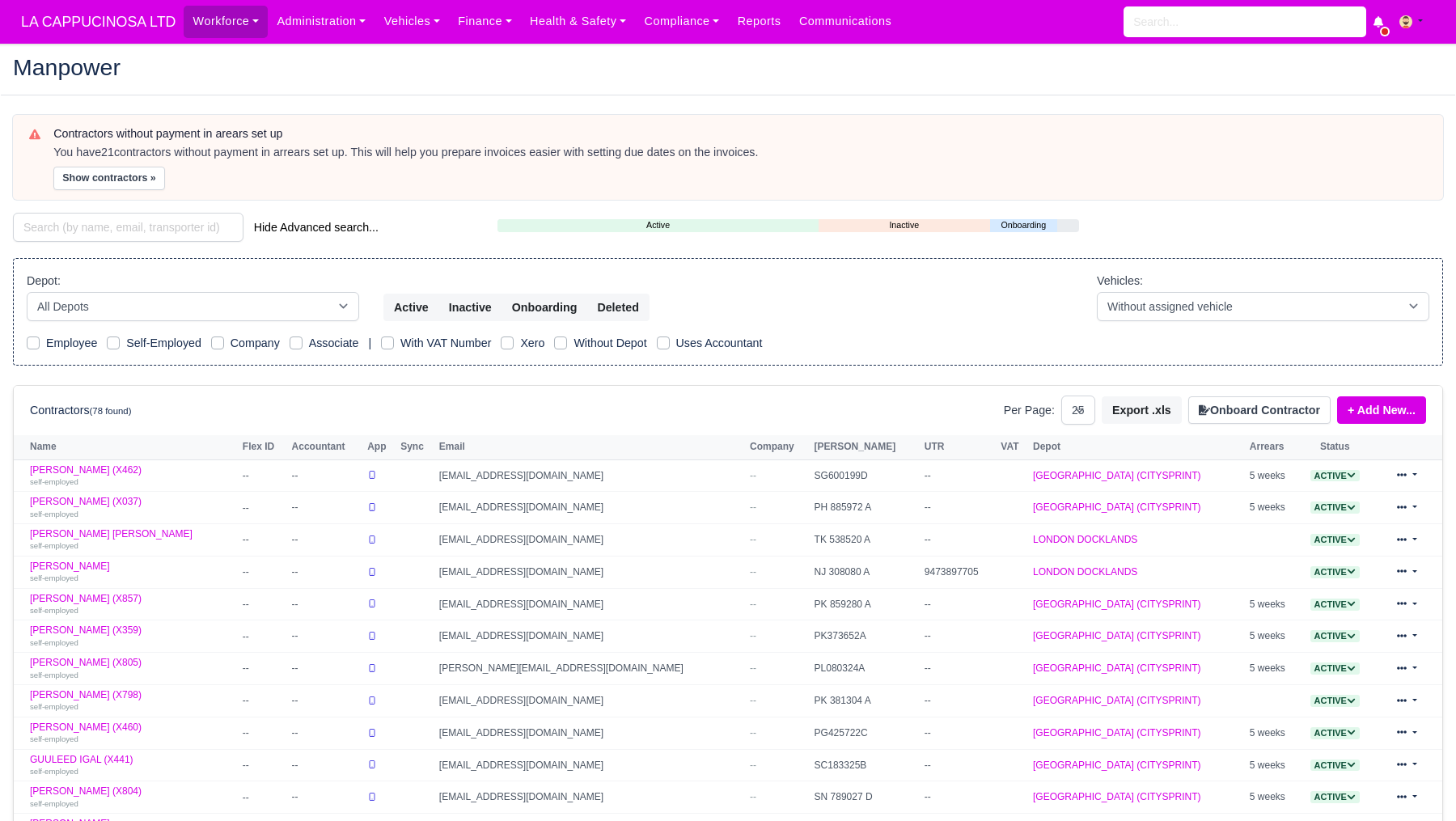
select select "25"
click at [241, 25] on link "Workforce" at bounding box center [226, 21] width 84 height 31
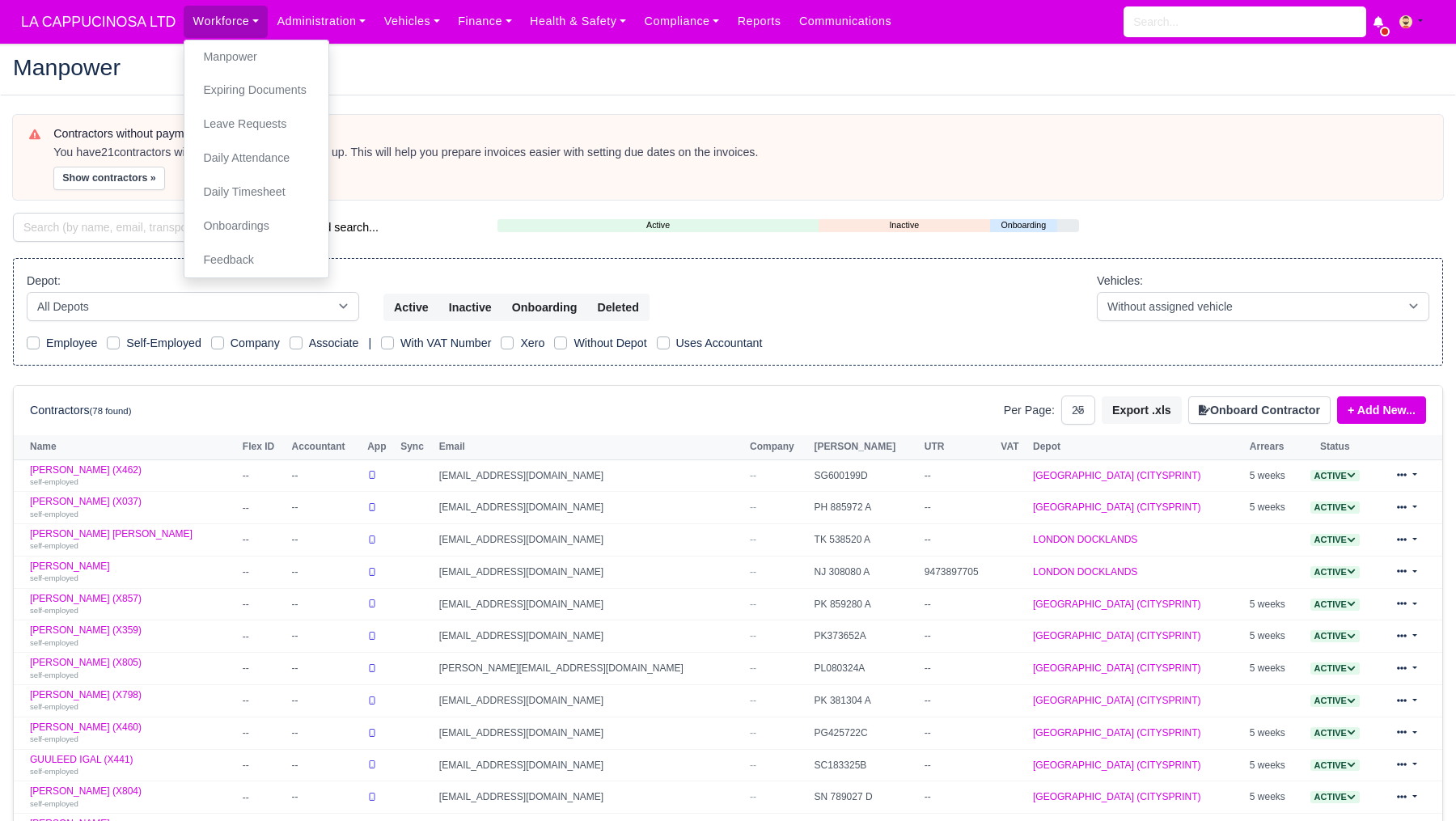
click at [411, 179] on div "Show contractors »" at bounding box center [740, 179] width 1374 height 24
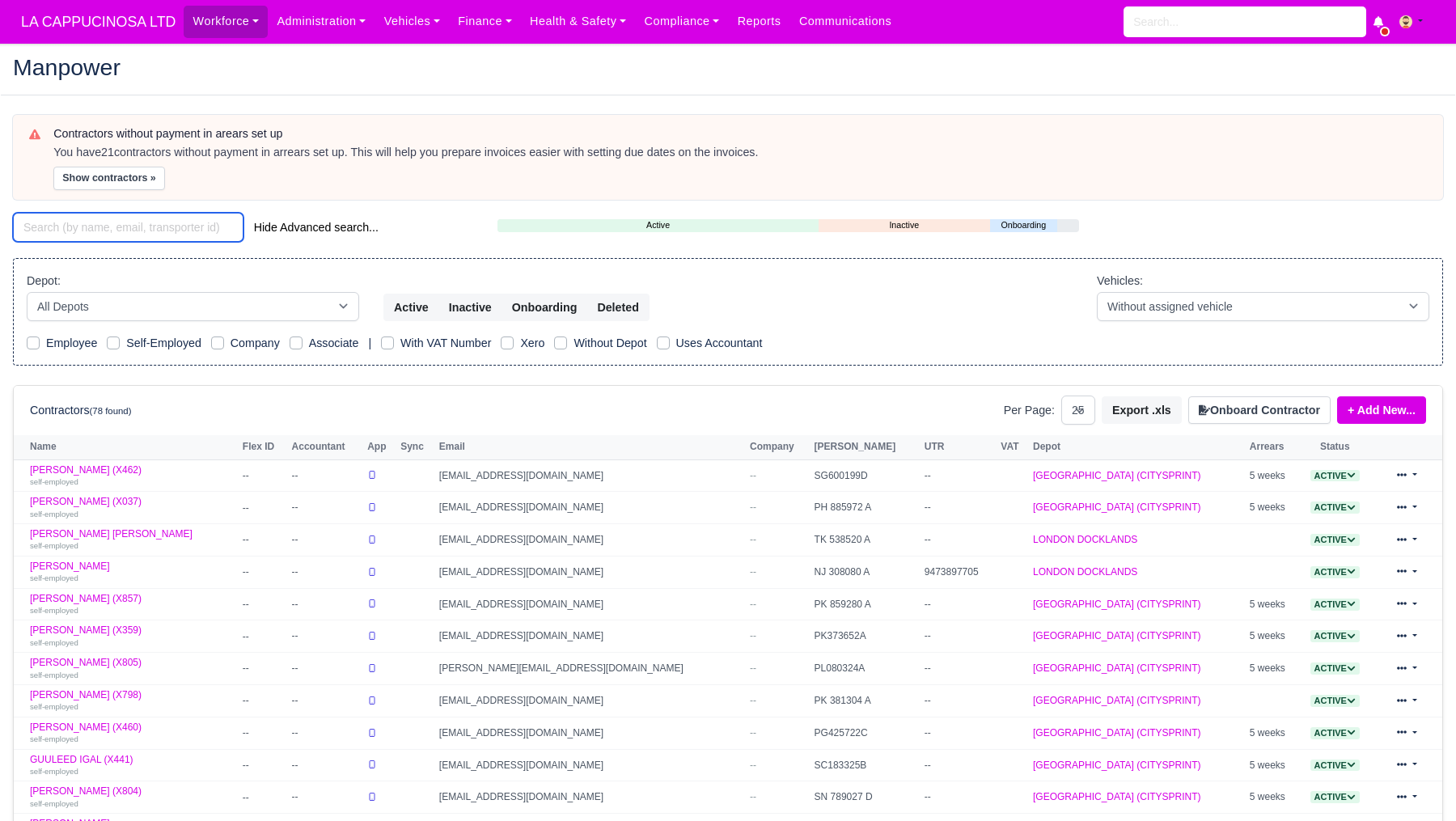
click at [209, 241] on input "search" at bounding box center [128, 227] width 231 height 29
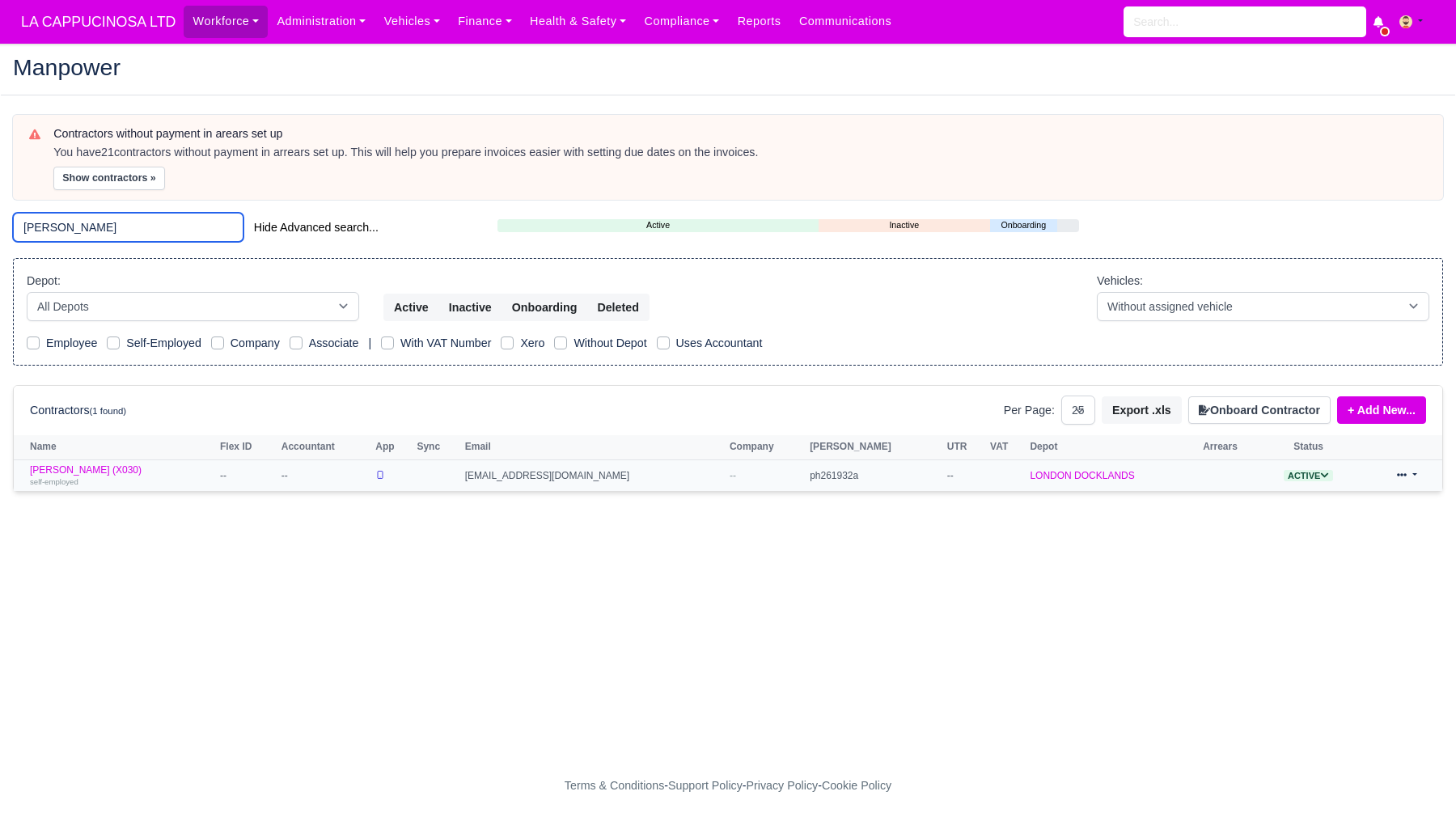
type input "thom"
click at [1414, 480] on link at bounding box center [1407, 477] width 38 height 24
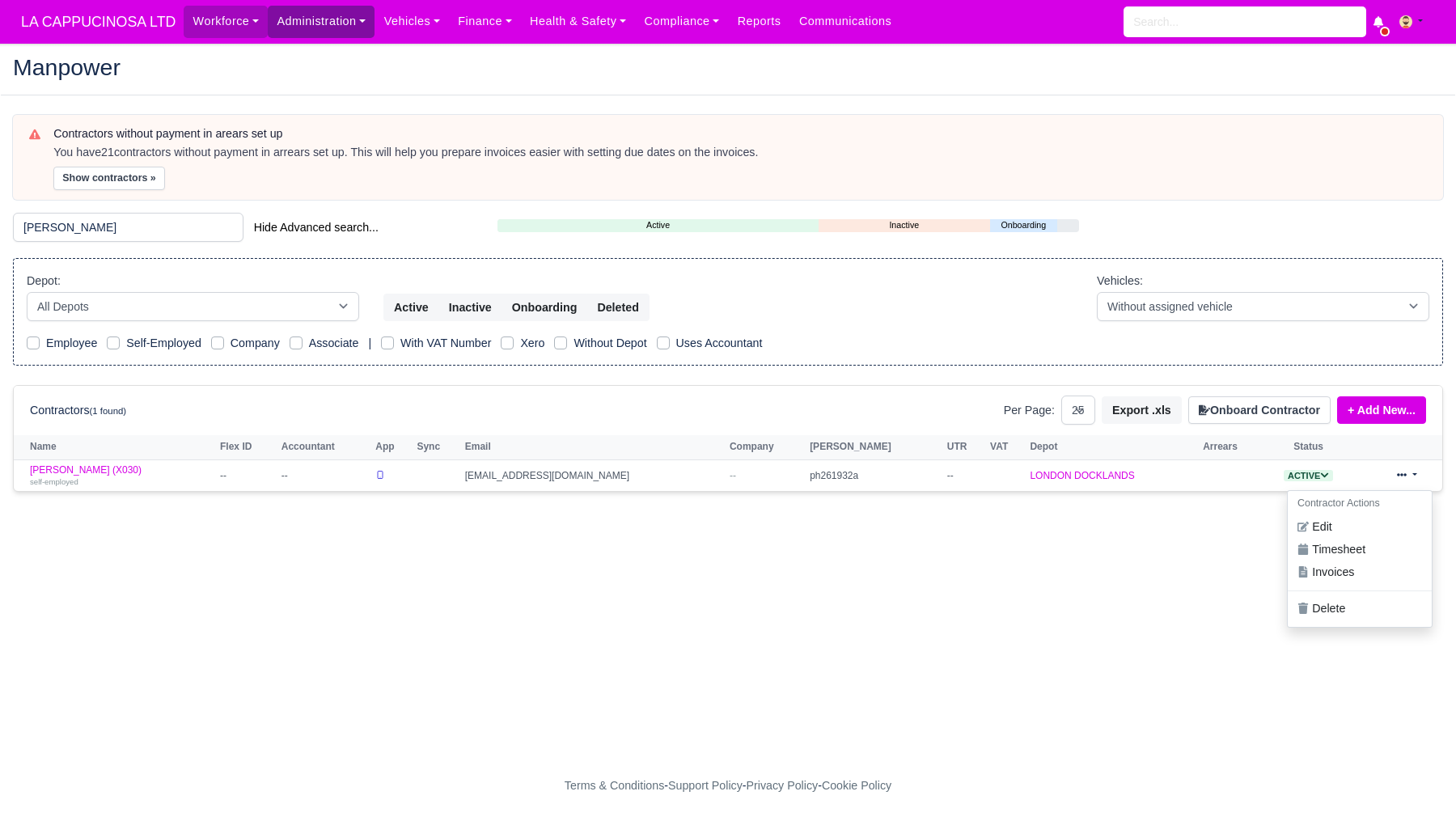
click at [323, 27] on link "Administration" at bounding box center [321, 21] width 107 height 31
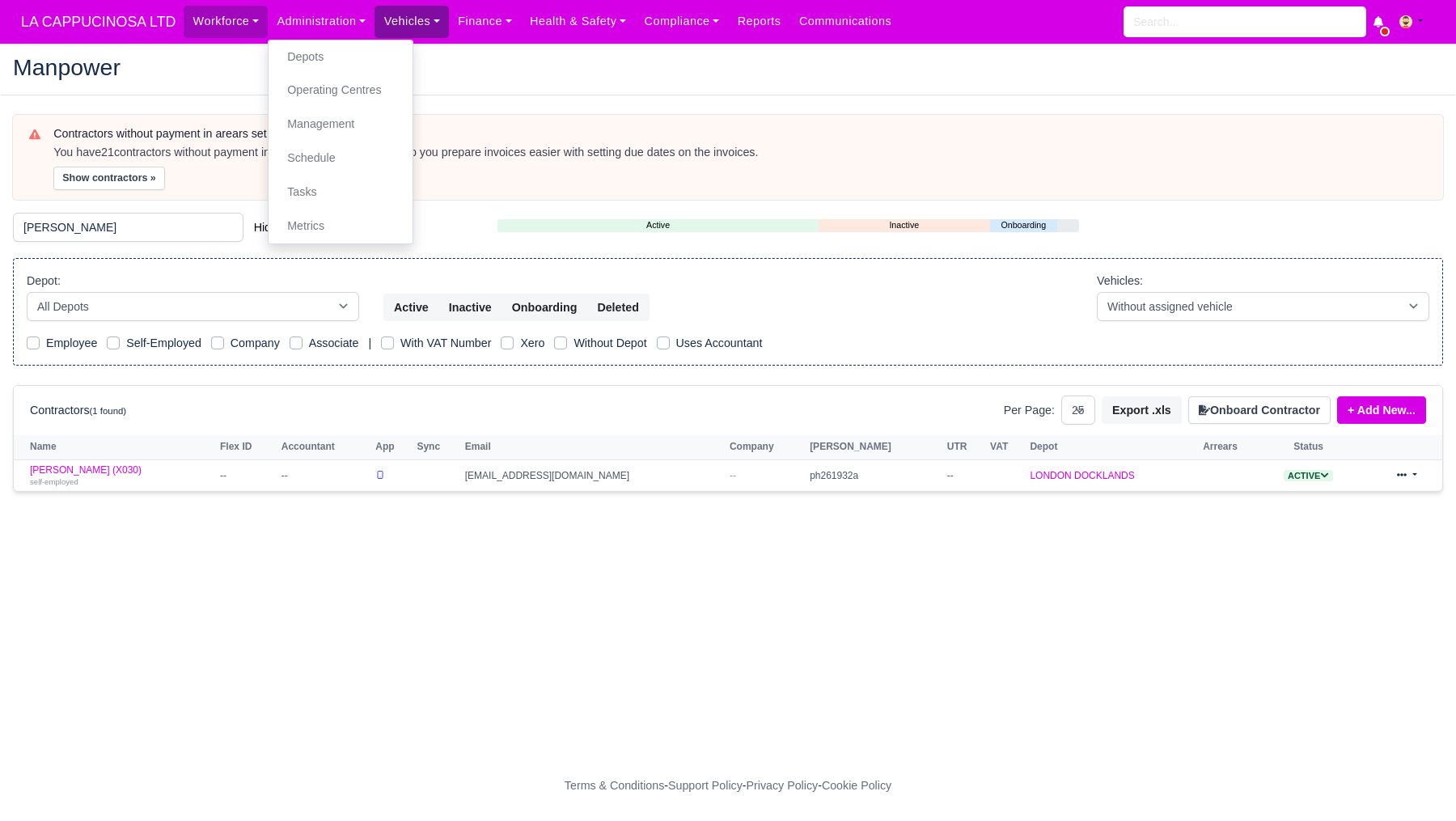
click at [408, 25] on link "Vehicles" at bounding box center [412, 21] width 75 height 31
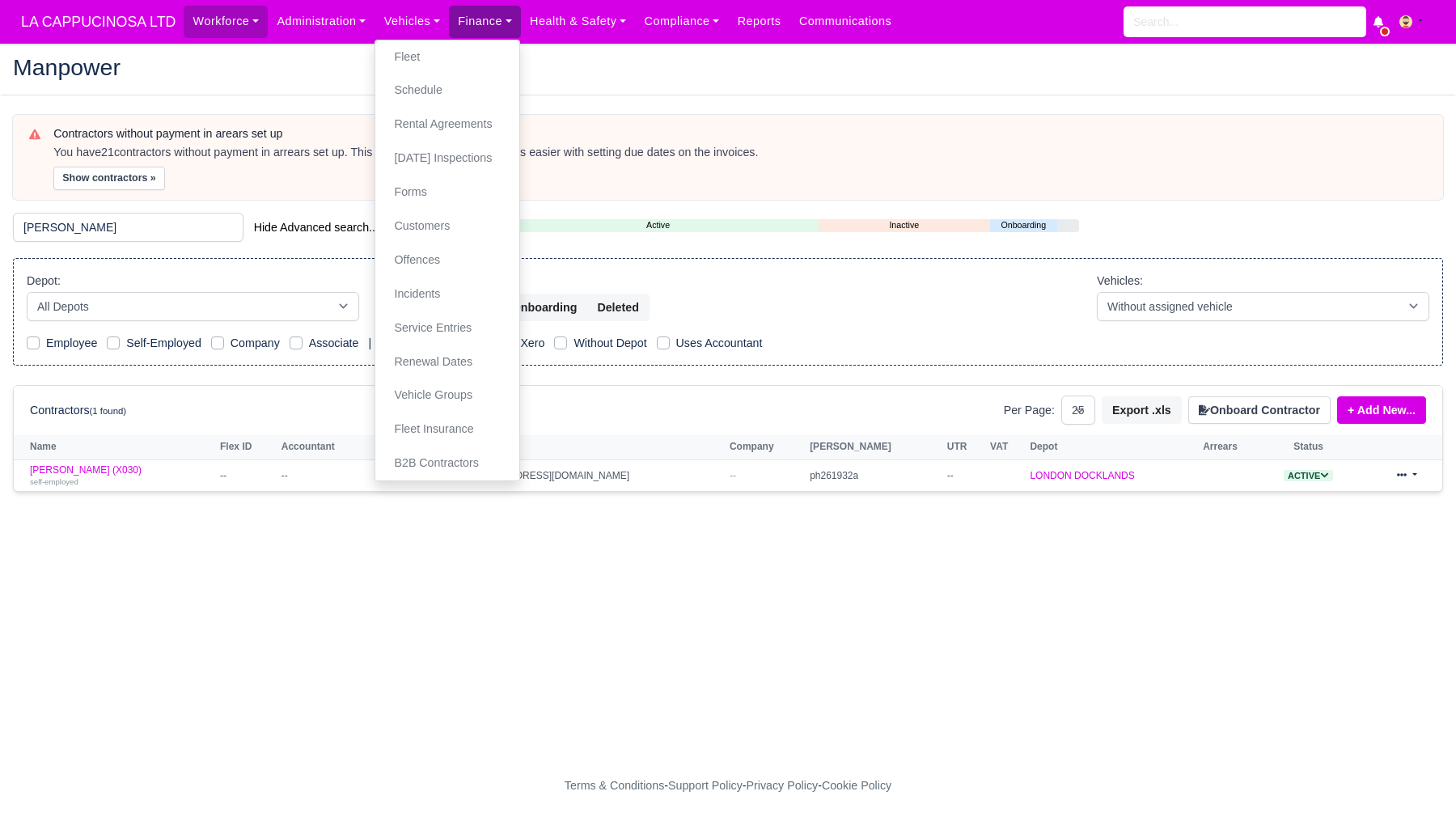
click at [485, 23] on link "Finance" at bounding box center [485, 21] width 72 height 31
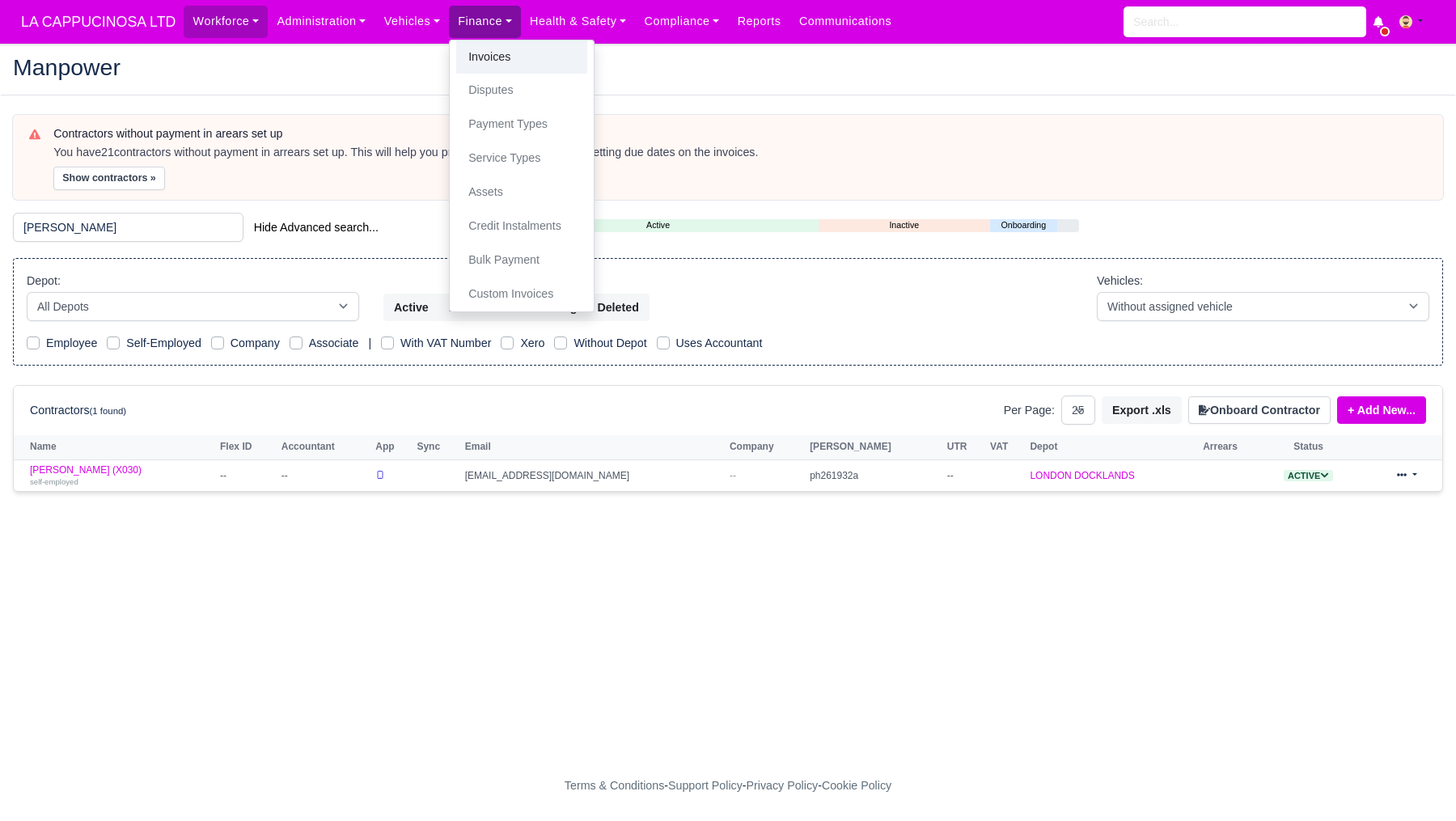
click at [497, 59] on link "Invoices" at bounding box center [522, 58] width 131 height 34
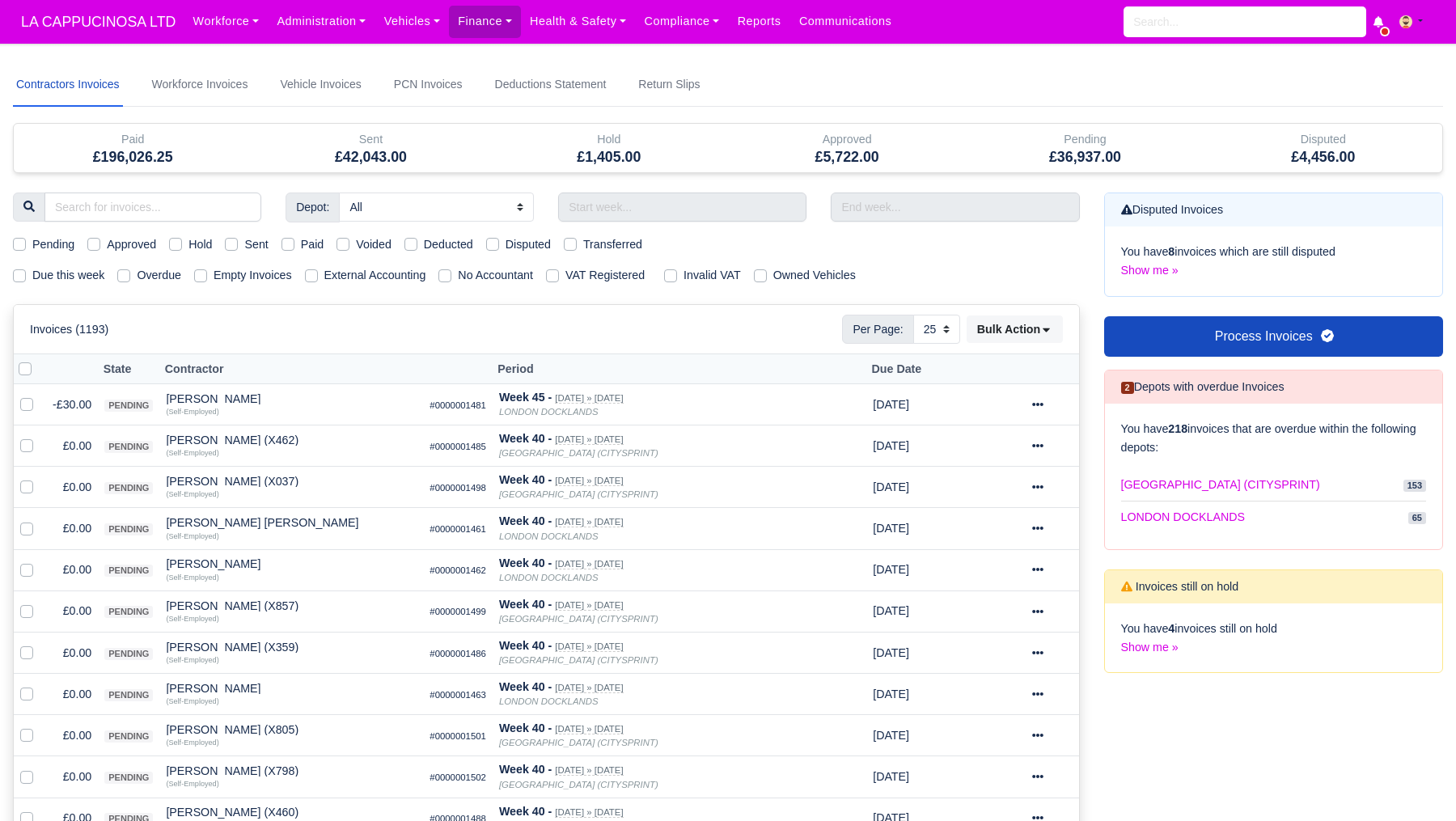
select select "25"
click at [225, 83] on link "Workforce Invoices" at bounding box center [200, 85] width 103 height 44
select select
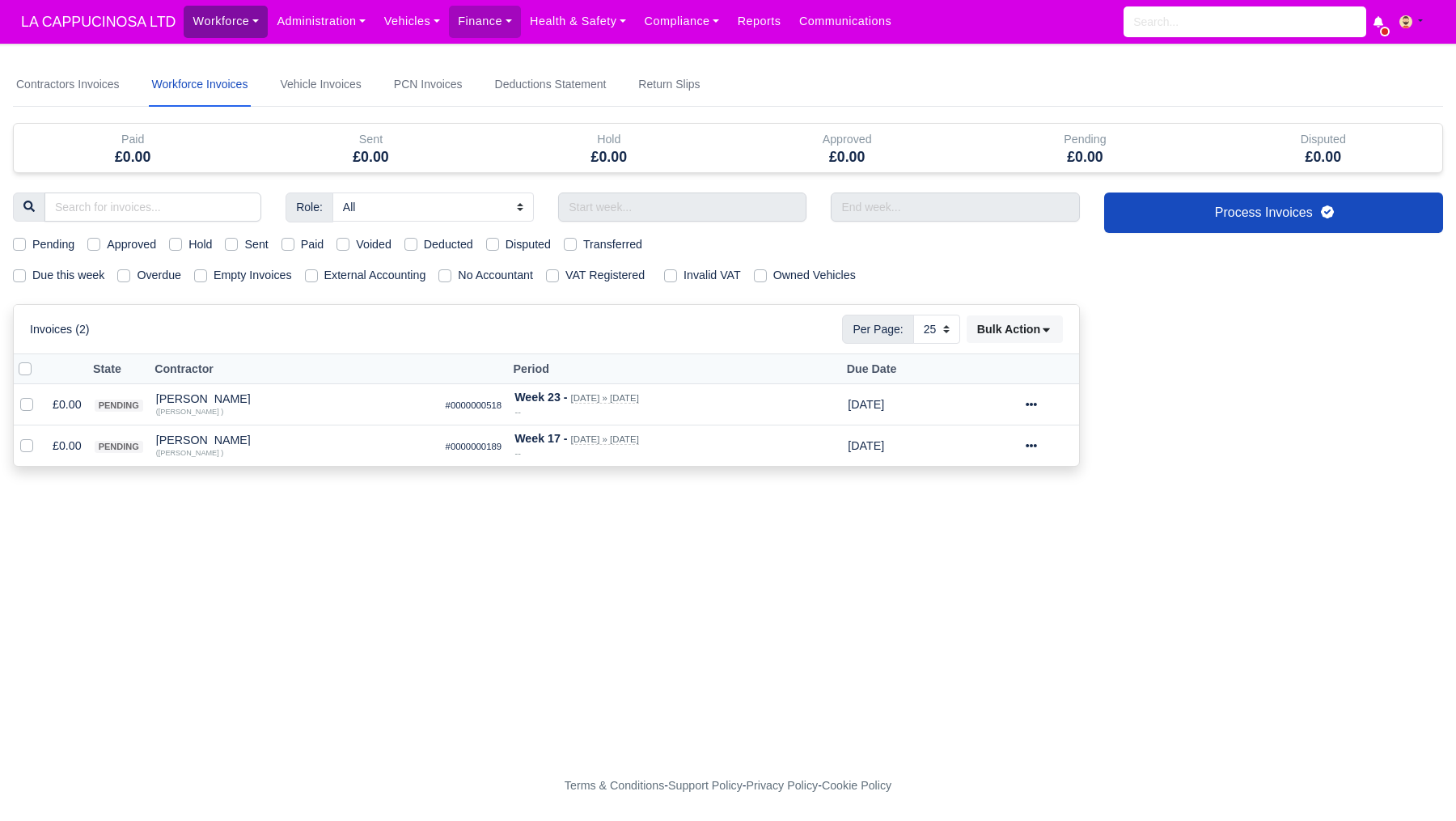
click at [229, 27] on link "Workforce" at bounding box center [226, 21] width 84 height 31
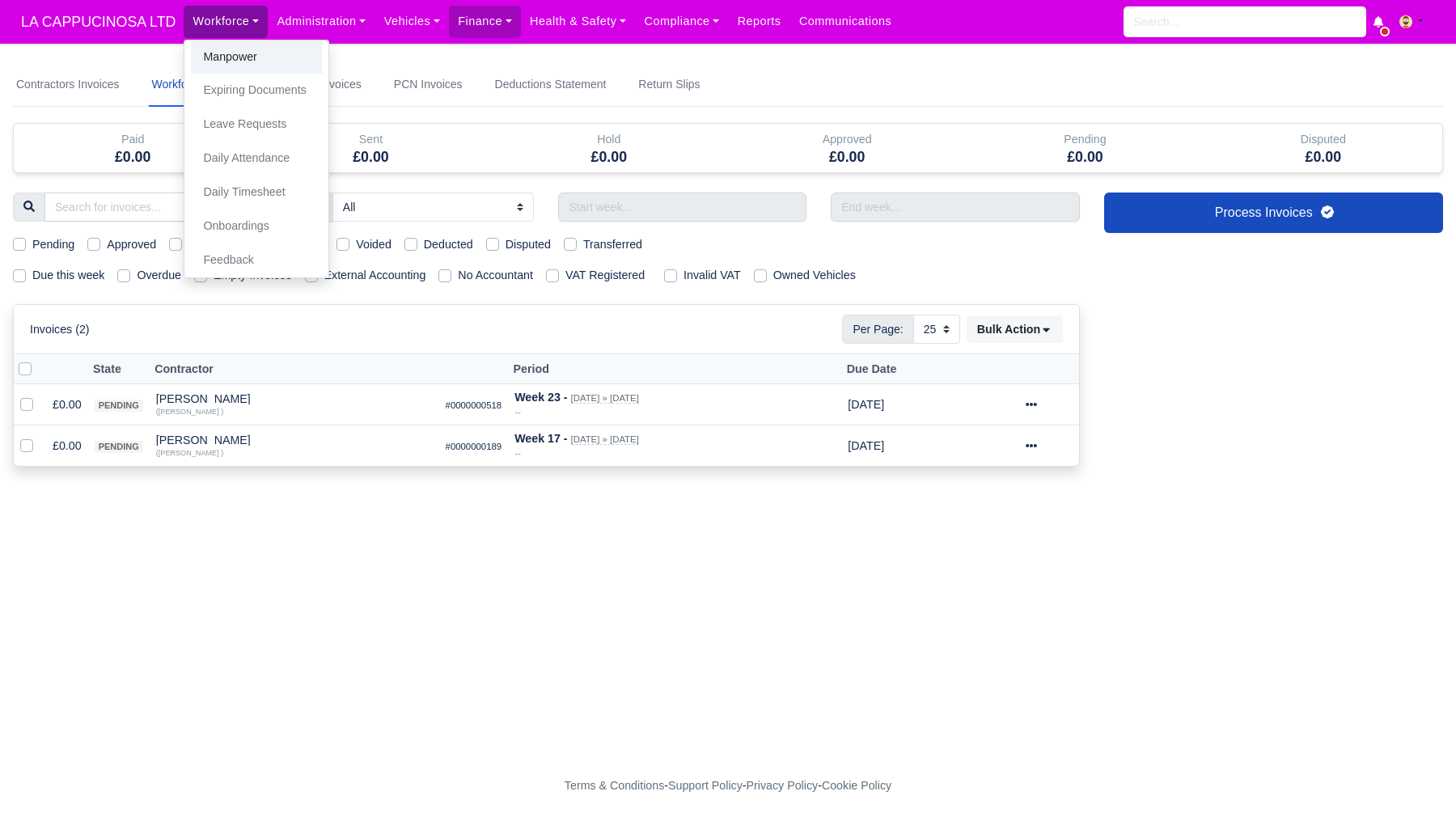
click at [230, 59] on link "Manpower" at bounding box center [256, 58] width 131 height 34
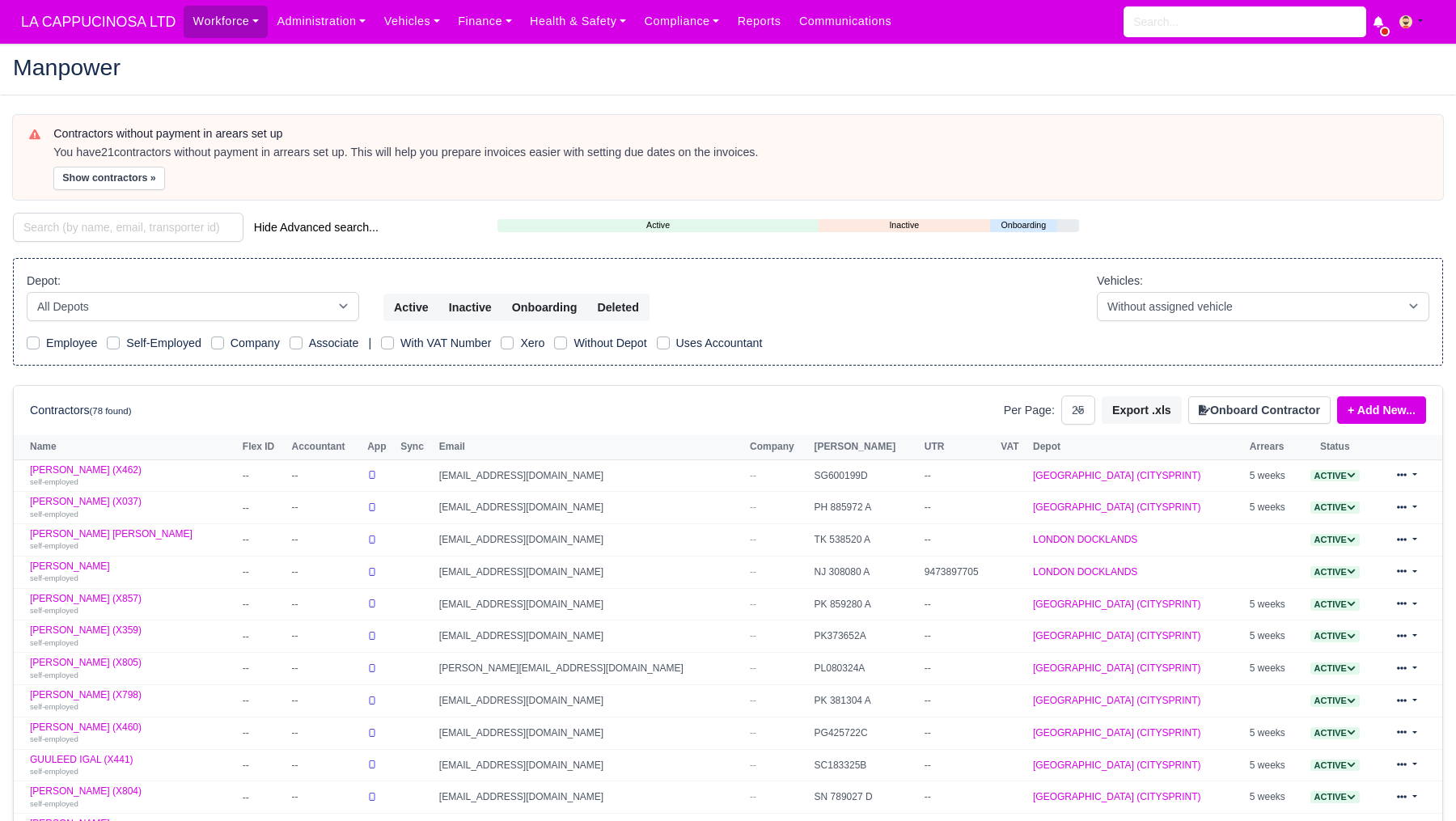
select select "25"
click at [1271, 419] on button "Onboard Contractor" at bounding box center [1260, 410] width 142 height 27
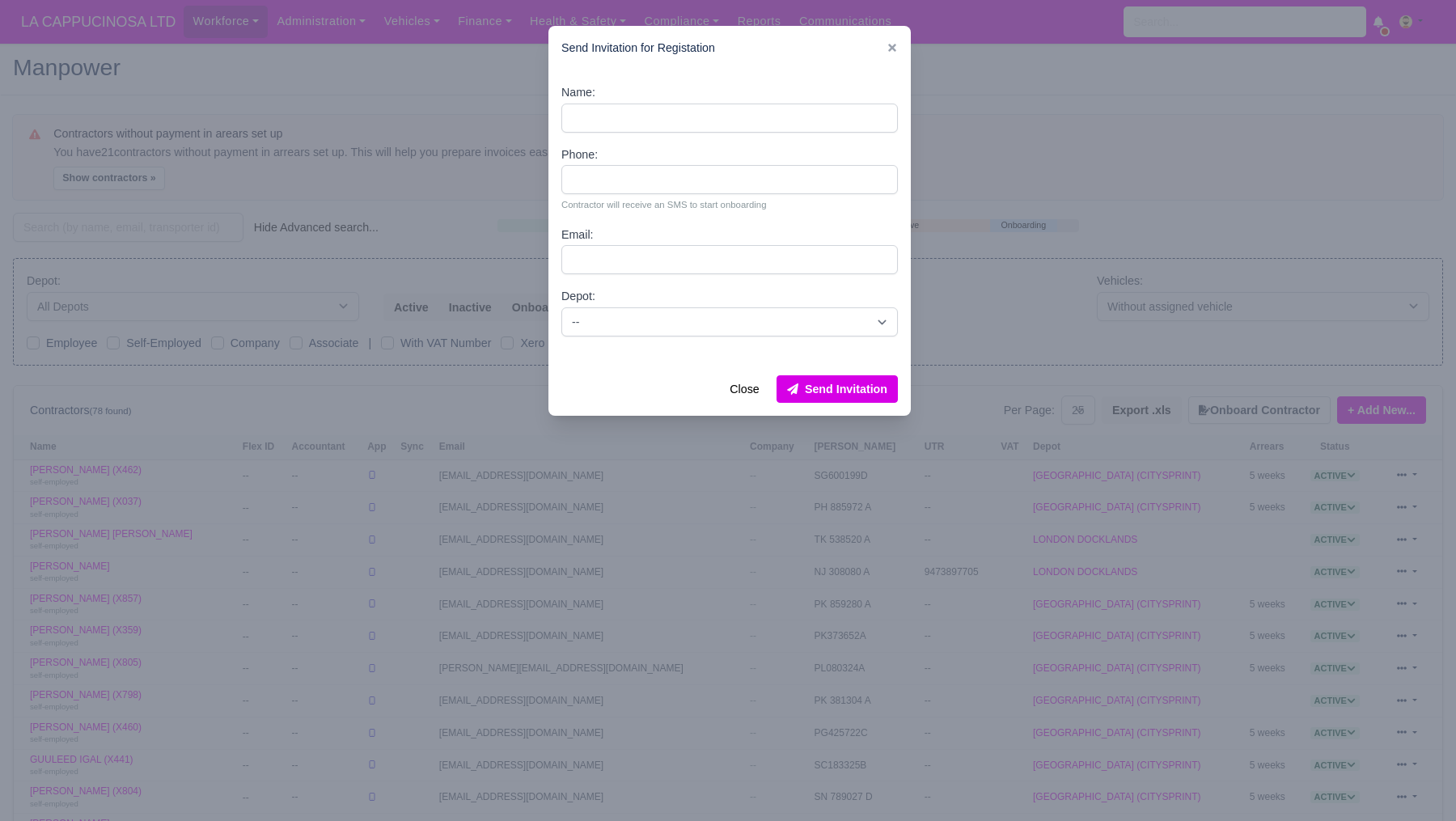
click at [906, 46] on div "Send Invitation for Registation" at bounding box center [729, 48] width 362 height 44
click at [896, 50] on icon at bounding box center [892, 47] width 11 height 11
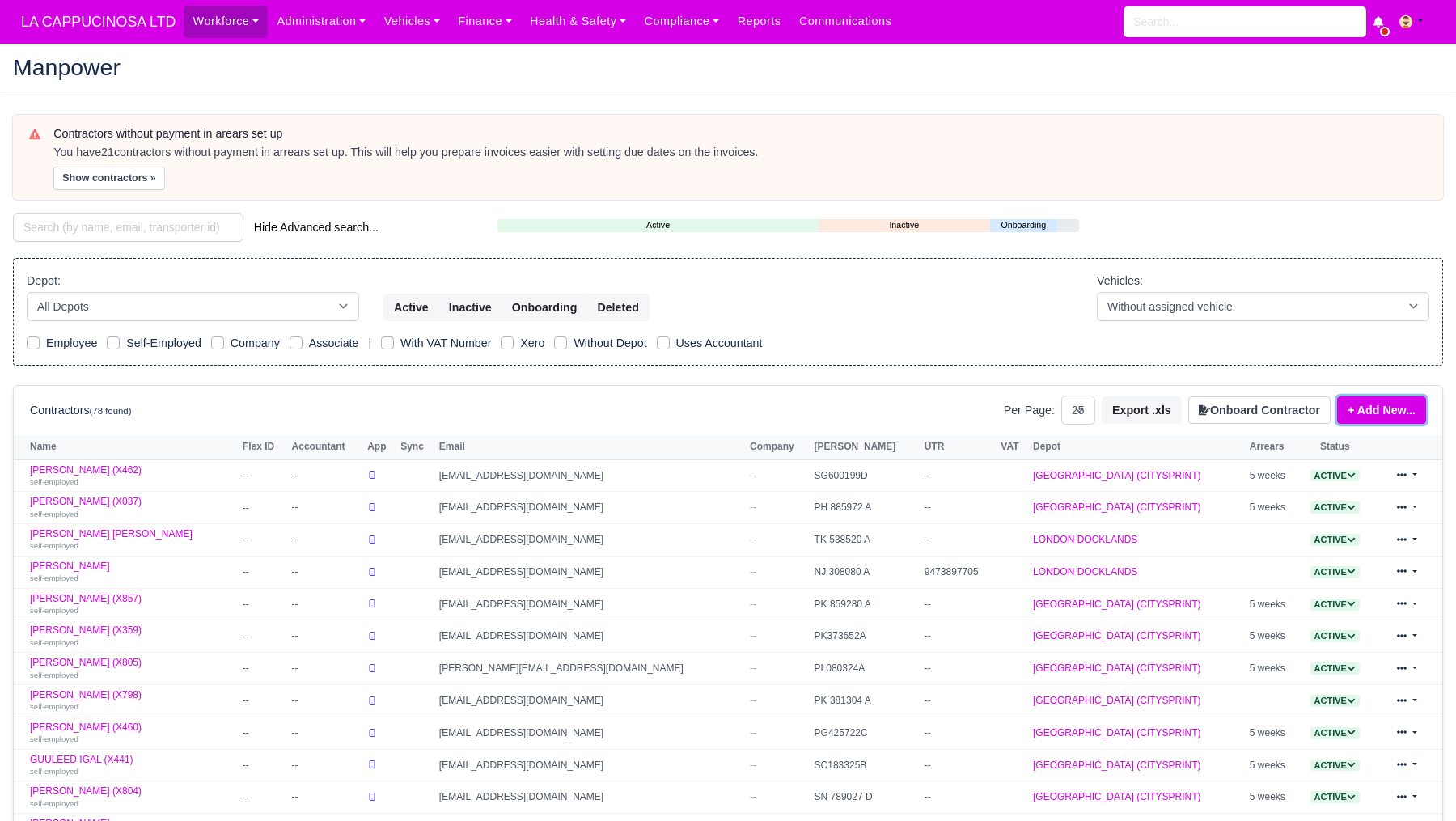
click at [1385, 416] on link "+ Add New..." at bounding box center [1381, 410] width 89 height 27
click at [1367, 461] on link "Single Contractor" at bounding box center [1356, 465] width 144 height 25
select select "25"
click at [411, 303] on button "Active" at bounding box center [411, 307] width 56 height 27
click at [256, 319] on select "All Depots LONDON CITY (CITYSPRINT) LONDON DOCKLANDS" at bounding box center [192, 306] width 332 height 29
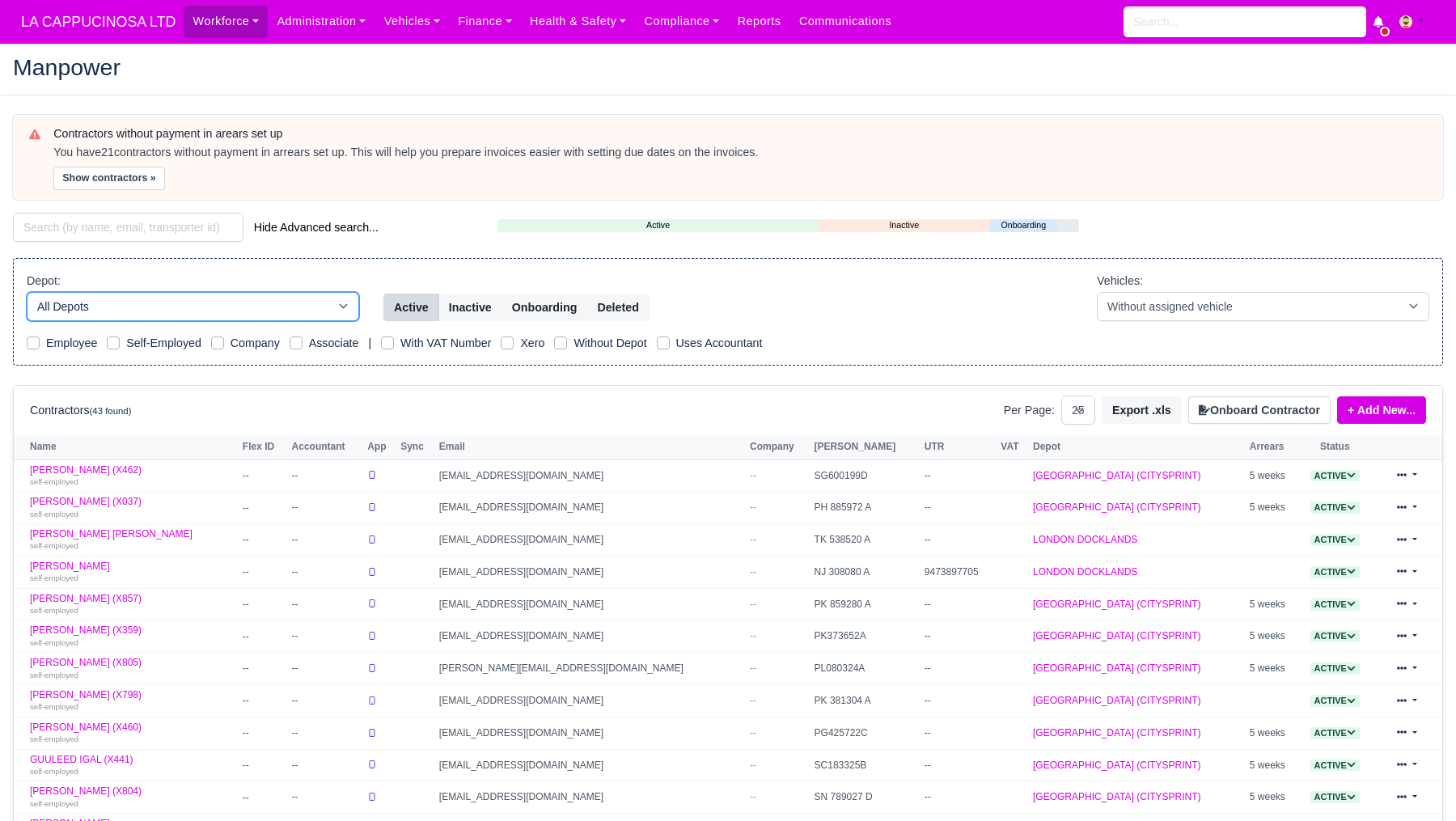
select select "1"
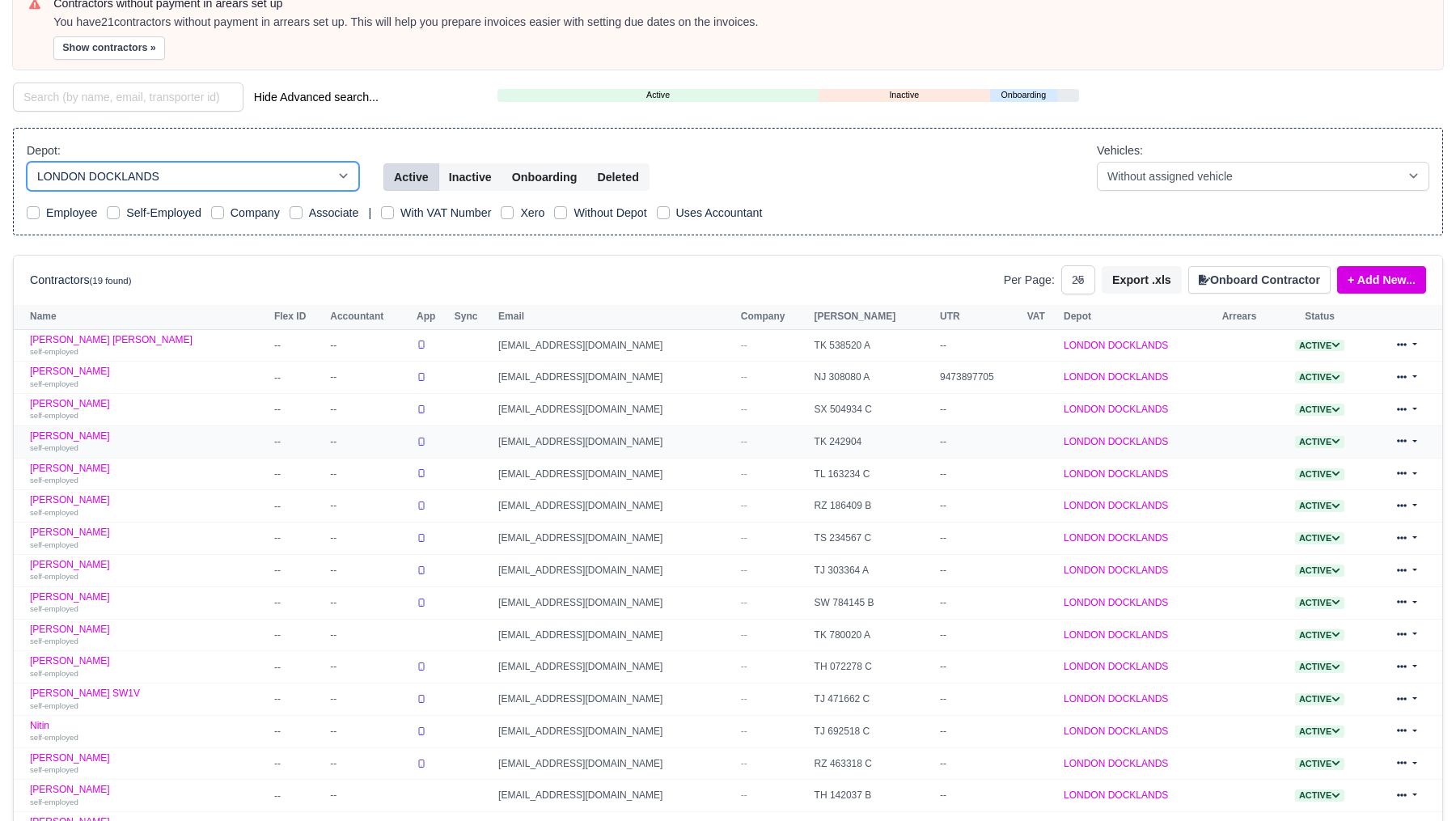
scroll to position [370, 0]
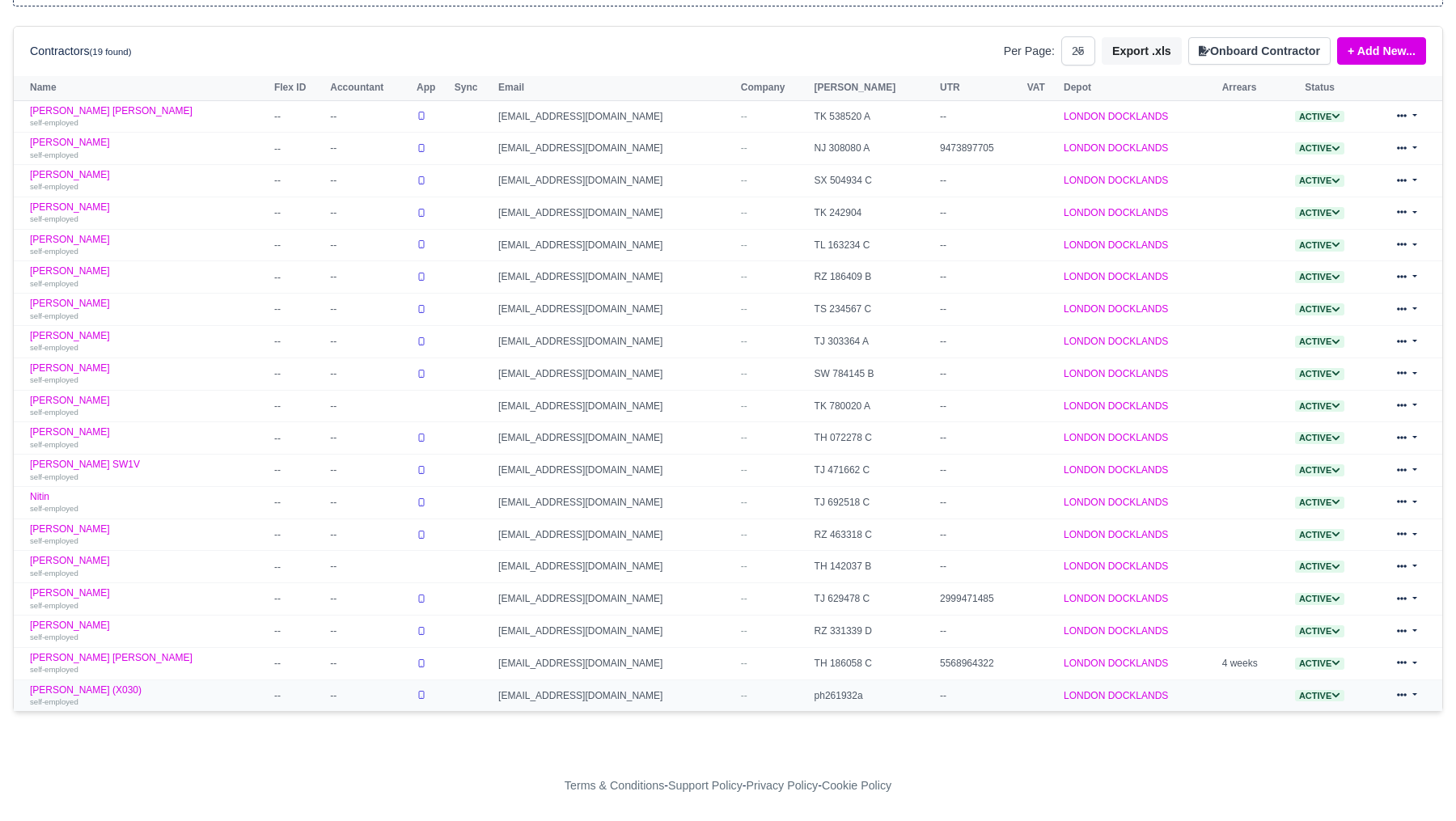
click at [1402, 696] on icon at bounding box center [1402, 695] width 9 height 9
click at [1376, 590] on link "Edit" at bounding box center [1358, 584] width 144 height 23
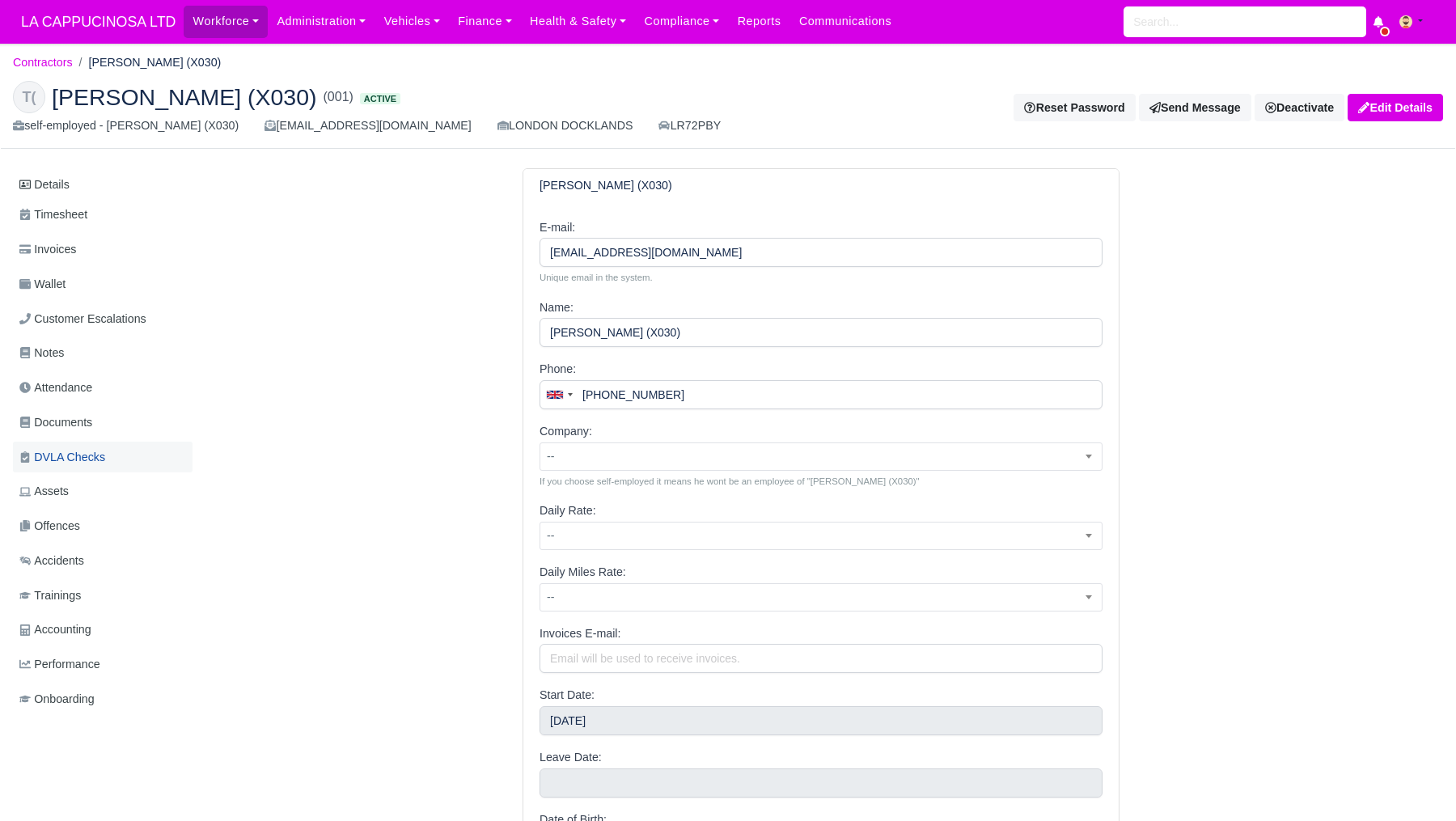
click at [128, 466] on link "DVLA Checks" at bounding box center [103, 457] width 180 height 31
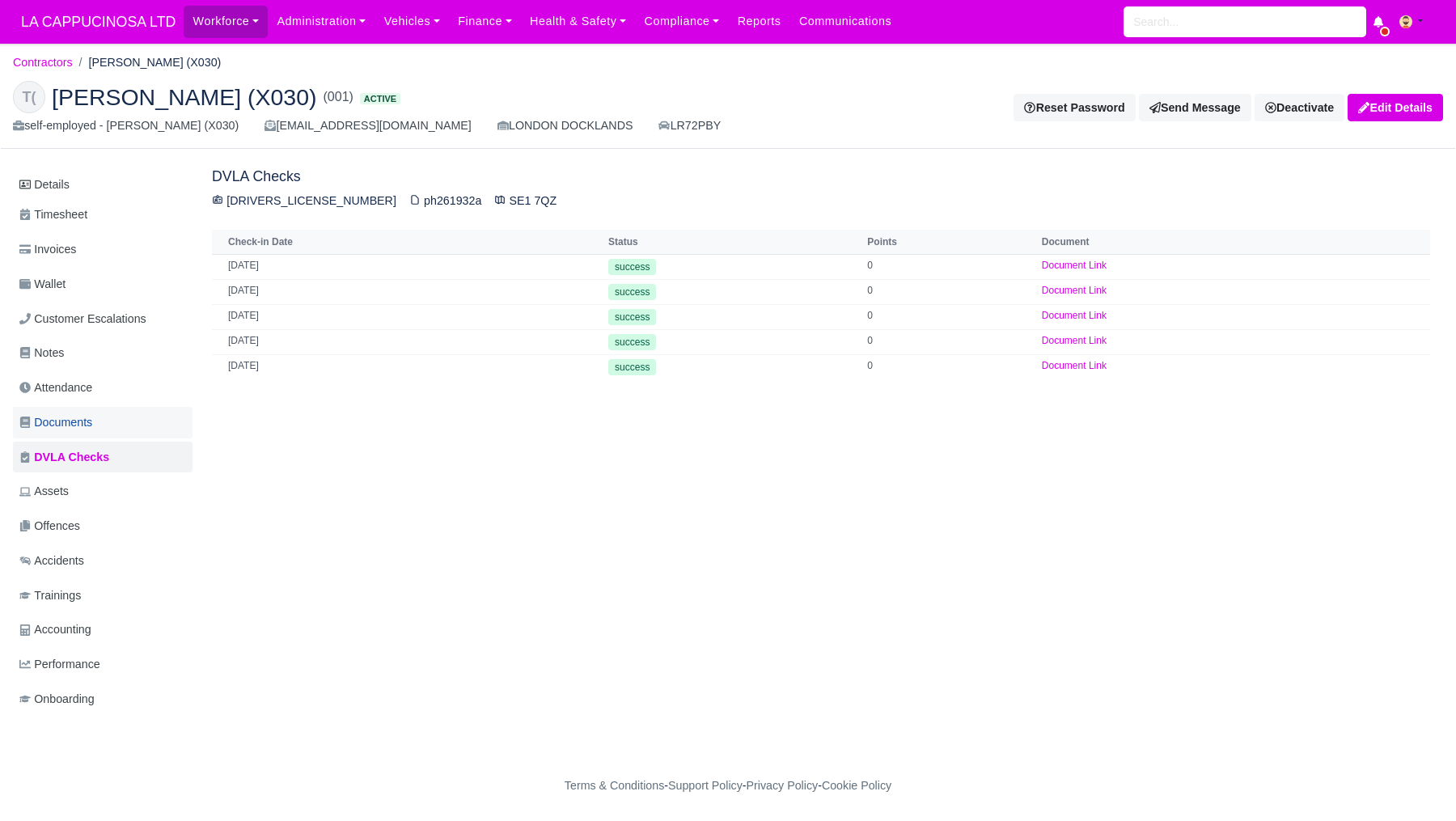
click at [131, 418] on link "Documents" at bounding box center [103, 422] width 180 height 31
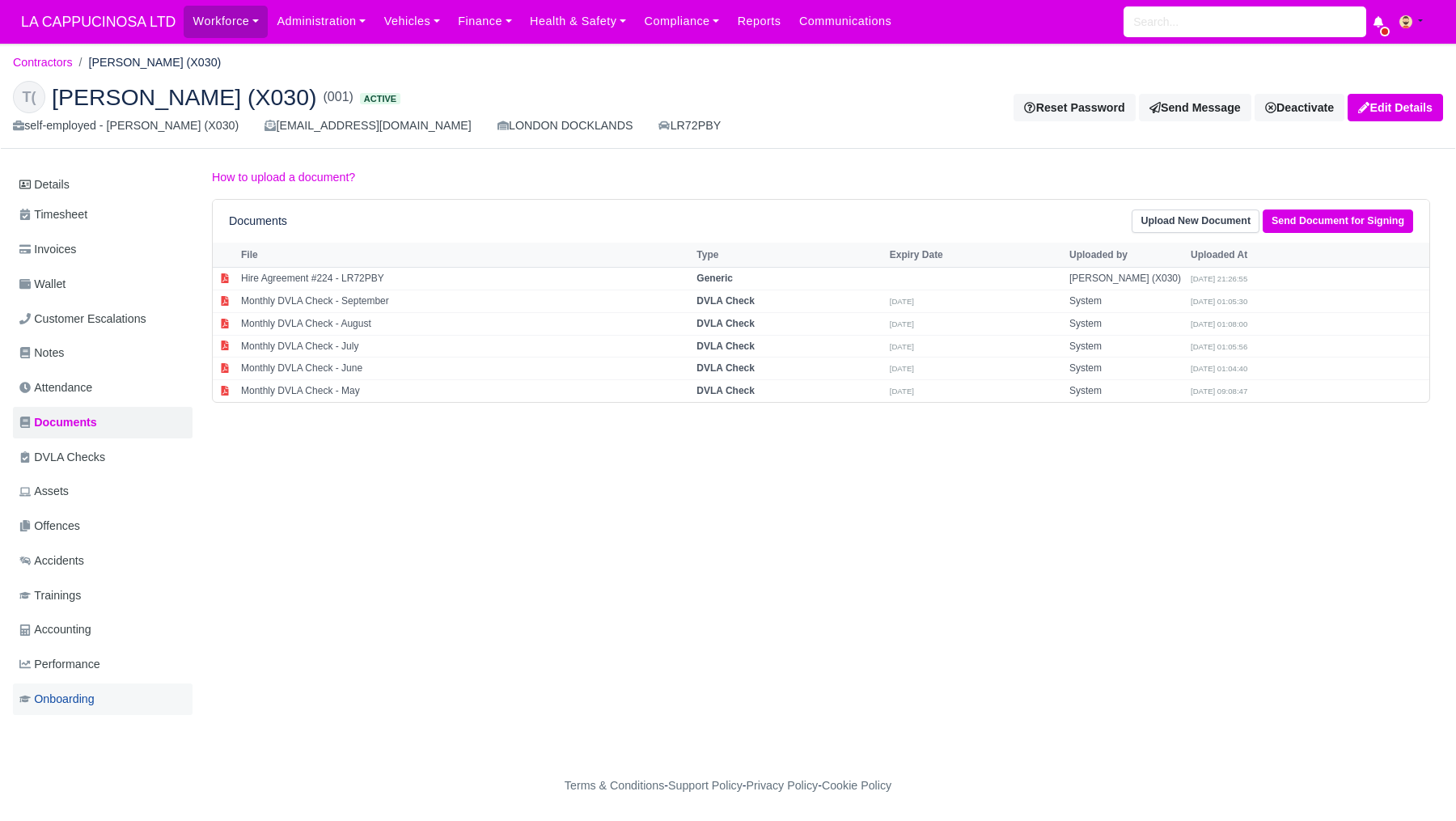
click at [103, 706] on link "Onboarding" at bounding box center [103, 699] width 180 height 31
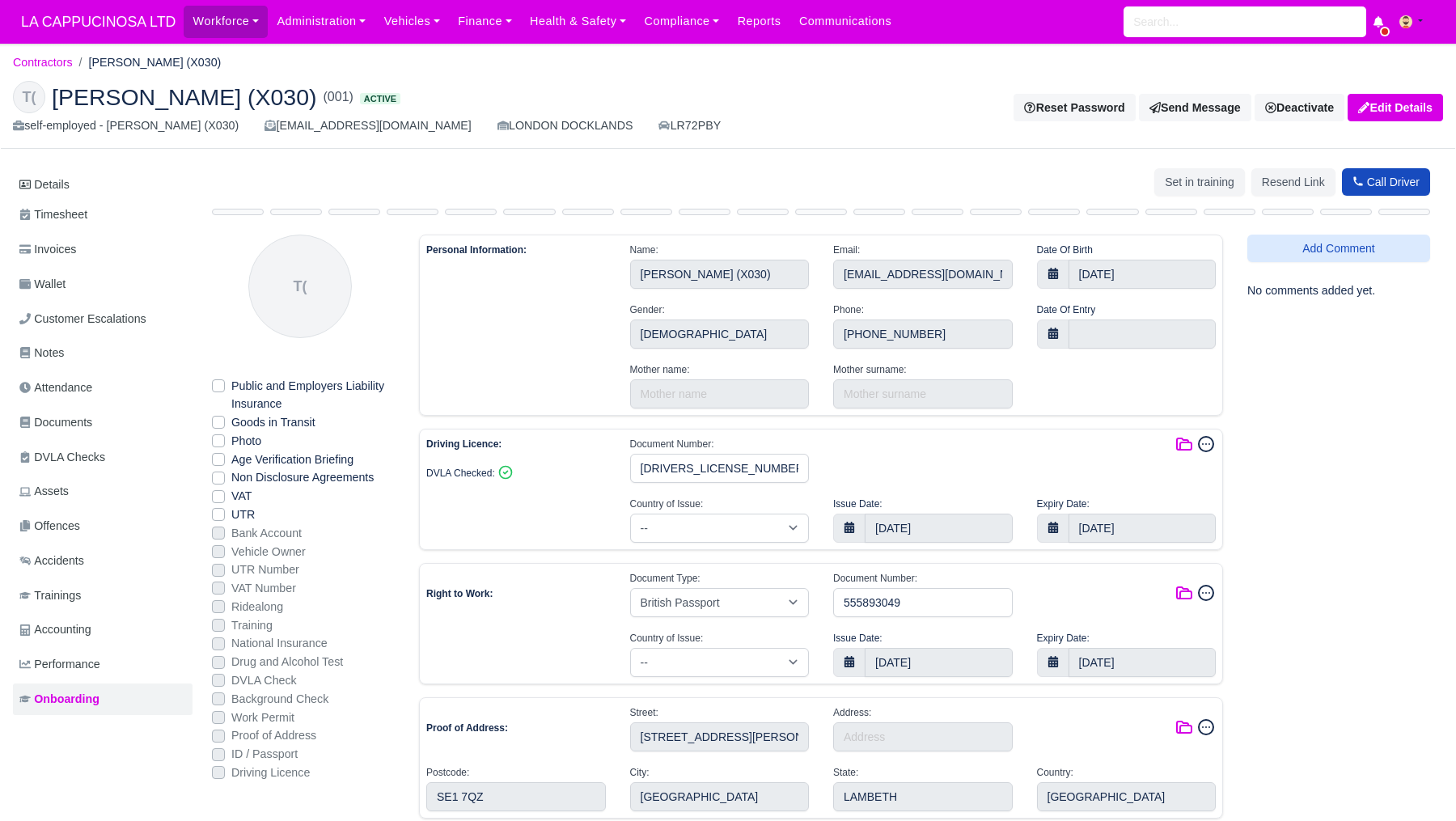
select select "[GEOGRAPHIC_DATA]"
select select "british-passport"
select select "[GEOGRAPHIC_DATA]"
select select "1"
click at [120, 667] on link "Performance" at bounding box center [103, 664] width 180 height 31
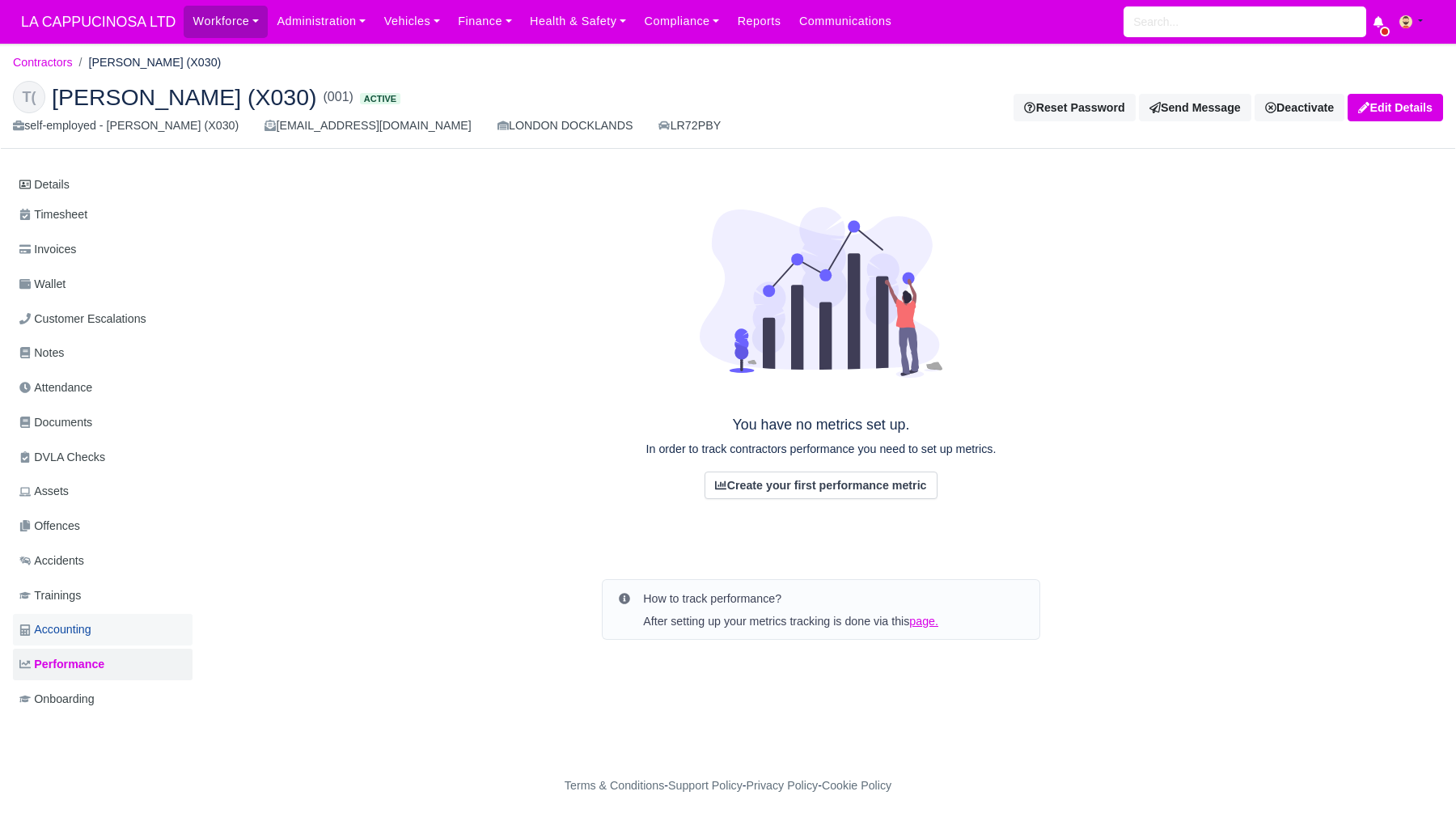
click at [125, 630] on link "Accounting" at bounding box center [103, 629] width 180 height 31
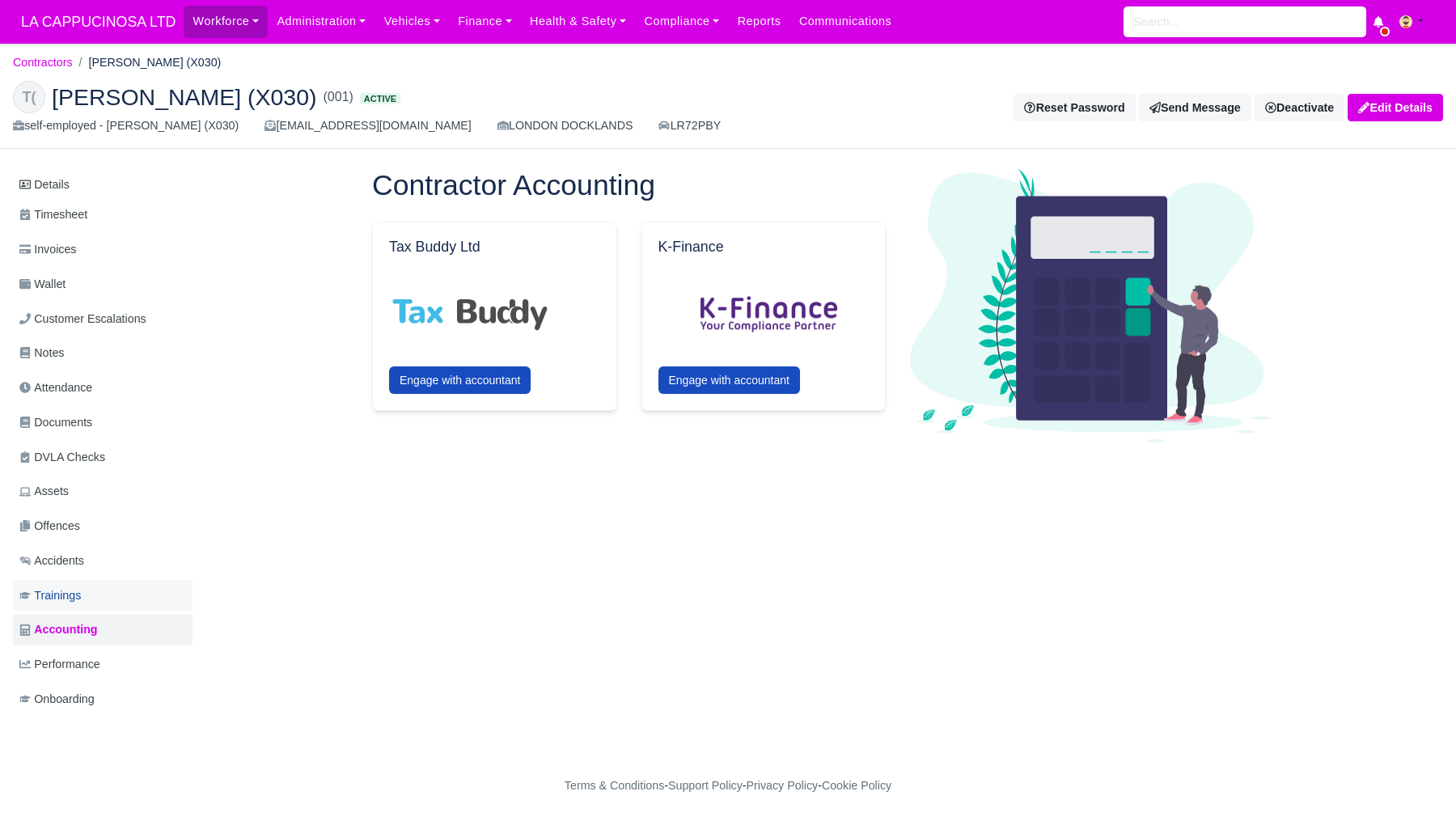
click at [123, 596] on link "Trainings" at bounding box center [103, 595] width 180 height 31
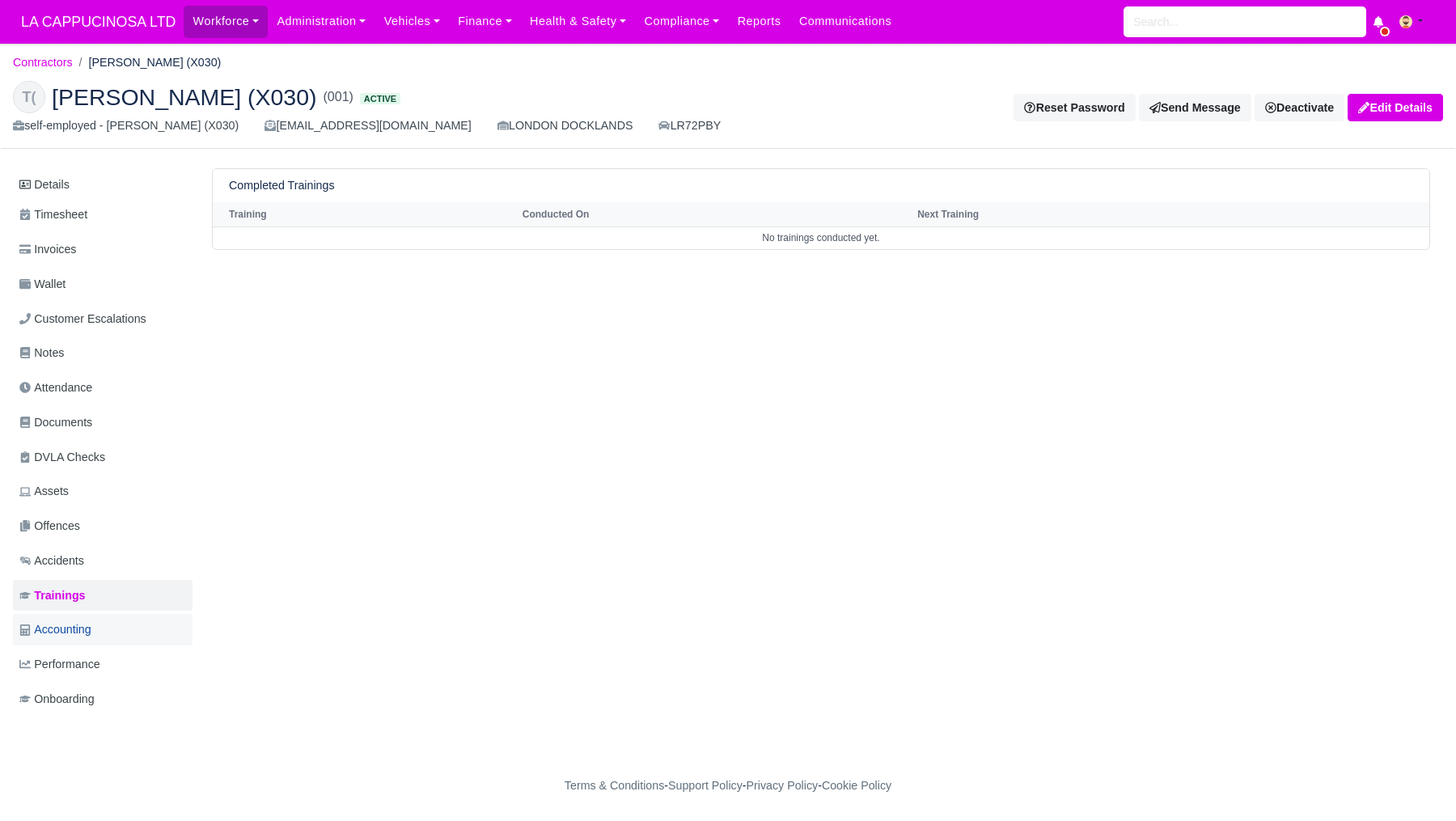
click at [118, 627] on link "Accounting" at bounding box center [103, 629] width 180 height 31
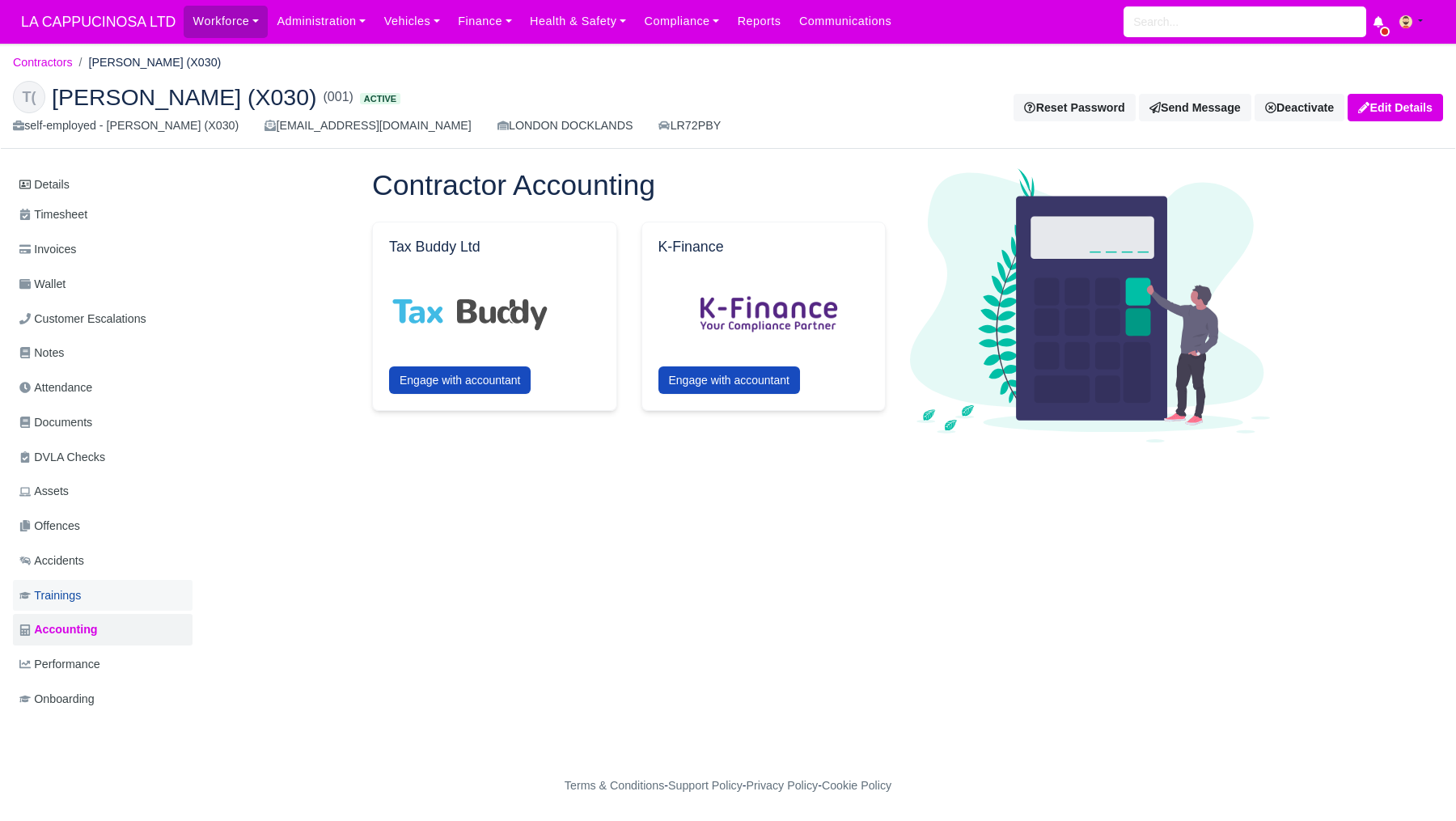
click at [110, 588] on link "Trainings" at bounding box center [103, 595] width 180 height 31
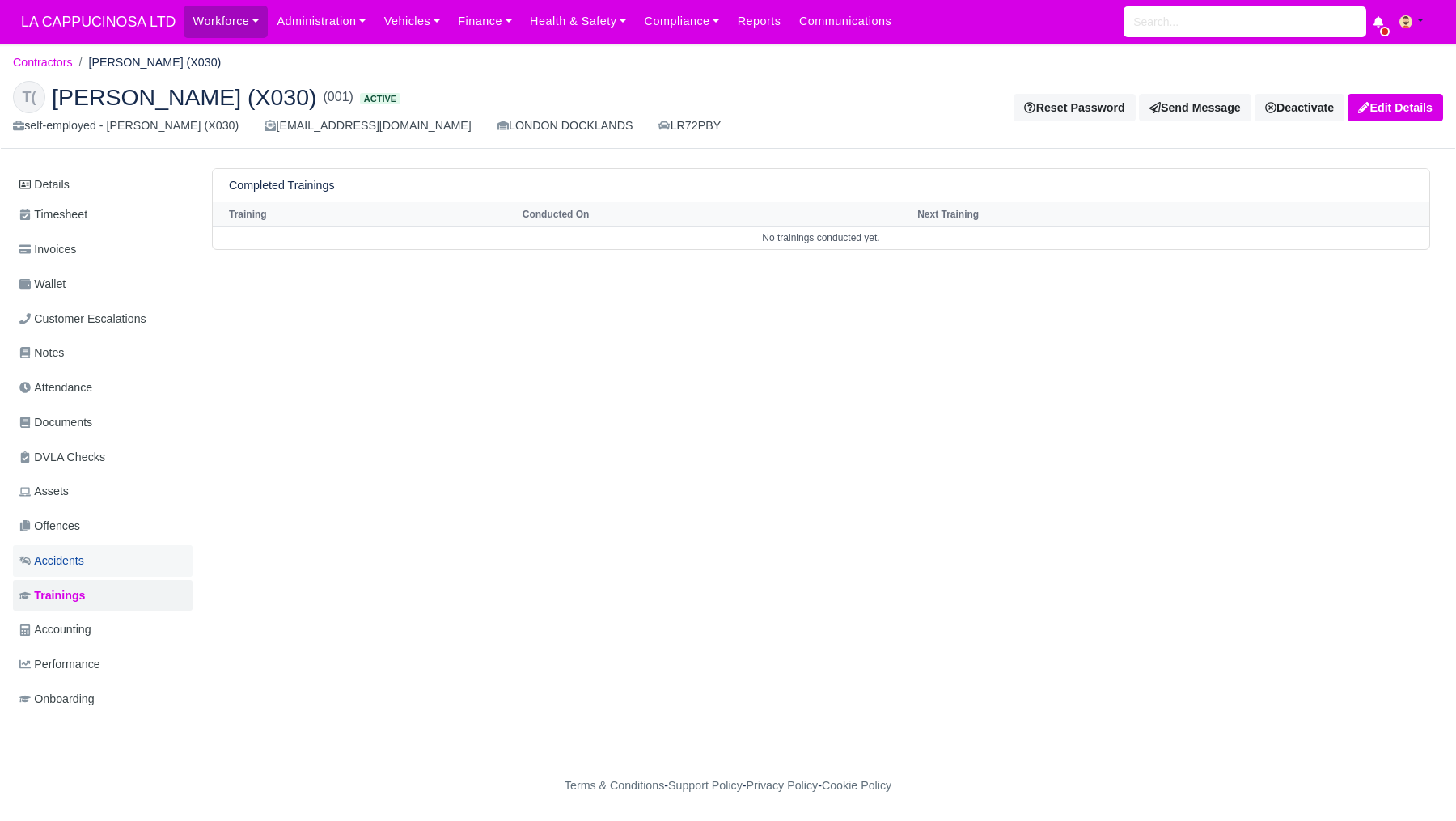
click at [108, 558] on link "Accidents" at bounding box center [103, 561] width 180 height 31
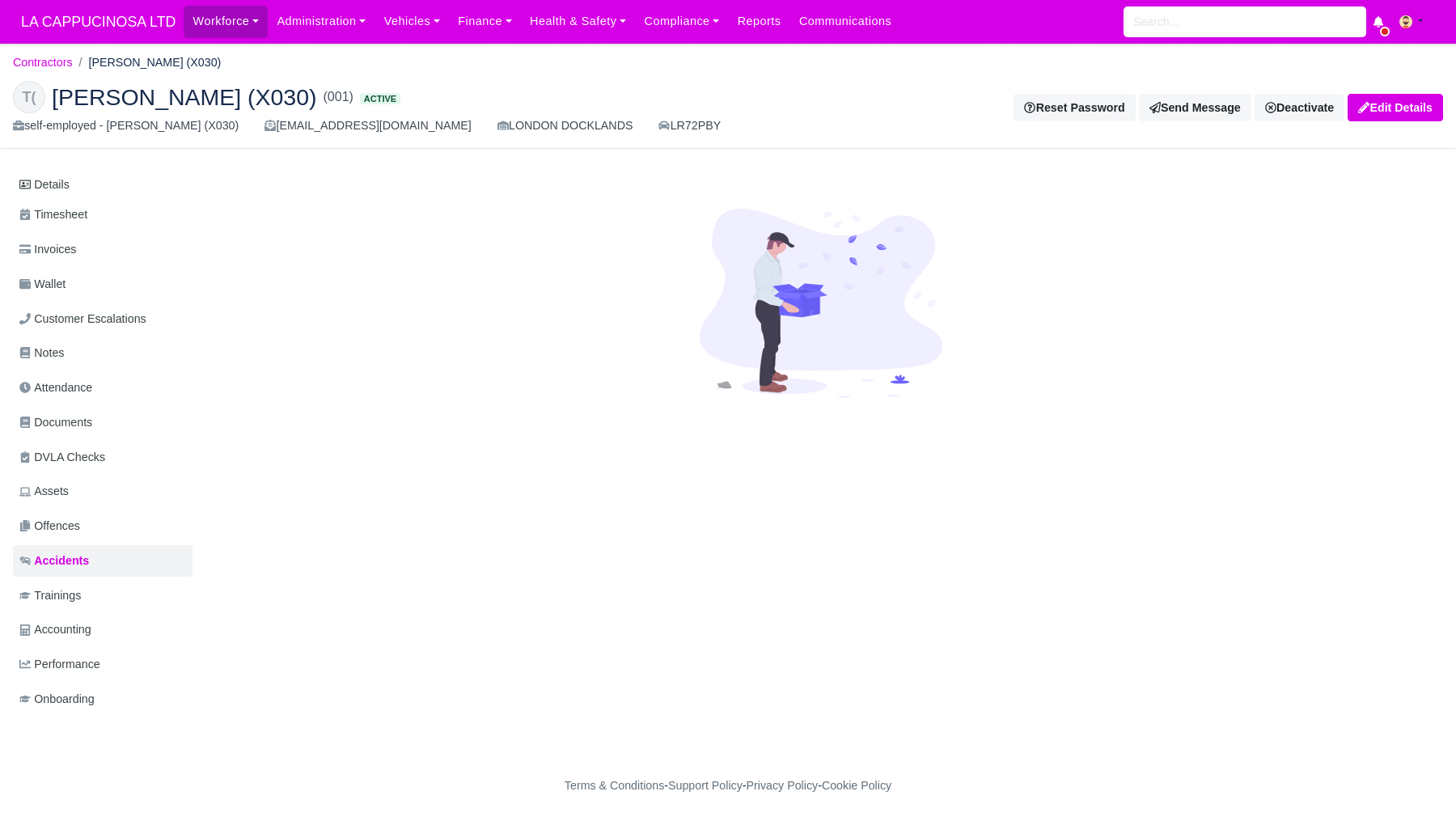
click at [106, 542] on ul "Details Timesheet Invoices Wallet Customer Escalations Notes Attendance Documen…" at bounding box center [103, 444] width 180 height 549
click at [109, 532] on link "Offences" at bounding box center [103, 526] width 180 height 31
click at [110, 506] on link "Assets" at bounding box center [103, 491] width 180 height 31
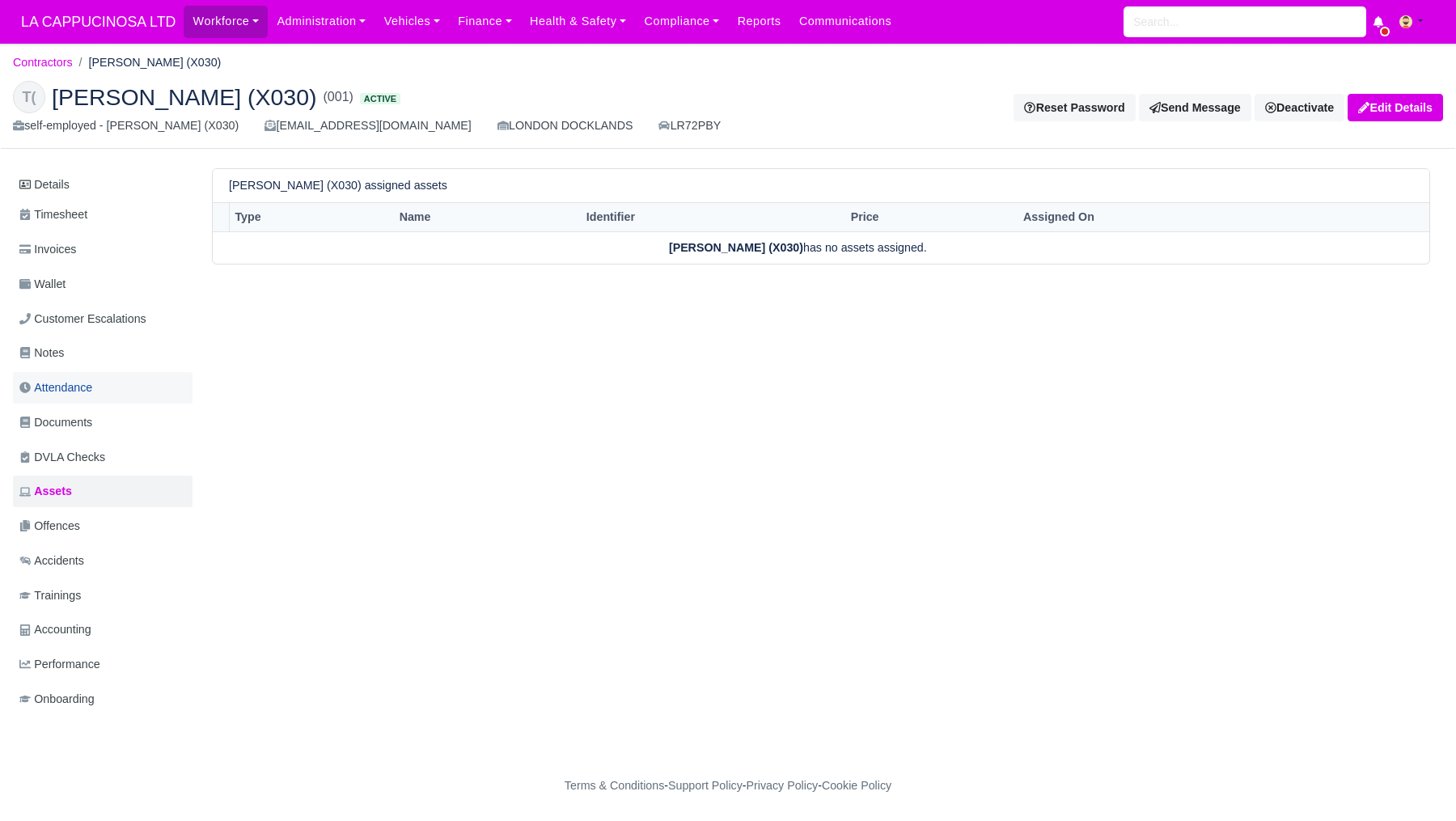
click at [103, 393] on link "Attendance" at bounding box center [103, 388] width 180 height 31
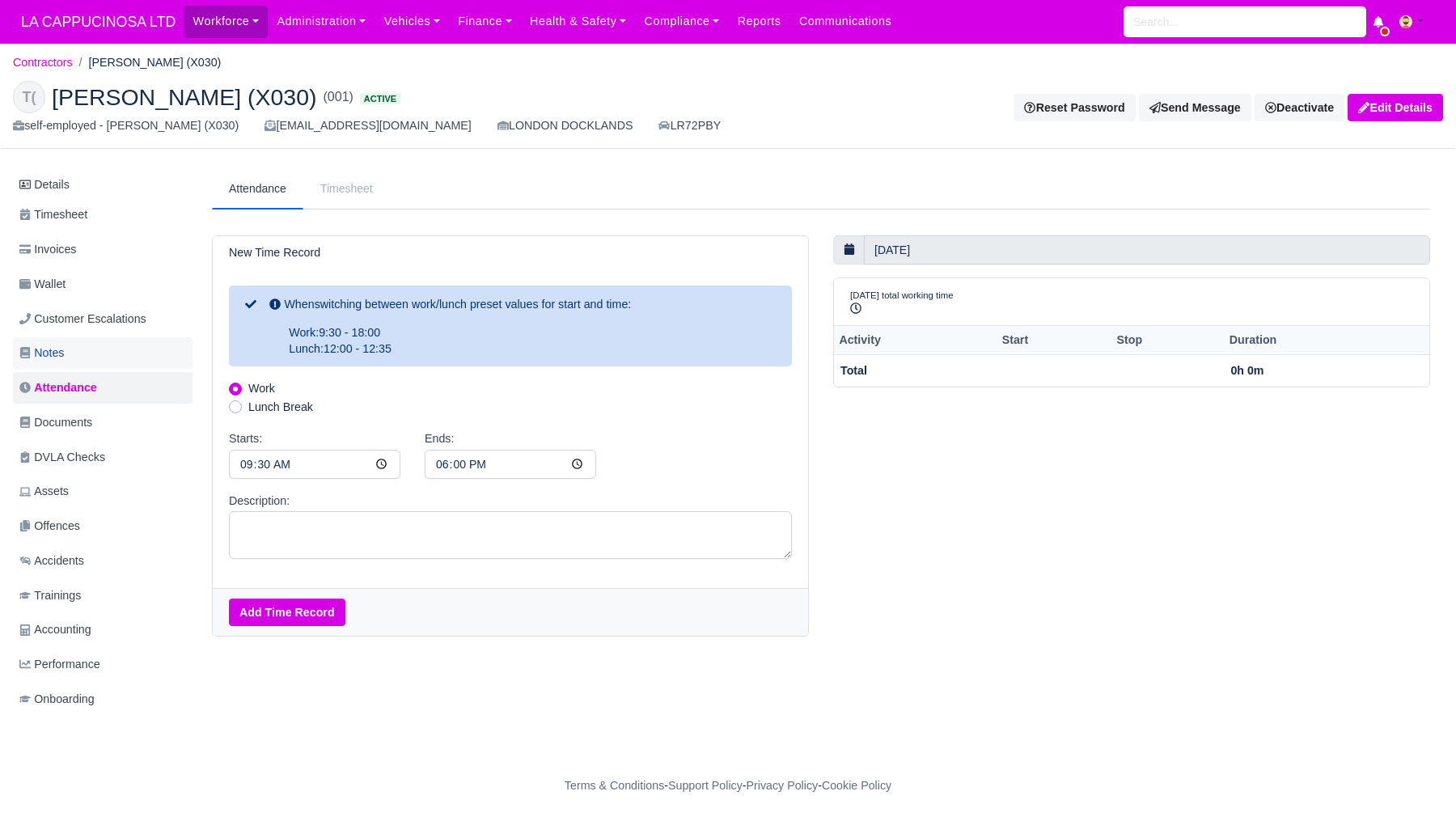
click at [104, 357] on link "Notes" at bounding box center [103, 353] width 180 height 31
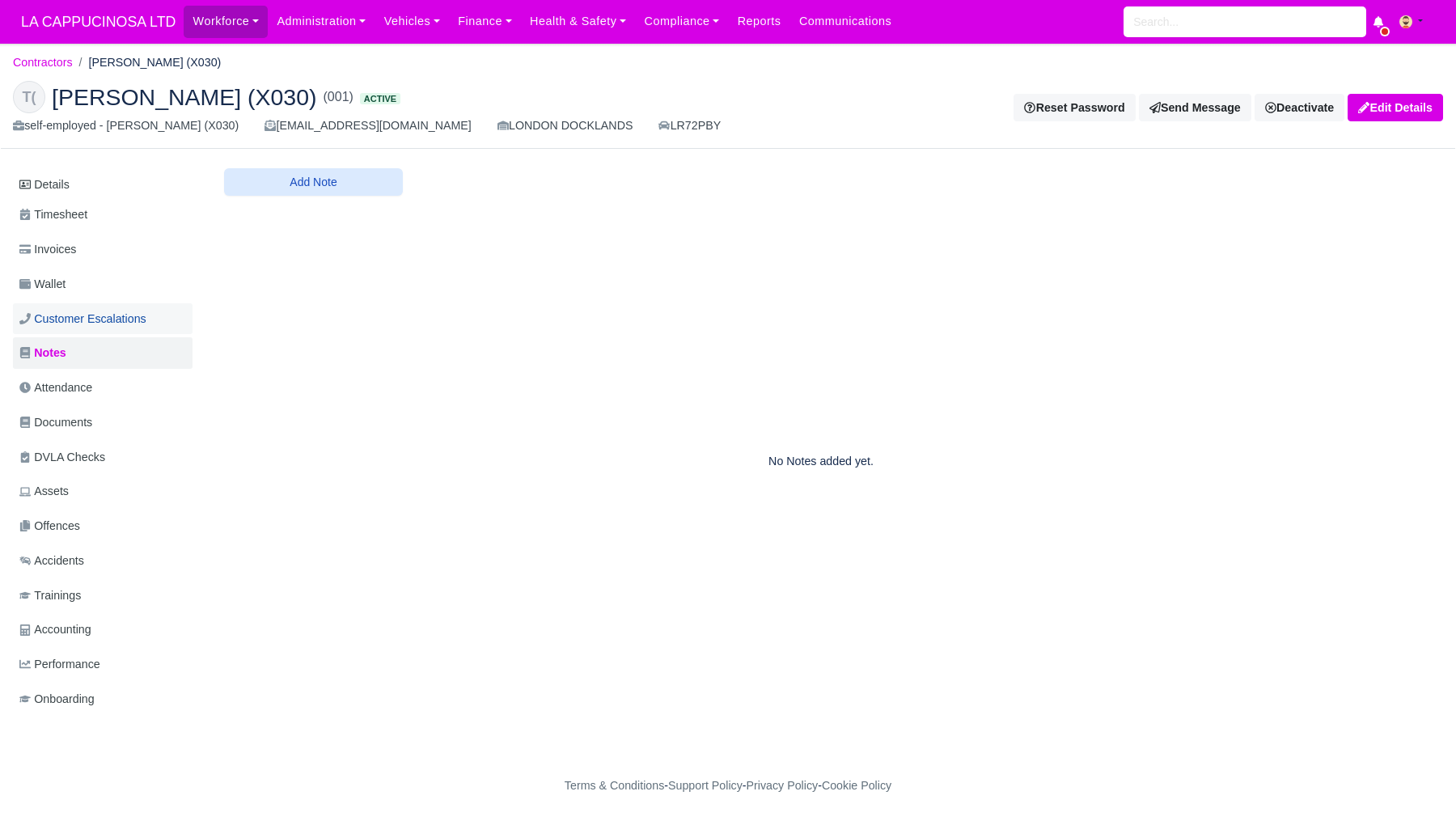
click at [103, 316] on span "Customer Escalations" at bounding box center [83, 319] width 127 height 19
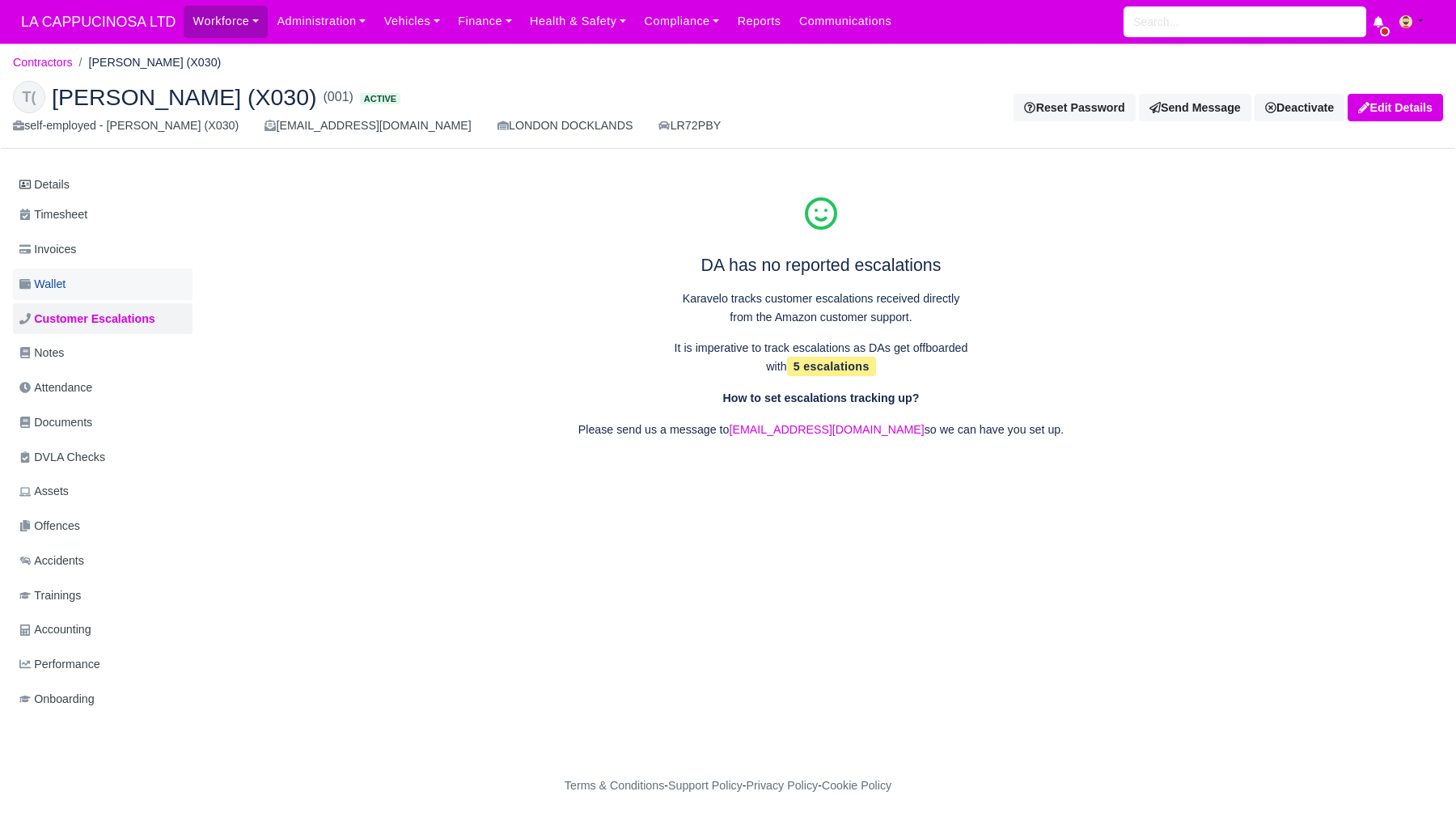
click at [99, 291] on link "Wallet" at bounding box center [103, 284] width 180 height 31
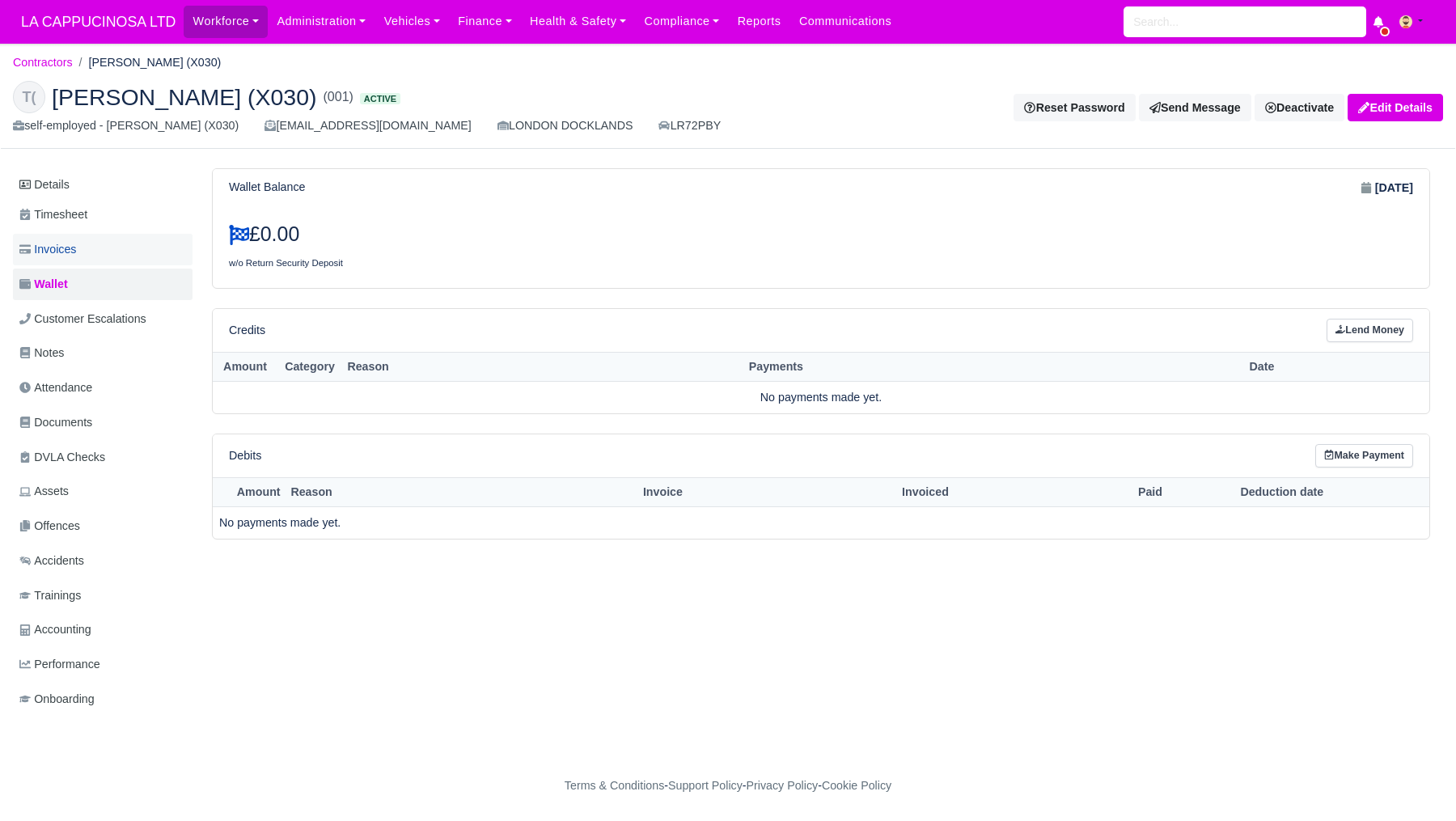
click at [101, 249] on link "Invoices" at bounding box center [103, 249] width 180 height 31
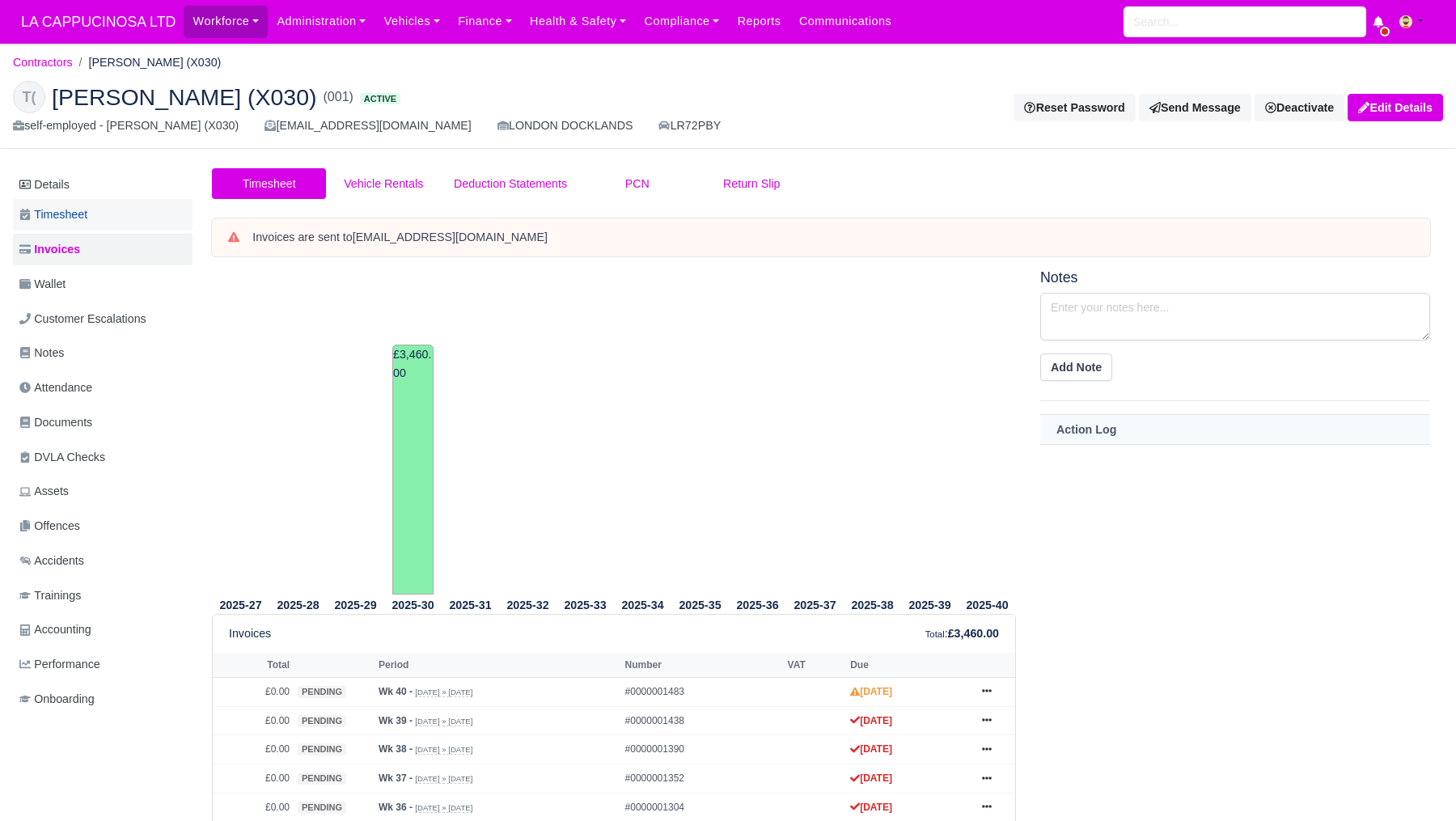
click at [104, 224] on link "Timesheet" at bounding box center [103, 215] width 180 height 31
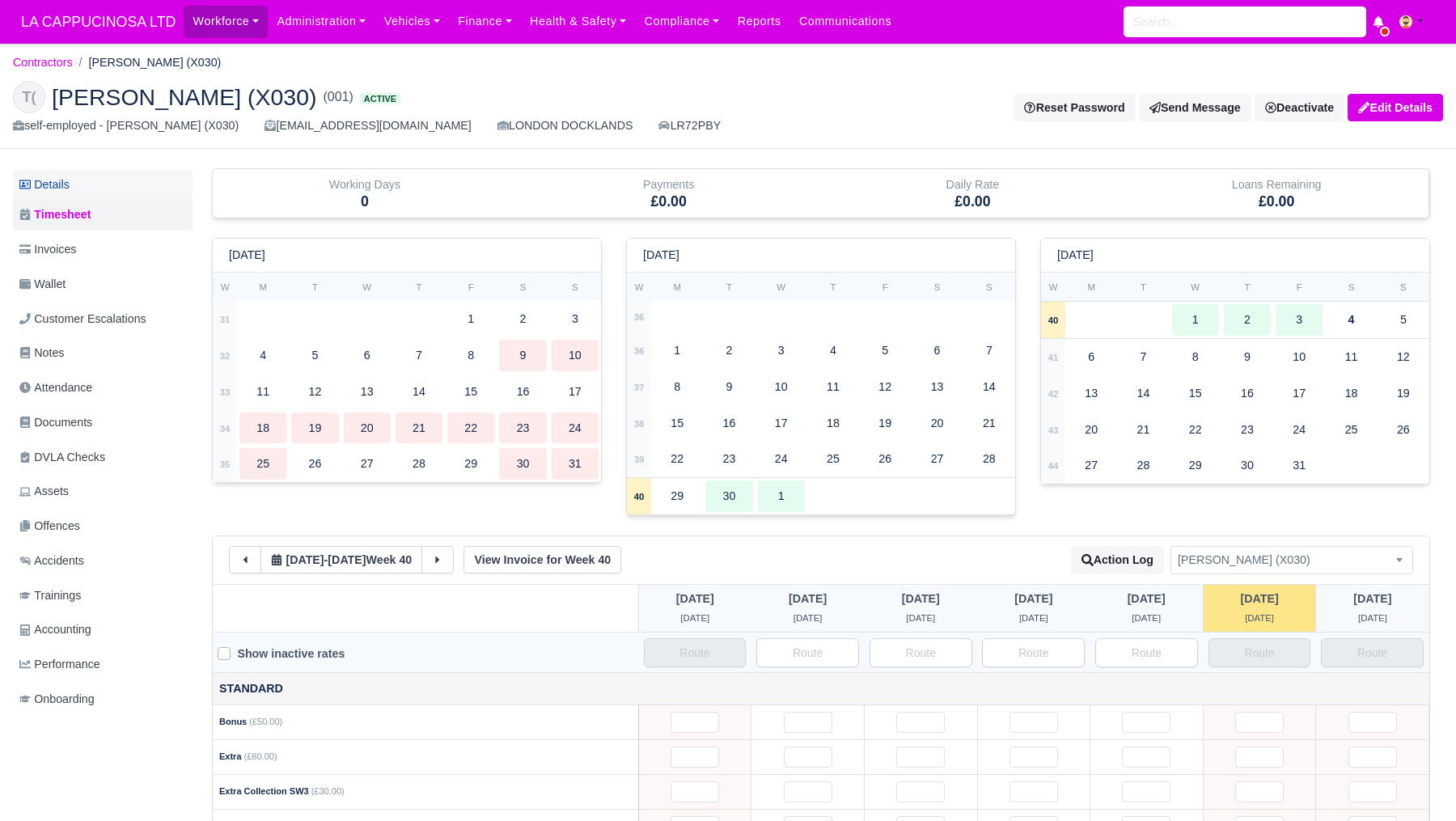
click at [104, 183] on link "Details" at bounding box center [103, 184] width 180 height 30
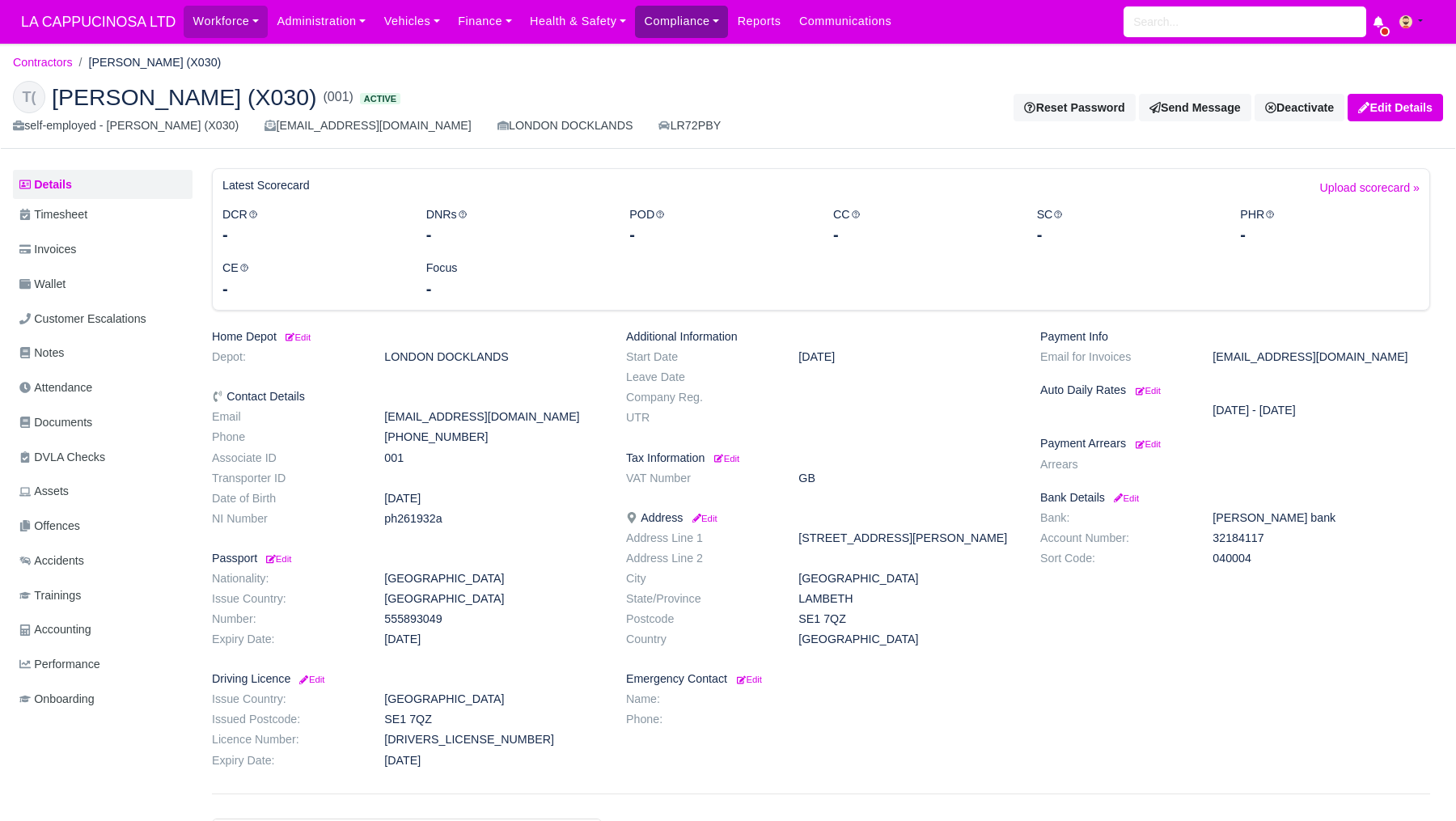
click at [728, 32] on link "Compliance" at bounding box center [682, 21] width 93 height 31
click at [732, 55] on link "Compliance Dashboard" at bounding box center [715, 58] width 145 height 34
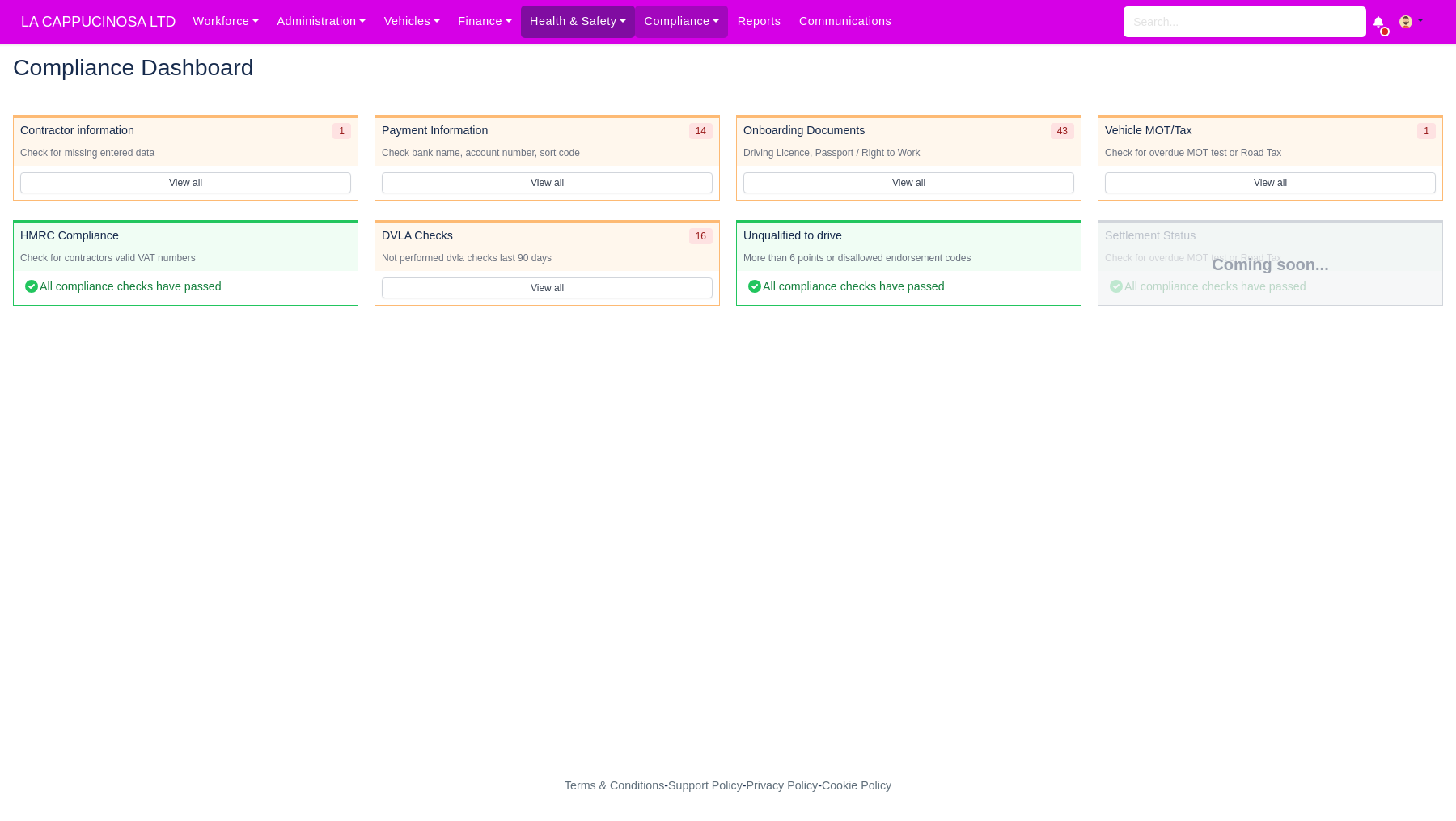
click at [611, 36] on link "Health & Safety" at bounding box center [577, 21] width 114 height 31
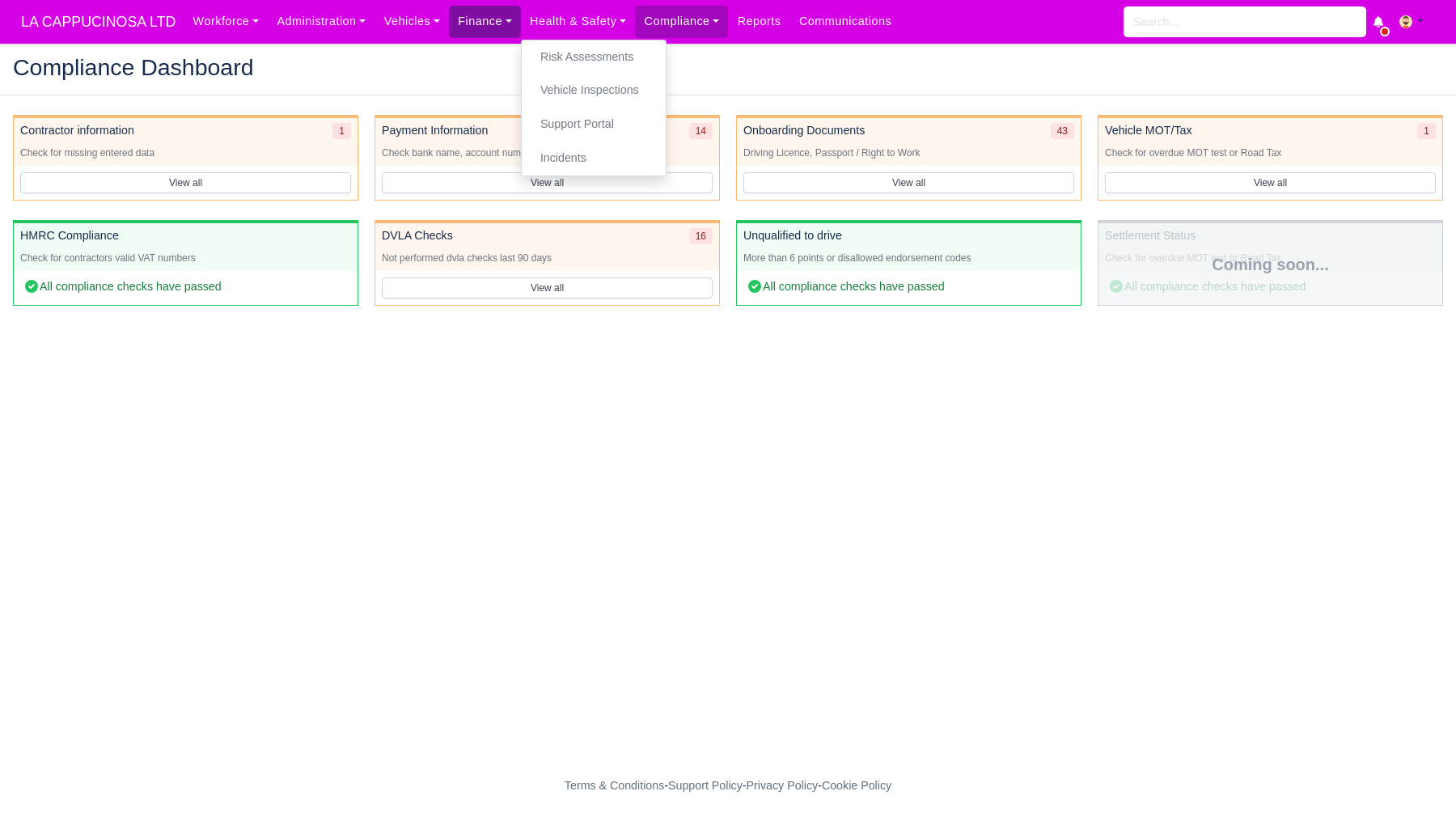
click at [498, 27] on link "Finance" at bounding box center [485, 21] width 72 height 31
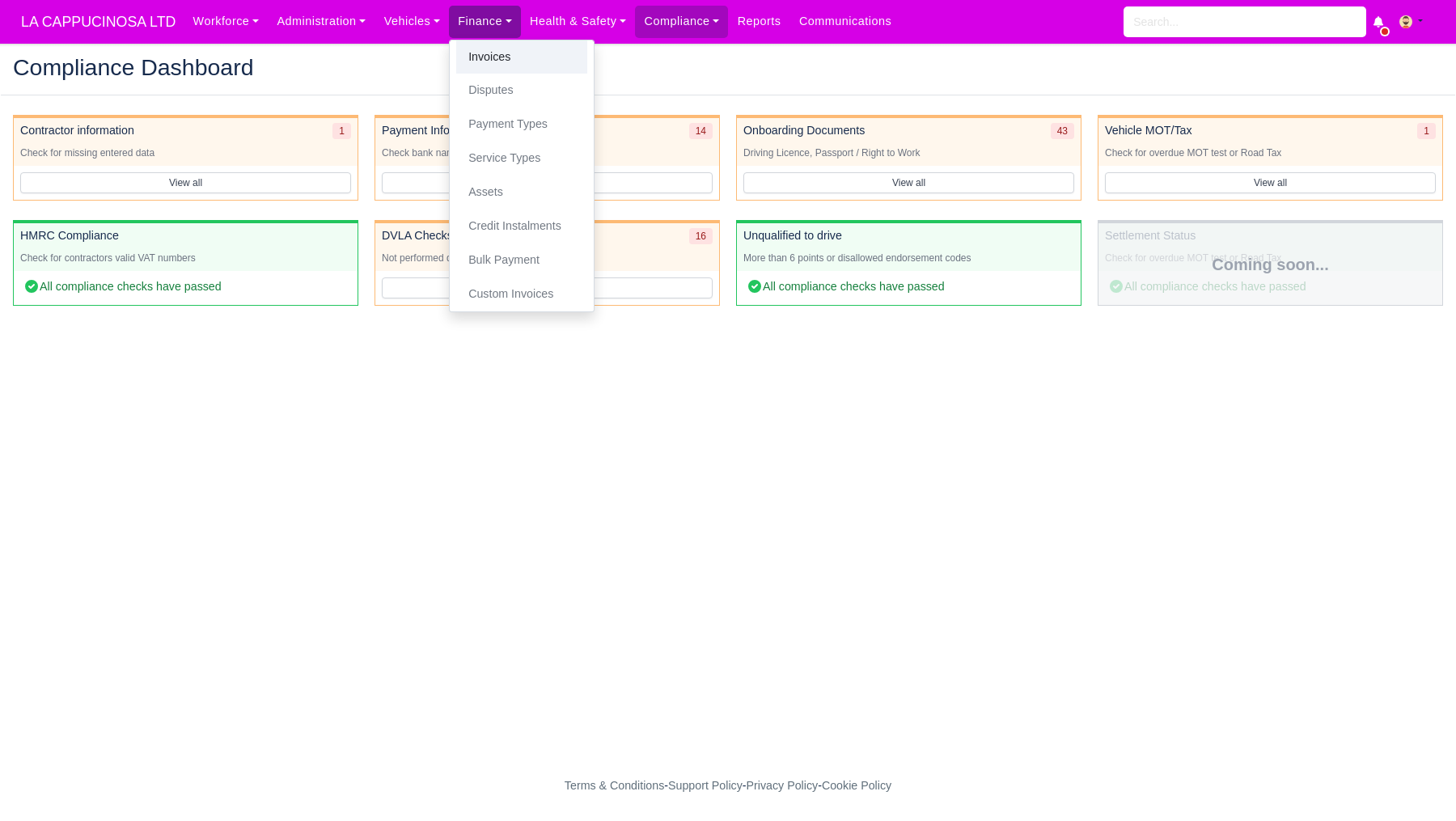
click at [492, 41] on link "Invoices" at bounding box center [522, 58] width 131 height 34
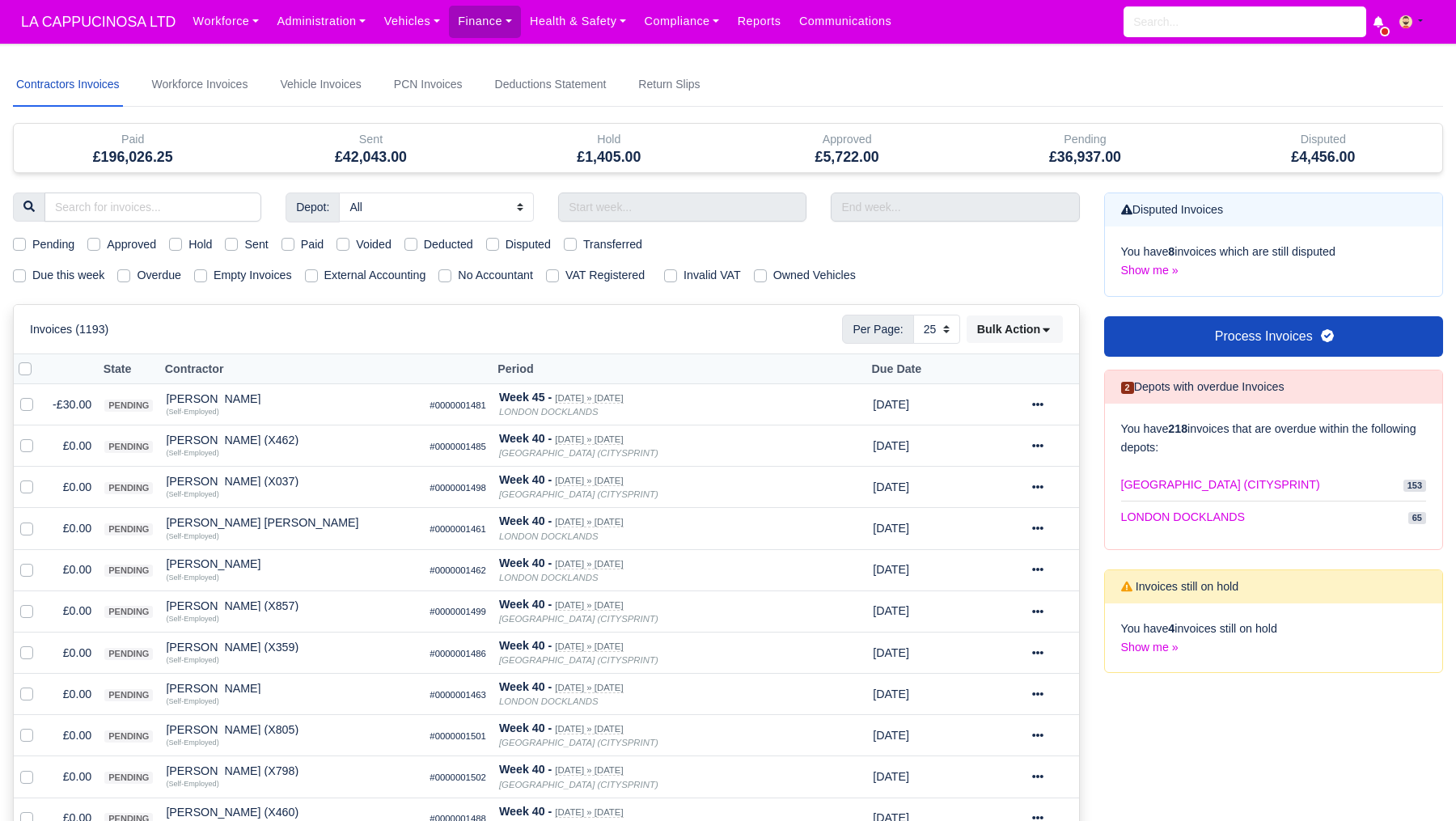
select select "25"
click at [433, 26] on link "Vehicles" at bounding box center [412, 21] width 75 height 31
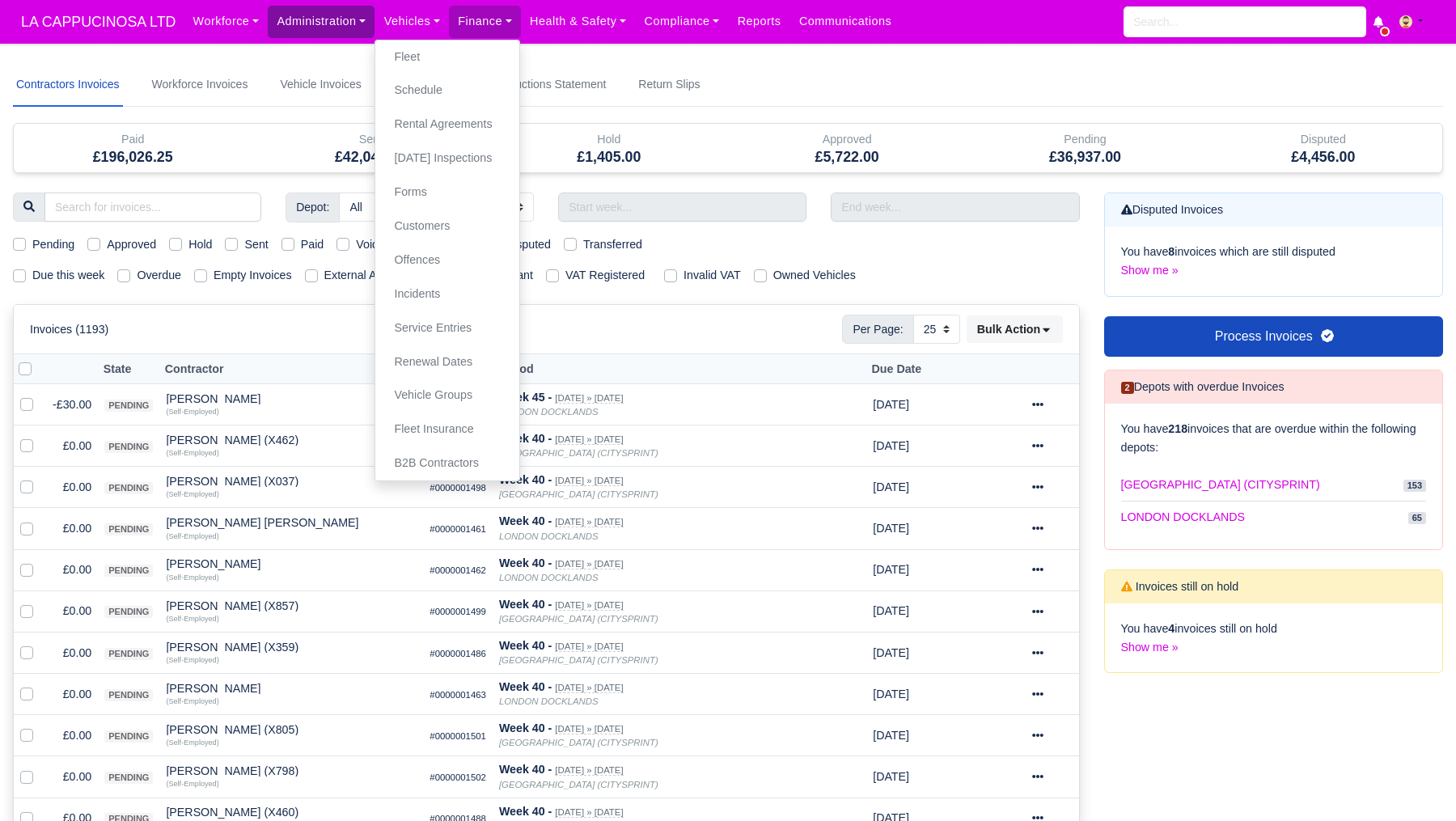
click at [349, 14] on link "Administration" at bounding box center [321, 21] width 107 height 31
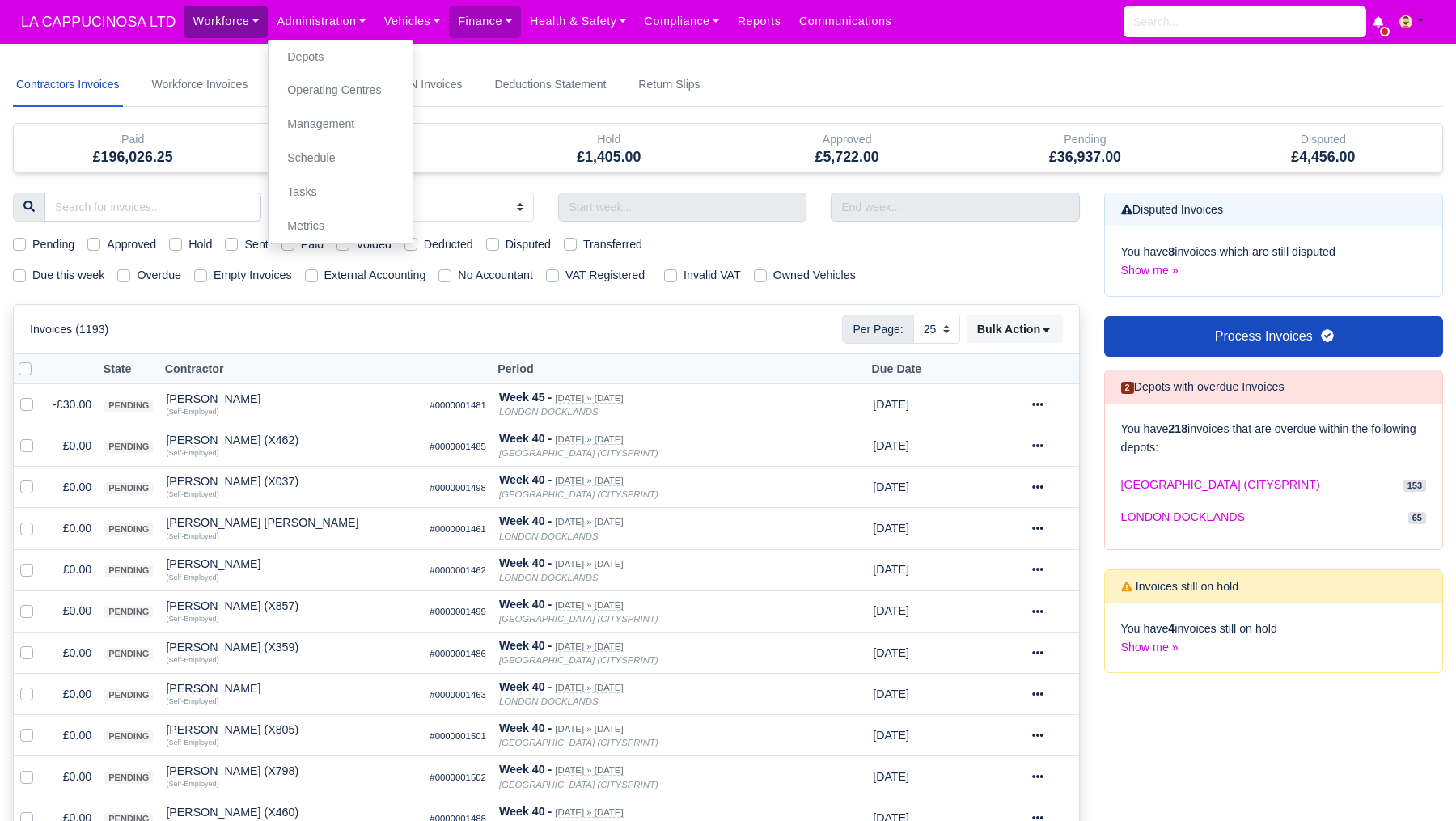
click at [238, 23] on link "Workforce" at bounding box center [226, 21] width 84 height 31
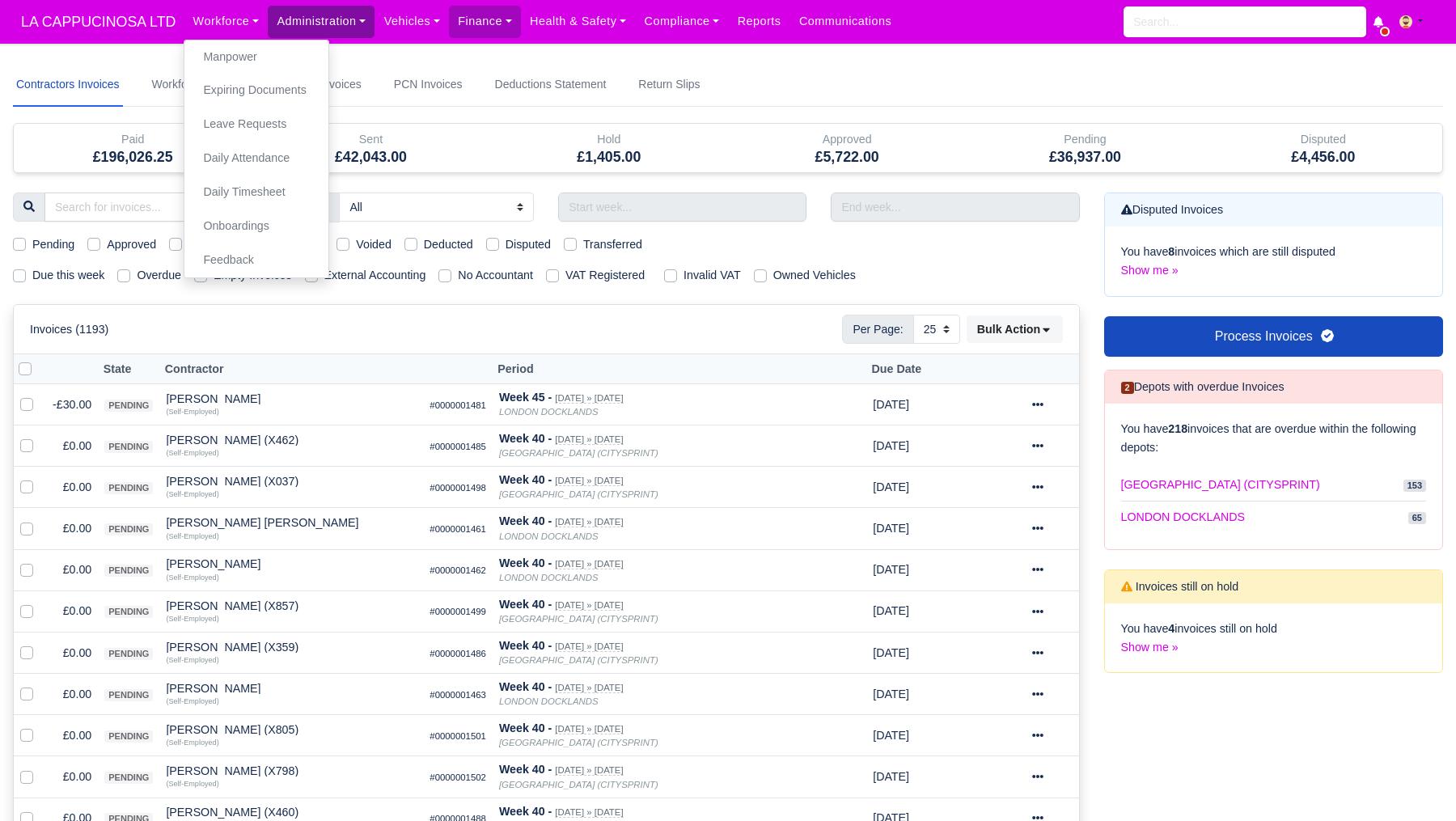
click at [320, 23] on link "Administration" at bounding box center [321, 21] width 107 height 31
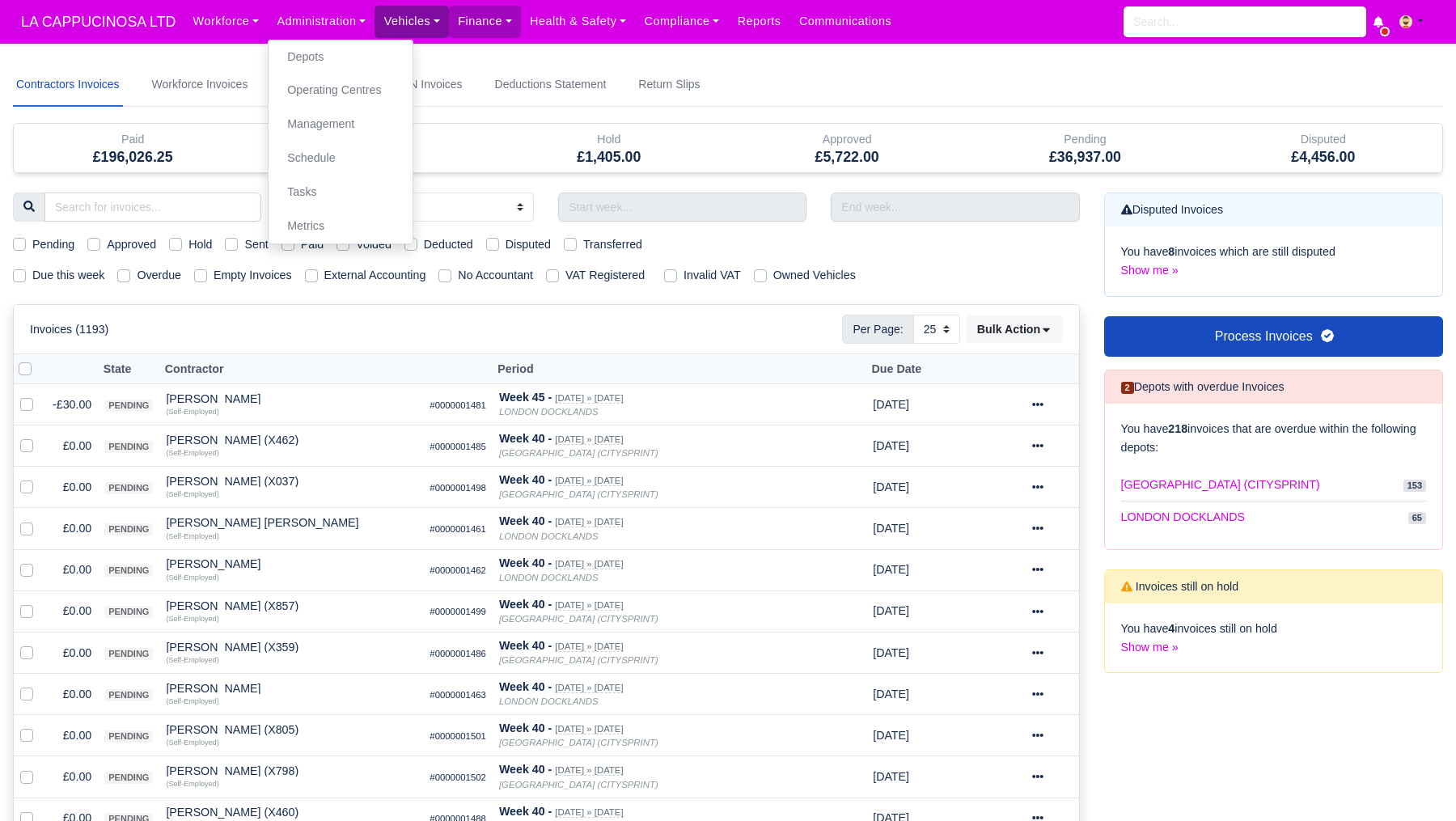
click at [382, 23] on link "Vehicles" at bounding box center [412, 21] width 75 height 31
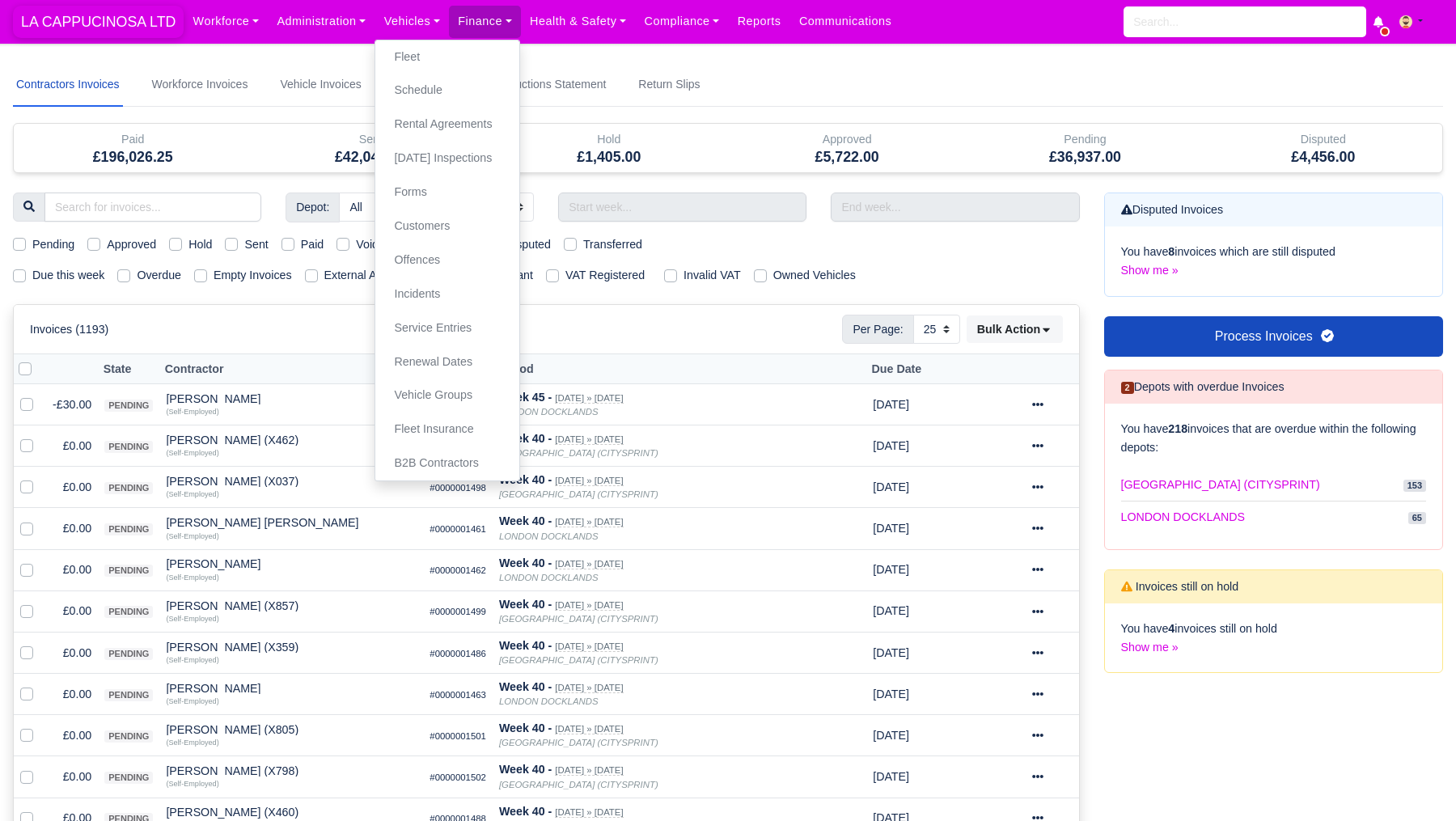
click at [140, 20] on span "LA CAPPUCINOSA LTD" at bounding box center [98, 22] width 170 height 32
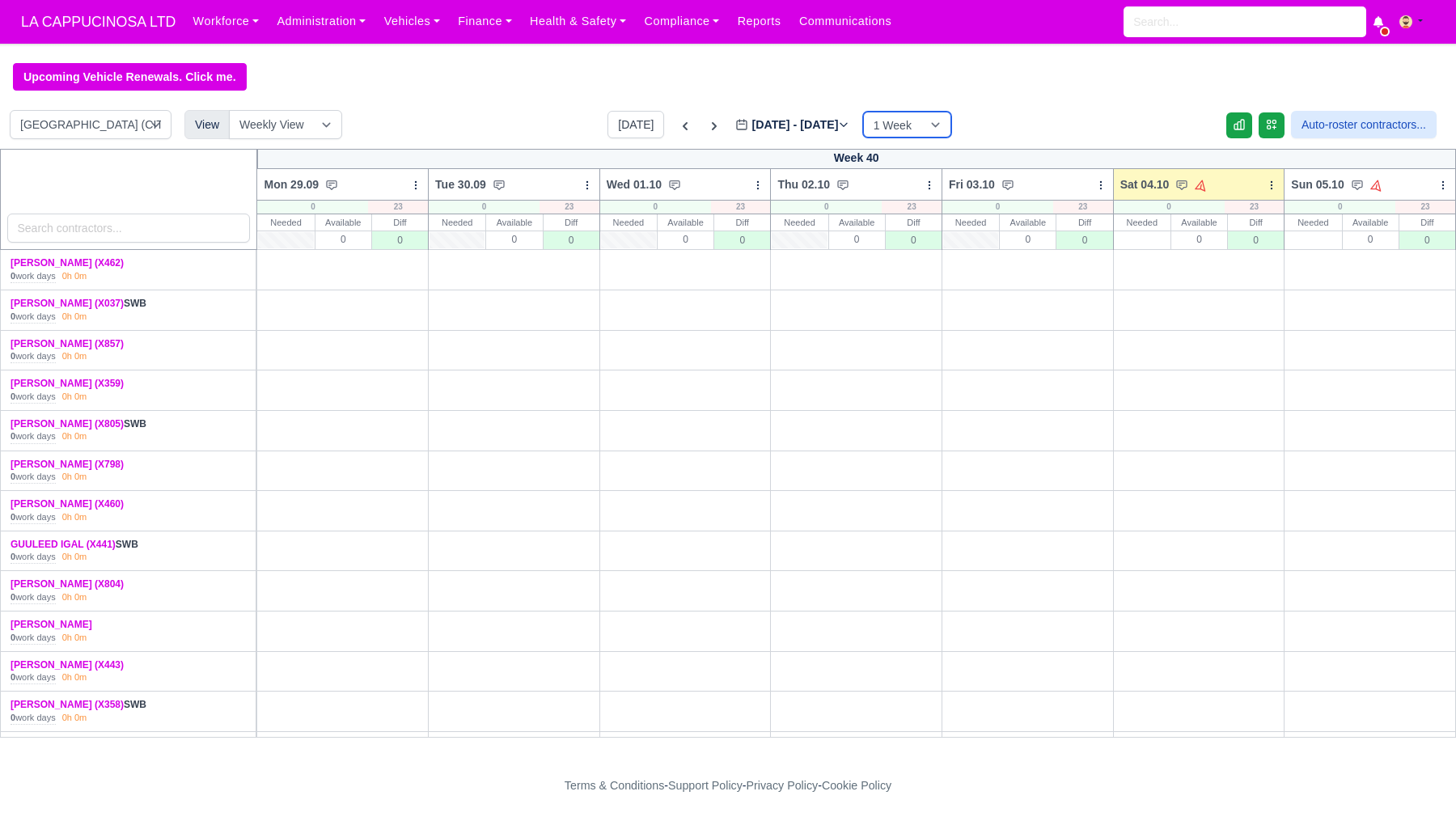
click at [896, 132] on select "1 Week 2 Weeks 3 Weeks 4 Weeks" at bounding box center [907, 125] width 88 height 26
click at [160, 217] on input "search" at bounding box center [129, 228] width 243 height 29
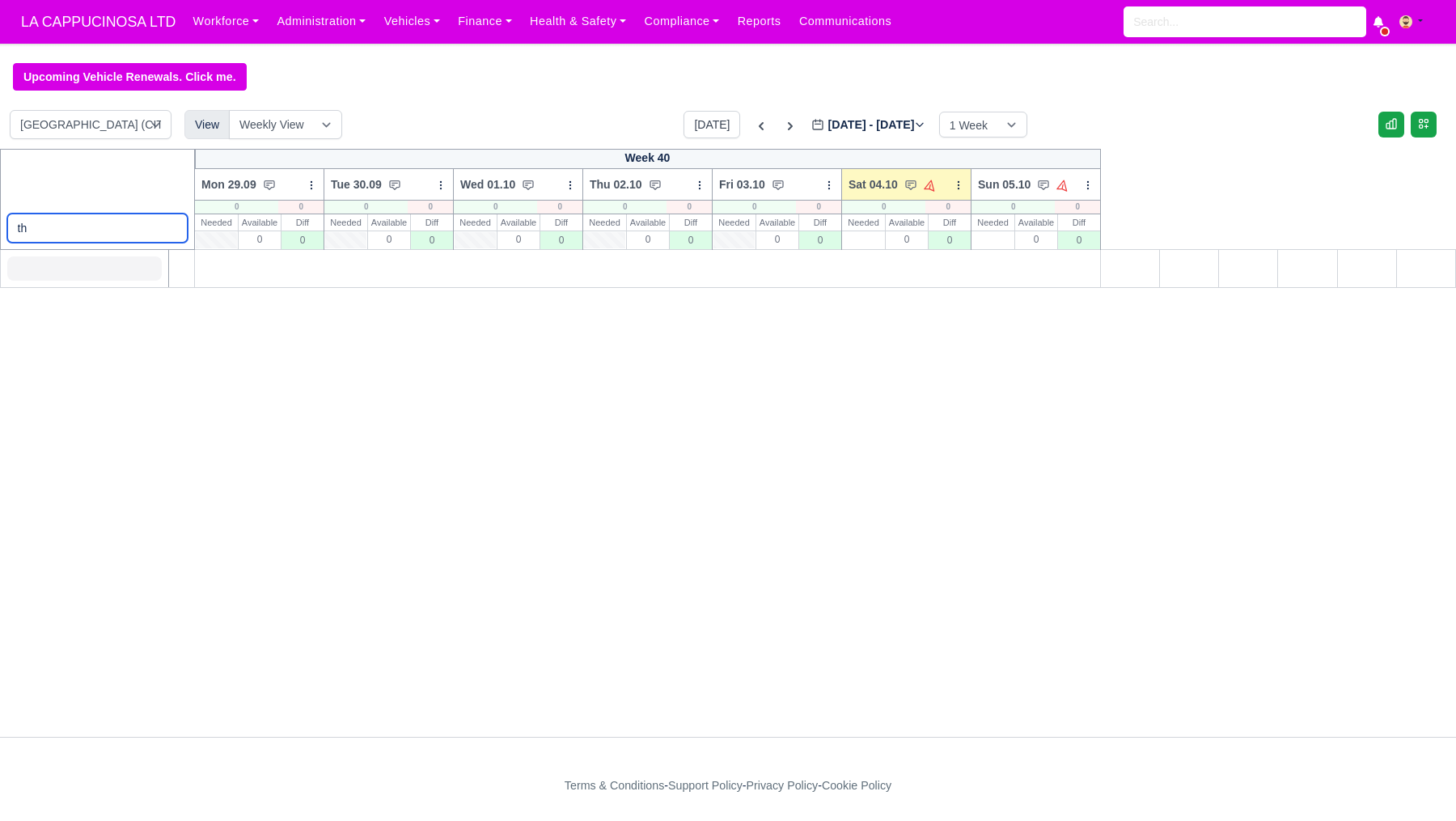
type input "t"
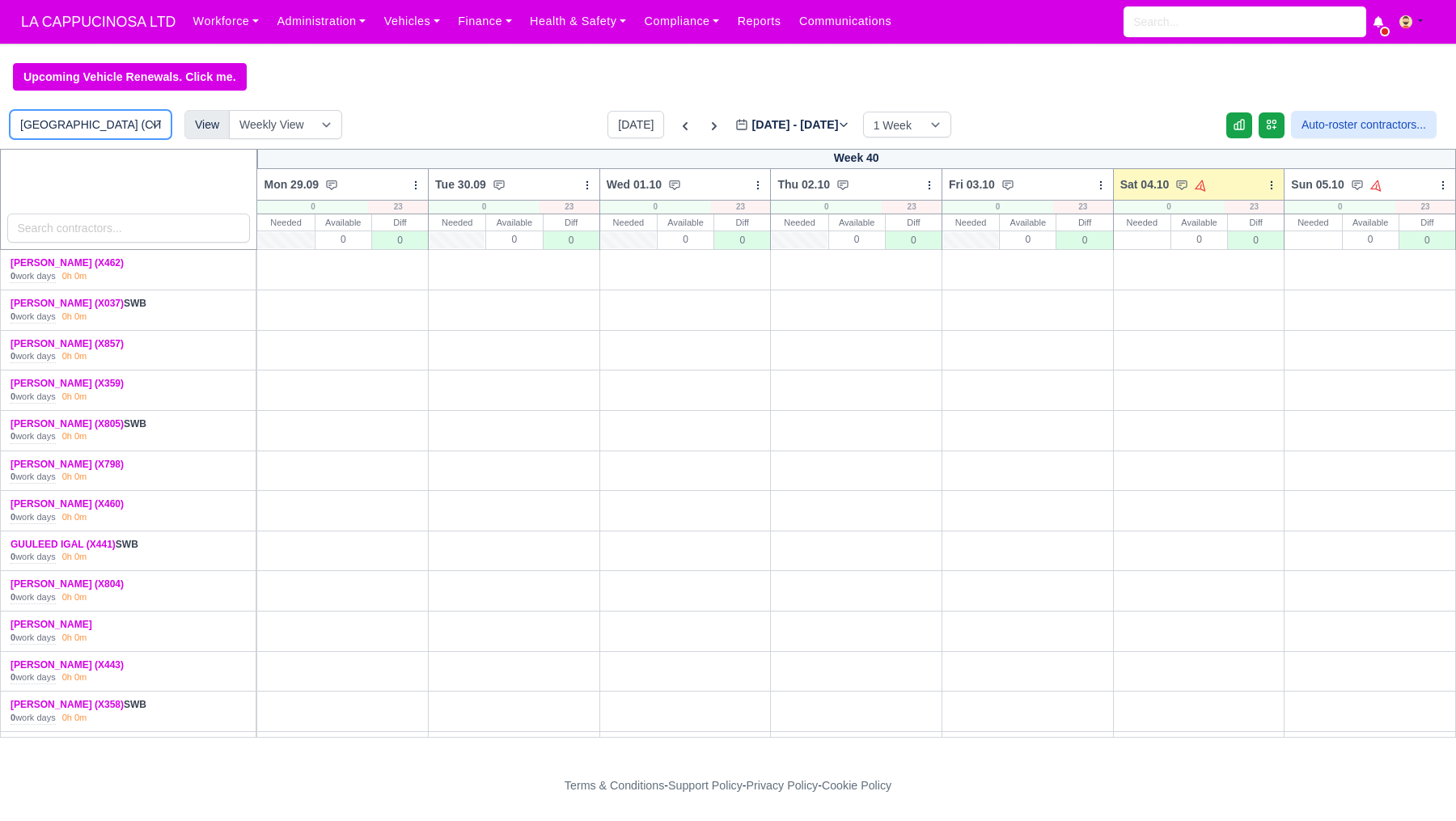
click at [123, 128] on select "[GEOGRAPHIC_DATA] (CITYSPRINT) (25) [GEOGRAPHIC_DATA] (20)" at bounding box center [90, 125] width 162 height 29
select select "1"
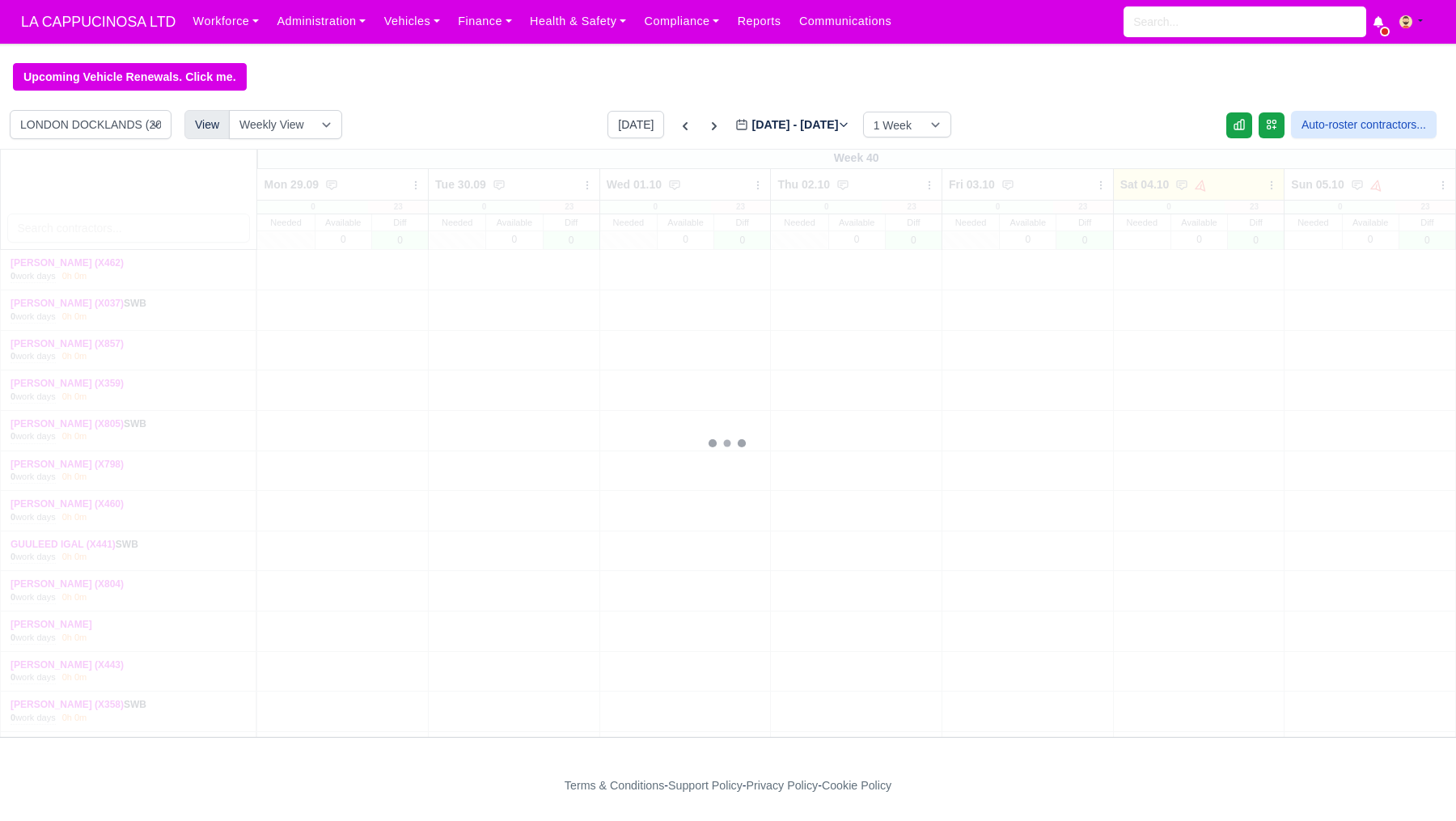
click at [780, 126] on label "Sep 29 - Oct 05, 2025 2025-10-04" at bounding box center [792, 125] width 114 height 19
click at [780, 126] on input "[DATE]" at bounding box center [827, 132] width 183 height 34
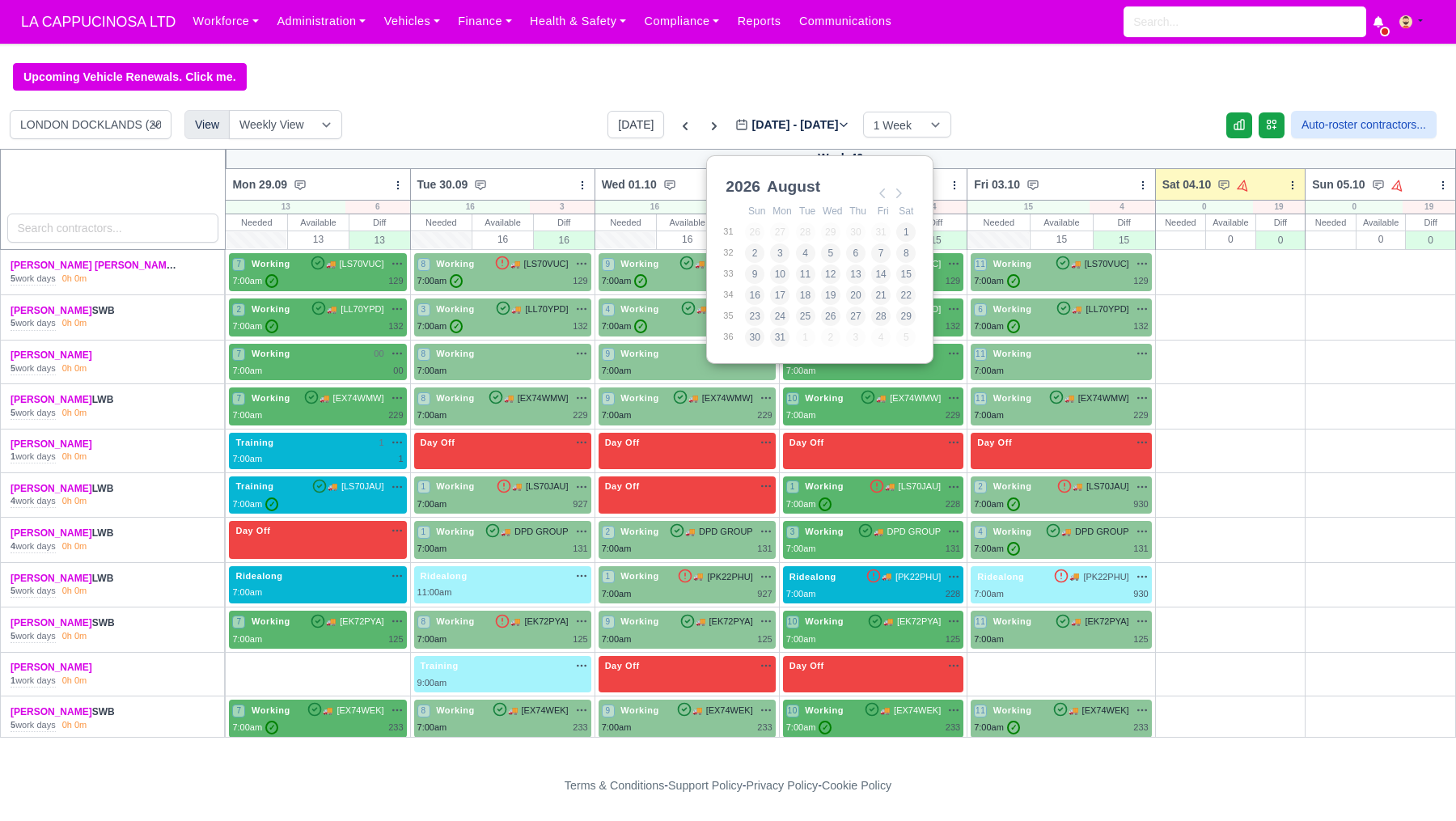
click at [796, 196] on select "January February March April May June July August September October November De…" at bounding box center [817, 196] width 108 height 34
click at [745, 182] on select "1960 1961 1962 1963 1964 1965 1966 1967 1968 1969 1970 1971 1972 1973 1974 1975…" at bounding box center [759, 196] width 73 height 34
click at [797, 193] on select "January February March April May June July August September October November De…" at bounding box center [817, 196] width 108 height 34
click at [734, 183] on select "1960 1961 1962 1963 1964 1965 1966 1967 1968 1969 1970 1971 1972 1973 1974 1975…" at bounding box center [759, 196] width 73 height 34
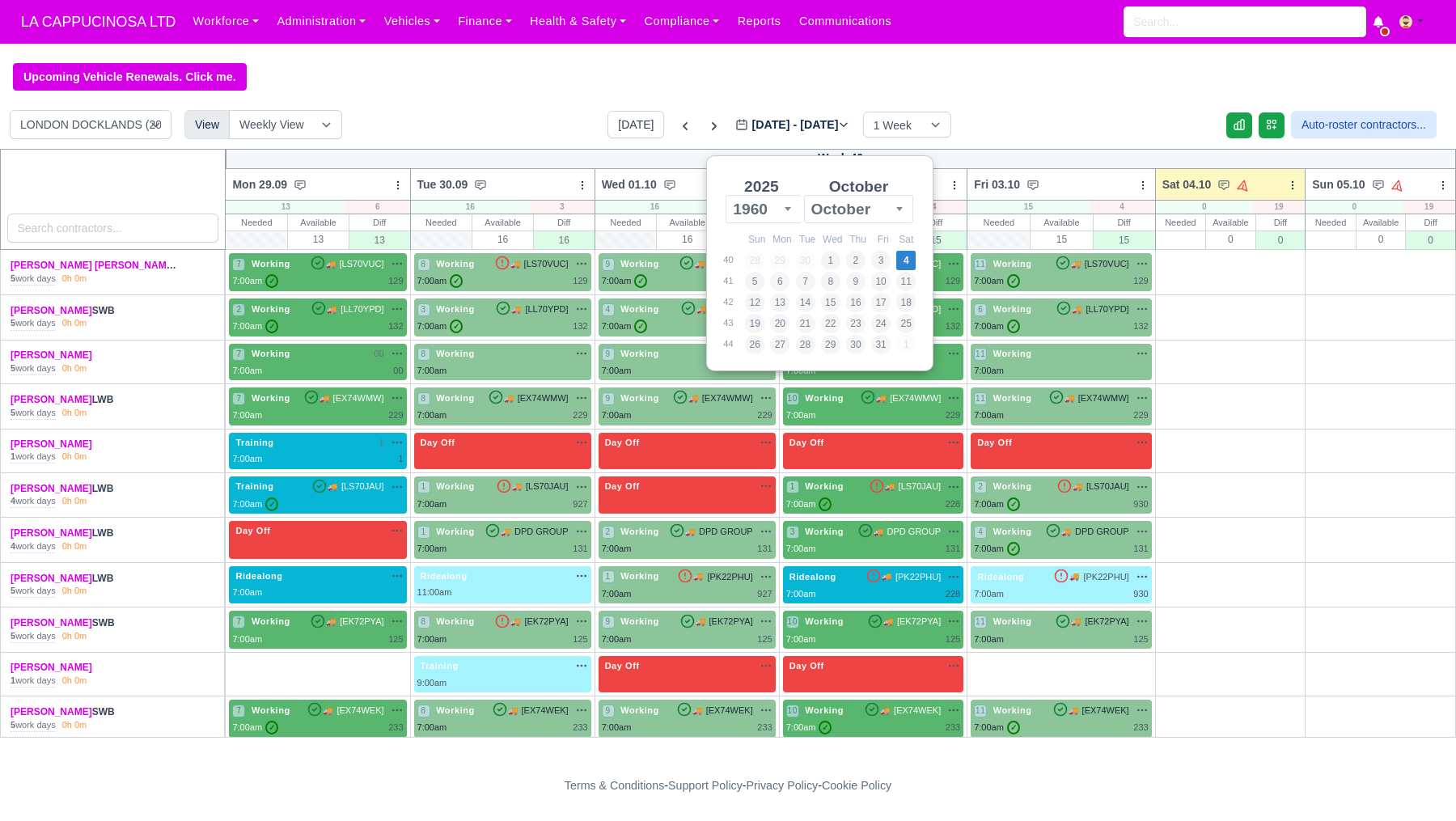
select select "1"
click at [862, 211] on span "October" at bounding box center [859, 209] width 109 height 20
select select "7"
click at [791, 216] on span at bounding box center [788, 209] width 16 height 21
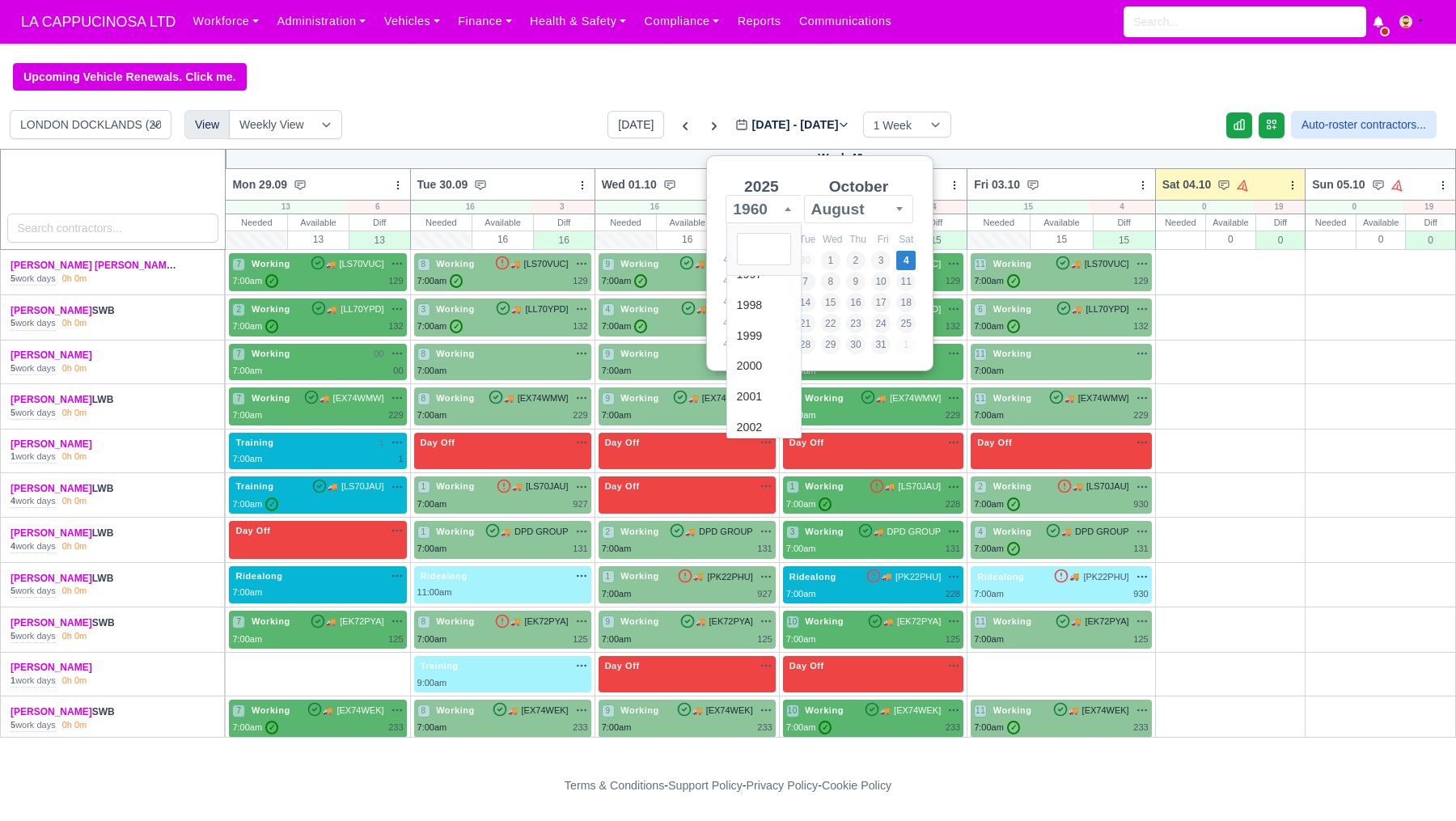
scroll to position [1187, 0]
click at [762, 186] on div "2025 1960 1961 1962 1963 1964 1965 1966 1967 1968 1969 1970 1971 1972 1973 1974…" at bounding box center [761, 201] width 78 height 53
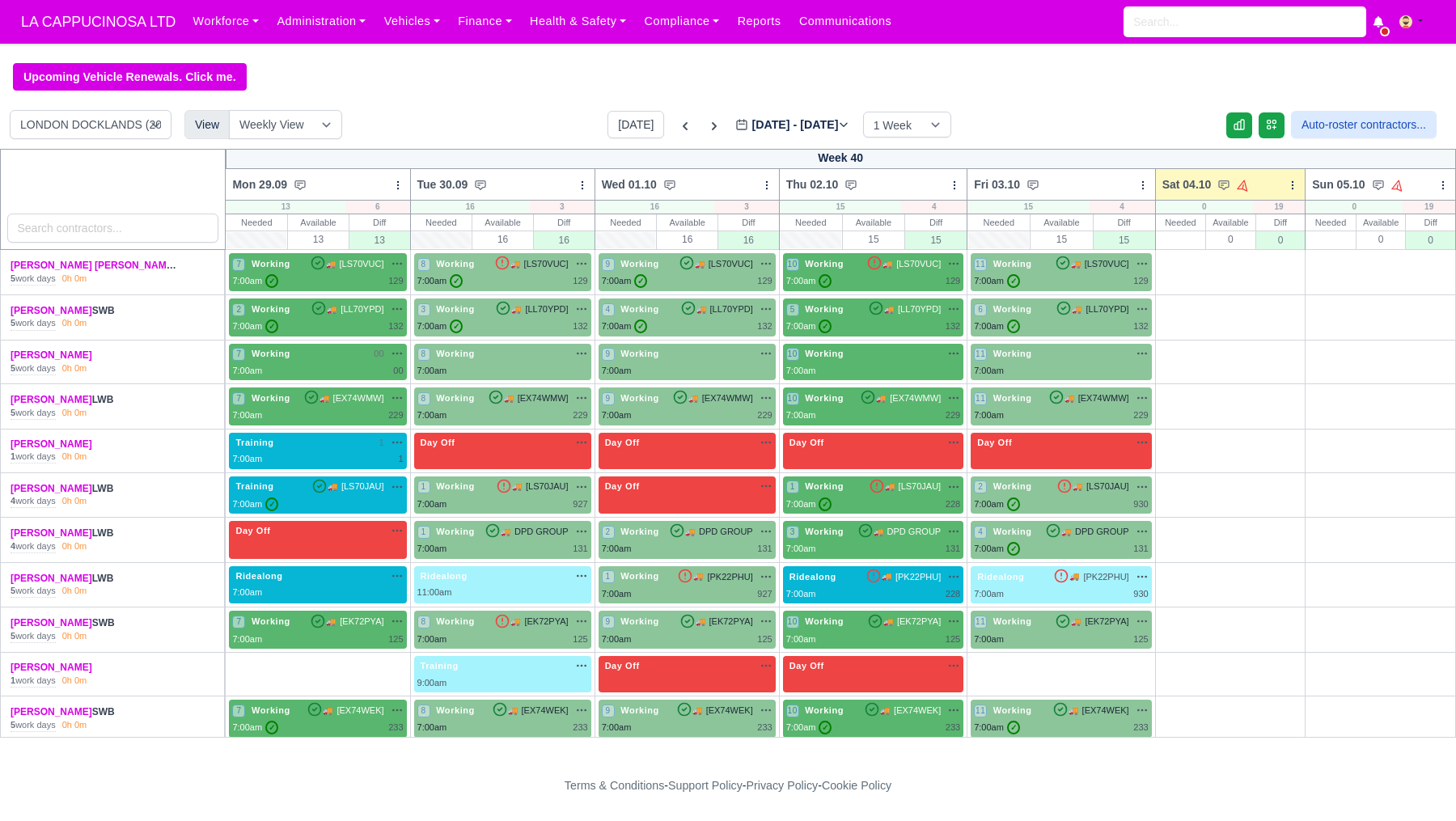
select select "1"
click at [678, 128] on icon at bounding box center [685, 126] width 16 height 16
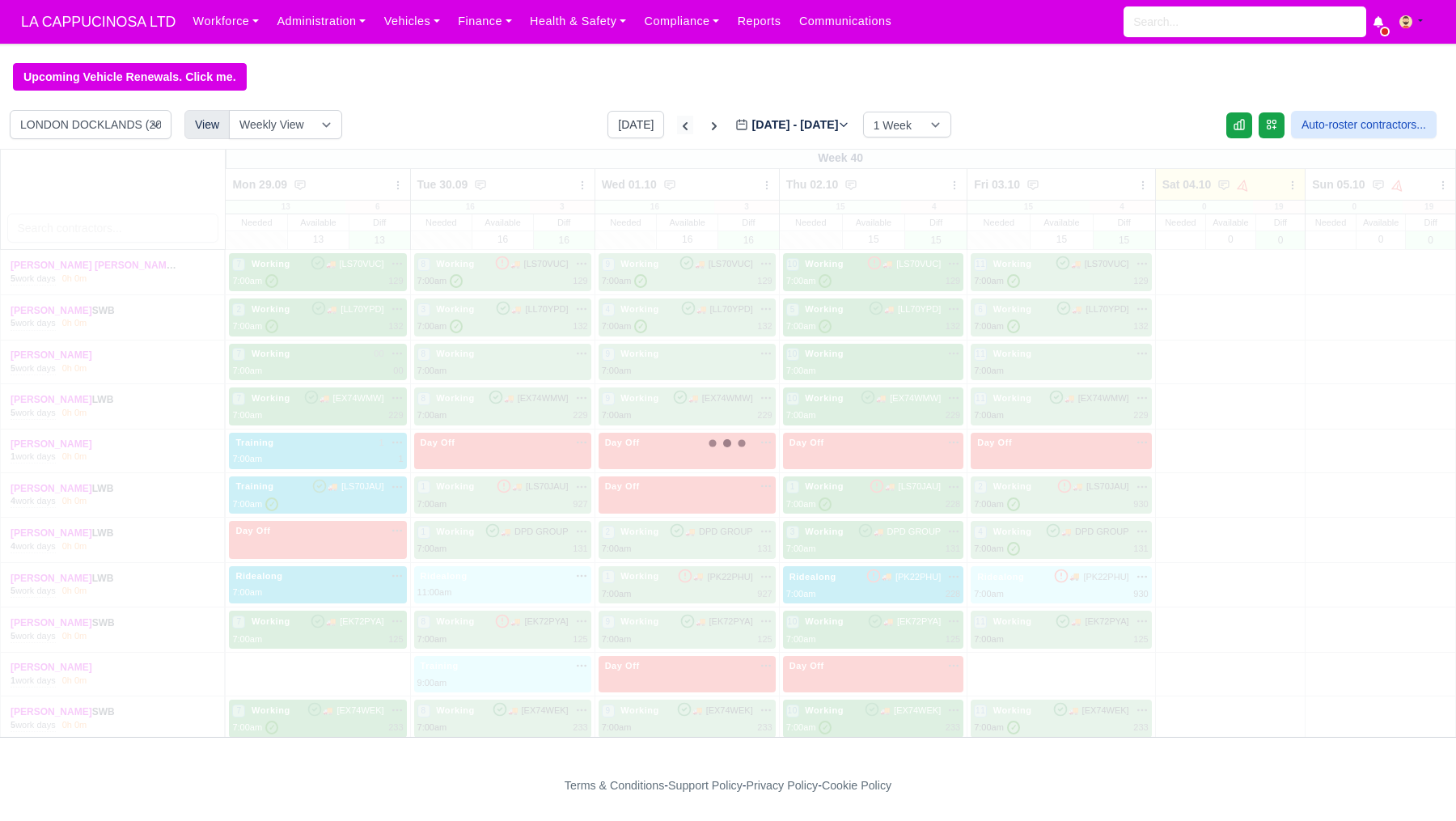
click at [678, 128] on icon at bounding box center [685, 126] width 16 height 16
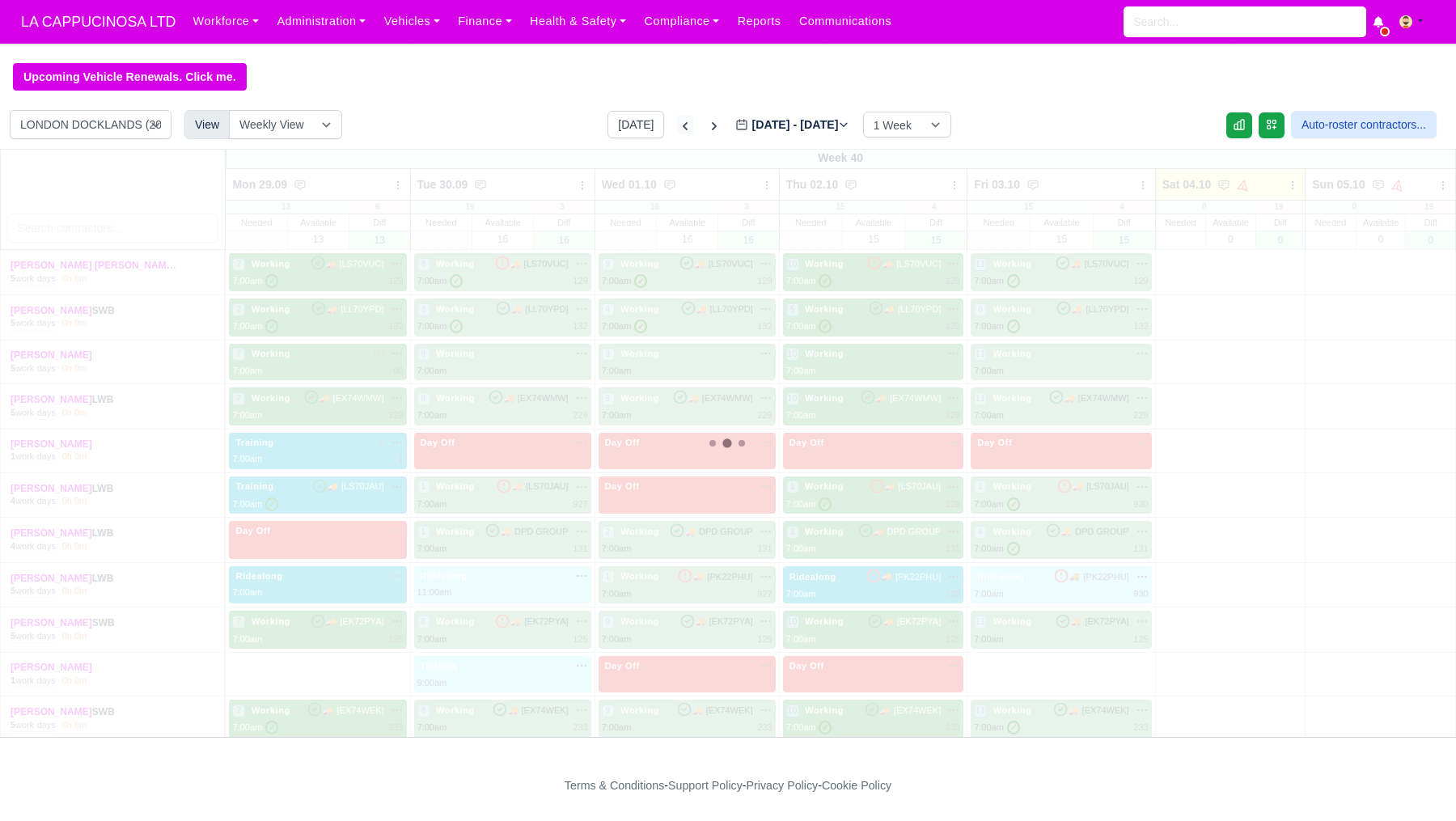
click at [678, 128] on icon at bounding box center [685, 126] width 16 height 16
type input "[DATE]"
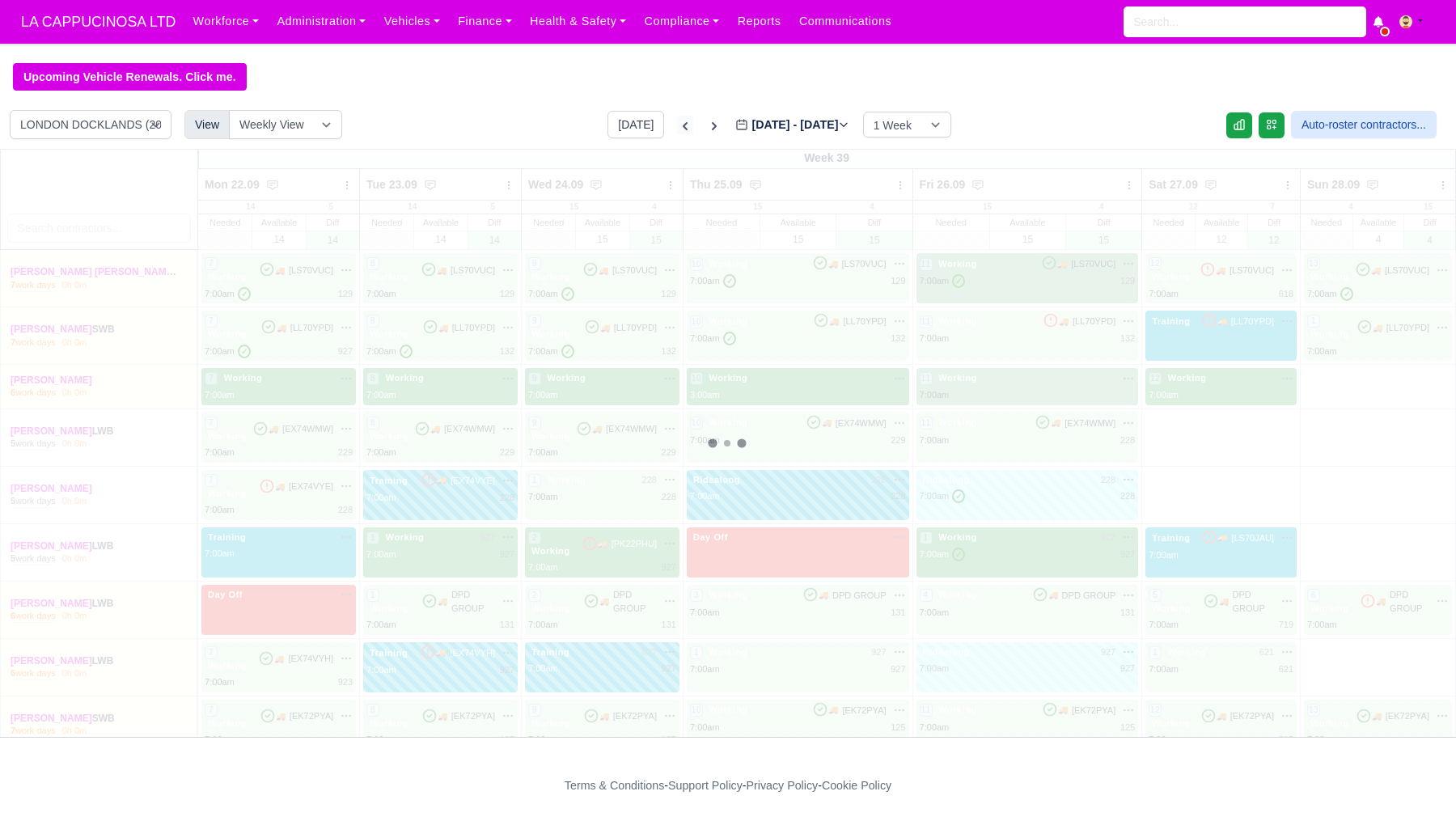
click at [678, 128] on icon at bounding box center [685, 126] width 16 height 16
type input "[DATE]"
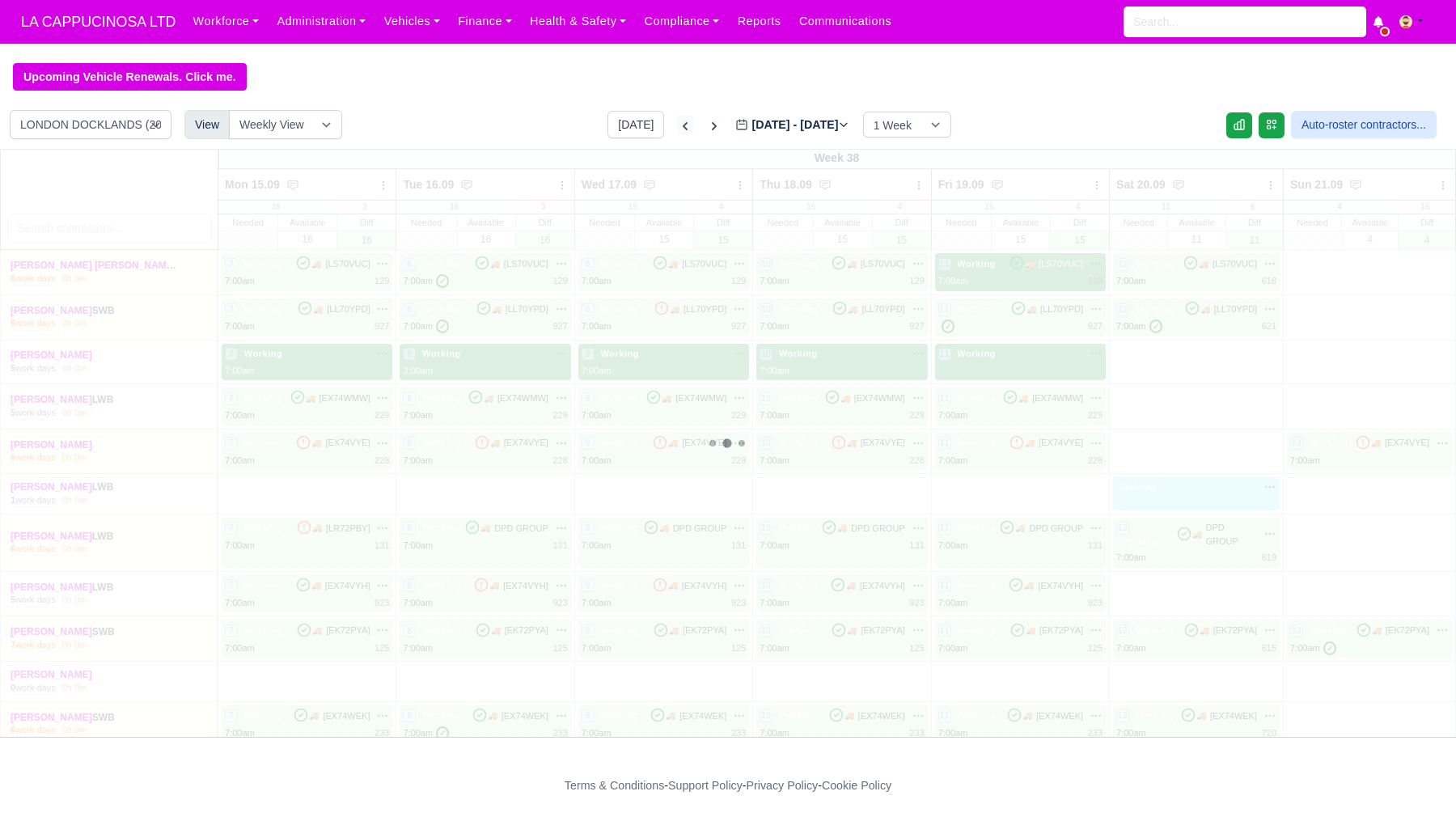
click at [678, 128] on icon at bounding box center [685, 126] width 16 height 16
type input "[DATE]"
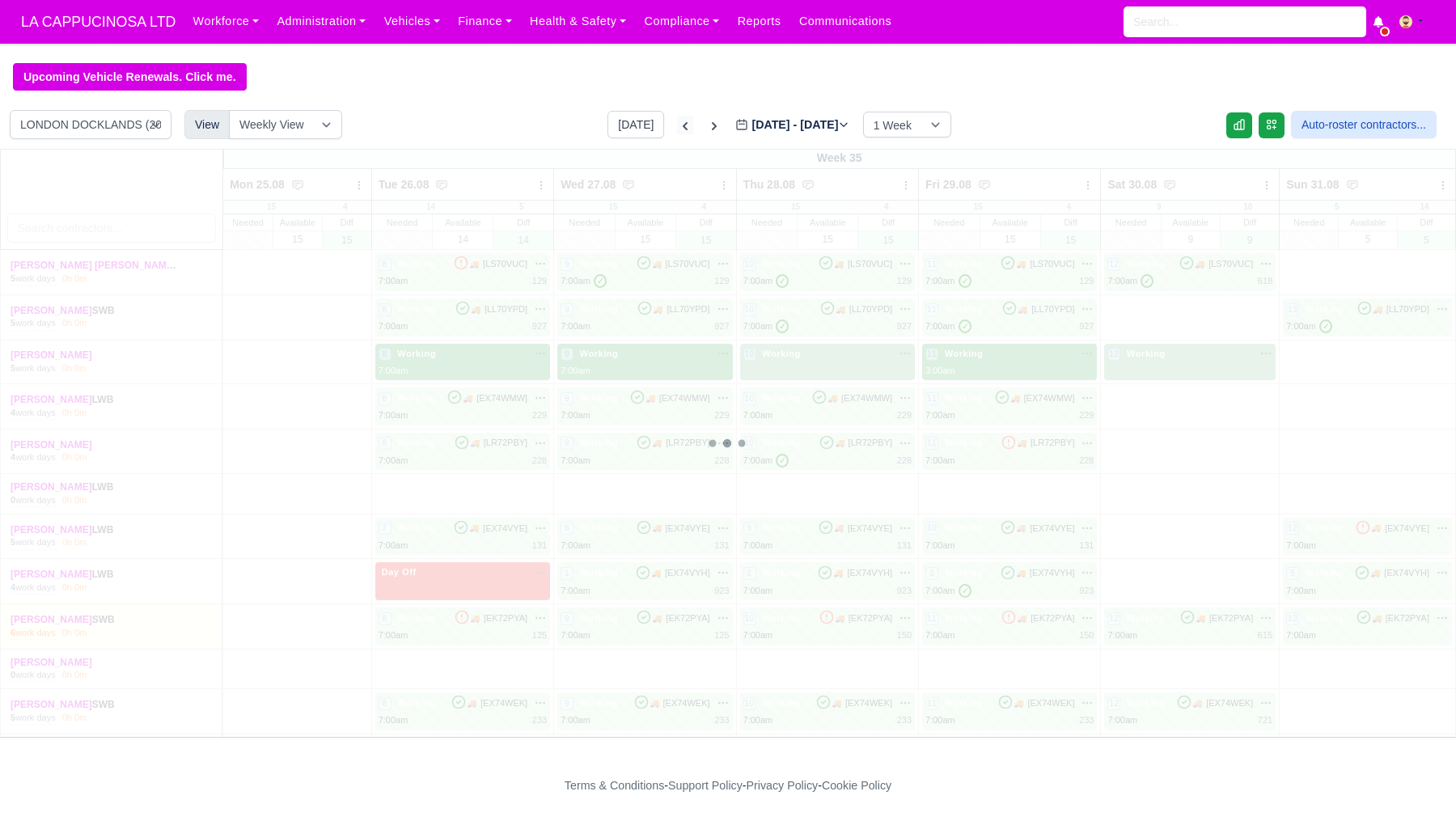
click at [678, 128] on icon at bounding box center [685, 126] width 16 height 16
type input "[DATE]"
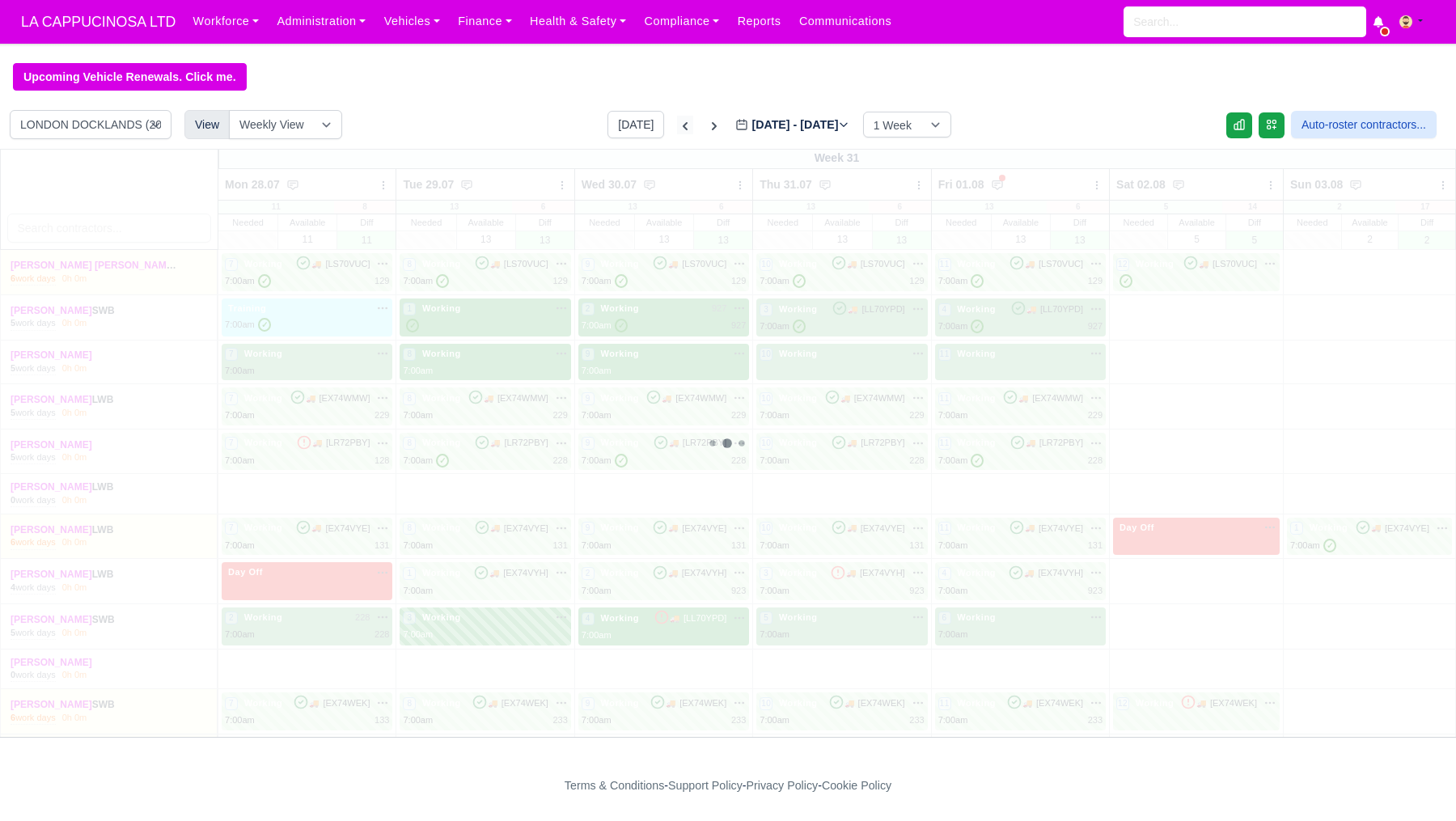
type input "[DATE]"
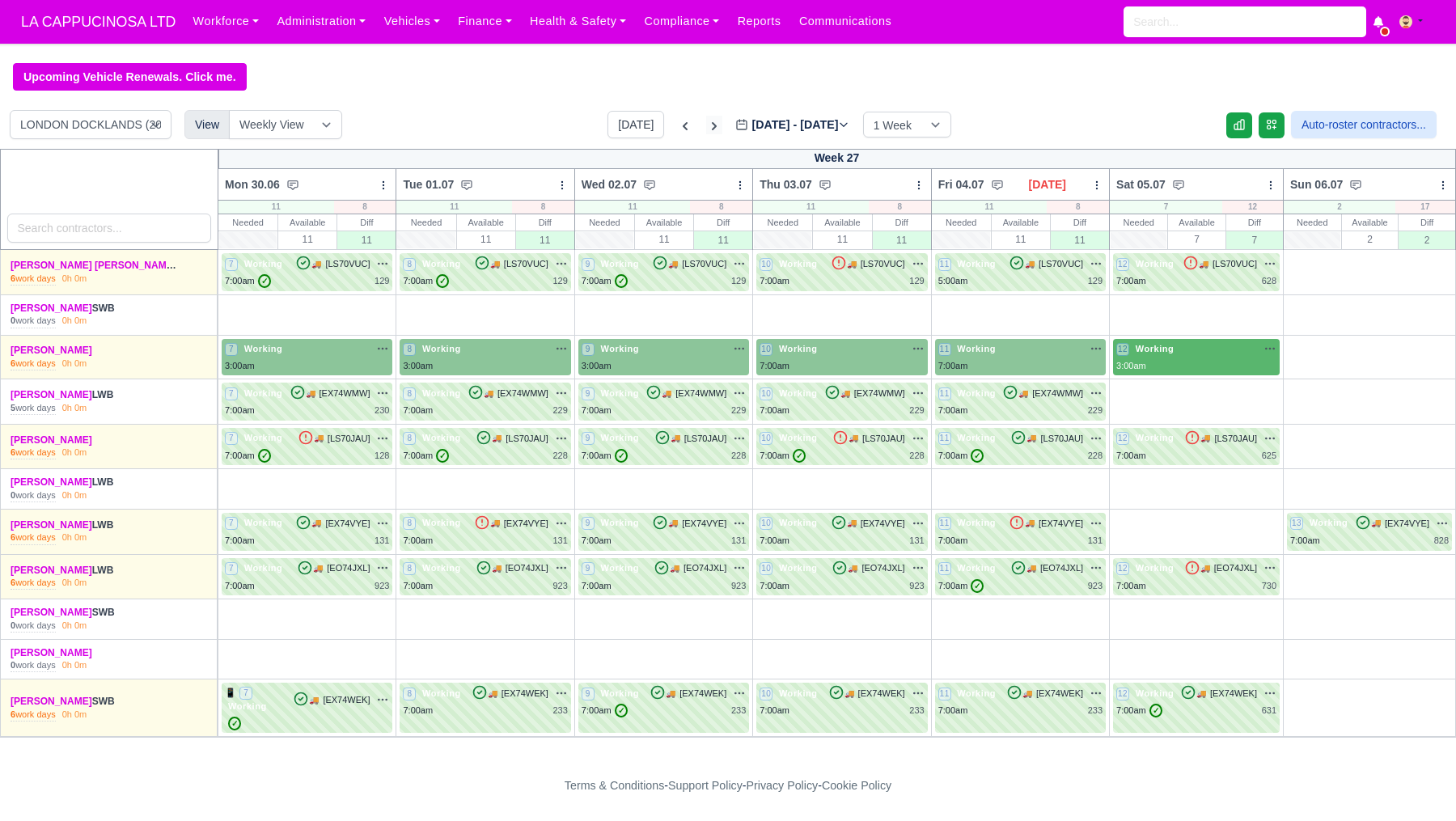
click at [706, 129] on icon at bounding box center [714, 126] width 16 height 16
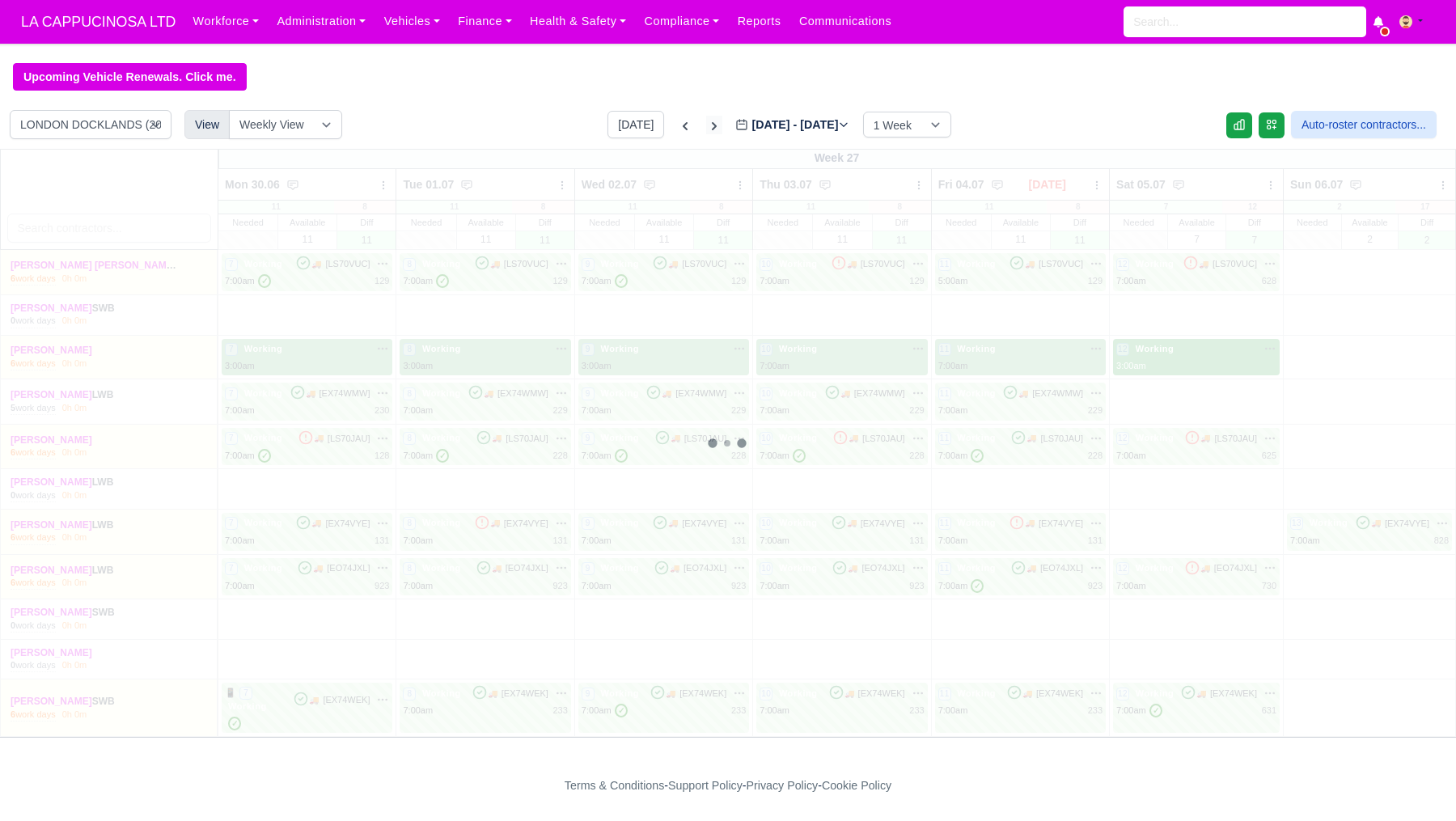
type input "[DATE]"
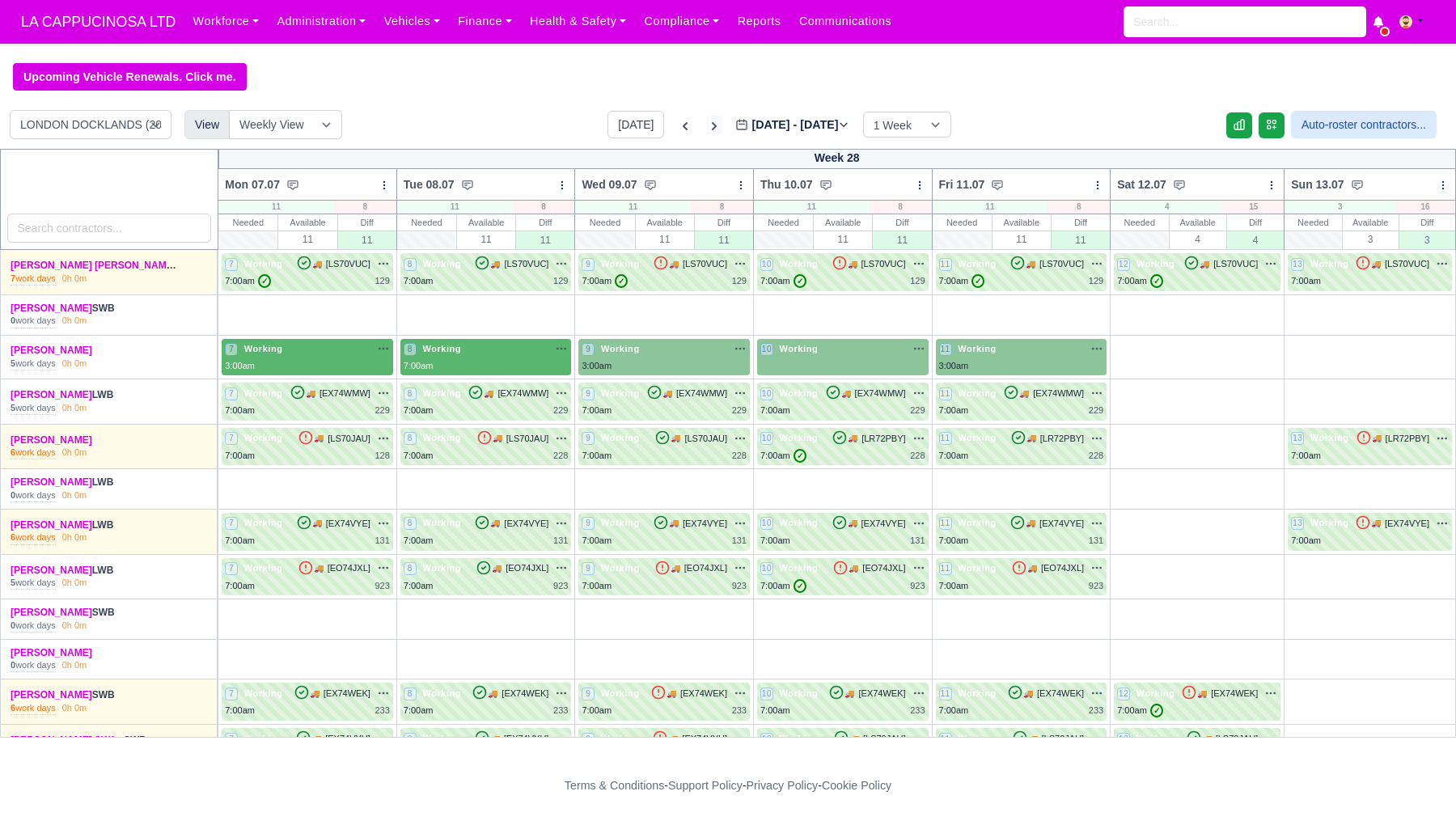
click at [706, 129] on icon at bounding box center [714, 126] width 16 height 16
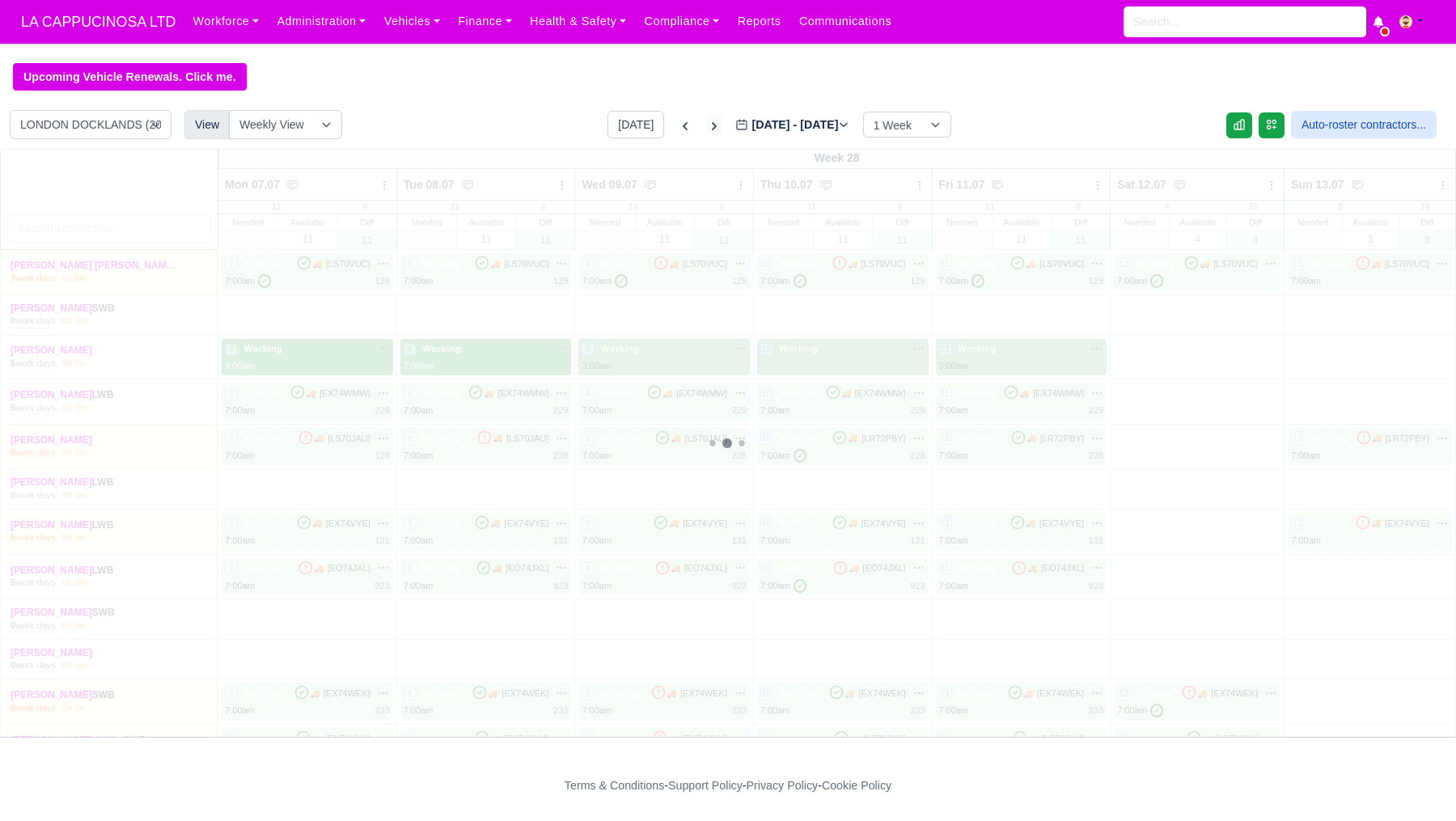
type input "[DATE]"
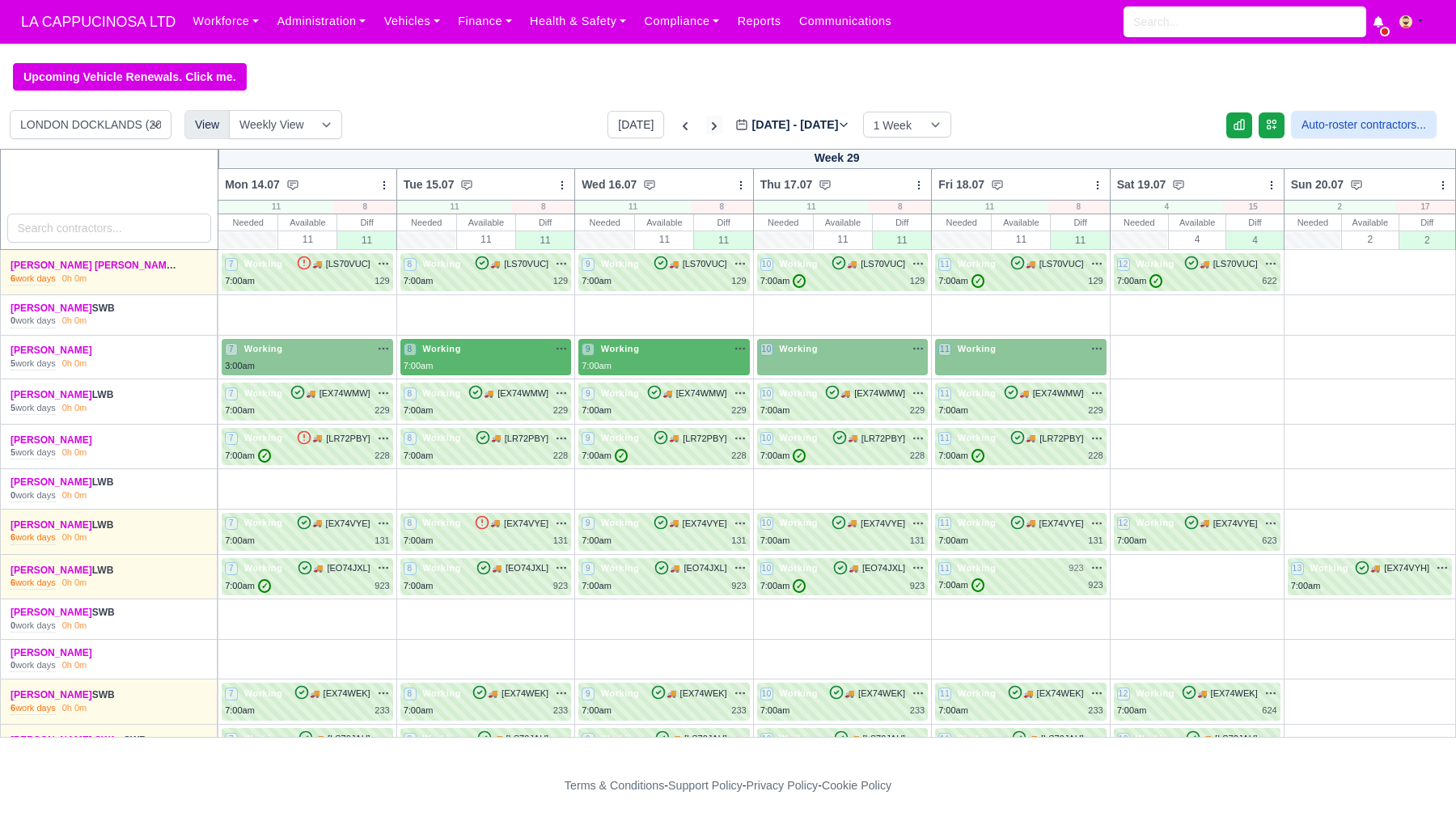
click at [706, 129] on icon at bounding box center [714, 126] width 16 height 16
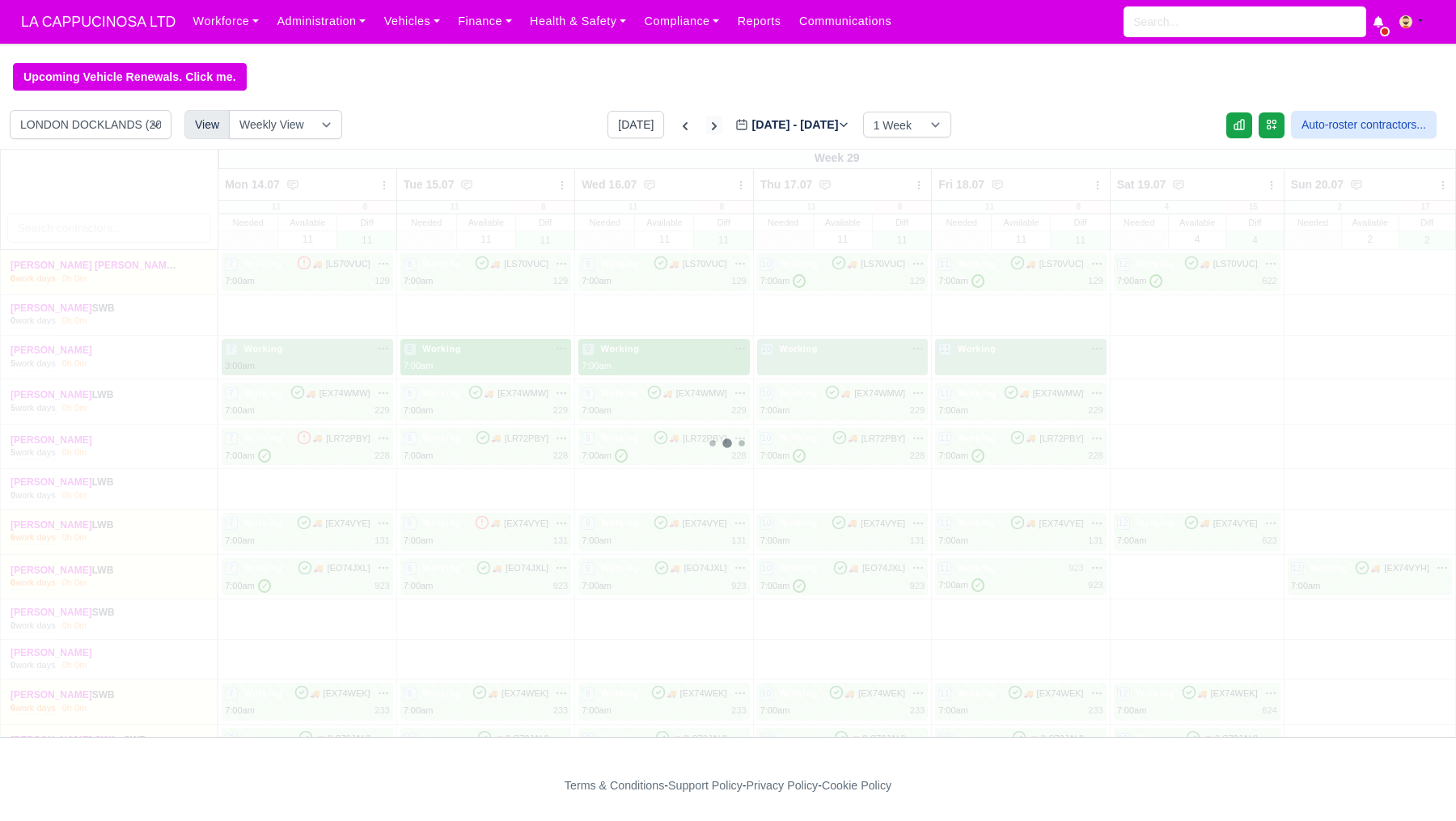
click at [706, 129] on icon at bounding box center [714, 126] width 16 height 16
type input "[DATE]"
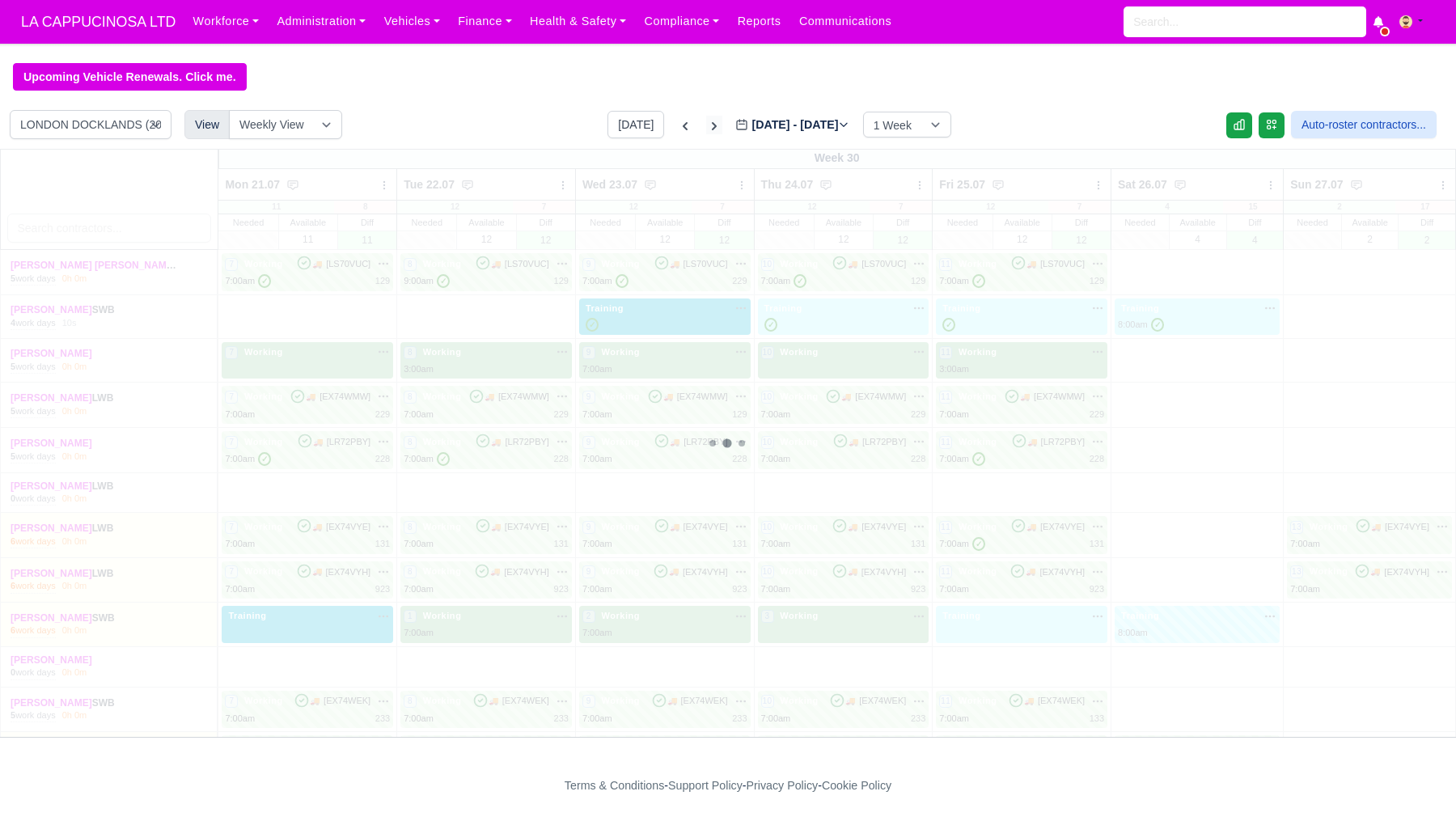
type input "[DATE]"
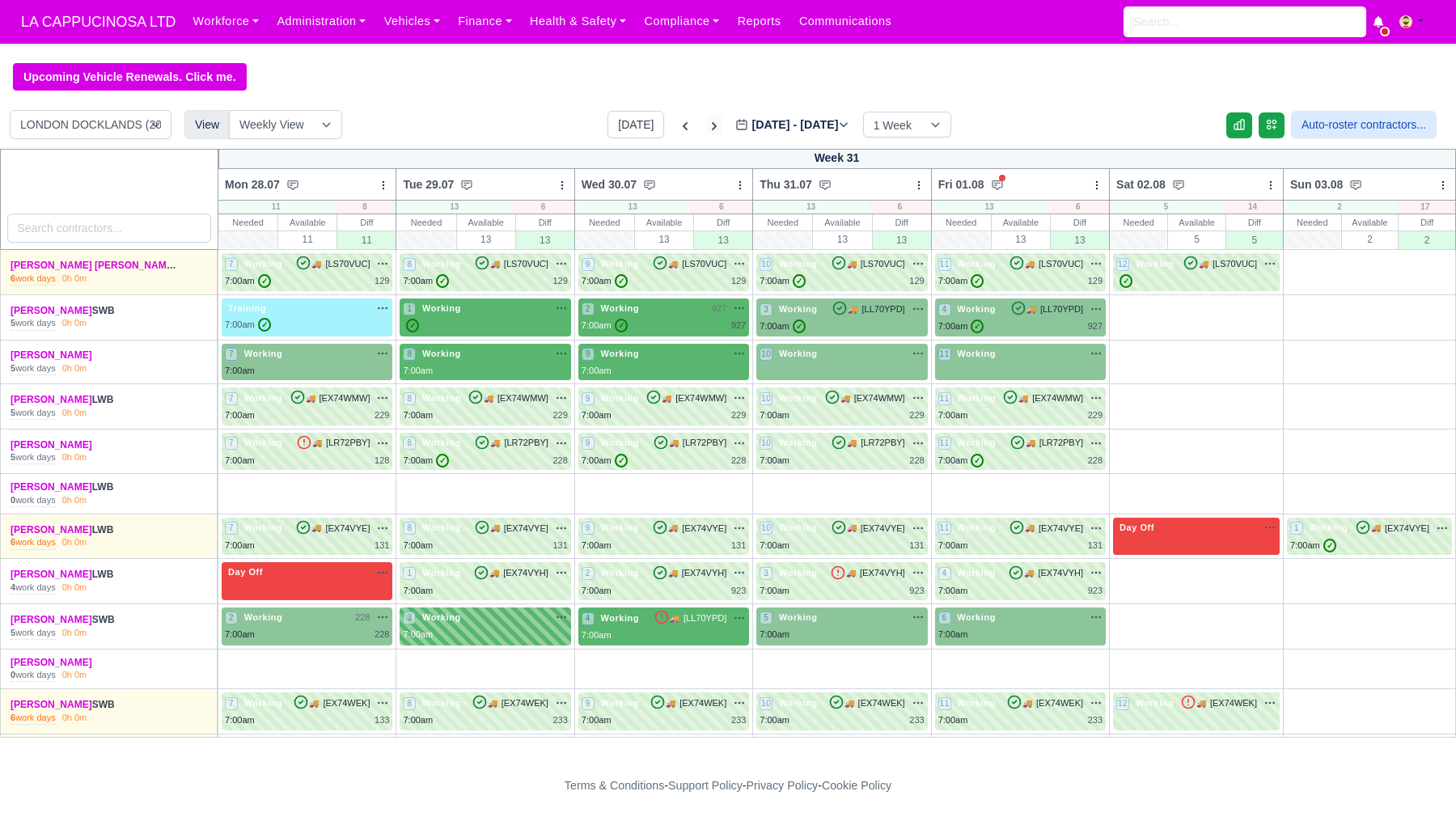
click at [706, 129] on icon at bounding box center [714, 126] width 16 height 16
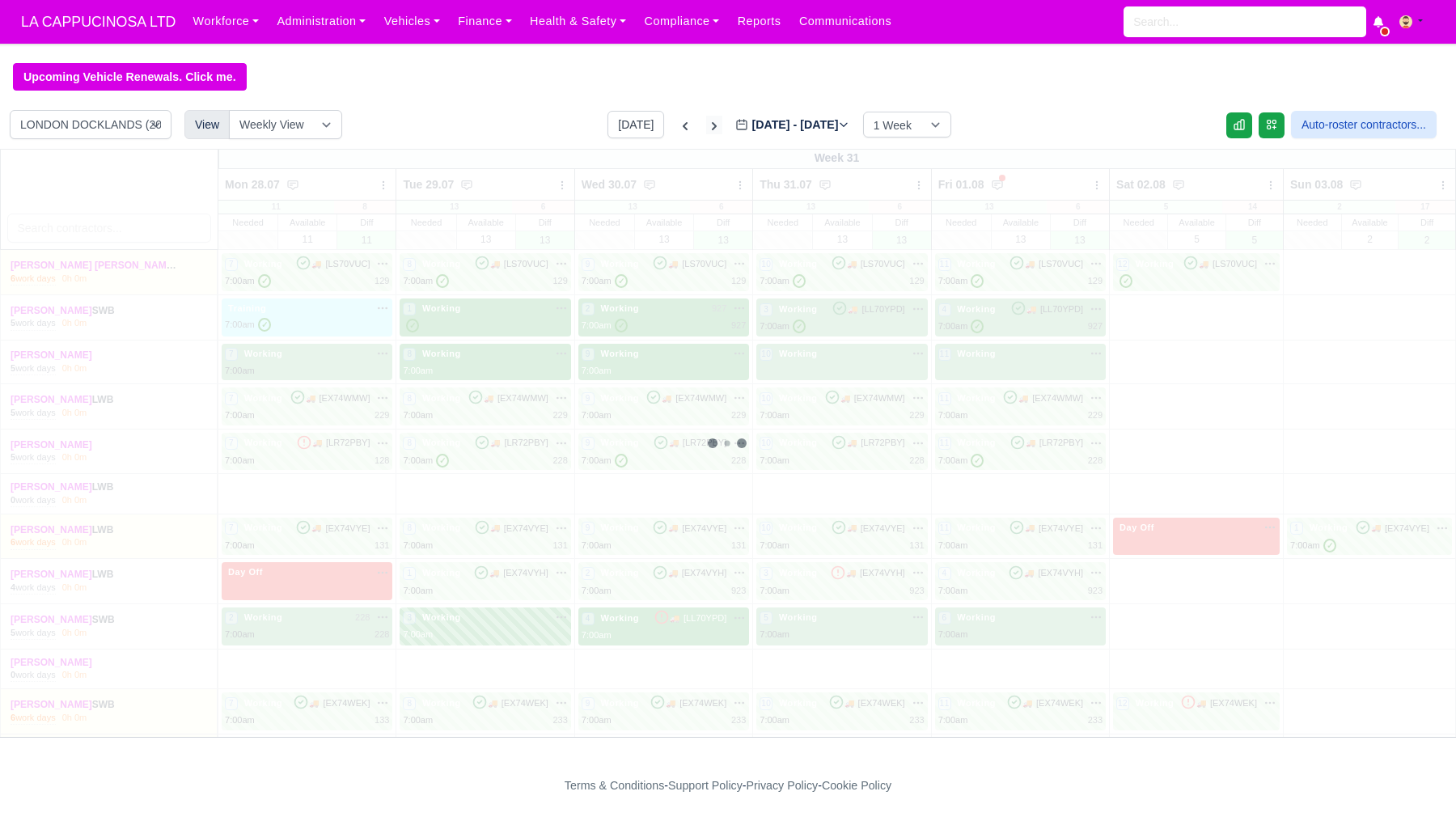
type input "[DATE]"
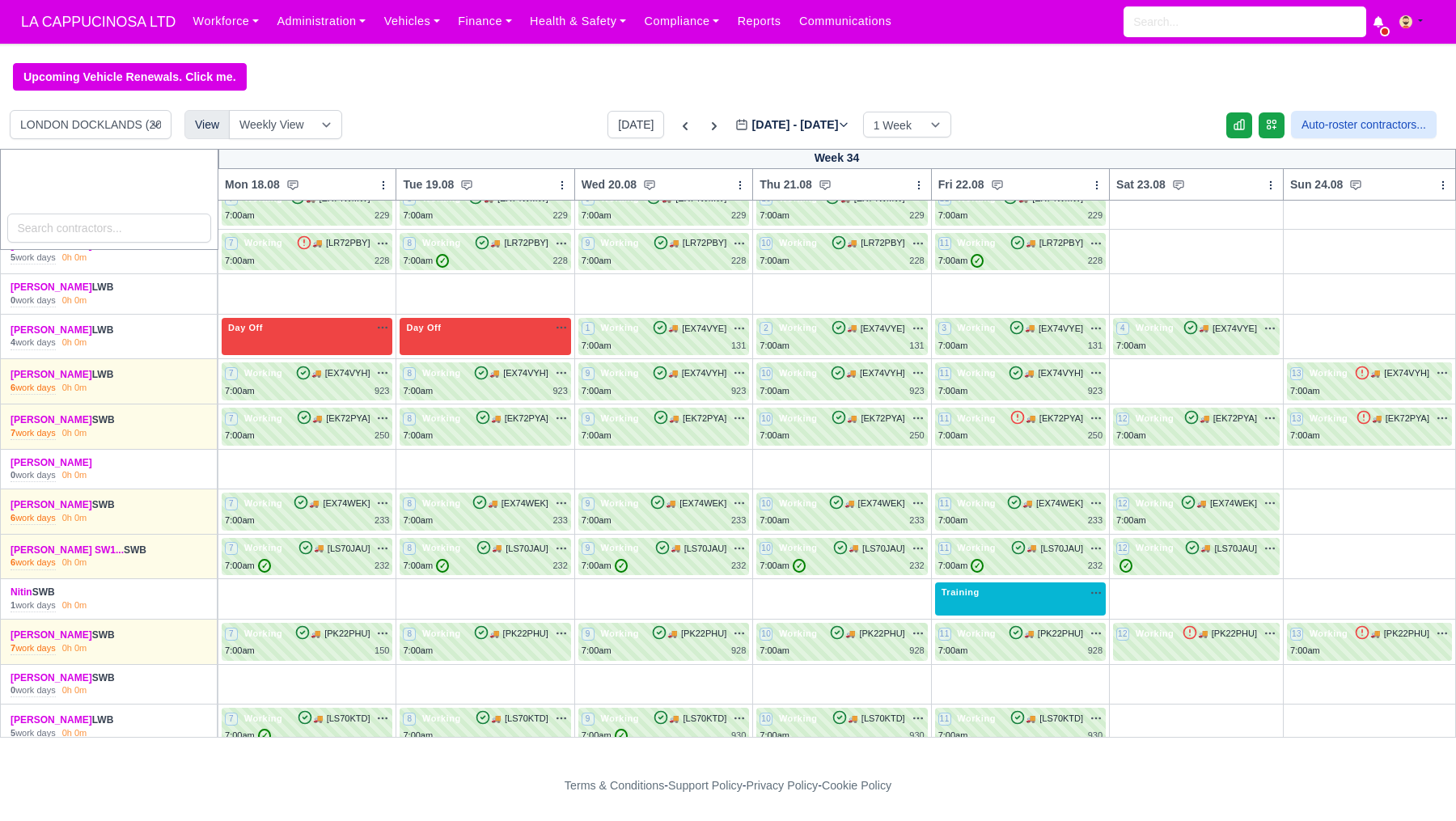
scroll to position [413, 0]
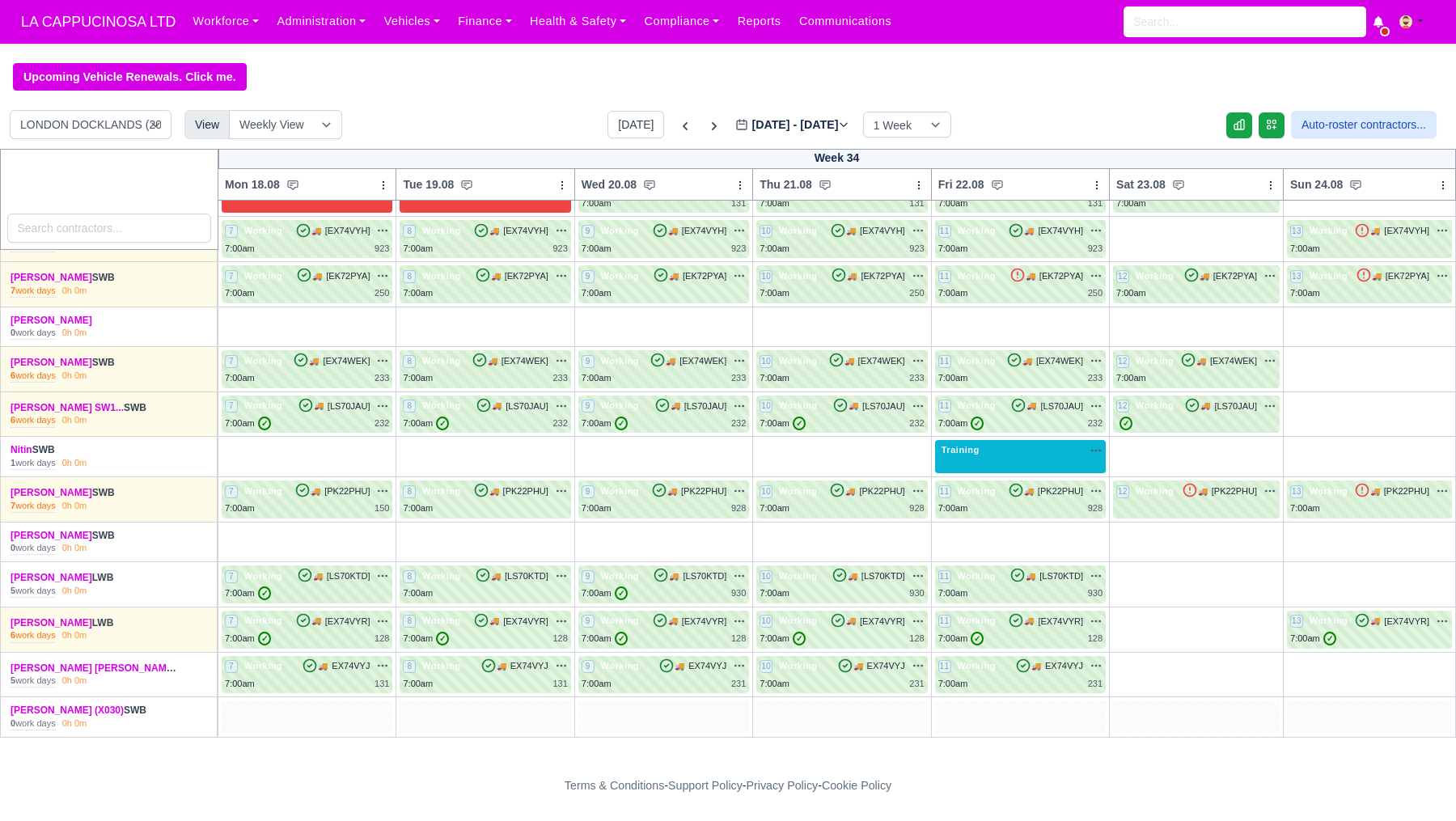
click at [668, 722] on div at bounding box center [663, 717] width 170 height 33
click at [810, 714] on div at bounding box center [841, 717] width 170 height 33
click at [1020, 669] on icon at bounding box center [1023, 666] width 16 height 16
select select "1"
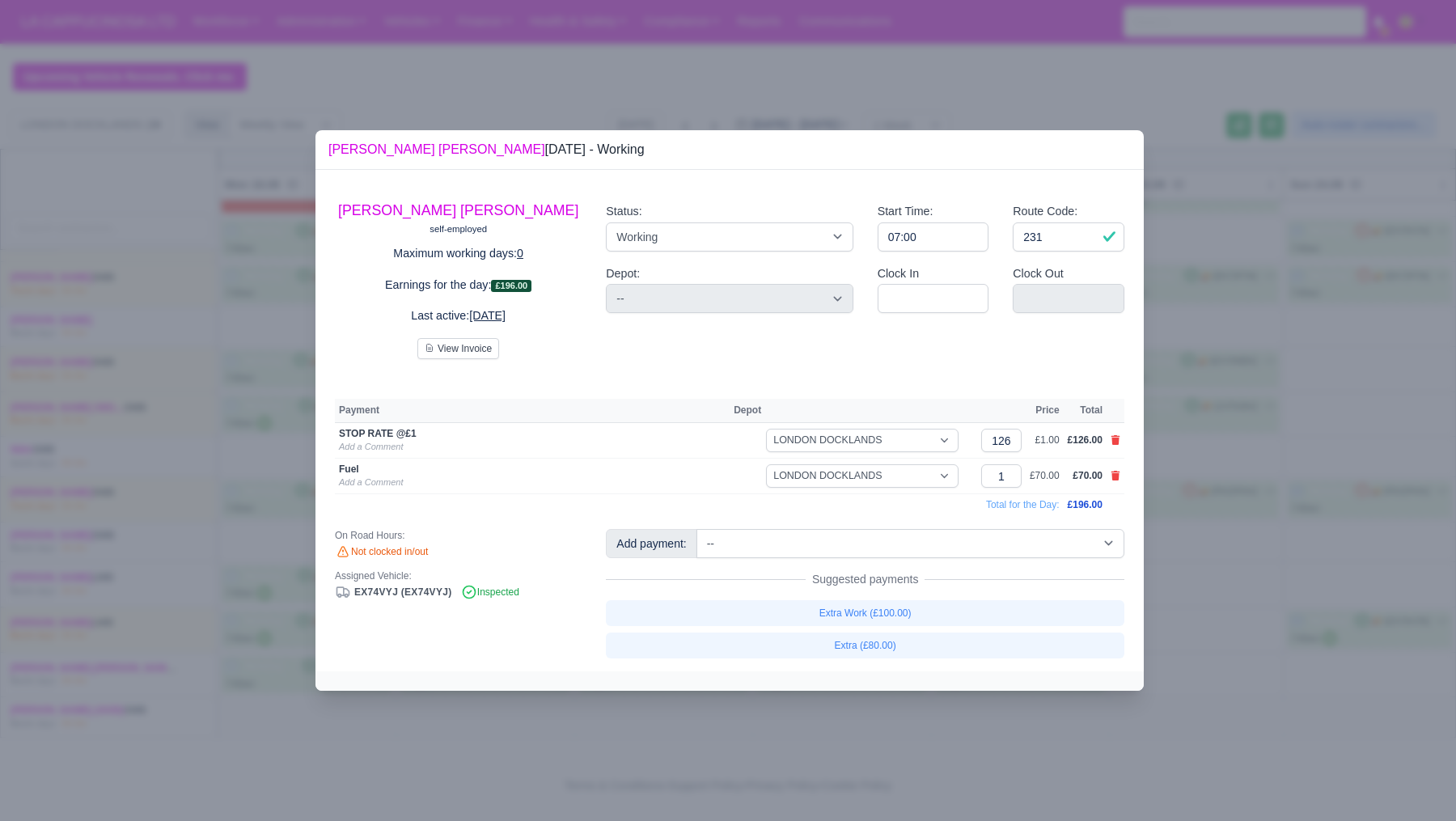
click at [1028, 739] on div at bounding box center [728, 410] width 1456 height 821
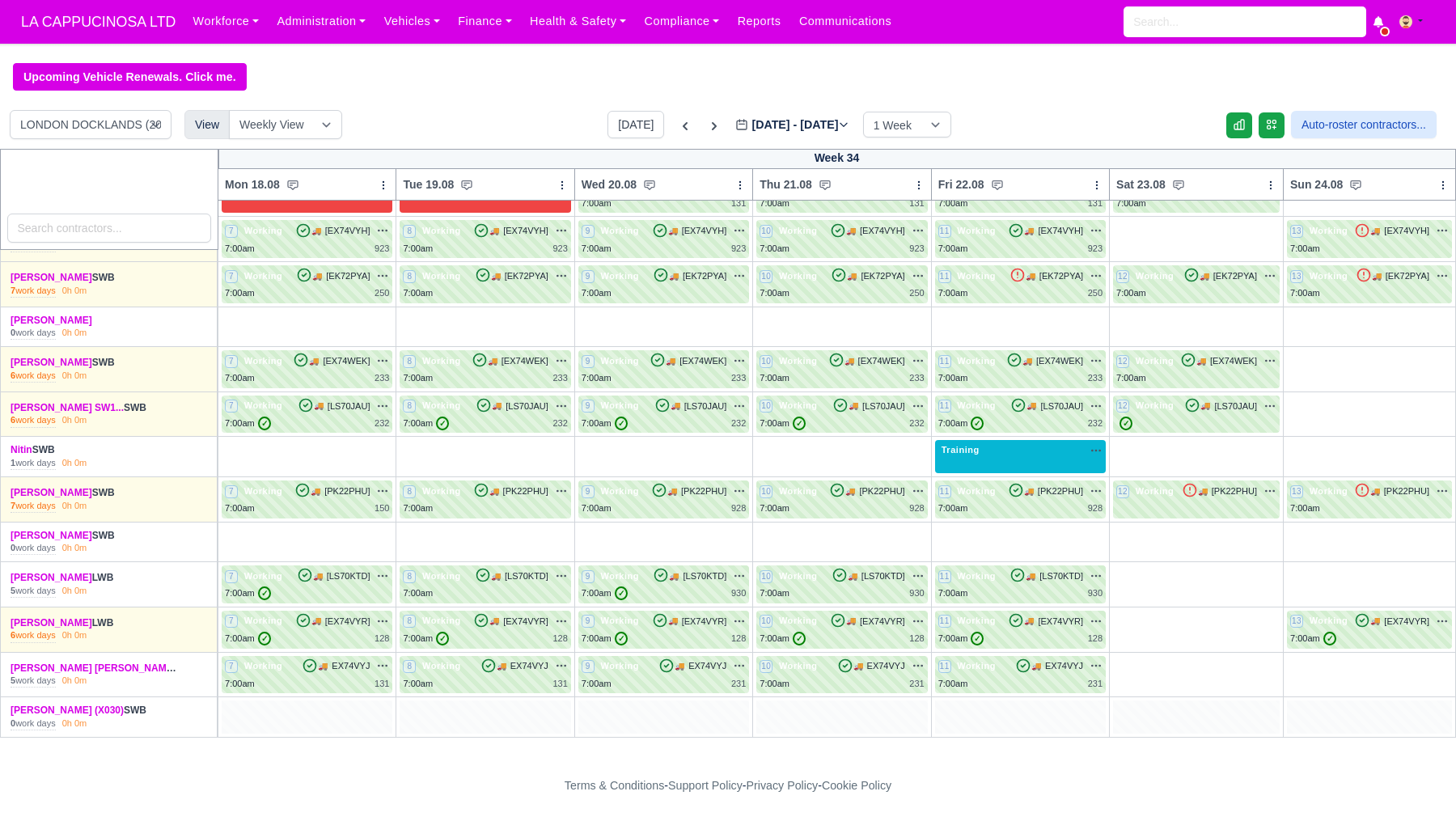
click at [864, 716] on div at bounding box center [841, 717] width 170 height 33
click at [332, 720] on div at bounding box center [306, 717] width 170 height 33
click at [449, 719] on div at bounding box center [484, 717] width 170 height 33
click at [315, 709] on div at bounding box center [306, 717] width 170 height 33
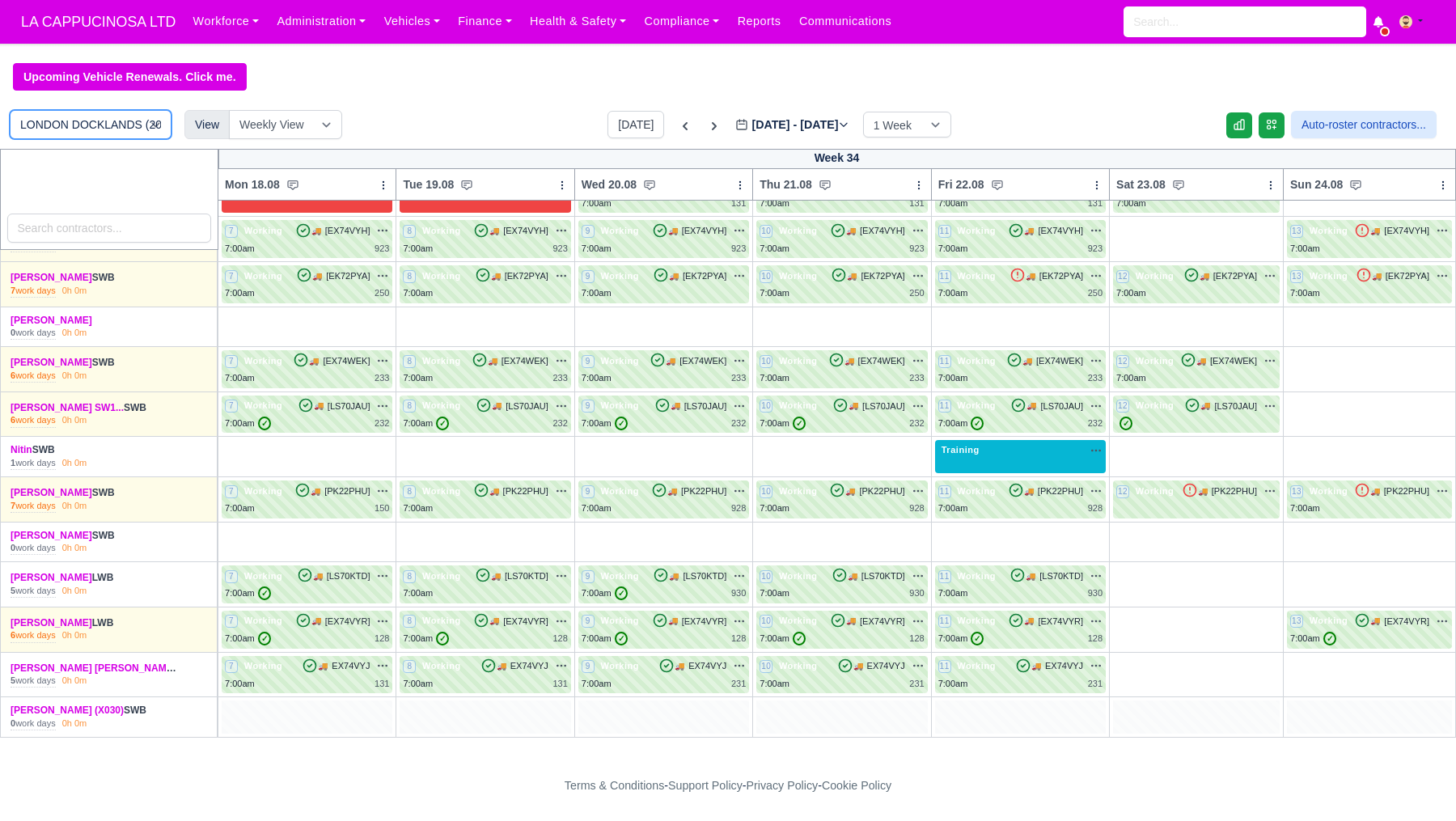
click at [143, 125] on select "[GEOGRAPHIC_DATA] (CITYSPRINT) (25) [GEOGRAPHIC_DATA] (20)" at bounding box center [90, 125] width 162 height 29
click at [134, 131] on select "[GEOGRAPHIC_DATA] (CITYSPRINT) (25) [GEOGRAPHIC_DATA] (20)" at bounding box center [90, 125] width 162 height 29
select select "2"
